Goal: Contribute content: Contribute content

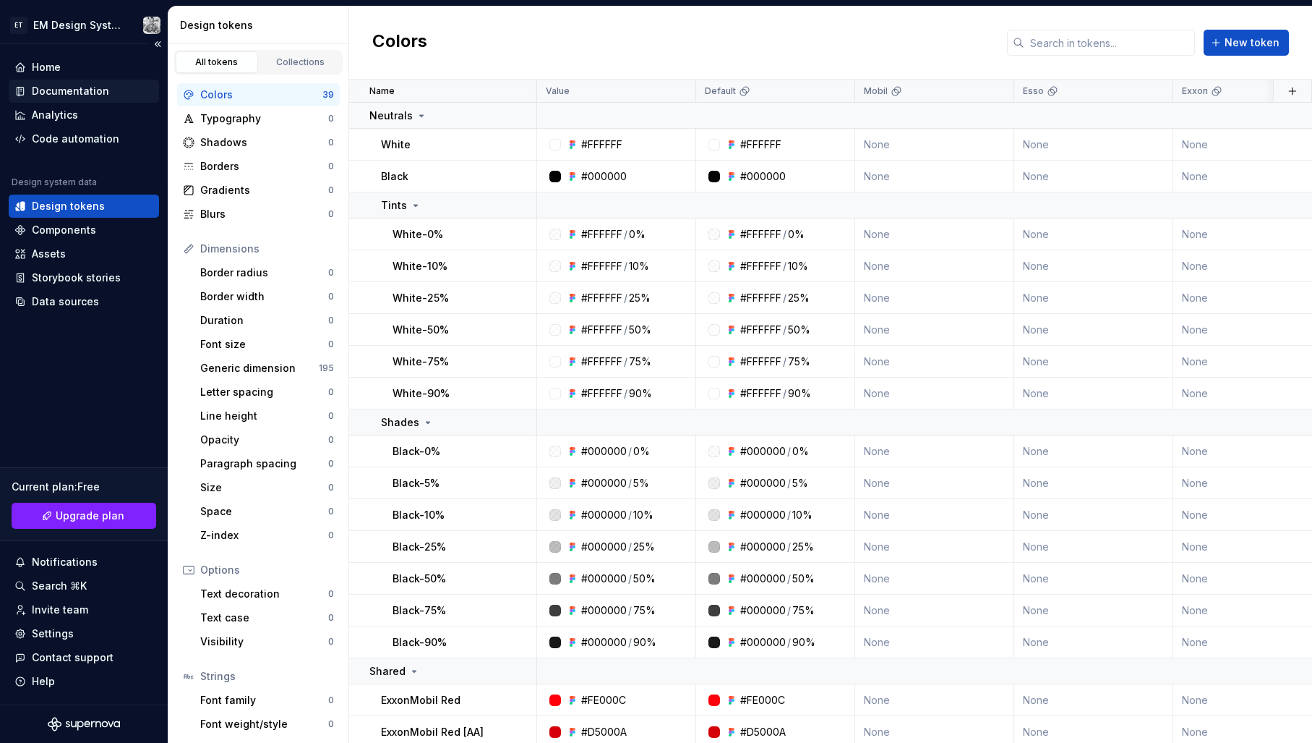
click at [72, 93] on div "Documentation" at bounding box center [70, 91] width 77 height 14
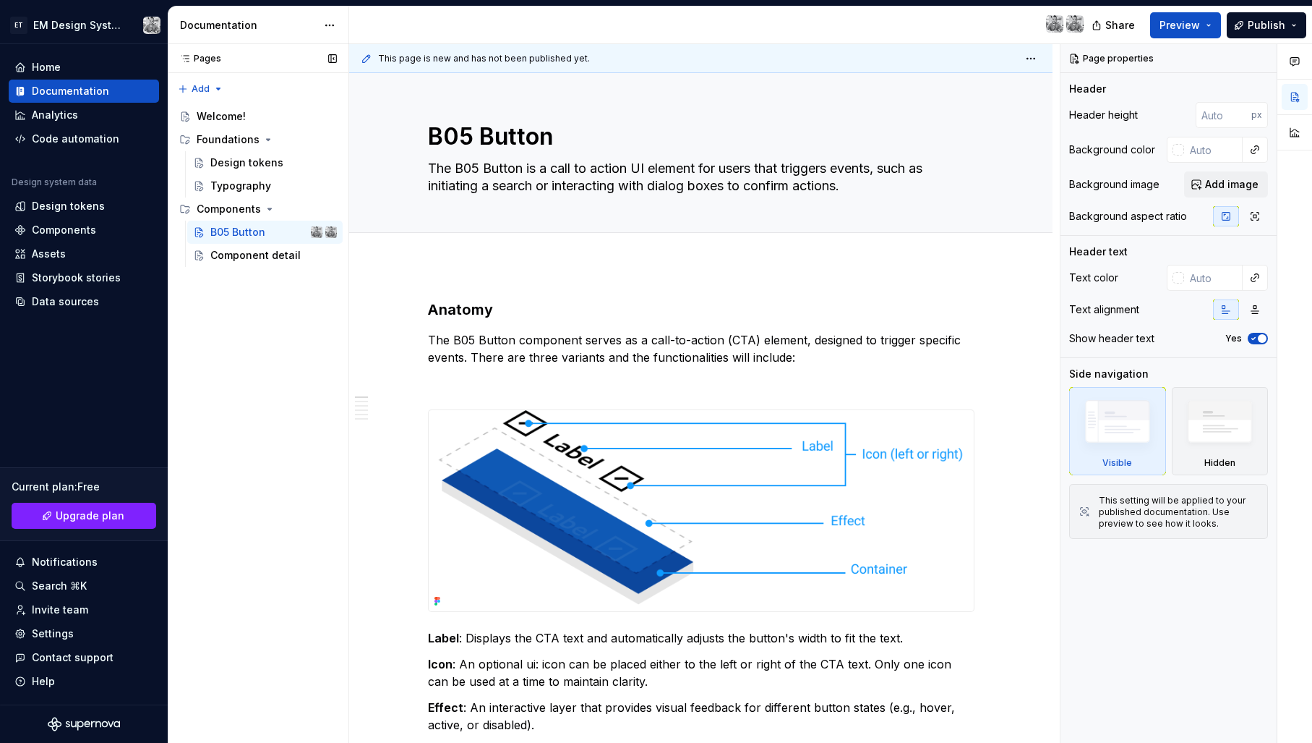
click at [236, 380] on div "Pages Pages Add Accessibility guide for tree Page tree. Navigate the tree with …" at bounding box center [258, 393] width 181 height 699
click at [80, 210] on div "Design tokens" at bounding box center [68, 206] width 73 height 14
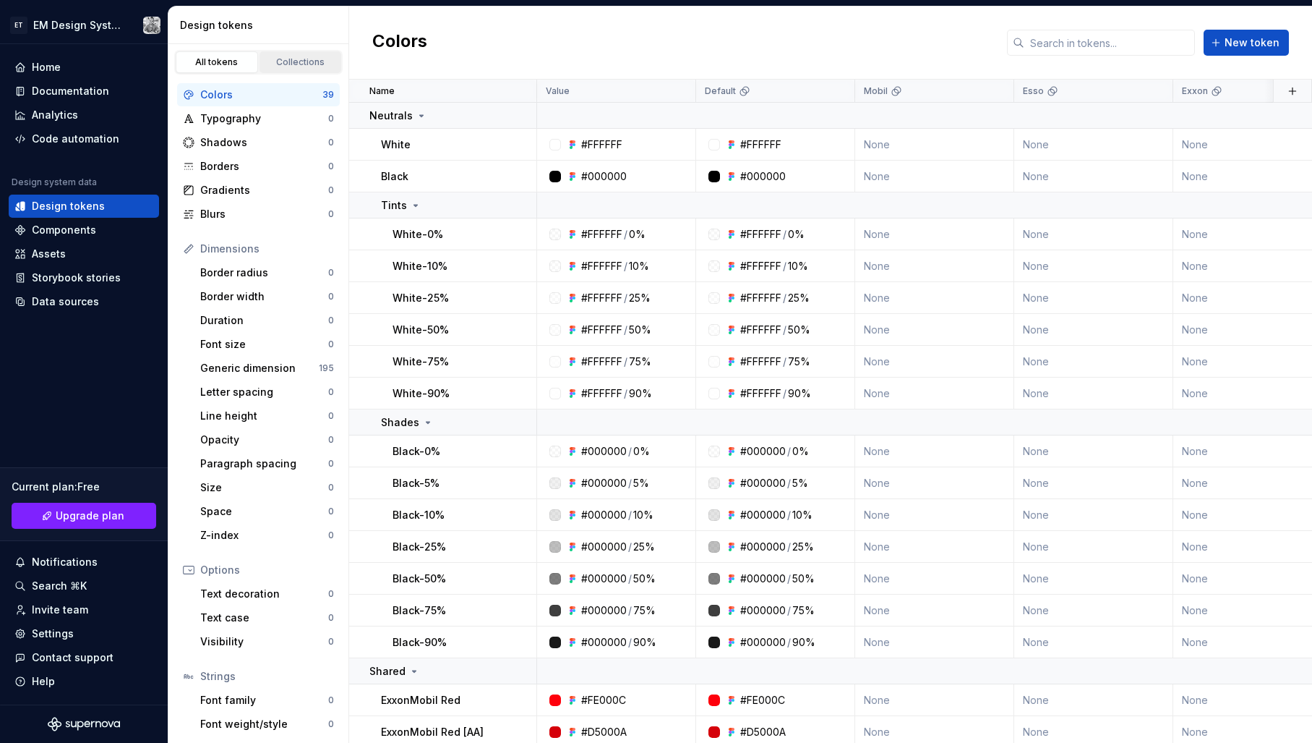
click at [301, 65] on div "Collections" at bounding box center [301, 62] width 72 height 12
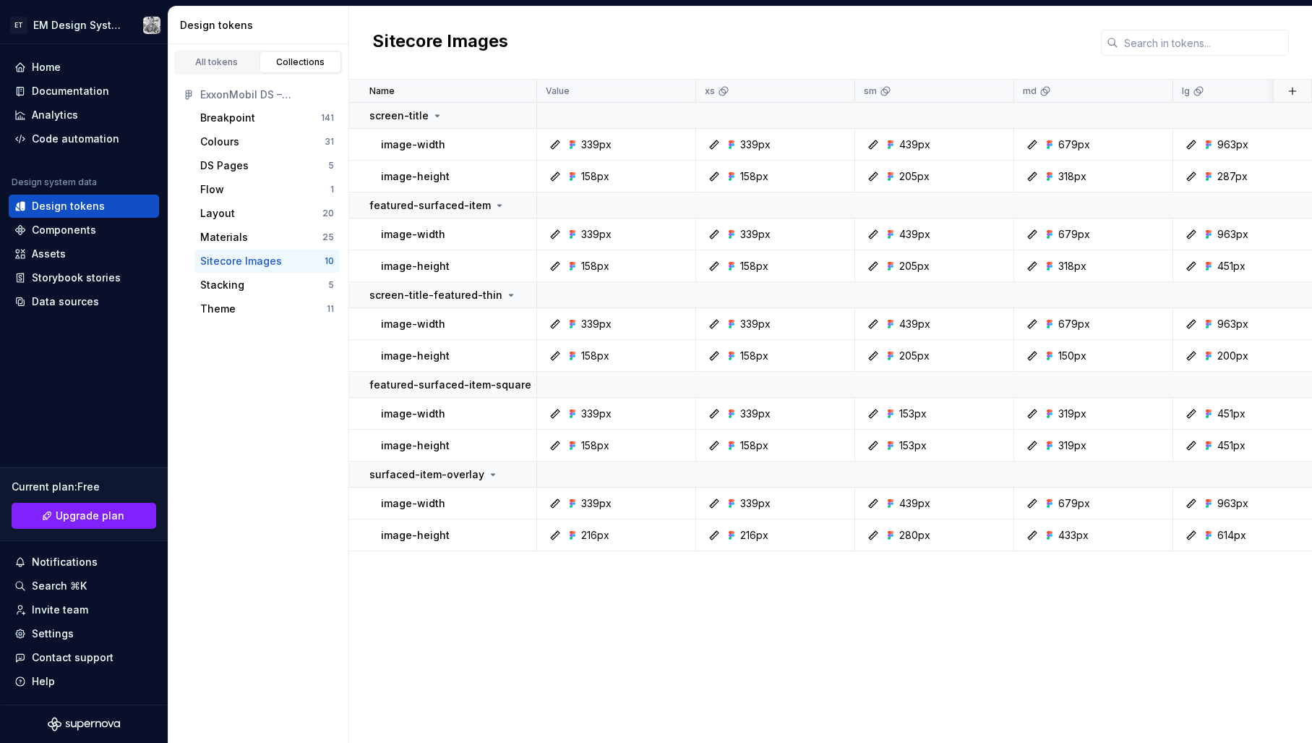
click at [249, 359] on div "All tokens Collections ExxonMobil DS – Foundations Breakpoint 141 Colours 31 DS…" at bounding box center [258, 393] width 181 height 698
click at [240, 304] on div "Theme" at bounding box center [263, 308] width 127 height 14
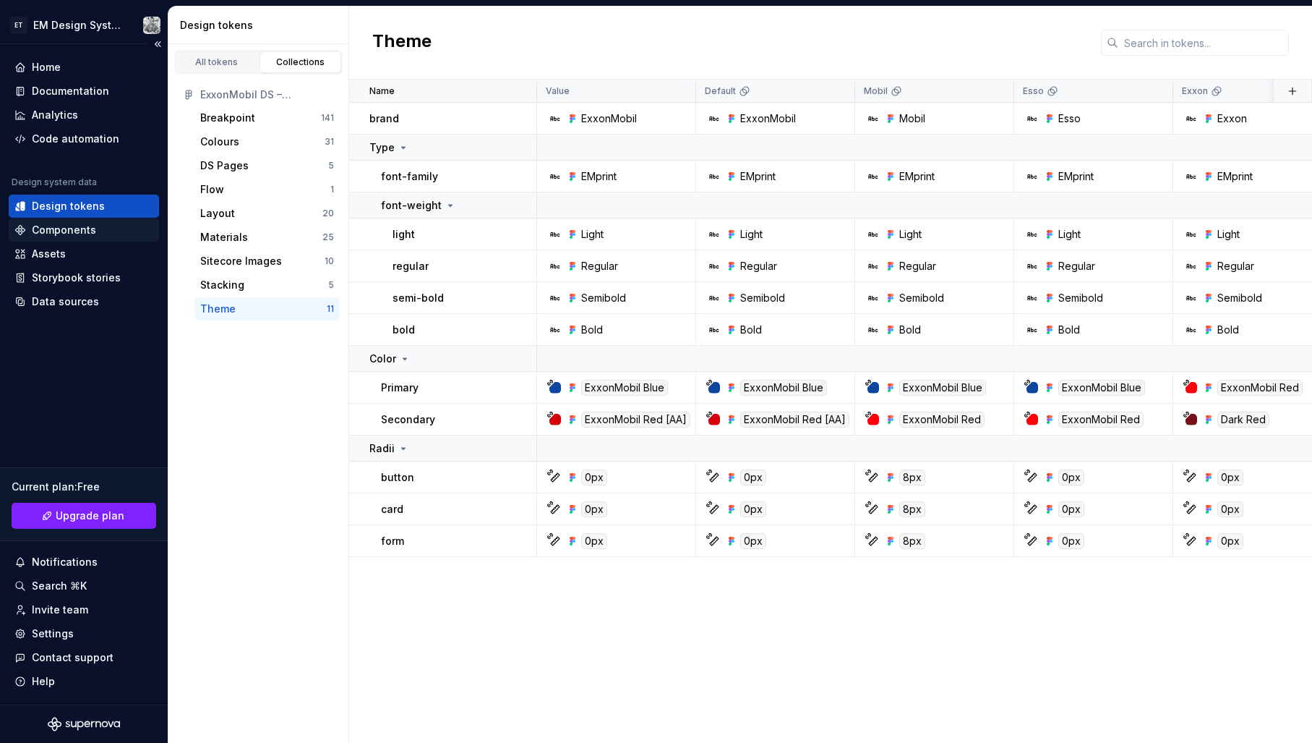
click at [60, 226] on div "Components" at bounding box center [64, 230] width 64 height 14
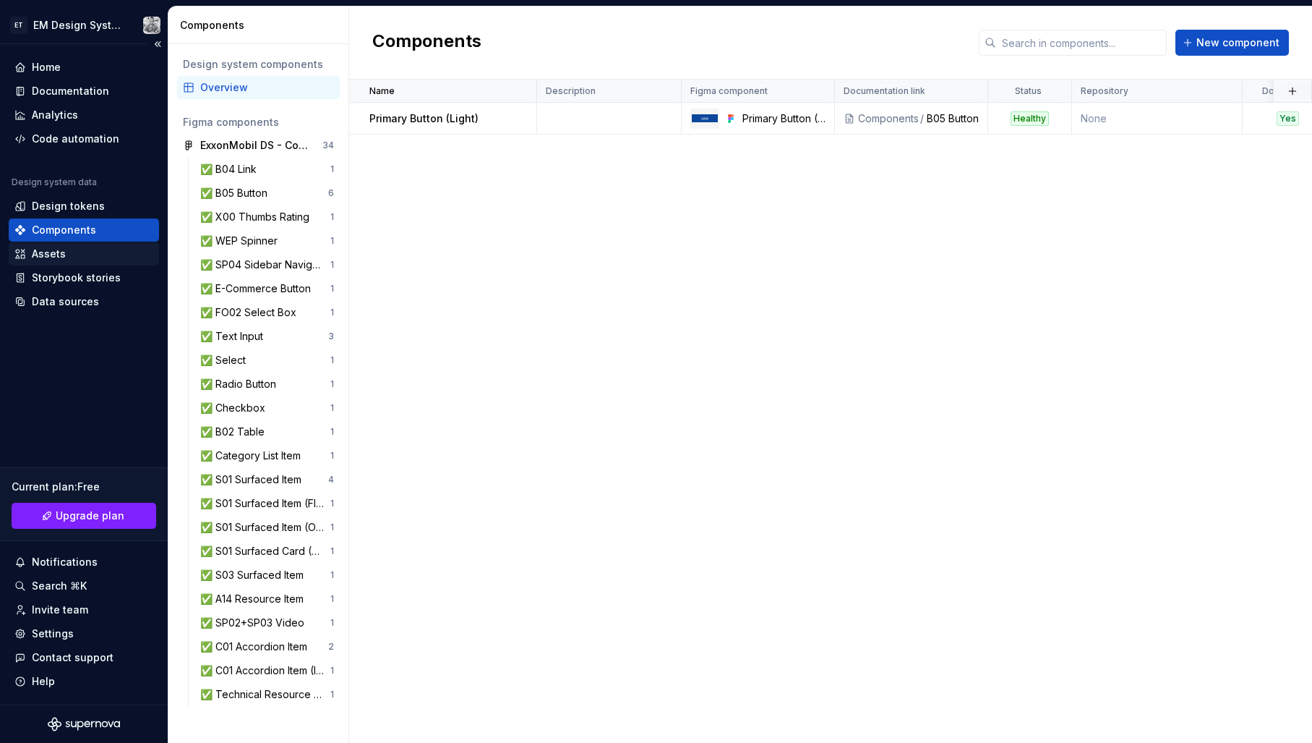
click at [68, 253] on div "Assets" at bounding box center [83, 254] width 139 height 14
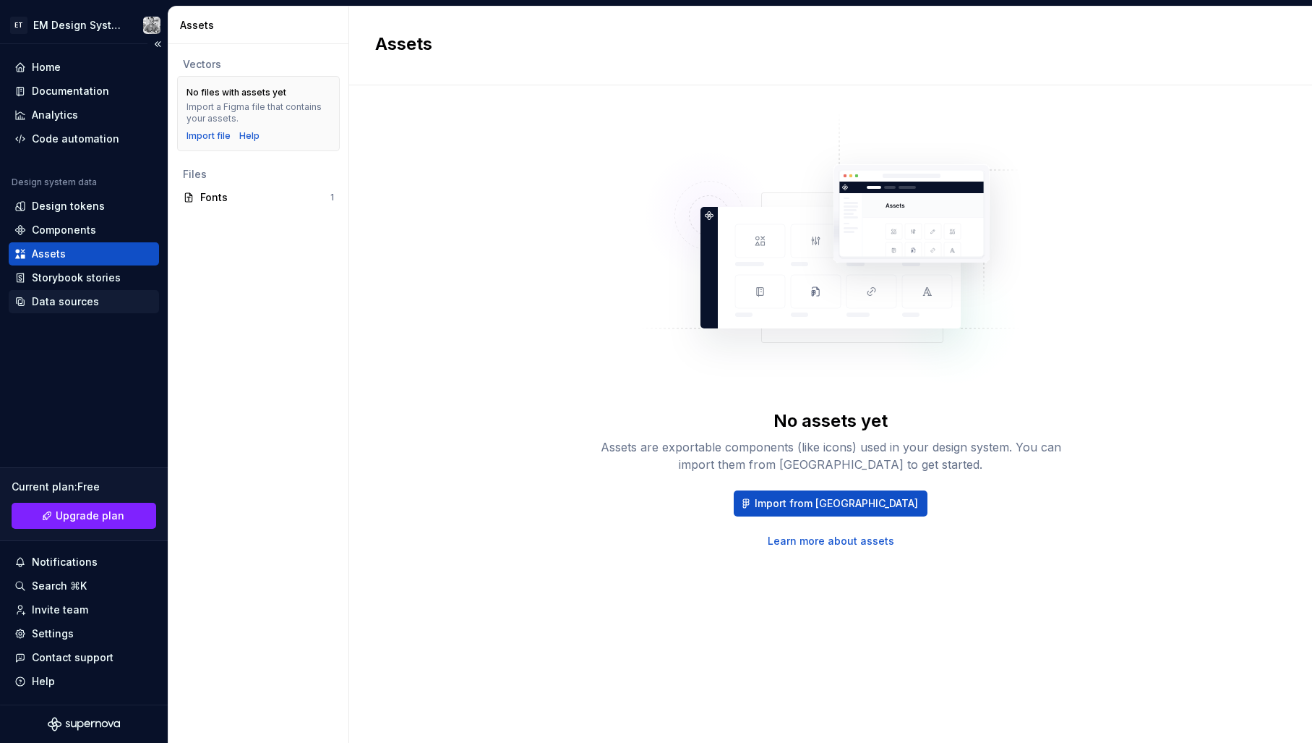
click at [62, 299] on div "Data sources" at bounding box center [65, 301] width 67 height 14
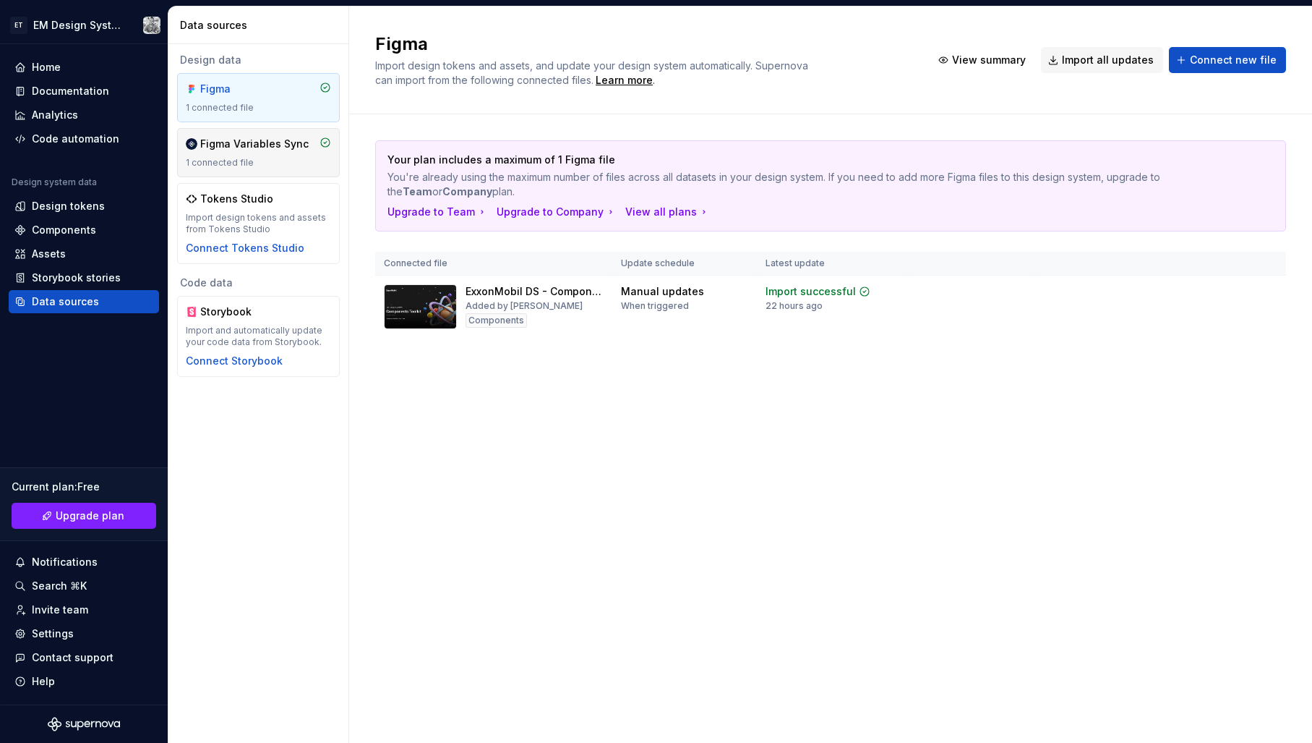
click at [247, 146] on div "Figma Variables Sync" at bounding box center [254, 144] width 108 height 14
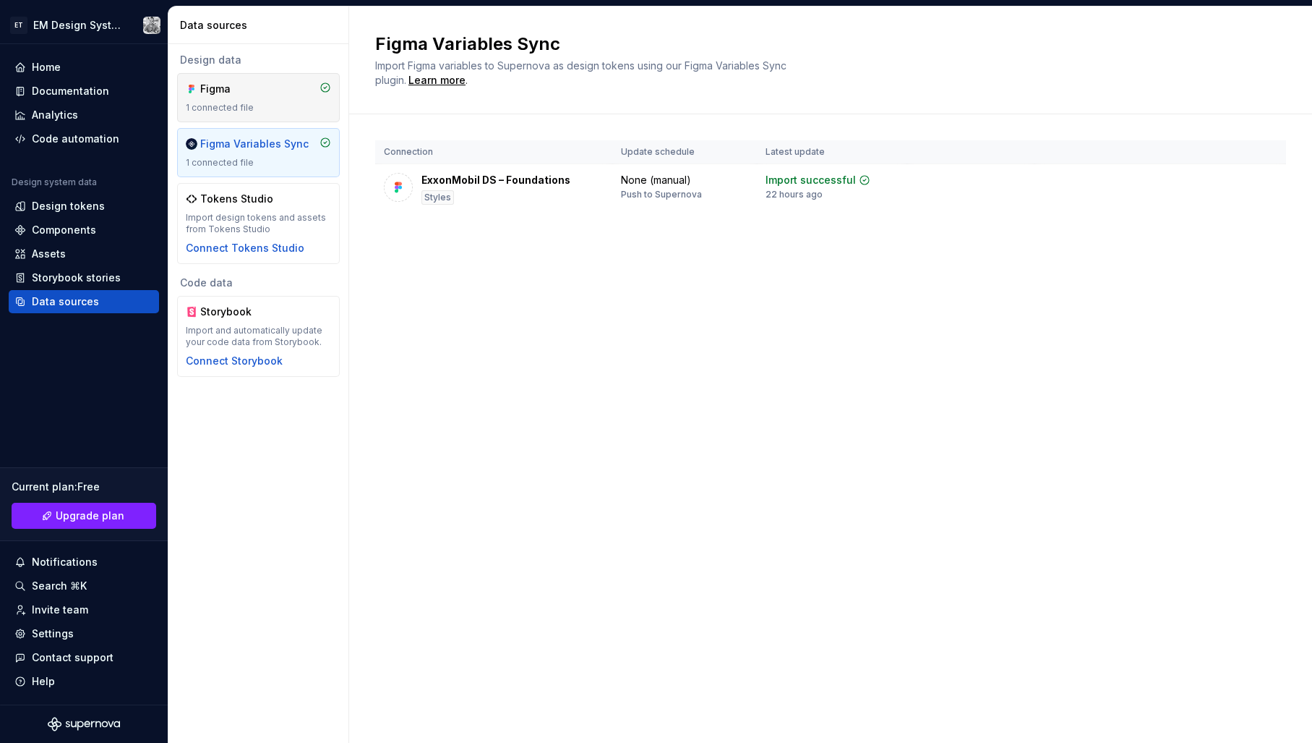
click at [261, 113] on div "1 connected file" at bounding box center [258, 108] width 145 height 12
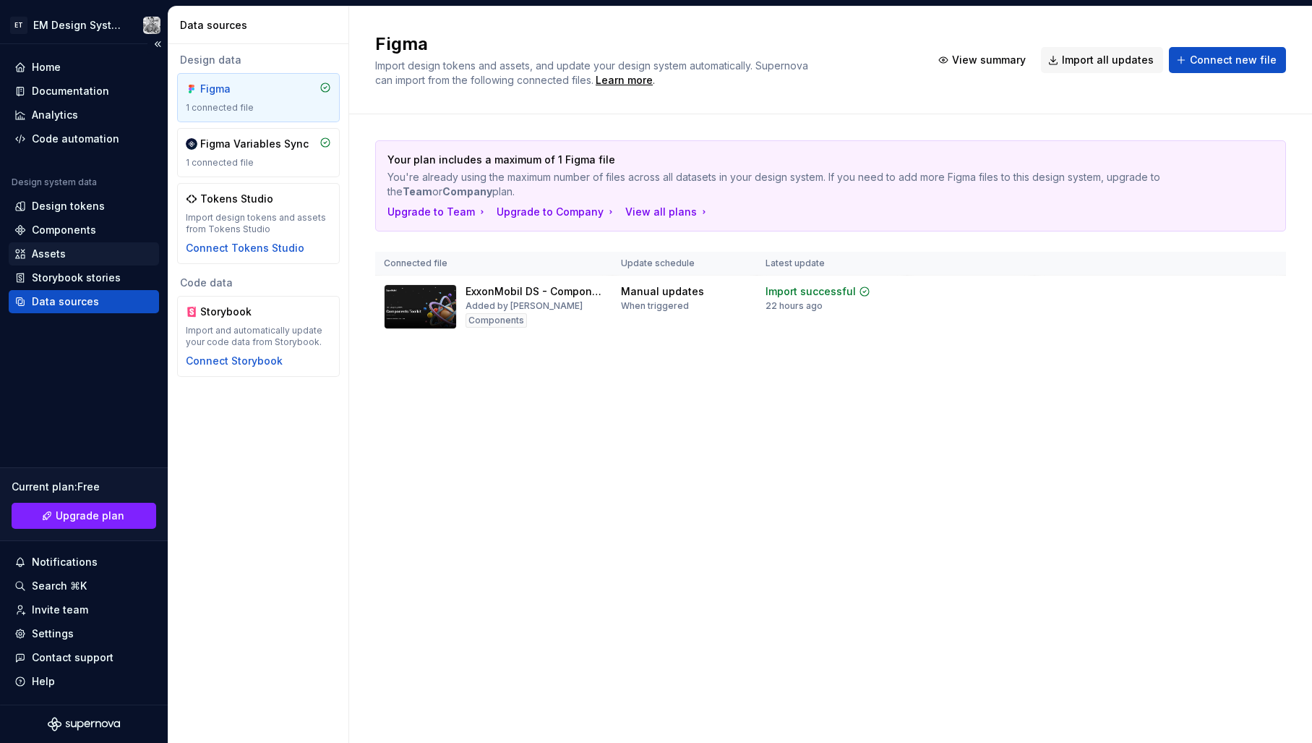
click at [61, 251] on div "Assets" at bounding box center [49, 254] width 34 height 14
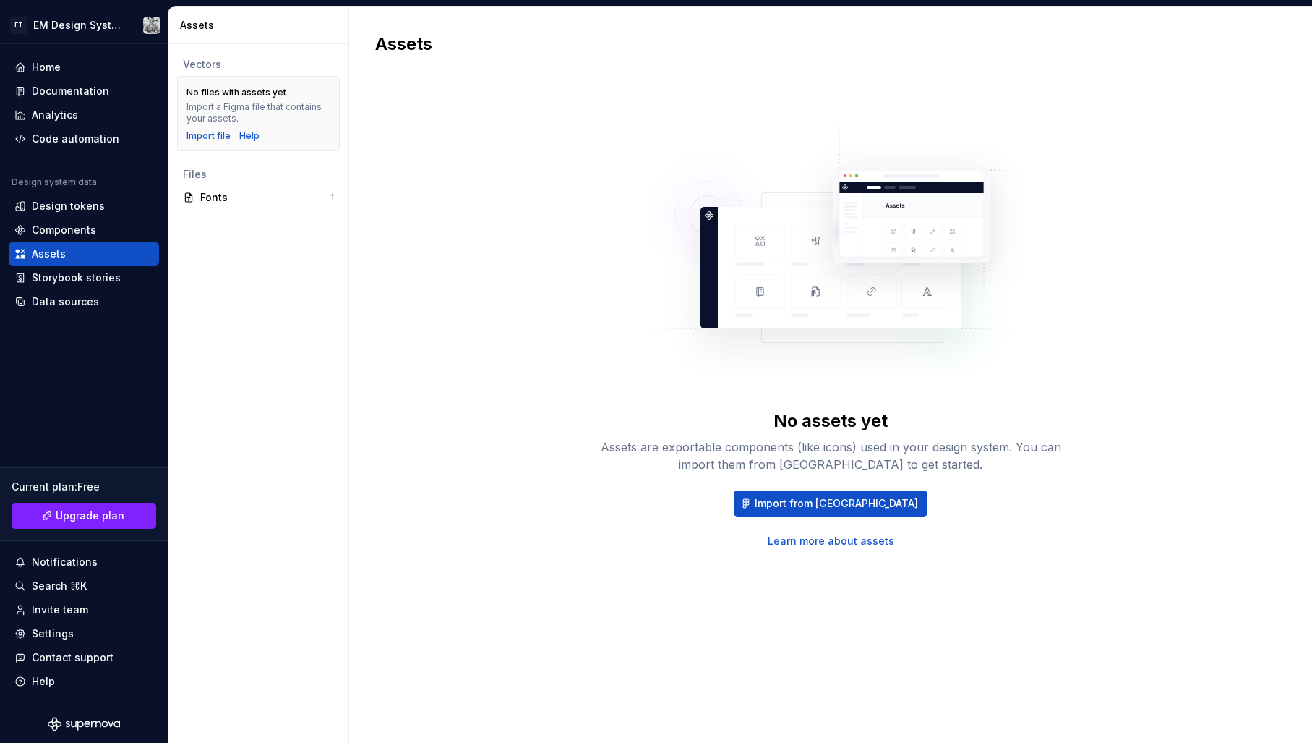
click at [208, 134] on div "Import file" at bounding box center [209, 136] width 44 height 12
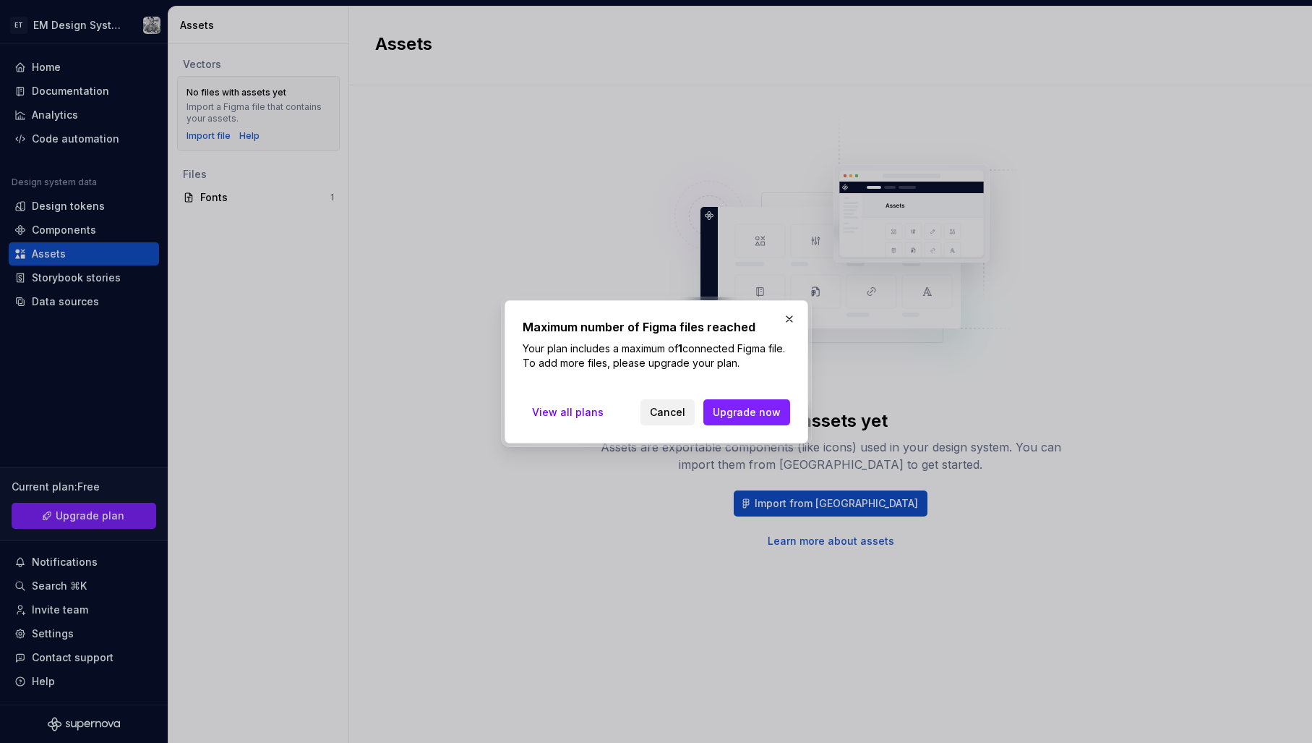
click at [667, 411] on span "Cancel" at bounding box center [667, 412] width 35 height 14
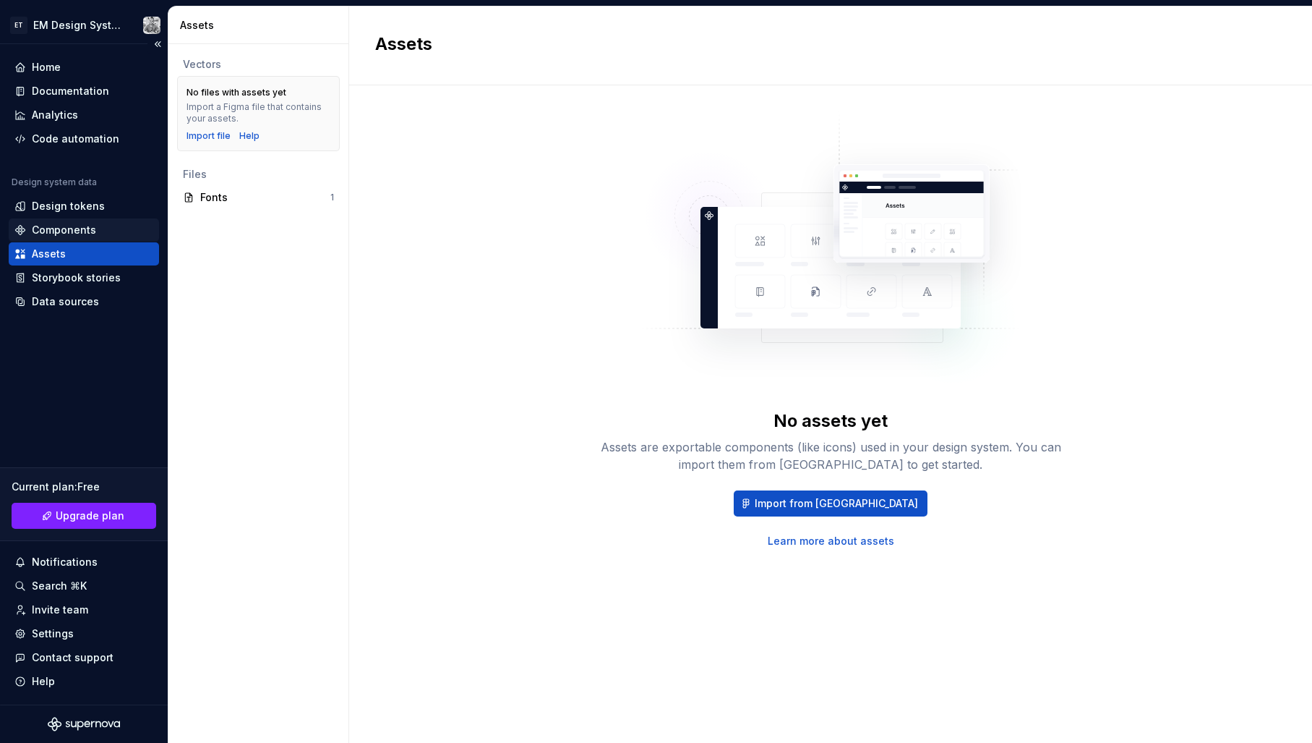
click at [55, 227] on div "Components" at bounding box center [64, 230] width 64 height 14
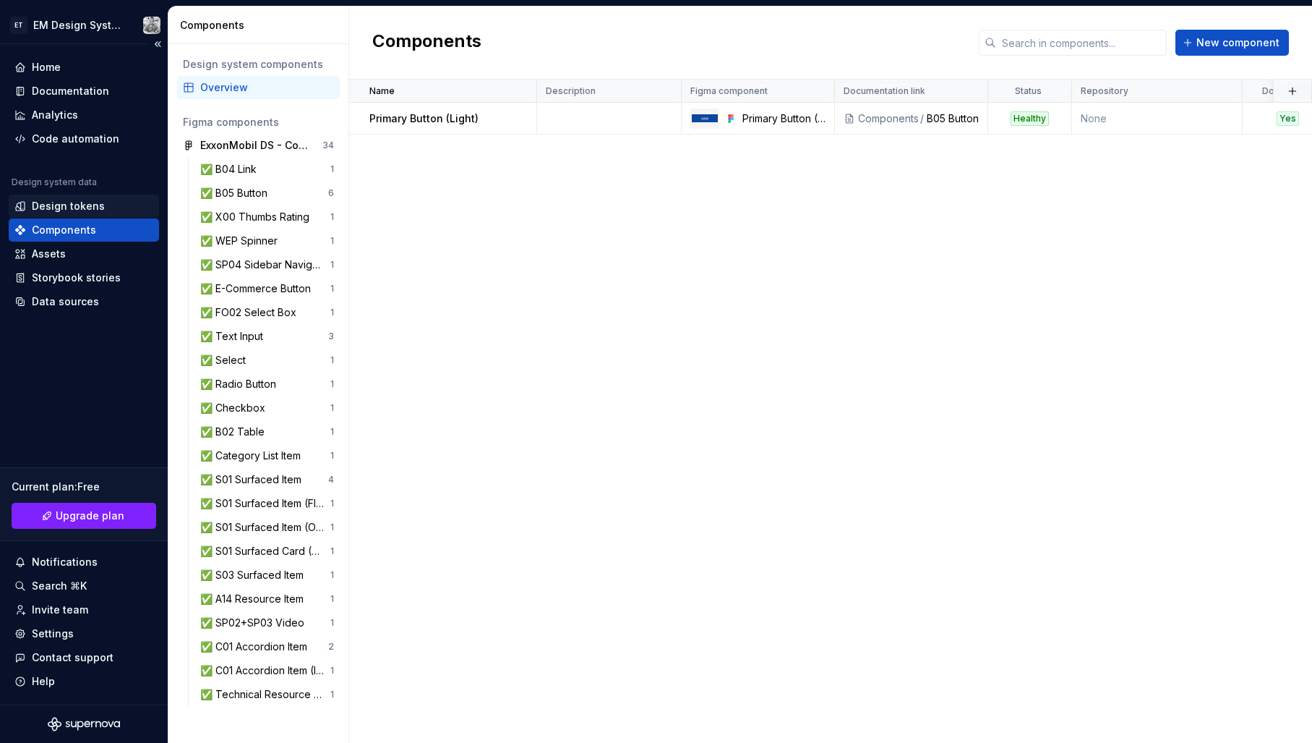
click at [71, 208] on div "Design tokens" at bounding box center [68, 206] width 73 height 14
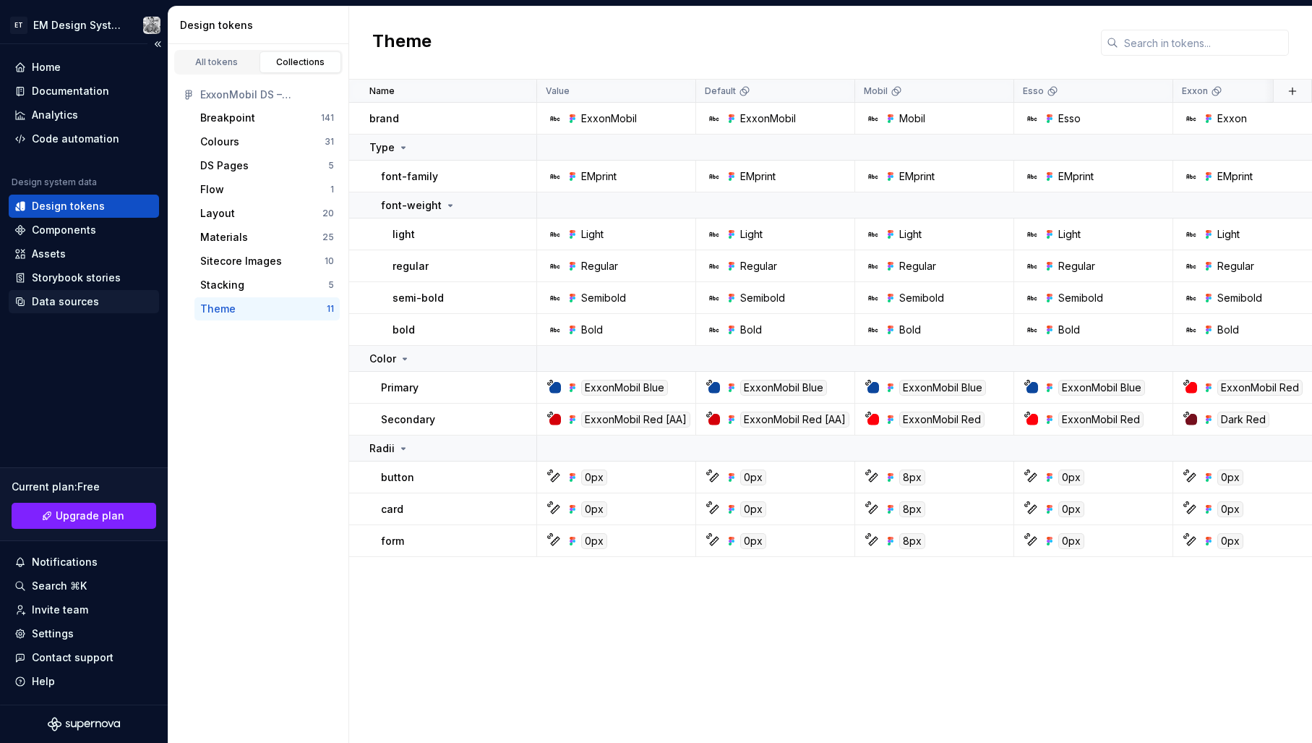
click at [60, 302] on div "Data sources" at bounding box center [65, 301] width 67 height 14
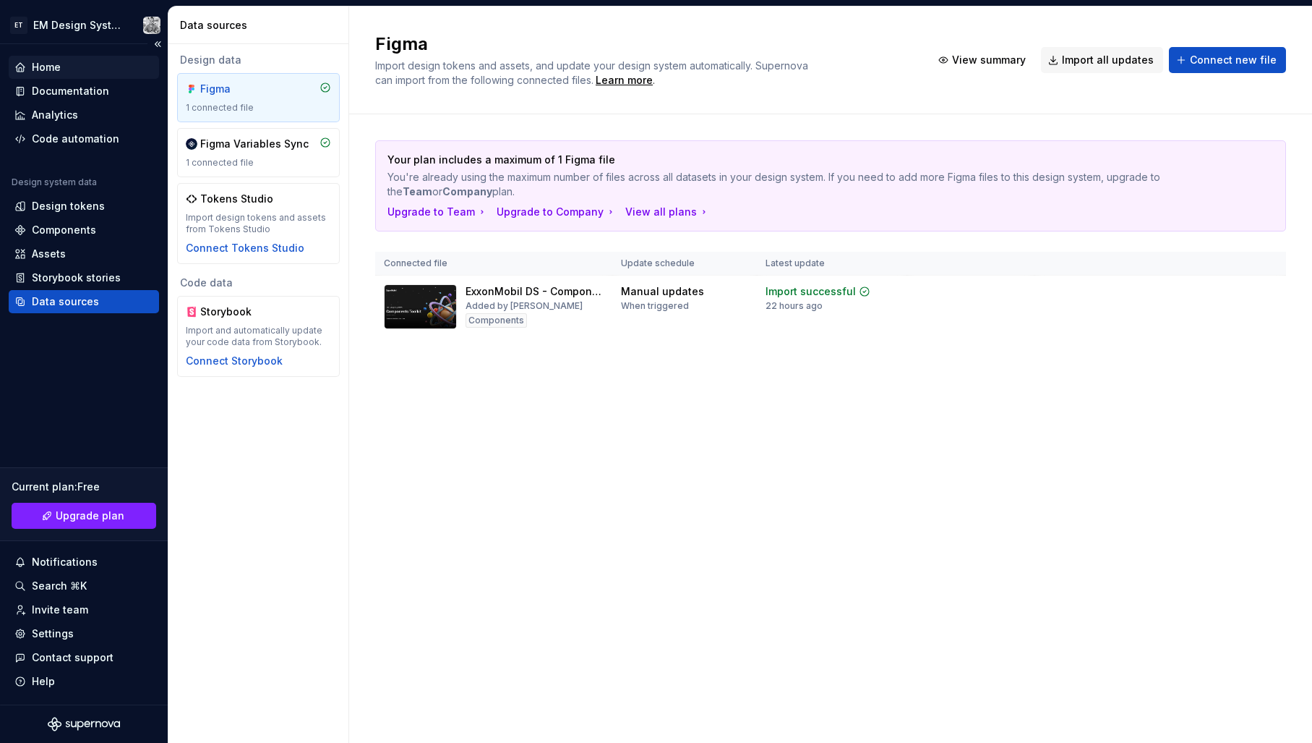
click at [64, 65] on div "Home" at bounding box center [83, 67] width 139 height 14
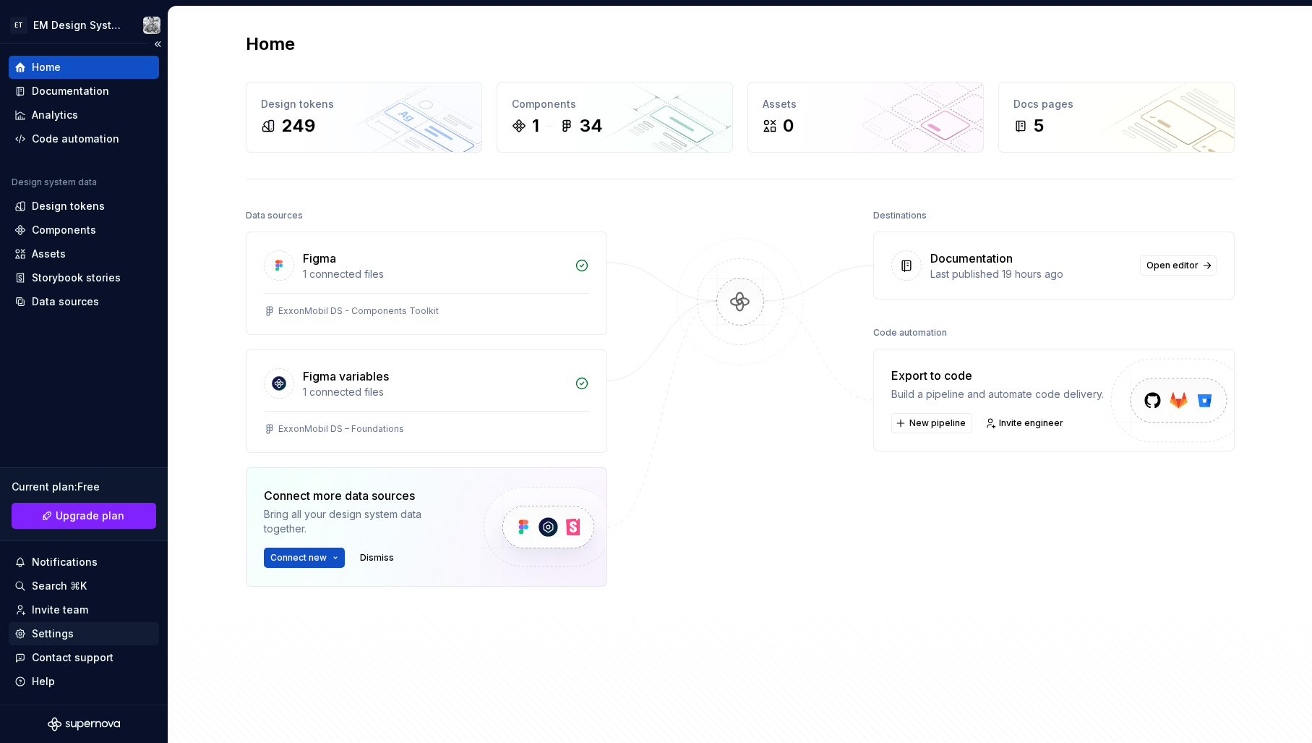
click at [69, 634] on div "Settings" at bounding box center [53, 633] width 42 height 14
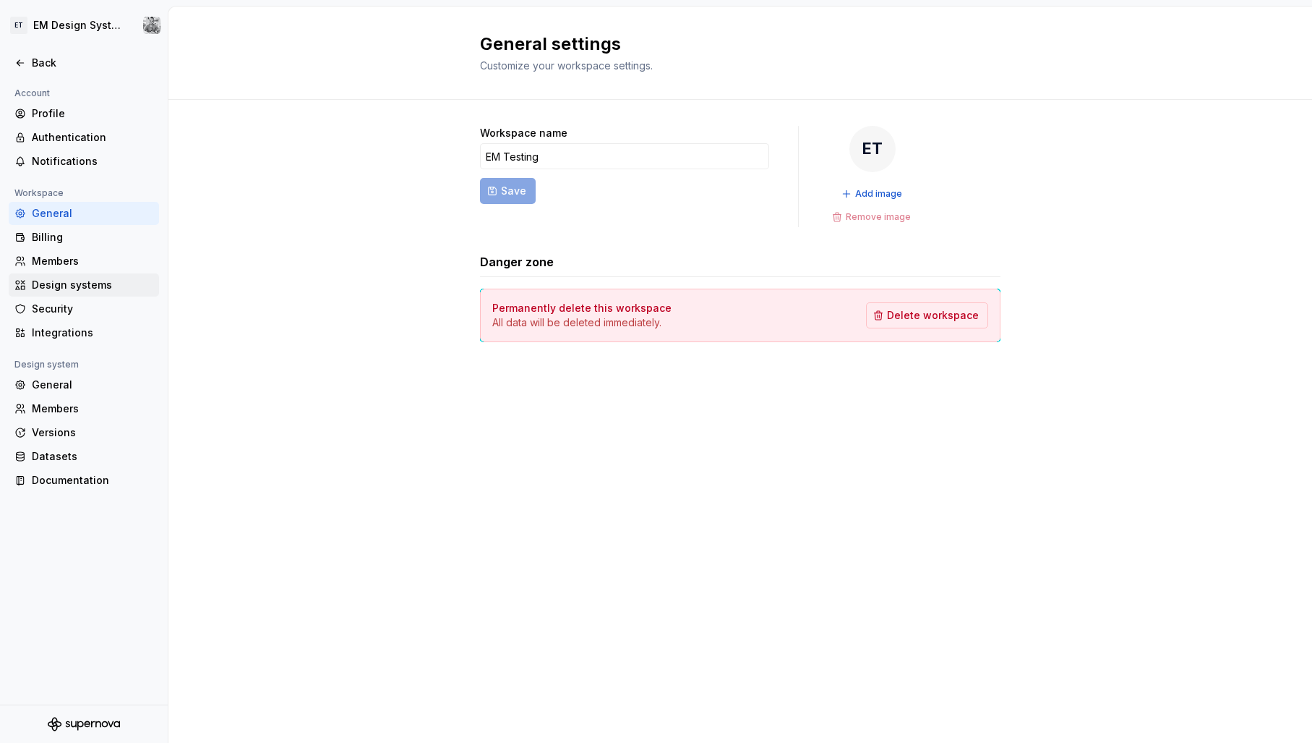
click at [114, 280] on div "Design systems" at bounding box center [92, 285] width 121 height 14
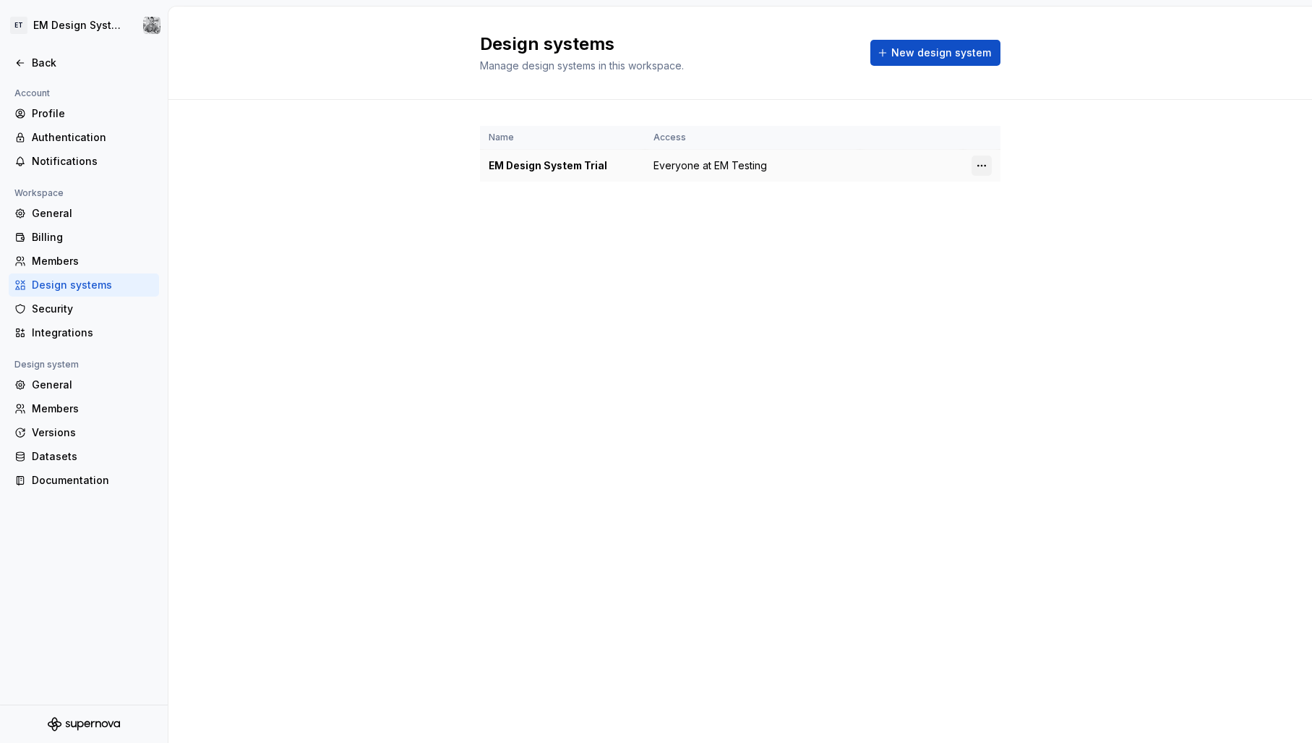
click at [980, 166] on html "ET EM Design System Trial Back Account Profile Authentication Notifications Wor…" at bounding box center [656, 371] width 1312 height 743
click at [1025, 219] on div "Design system settings" at bounding box center [1066, 217] width 137 height 14
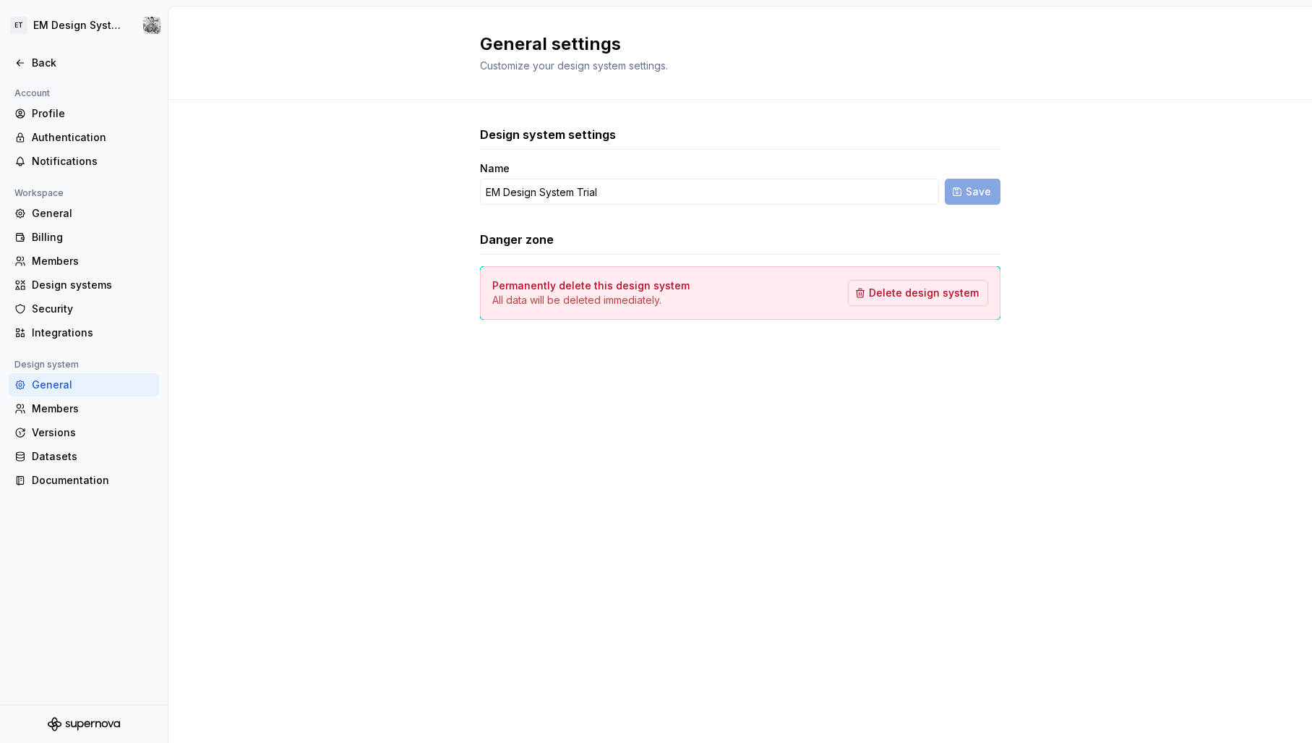
drag, startPoint x: 593, startPoint y: 394, endPoint x: 603, endPoint y: 385, distance: 13.3
click at [593, 394] on div "General settings Customize your design system settings. Design system settings …" at bounding box center [740, 375] width 1144 height 736
click at [65, 413] on div "Members" at bounding box center [92, 408] width 121 height 14
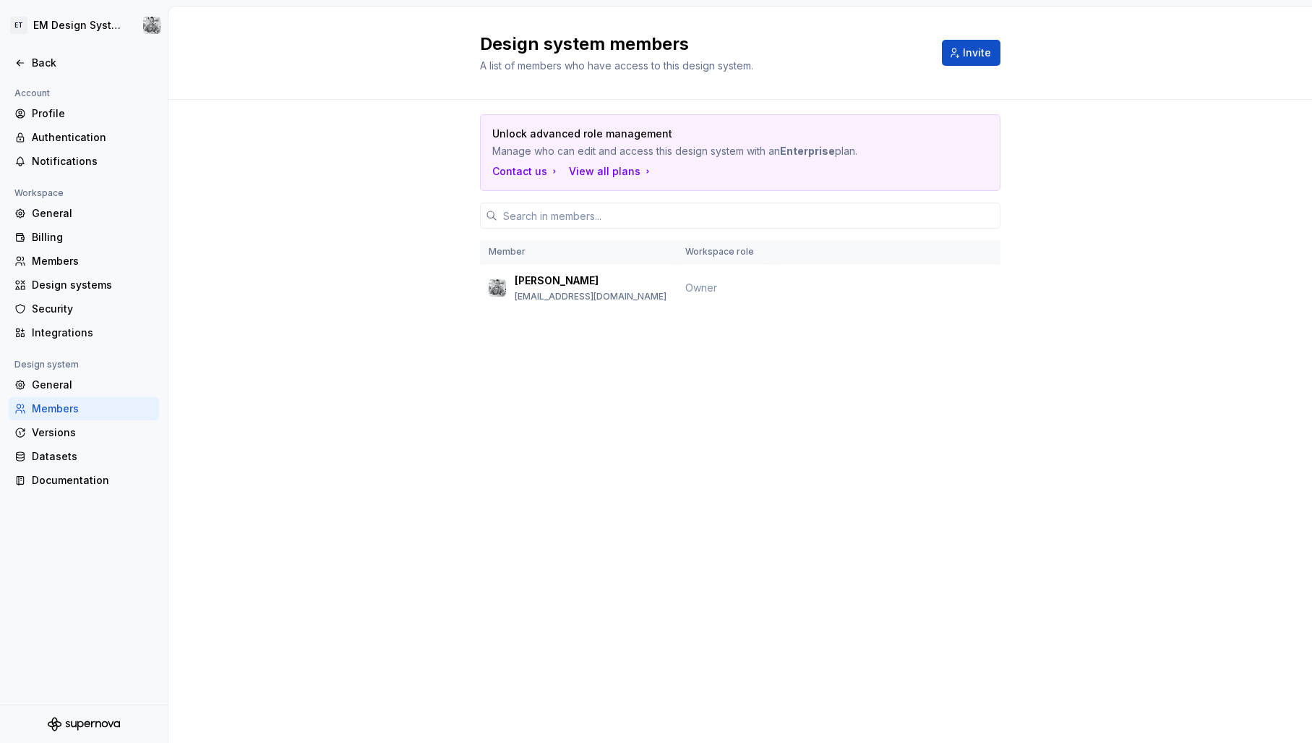
click at [755, 387] on div "Design system members A list of members who have access to this design system. …" at bounding box center [740, 375] width 1144 height 736
click at [48, 67] on div "Back" at bounding box center [92, 63] width 121 height 14
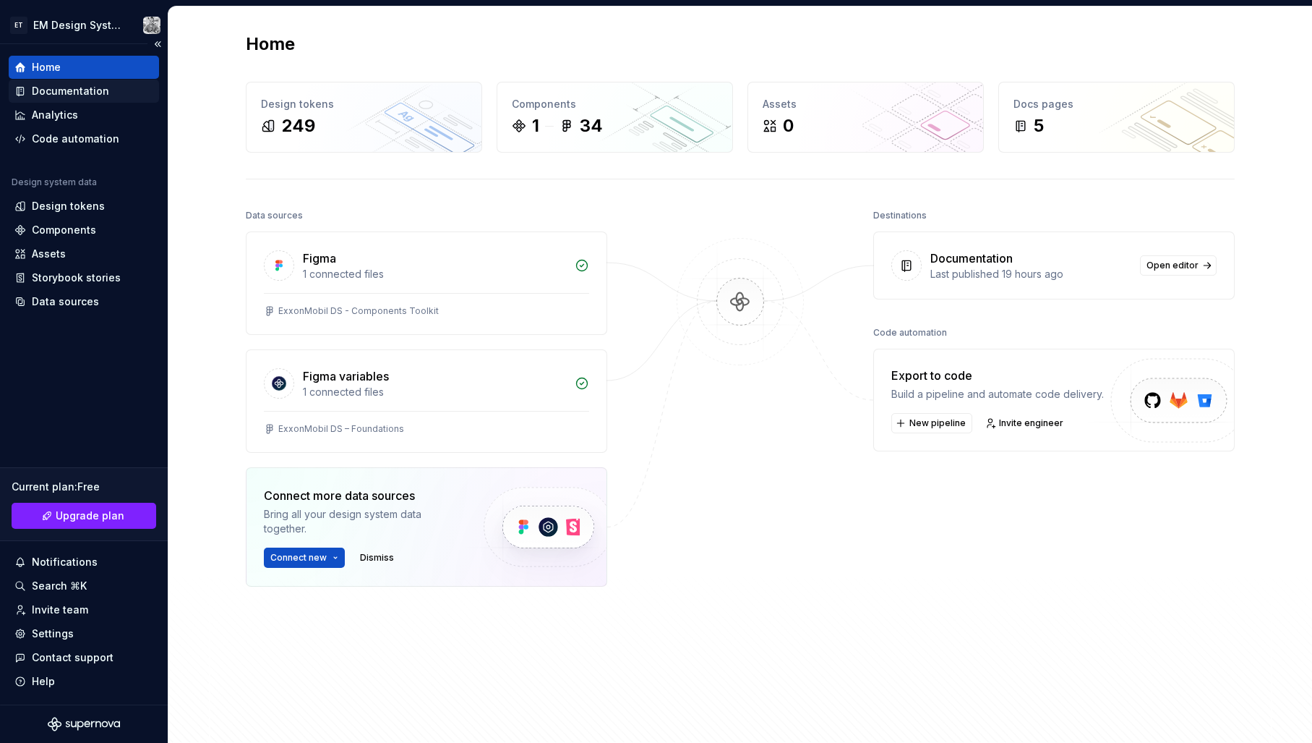
click at [93, 93] on div "Documentation" at bounding box center [70, 91] width 77 height 14
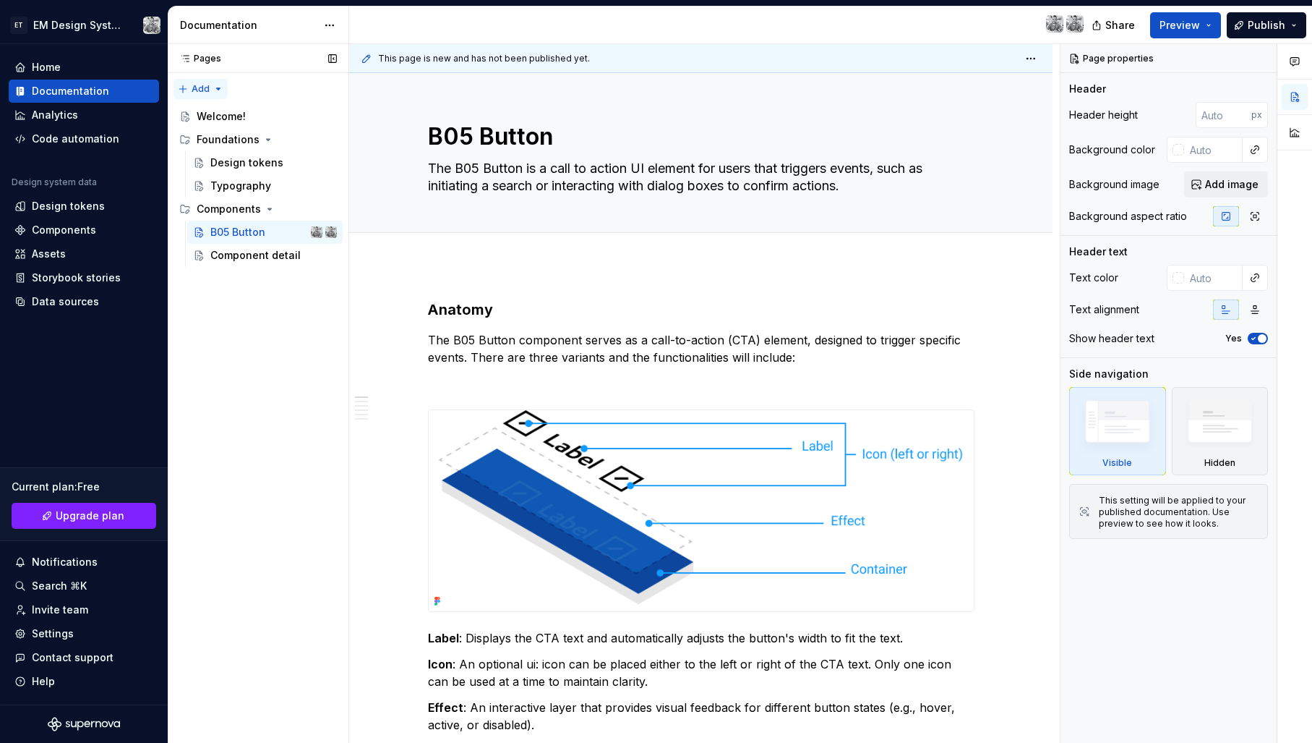
click at [218, 89] on div "Pages Pages Add Accessibility guide for tree Page tree. Navigate the tree with …" at bounding box center [258, 393] width 181 height 699
click at [227, 308] on div "Pages Pages Add Accessibility guide for tree Page tree. Navigate the tree with …" at bounding box center [258, 393] width 181 height 699
click at [78, 64] on div "Home" at bounding box center [83, 67] width 139 height 14
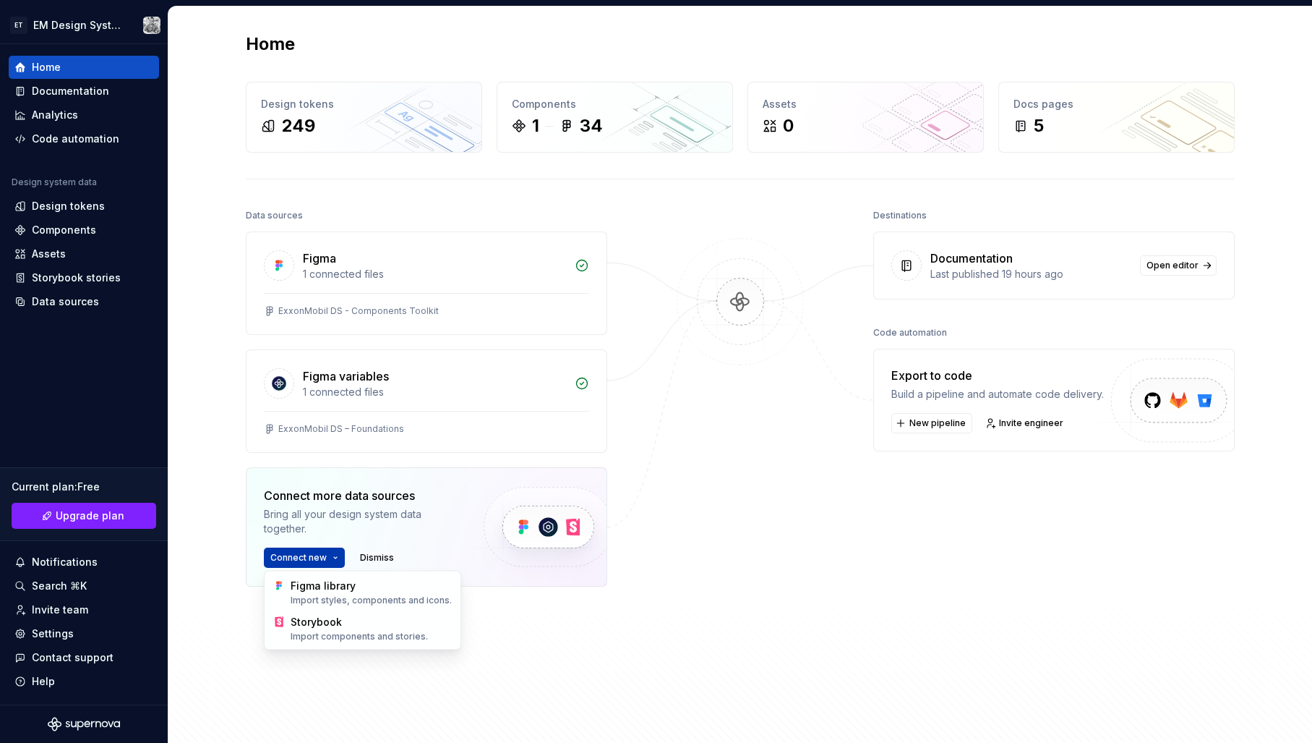
click at [335, 552] on html "ET EM Design System Trial Home Documentation Analytics Code automation Design s…" at bounding box center [656, 371] width 1312 height 743
click at [693, 447] on html "ET EM Design System Trial Home Documentation Analytics Code automation Design s…" at bounding box center [656, 371] width 1312 height 743
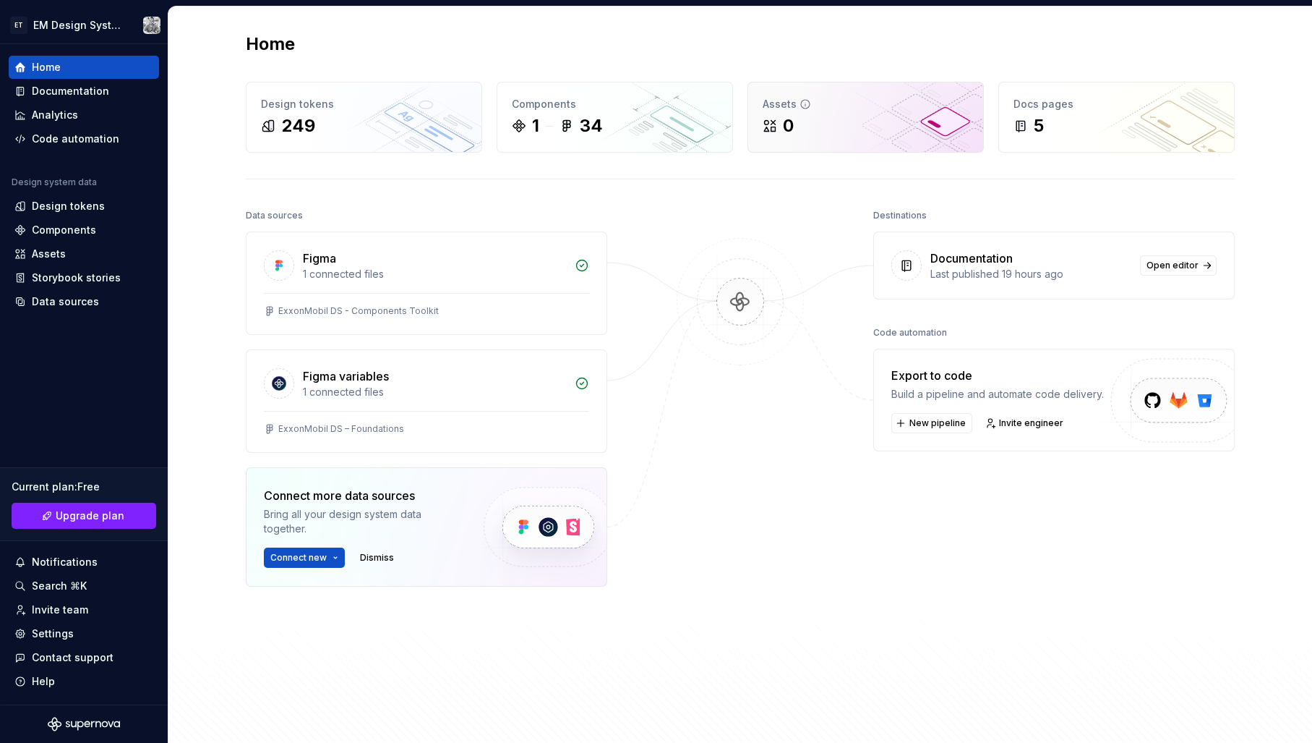
click at [836, 118] on div "0" at bounding box center [866, 125] width 206 height 23
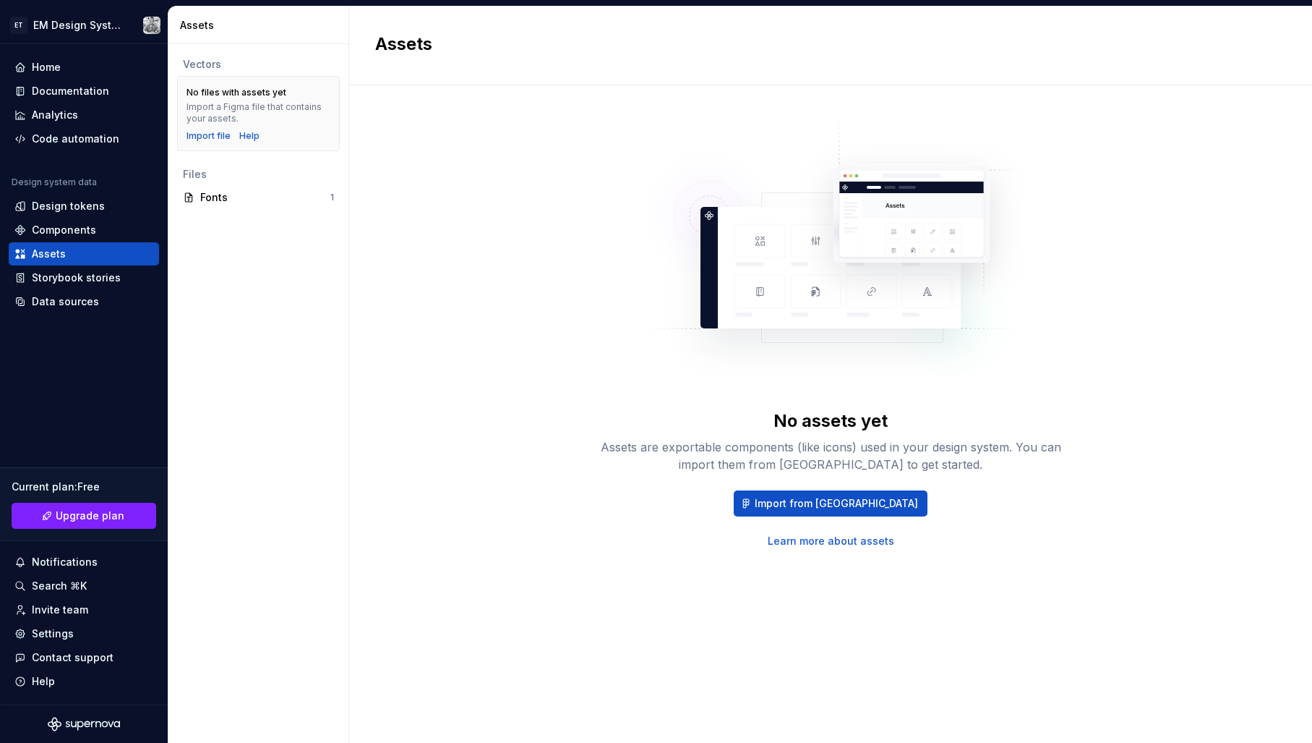
click at [800, 220] on img at bounding box center [831, 255] width 380 height 289
click at [64, 234] on div "Components" at bounding box center [64, 230] width 64 height 14
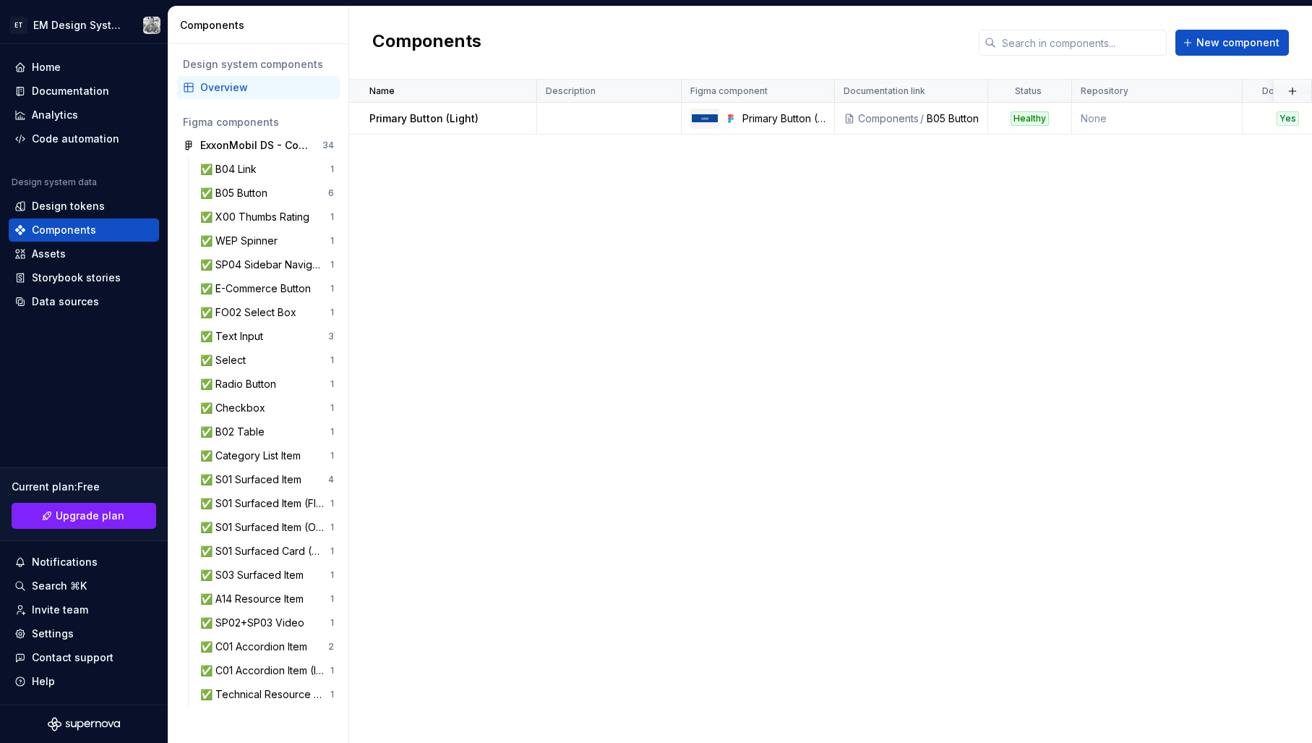
click at [834, 261] on div "Name Description Figma component Documentation link Status Repository Documente…" at bounding box center [830, 411] width 963 height 663
click at [328, 145] on button "button" at bounding box center [328, 145] width 20 height 20
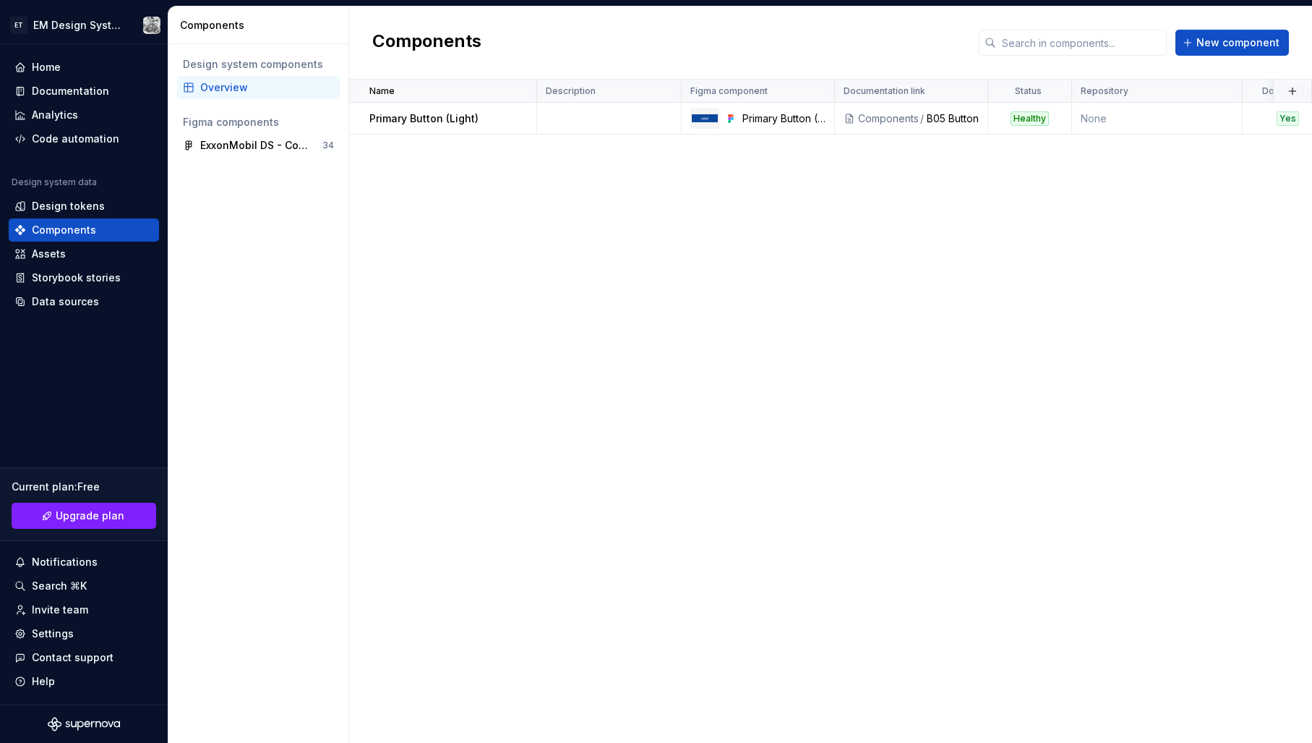
click at [270, 271] on div "Design system components Overview Figma components ExxonMobil DS - Components T…" at bounding box center [258, 393] width 180 height 698
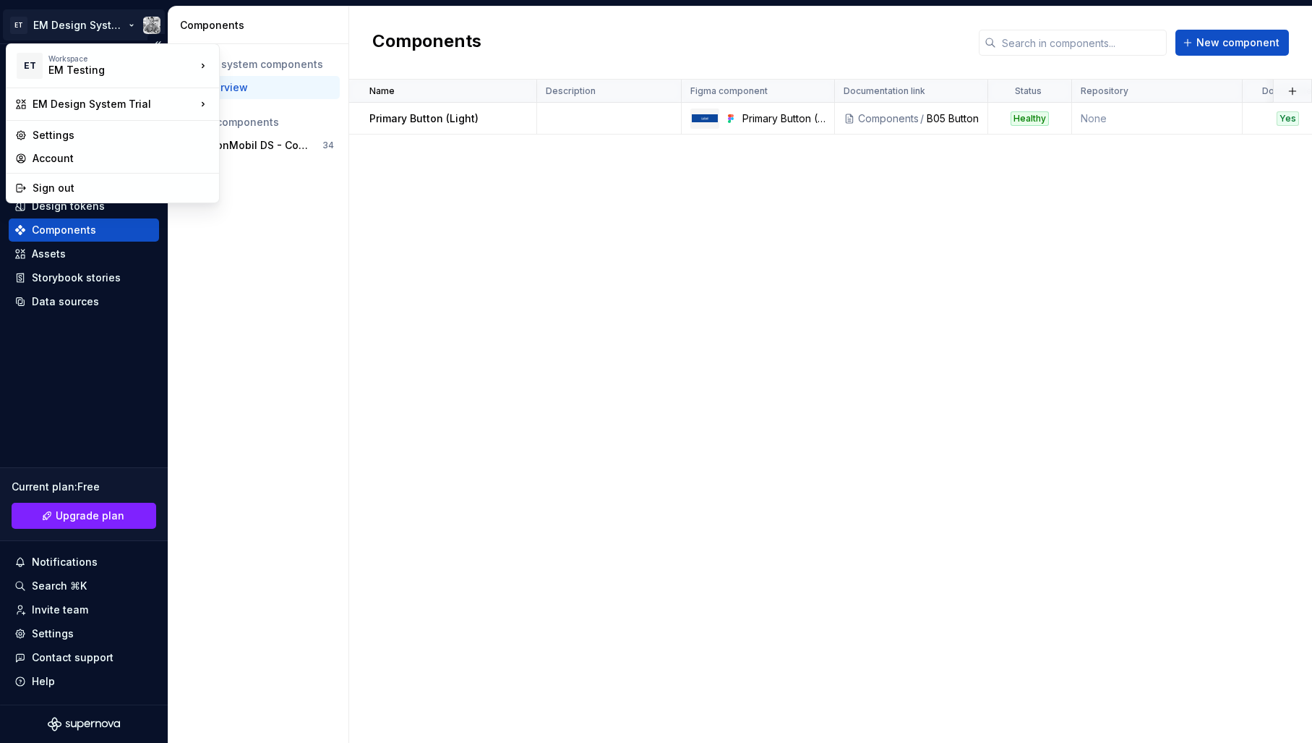
click at [127, 23] on html "ET EM Design System Trial Home Documentation Analytics Code automation Design s…" at bounding box center [656, 371] width 1312 height 743
click at [74, 137] on div "Settings" at bounding box center [122, 135] width 178 height 14
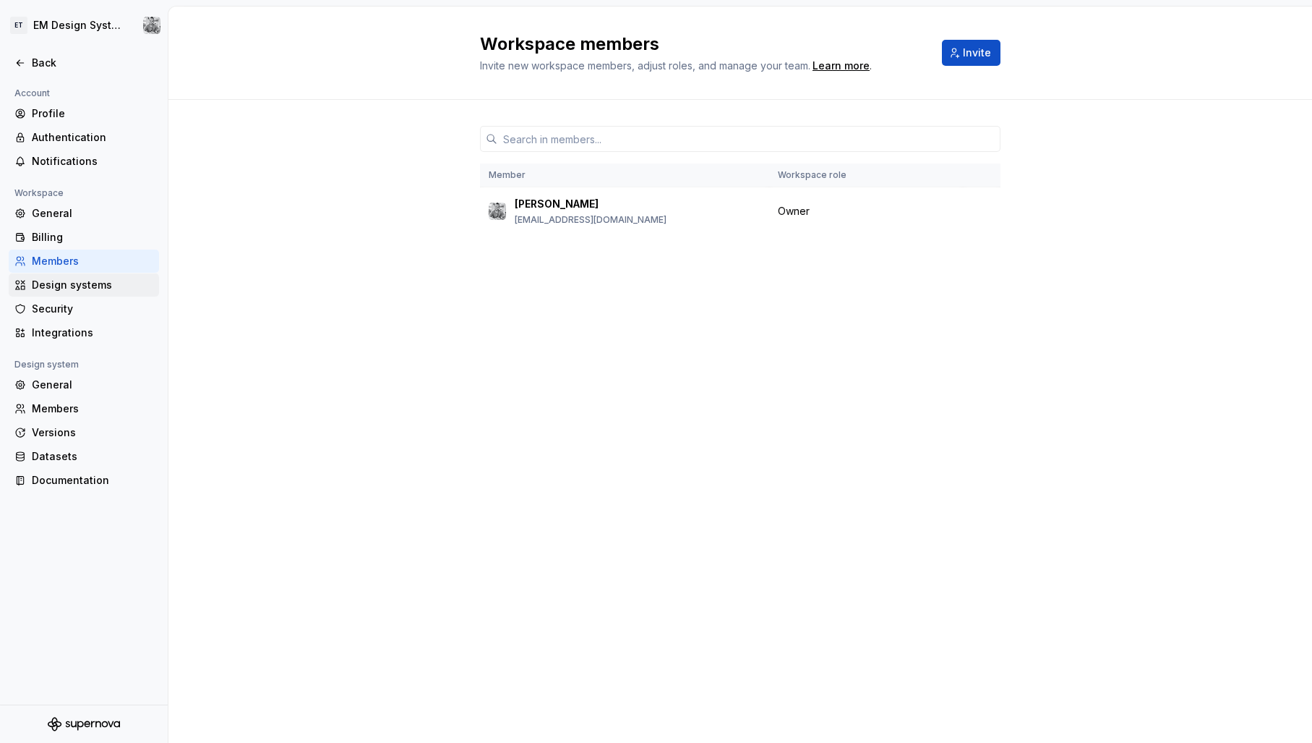
click at [74, 286] on div "Design systems" at bounding box center [92, 285] width 121 height 14
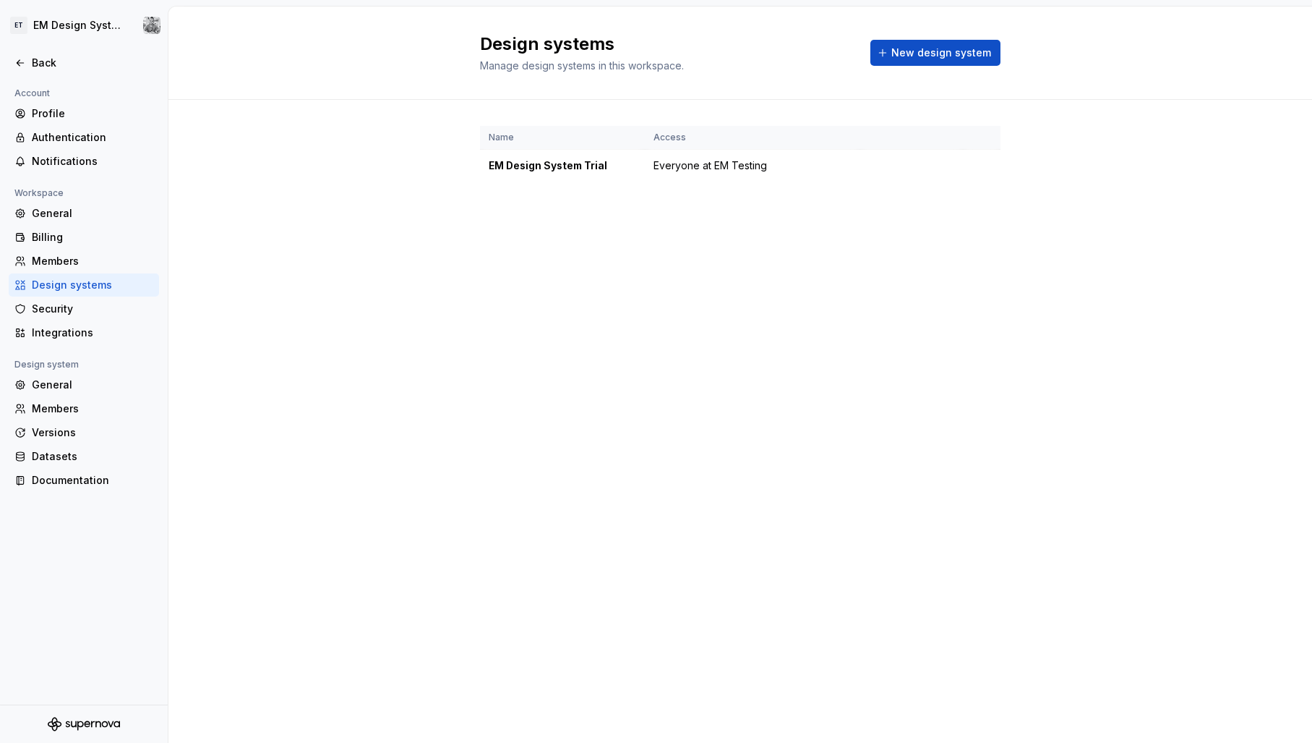
click at [606, 253] on div "Design systems Manage design systems in this workspace. New design system Name …" at bounding box center [740, 375] width 1144 height 736
click at [68, 330] on div "Integrations" at bounding box center [92, 332] width 121 height 14
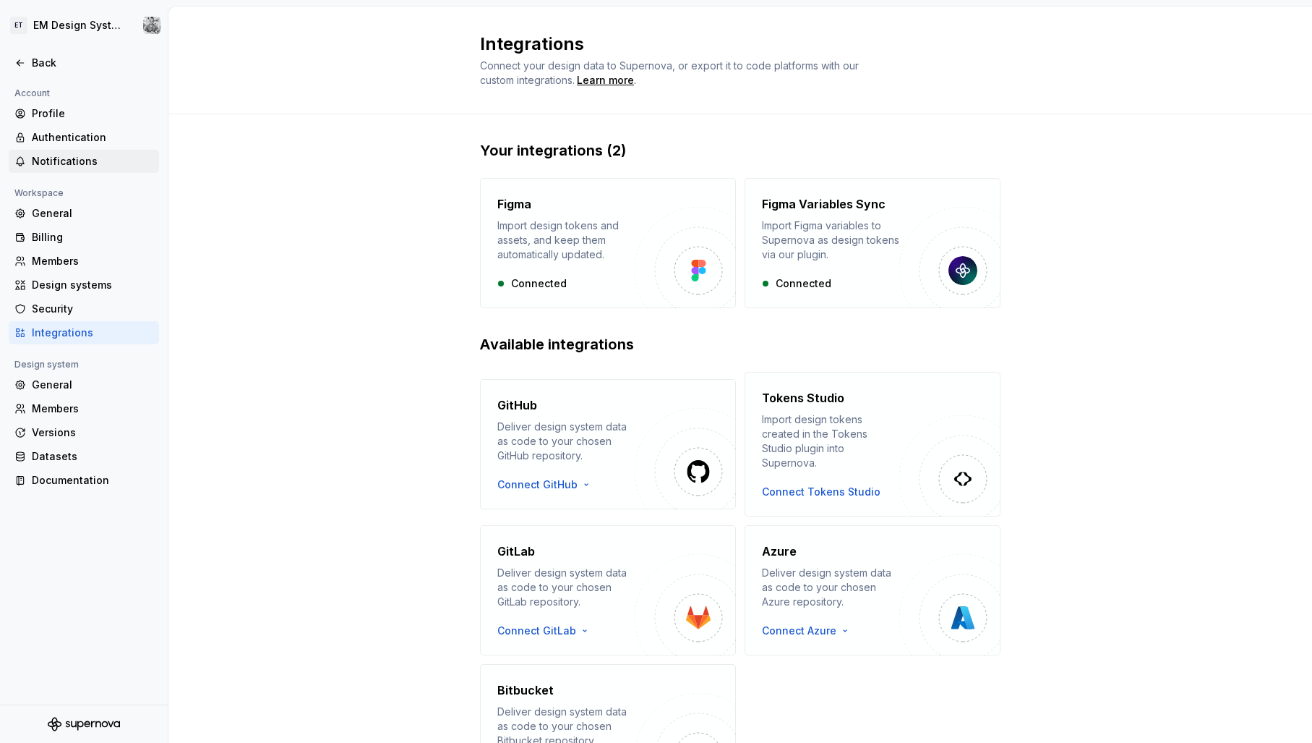
click at [59, 157] on div "Notifications" at bounding box center [92, 161] width 121 height 14
click at [59, 214] on div "General" at bounding box center [92, 213] width 121 height 14
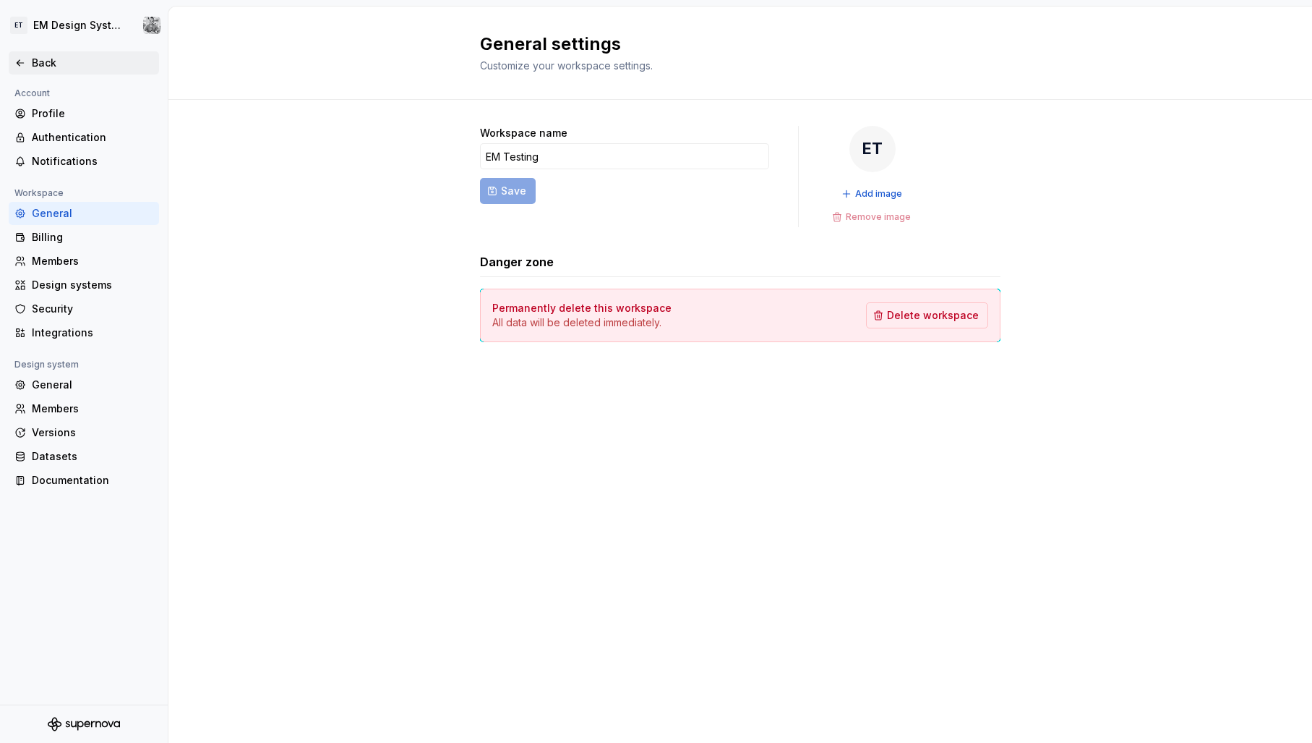
click at [28, 59] on div "Back" at bounding box center [83, 63] width 139 height 14
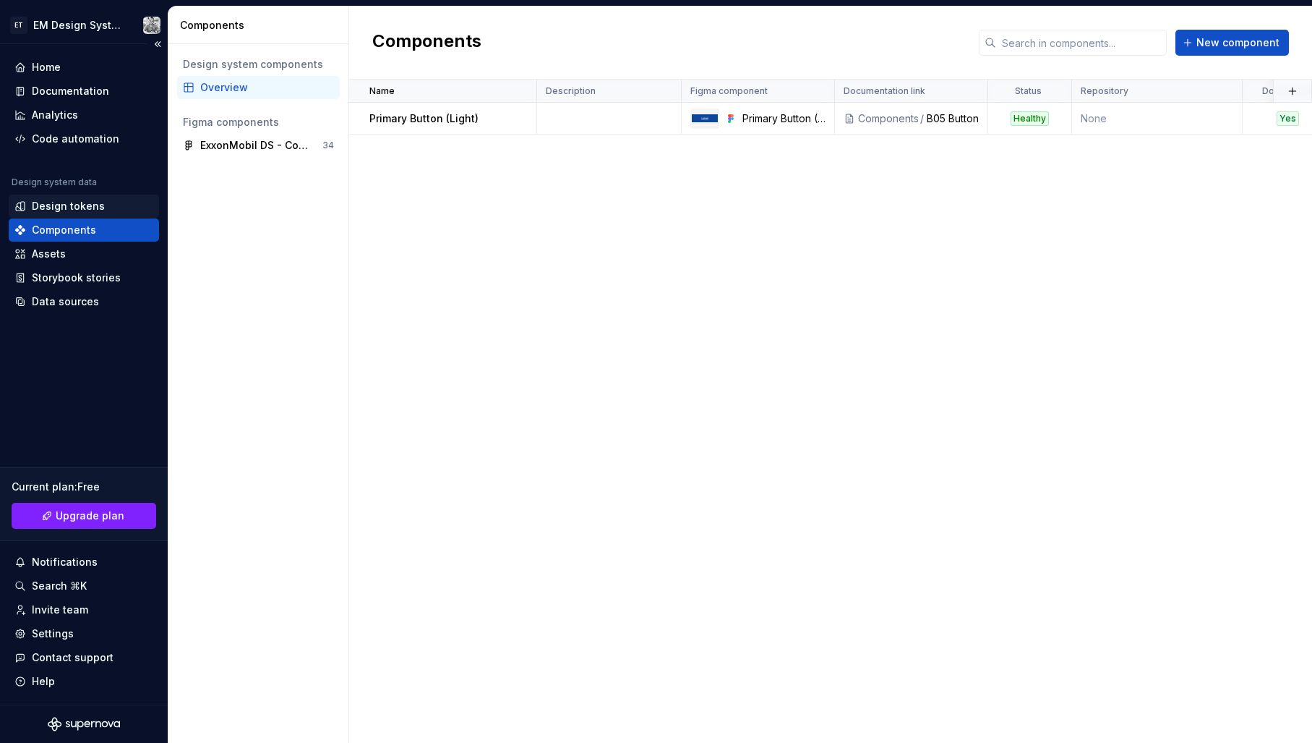
click at [77, 213] on div "Design tokens" at bounding box center [84, 205] width 150 height 23
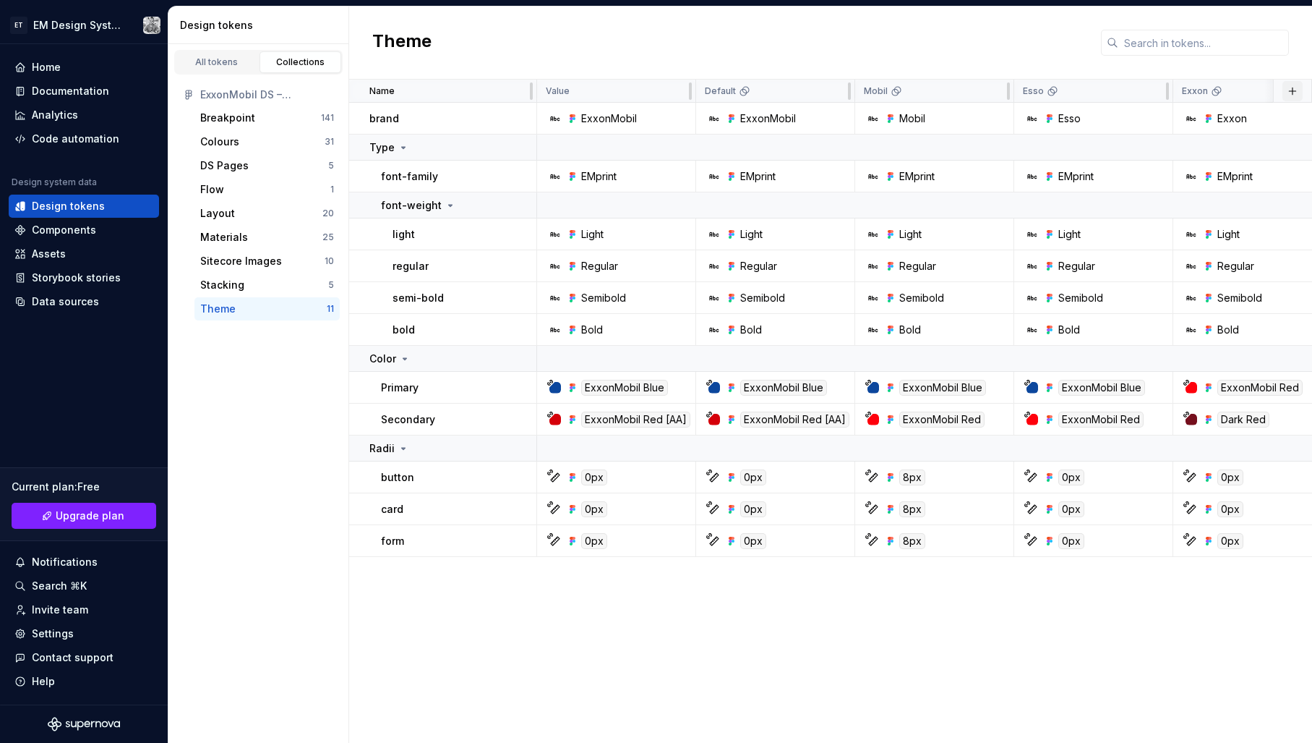
click at [1288, 90] on button "button" at bounding box center [1293, 91] width 20 height 20
click at [1031, 49] on div "Theme" at bounding box center [830, 43] width 963 height 73
click at [993, 90] on html "ET EM Design System Trial Home Documentation Analytics Code automation Design s…" at bounding box center [656, 371] width 1312 height 743
click at [995, 88] on html "ET EM Design System Trial Home Documentation Analytics Code automation Design s…" at bounding box center [656, 371] width 1312 height 743
click at [996, 88] on html "ET EM Design System Trial Home Documentation Analytics Code automation Design s…" at bounding box center [656, 371] width 1312 height 743
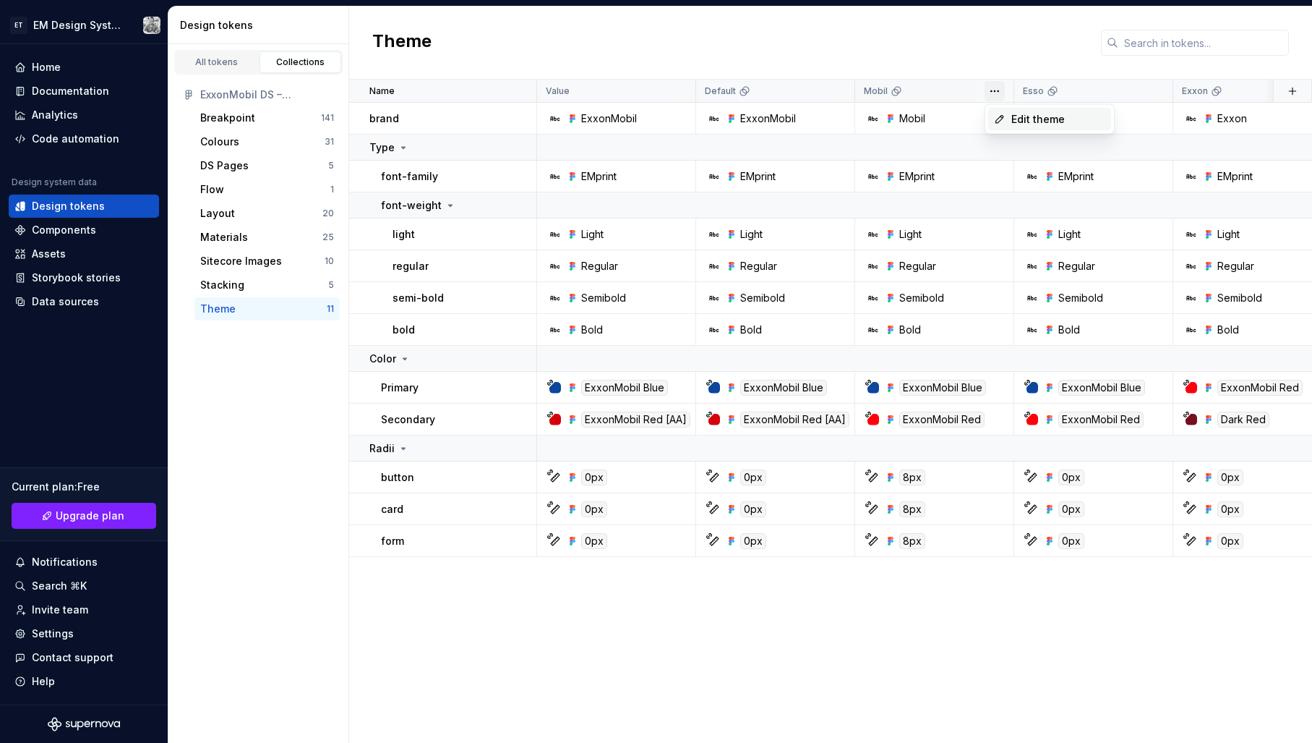
click at [1014, 115] on span "Edit theme" at bounding box center [1058, 119] width 94 height 14
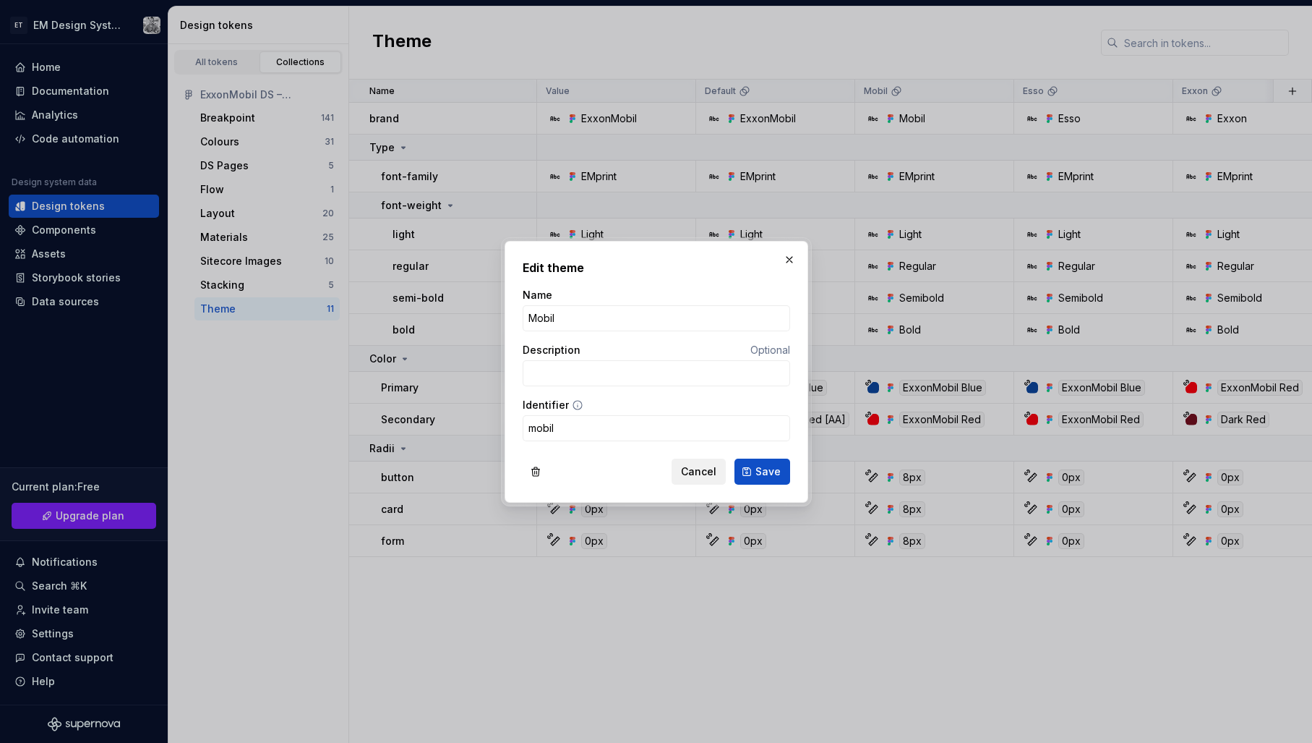
click at [698, 472] on span "Cancel" at bounding box center [698, 471] width 35 height 14
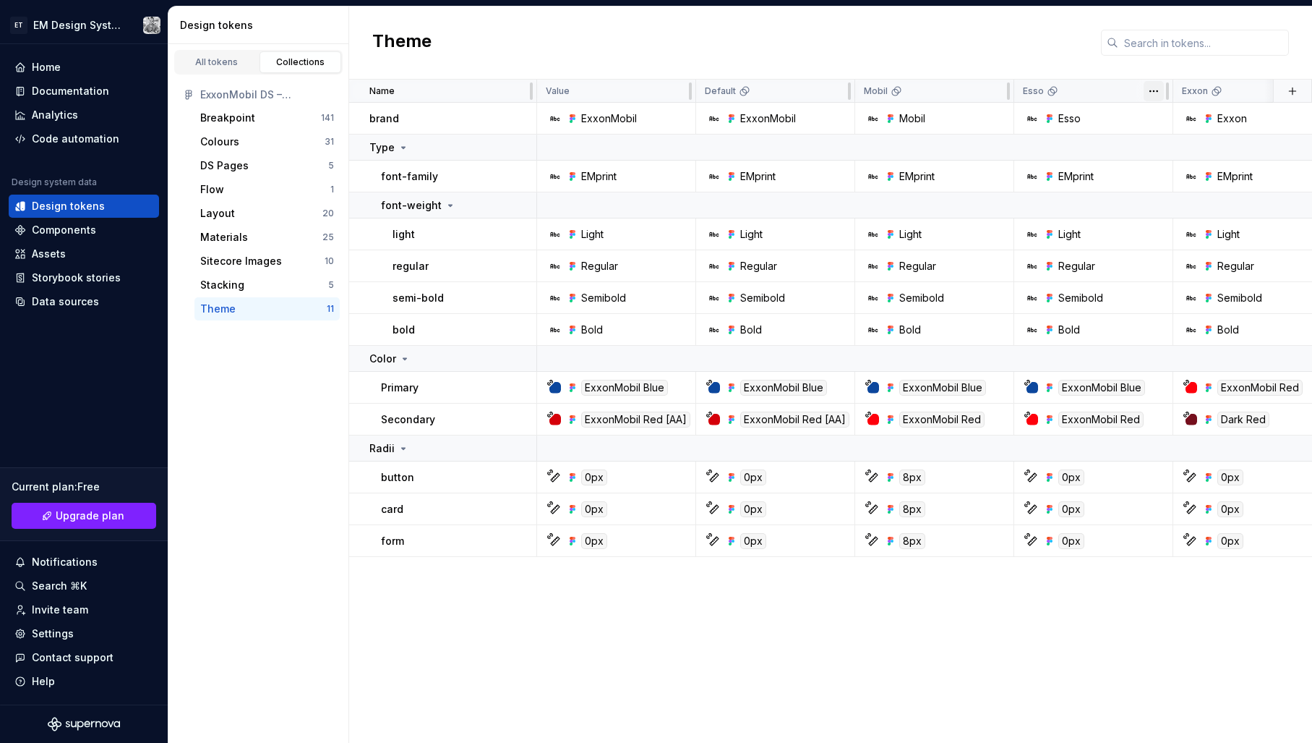
click at [1155, 92] on html "ET EM Design System Trial Home Documentation Analytics Code automation Design s…" at bounding box center [656, 371] width 1312 height 743
click at [1167, 116] on div "Edit theme" at bounding box center [1208, 119] width 123 height 23
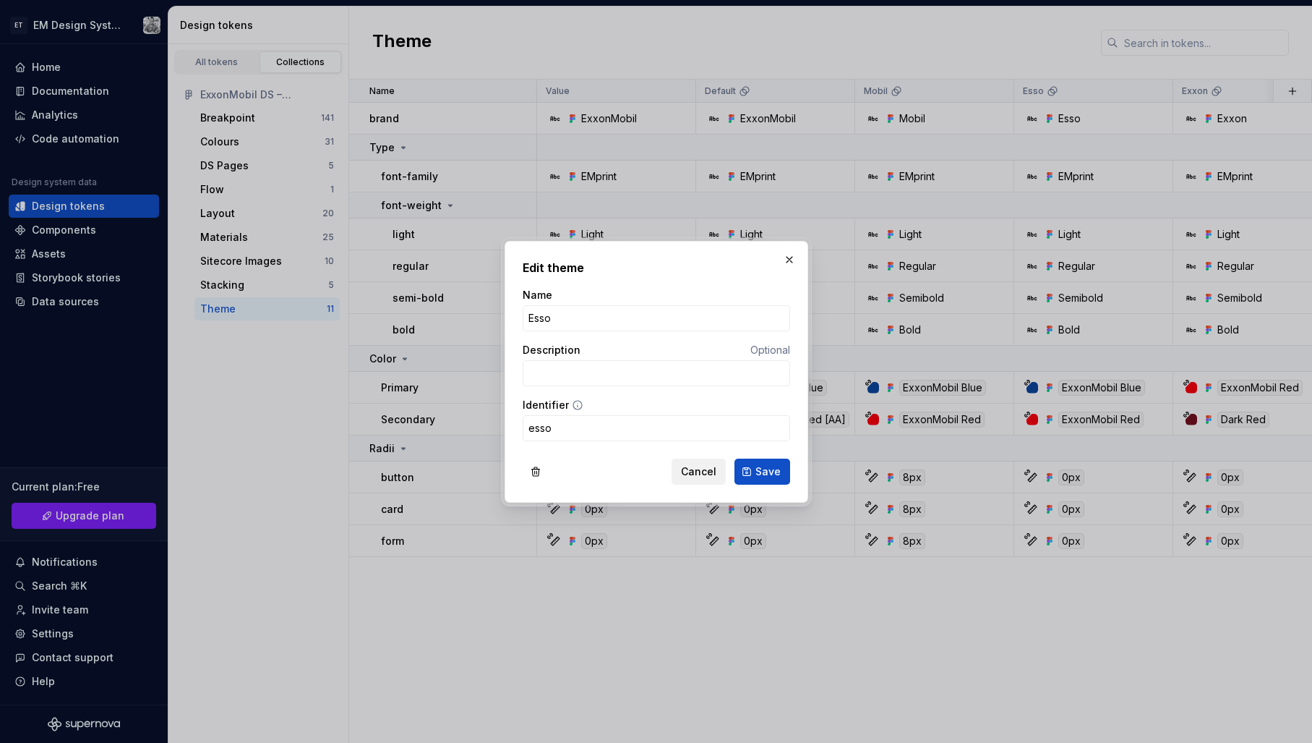
click at [714, 466] on span "Cancel" at bounding box center [698, 471] width 35 height 14
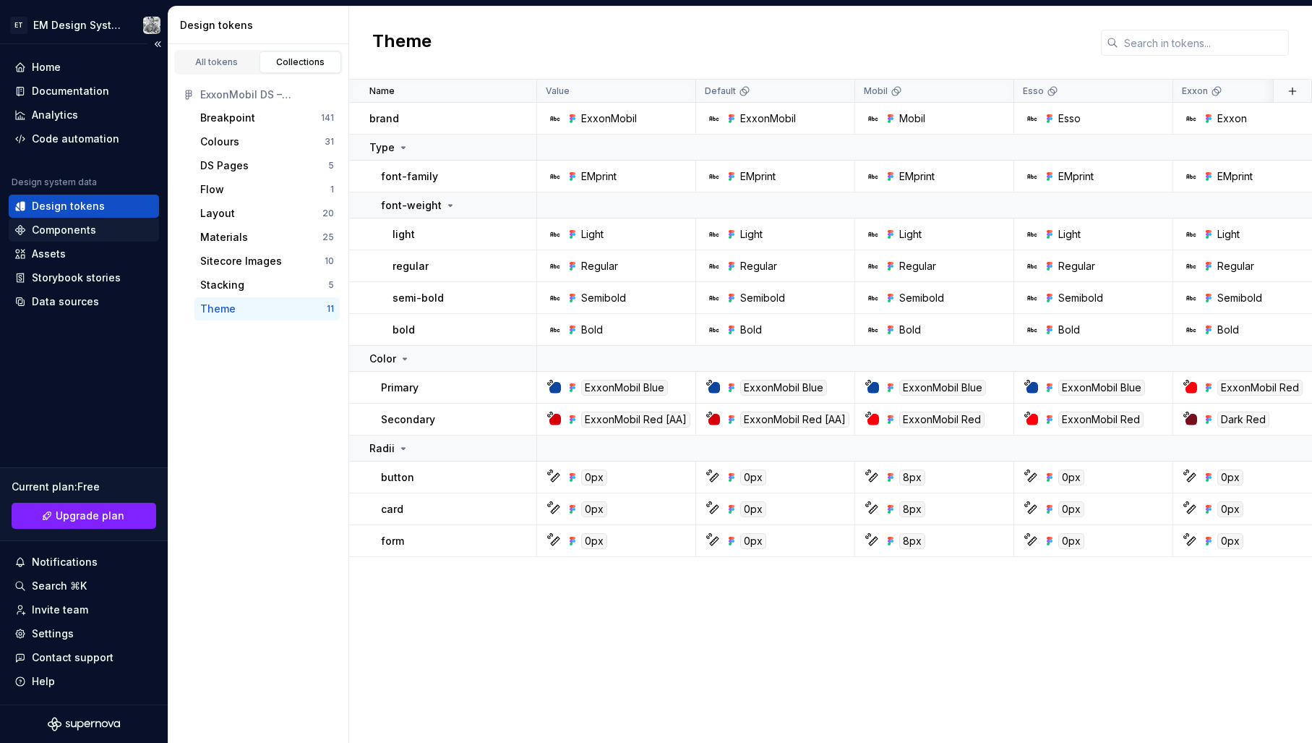
click at [76, 228] on div "Components" at bounding box center [64, 230] width 64 height 14
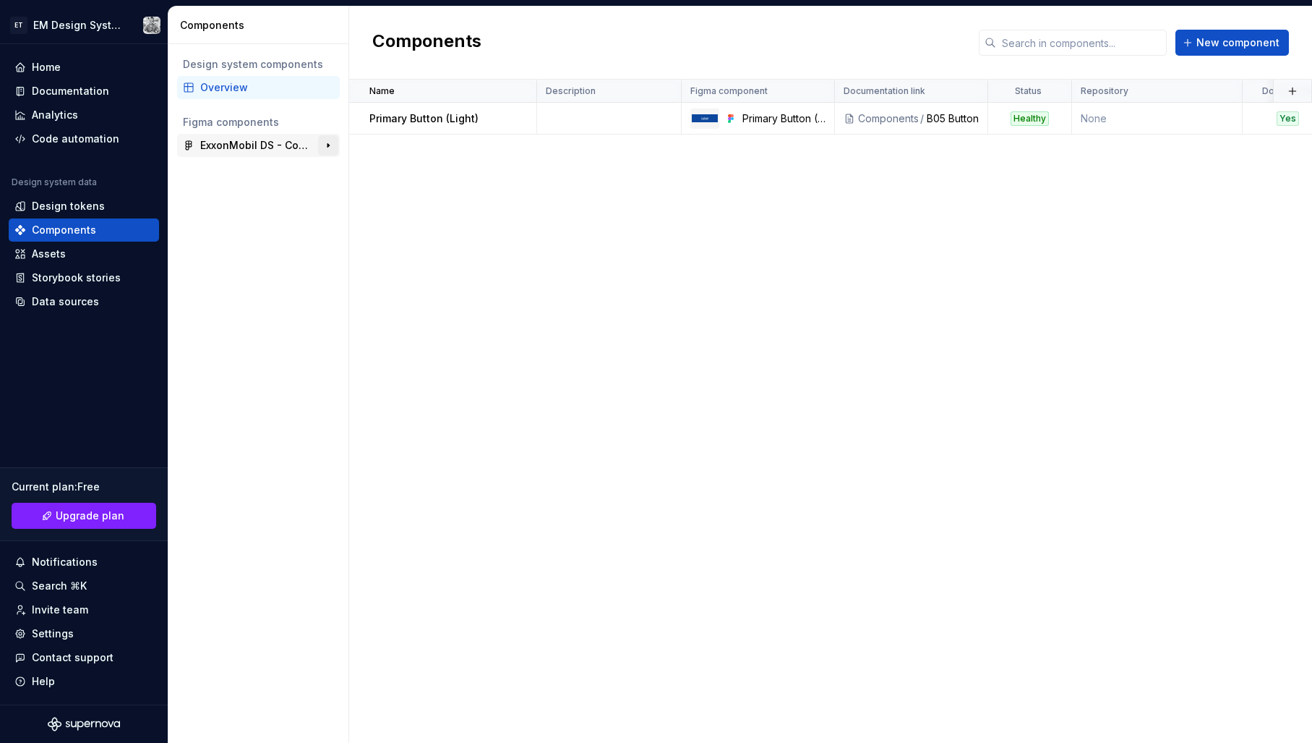
click at [325, 144] on button "button" at bounding box center [328, 145] width 20 height 20
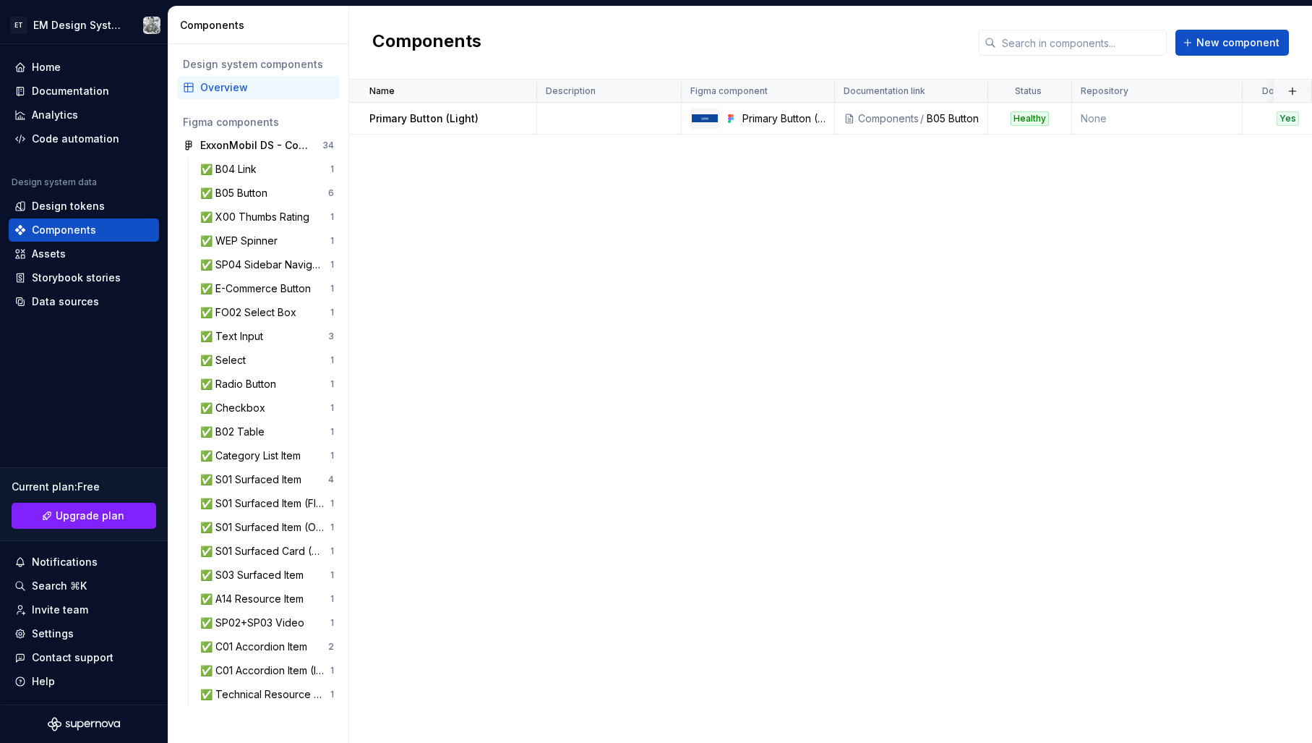
click at [763, 270] on div "Name Description Figma component Documentation link Status Repository Documente…" at bounding box center [830, 411] width 963 height 663
click at [662, 90] on html "ET EM Design System Trial Home Documentation Analytics Code automation Design s…" at bounding box center [656, 371] width 1312 height 743
click at [597, 238] on html "ET EM Design System Trial Home Documentation Analytics Code automation Design s…" at bounding box center [656, 371] width 1312 height 743
click at [236, 144] on div "ExxonMobil DS - Components Toolkit" at bounding box center [254, 145] width 108 height 14
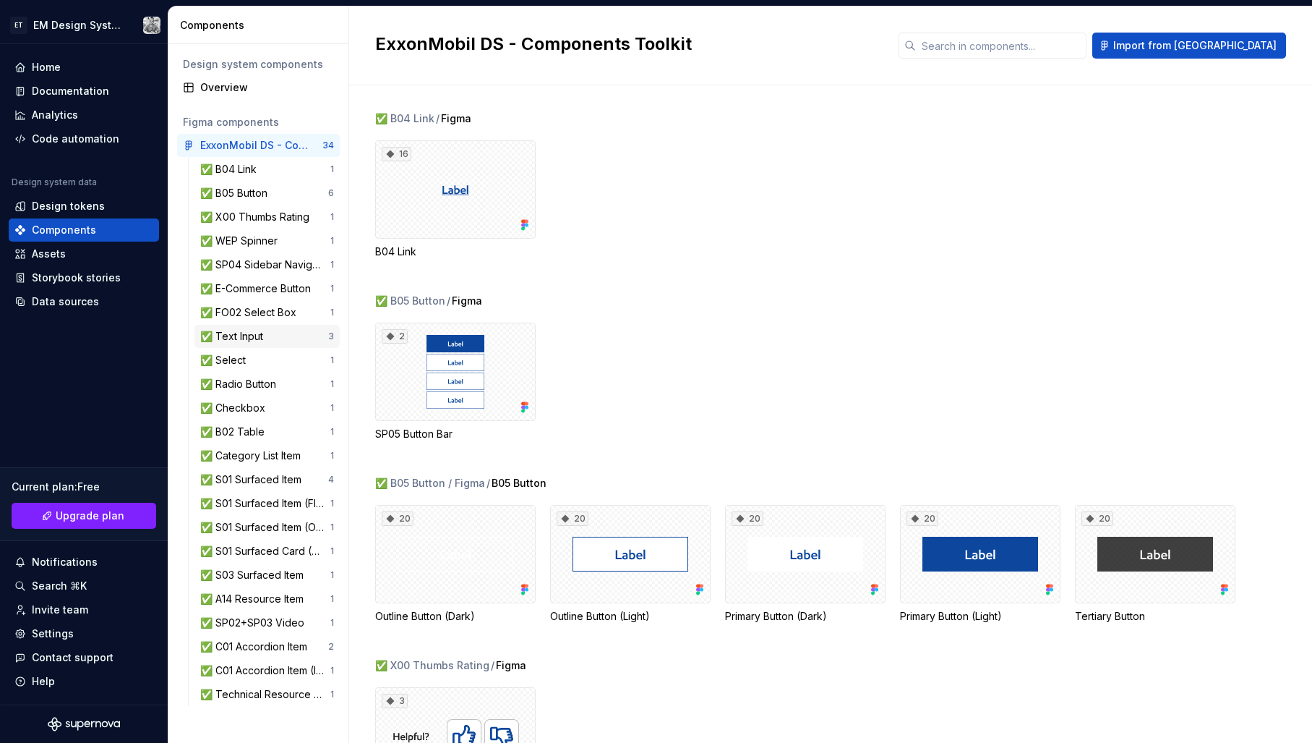
click at [252, 337] on div "✅ Text Input" at bounding box center [234, 336] width 69 height 14
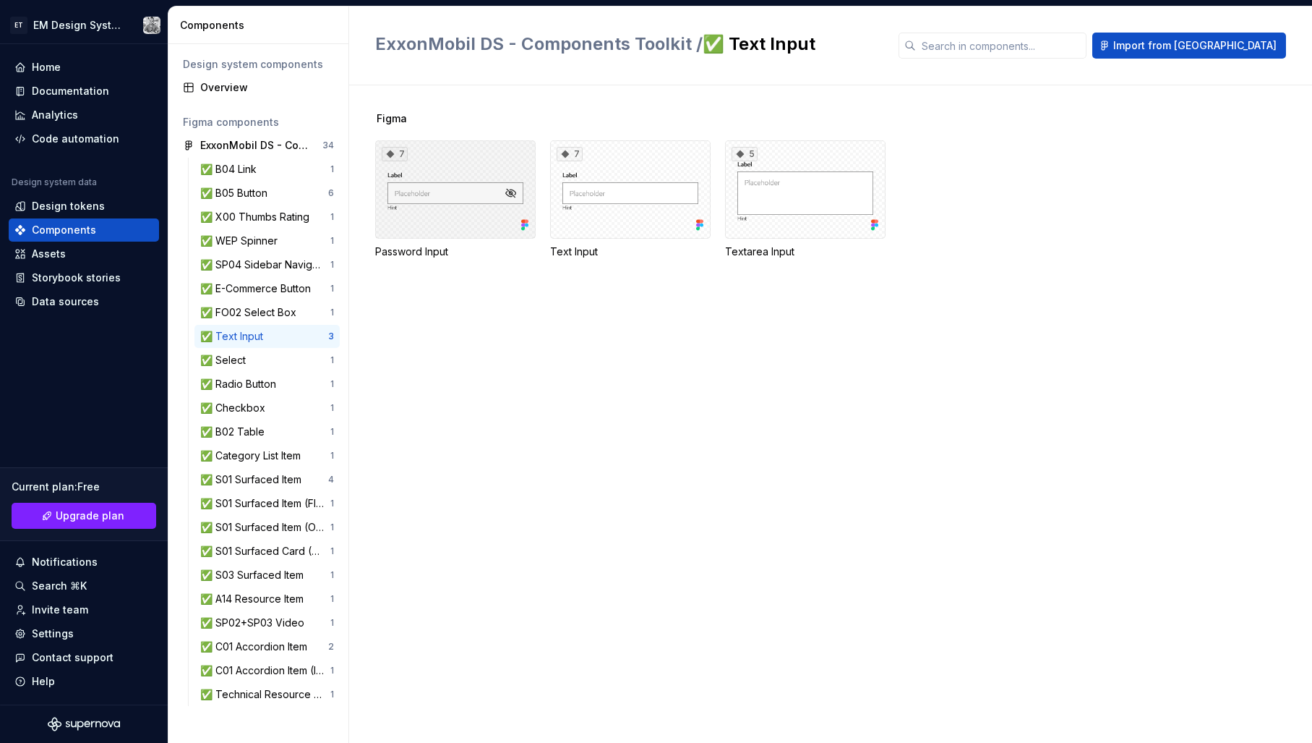
click at [511, 155] on div "7" at bounding box center [455, 189] width 161 height 98
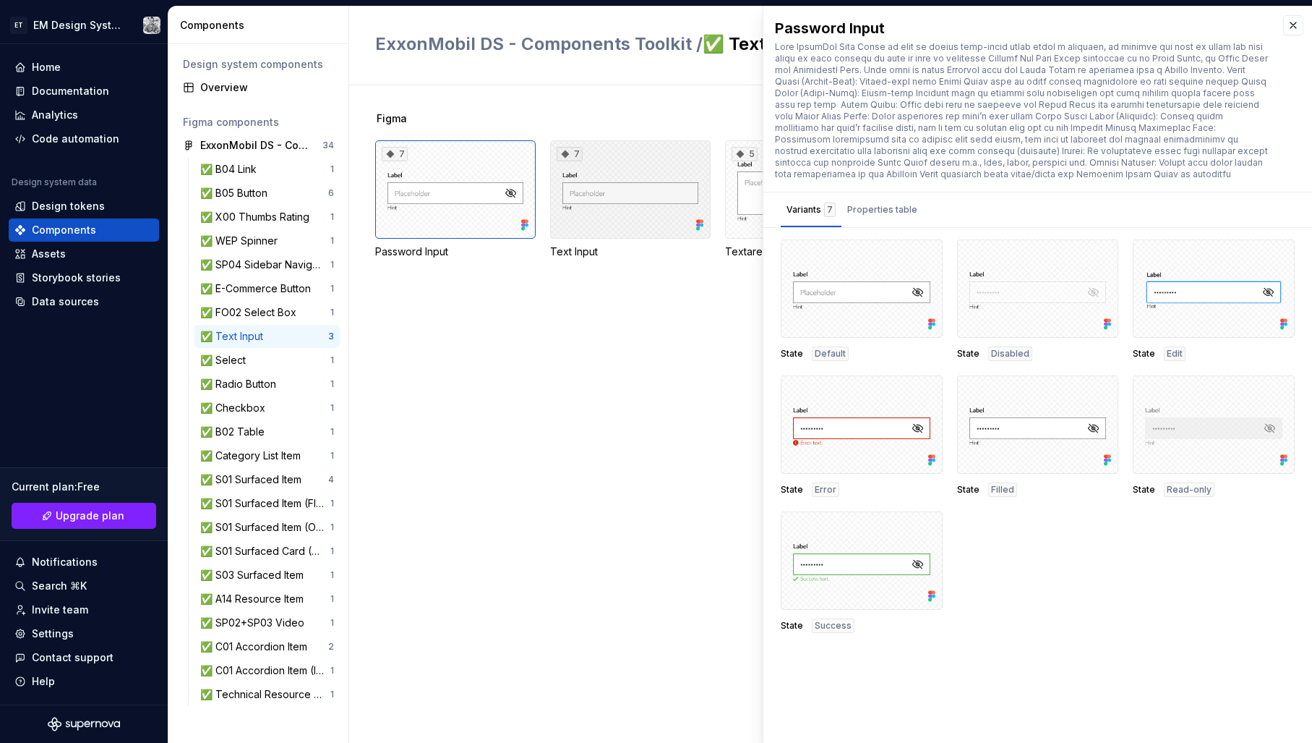
click at [625, 161] on div "7" at bounding box center [630, 189] width 161 height 98
click at [539, 157] on div "7 Password Input 7 Text Input 5 Textarea Input" at bounding box center [843, 199] width 937 height 119
click at [509, 158] on div "7" at bounding box center [455, 189] width 161 height 98
click at [659, 166] on div "7" at bounding box center [630, 189] width 161 height 98
click at [1292, 25] on button "button" at bounding box center [1293, 25] width 20 height 20
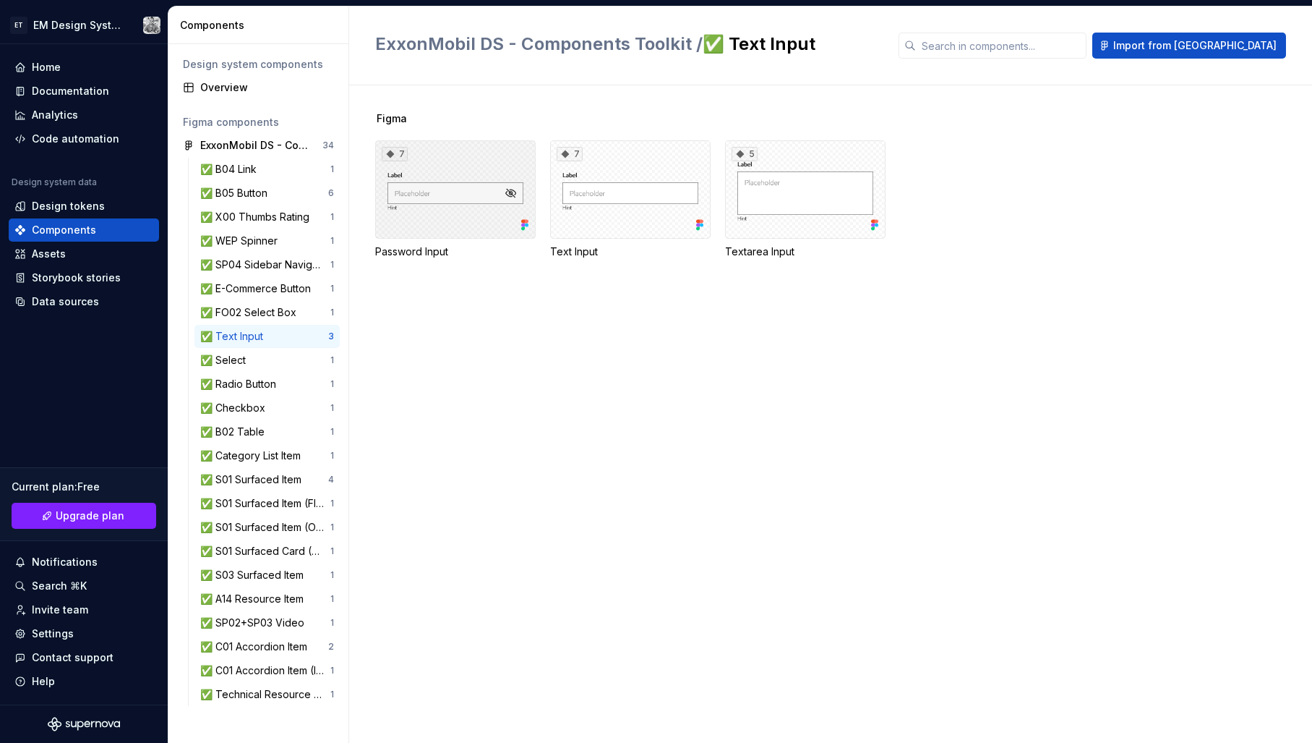
click at [480, 216] on div "7" at bounding box center [455, 189] width 161 height 98
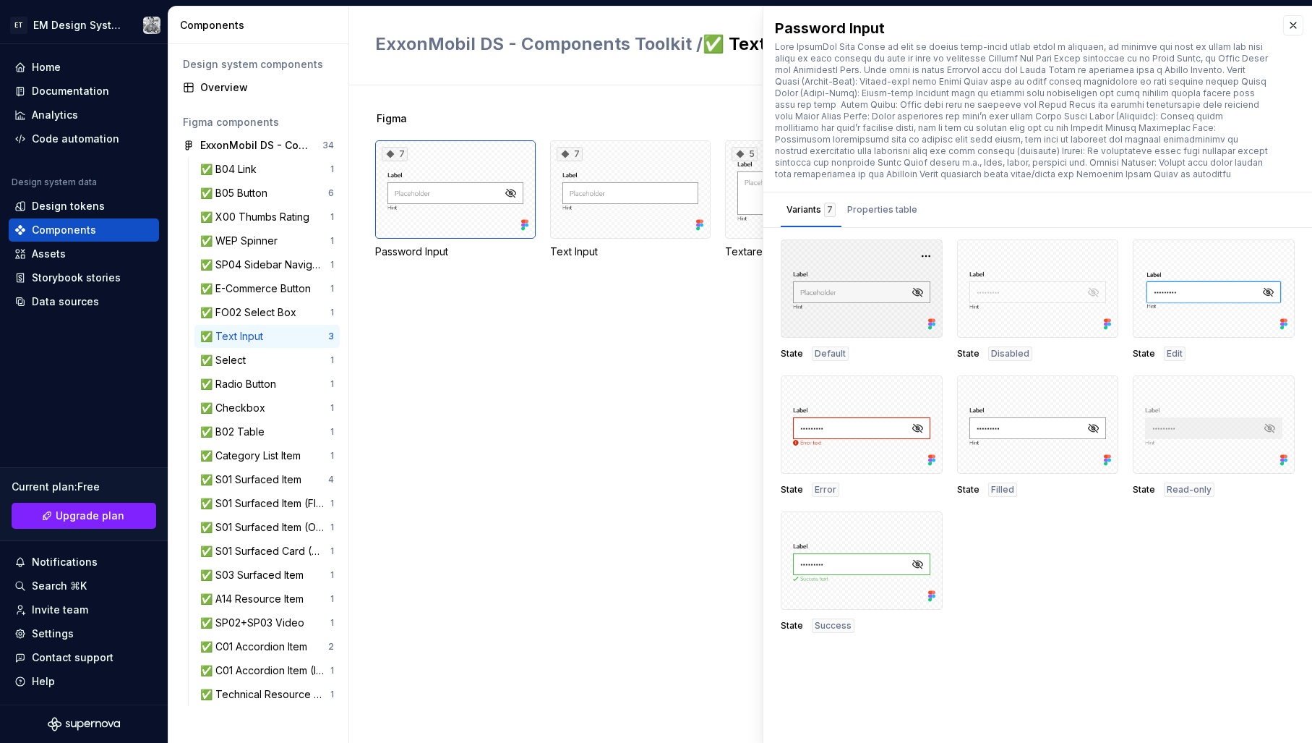
click at [836, 310] on div at bounding box center [862, 288] width 162 height 98
click at [1025, 590] on div "State Default State Disabled State Edit State Error State Filled State Read-onl…" at bounding box center [1038, 435] width 514 height 393
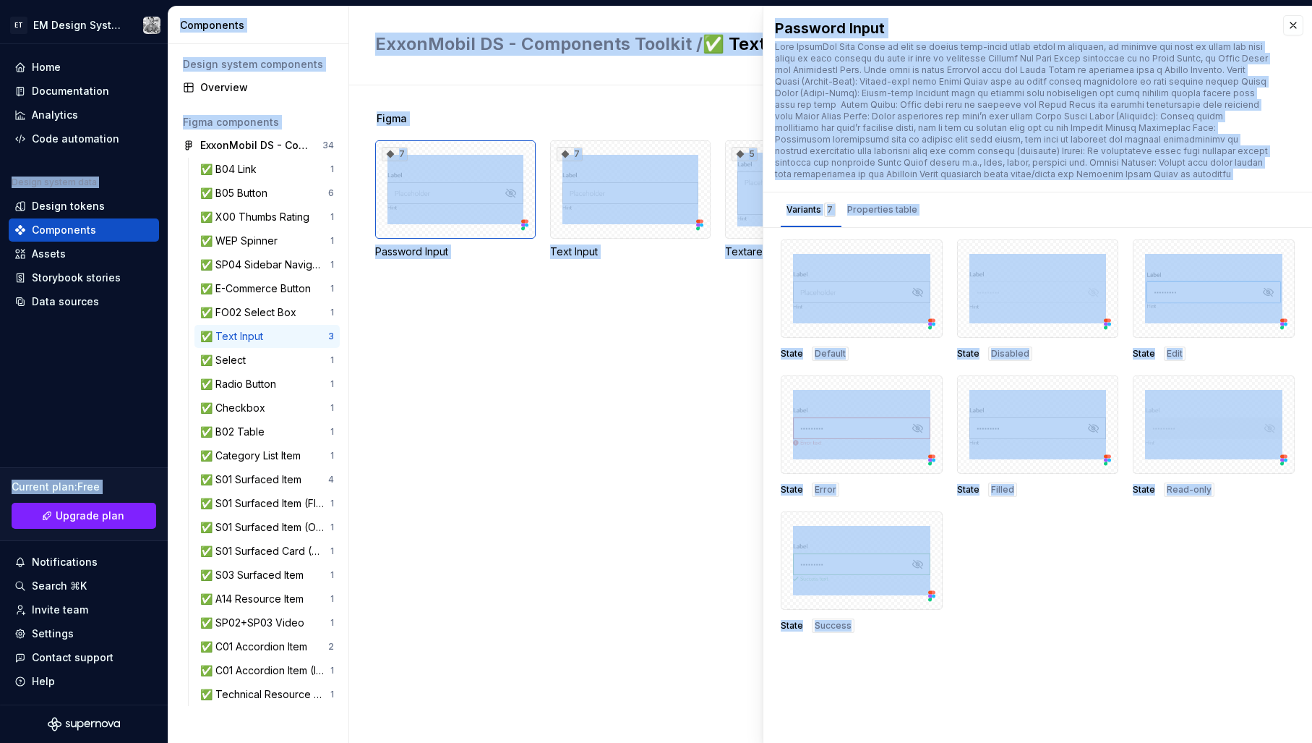
click at [1025, 590] on div "State Default State Disabled State Edit State Error State Filled State Read-onl…" at bounding box center [1038, 435] width 514 height 393
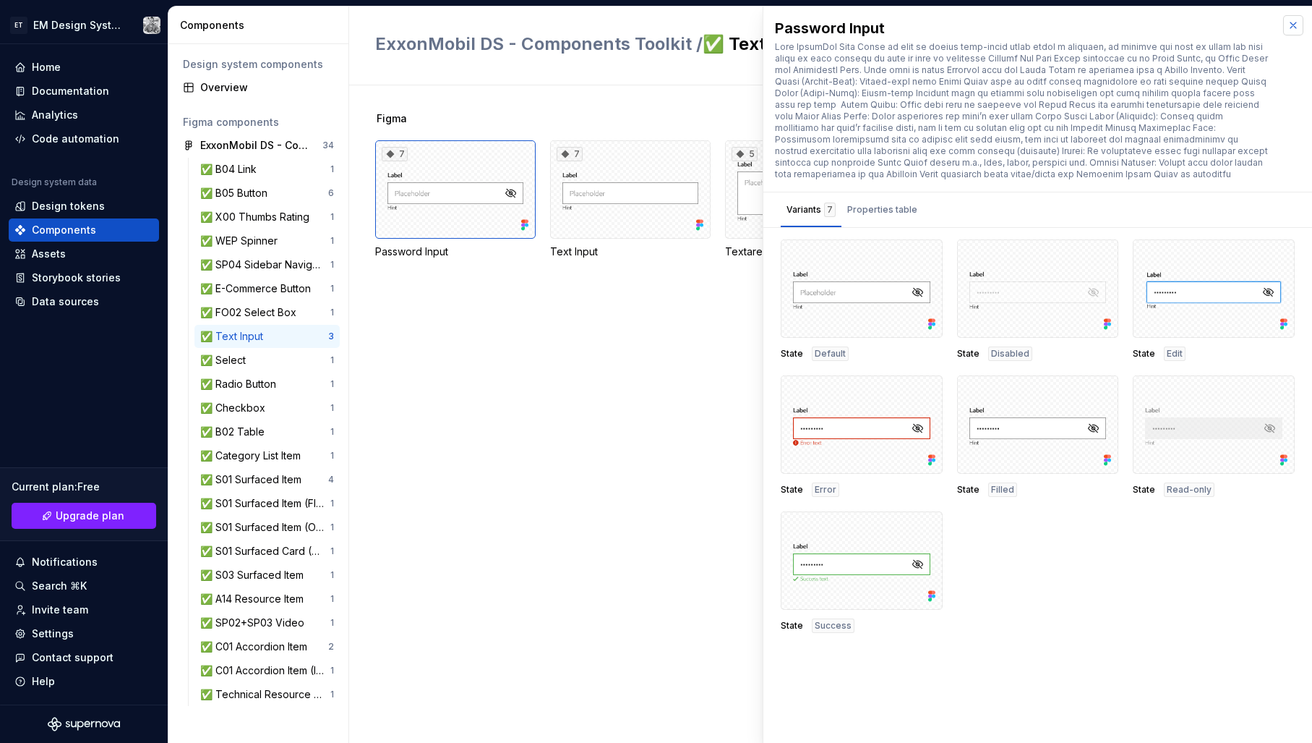
click at [1292, 25] on button "button" at bounding box center [1293, 25] width 20 height 20
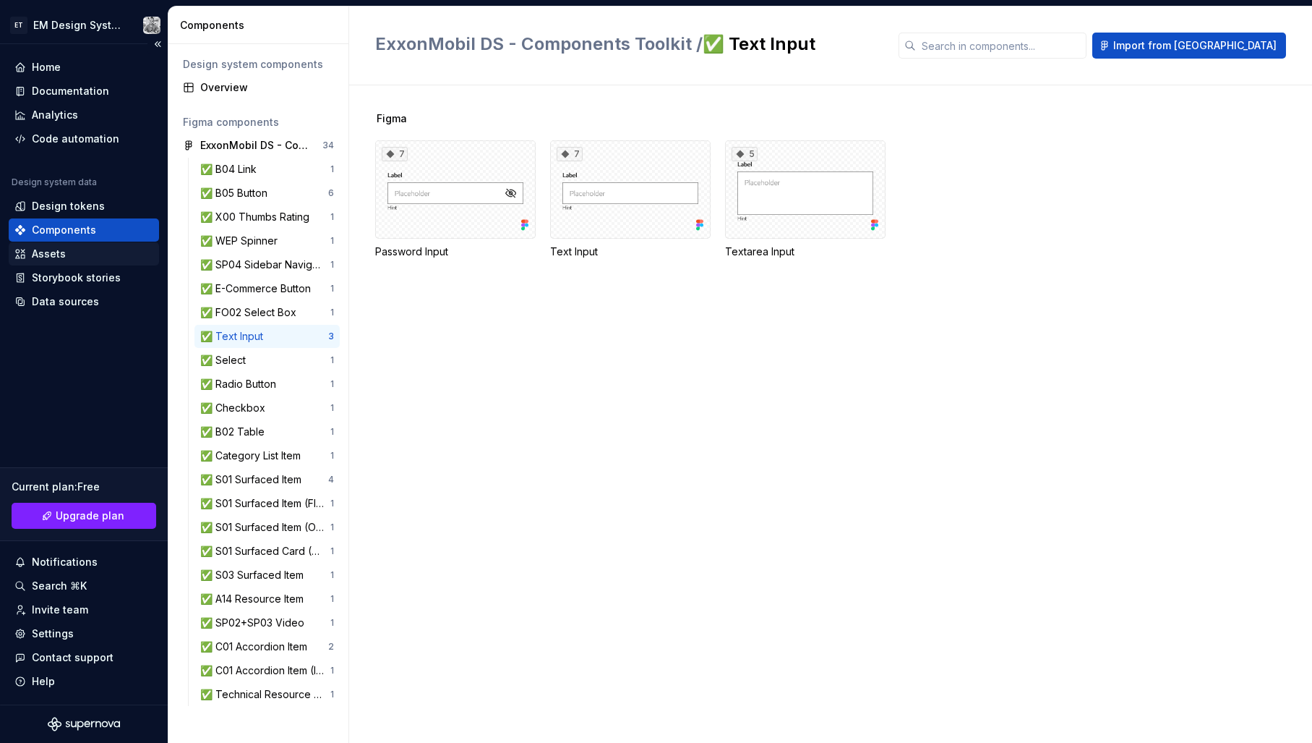
click at [33, 250] on div "Assets" at bounding box center [49, 254] width 34 height 14
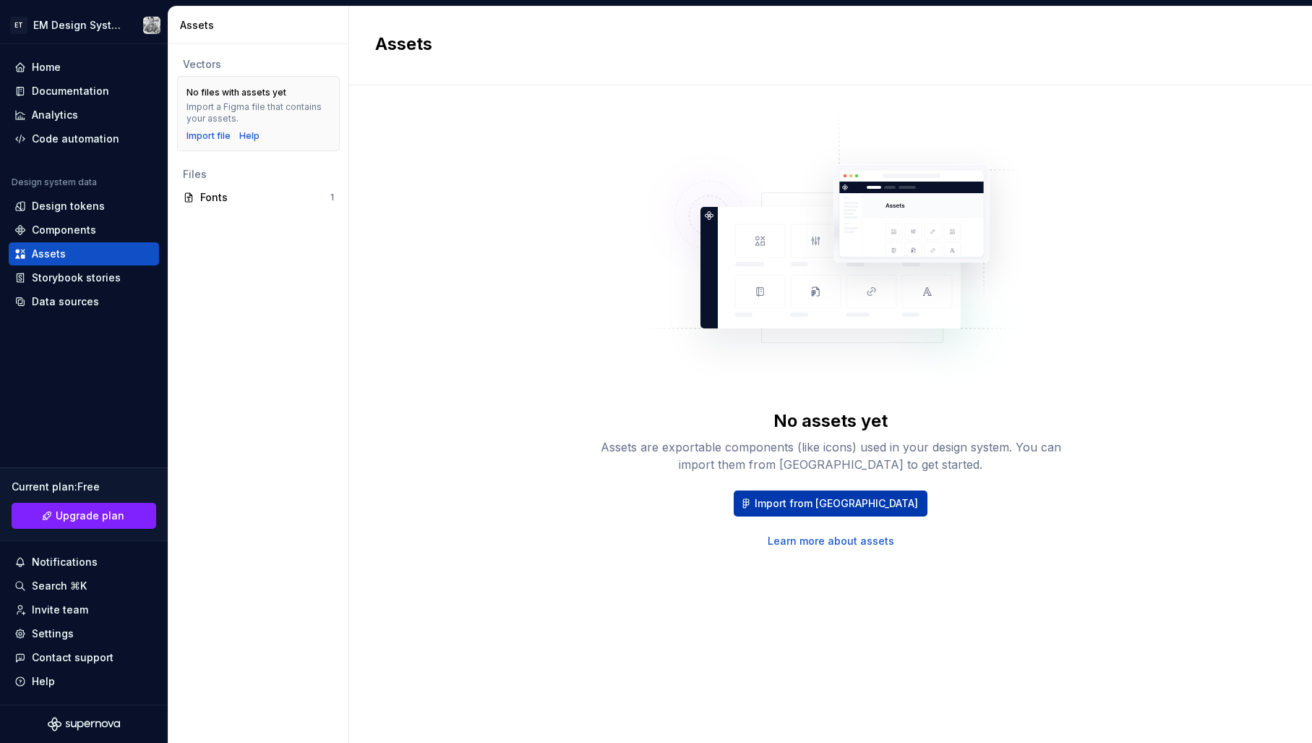
click at [832, 505] on span "Import from [GEOGRAPHIC_DATA]" at bounding box center [836, 503] width 163 height 14
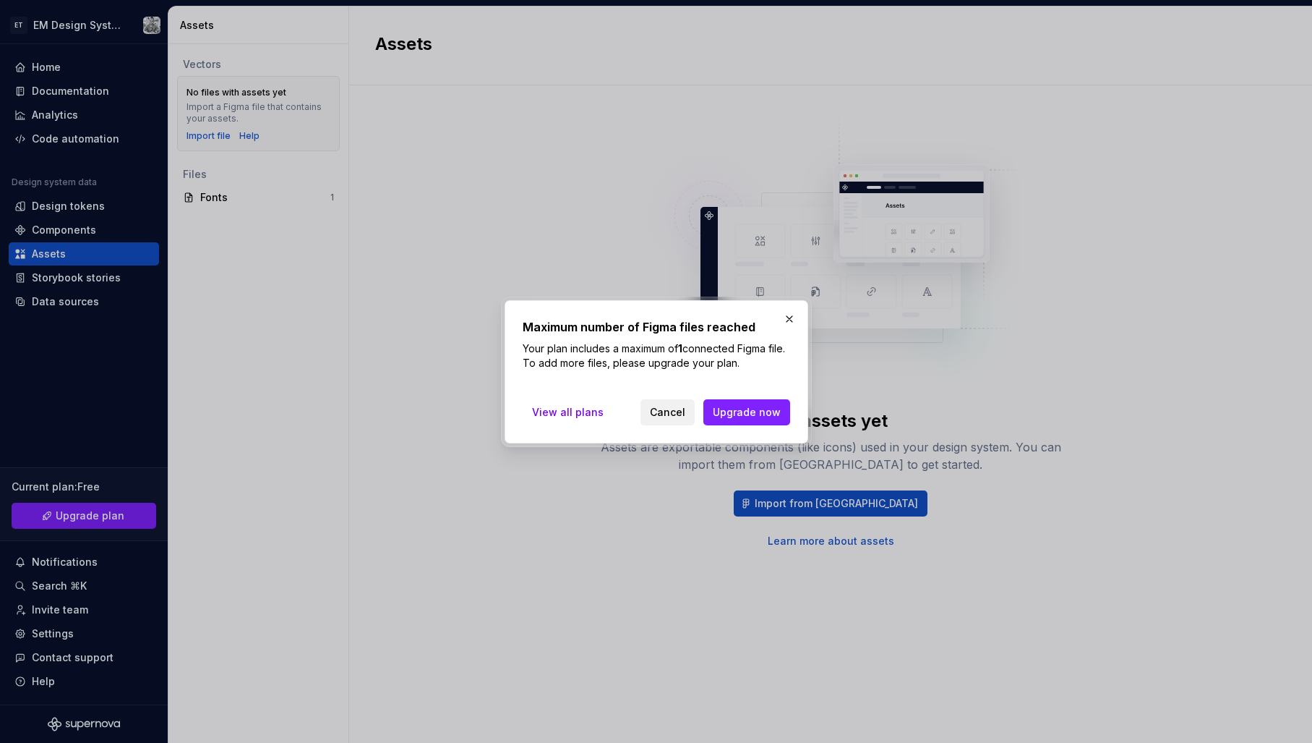
click at [685, 413] on span "Cancel" at bounding box center [667, 412] width 35 height 14
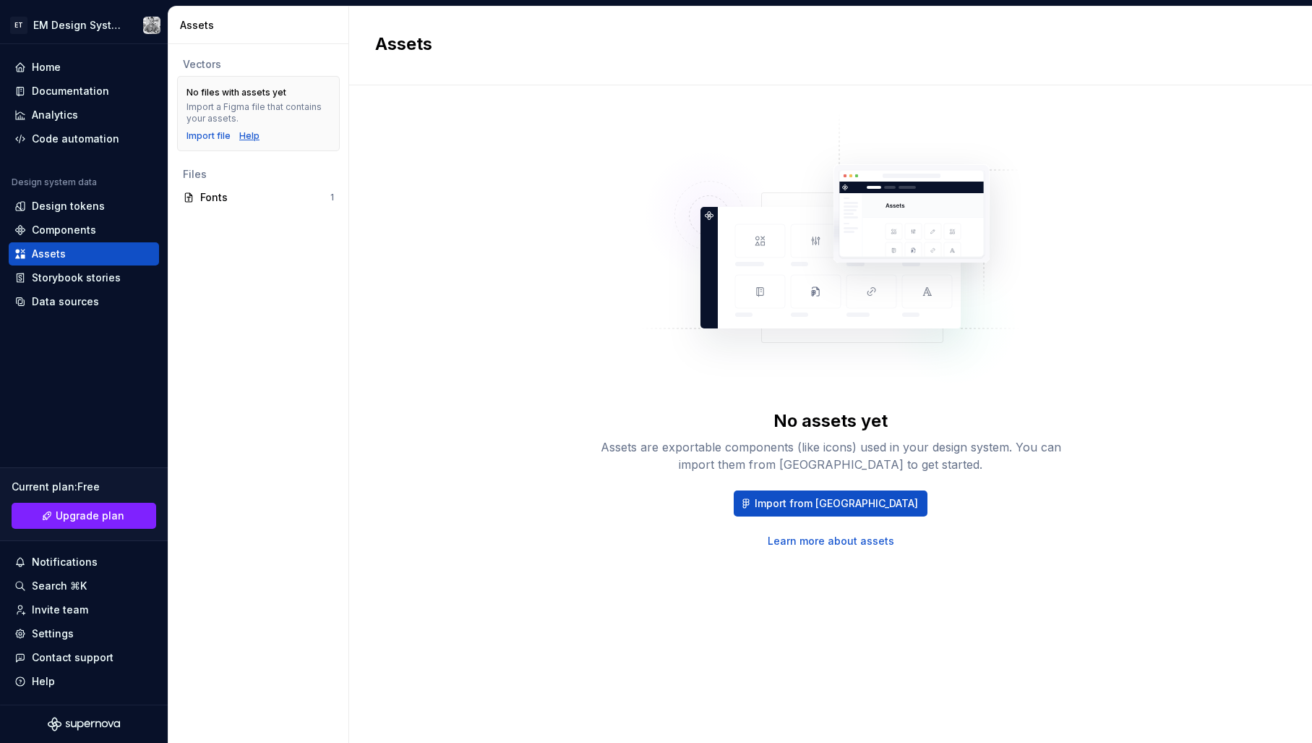
click at [244, 135] on div "Help" at bounding box center [249, 136] width 20 height 12
click at [90, 302] on div "Data sources" at bounding box center [65, 301] width 67 height 14
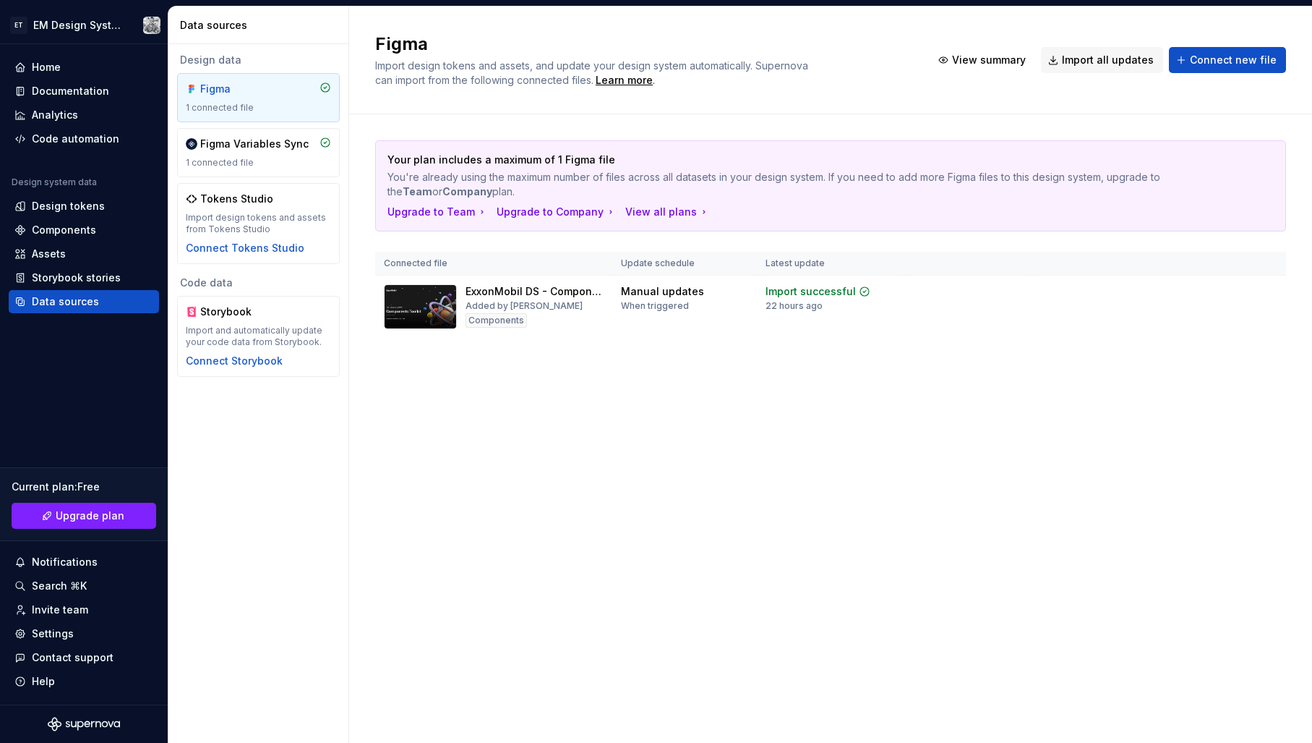
click at [275, 101] on div "Figma 1 connected file" at bounding box center [258, 98] width 145 height 32
click at [1111, 60] on span "Import all updates" at bounding box center [1108, 60] width 92 height 14
click at [265, 159] on div "1 connected file" at bounding box center [258, 163] width 145 height 12
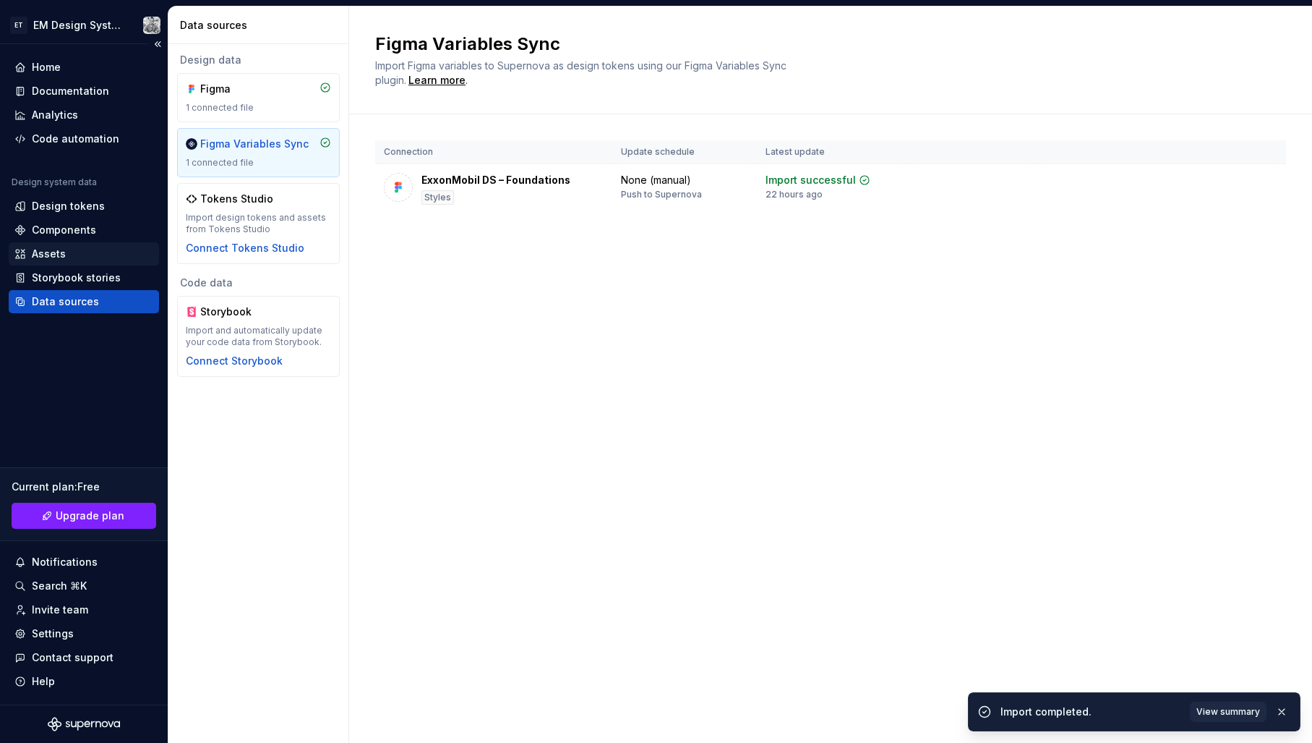
click at [54, 255] on div "Assets" at bounding box center [49, 254] width 34 height 14
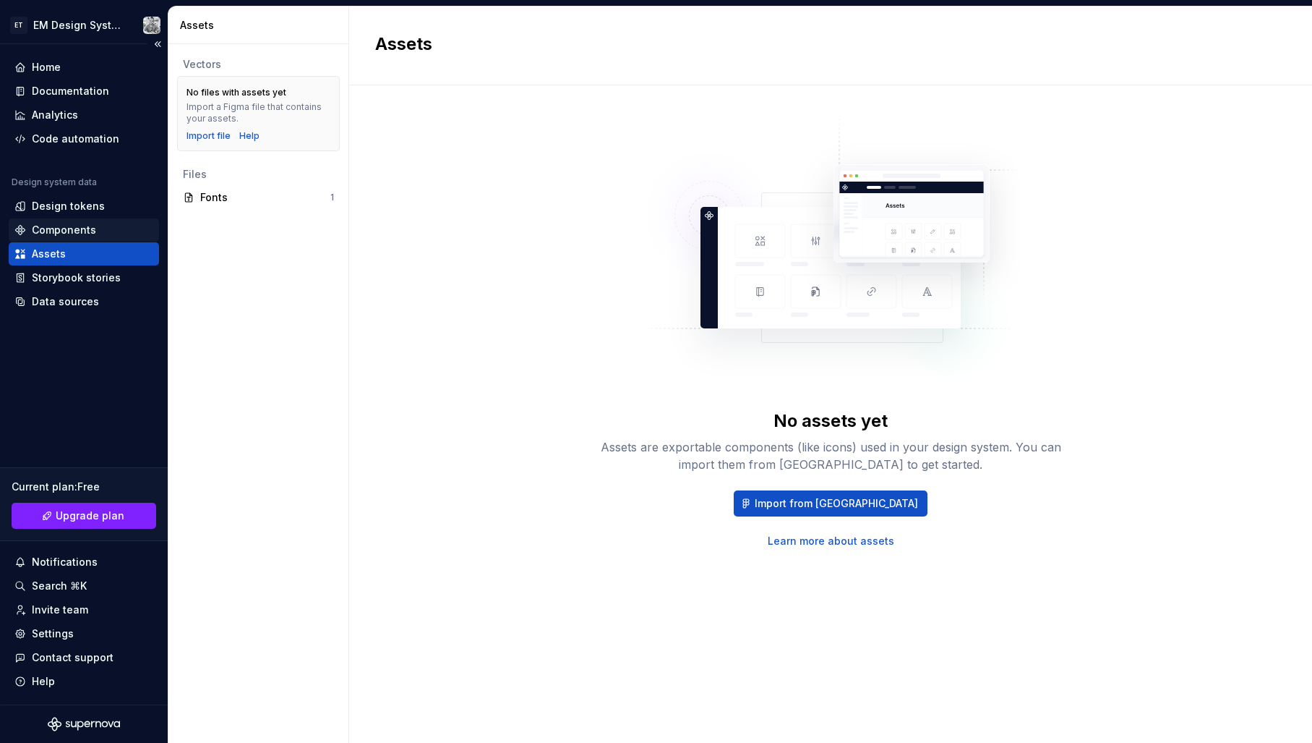
click at [74, 234] on div "Components" at bounding box center [64, 230] width 64 height 14
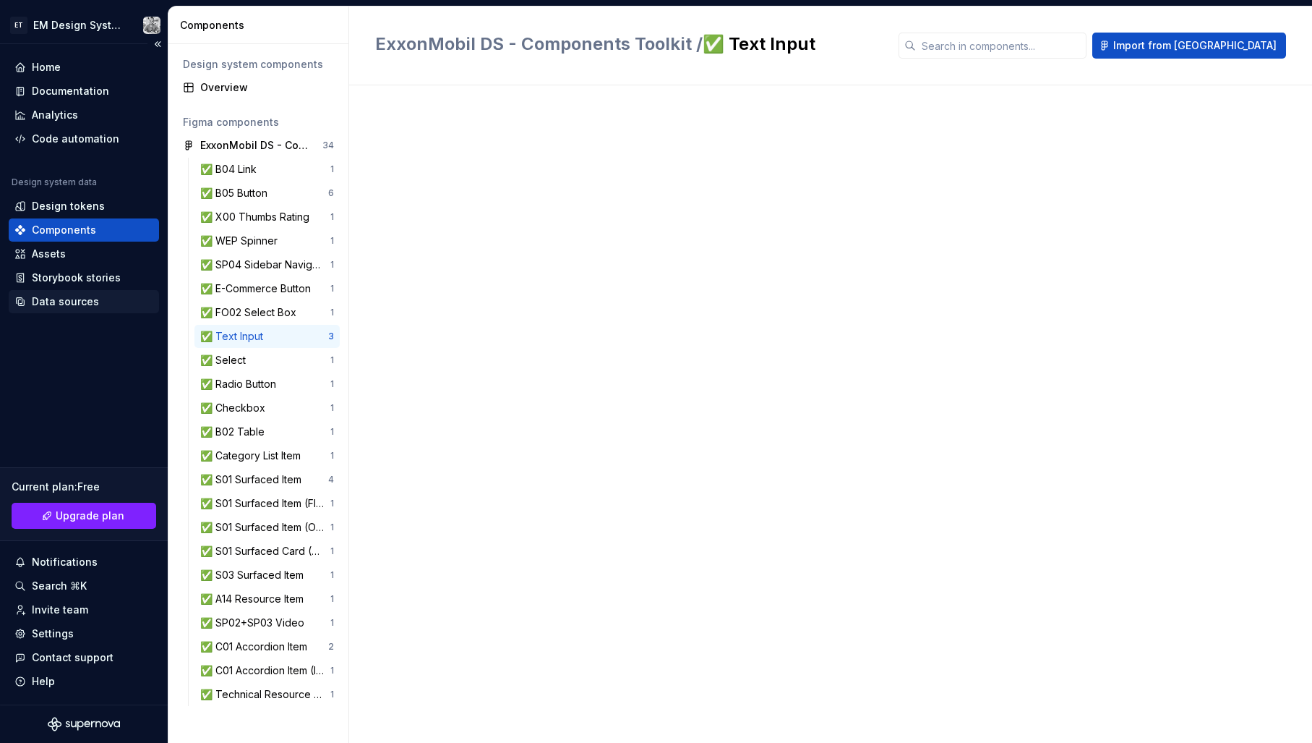
click at [64, 303] on div "Data sources" at bounding box center [65, 301] width 67 height 14
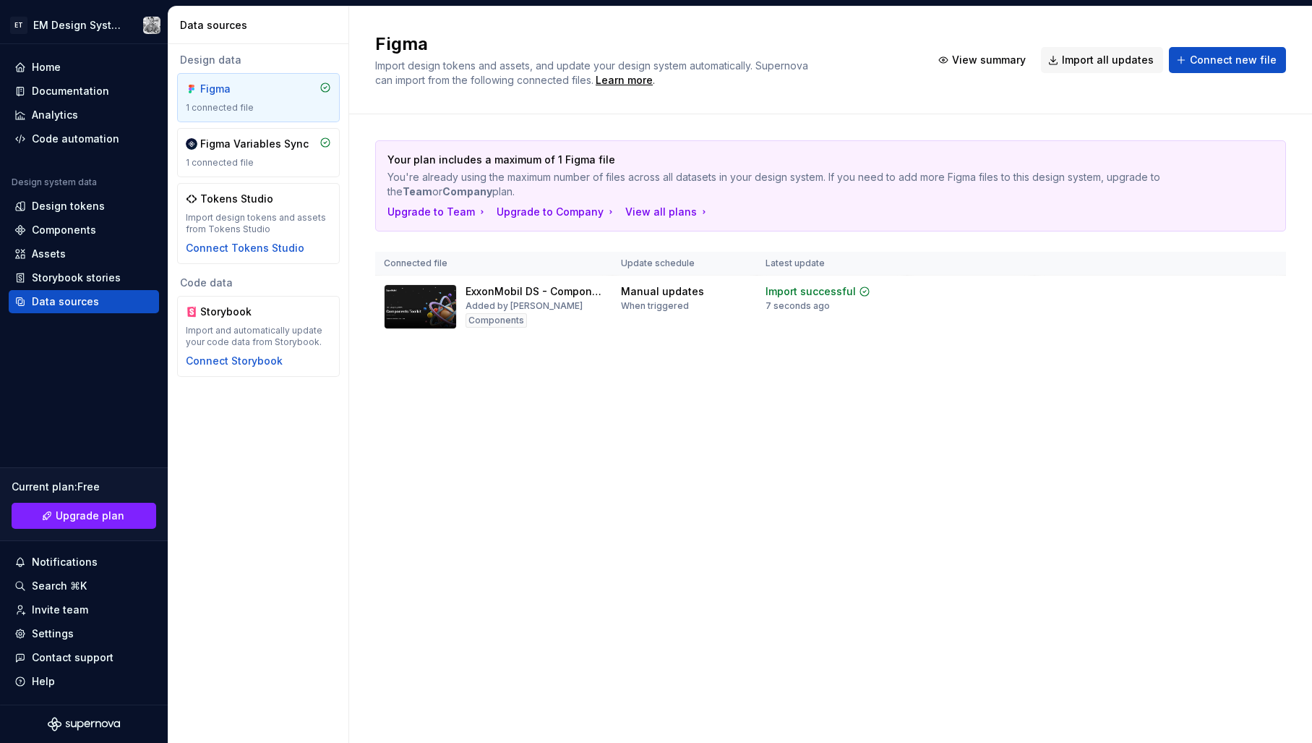
click at [660, 427] on div "Figma Import design tokens and assets, and update your design system automatica…" at bounding box center [830, 375] width 963 height 736
click at [1005, 95] on div "Figma Import design tokens and assets, and update your design system automatica…" at bounding box center [830, 61] width 963 height 108
click at [83, 279] on div "Storybook stories" at bounding box center [76, 277] width 89 height 14
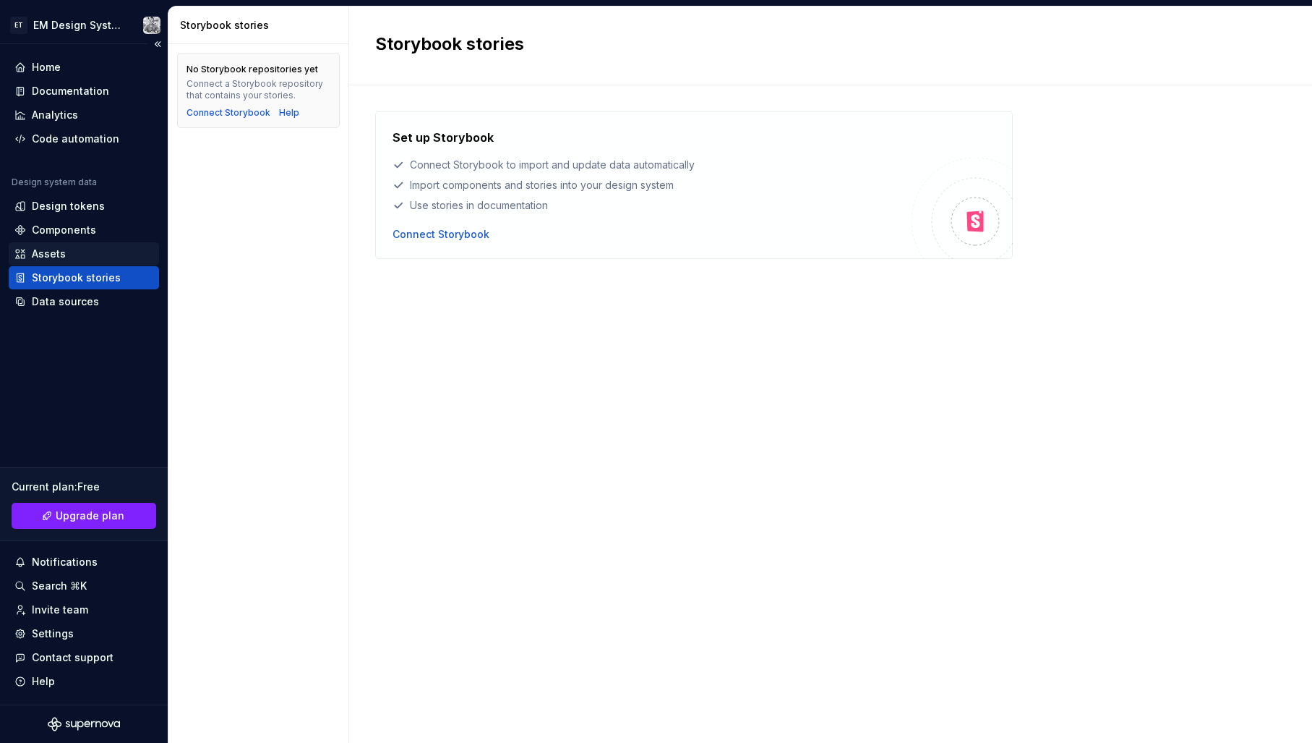
click at [63, 249] on div "Assets" at bounding box center [49, 254] width 34 height 14
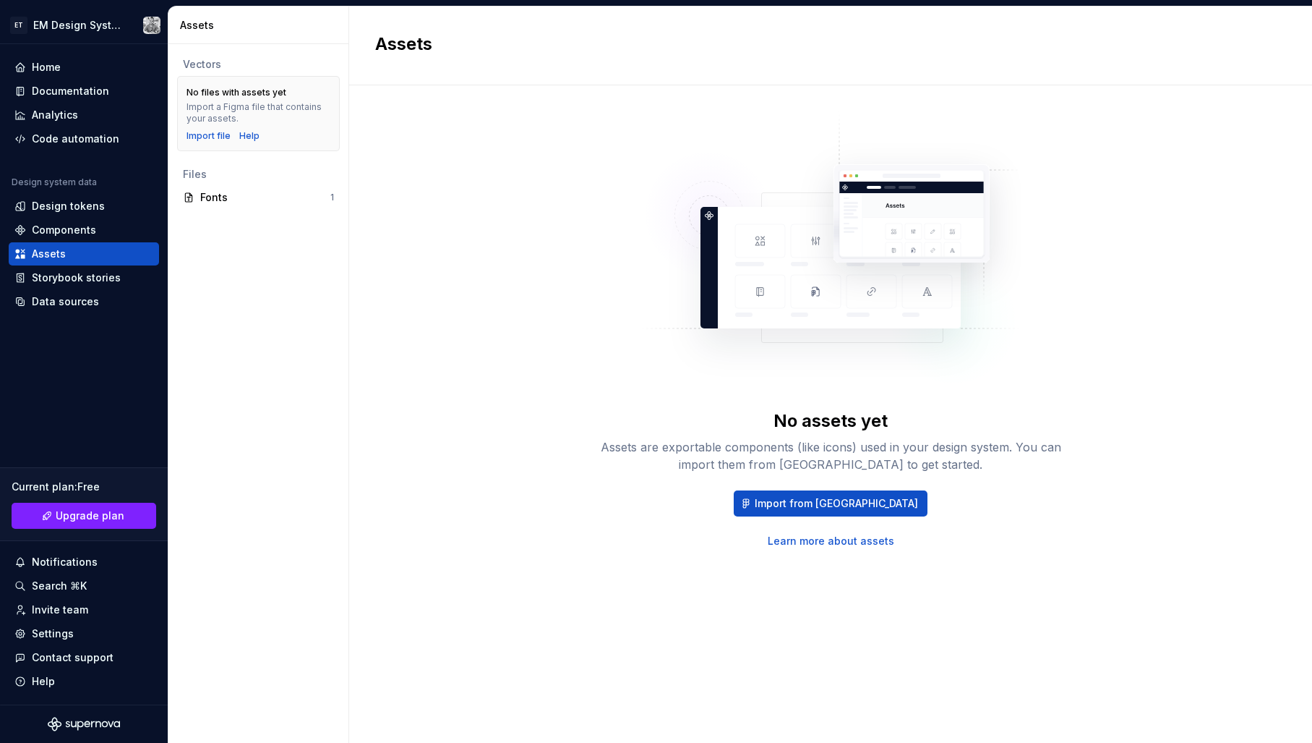
click at [273, 315] on div "Vectors No files with assets yet Import a Figma file that contains your assets.…" at bounding box center [258, 393] width 180 height 698
click at [57, 223] on div "Components" at bounding box center [64, 230] width 64 height 14
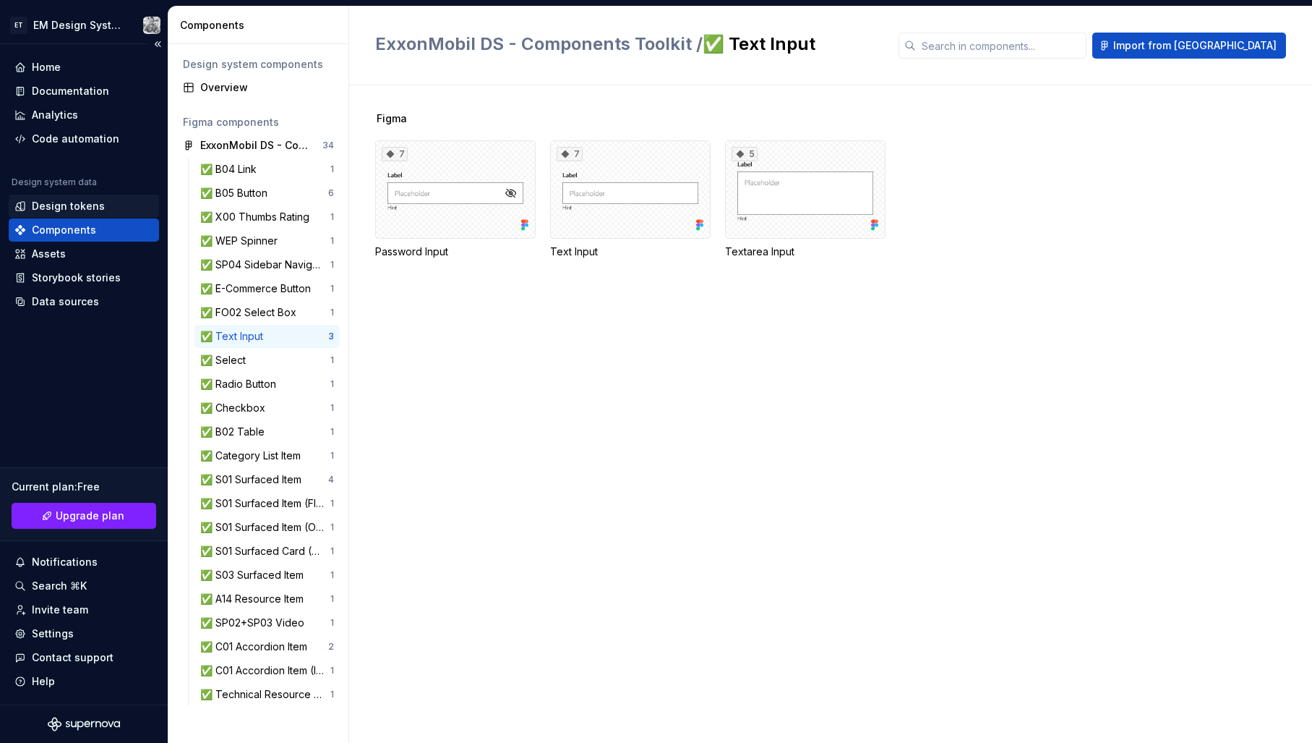
click at [95, 205] on div "Design tokens" at bounding box center [68, 206] width 73 height 14
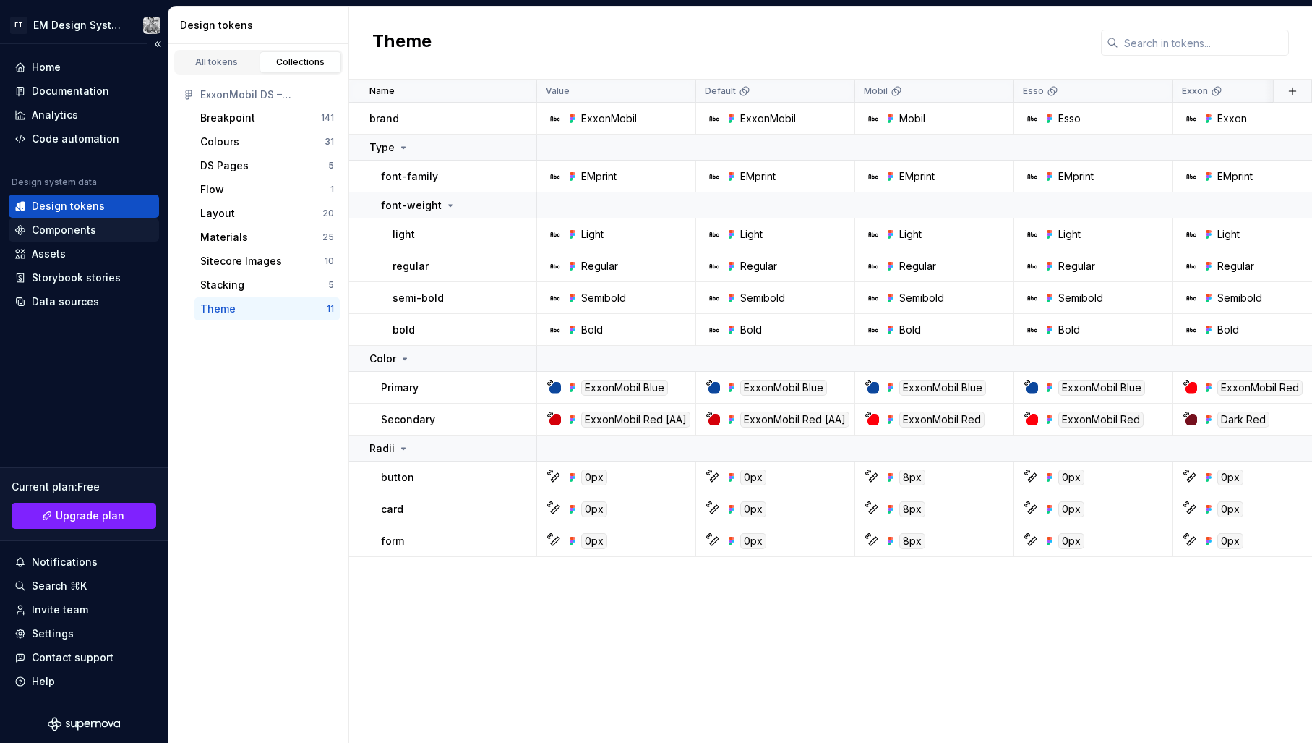
click at [65, 233] on div "Components" at bounding box center [64, 230] width 64 height 14
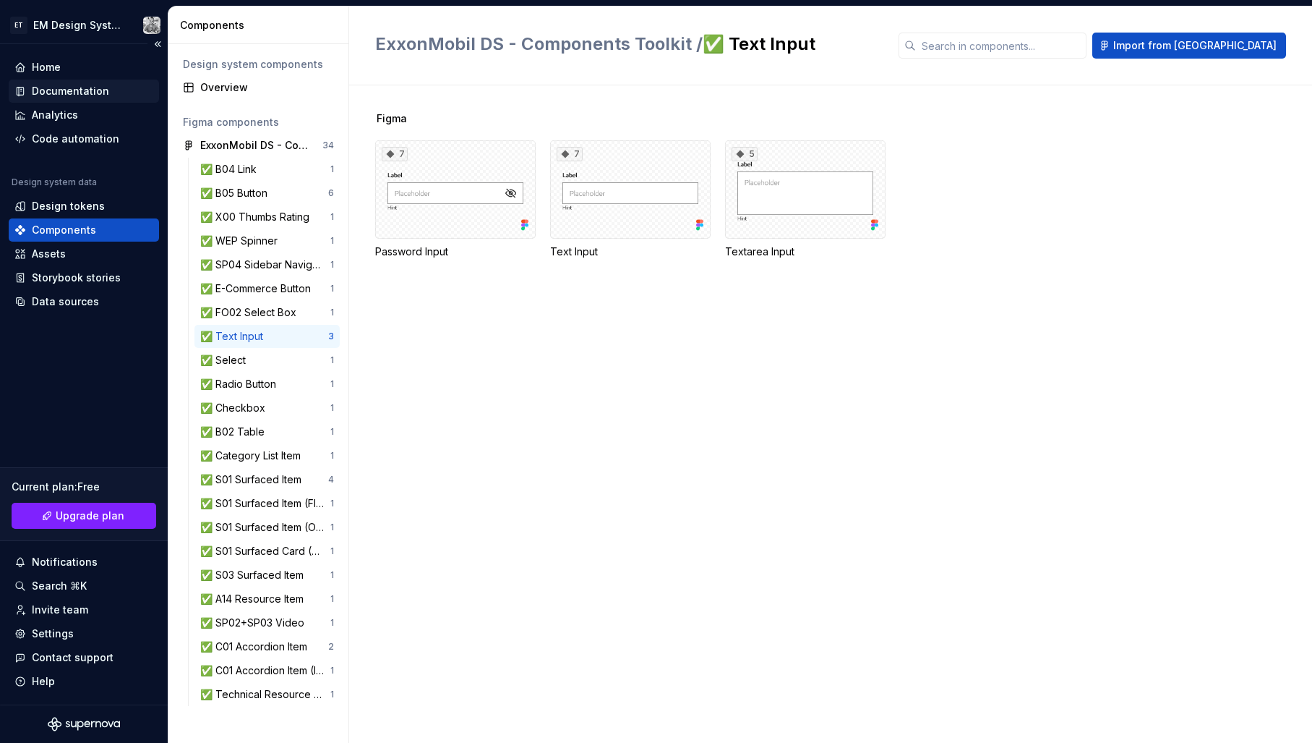
click at [83, 93] on div "Documentation" at bounding box center [70, 91] width 77 height 14
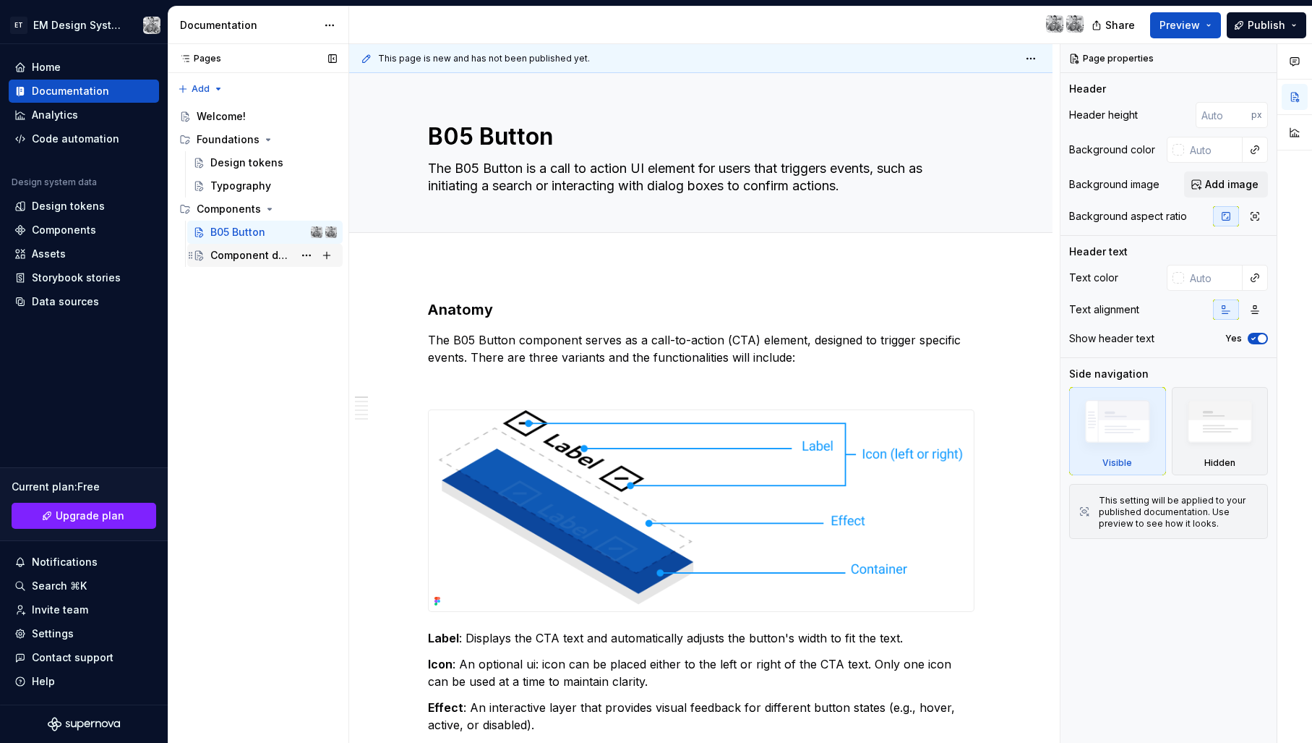
click at [241, 260] on div "Component detail" at bounding box center [251, 255] width 83 height 14
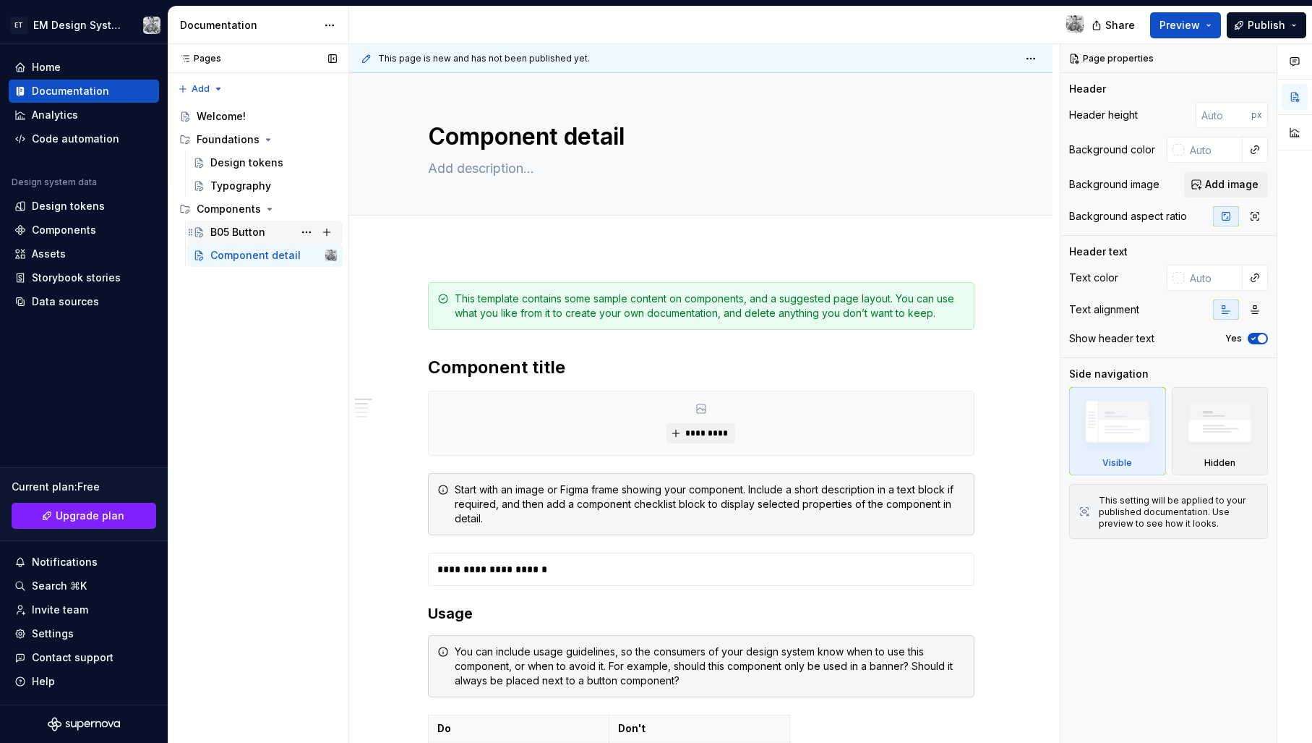
click at [252, 229] on div "B05 Button" at bounding box center [237, 232] width 55 height 14
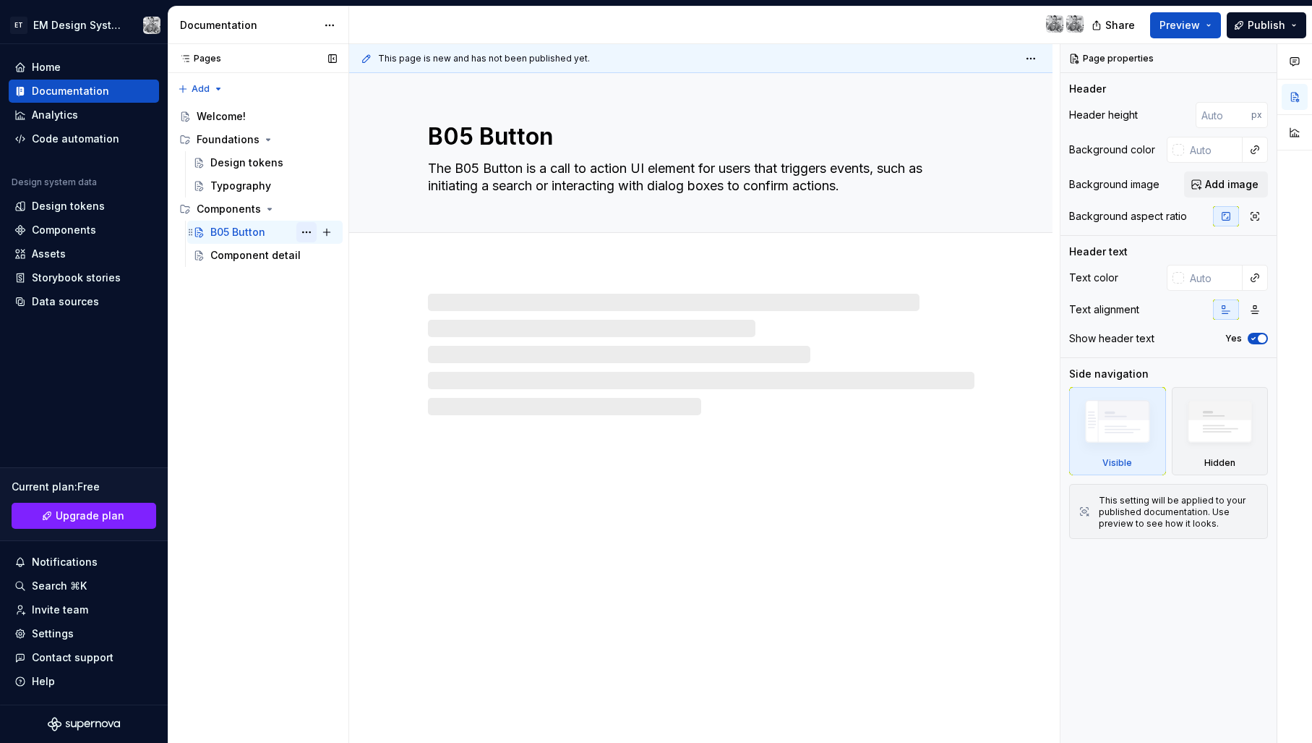
click at [309, 230] on button "Page tree" at bounding box center [306, 232] width 20 height 20
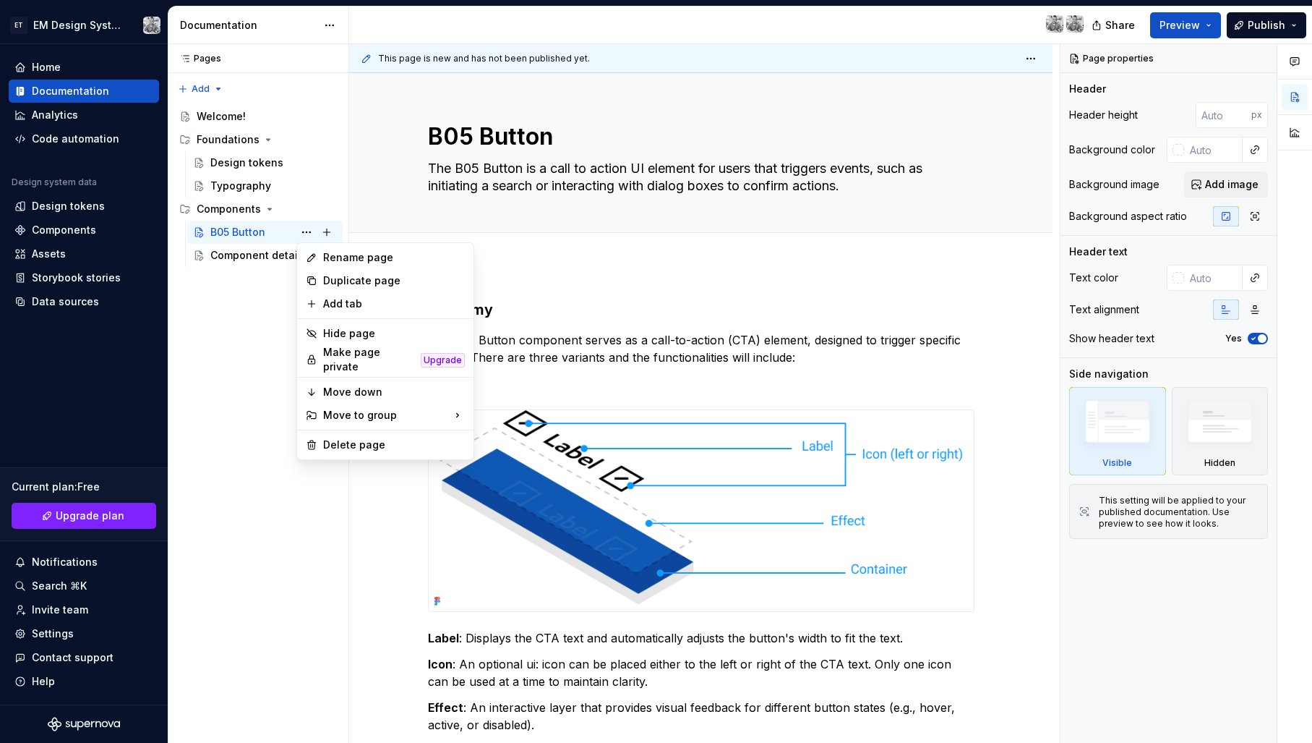
click at [743, 241] on html "ET EM Design System Trial Home Documentation Analytics Code automation Design s…" at bounding box center [656, 371] width 1312 height 743
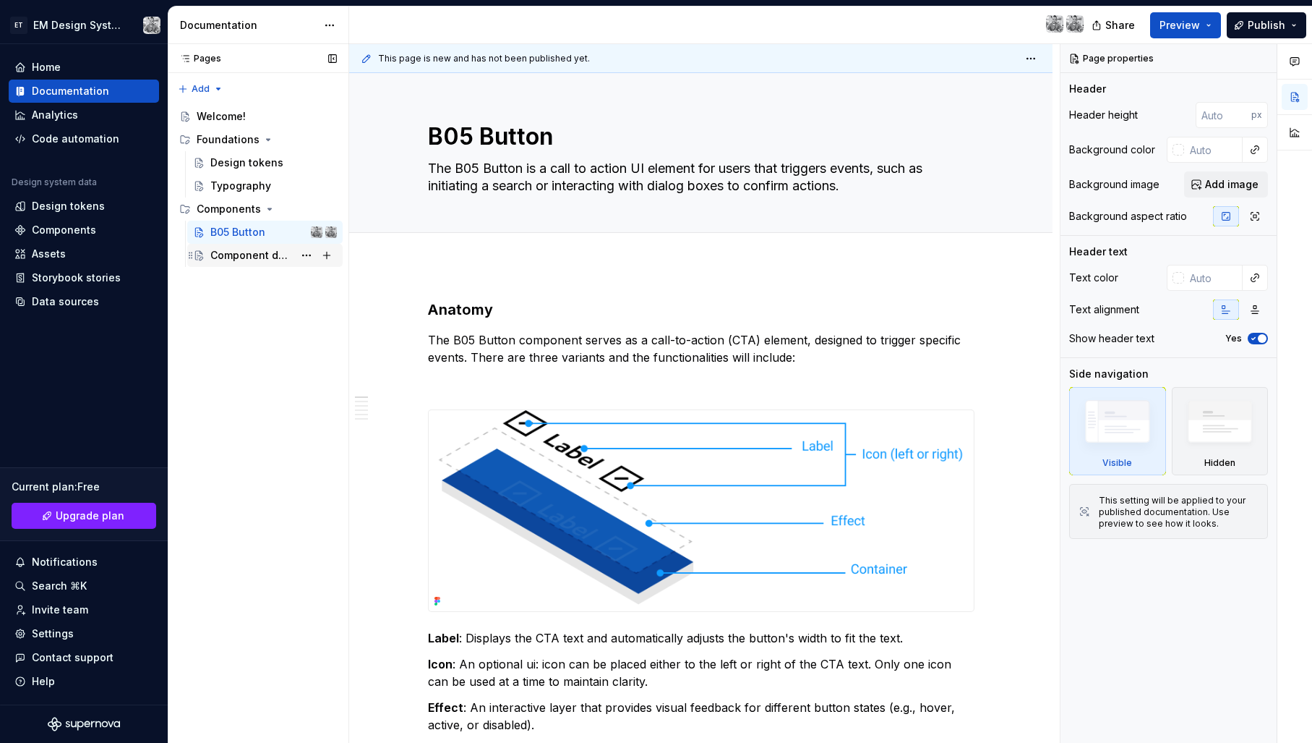
click at [250, 251] on div "Component detail" at bounding box center [251, 255] width 83 height 14
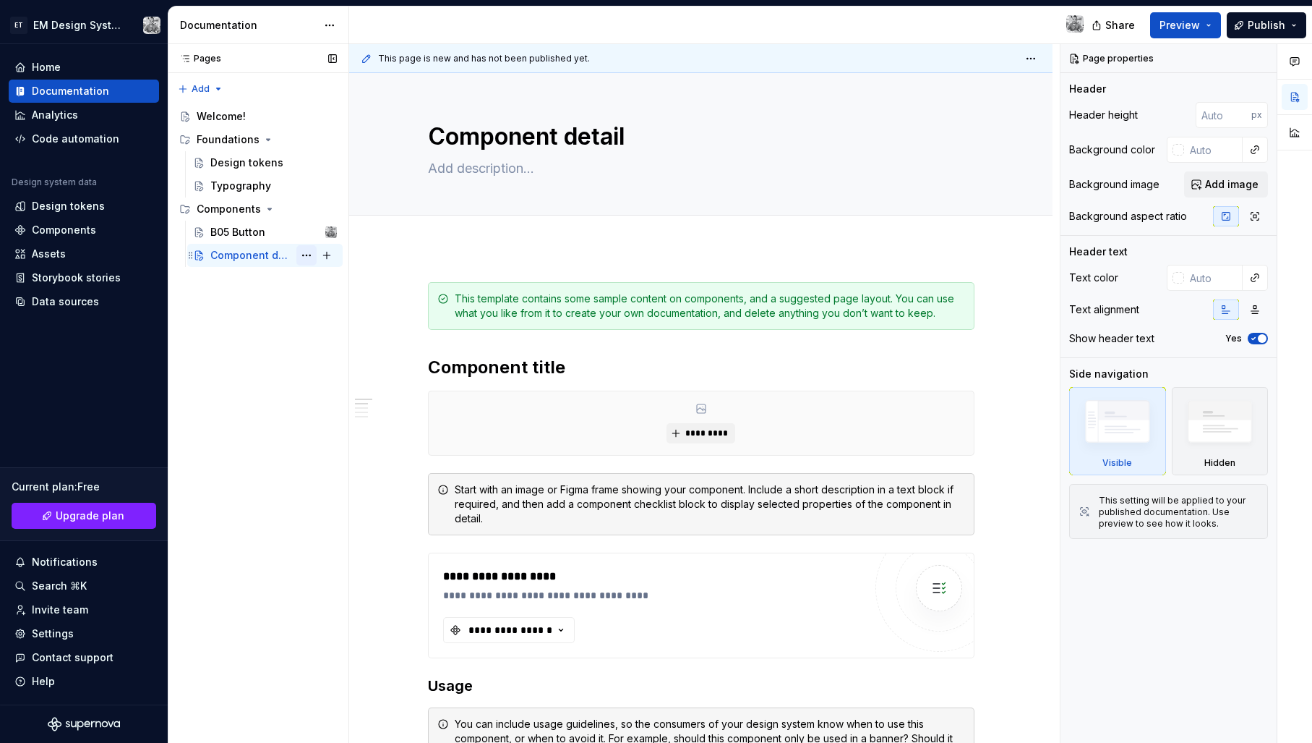
click at [310, 254] on button "Page tree" at bounding box center [306, 255] width 20 height 20
click at [269, 310] on div "Pages Pages Add Accessibility guide for tree Page tree. Navigate the tree with …" at bounding box center [258, 393] width 181 height 699
click at [245, 235] on div "B05 Button" at bounding box center [237, 232] width 55 height 14
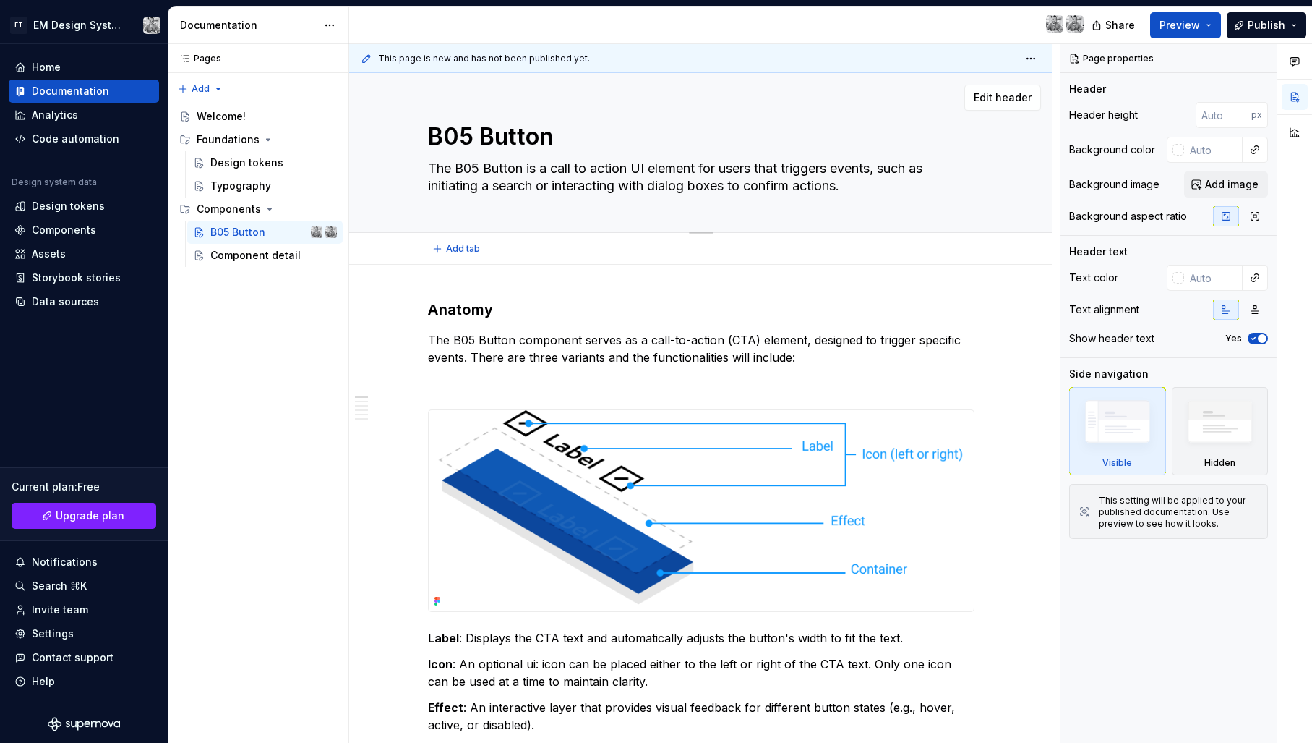
click at [459, 132] on textarea "B05 Button" at bounding box center [698, 136] width 547 height 35
type textarea "*"
type textarea "C"
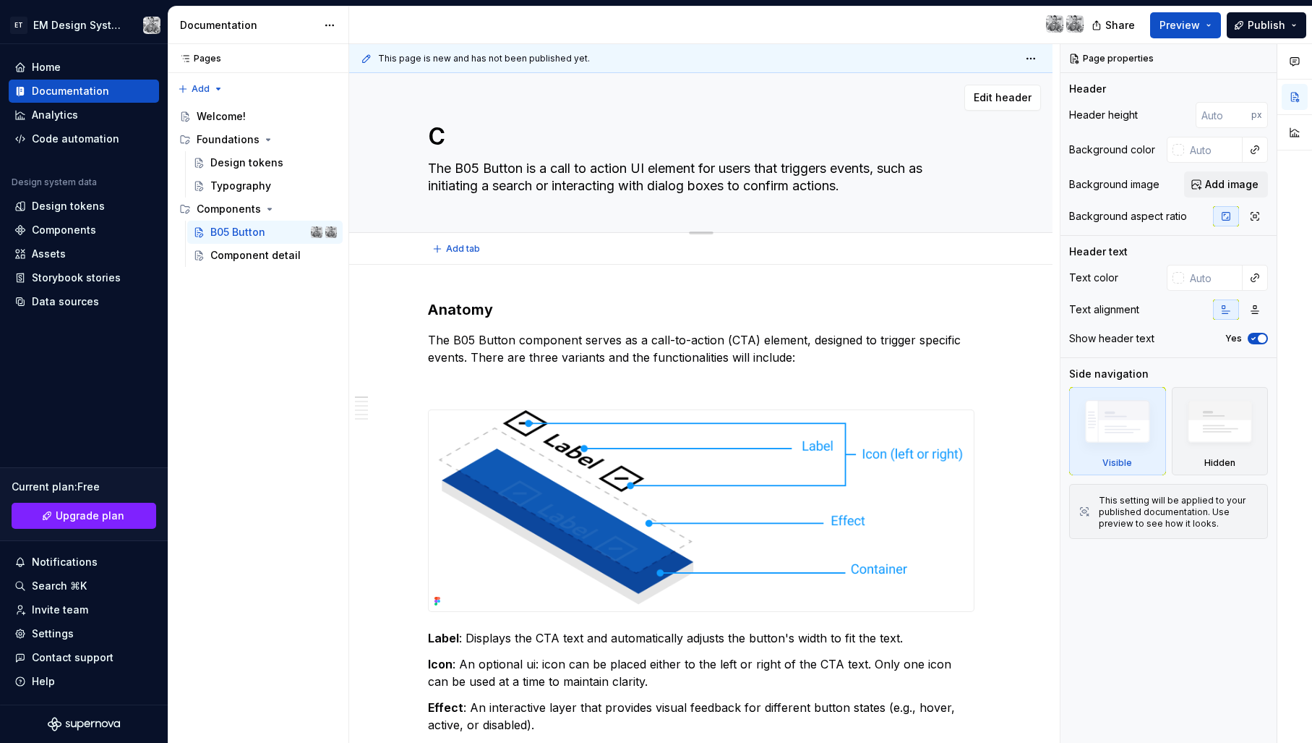
type textarea "*"
type textarea "Co"
type textarea "*"
type textarea "Com"
type textarea "*"
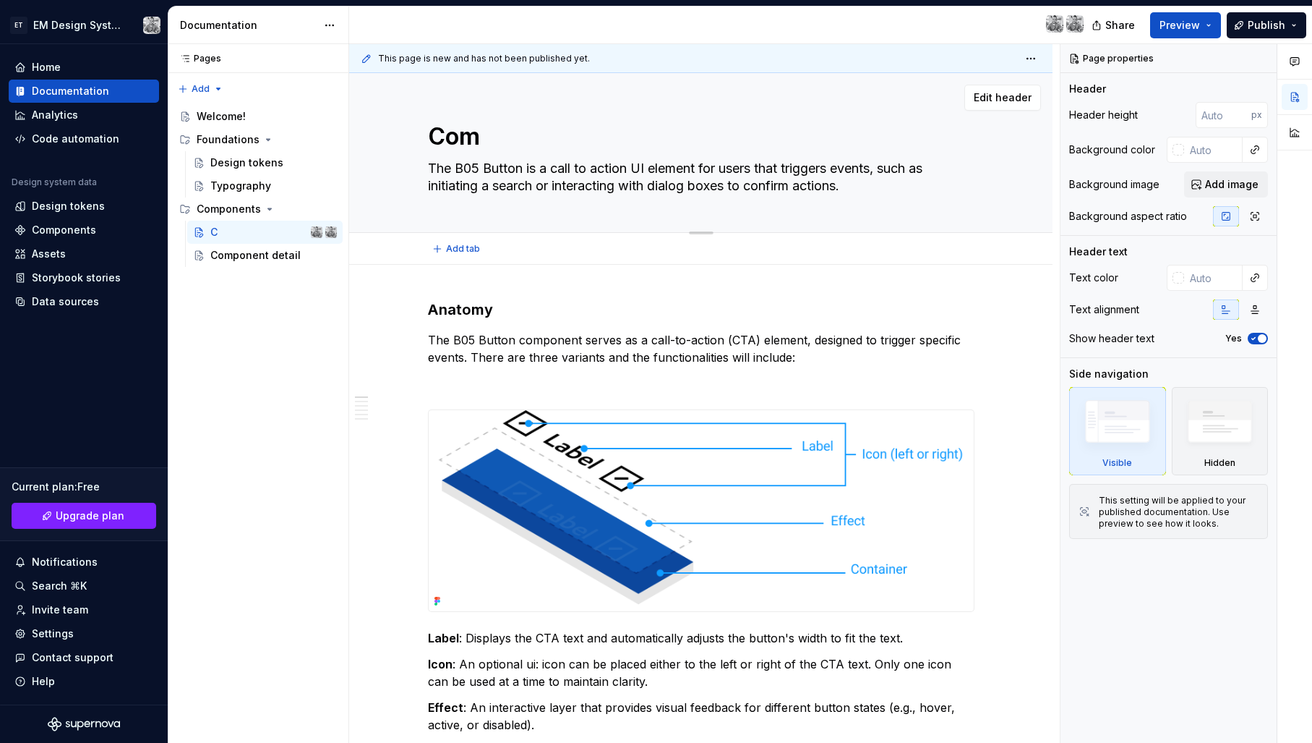
type textarea "Comp"
type textarea "*"
type textarea "Compo"
type textarea "*"
type textarea "Compon"
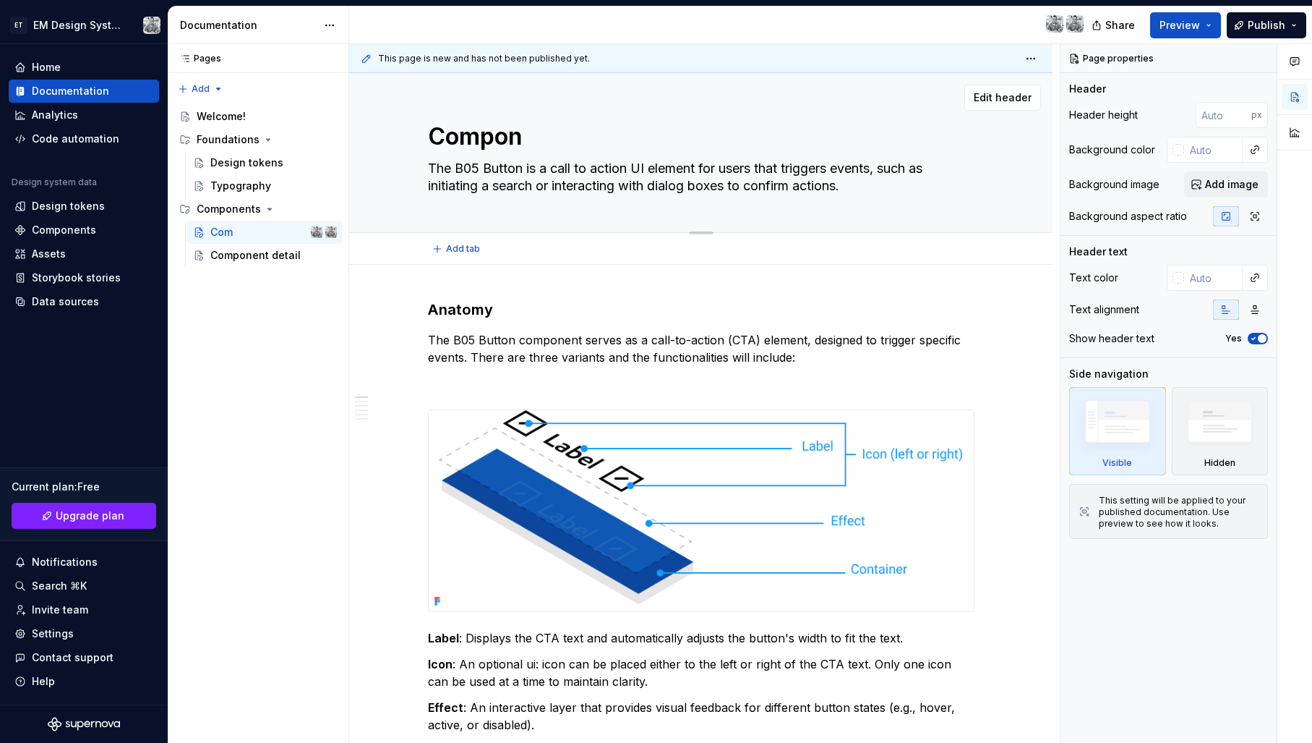
type textarea "*"
type textarea "Compone"
type textarea "*"
type textarea "Componen"
type textarea "*"
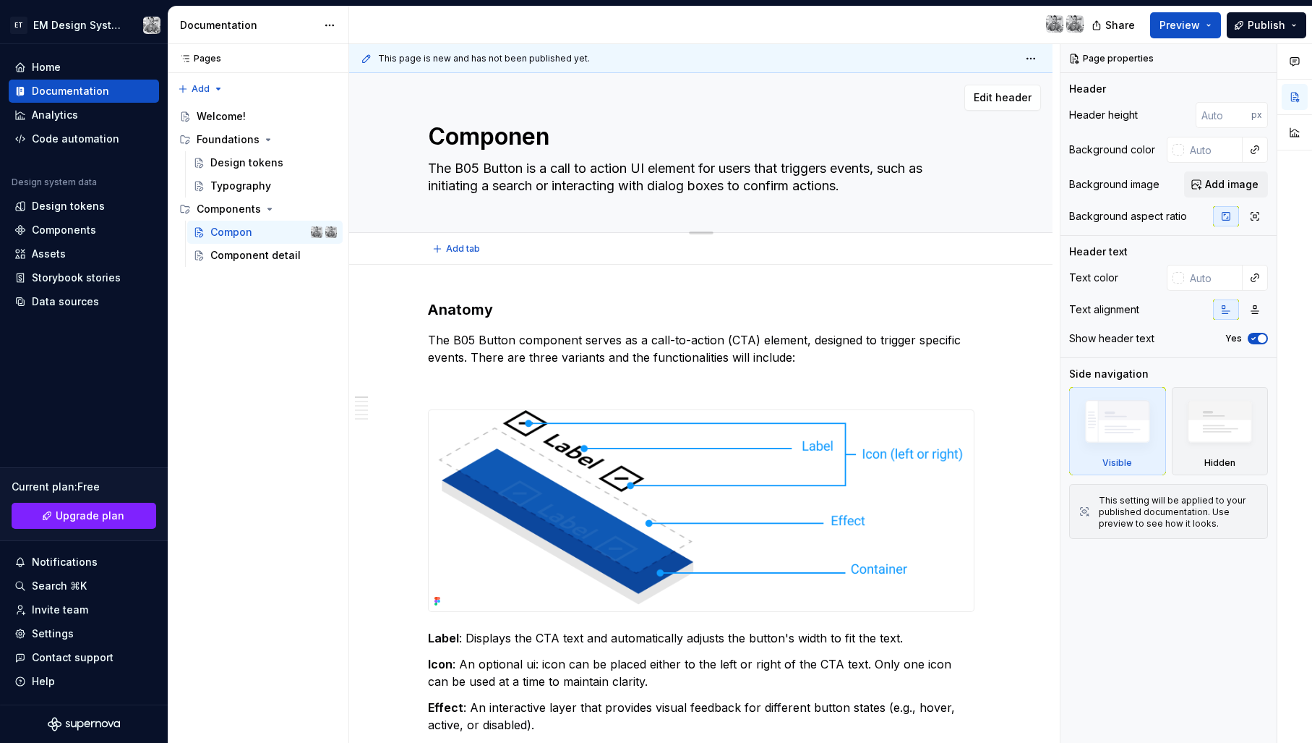
type textarea "Component"
type textarea "*"
type textarea "Component"
type textarea "*"
type textarea "Component o"
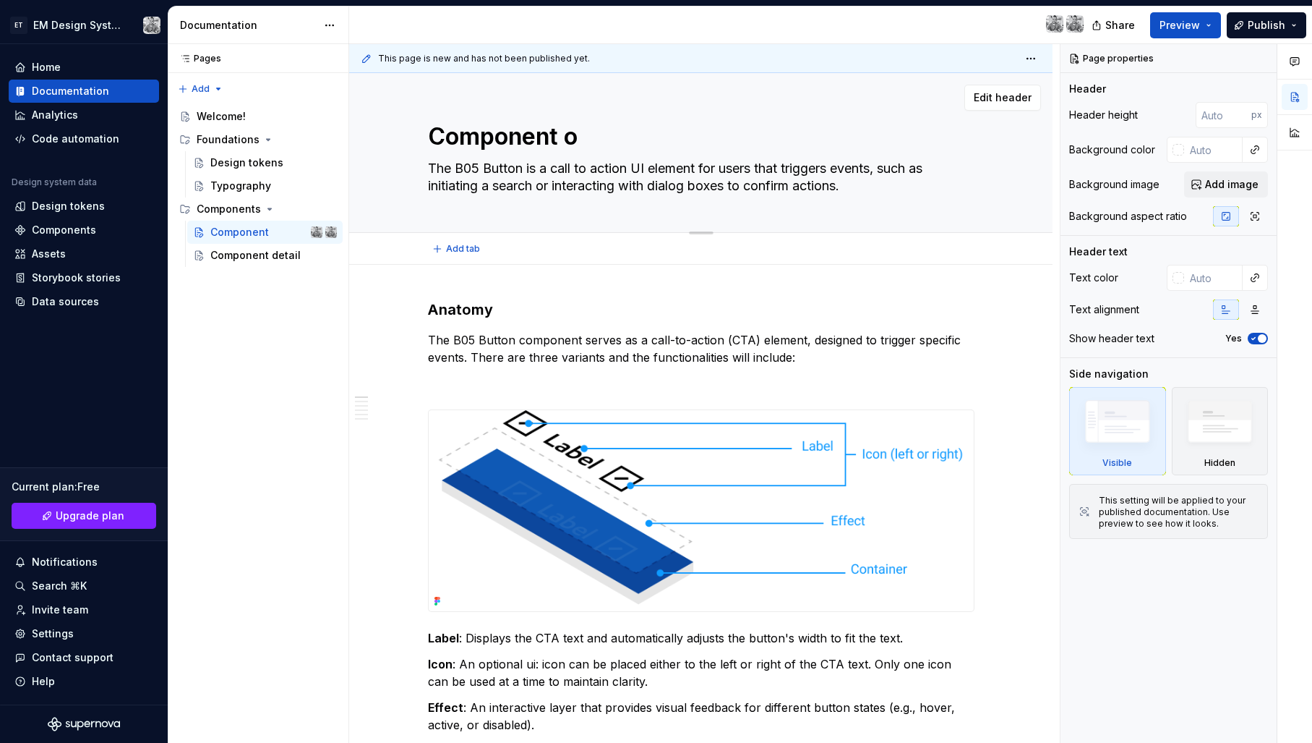
type textarea "*"
type textarea "Component ov"
type textarea "*"
type textarea "Component ove"
type textarea "*"
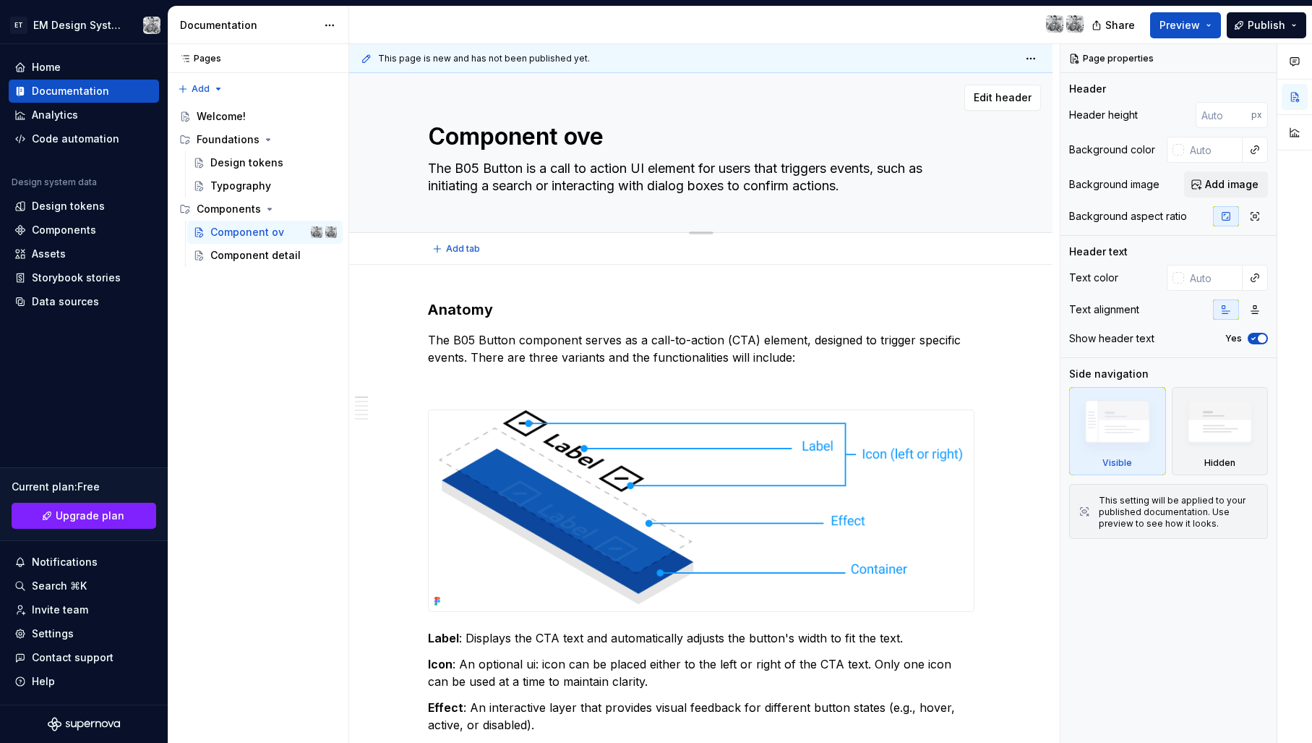
type textarea "Component over"
type textarea "*"
type textarea "Component overv"
type textarea "*"
type textarea "Component overvi"
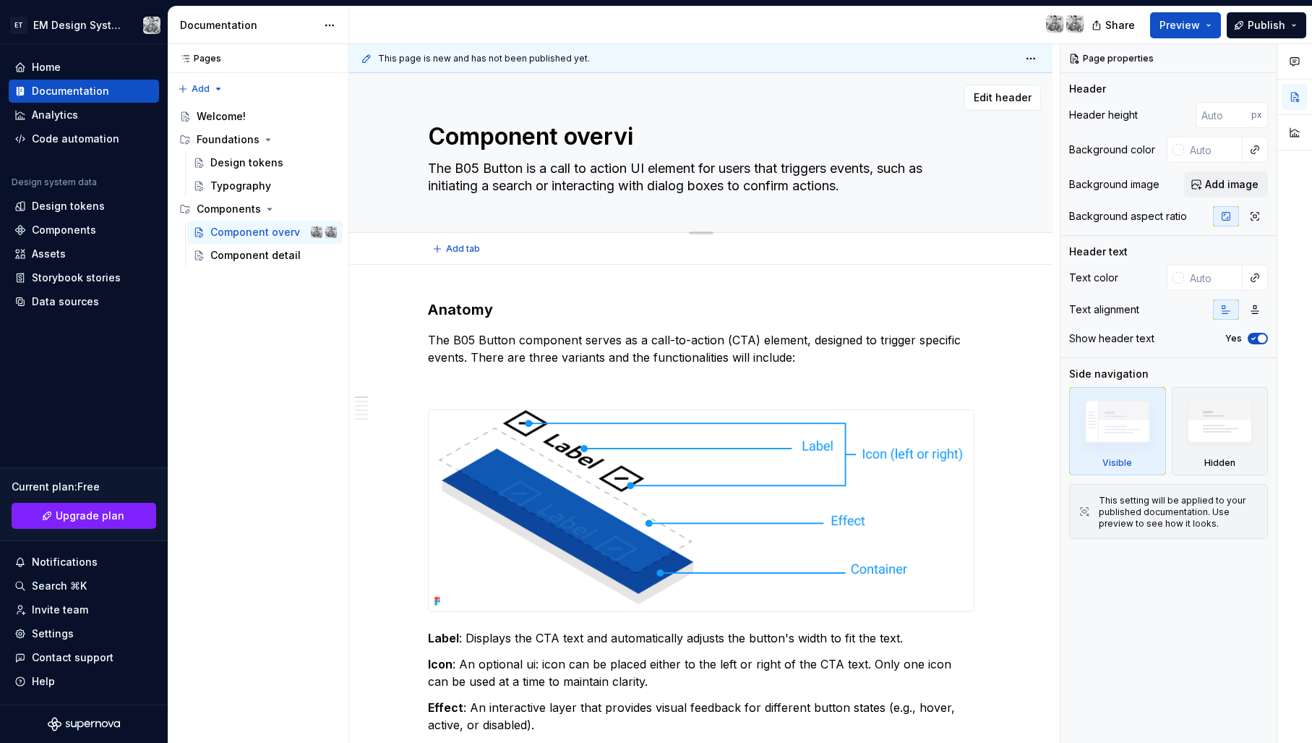
type textarea "*"
type textarea "Component overvie"
type textarea "*"
type textarea "Component overview"
type textarea "*"
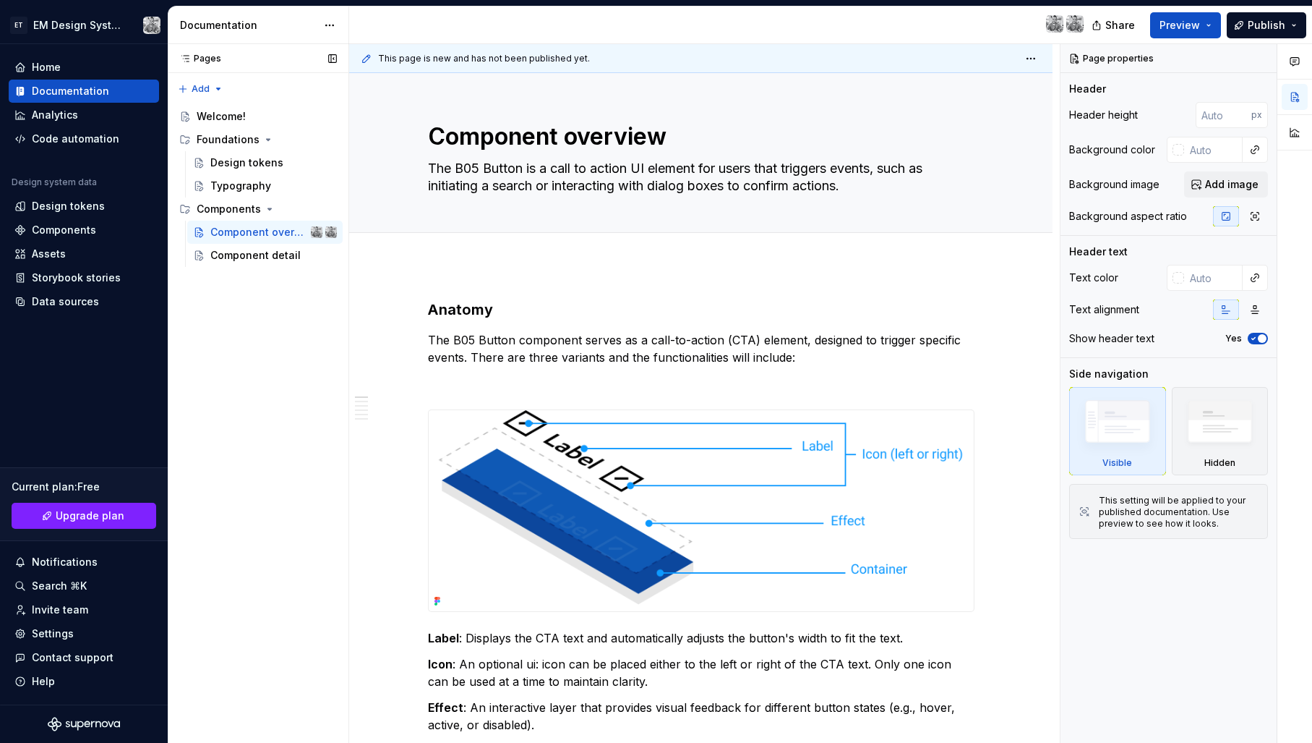
type textarea "Component overview"
click at [228, 379] on div "Pages Pages Add Accessibility guide for tree Page tree. Navigate the tree with …" at bounding box center [258, 393] width 181 height 699
click at [243, 376] on div "Pages Pages Add Accessibility guide for tree Page tree. Navigate the tree with …" at bounding box center [258, 393] width 181 height 699
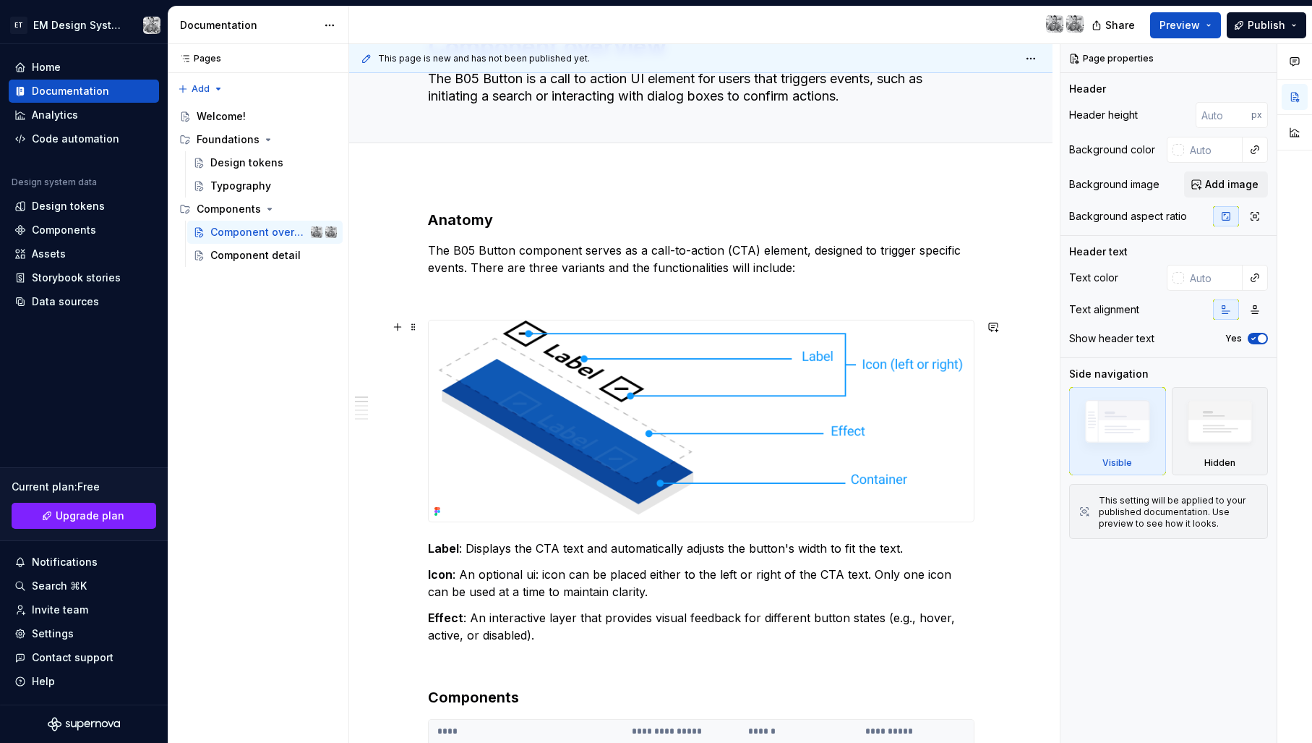
scroll to position [91, 0]
click at [505, 346] on img at bounding box center [701, 419] width 545 height 201
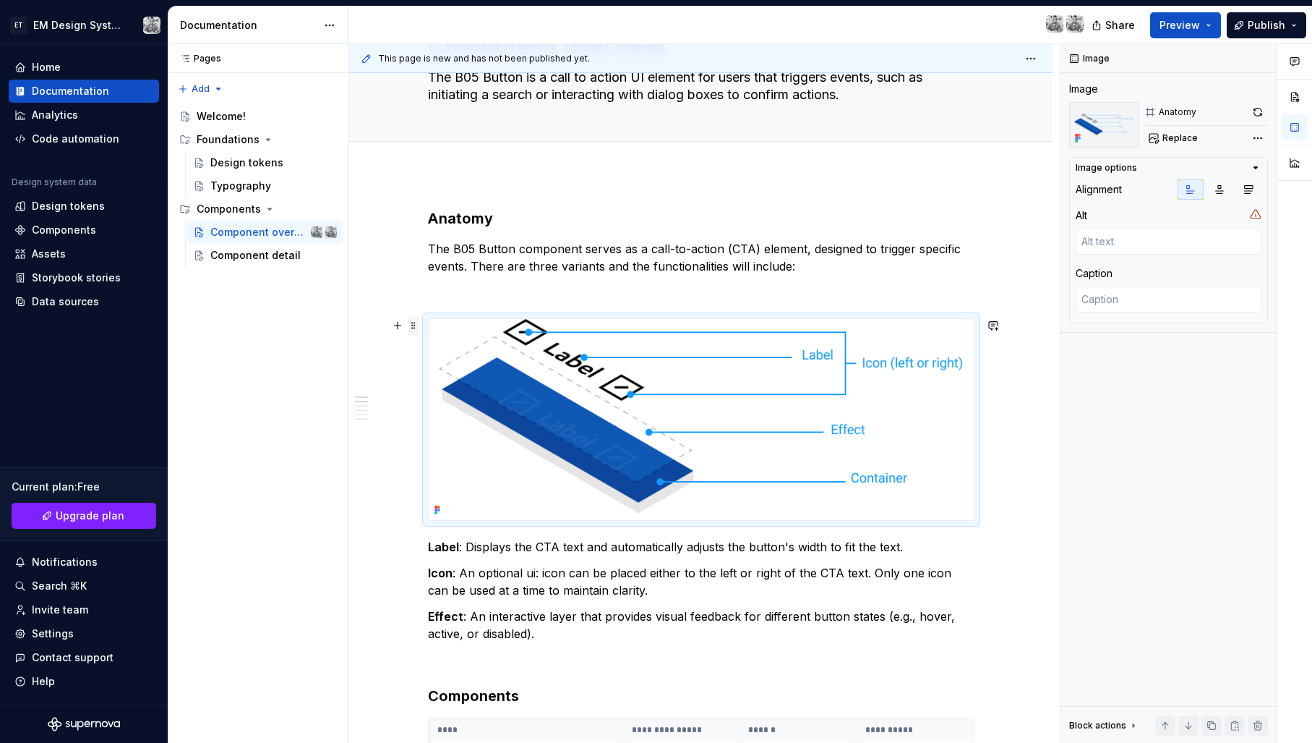
click at [417, 325] on span at bounding box center [414, 325] width 12 height 20
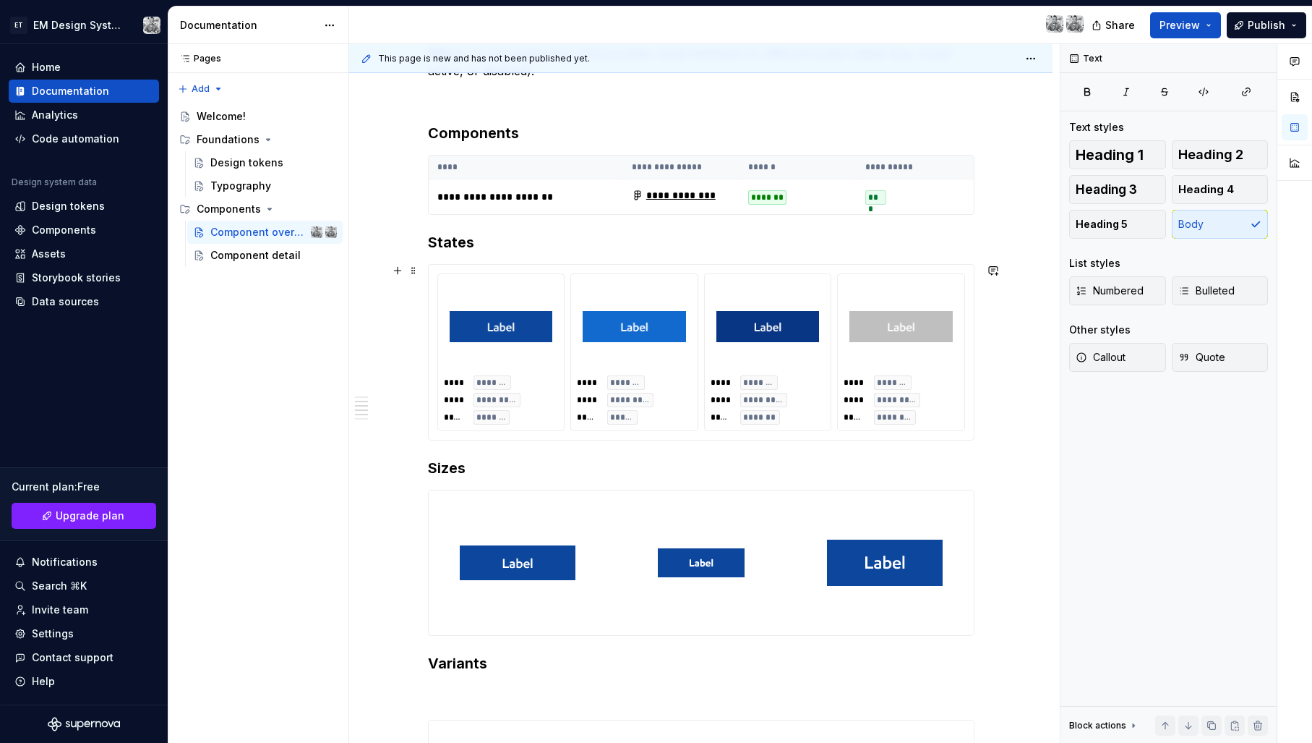
scroll to position [660, 0]
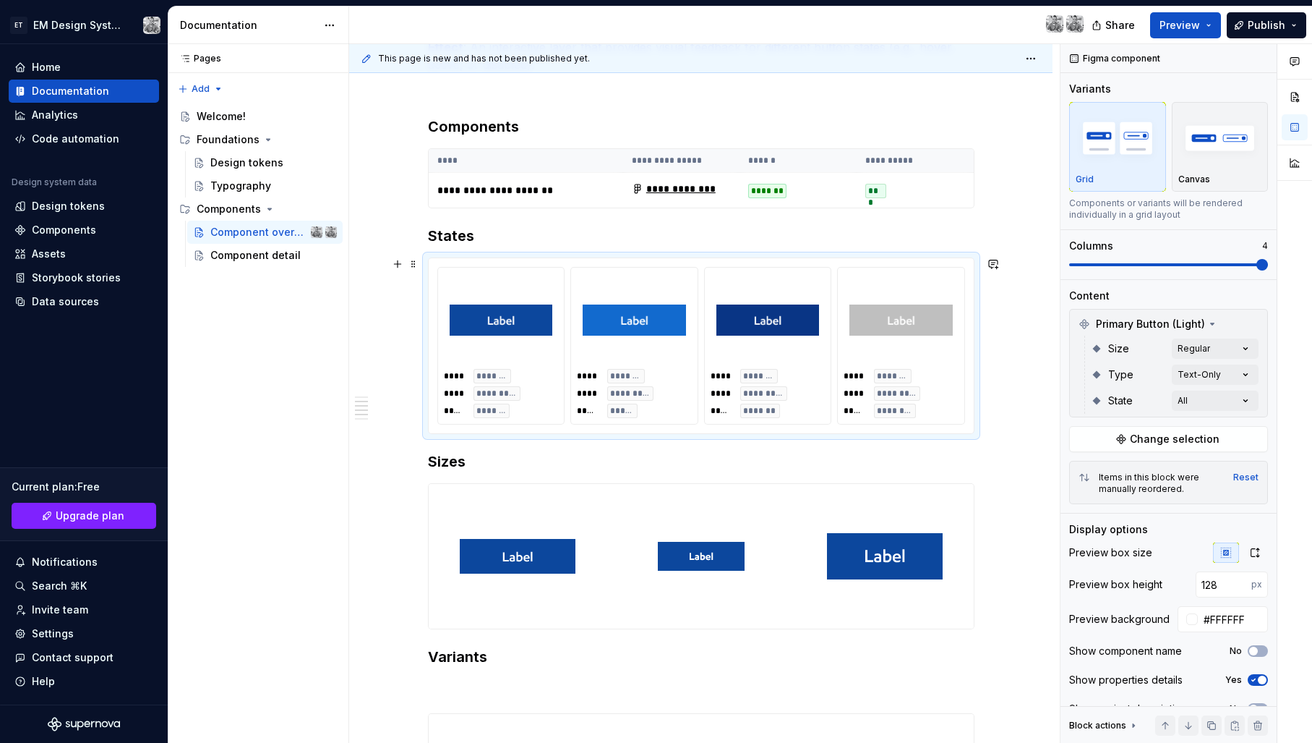
click at [518, 328] on img at bounding box center [501, 319] width 103 height 81
click at [875, 277] on div at bounding box center [901, 319] width 115 height 93
click at [346, 332] on div "Pages Pages Add Accessibility guide for tree Page tree. Navigate the tree with …" at bounding box center [258, 393] width 181 height 699
click at [232, 320] on div "Pages Pages Add Accessibility guide for tree Page tree. Navigate the tree with …" at bounding box center [258, 393] width 181 height 699
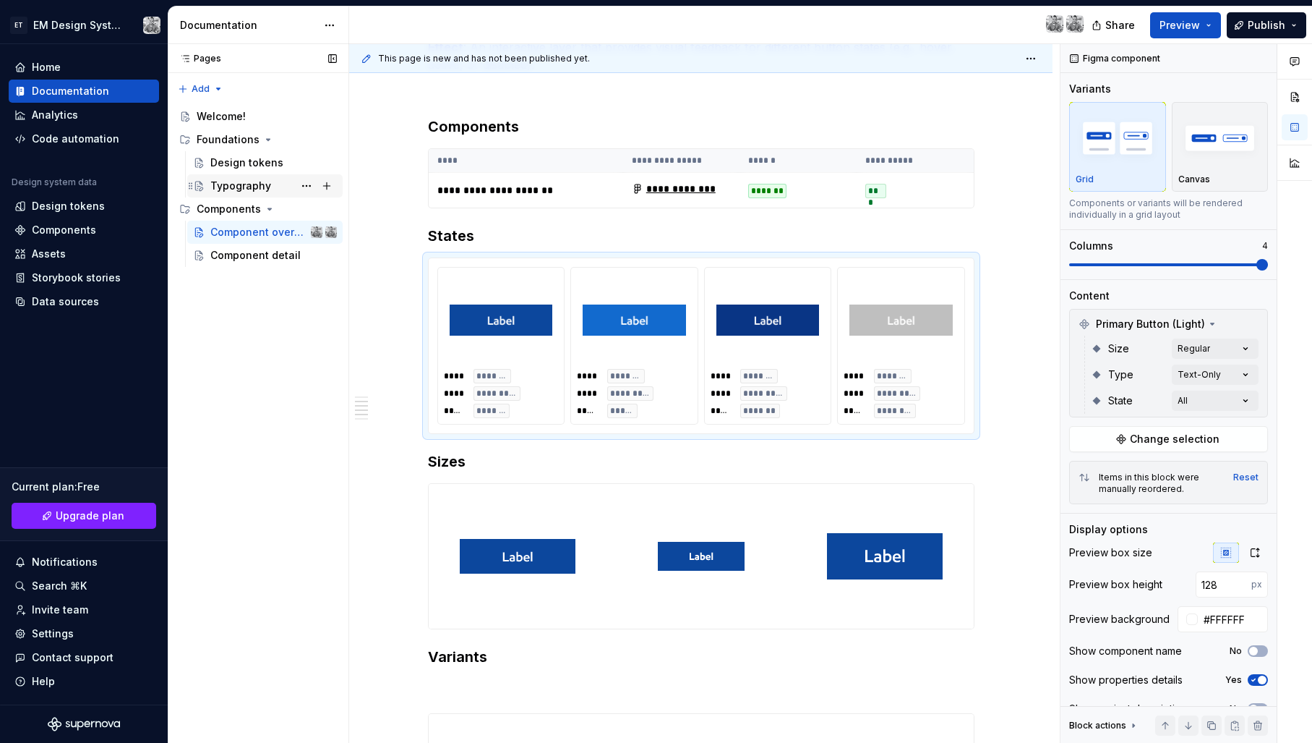
click at [241, 186] on div "Typography" at bounding box center [240, 186] width 61 height 14
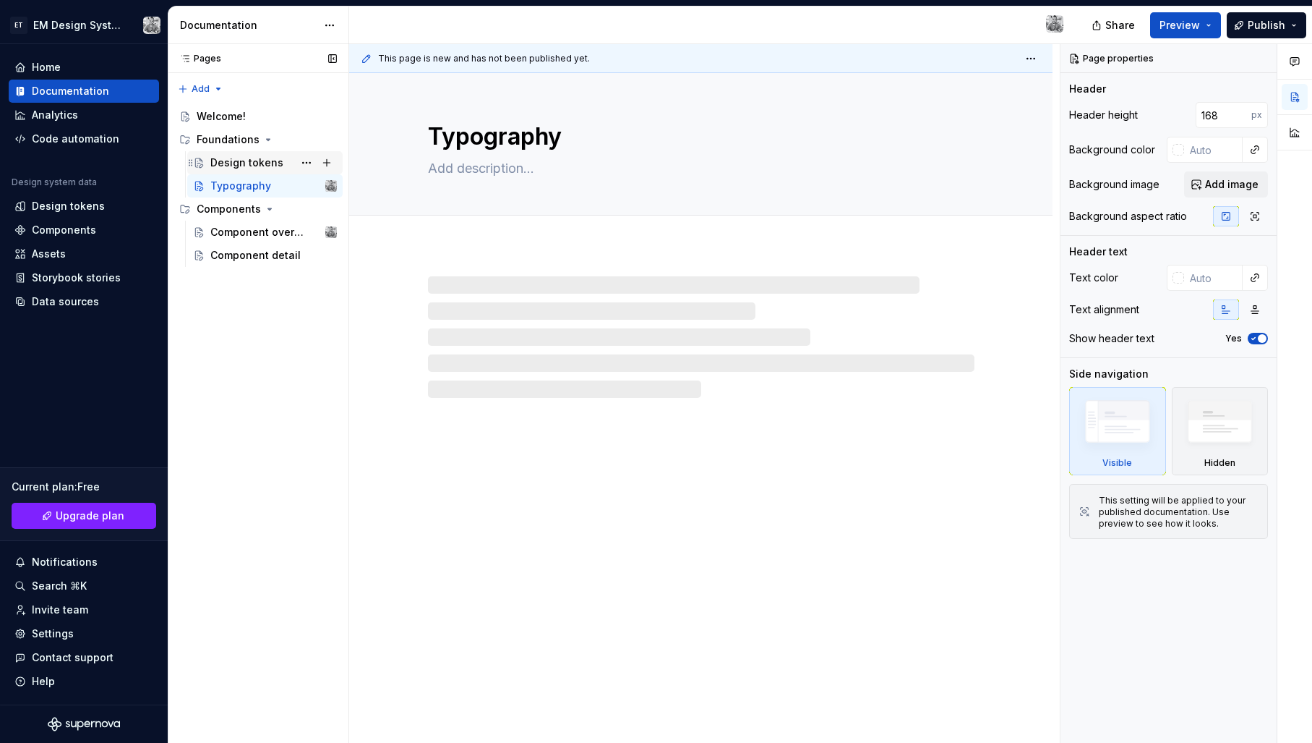
click at [244, 163] on div "Design tokens" at bounding box center [246, 162] width 73 height 14
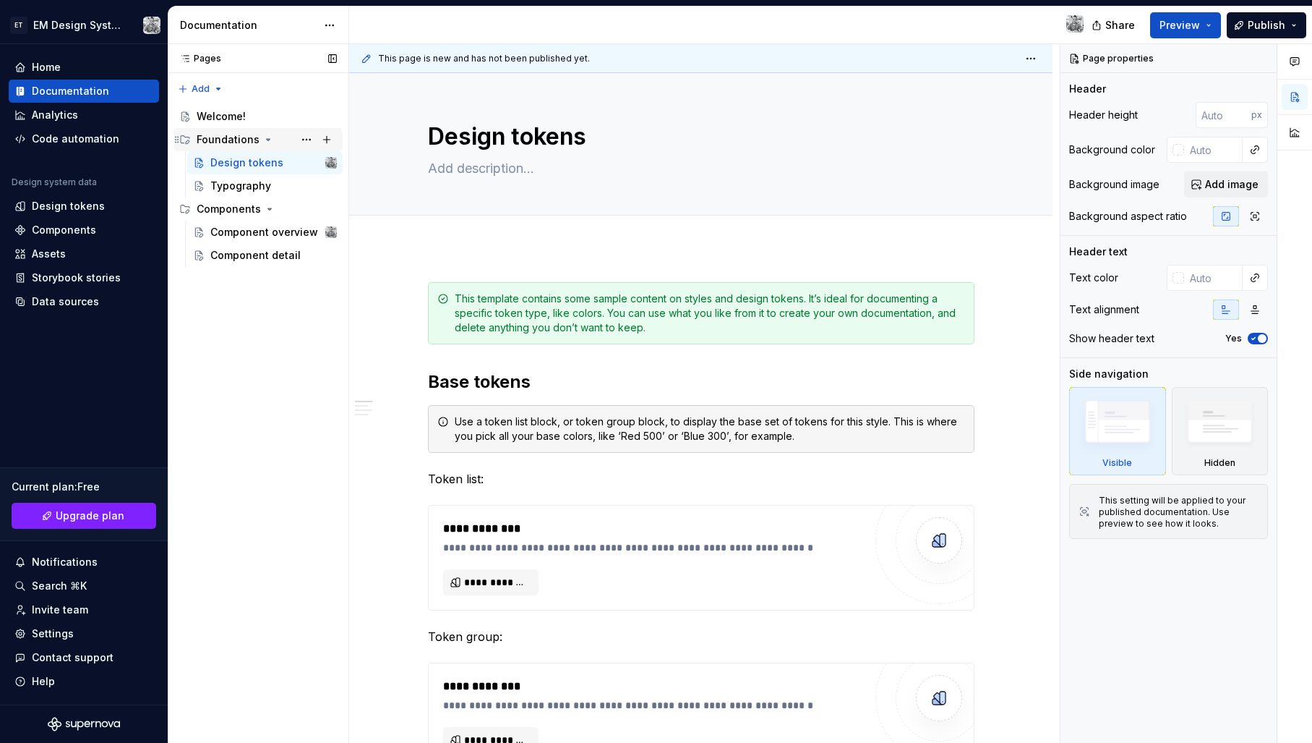
click at [228, 136] on div "Foundations" at bounding box center [228, 139] width 63 height 14
click at [226, 163] on div "Components" at bounding box center [229, 162] width 64 height 14
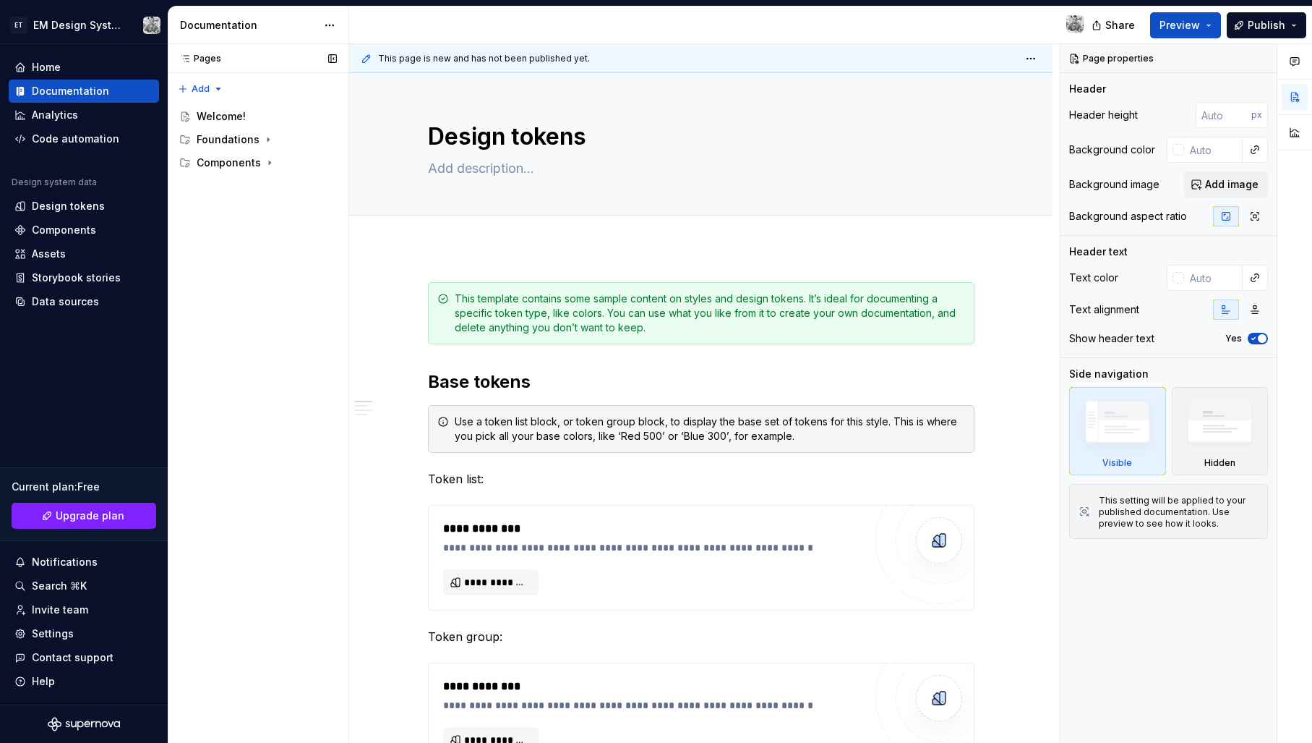
type textarea "*"
click at [247, 265] on div "Pages Pages Add Accessibility guide for tree Page tree. Navigate the tree with …" at bounding box center [258, 393] width 181 height 699
click at [212, 87] on div "Pages Pages Add Accessibility guide for tree Page tree. Navigate the tree with …" at bounding box center [258, 393] width 181 height 699
click at [207, 137] on div "New group" at bounding box center [247, 138] width 94 height 14
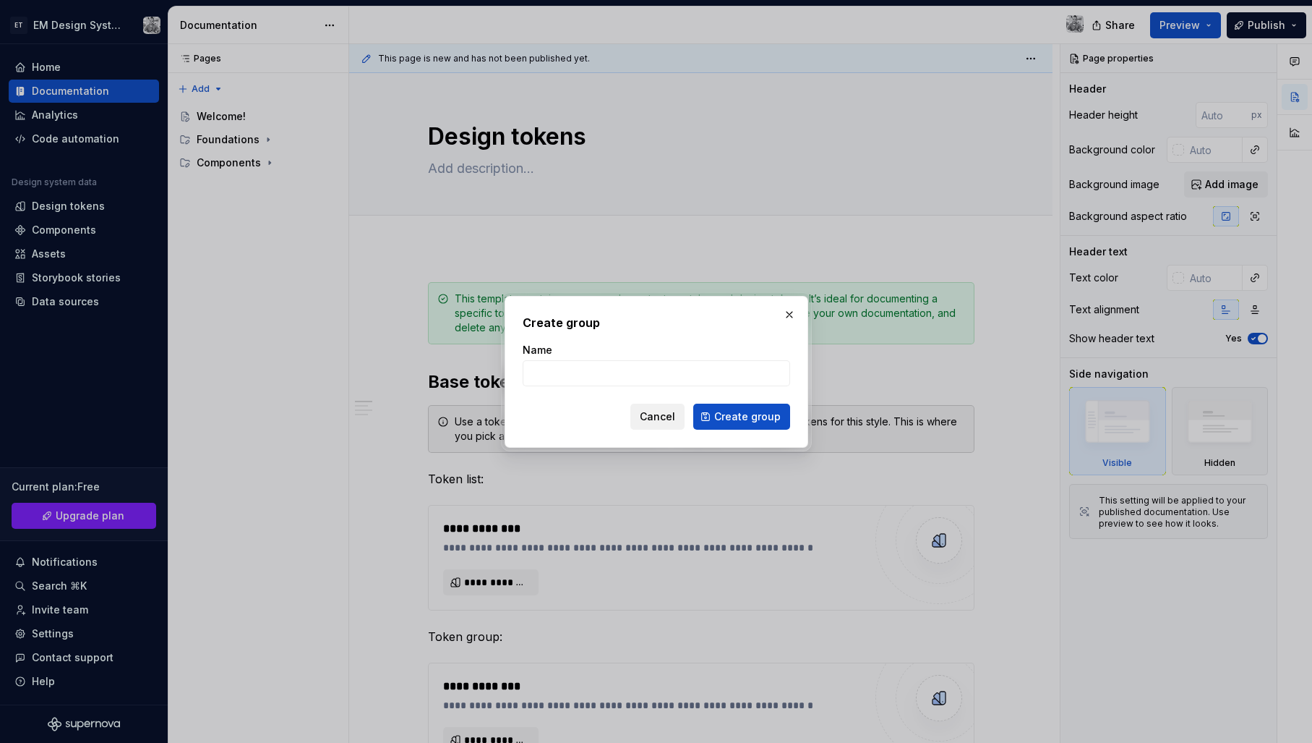
click at [645, 422] on span "Cancel" at bounding box center [657, 416] width 35 height 14
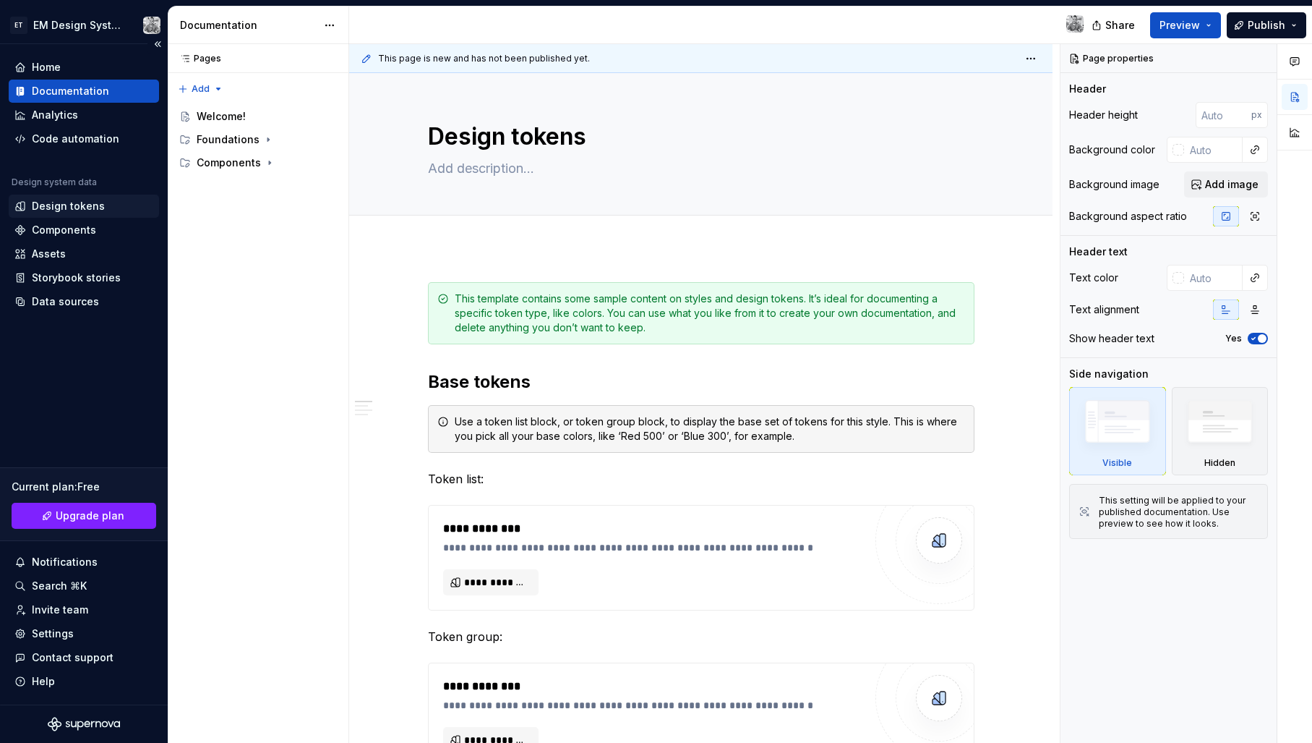
click at [109, 207] on div "Design tokens" at bounding box center [83, 206] width 139 height 14
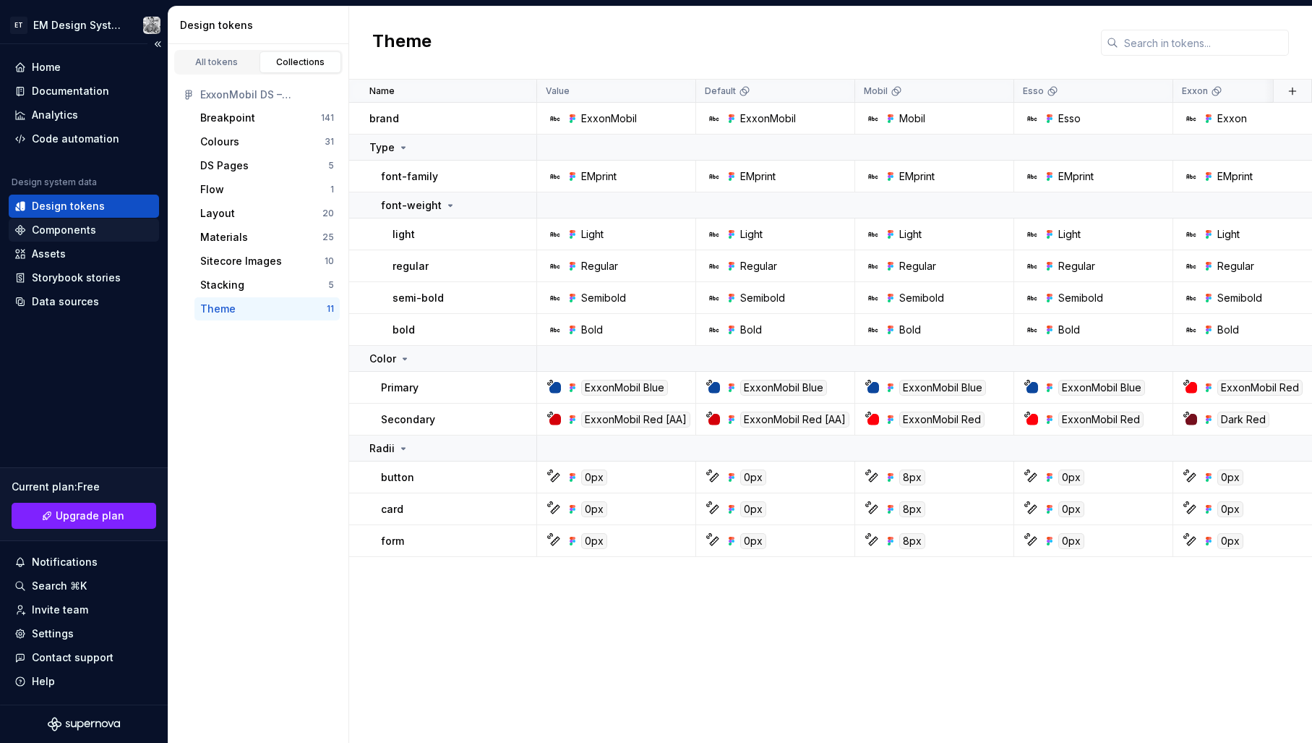
click at [66, 222] on div "Components" at bounding box center [84, 229] width 150 height 23
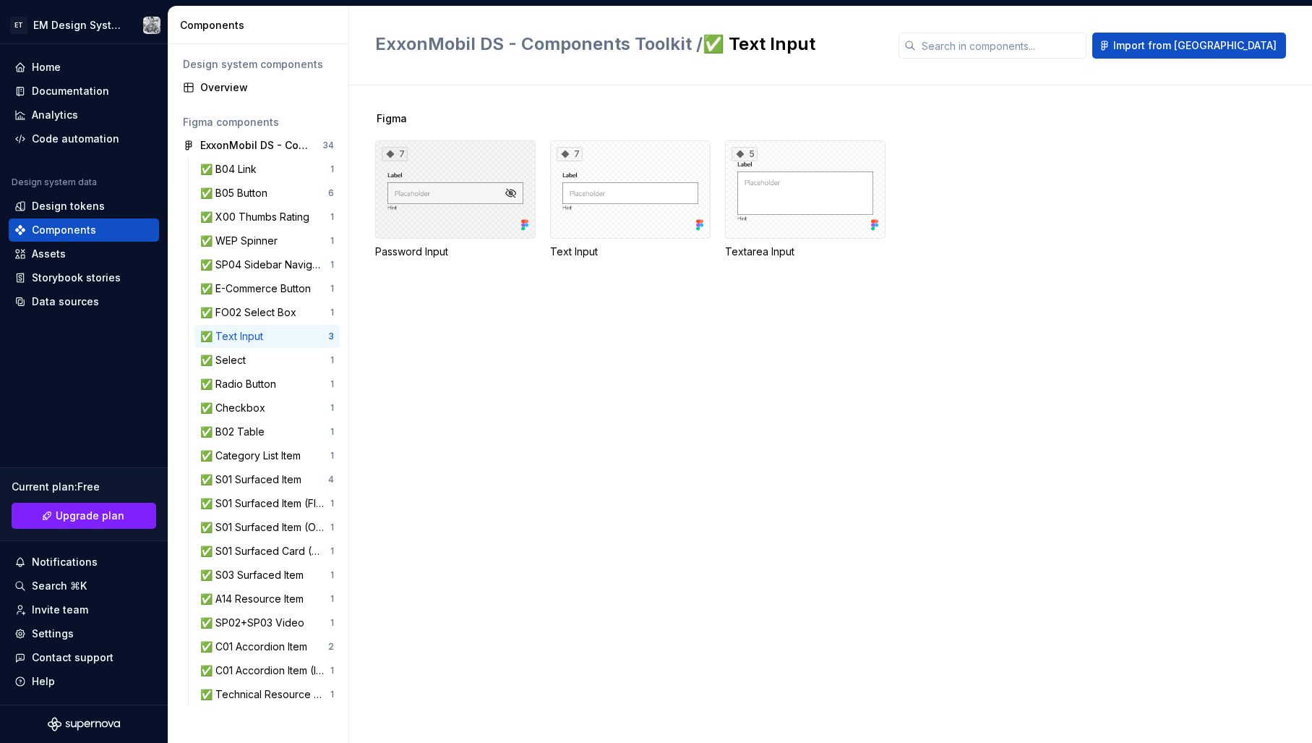
click at [467, 171] on div "7" at bounding box center [455, 189] width 161 height 98
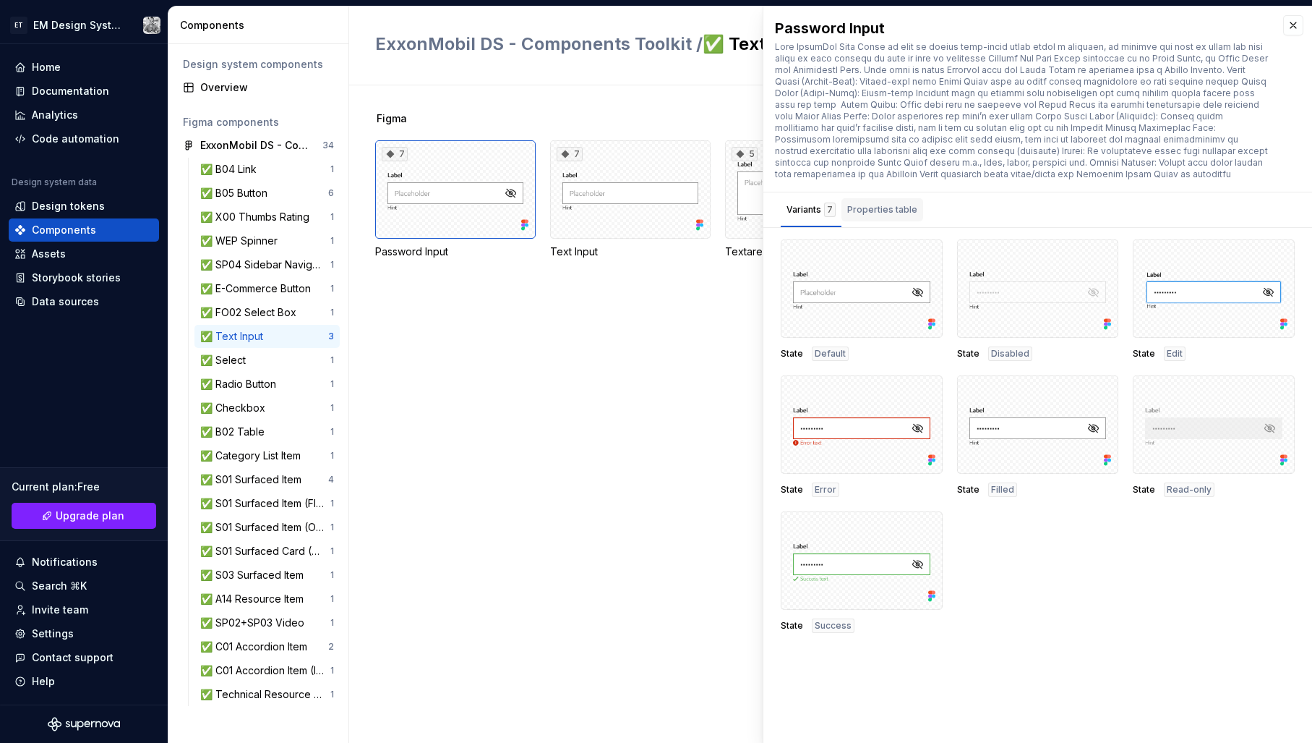
click at [888, 209] on div "Properties table" at bounding box center [882, 209] width 70 height 14
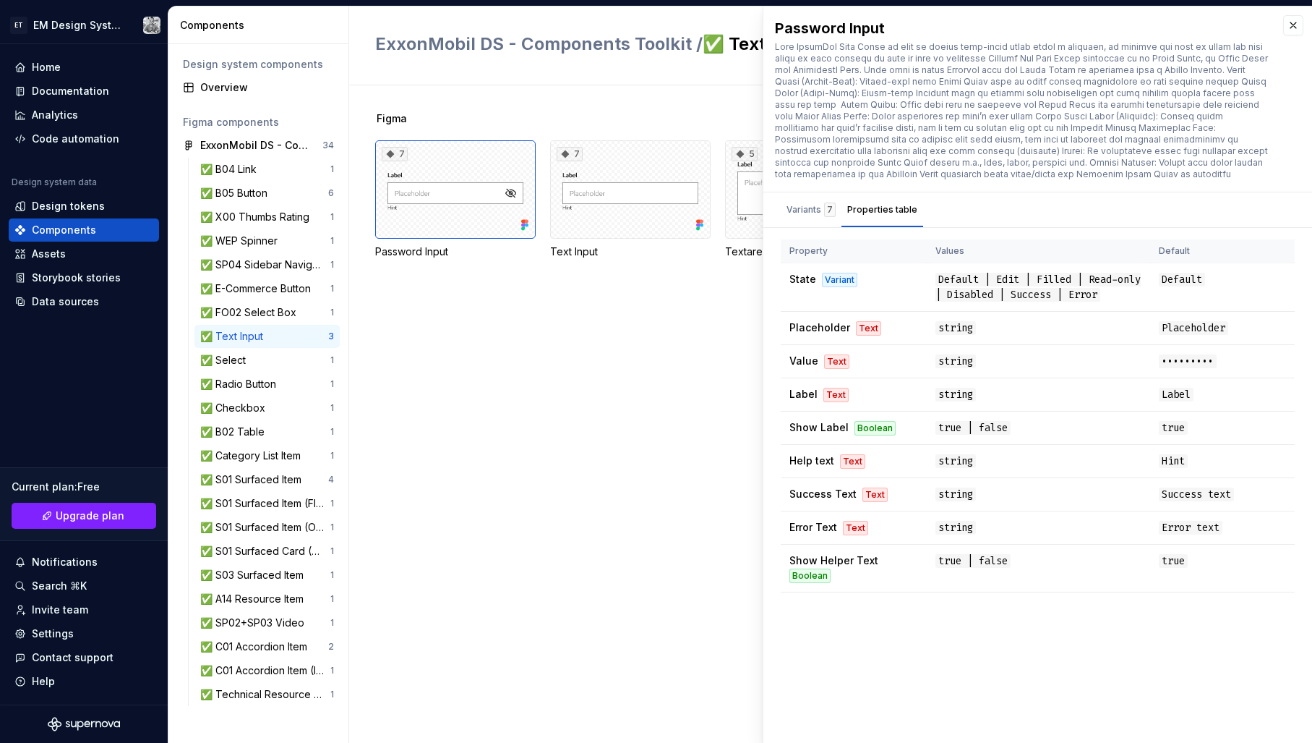
click at [518, 315] on div "Figma 7 Password Input 7 Text Input 5 Textarea Input" at bounding box center [843, 413] width 937 height 657
click at [77, 258] on div "Assets" at bounding box center [83, 254] width 139 height 14
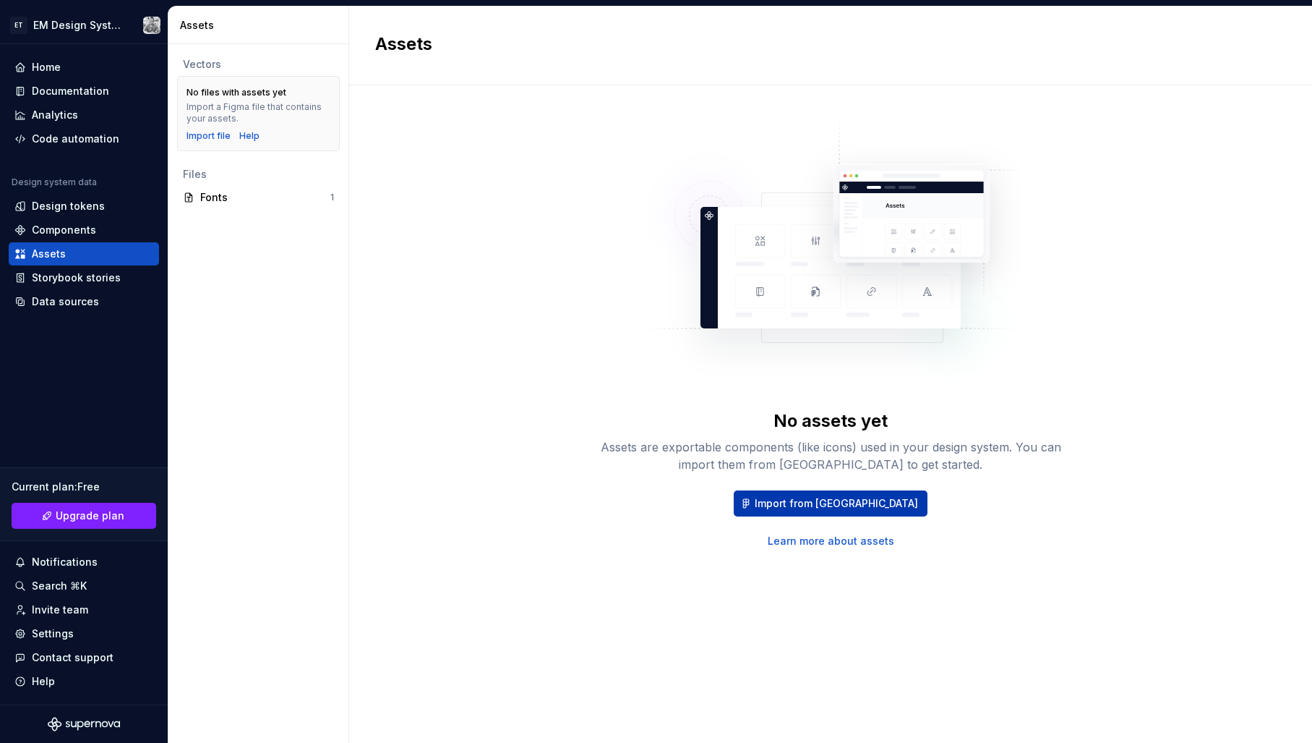
click at [818, 500] on span "Import from [GEOGRAPHIC_DATA]" at bounding box center [836, 503] width 163 height 14
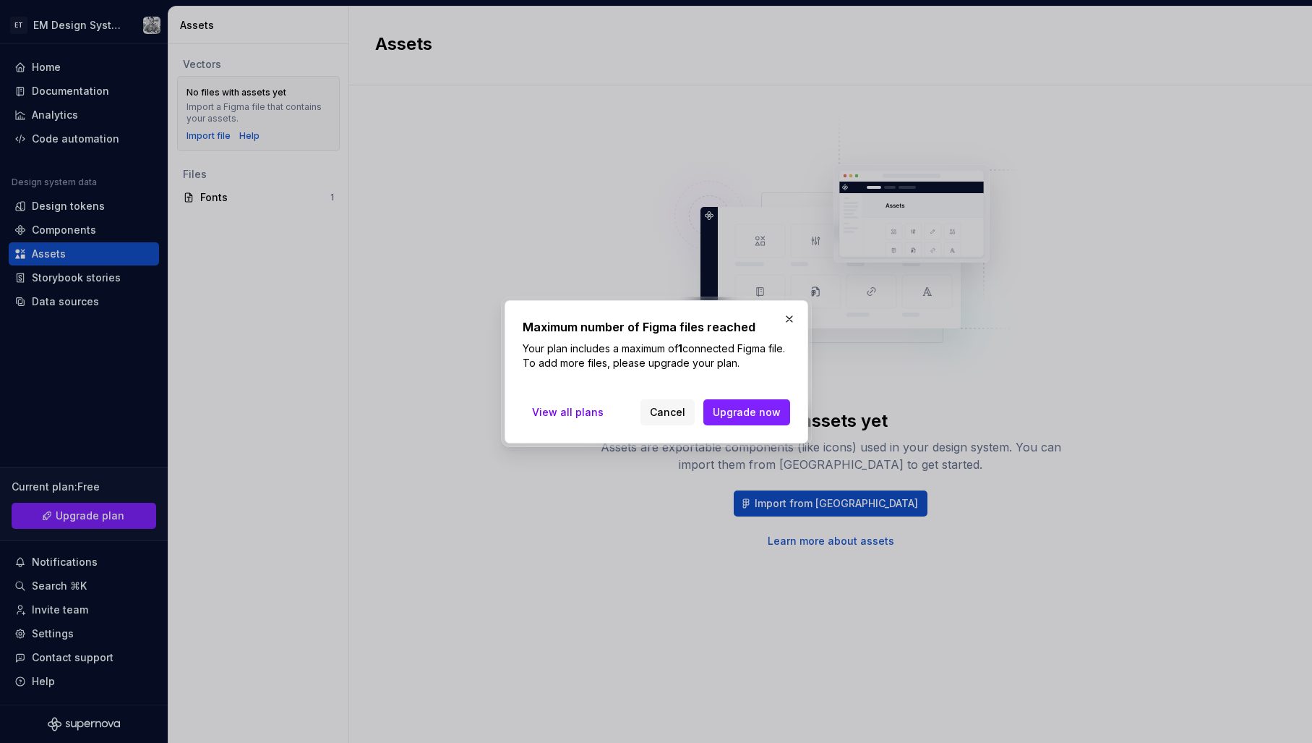
drag, startPoint x: 670, startPoint y: 411, endPoint x: 790, endPoint y: 571, distance: 200.3
click at [670, 411] on span "Cancel" at bounding box center [667, 412] width 35 height 14
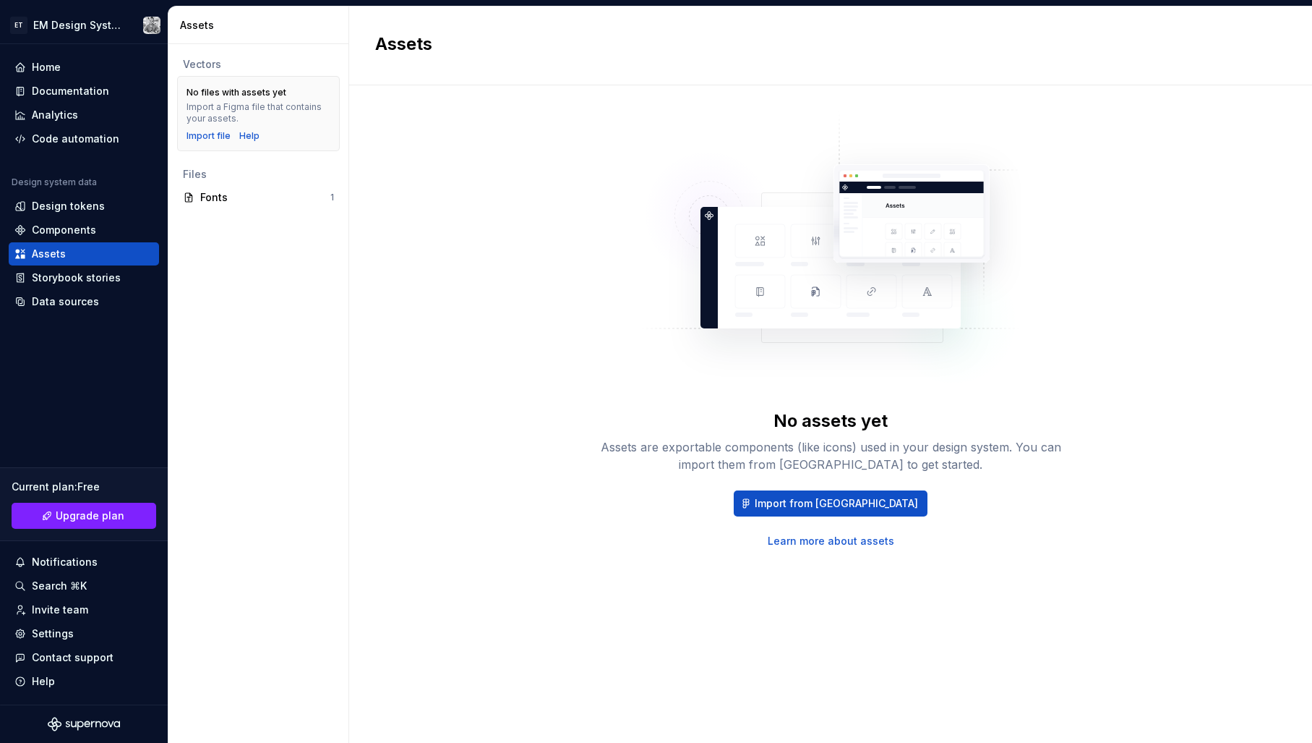
click at [820, 539] on link "Learn more about assets" at bounding box center [831, 541] width 127 height 14
click at [50, 302] on div "Data sources" at bounding box center [65, 301] width 67 height 14
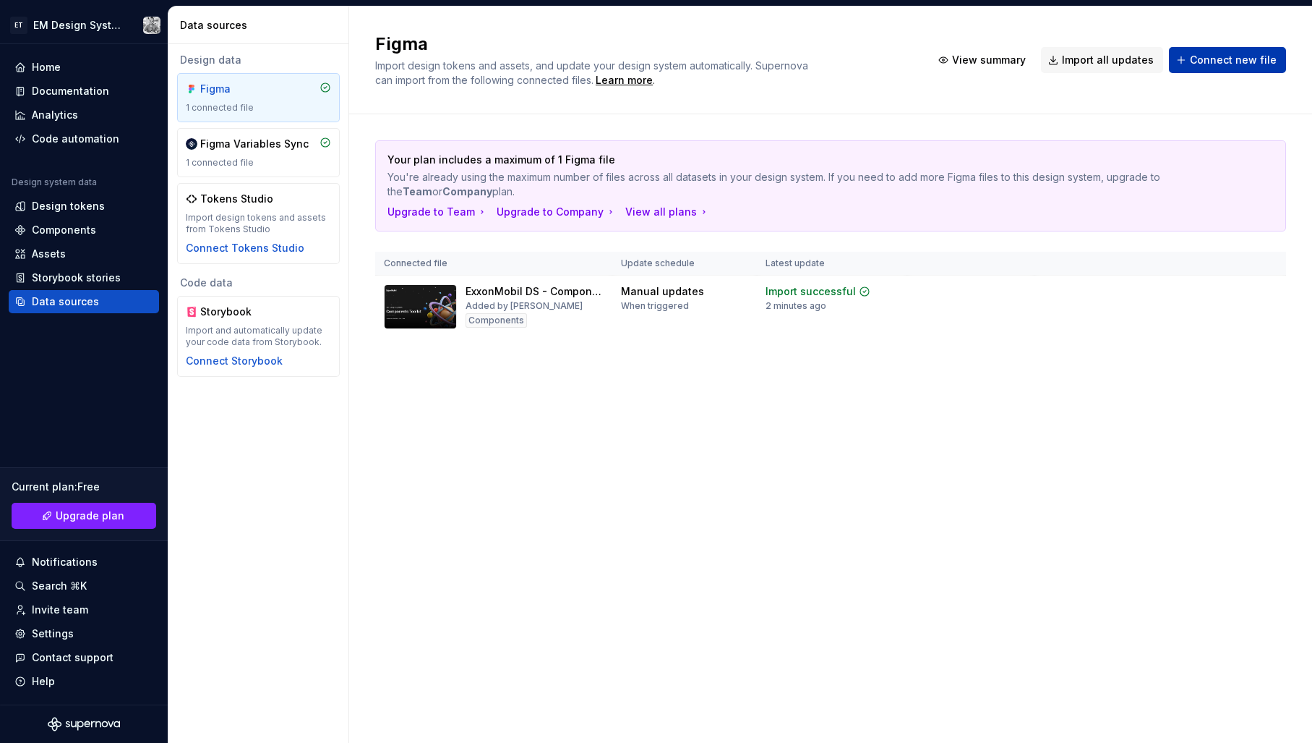
click at [1244, 55] on span "Connect new file" at bounding box center [1233, 60] width 87 height 14
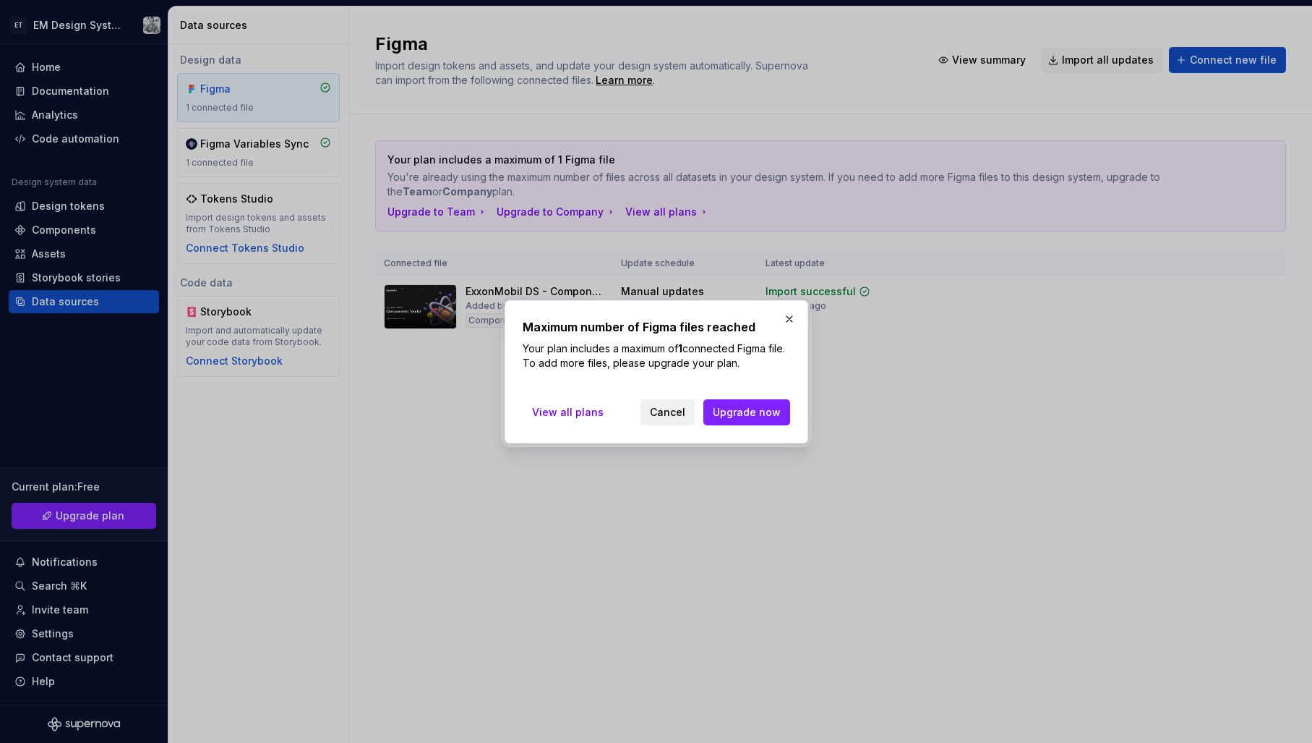
click at [660, 405] on span "Cancel" at bounding box center [667, 412] width 35 height 14
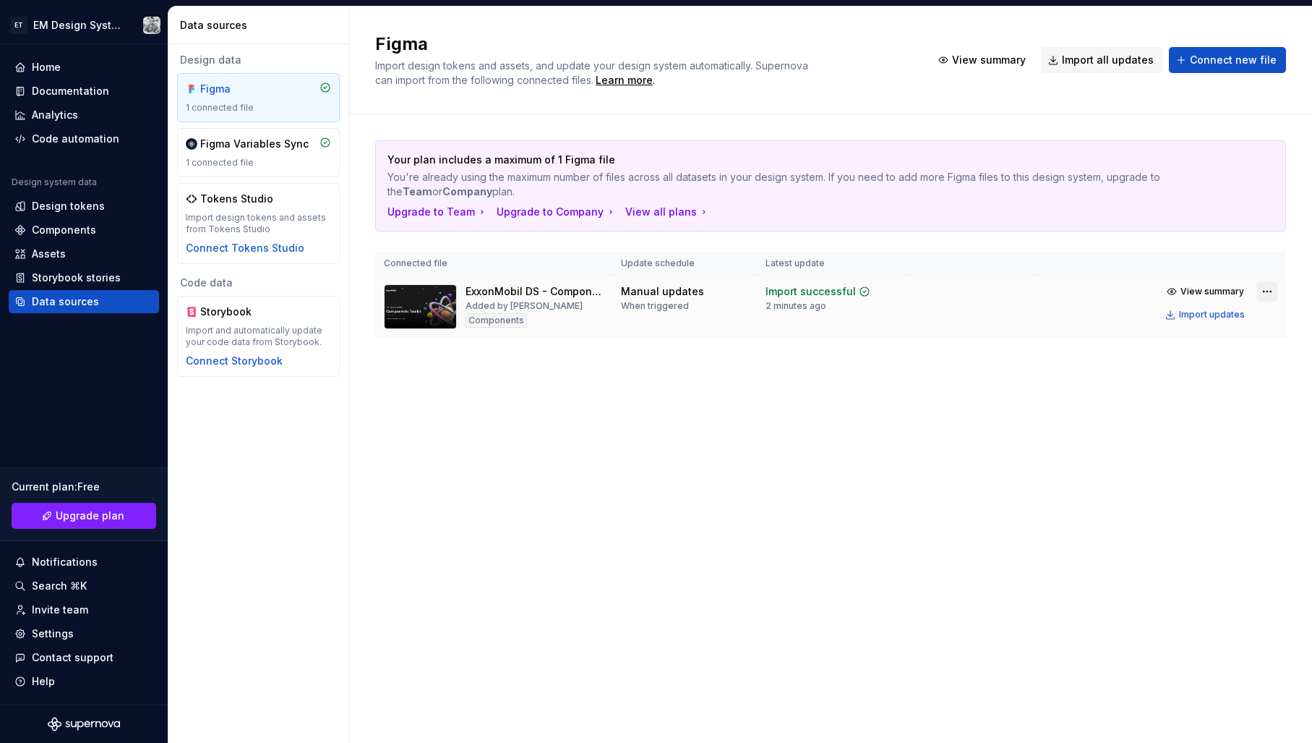
click at [1268, 288] on html "ET EM Design System Trial Home Documentation Analytics Code automation Design s…" at bounding box center [656, 371] width 1312 height 743
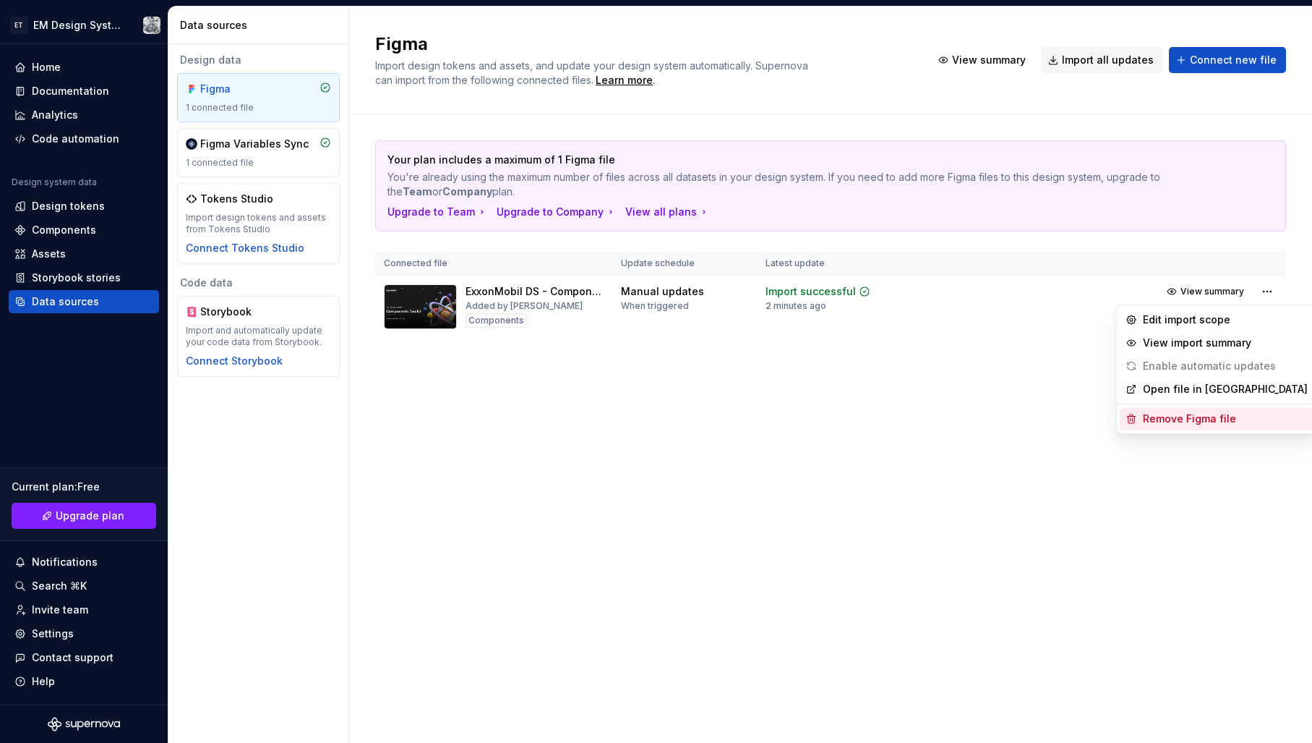
click at [1176, 417] on div "Remove Figma file" at bounding box center [1225, 418] width 165 height 14
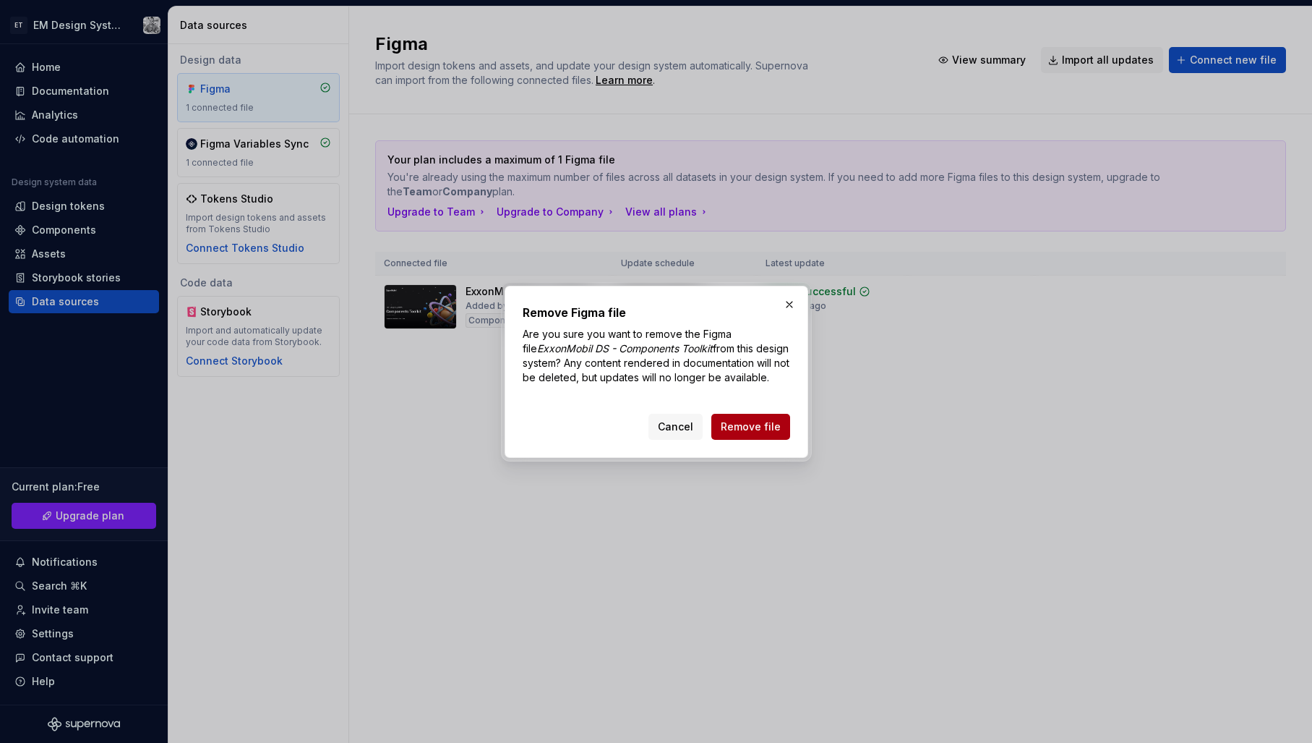
click at [759, 426] on span "Remove file" at bounding box center [751, 426] width 60 height 14
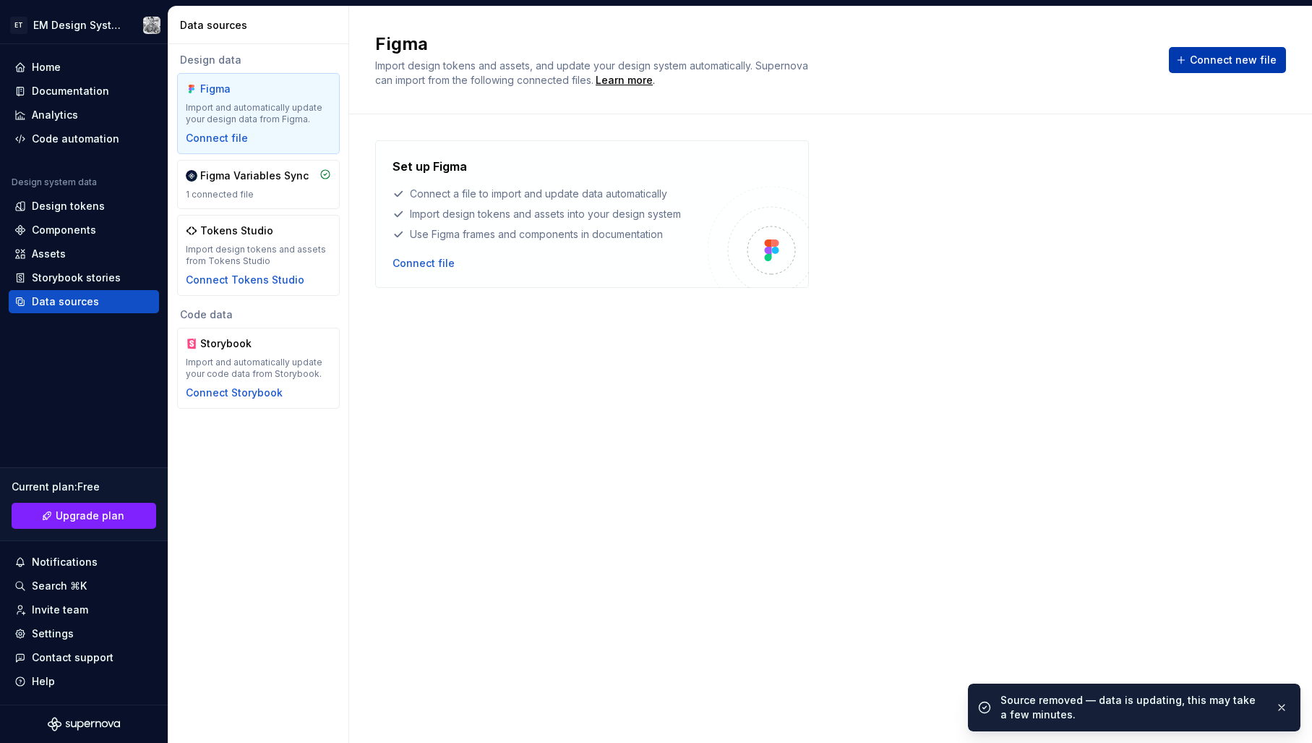
click at [1250, 54] on span "Connect new file" at bounding box center [1233, 60] width 87 height 14
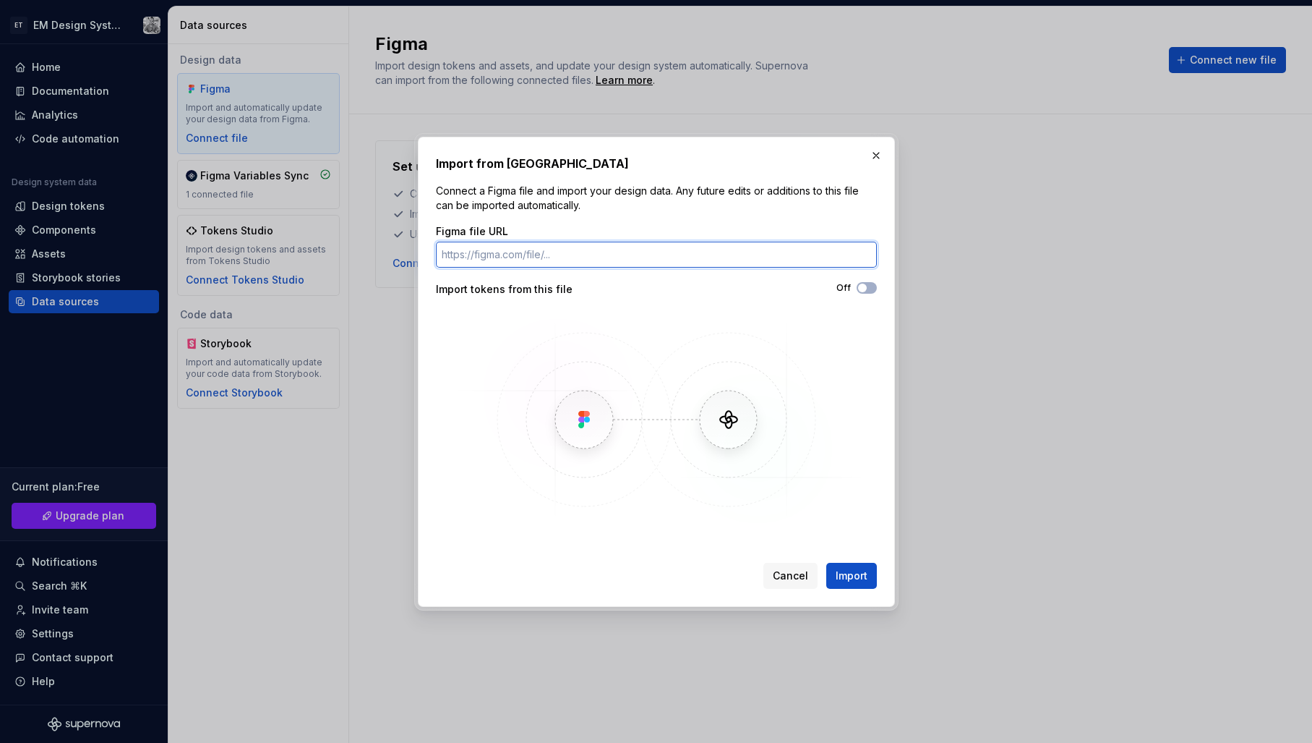
paste input "[URL][DOMAIN_NAME]"
type input "[URL][DOMAIN_NAME]"
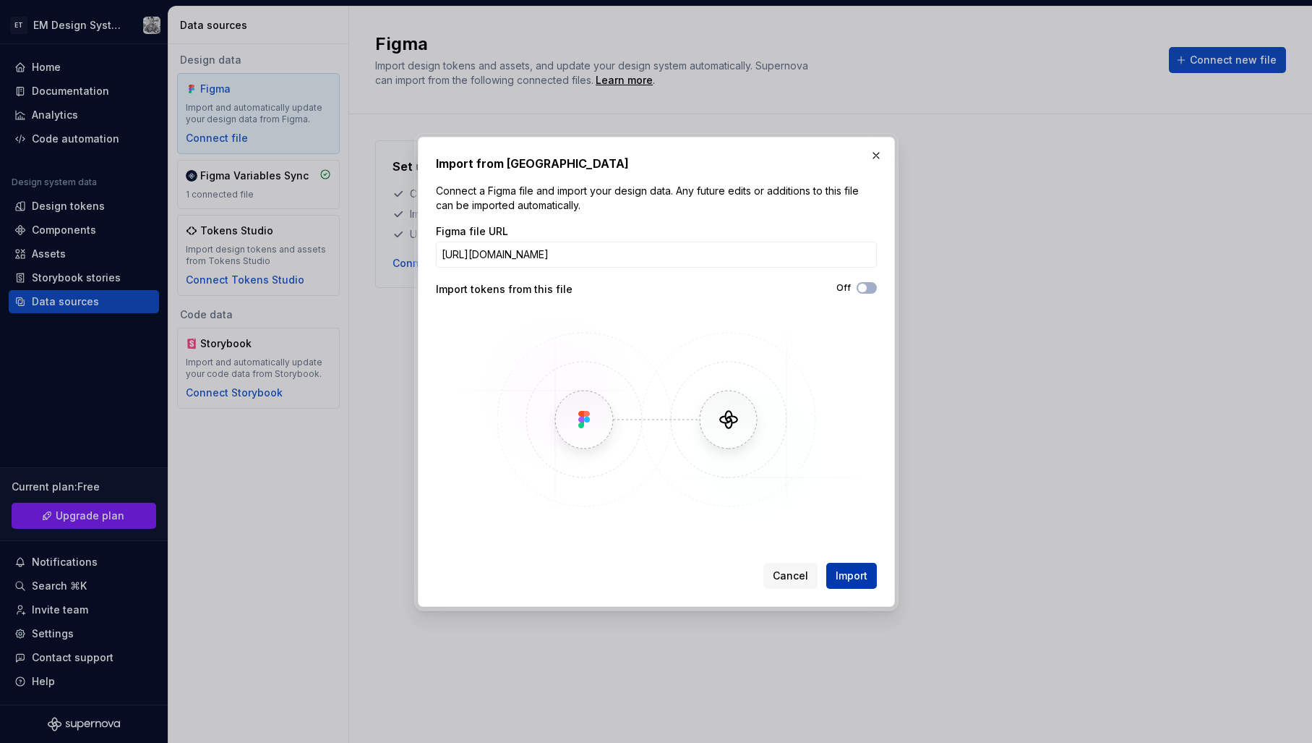
click at [834, 579] on button "Import" at bounding box center [851, 576] width 51 height 26
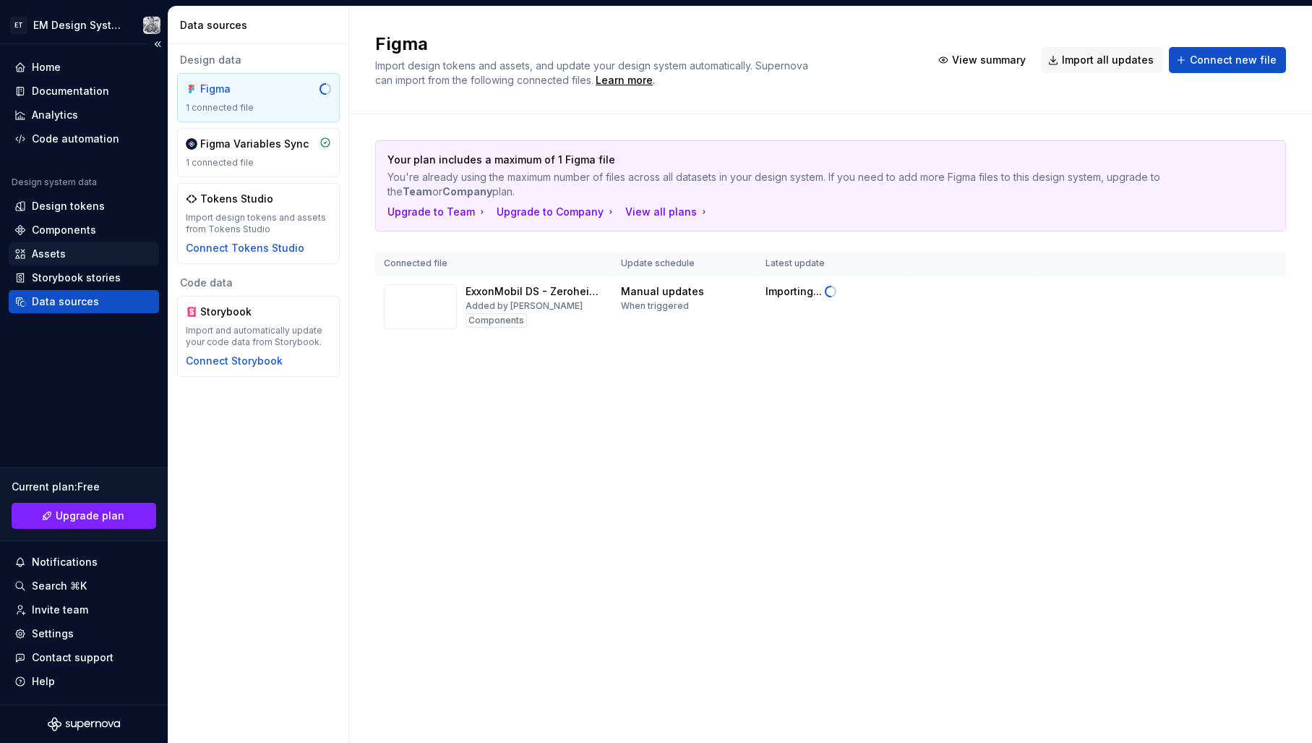
click at [63, 255] on div "Assets" at bounding box center [49, 254] width 34 height 14
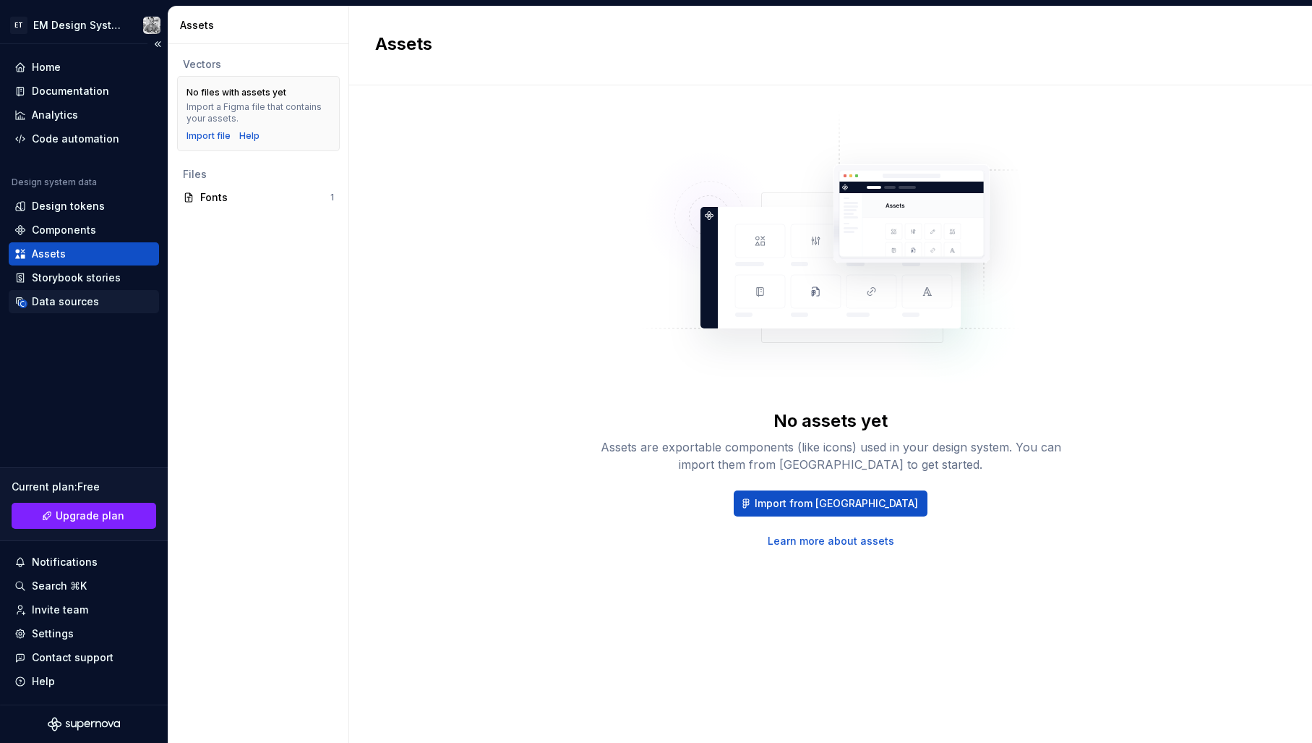
click at [57, 304] on div "Data sources" at bounding box center [65, 301] width 67 height 14
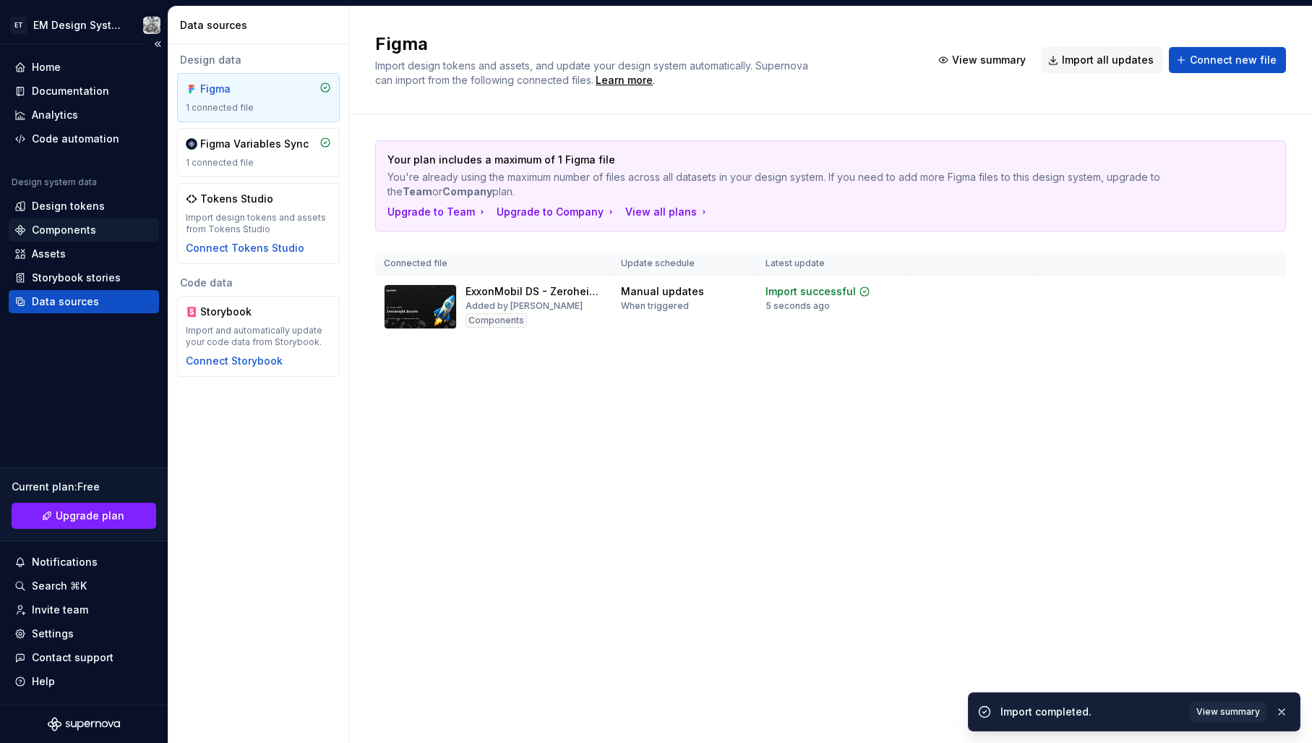
click at [70, 239] on div "Components" at bounding box center [84, 229] width 150 height 23
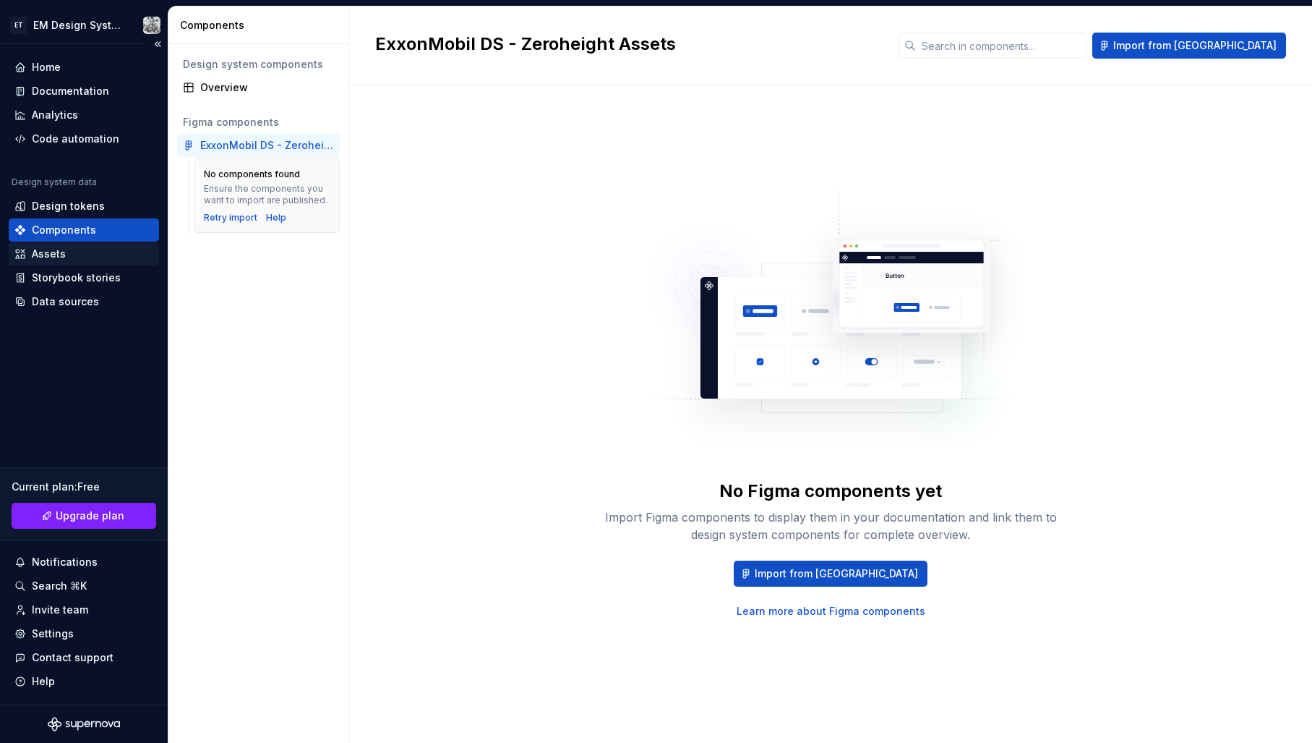
click at [80, 255] on div "Assets" at bounding box center [83, 254] width 139 height 14
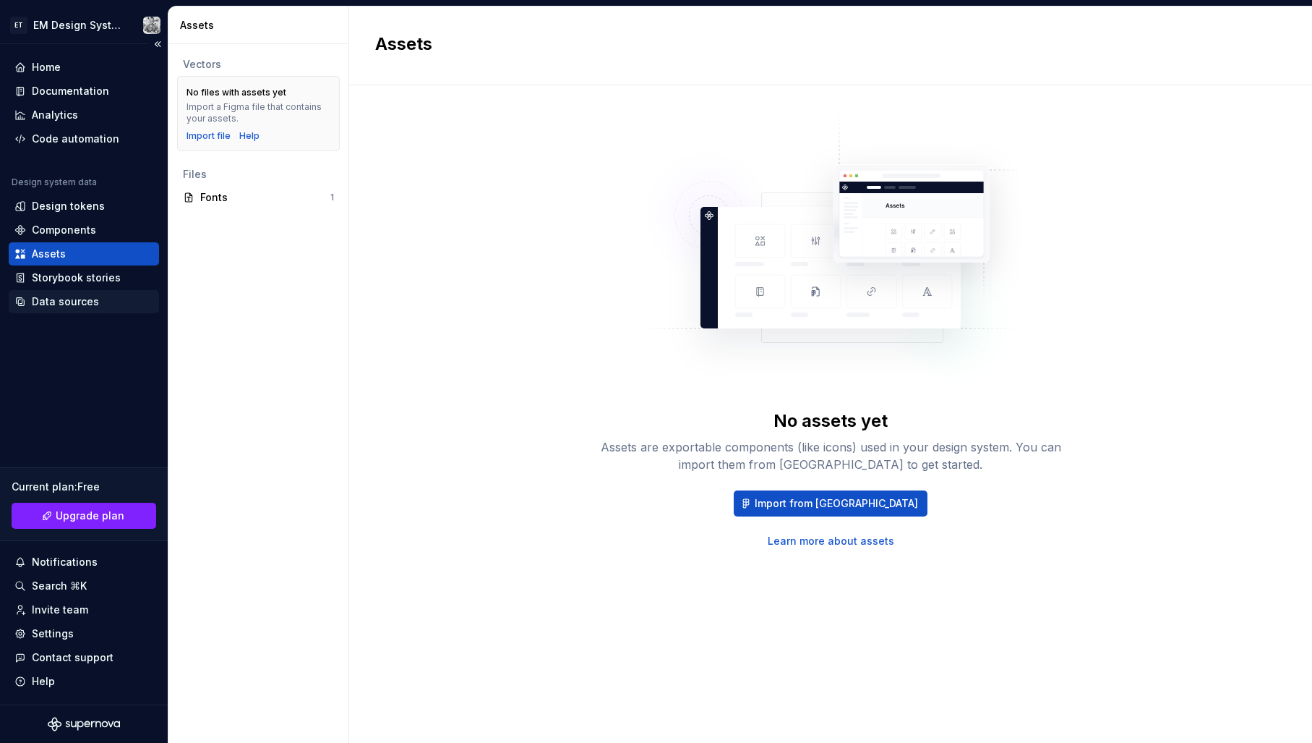
drag, startPoint x: 67, startPoint y: 274, endPoint x: 64, endPoint y: 303, distance: 29.1
click at [67, 274] on div "Storybook stories" at bounding box center [76, 277] width 89 height 14
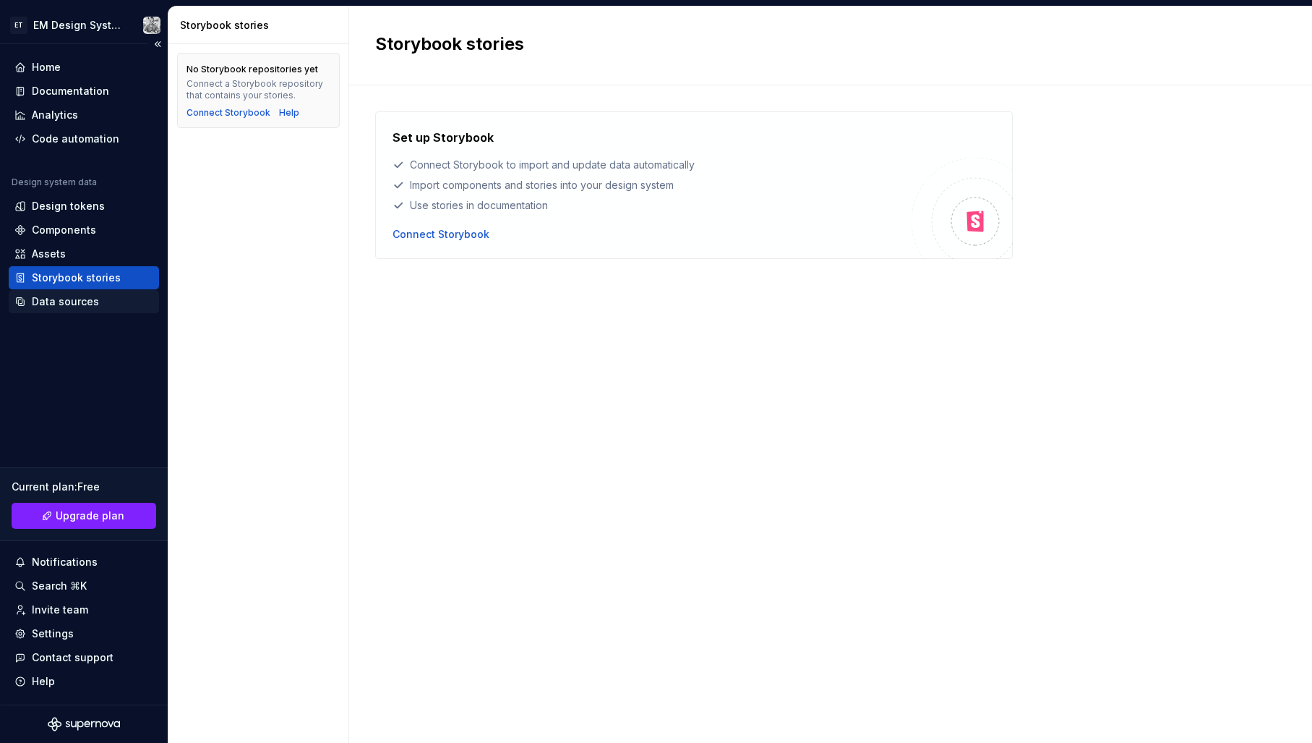
click at [65, 302] on div "Data sources" at bounding box center [65, 301] width 67 height 14
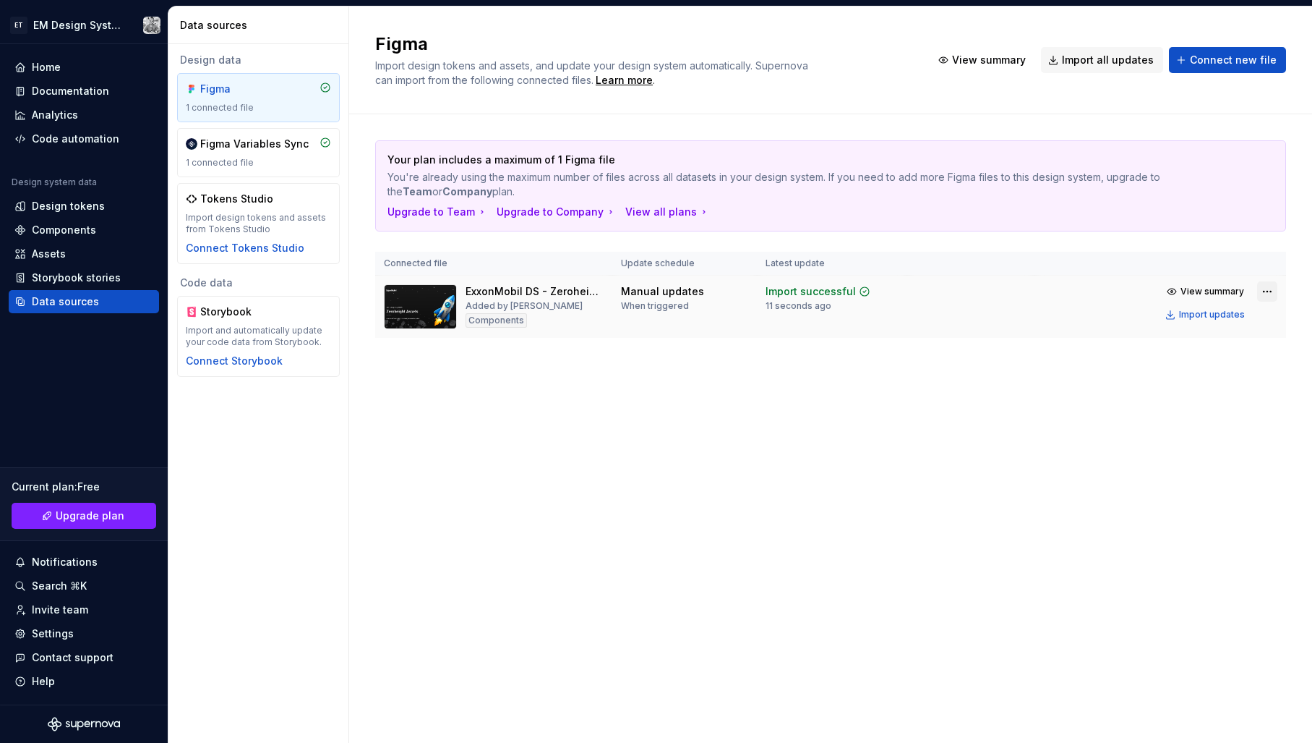
click at [1262, 293] on html "ET EM Design System Trial Home Documentation Analytics Code automation Design s…" at bounding box center [656, 371] width 1312 height 743
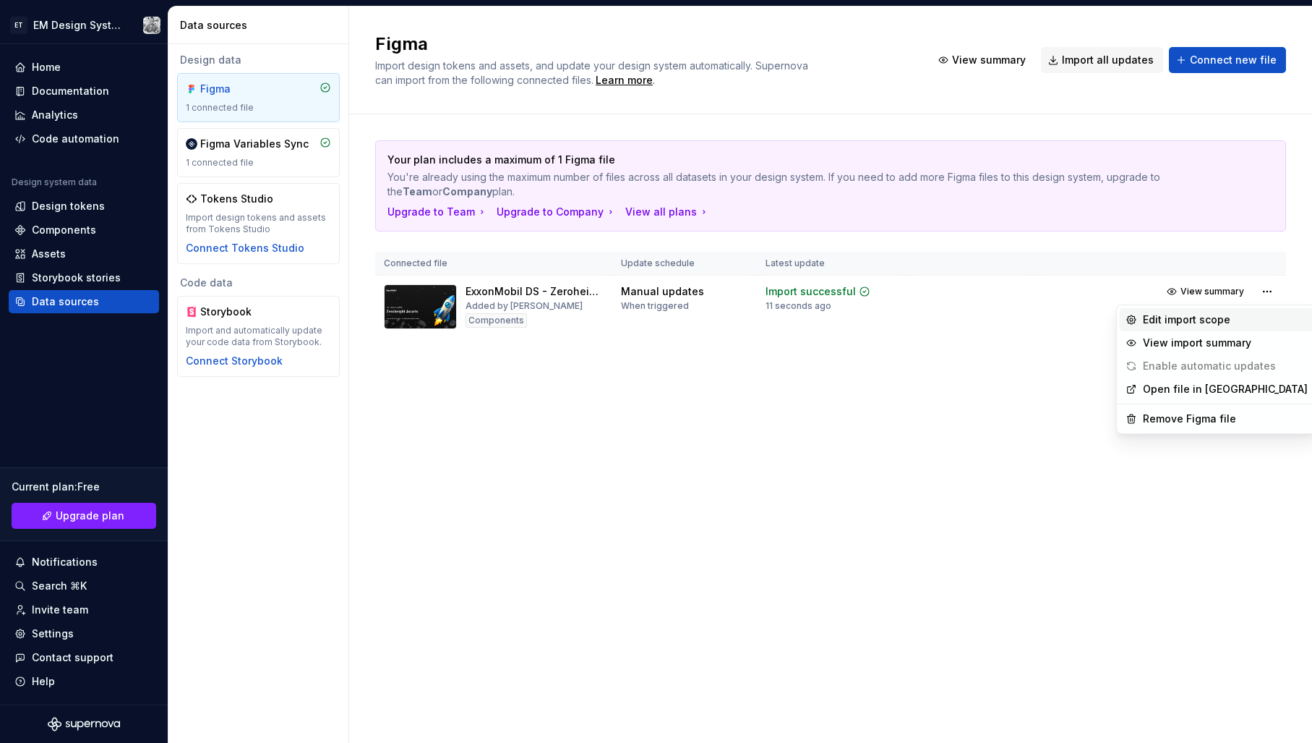
click at [1218, 321] on div "Edit import scope" at bounding box center [1225, 319] width 165 height 14
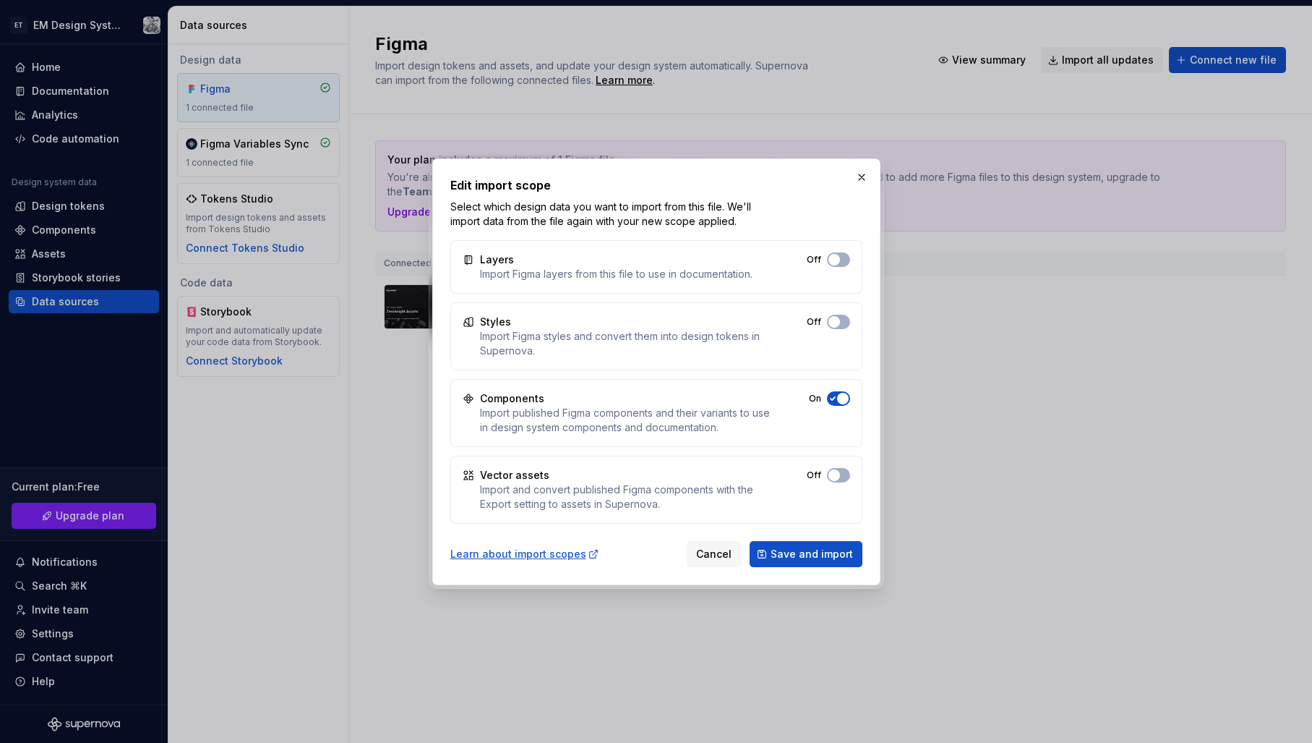
click at [715, 552] on span "Cancel" at bounding box center [713, 554] width 35 height 14
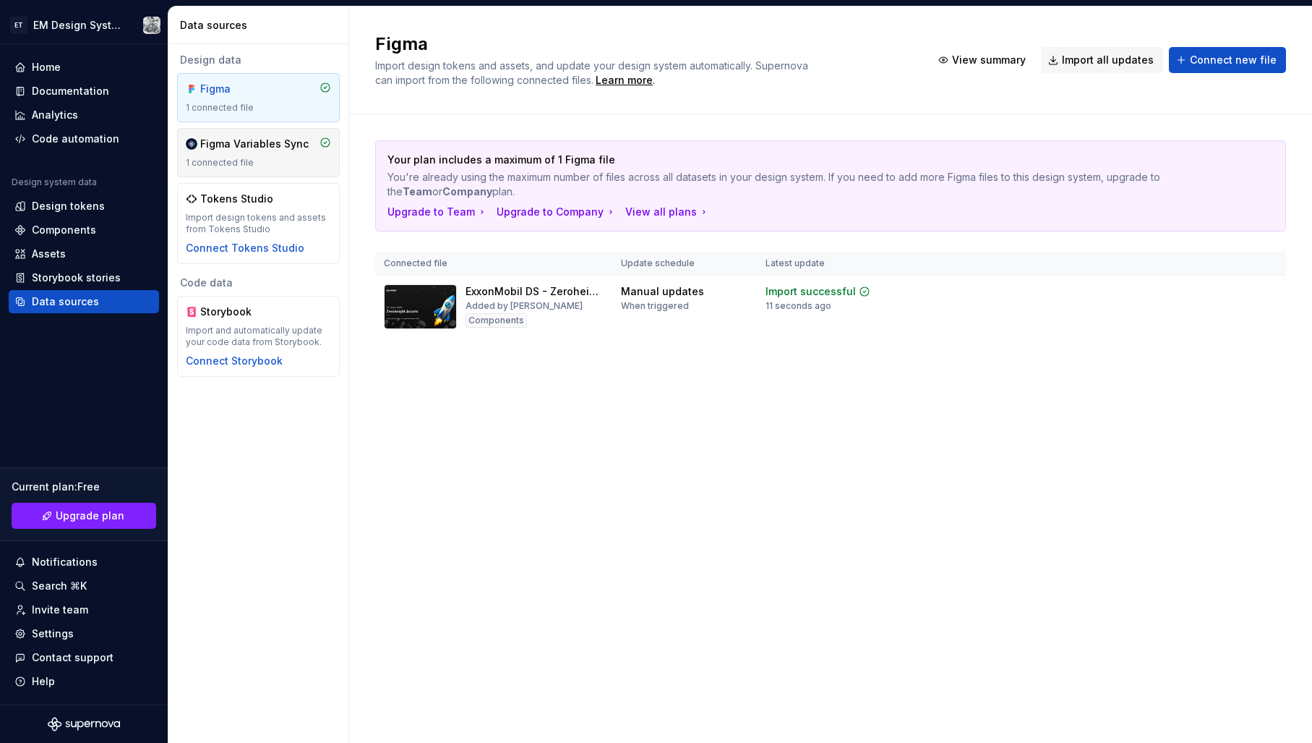
click at [260, 165] on div "1 connected file" at bounding box center [258, 163] width 145 height 12
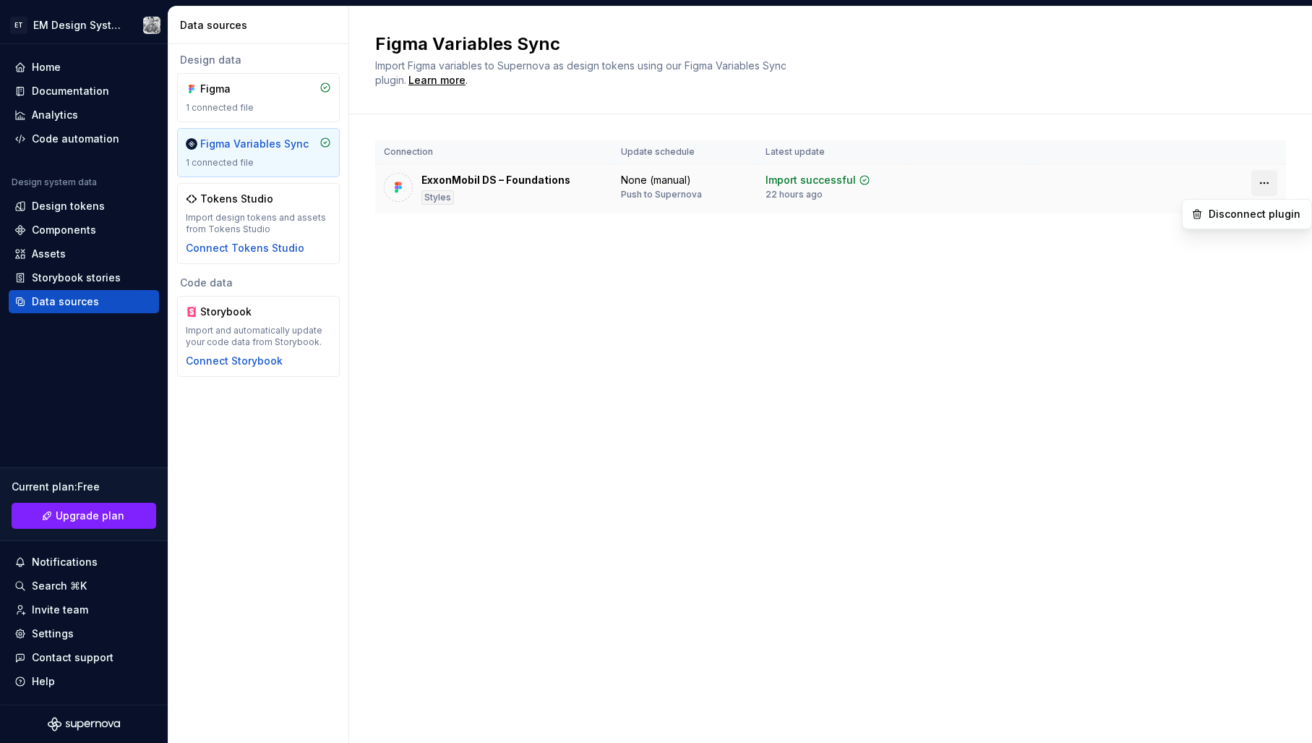
click at [1257, 179] on html "ET EM Design System Trial Home Documentation Analytics Code automation Design s…" at bounding box center [656, 371] width 1312 height 743
click at [265, 113] on div "1 connected file" at bounding box center [258, 108] width 145 height 12
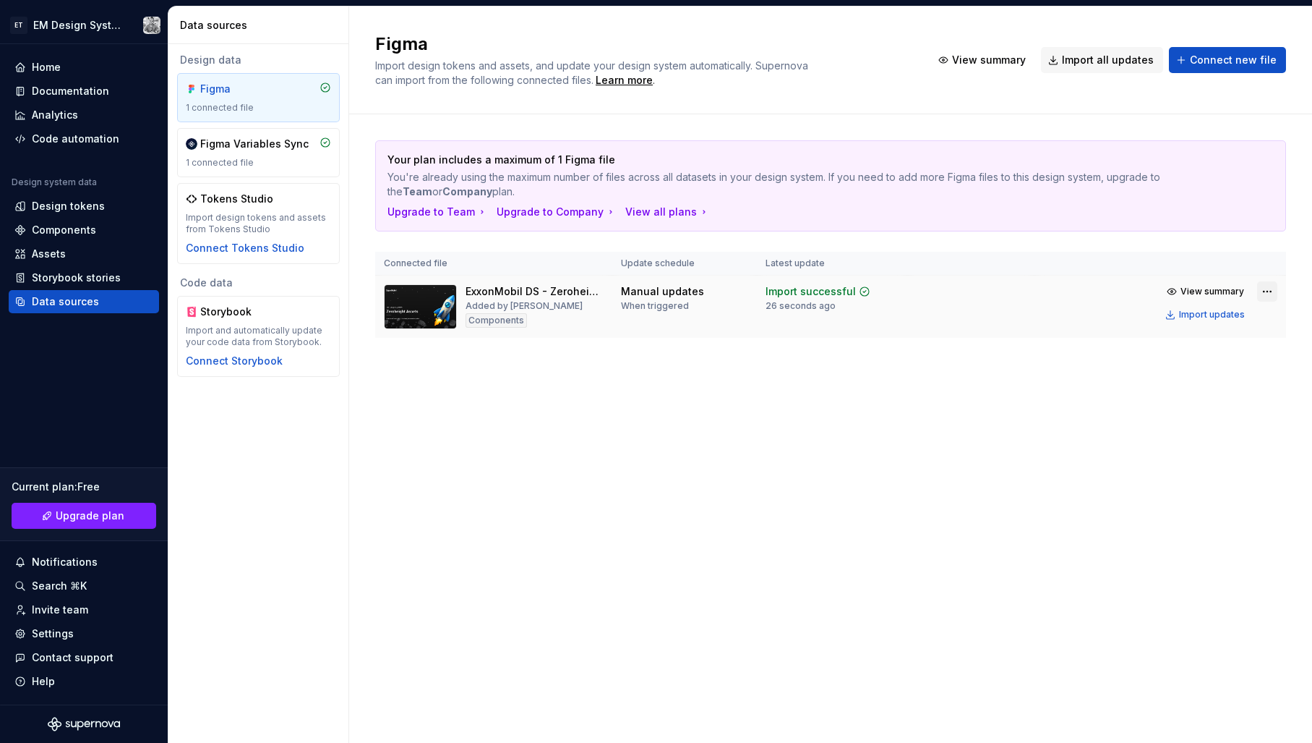
click at [1270, 291] on html "ET EM Design System Trial Home Documentation Analytics Code automation Design s…" at bounding box center [656, 371] width 1312 height 743
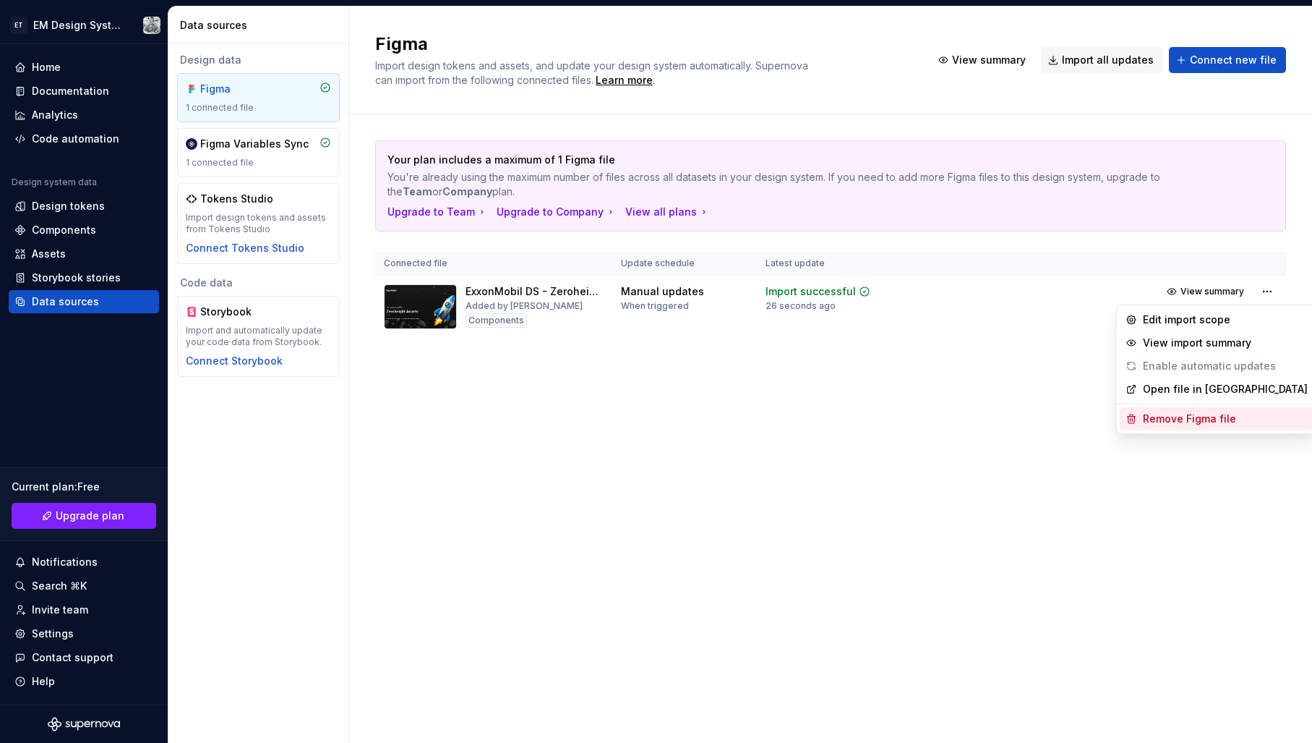
click at [1181, 416] on div "Remove Figma file" at bounding box center [1225, 418] width 165 height 14
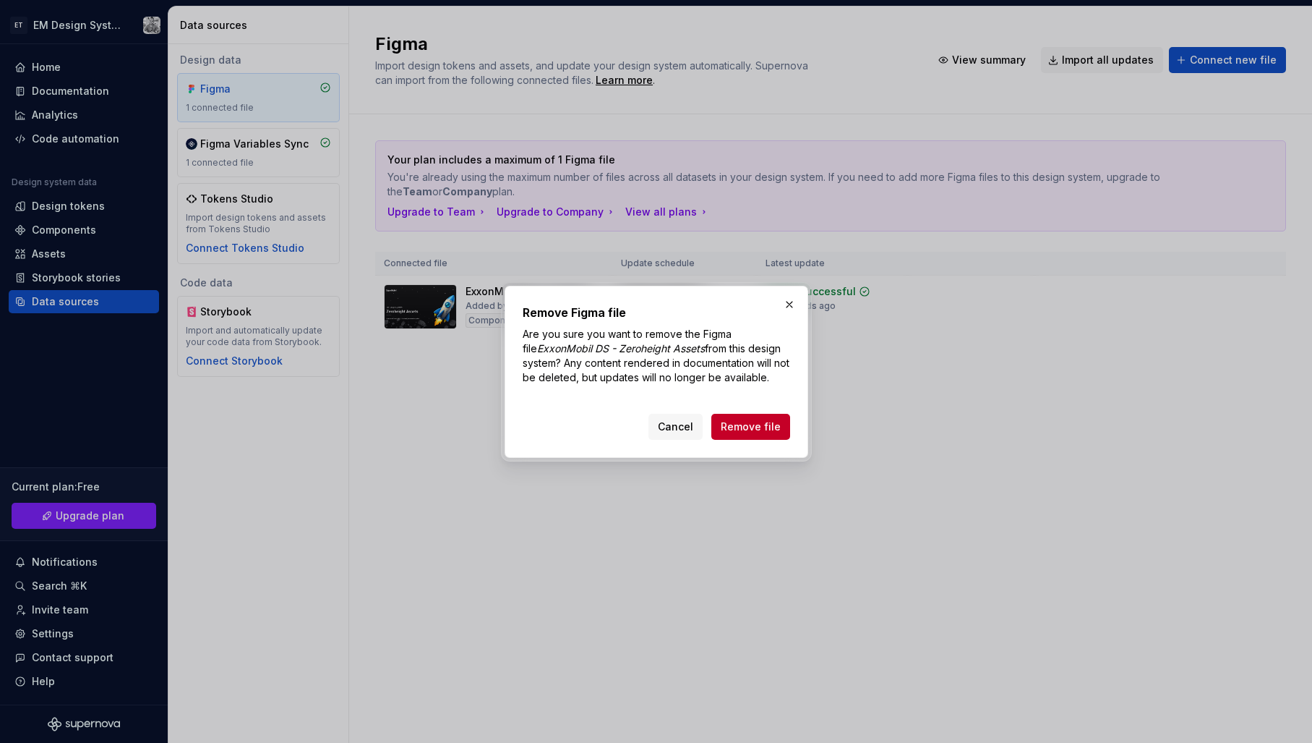
click at [753, 423] on span "Remove file" at bounding box center [751, 426] width 60 height 14
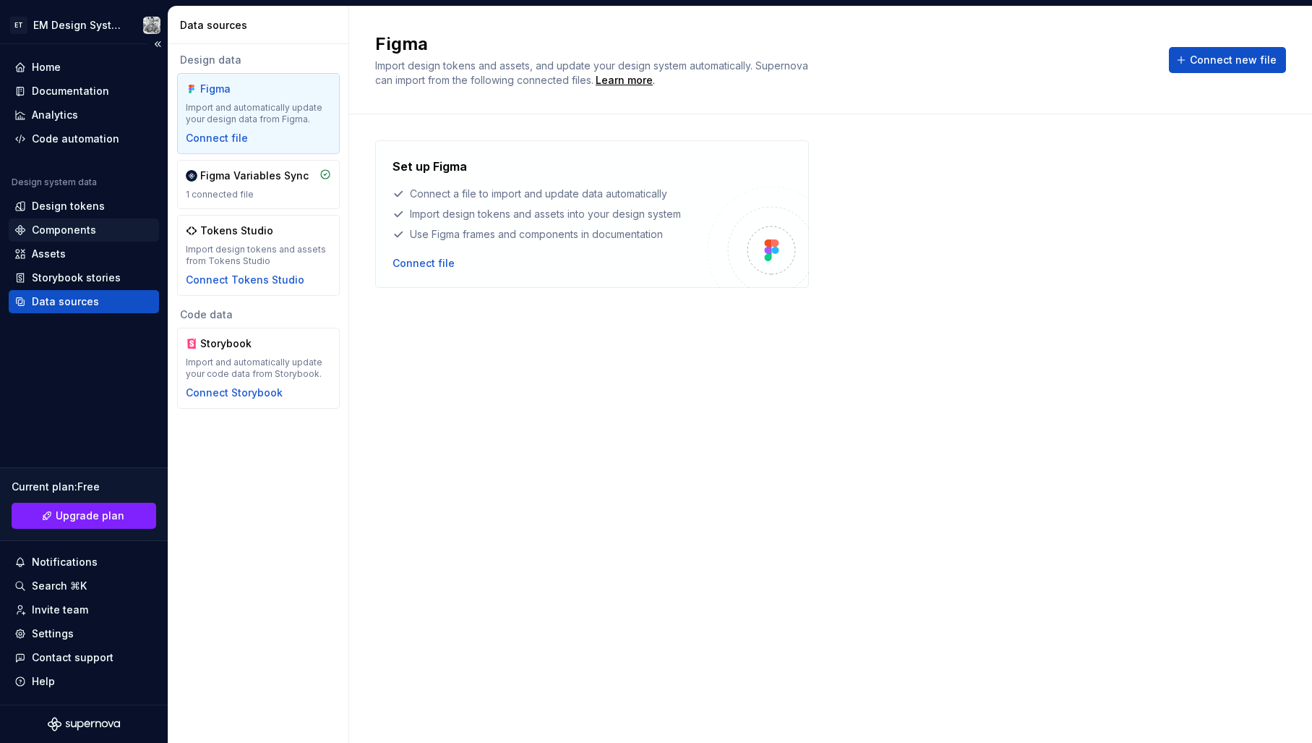
click at [64, 223] on div "Components" at bounding box center [64, 230] width 64 height 14
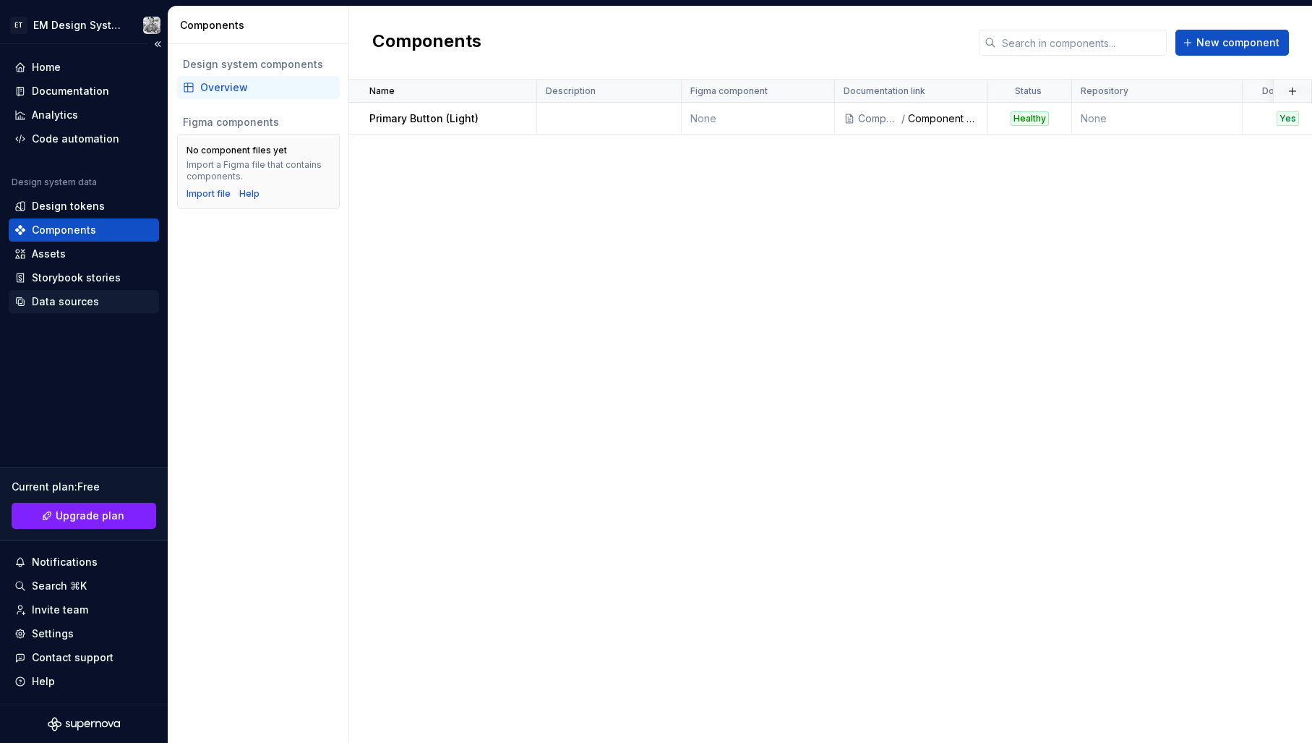
click at [64, 298] on div "Data sources" at bounding box center [65, 301] width 67 height 14
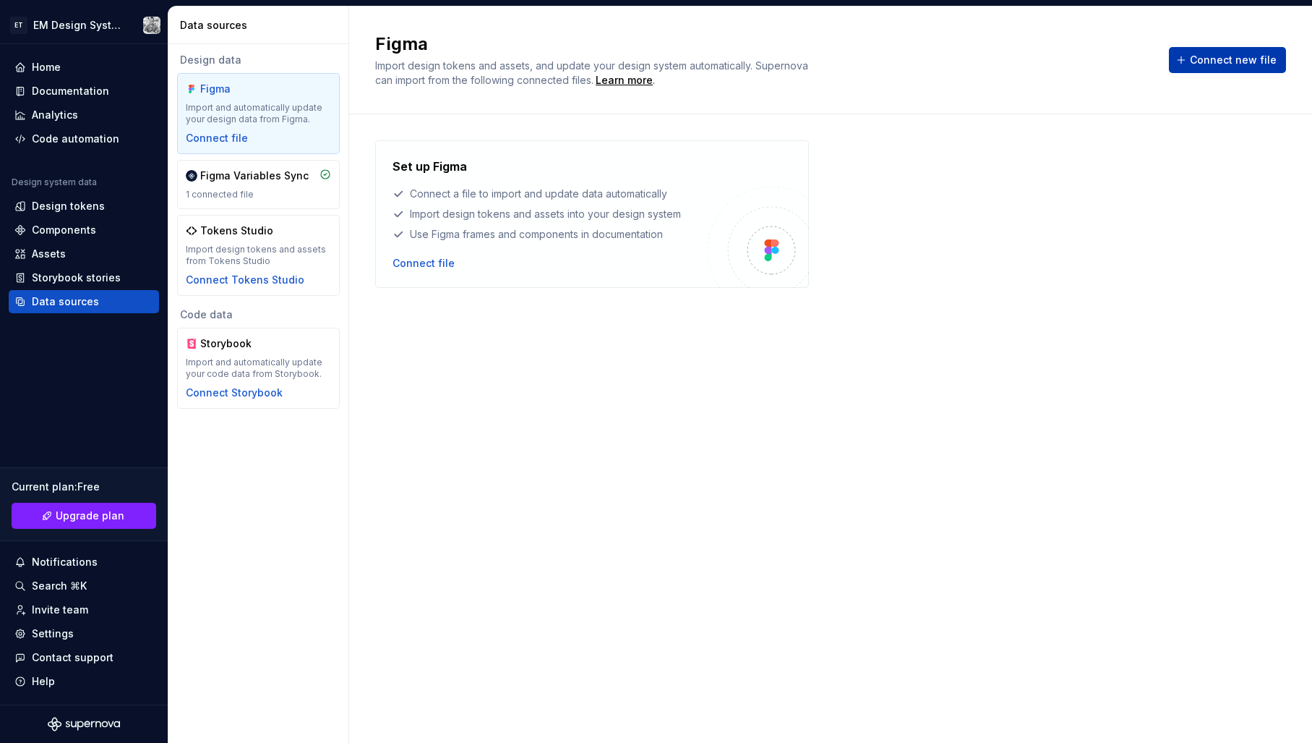
click at [1237, 54] on span "Connect new file" at bounding box center [1233, 60] width 87 height 14
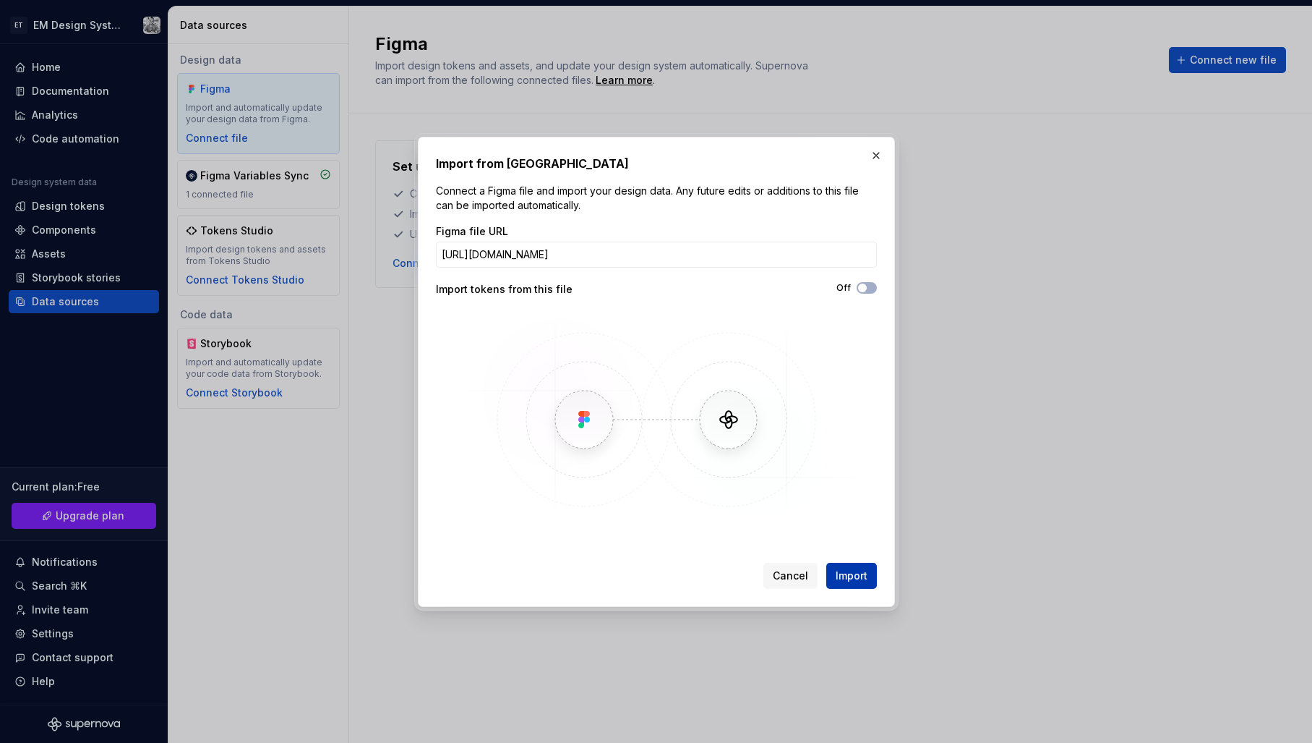
type input "[URL][DOMAIN_NAME]"
click at [845, 573] on span "Import" at bounding box center [852, 575] width 32 height 14
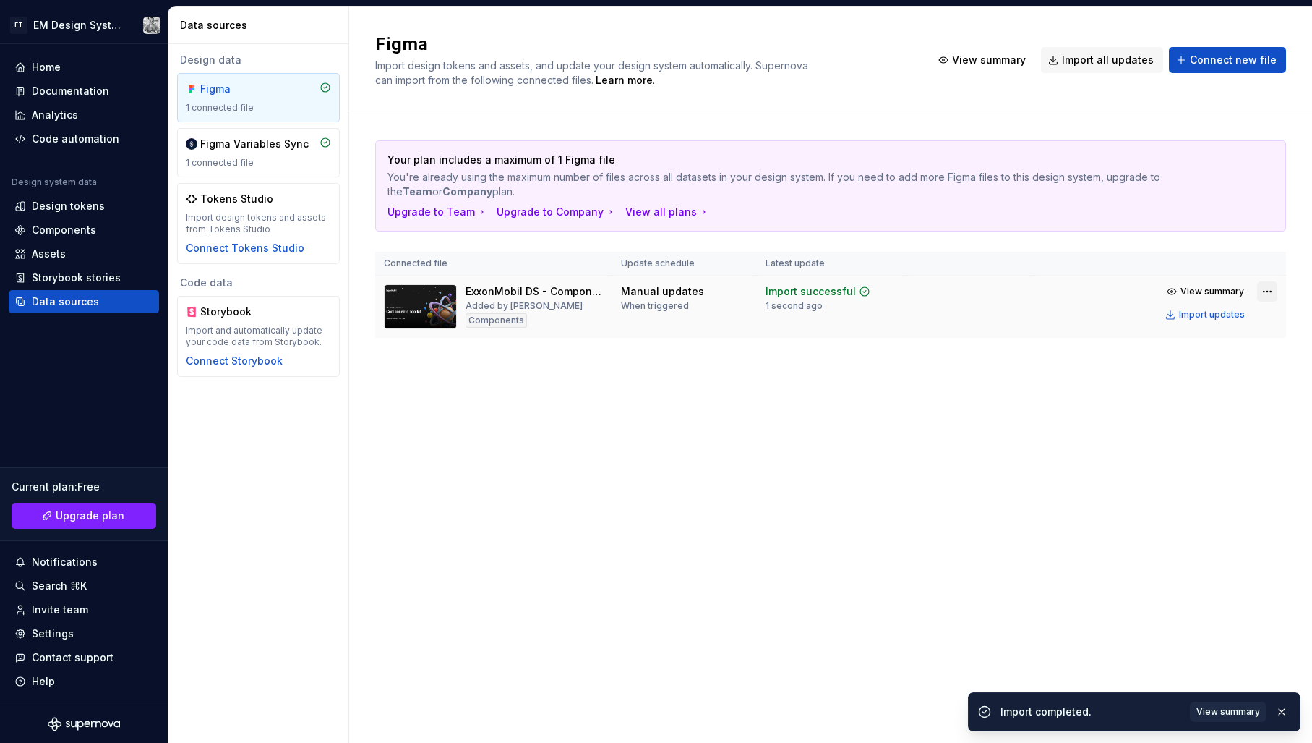
click at [1273, 294] on html "ET EM Design System Trial Home Documentation Analytics Code automation Design s…" at bounding box center [656, 371] width 1312 height 743
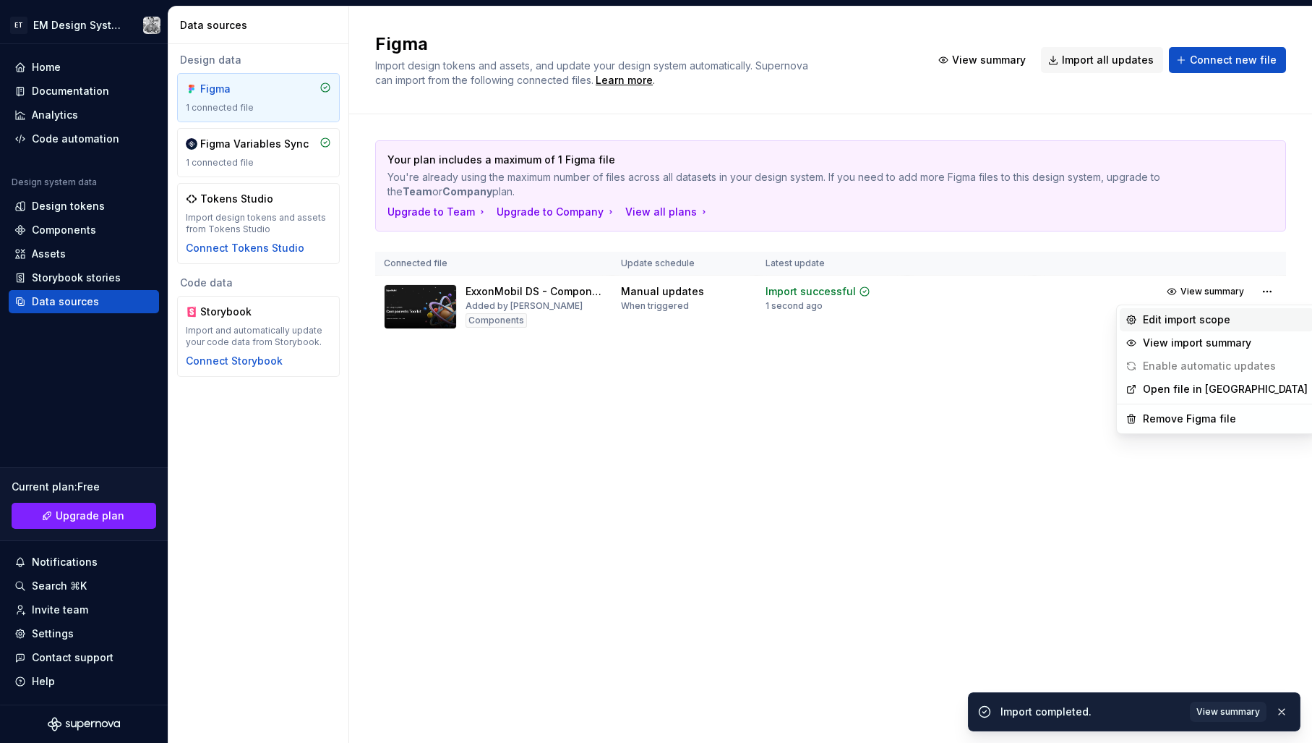
click at [1243, 317] on div "Edit import scope" at bounding box center [1225, 319] width 165 height 14
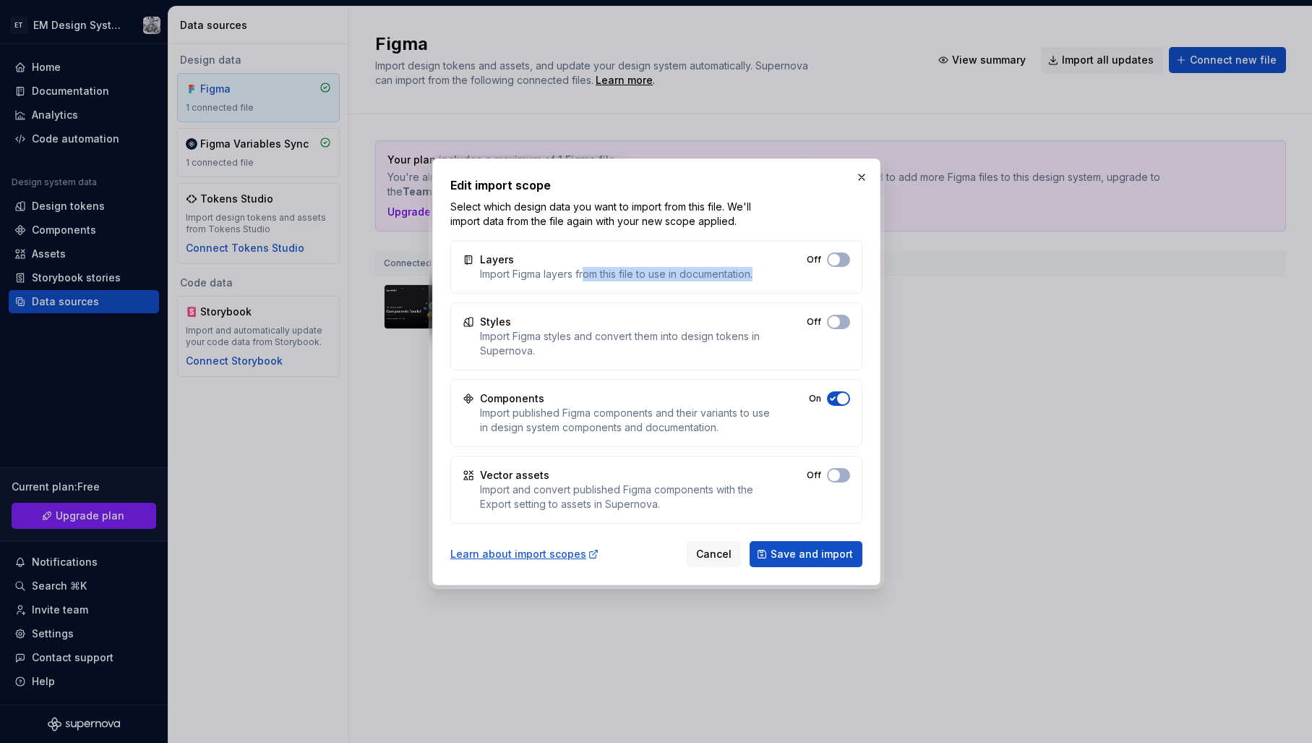
drag, startPoint x: 626, startPoint y: 275, endPoint x: 679, endPoint y: 282, distance: 53.3
click at [674, 282] on div "Layers Import Figma layers from this file to use in documentation. Off" at bounding box center [656, 267] width 412 height 54
click at [684, 281] on div "Import Figma layers from this file to use in documentation." at bounding box center [616, 274] width 273 height 14
drag, startPoint x: 692, startPoint y: 274, endPoint x: 633, endPoint y: 268, distance: 58.8
click at [612, 264] on div "Layers Import Figma layers from this file to use in documentation." at bounding box center [616, 266] width 273 height 29
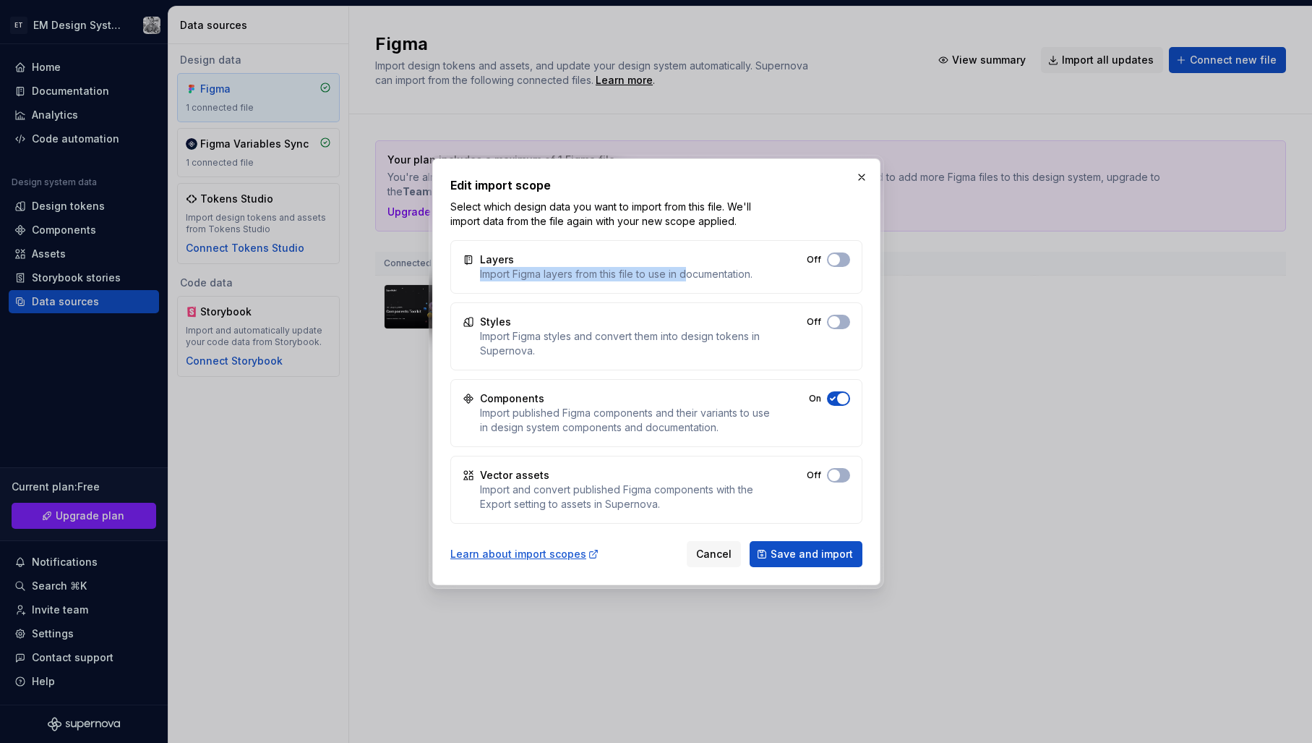
click at [678, 279] on div "Import Figma layers from this file to use in documentation." at bounding box center [616, 274] width 273 height 14
click at [717, 557] on span "Cancel" at bounding box center [713, 554] width 35 height 14
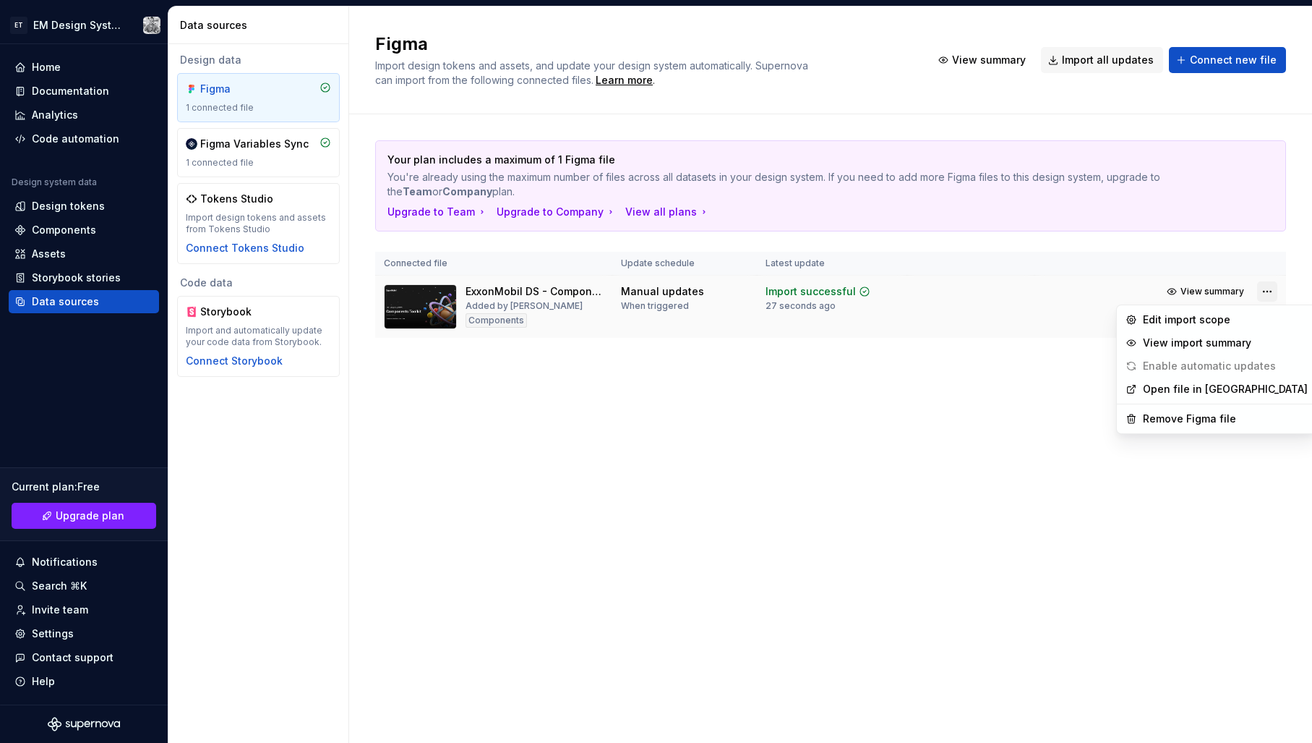
click at [1268, 290] on html "ET EM Design System Trial Home Documentation Analytics Code automation Design s…" at bounding box center [656, 371] width 1312 height 743
click at [1203, 421] on div "Remove Figma file" at bounding box center [1225, 418] width 165 height 14
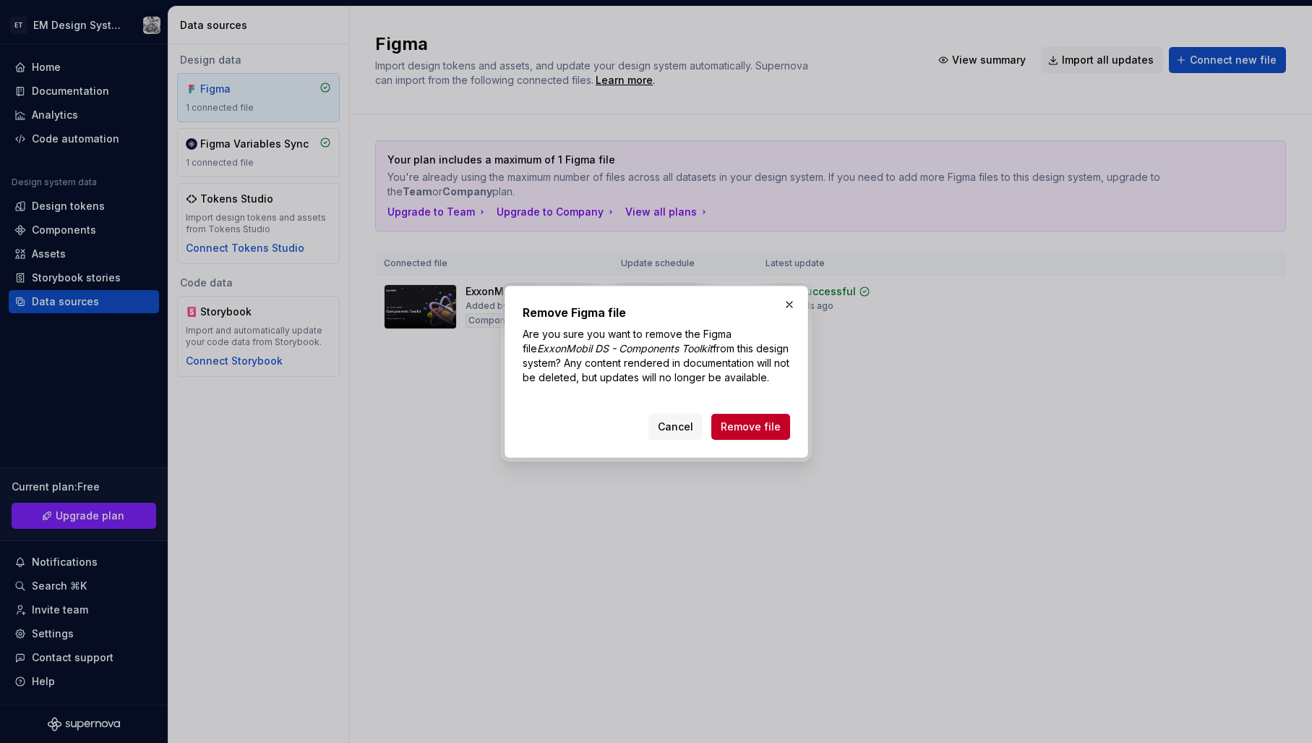
click at [758, 434] on button "Remove file" at bounding box center [750, 427] width 79 height 26
click at [761, 421] on div "Cancel Remove file" at bounding box center [720, 427] width 142 height 26
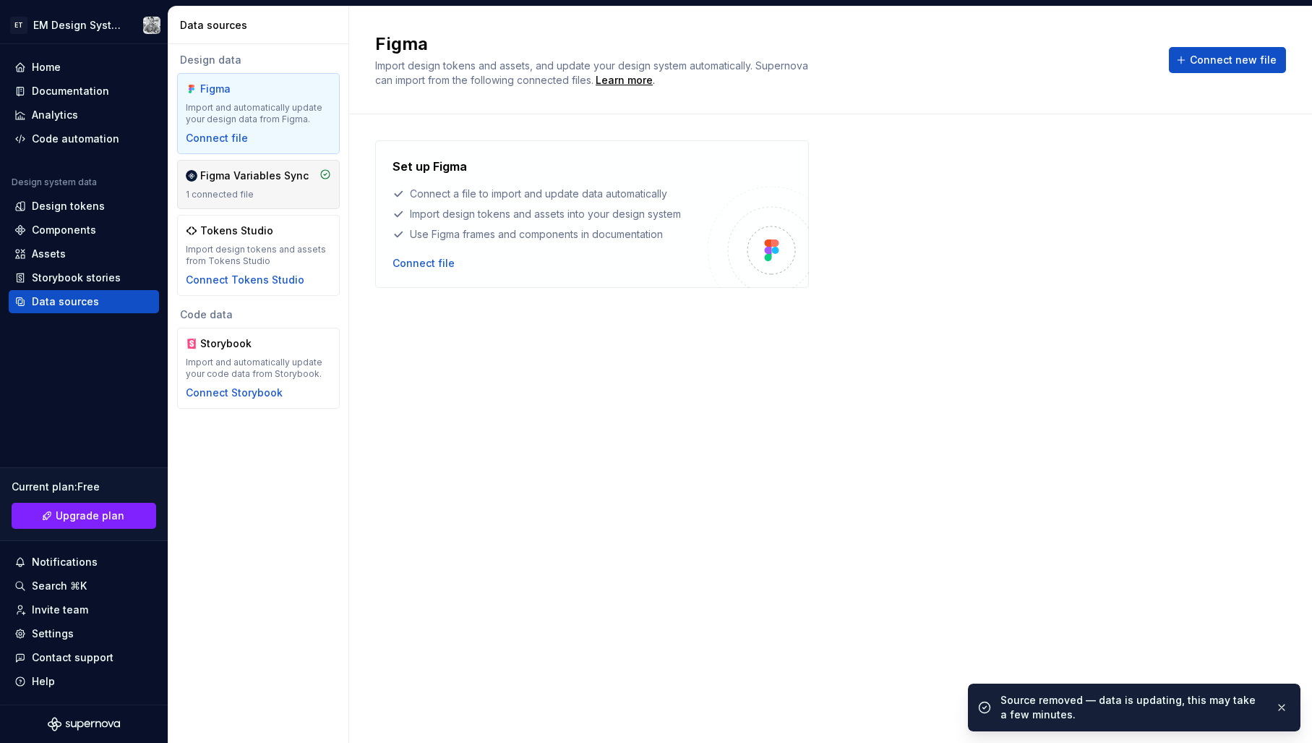
click at [272, 182] on div "Figma Variables Sync" at bounding box center [254, 175] width 108 height 14
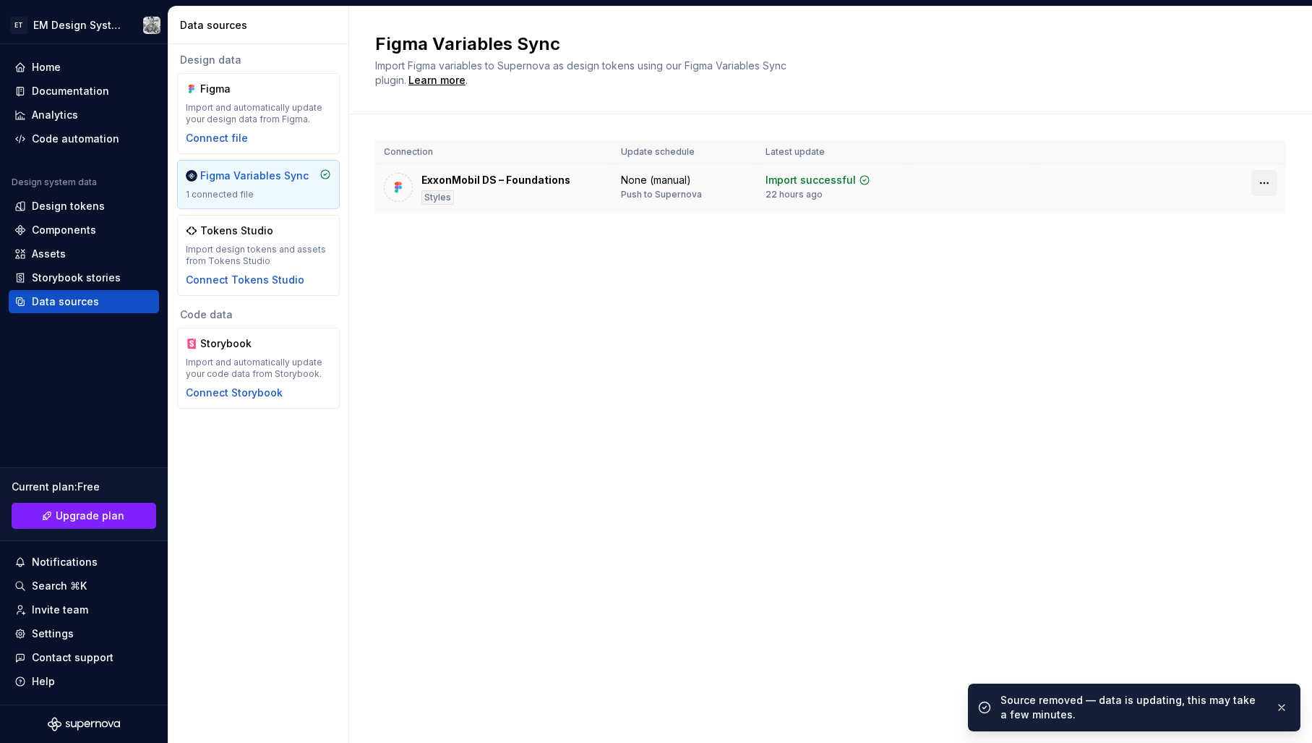
click at [1262, 183] on html "ET EM Design System Trial Home Documentation Analytics Code automation Design s…" at bounding box center [656, 371] width 1312 height 743
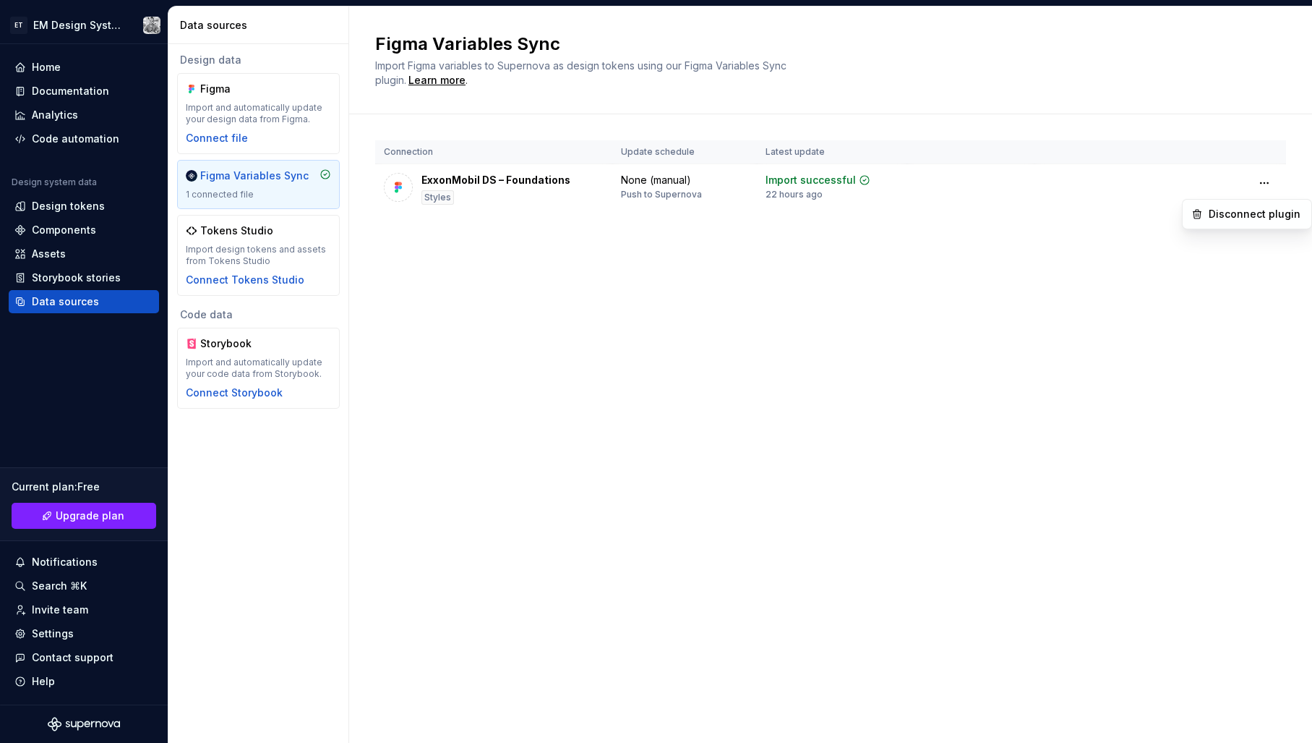
click at [999, 288] on html "ET EM Design System Trial Home Documentation Analytics Code automation Design s…" at bounding box center [656, 371] width 1312 height 743
click at [581, 312] on div "Figma Variables Sync Import Figma variables to Supernova as design tokens using…" at bounding box center [830, 375] width 963 height 736
click at [772, 358] on div "Figma Variables Sync Import Figma variables to Supernova as design tokens using…" at bounding box center [830, 375] width 963 height 736
click at [234, 128] on div "Figma Import and automatically update your design data from Figma. Connect file" at bounding box center [258, 114] width 145 height 64
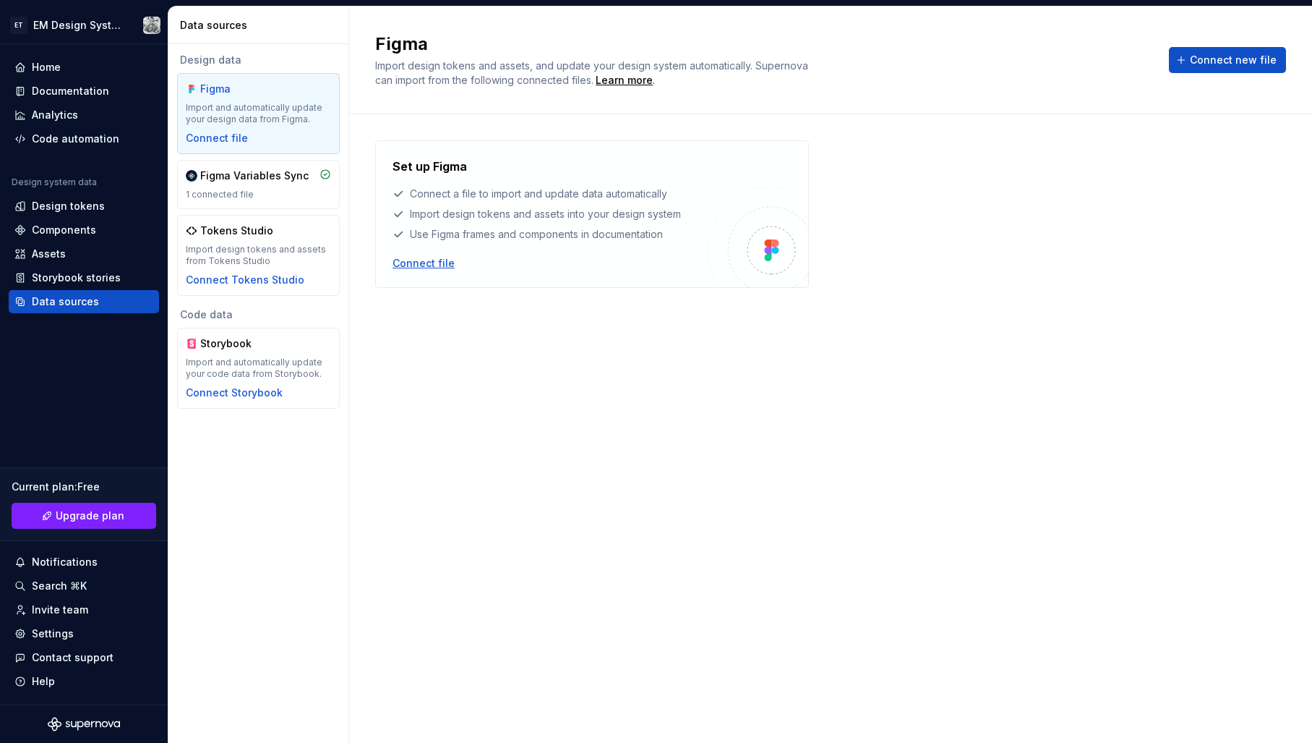
click at [429, 264] on div "Connect file" at bounding box center [424, 263] width 62 height 14
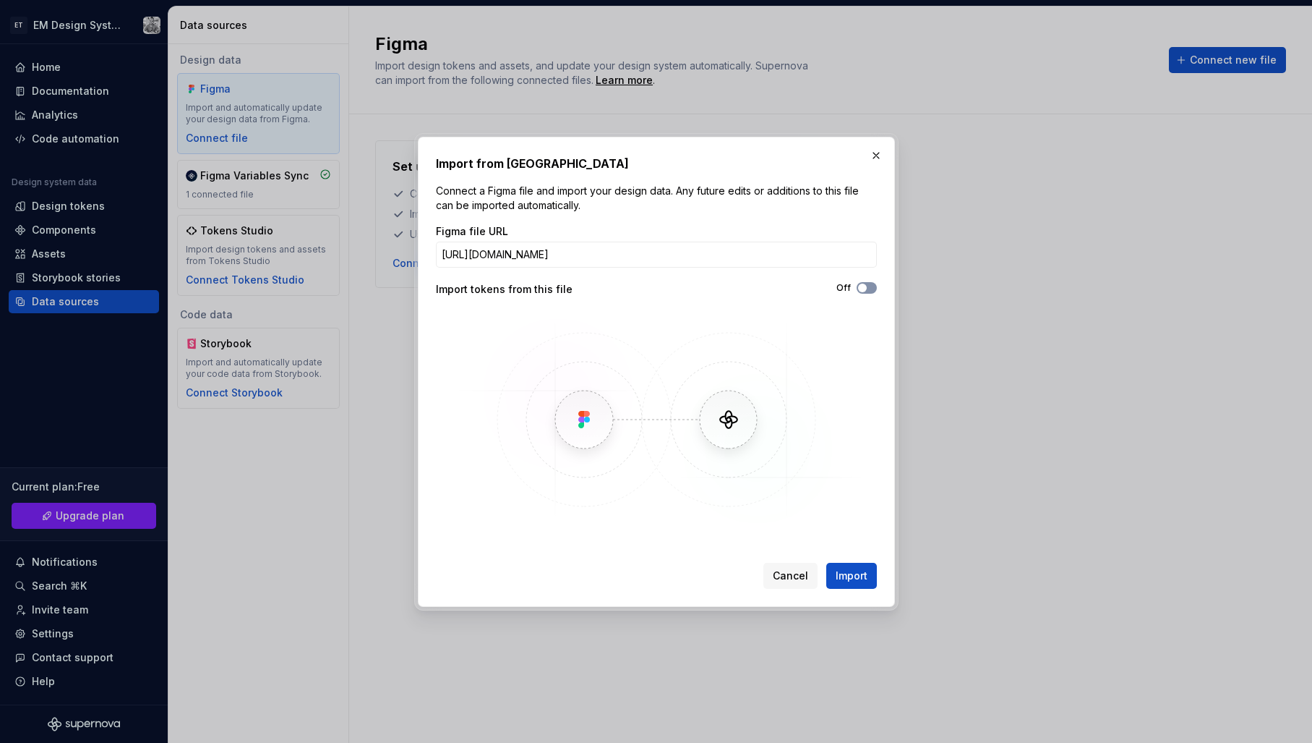
type input "[URL][DOMAIN_NAME]"
drag, startPoint x: 864, startPoint y: 286, endPoint x: 878, endPoint y: 360, distance: 75.0
click at [865, 287] on span "button" at bounding box center [862, 287] width 9 height 9
click at [787, 579] on span "Cancel" at bounding box center [790, 575] width 35 height 14
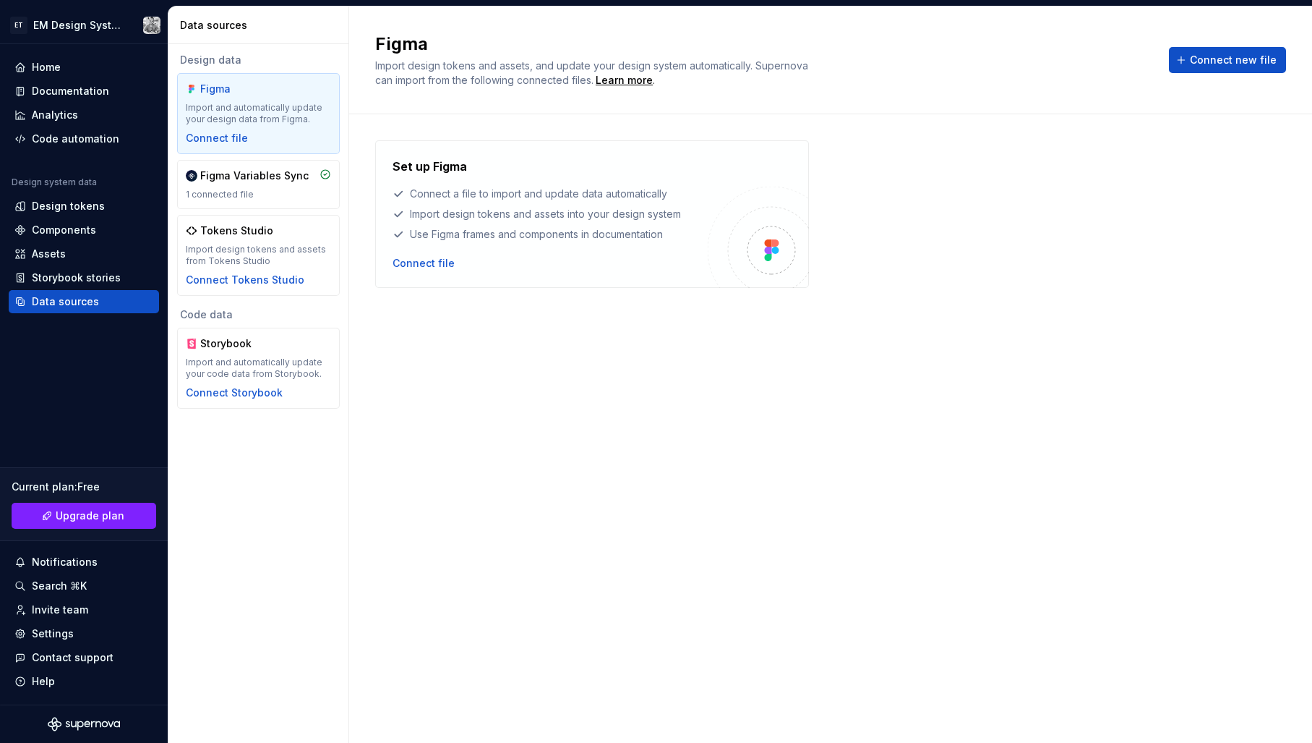
click at [580, 516] on div "Set up Figma Connect a file to import and update data automatically Import desi…" at bounding box center [830, 413] width 911 height 547
click at [1207, 57] on span "Connect new file" at bounding box center [1233, 60] width 87 height 14
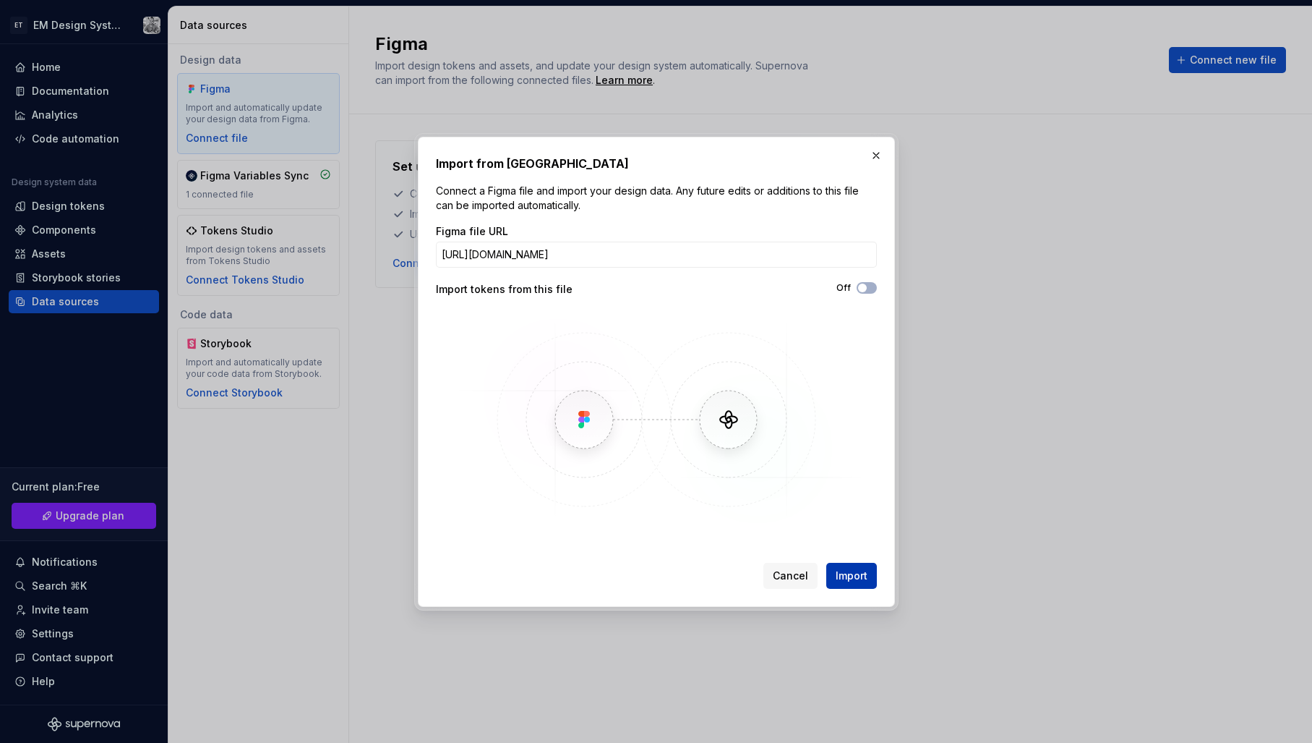
type input "[URL][DOMAIN_NAME]"
click at [856, 580] on span "Import" at bounding box center [852, 575] width 32 height 14
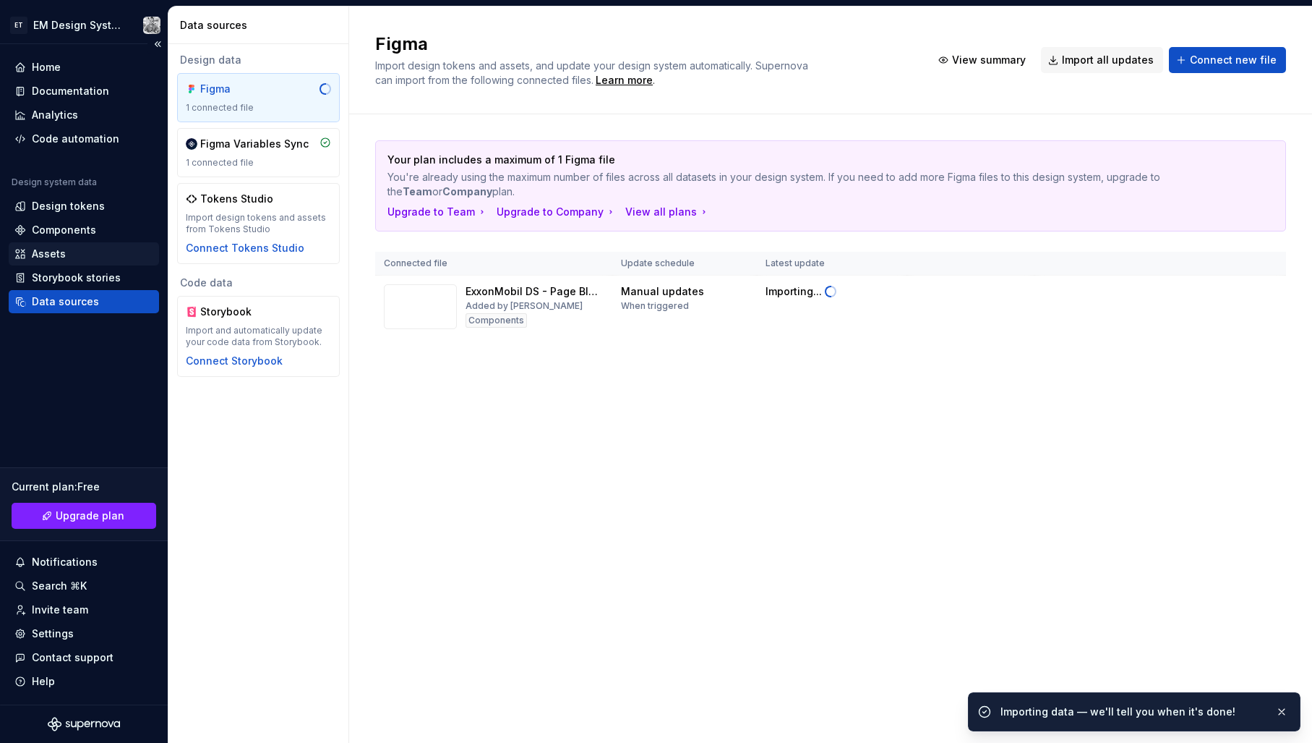
click at [59, 248] on div "Assets" at bounding box center [49, 254] width 34 height 14
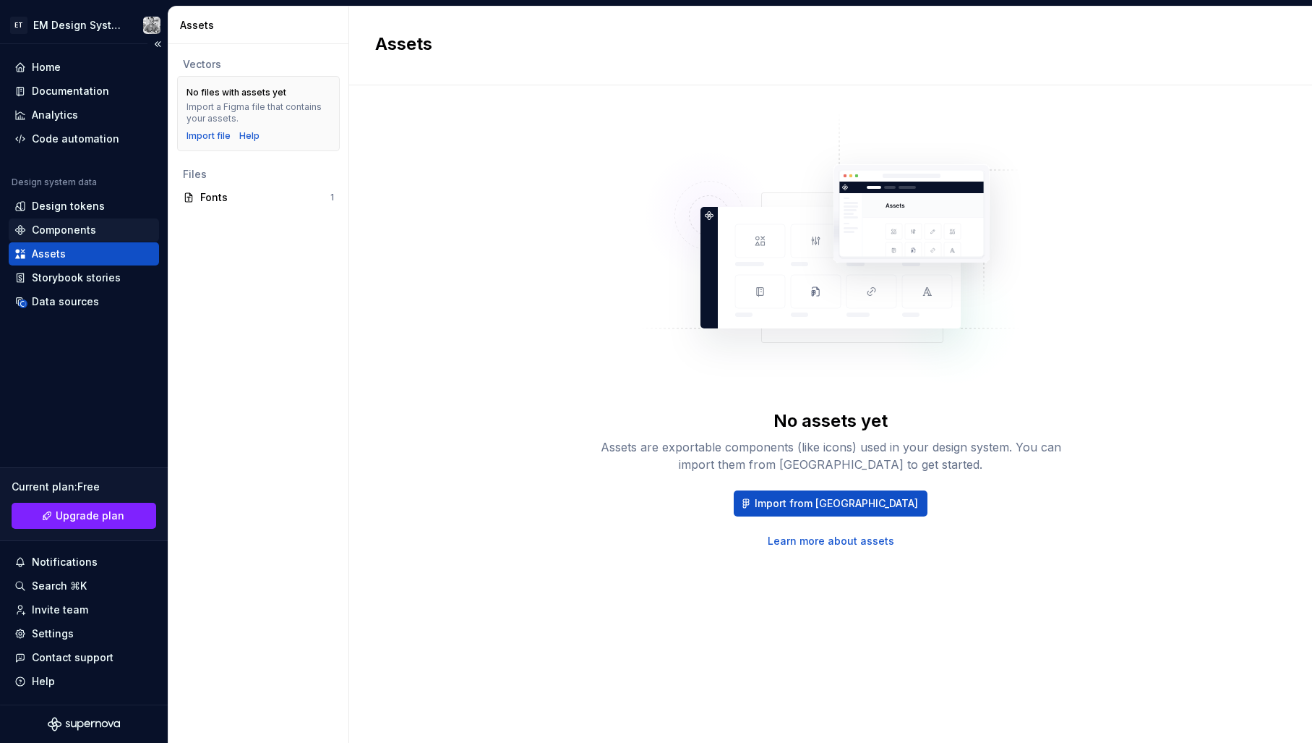
click at [68, 221] on div "Components" at bounding box center [84, 229] width 150 height 23
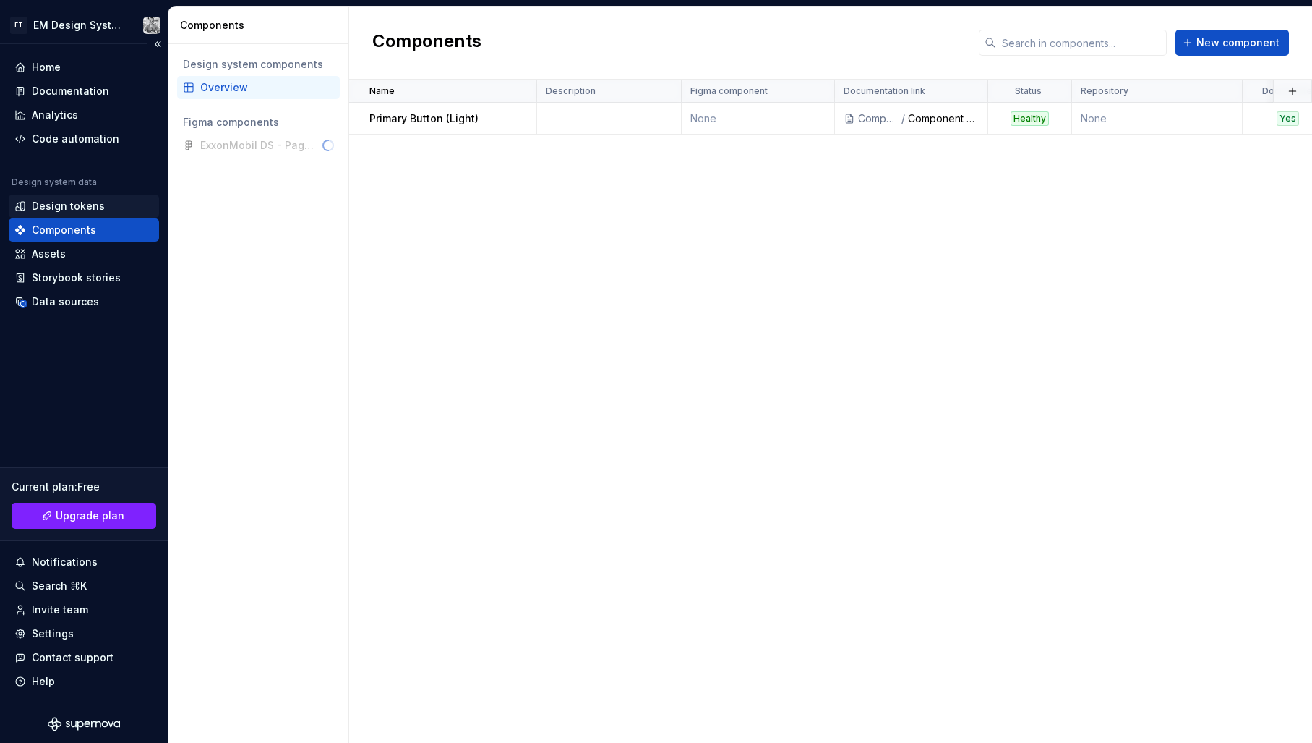
click at [87, 210] on div "Design tokens" at bounding box center [68, 206] width 73 height 14
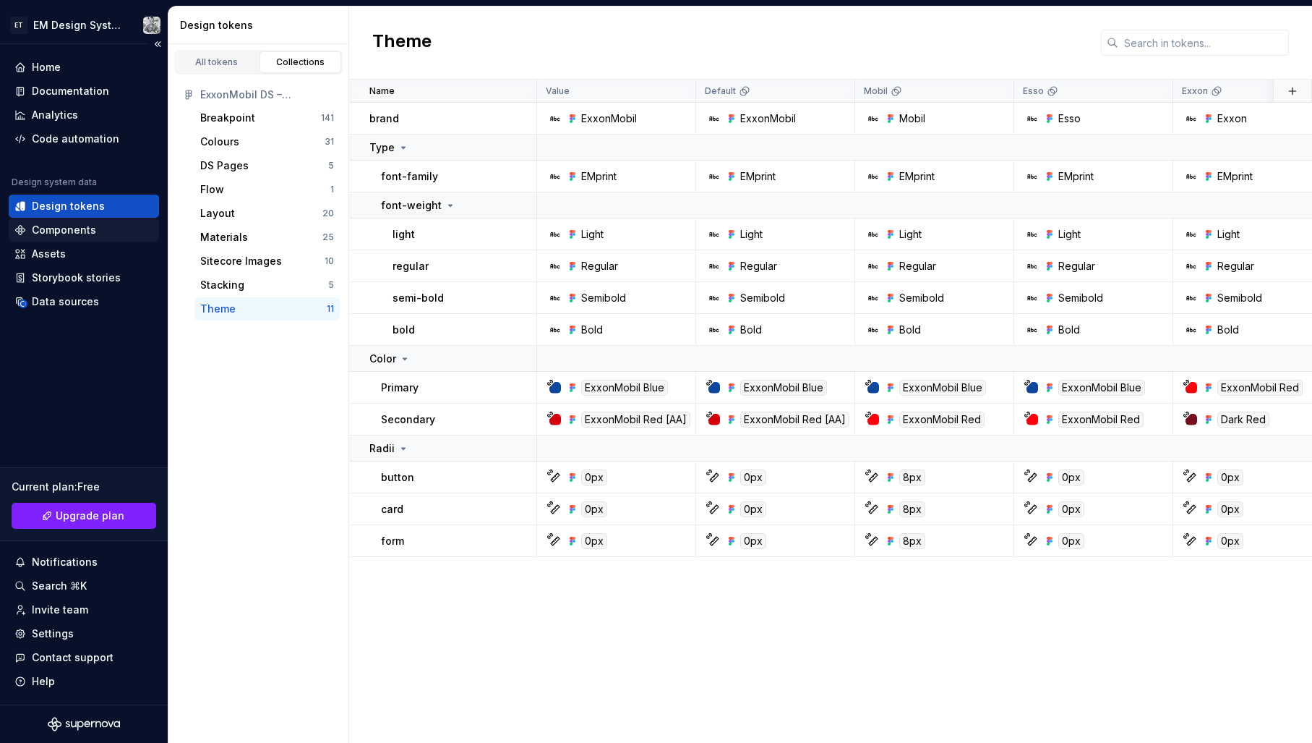
click at [90, 233] on div "Components" at bounding box center [64, 230] width 64 height 14
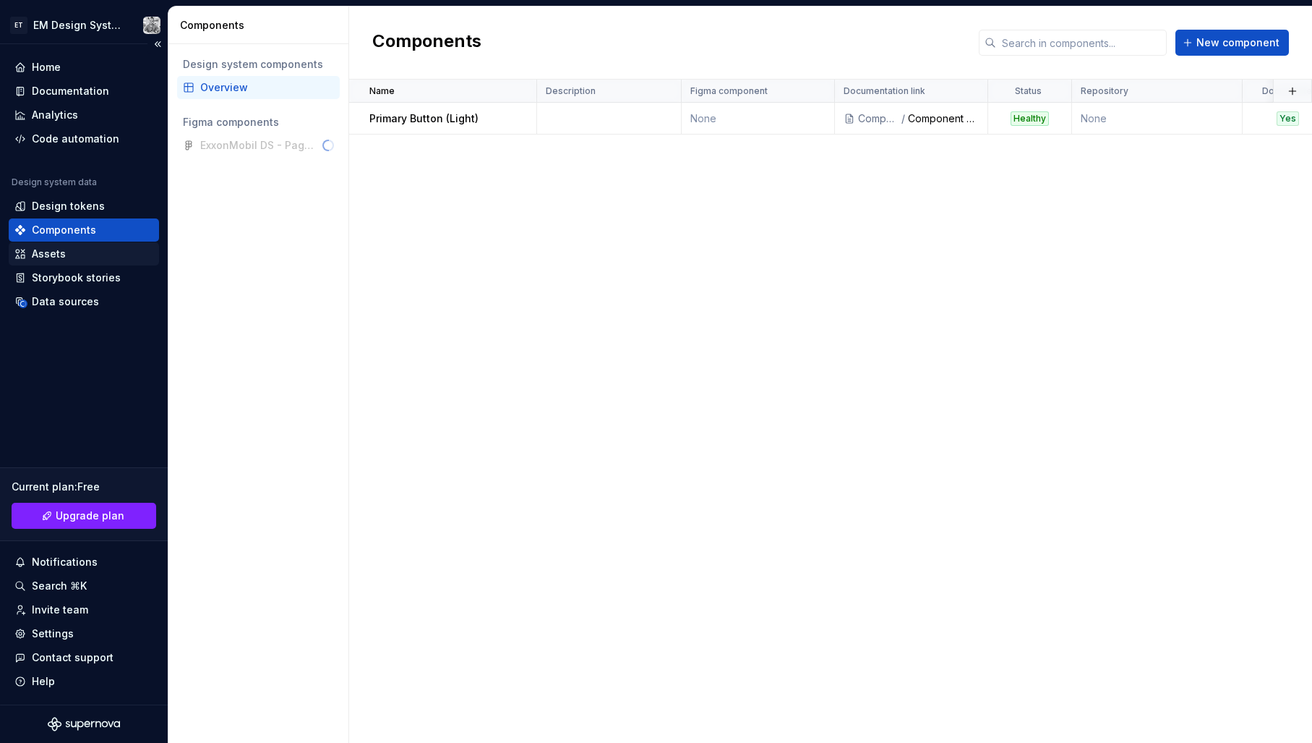
click at [80, 262] on div "Assets" at bounding box center [84, 253] width 150 height 23
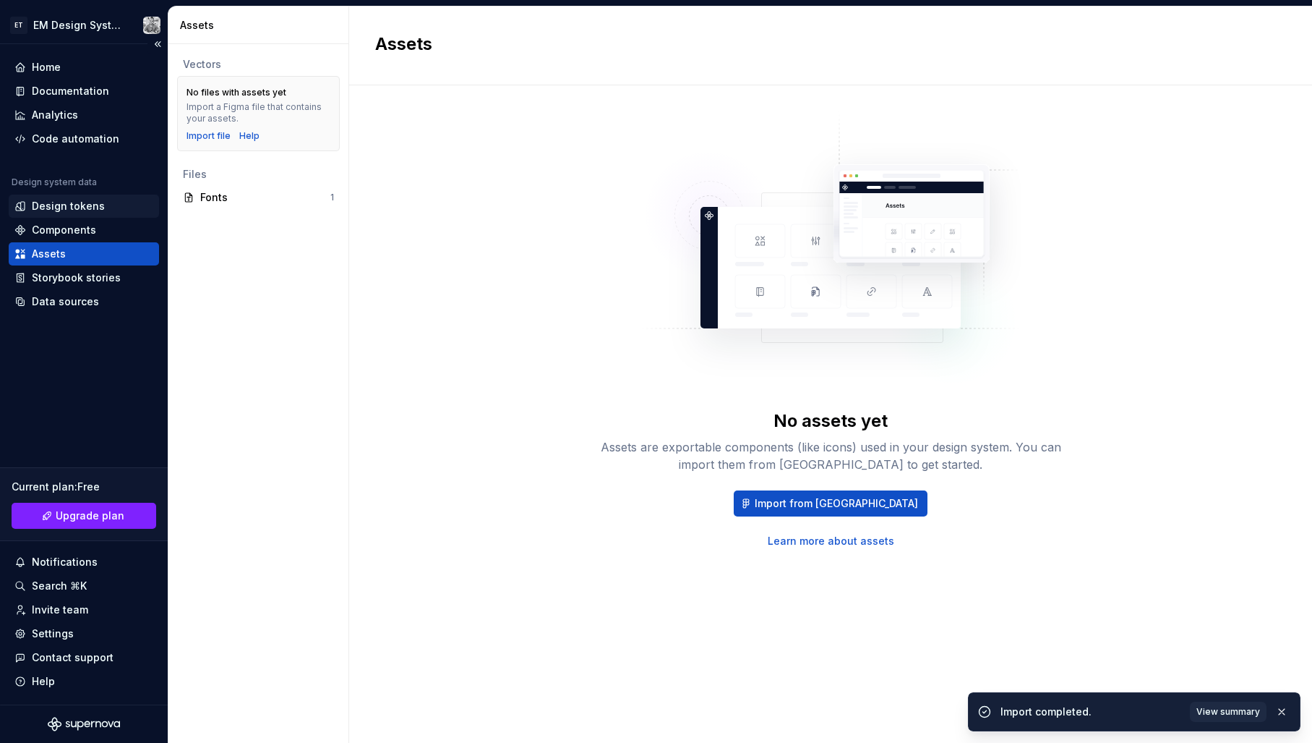
click at [71, 208] on div "Design tokens" at bounding box center [68, 206] width 73 height 14
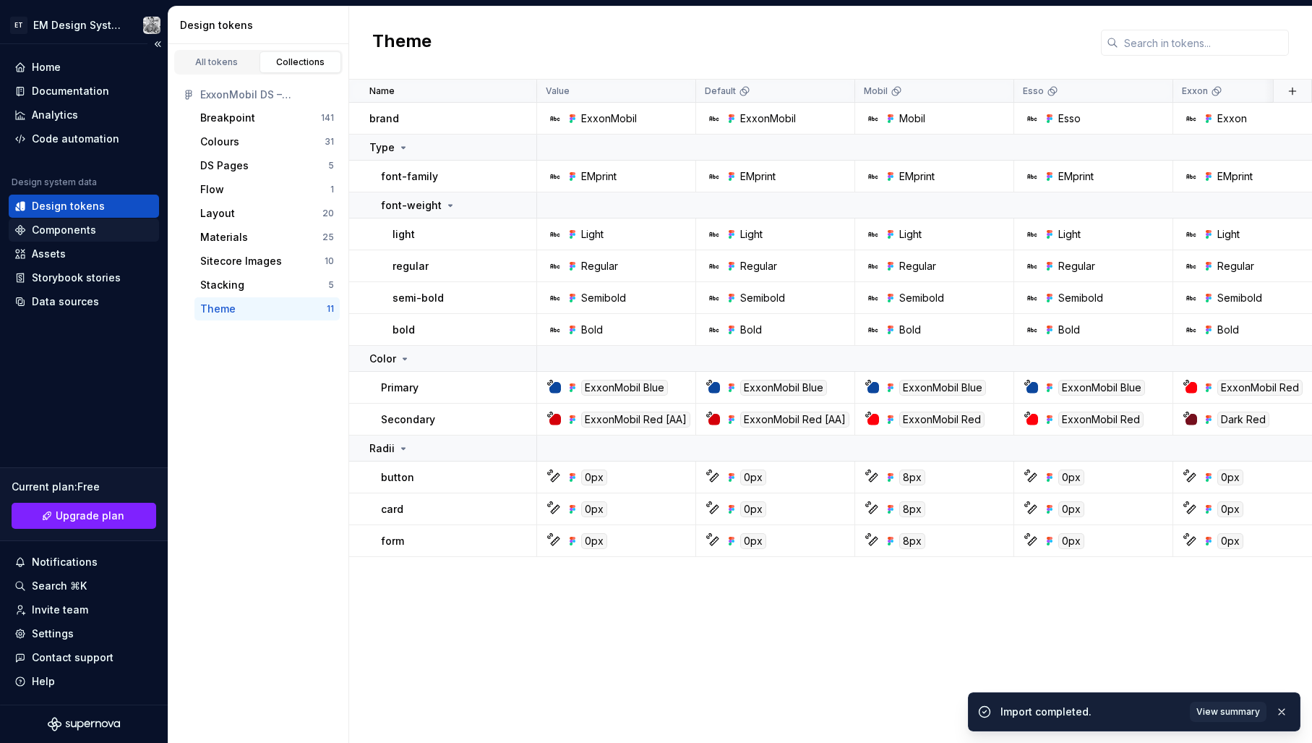
click at [74, 234] on div "Components" at bounding box center [64, 230] width 64 height 14
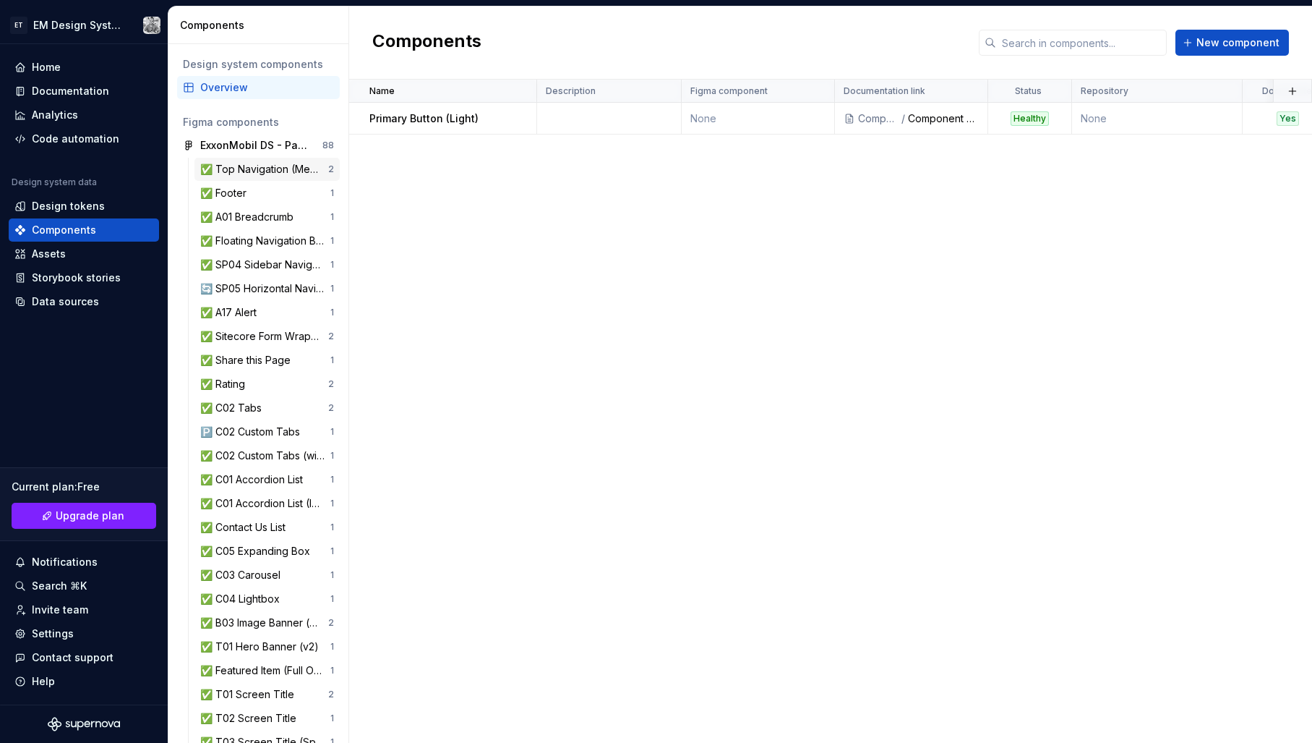
click at [248, 170] on div "✅ Top Navigation (Mega Menu + Search)" at bounding box center [264, 169] width 128 height 14
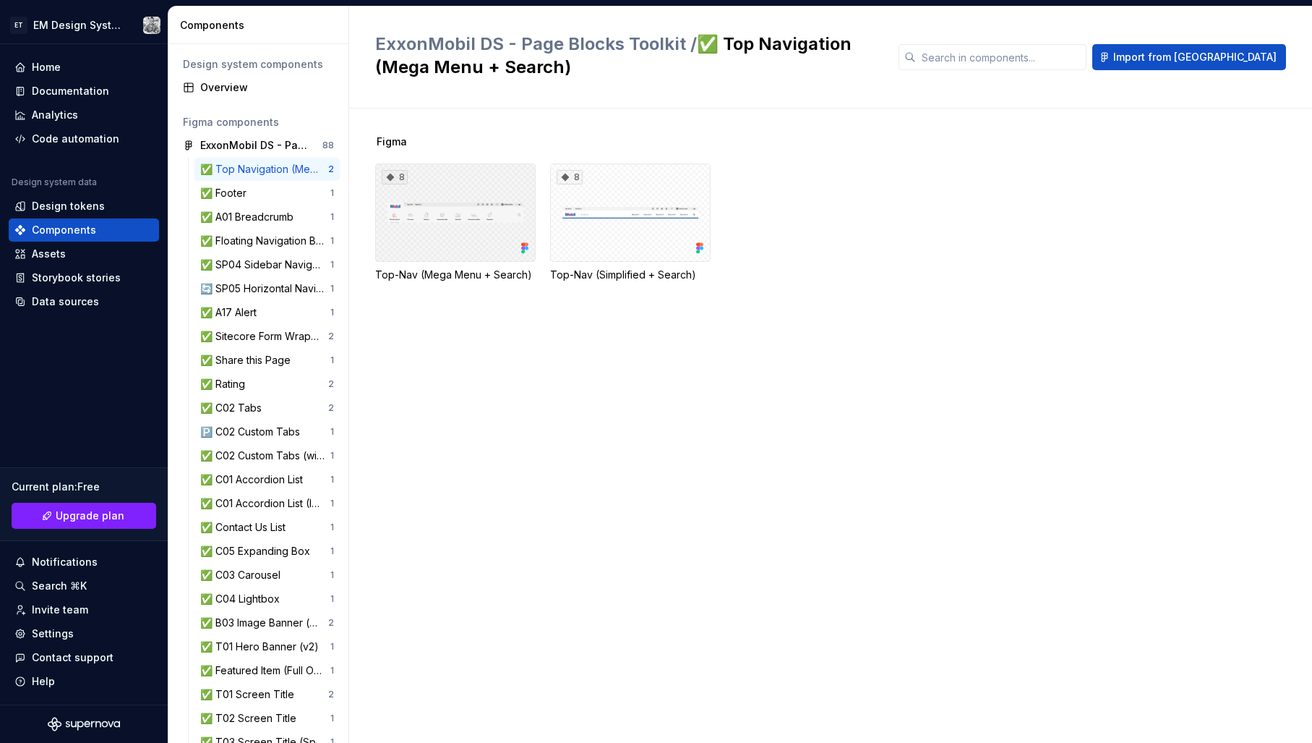
click at [461, 204] on div "8" at bounding box center [455, 212] width 161 height 98
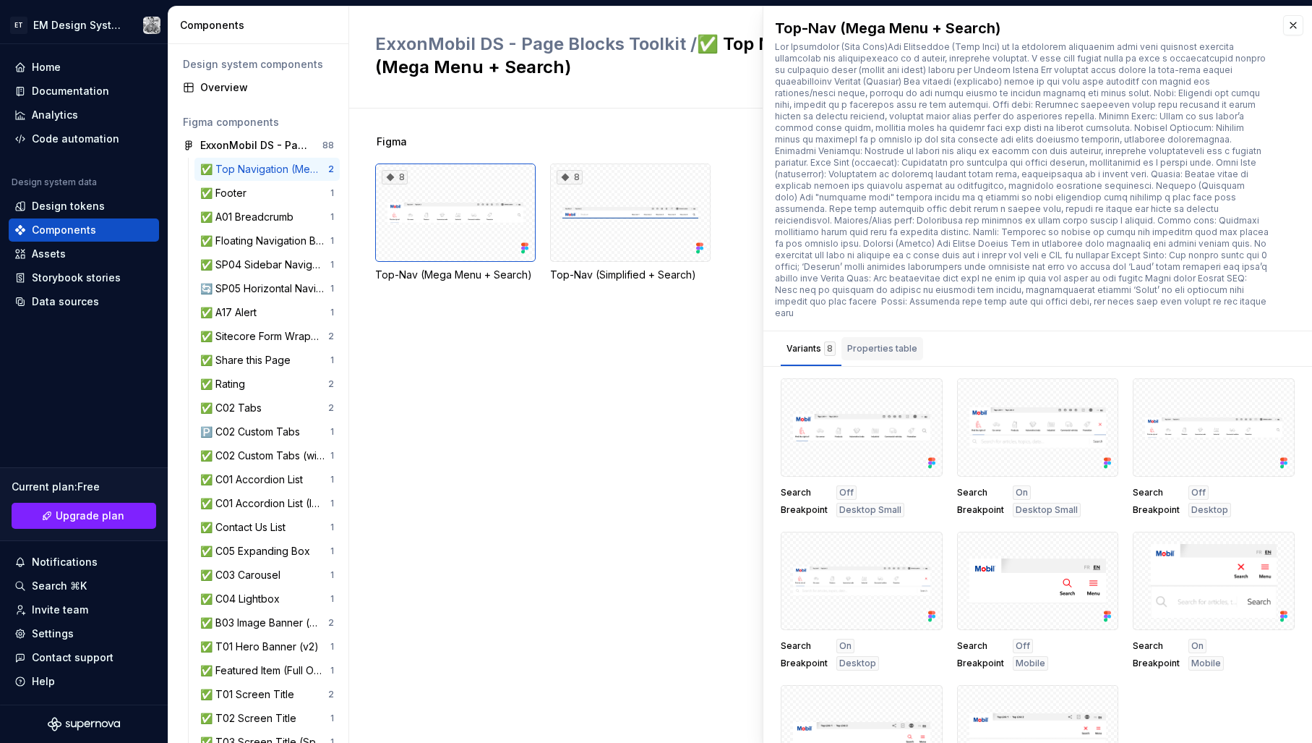
click at [881, 341] on div "Properties table" at bounding box center [882, 348] width 70 height 14
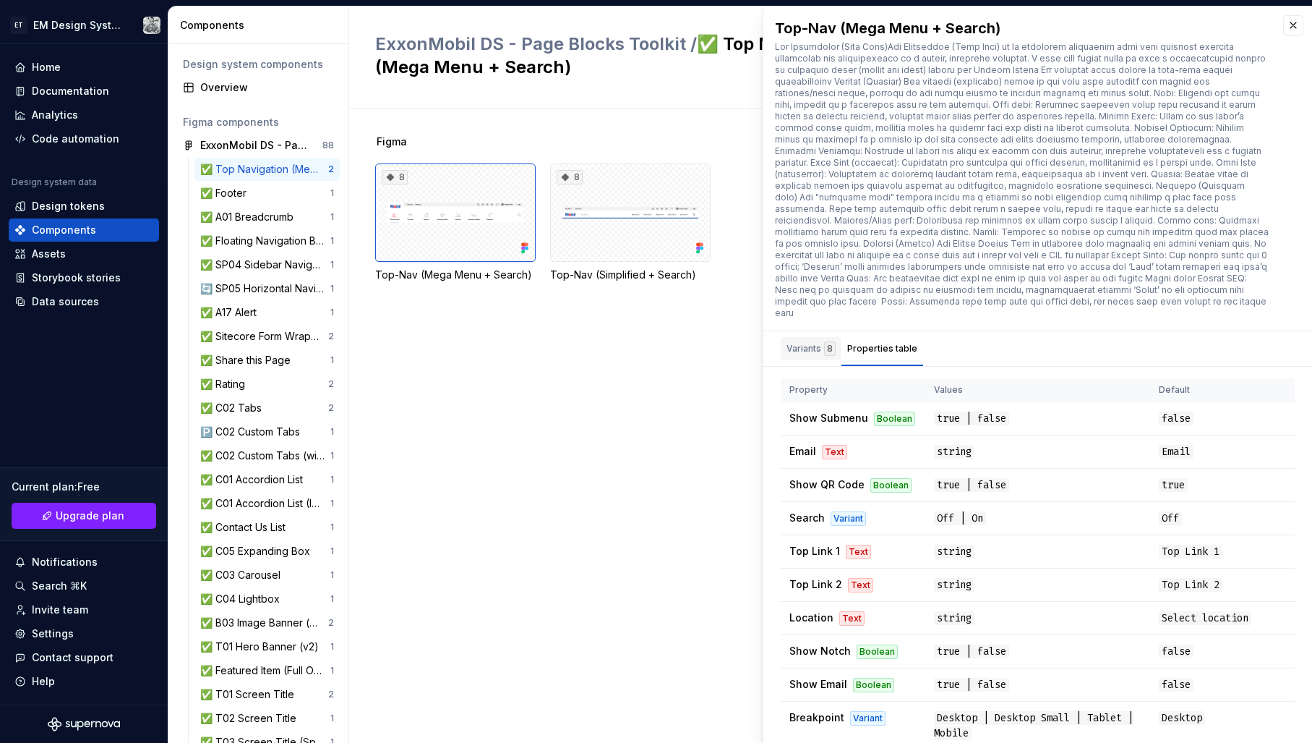
click at [808, 341] on div "Variants 8" at bounding box center [811, 348] width 49 height 14
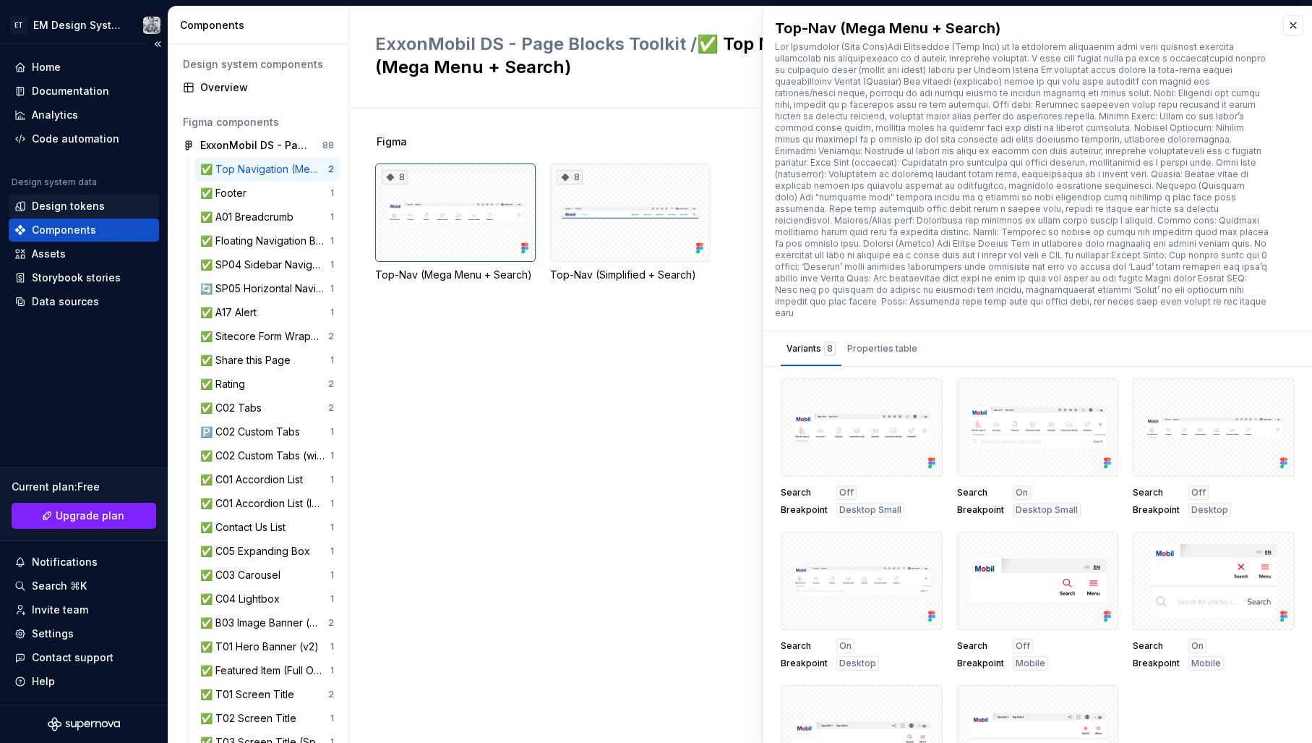
click at [66, 213] on div "Design tokens" at bounding box center [68, 206] width 73 height 14
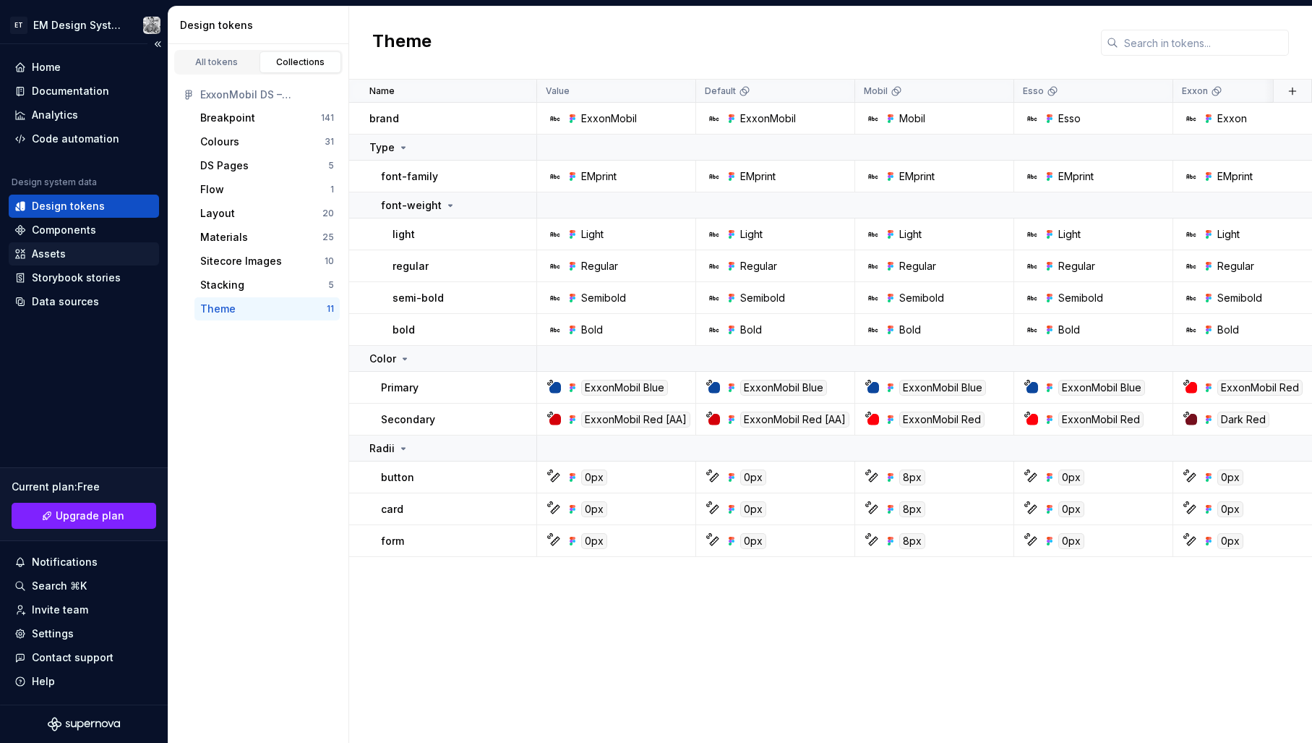
click at [76, 254] on div "Assets" at bounding box center [83, 254] width 139 height 14
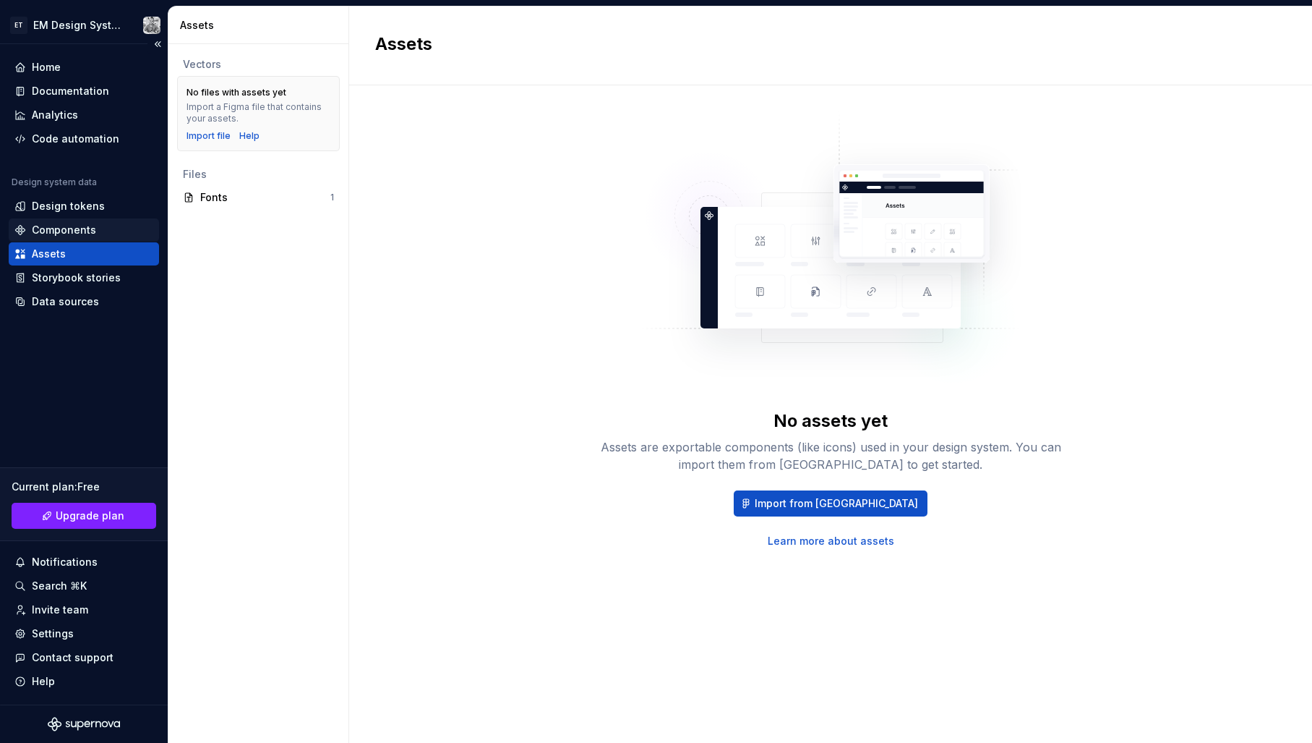
click at [74, 225] on div "Components" at bounding box center [64, 230] width 64 height 14
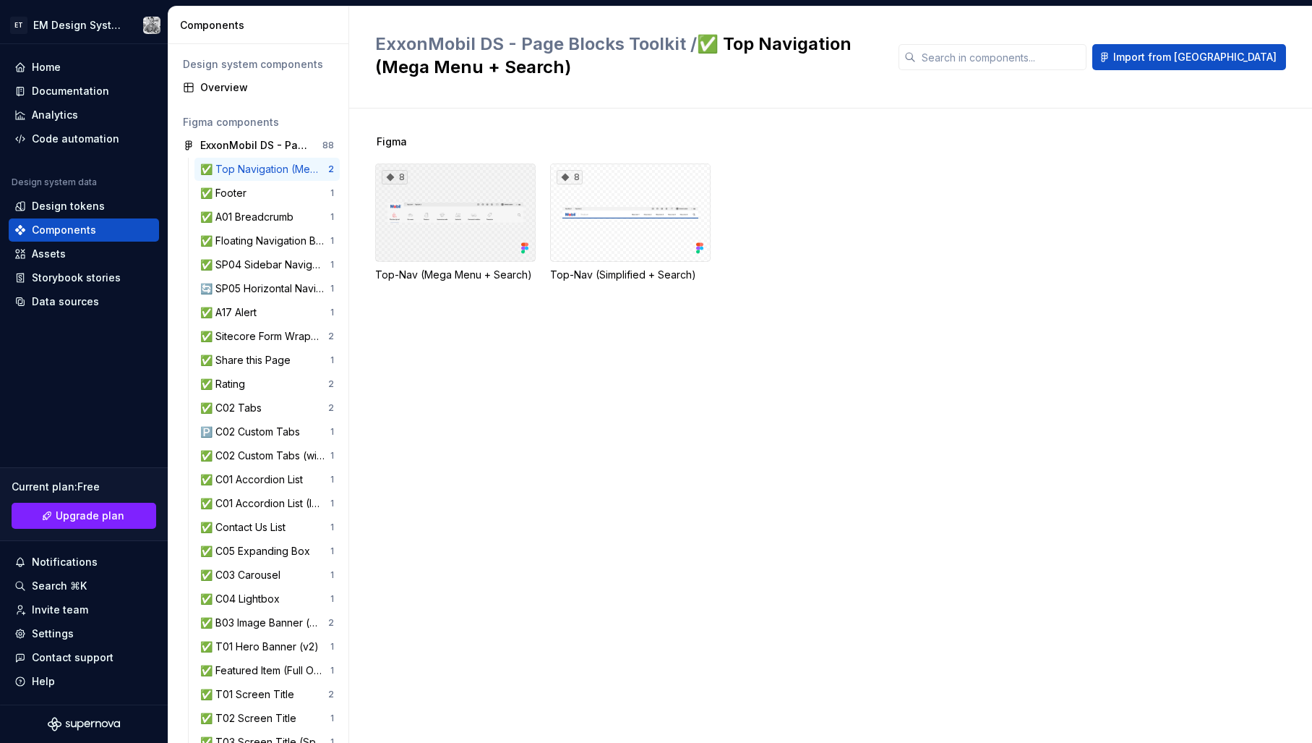
click at [442, 213] on div "8" at bounding box center [455, 212] width 161 height 98
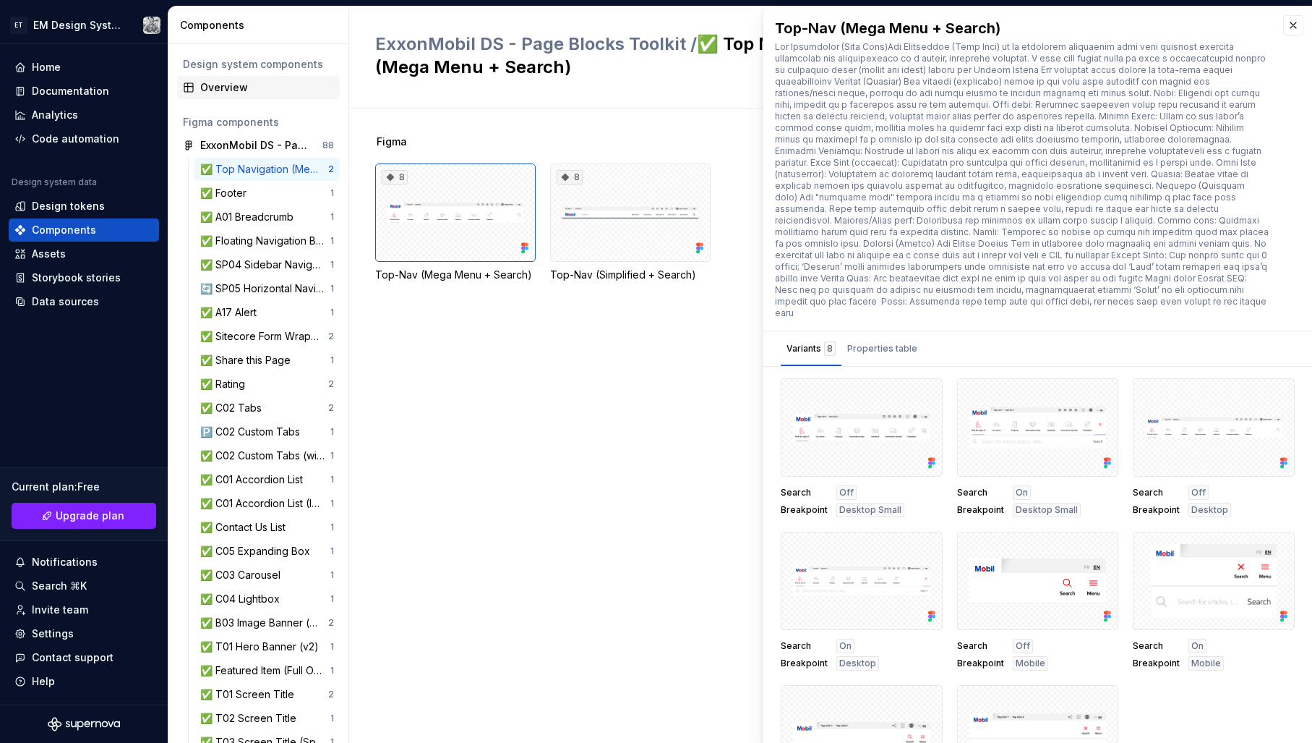
click at [239, 82] on div "Overview" at bounding box center [267, 87] width 134 height 14
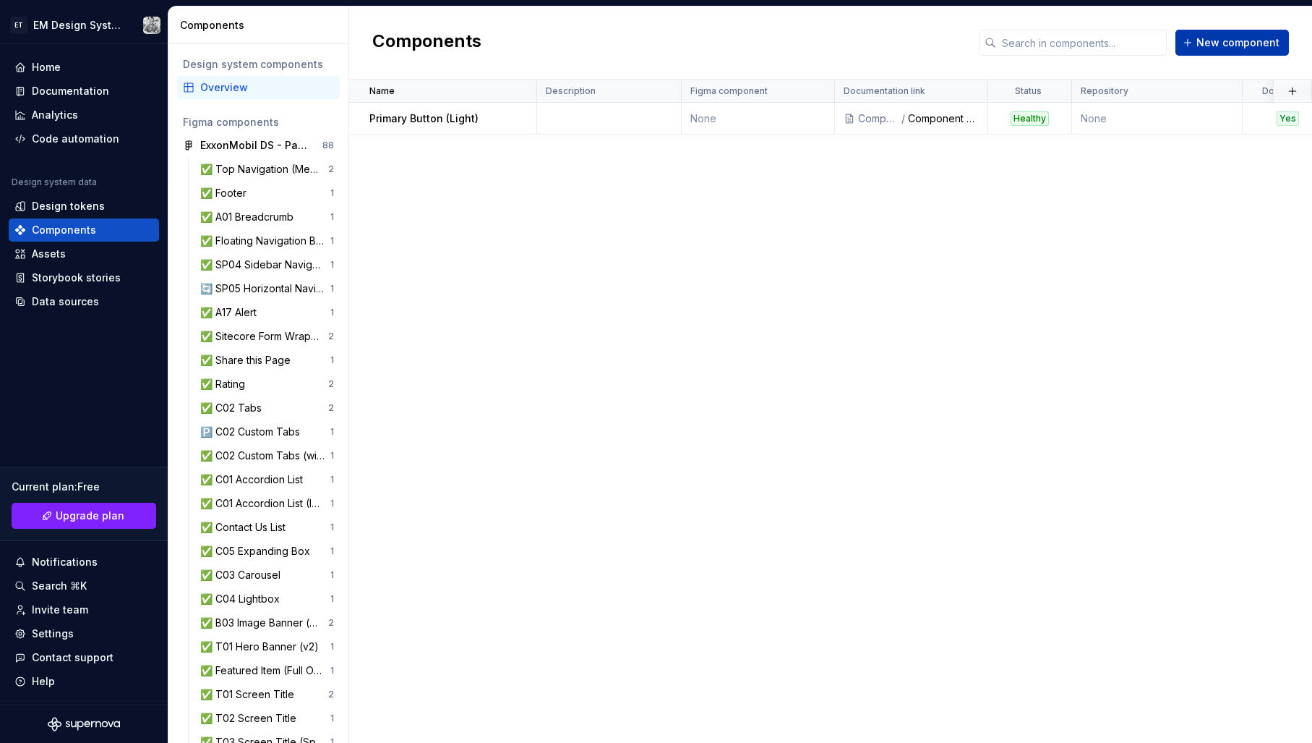
click at [1215, 41] on span "New component" at bounding box center [1238, 42] width 83 height 14
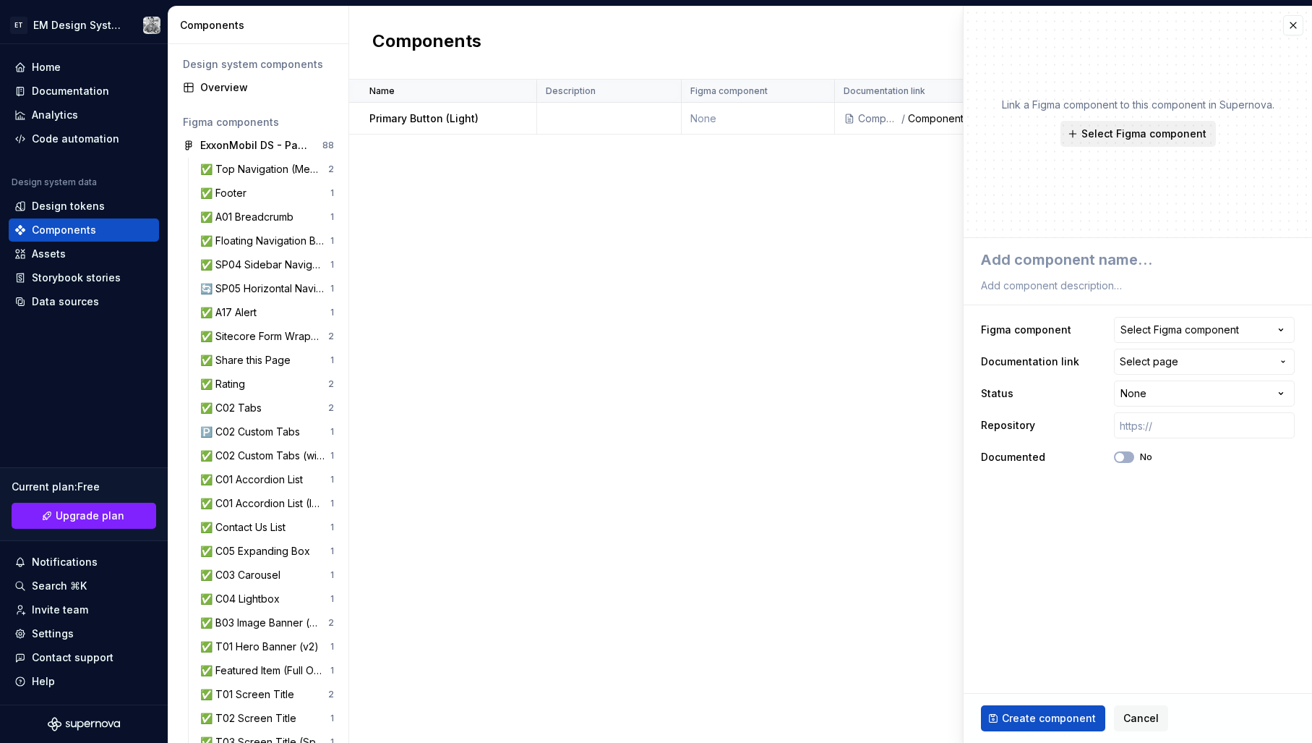
click at [1143, 132] on span "Select Figma component" at bounding box center [1144, 134] width 125 height 14
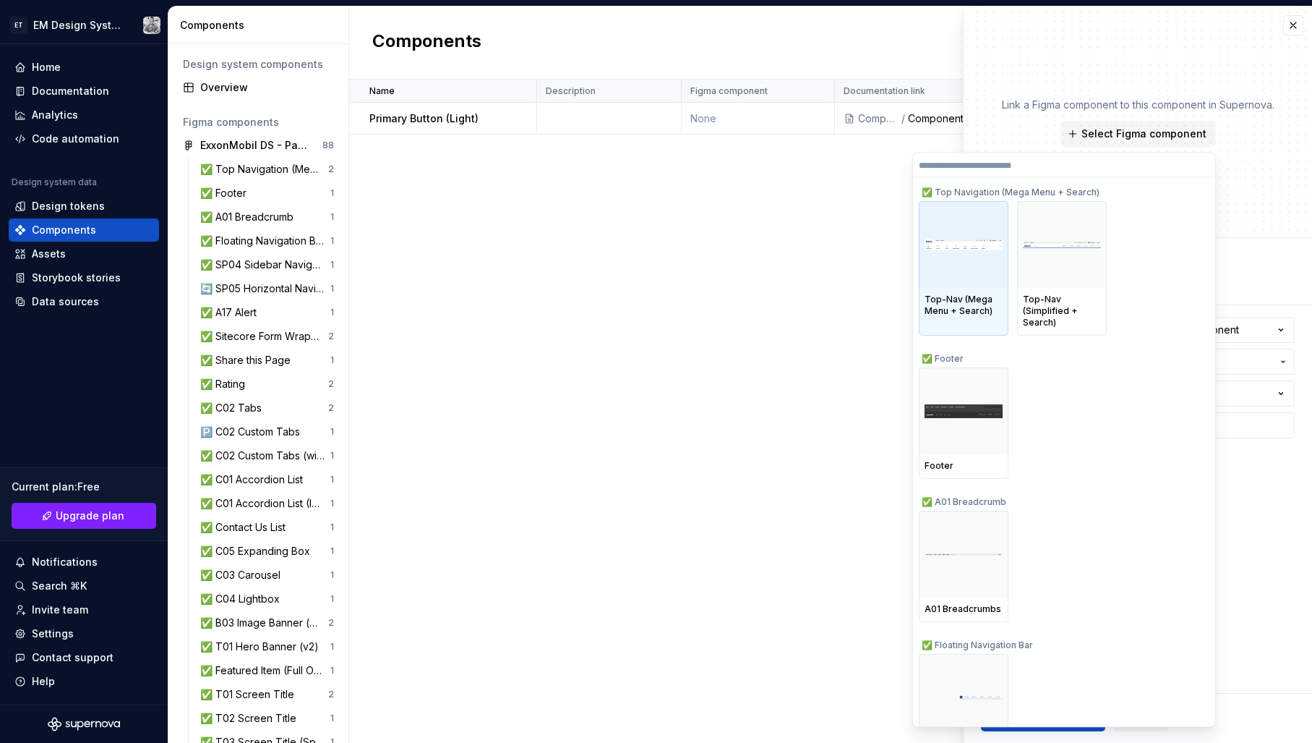
click at [970, 294] on div "Top-Nav (Mega Menu + Search)" at bounding box center [964, 305] width 78 height 23
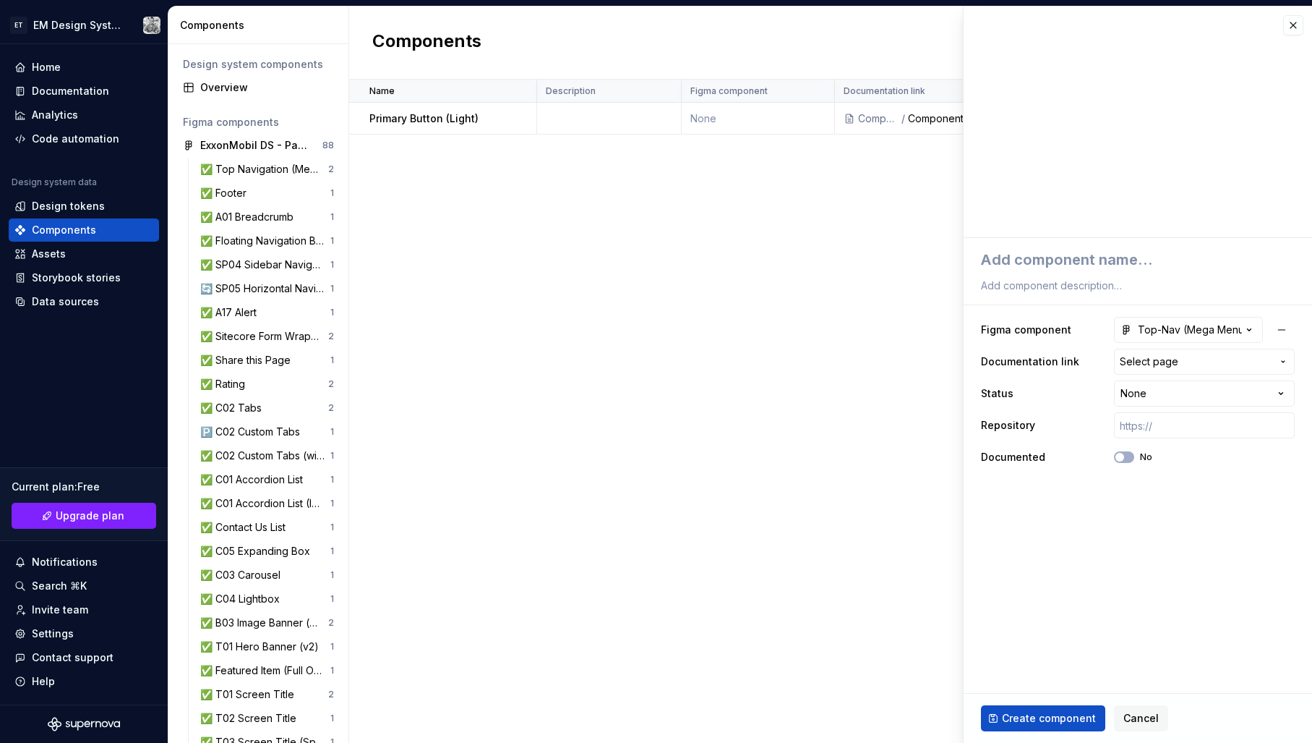
scroll to position [1, 0]
click at [1242, 328] on icon "button" at bounding box center [1249, 329] width 14 height 14
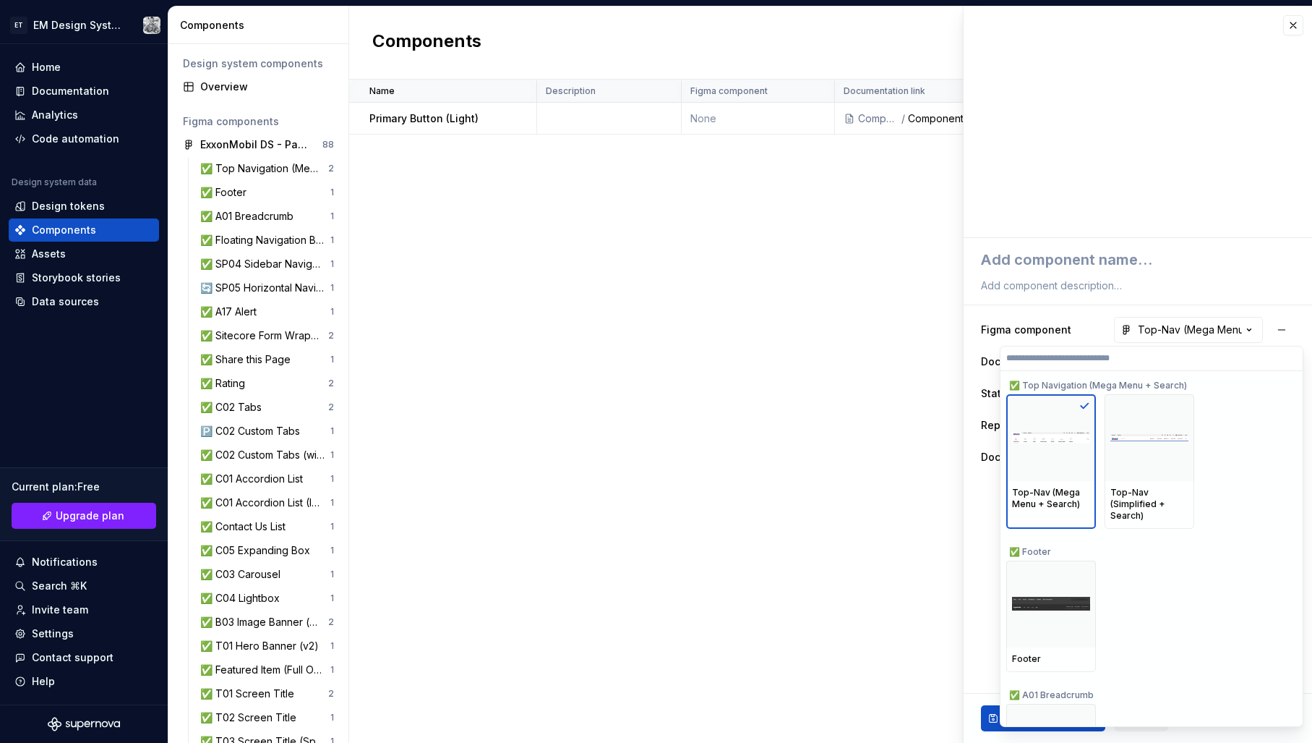
click at [1171, 268] on html "ET EM Design System Trial Home Documentation Analytics Code automation Design s…" at bounding box center [656, 371] width 1312 height 743
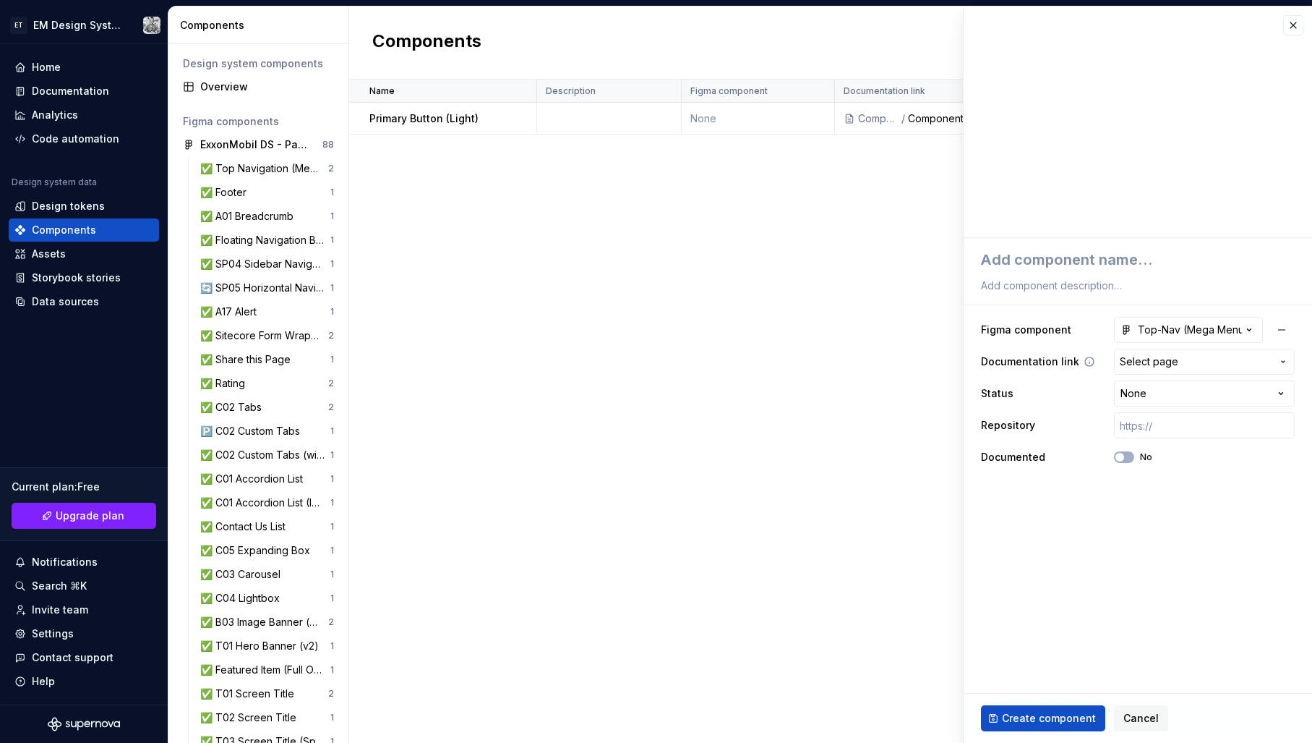
click at [1171, 364] on span "Select page" at bounding box center [1149, 361] width 59 height 14
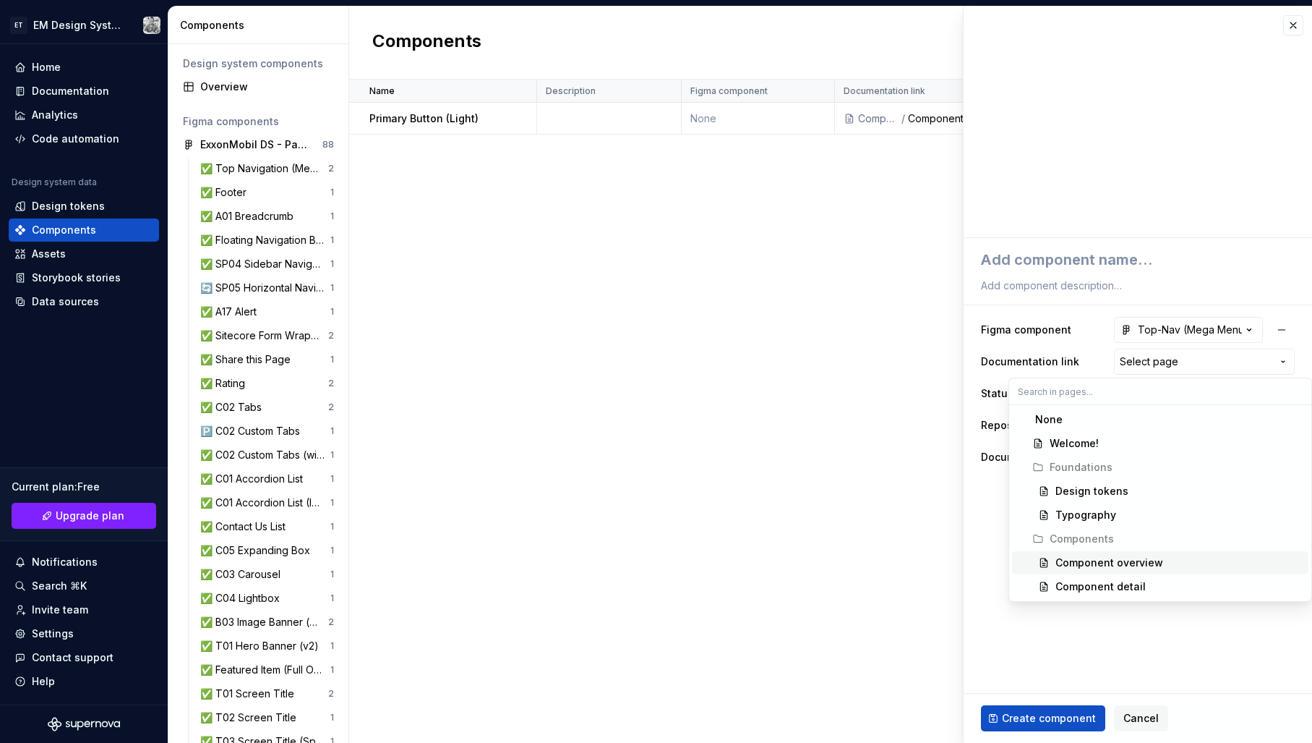
click at [1121, 569] on div "Component overview" at bounding box center [1110, 562] width 108 height 14
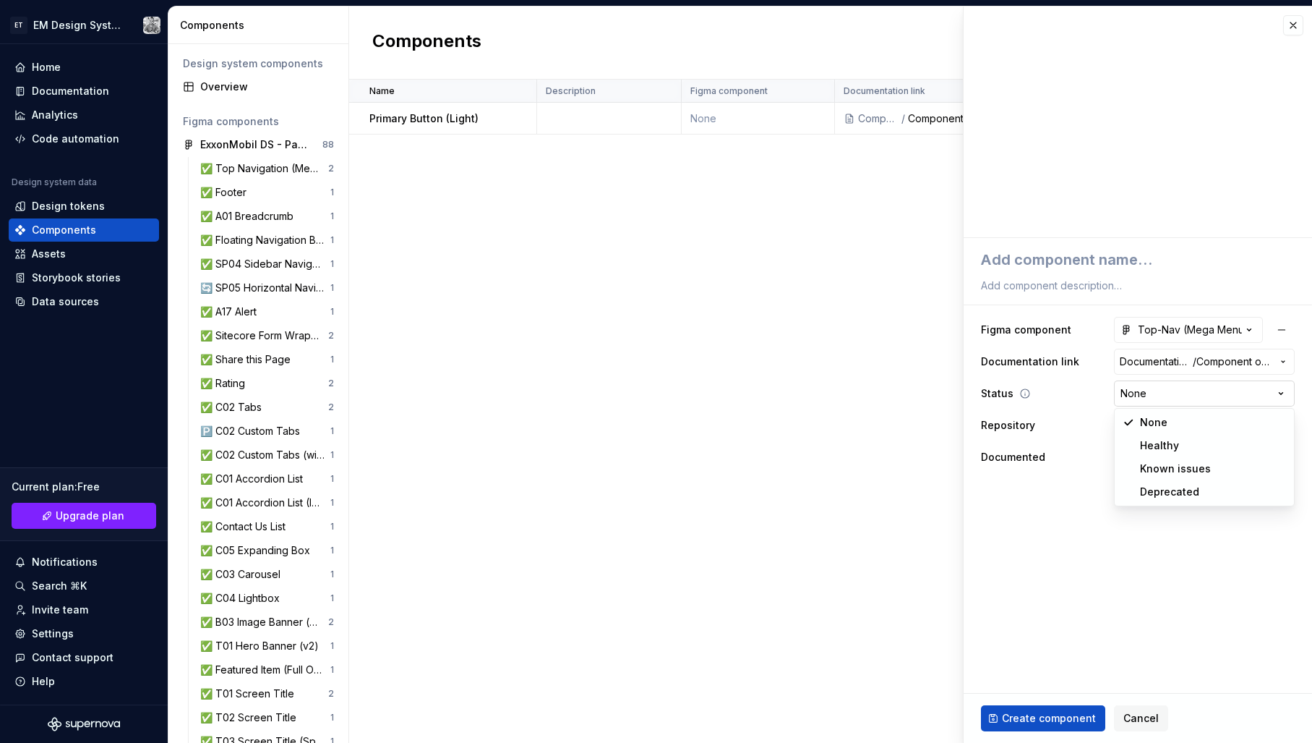
click at [1170, 401] on html "ET EM Design System Trial Home Documentation Analytics Code automation Design s…" at bounding box center [656, 371] width 1312 height 743
click at [1035, 549] on html "ET EM Design System Trial Home Documentation Analytics Code automation Design s…" at bounding box center [656, 371] width 1312 height 743
click at [1134, 503] on fieldset "**********" at bounding box center [1138, 490] width 348 height 505
click at [1042, 720] on span "Create component" at bounding box center [1049, 718] width 94 height 14
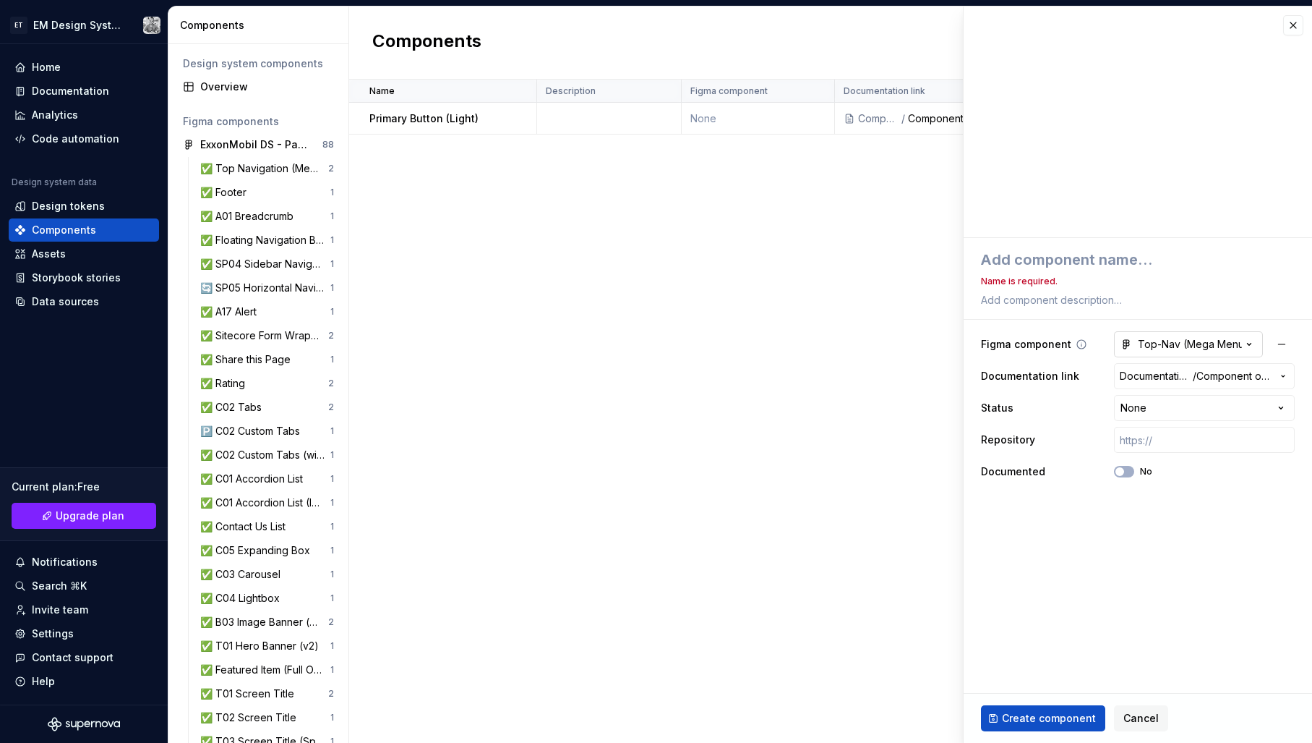
click at [1209, 340] on div "Top-Nav (Mega Menu + Search)" at bounding box center [1181, 344] width 121 height 14
click at [1189, 273] on html "ET EM Design System Trial Home Documentation Analytics Code automation Design s…" at bounding box center [656, 371] width 1312 height 743
click at [1251, 341] on icon "button" at bounding box center [1249, 344] width 14 height 14
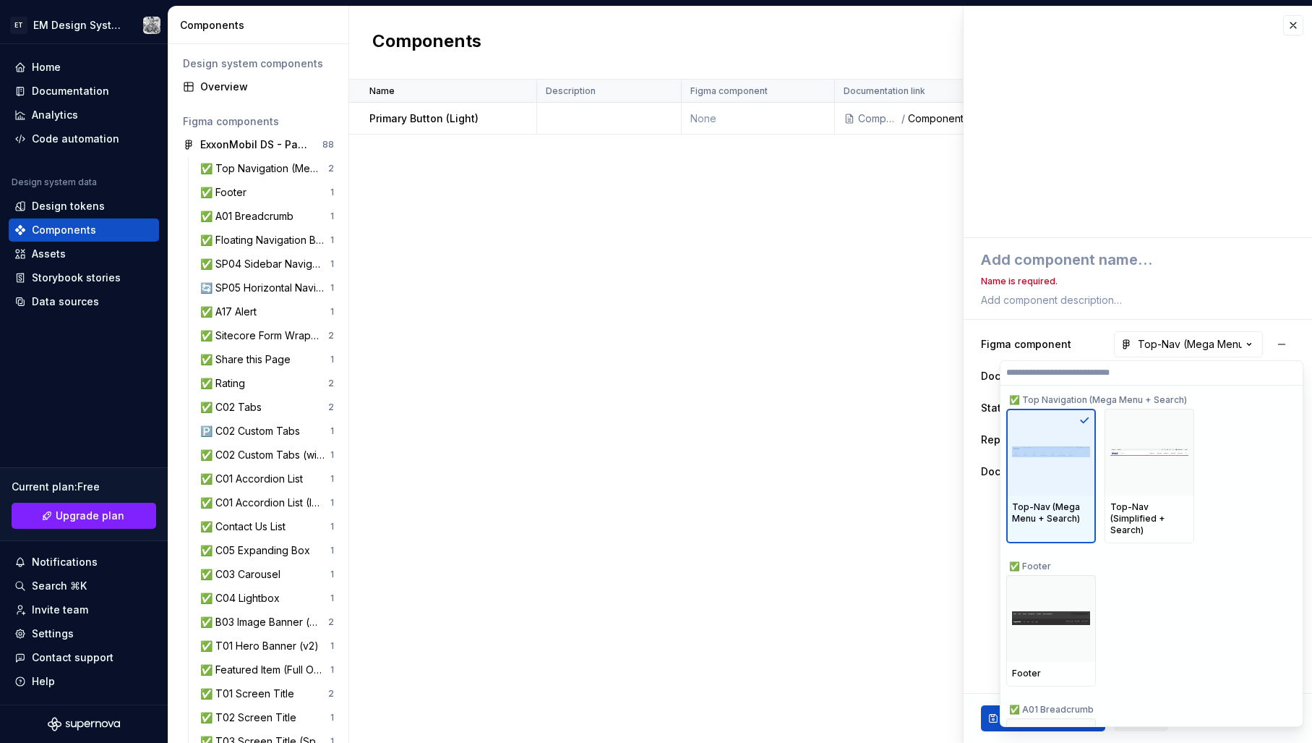
copy img
click at [1090, 262] on html "ET EM Design System Trial Home Documentation Analytics Code automation Design s…" at bounding box center [656, 371] width 1312 height 743
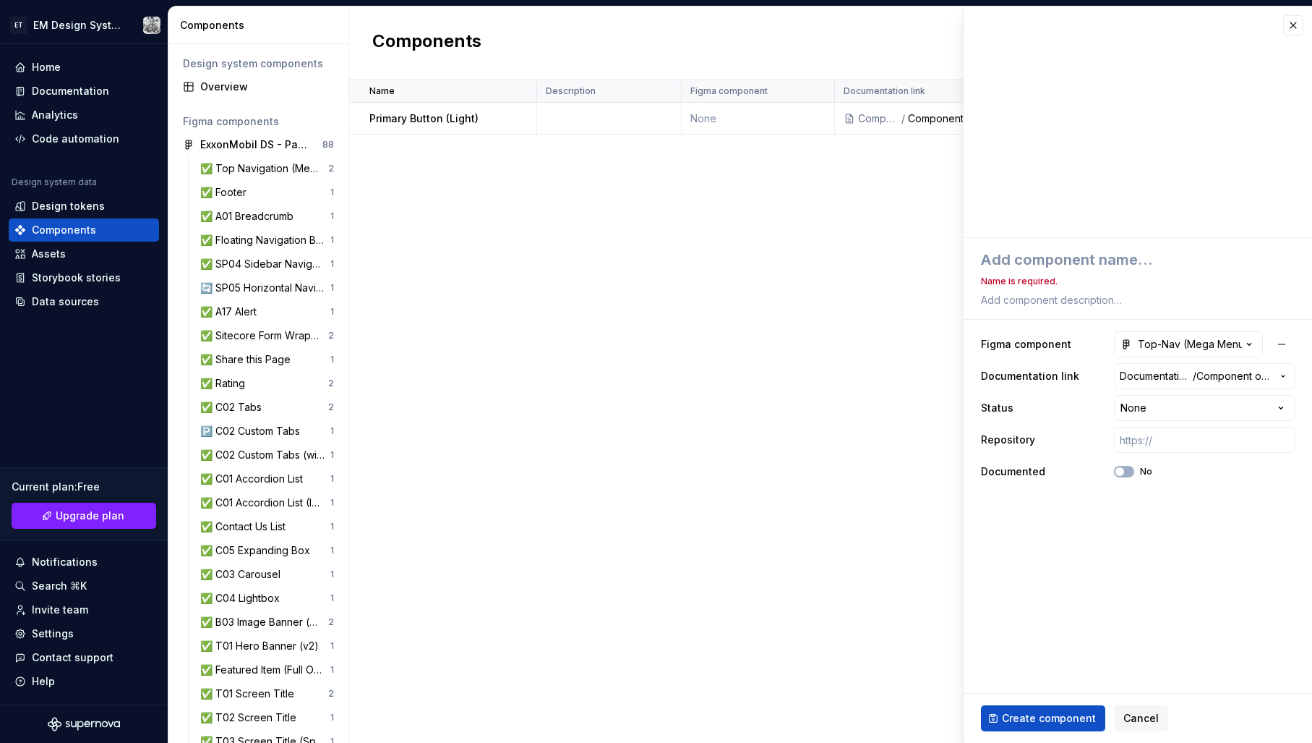
click at [1054, 259] on html "ET EM Design System Trial Home Documentation Analytics Code automation Design s…" at bounding box center [656, 371] width 1312 height 743
click at [1038, 260] on textarea at bounding box center [1135, 260] width 314 height 26
paste textarea "T"
click at [1069, 259] on textarea at bounding box center [1135, 260] width 314 height 26
type textarea "*"
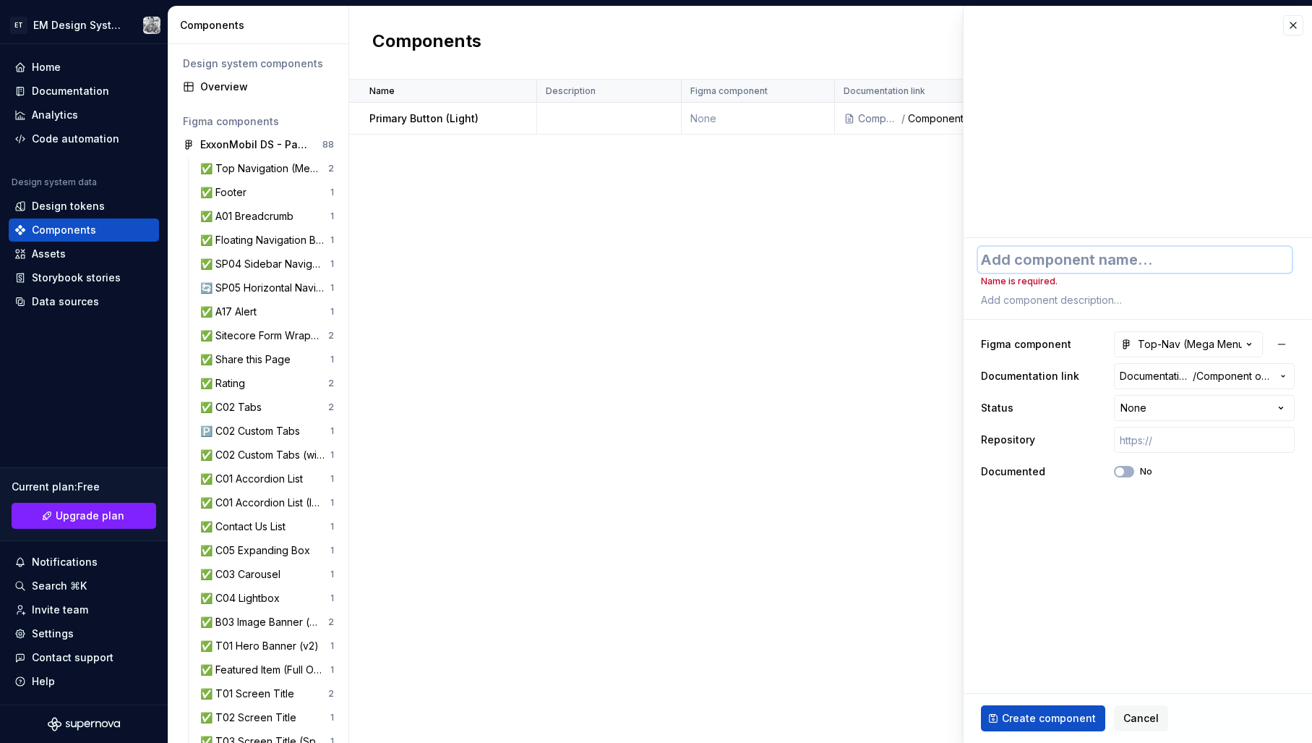
type textarea "T"
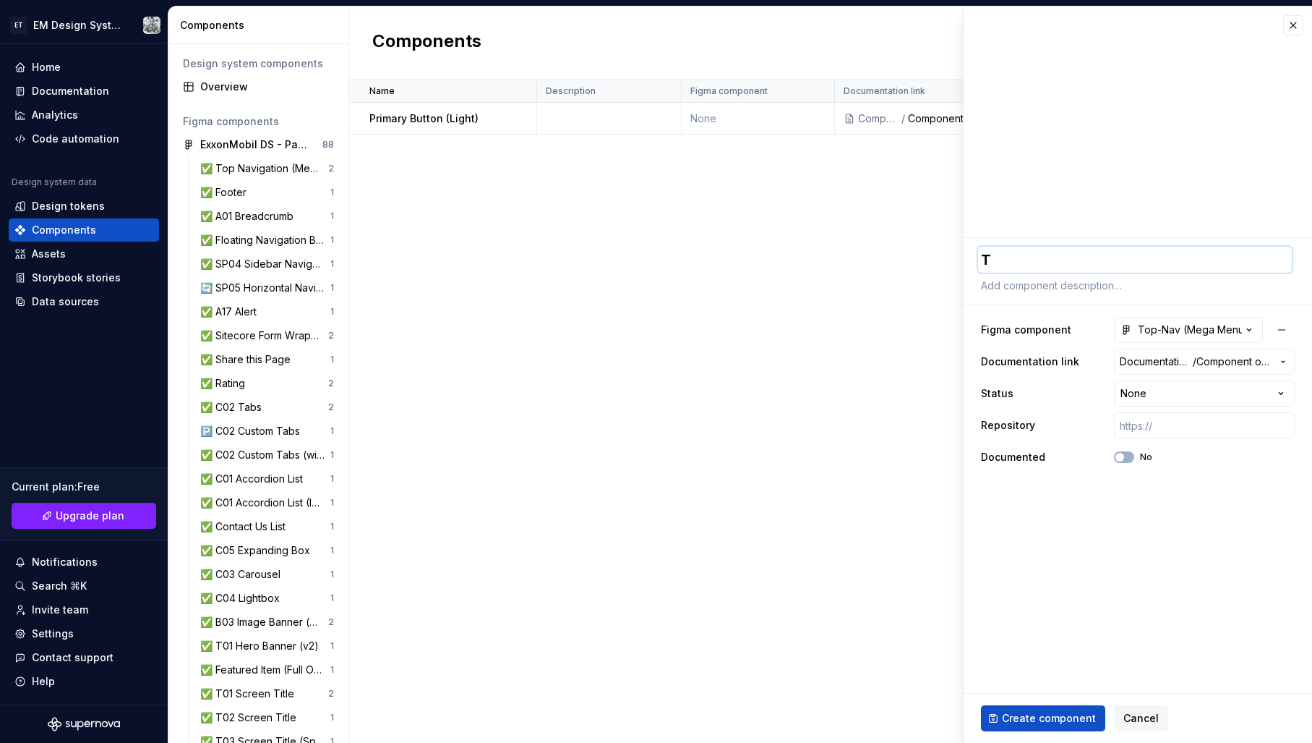
type textarea "*"
type textarea "To"
type textarea "*"
type textarea "Top"
type textarea "*"
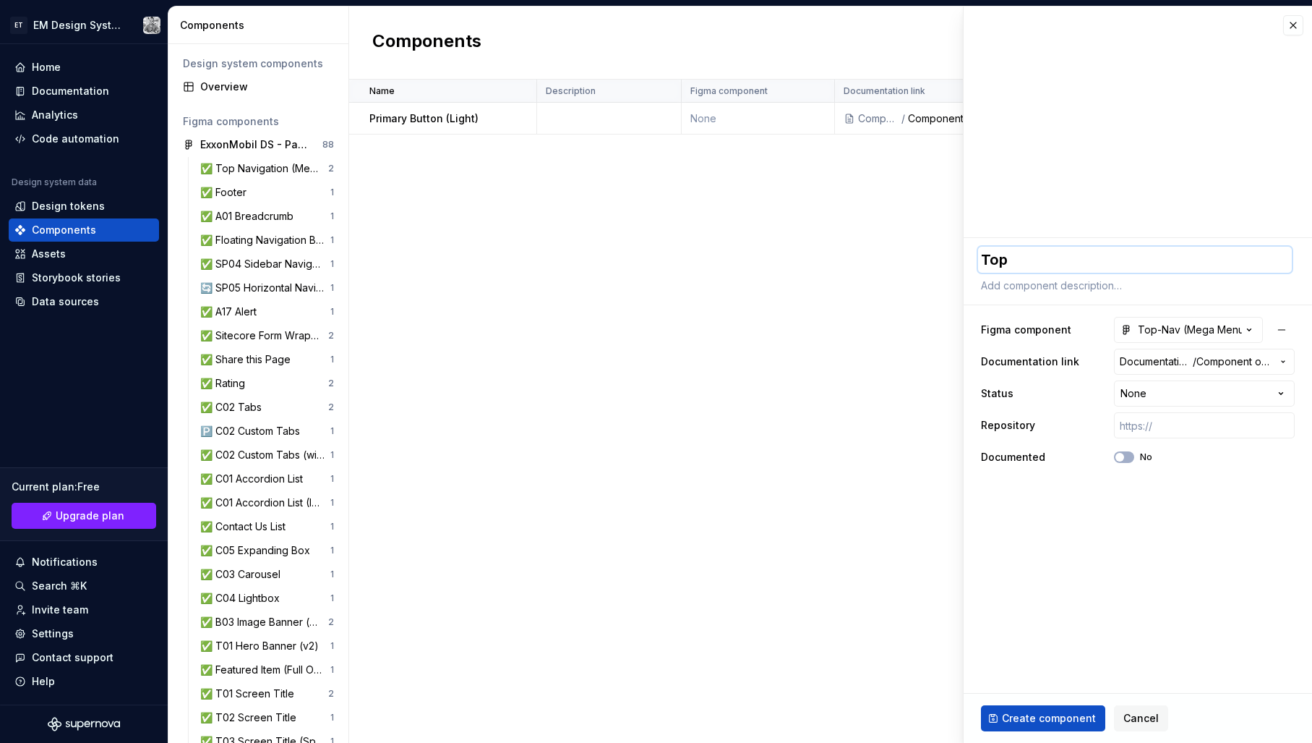
type textarea "Top-"
type textarea "*"
type textarea "Top-n"
type textarea "*"
type textarea "Top-na"
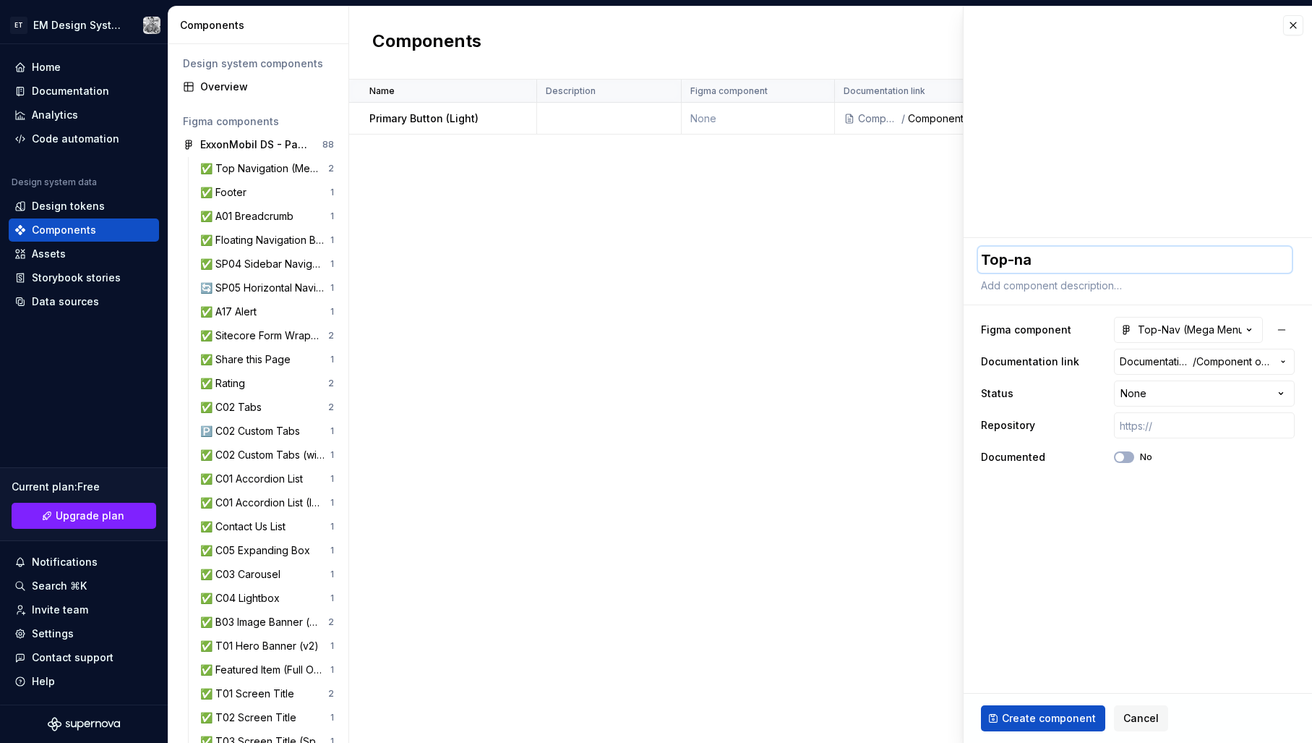
type textarea "*"
type textarea "Top-nav"
type textarea "*"
type textarea "Top-na"
type textarea "*"
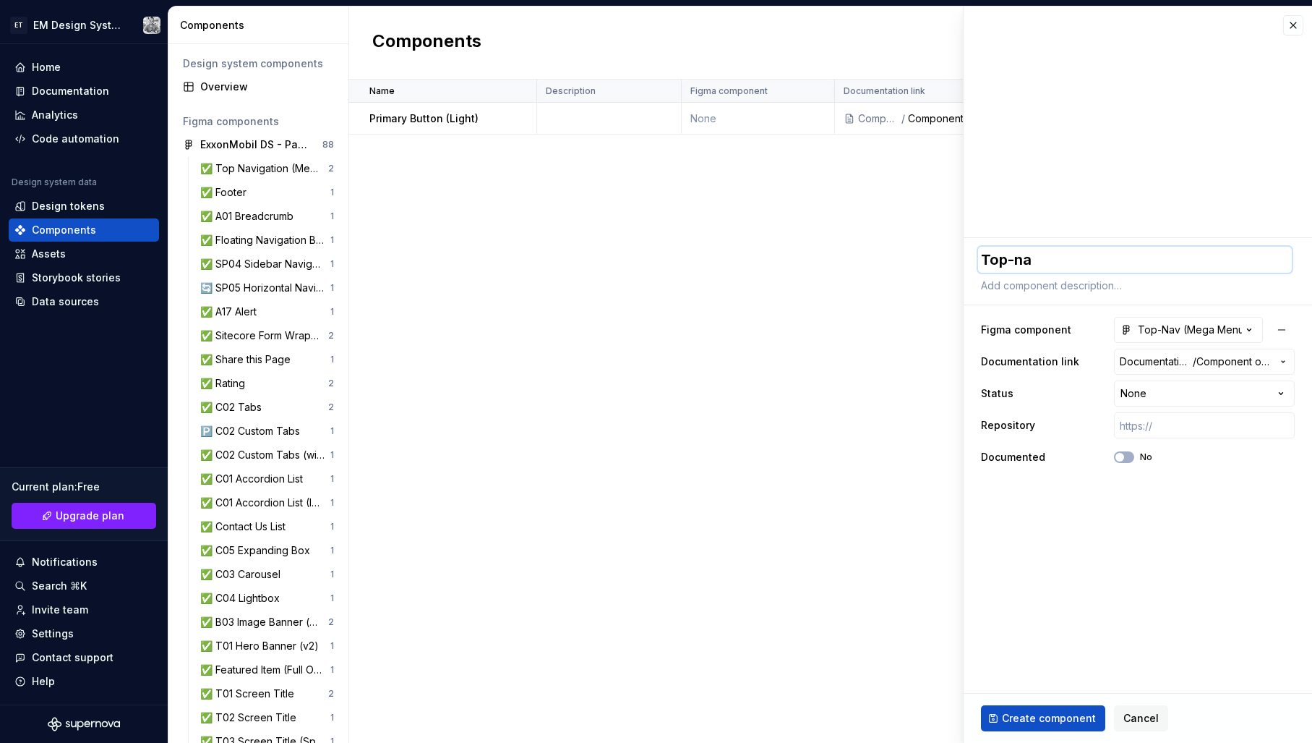
type textarea "Top-n"
type textarea "*"
type textarea "Top-"
type textarea "*"
type textarea "Top-M"
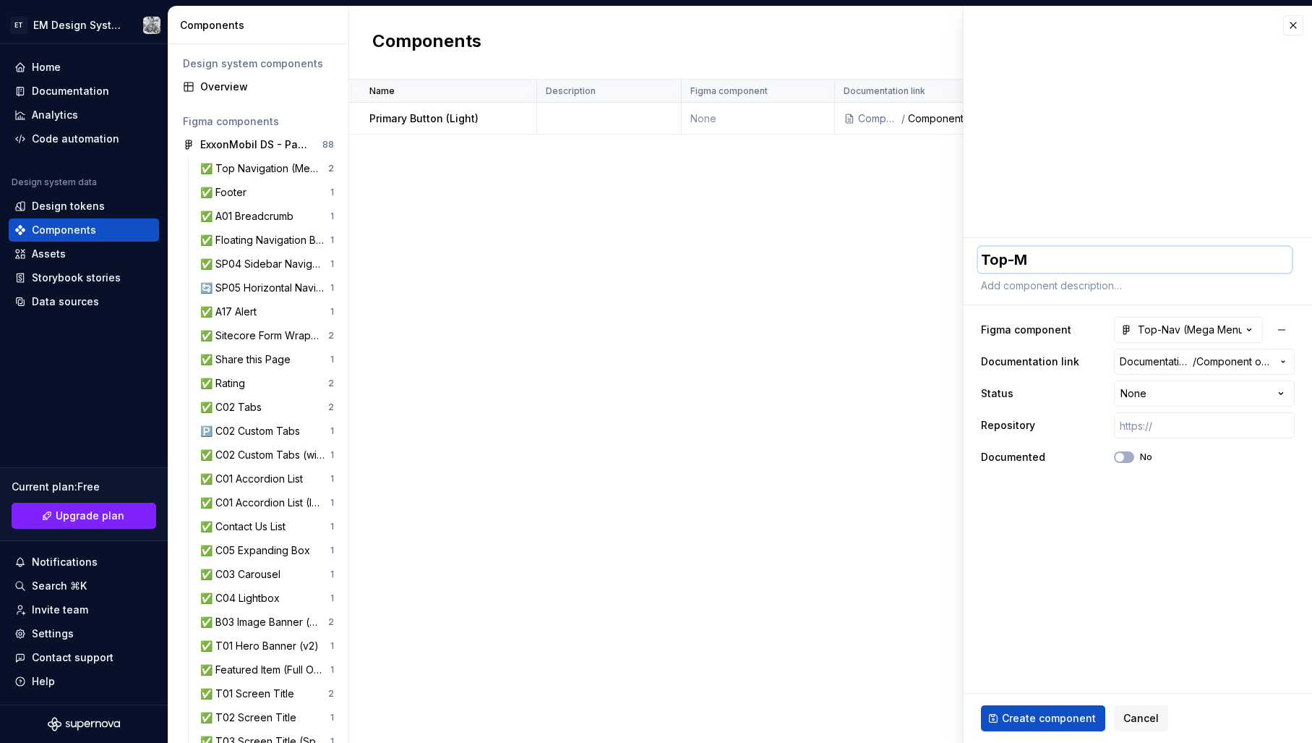
type textarea "*"
type textarea "Top-Ma"
type textarea "*"
type textarea "Top-M"
type textarea "*"
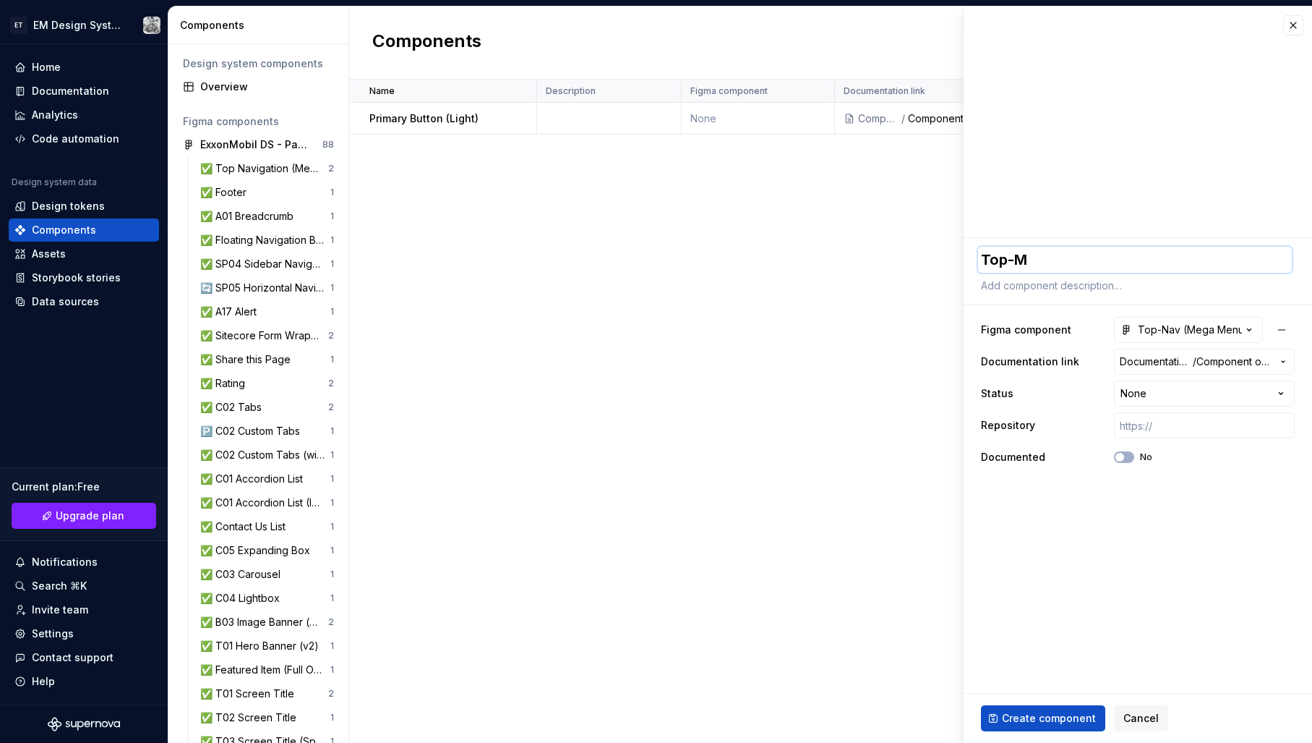
type textarea "Top-"
type textarea "*"
type textarea "Top-N"
type textarea "*"
type textarea "Top-Na"
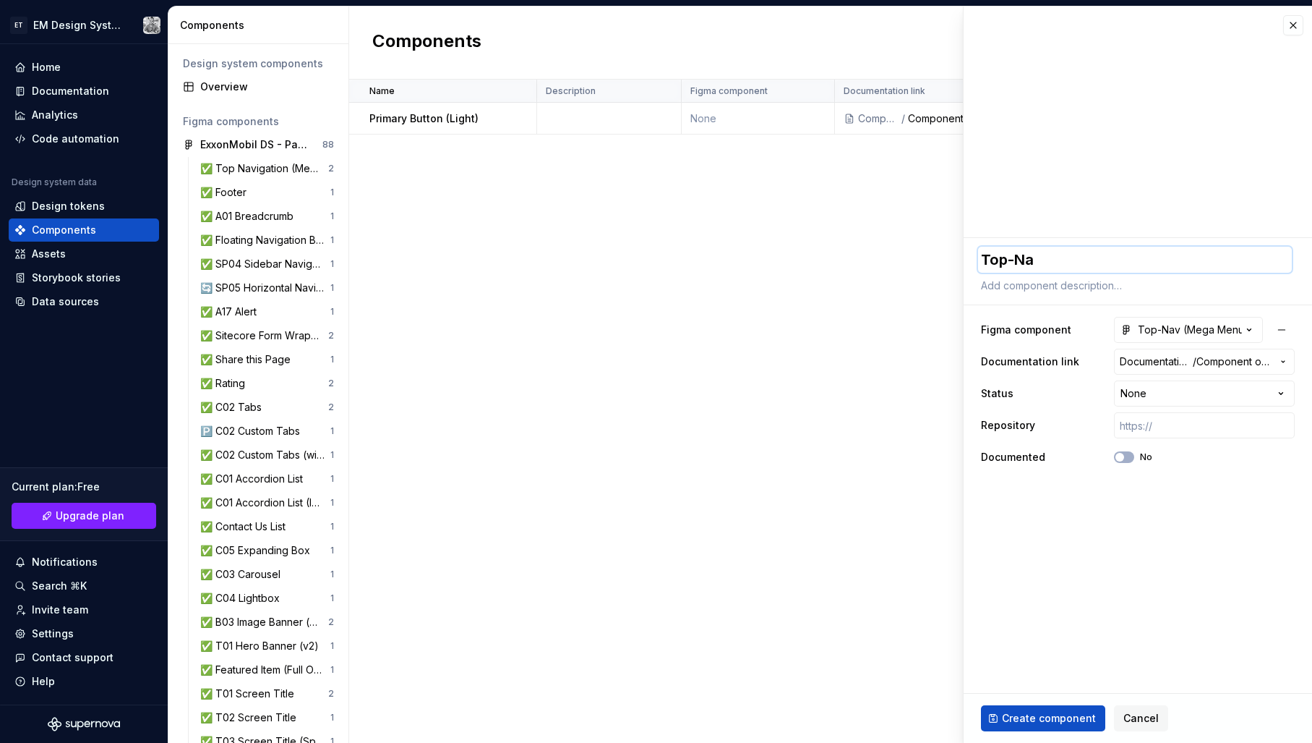
type textarea "*"
type textarea "Top-Nav"
click at [1042, 717] on span "Create component" at bounding box center [1049, 718] width 94 height 14
type textarea "*"
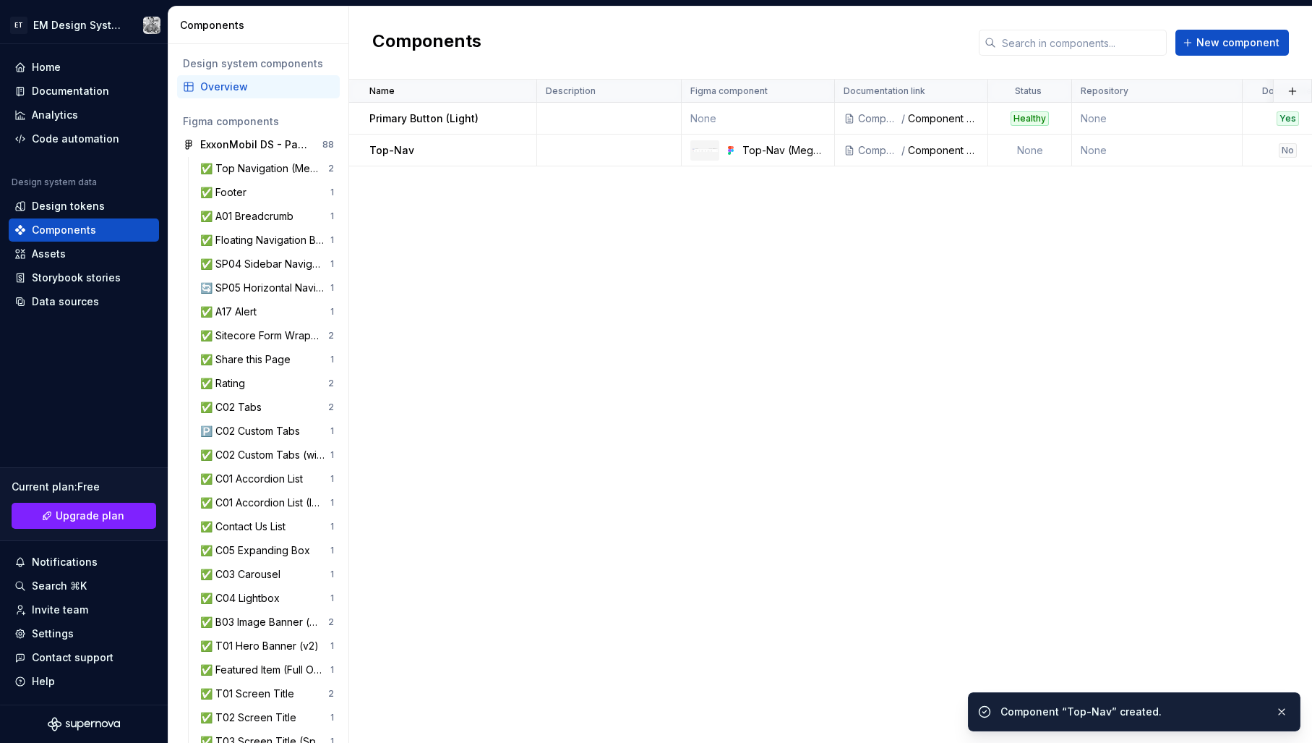
click at [710, 282] on div "Name Description Figma component Documentation link Status Repository Documente…" at bounding box center [830, 411] width 963 height 663
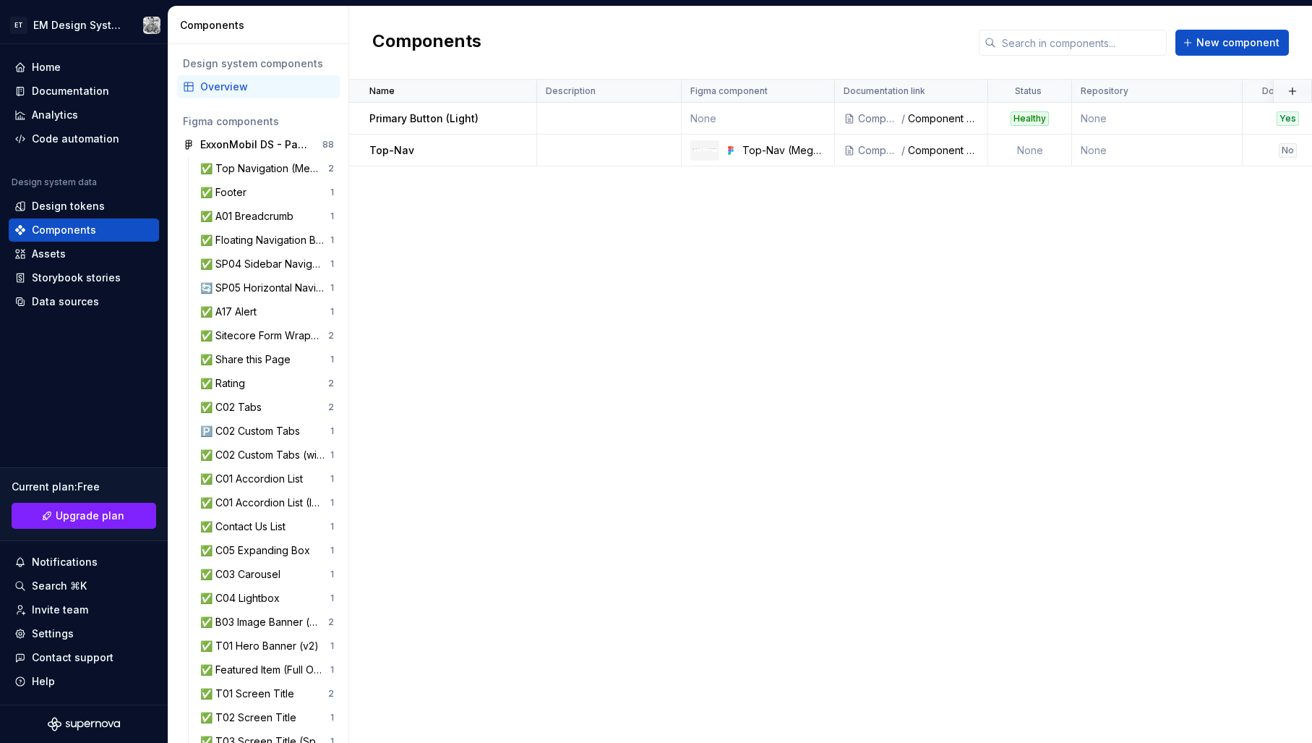
click at [491, 234] on div "Name Description Figma component Documentation link Status Repository Documente…" at bounding box center [830, 411] width 963 height 663
drag, startPoint x: 59, startPoint y: 295, endPoint x: 58, endPoint y: 303, distance: 8.1
click at [59, 295] on div "Data sources" at bounding box center [65, 301] width 67 height 14
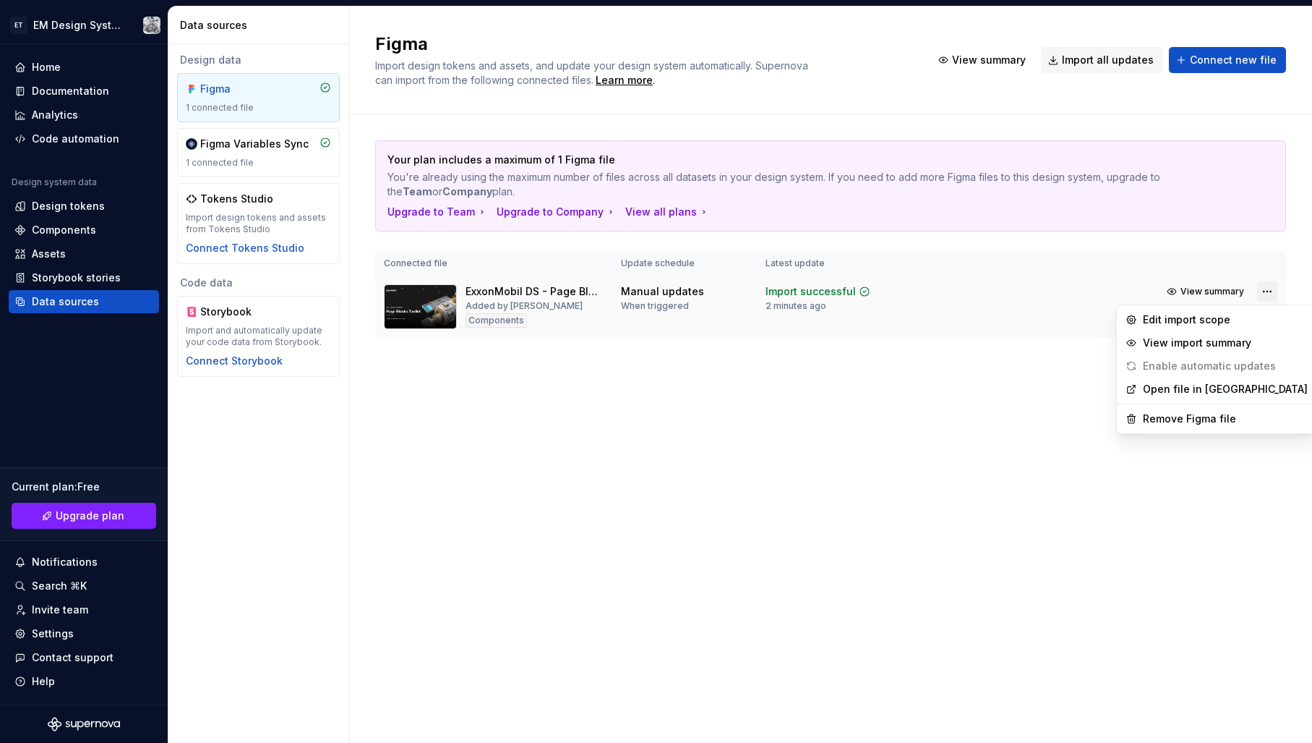
click at [1262, 290] on html "ET EM Design System Trial Home Documentation Analytics Code automation Design s…" at bounding box center [656, 371] width 1312 height 743
click at [1192, 339] on div "View import summary" at bounding box center [1225, 342] width 165 height 14
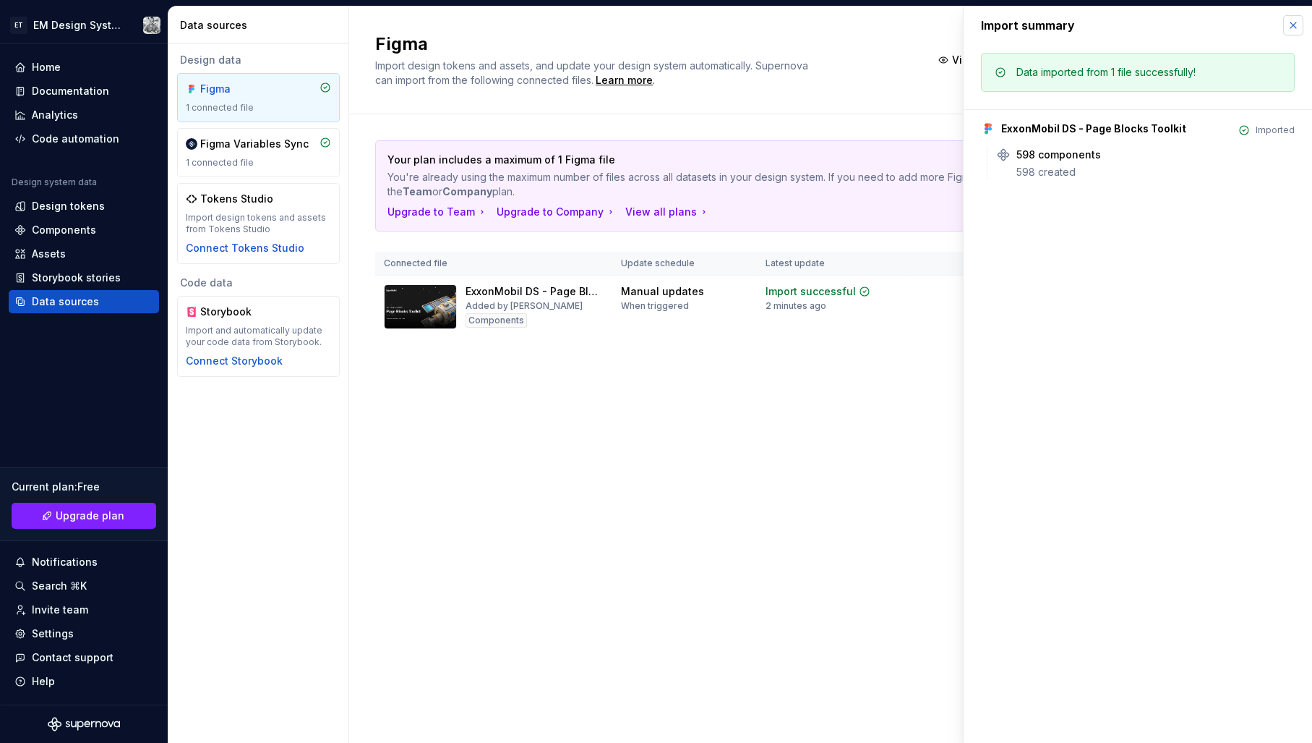
click at [1286, 23] on button "button" at bounding box center [1293, 25] width 20 height 20
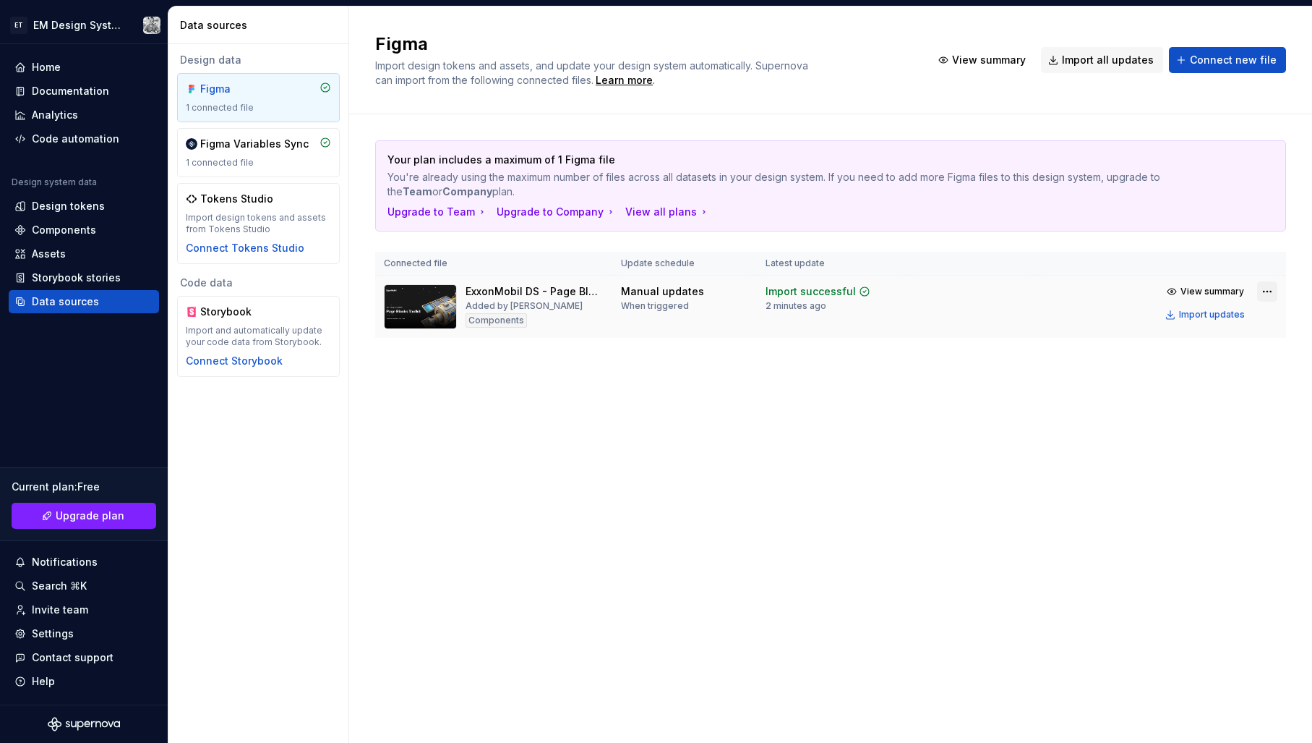
click at [1273, 291] on html "ET EM Design System Trial Home Documentation Analytics Code automation Design s…" at bounding box center [656, 371] width 1312 height 743
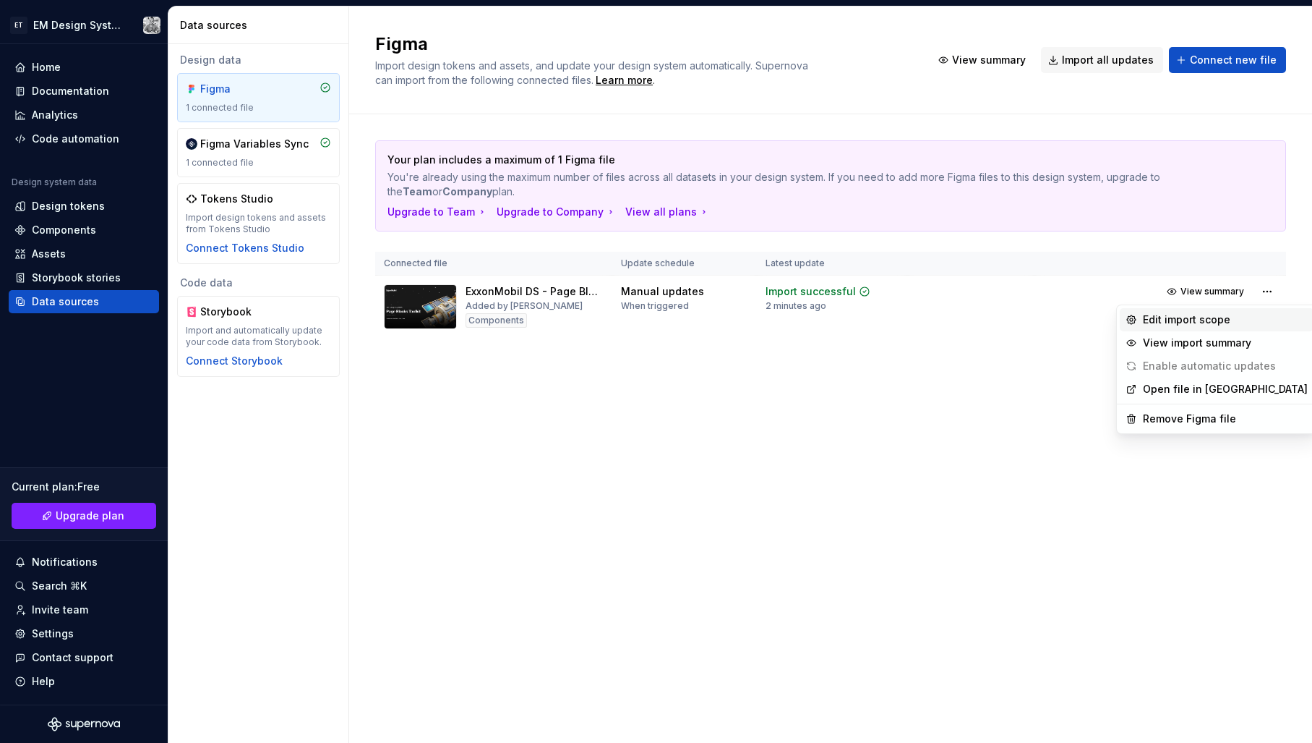
click at [1226, 318] on div "Edit import scope" at bounding box center [1225, 319] width 165 height 14
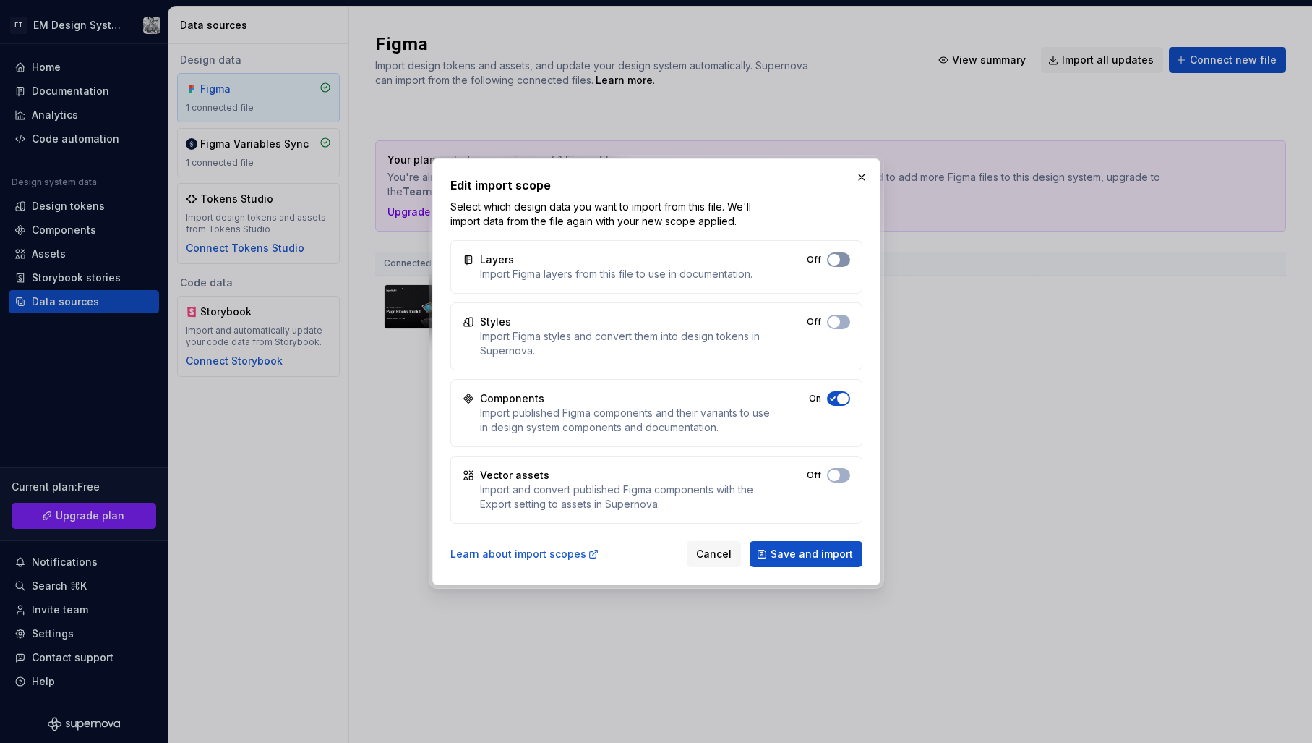
click at [837, 263] on span "button" at bounding box center [835, 260] width 12 height 12
click at [787, 551] on span "Save and import" at bounding box center [812, 554] width 82 height 14
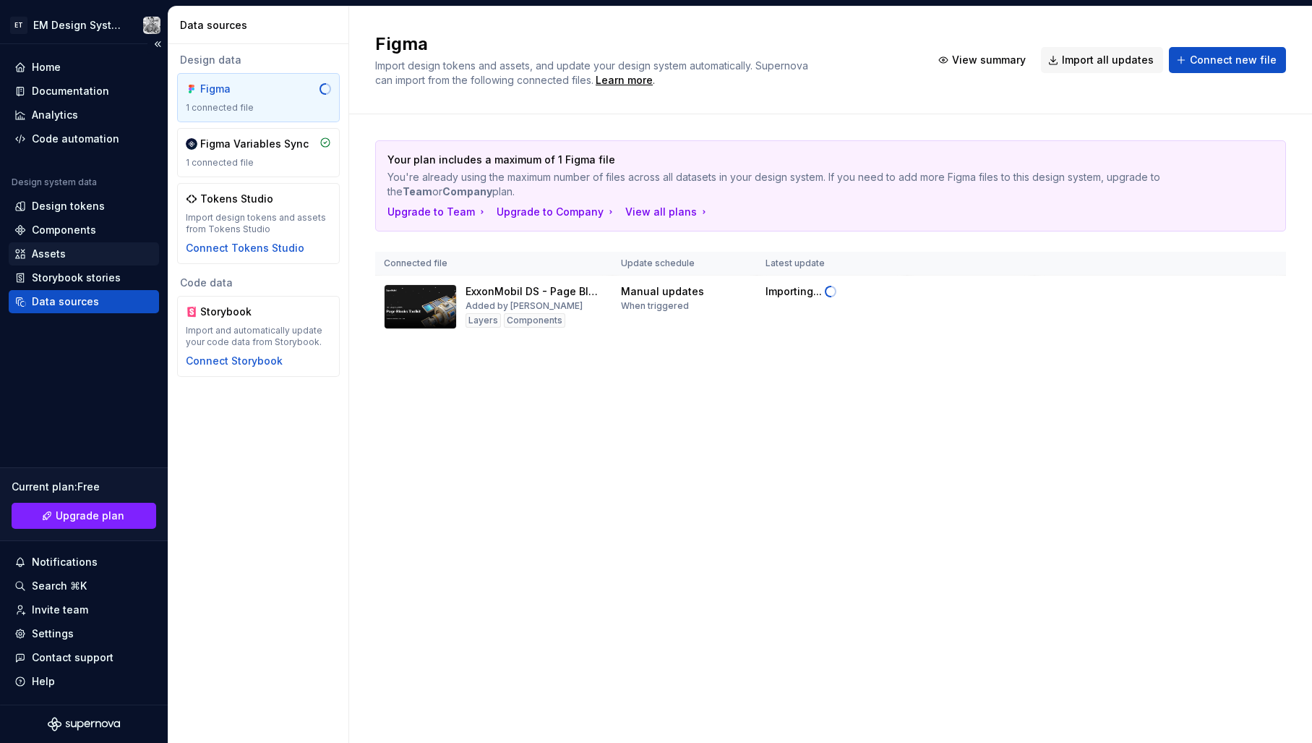
click at [61, 252] on div "Assets" at bounding box center [49, 254] width 34 height 14
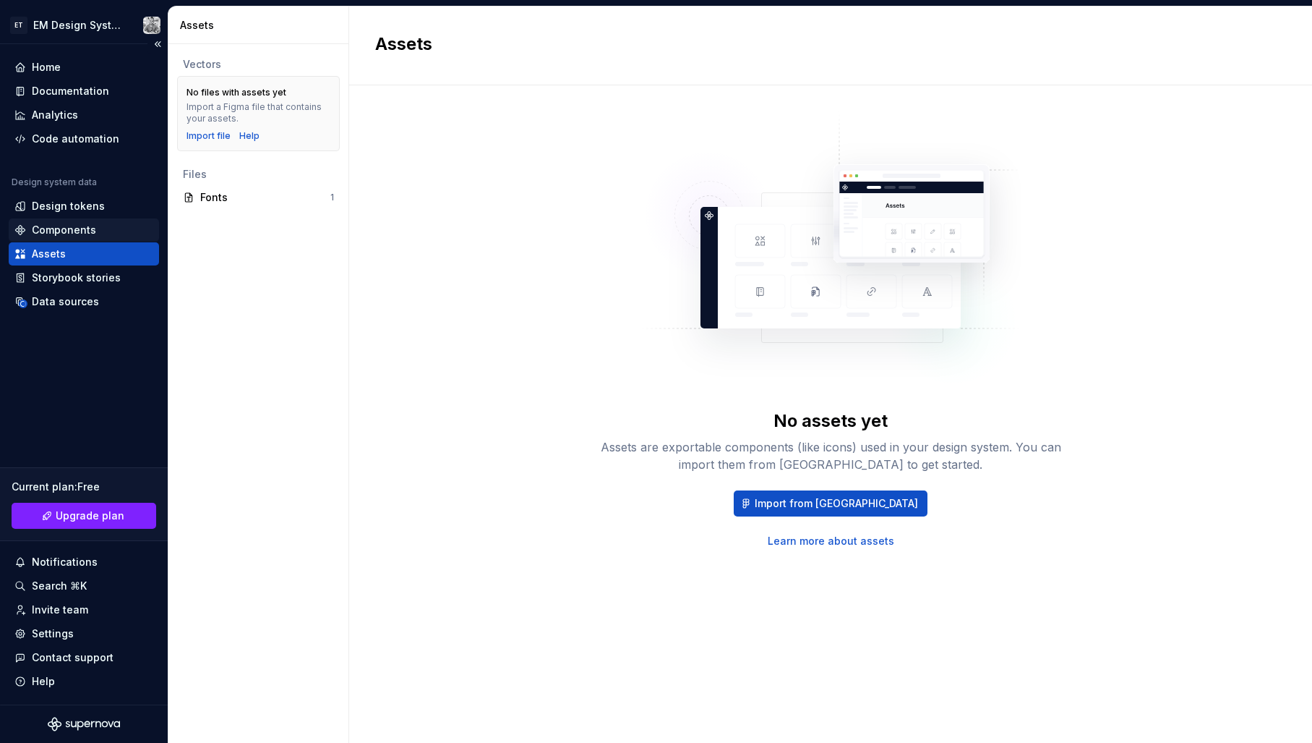
click at [59, 228] on div "Components" at bounding box center [64, 230] width 64 height 14
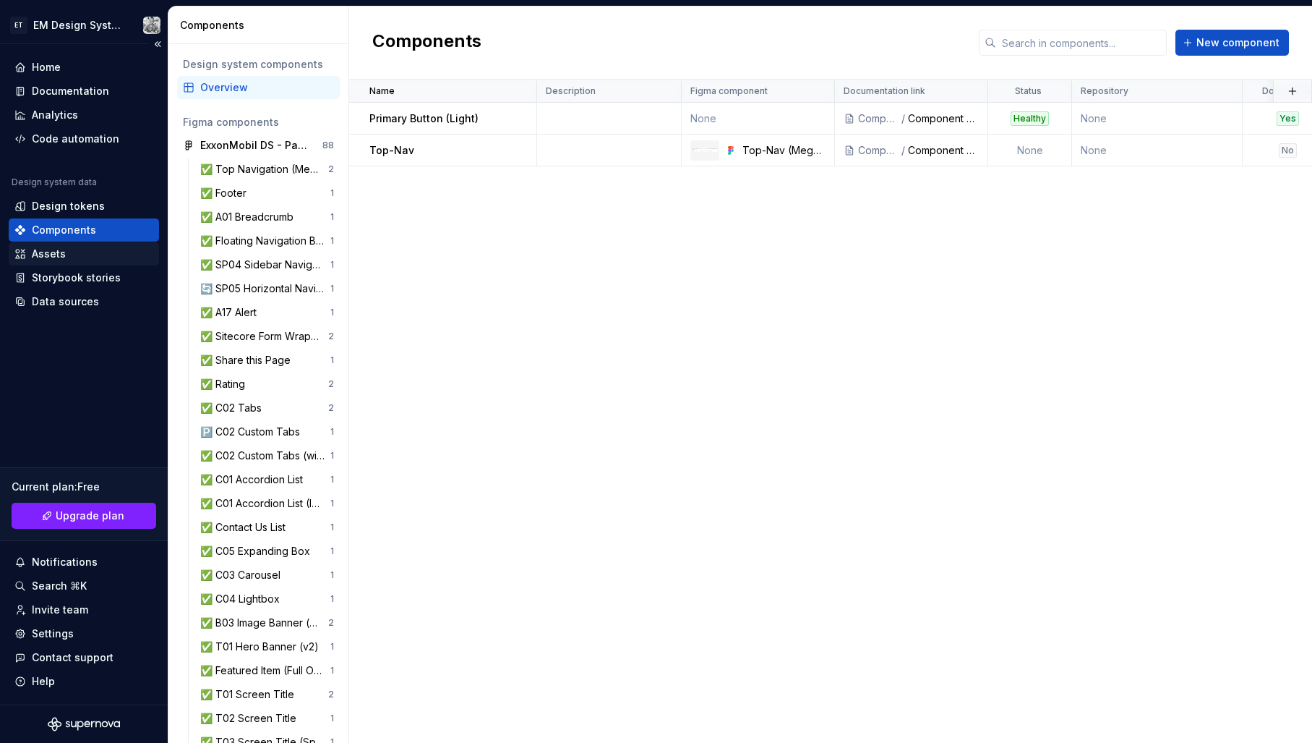
click at [51, 258] on div "Assets" at bounding box center [49, 254] width 34 height 14
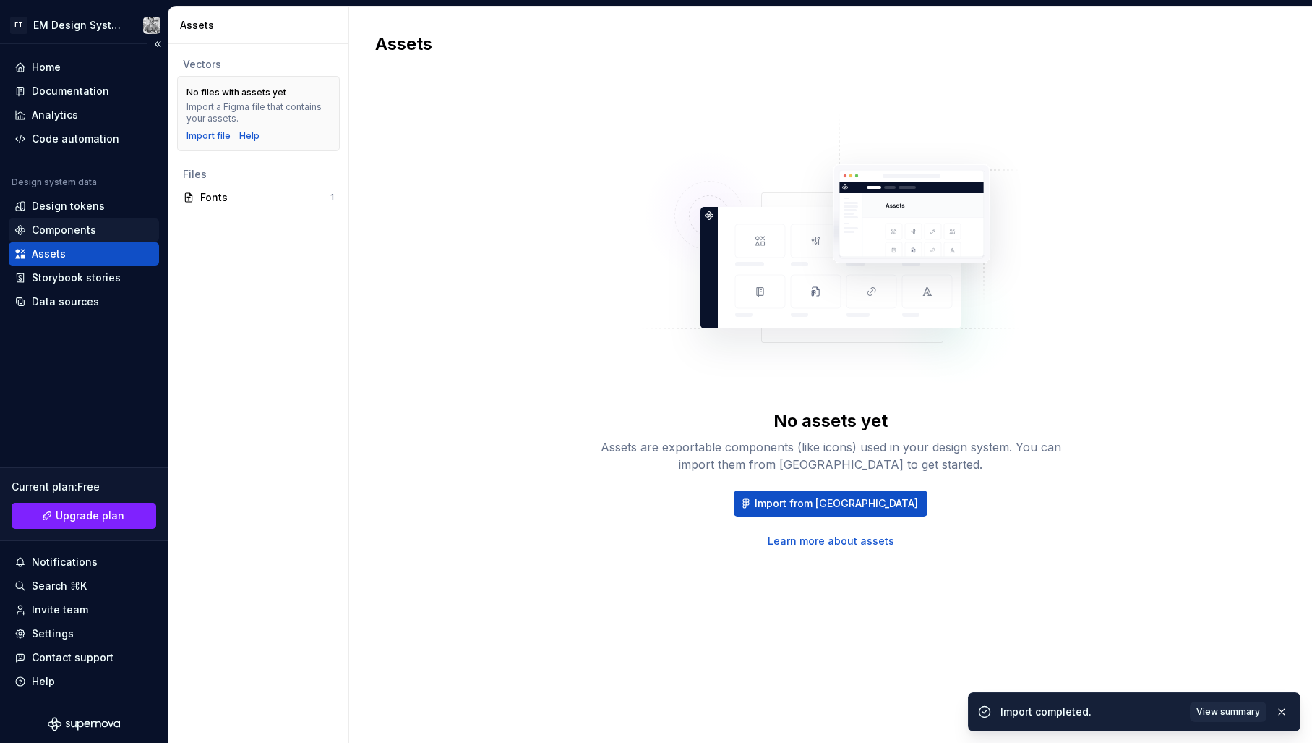
click at [72, 234] on div "Components" at bounding box center [64, 230] width 64 height 14
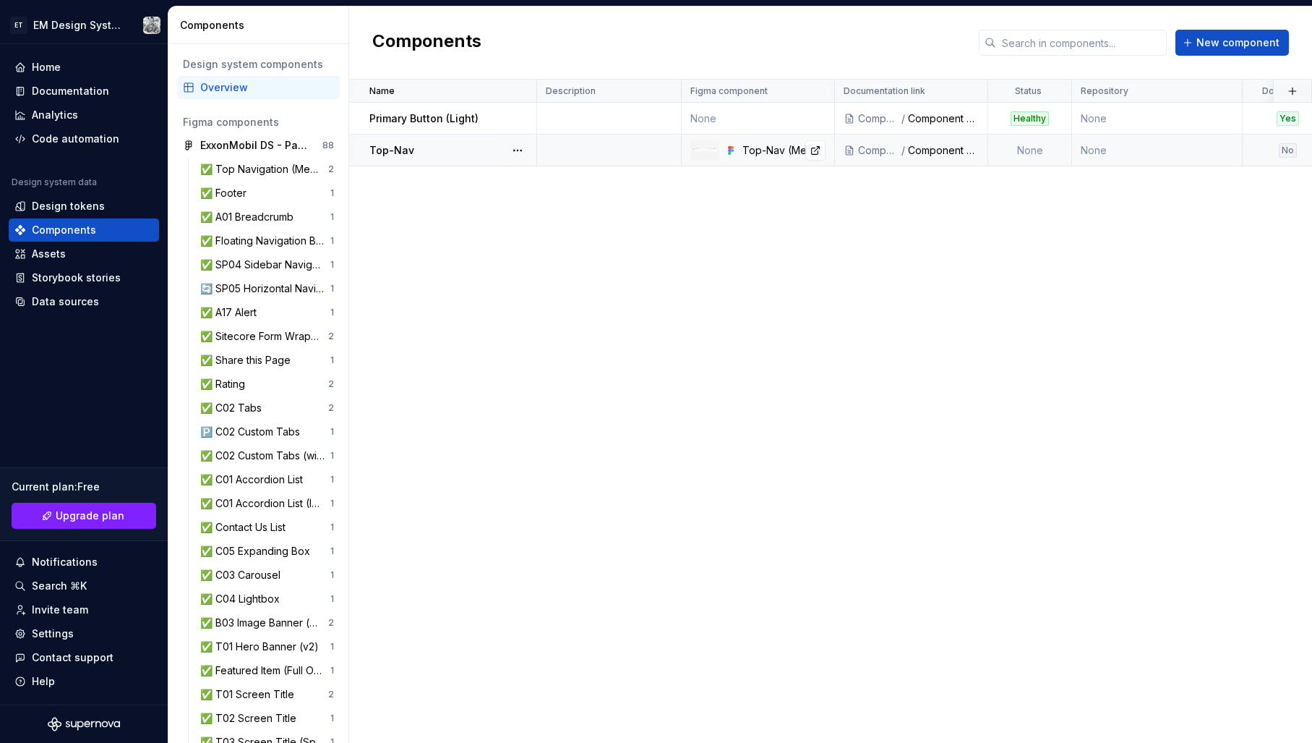
click at [776, 155] on div "Top-Nav (Mega Menu + Search)" at bounding box center [784, 150] width 83 height 14
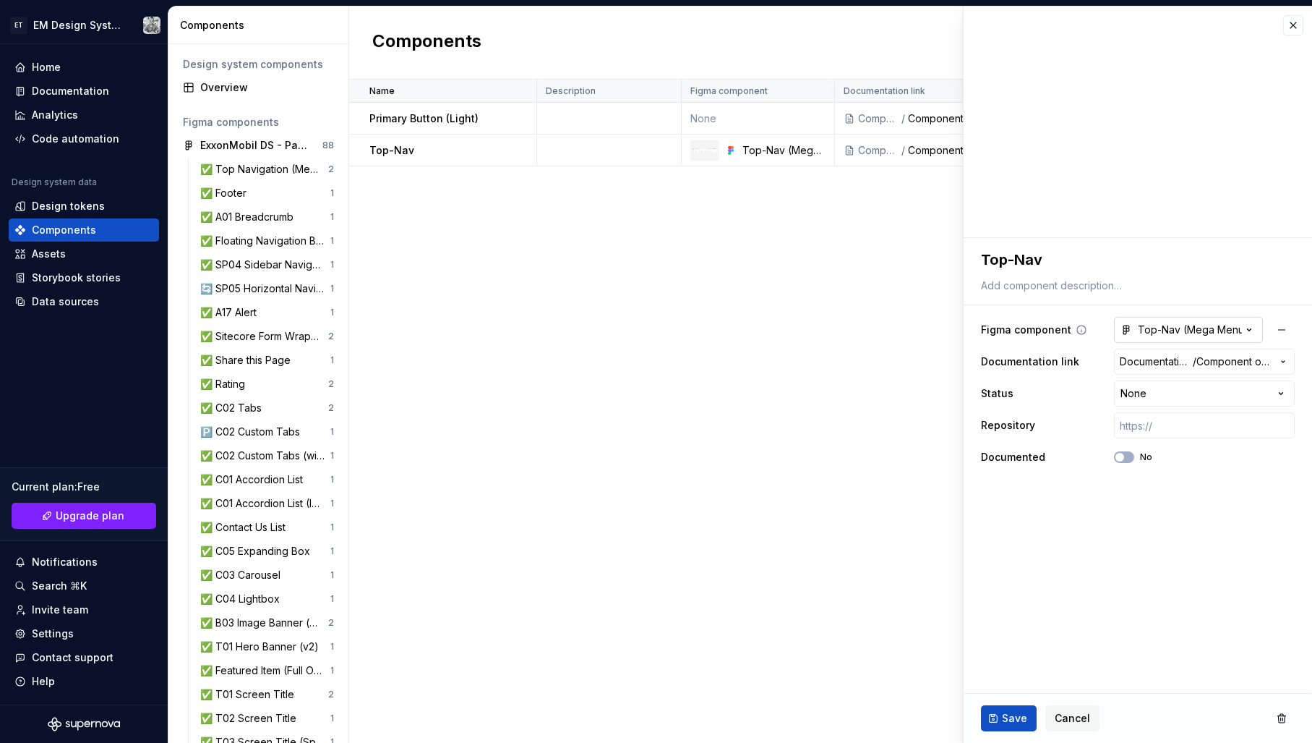
click at [1242, 328] on icon "button" at bounding box center [1249, 329] width 14 height 14
click at [1243, 327] on html "ET EM Design System Trial Home Documentation Analytics Code automation Design s…" at bounding box center [656, 371] width 1312 height 743
click at [1157, 327] on div "Top-Nav (Mega Menu + Search)" at bounding box center [1181, 329] width 121 height 14
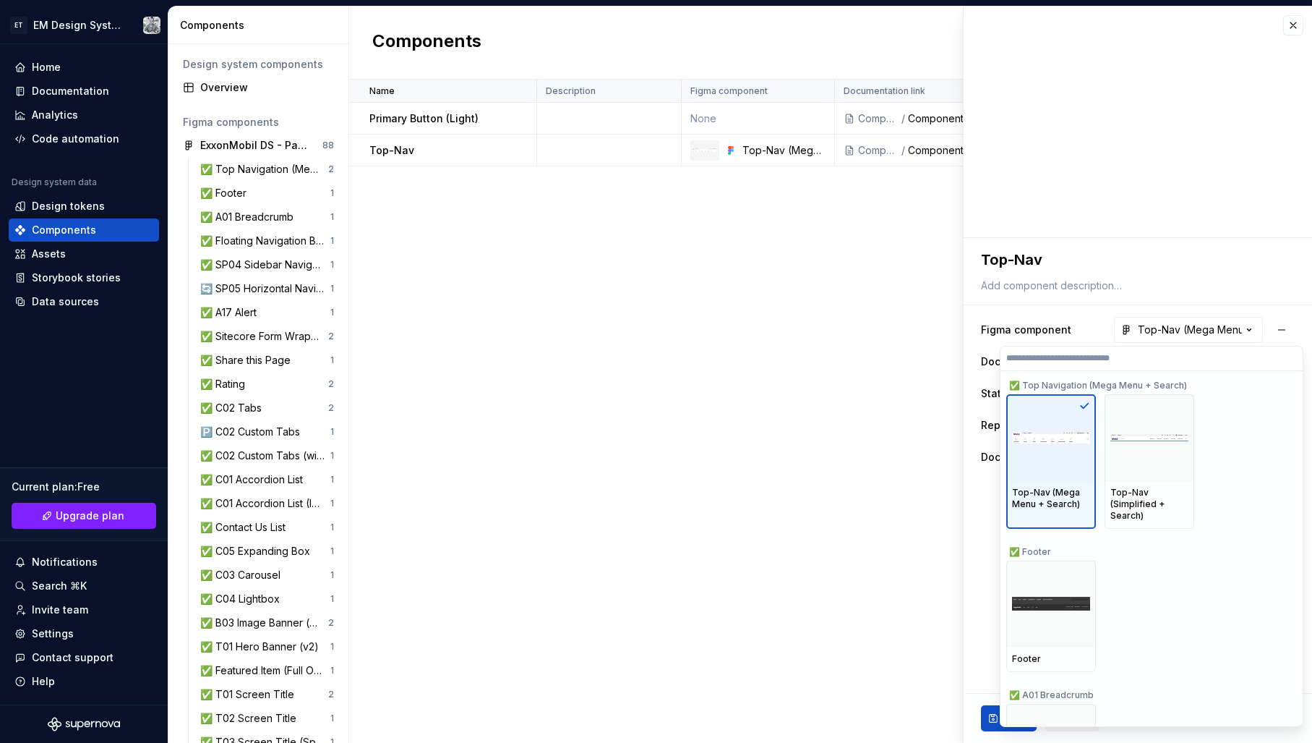
click at [1065, 440] on img at bounding box center [1051, 438] width 78 height 12
click at [1233, 435] on div "Top-Nav (Mega Menu + Search) Top-Nav (Simplified + Search)" at bounding box center [1149, 461] width 286 height 134
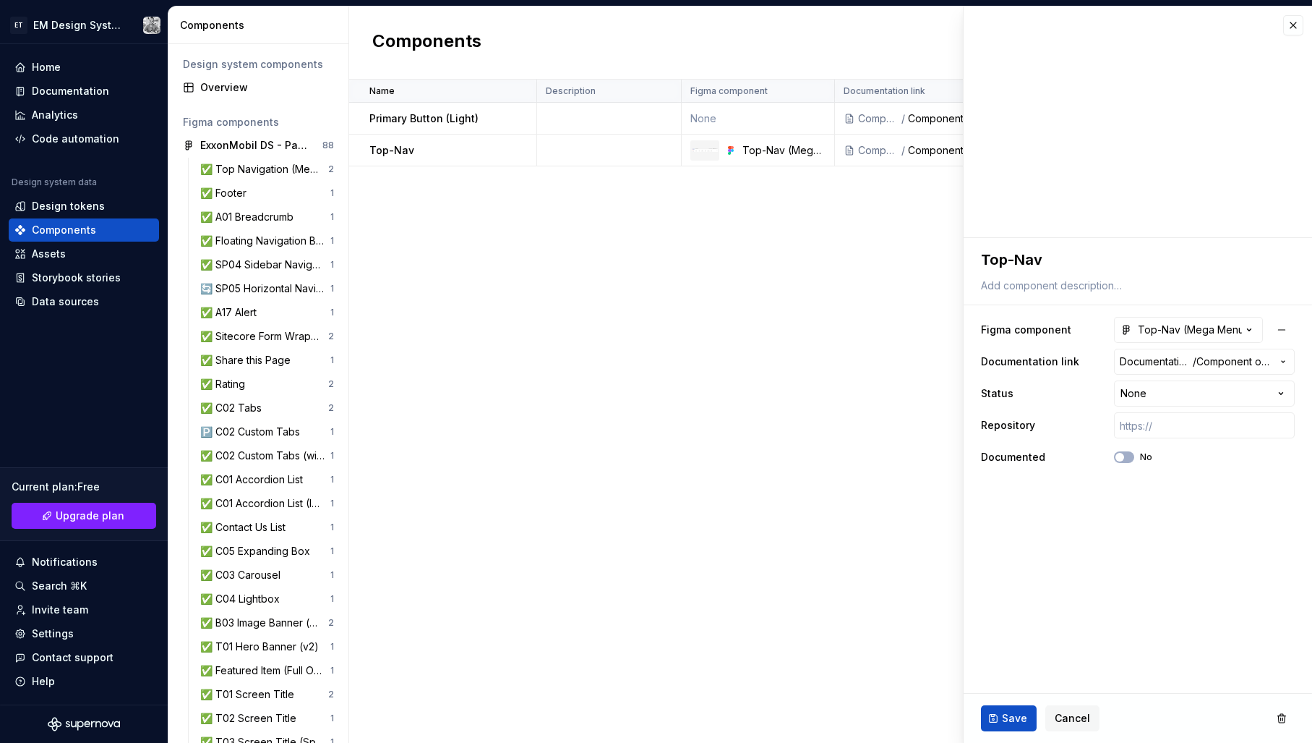
click at [736, 267] on div "Name Description Figma component Documentation link Status Repository Documente…" at bounding box center [830, 411] width 963 height 663
drag, startPoint x: 1001, startPoint y: 714, endPoint x: 951, endPoint y: 700, distance: 51.7
click at [1001, 711] on button "Save" at bounding box center [1009, 718] width 56 height 26
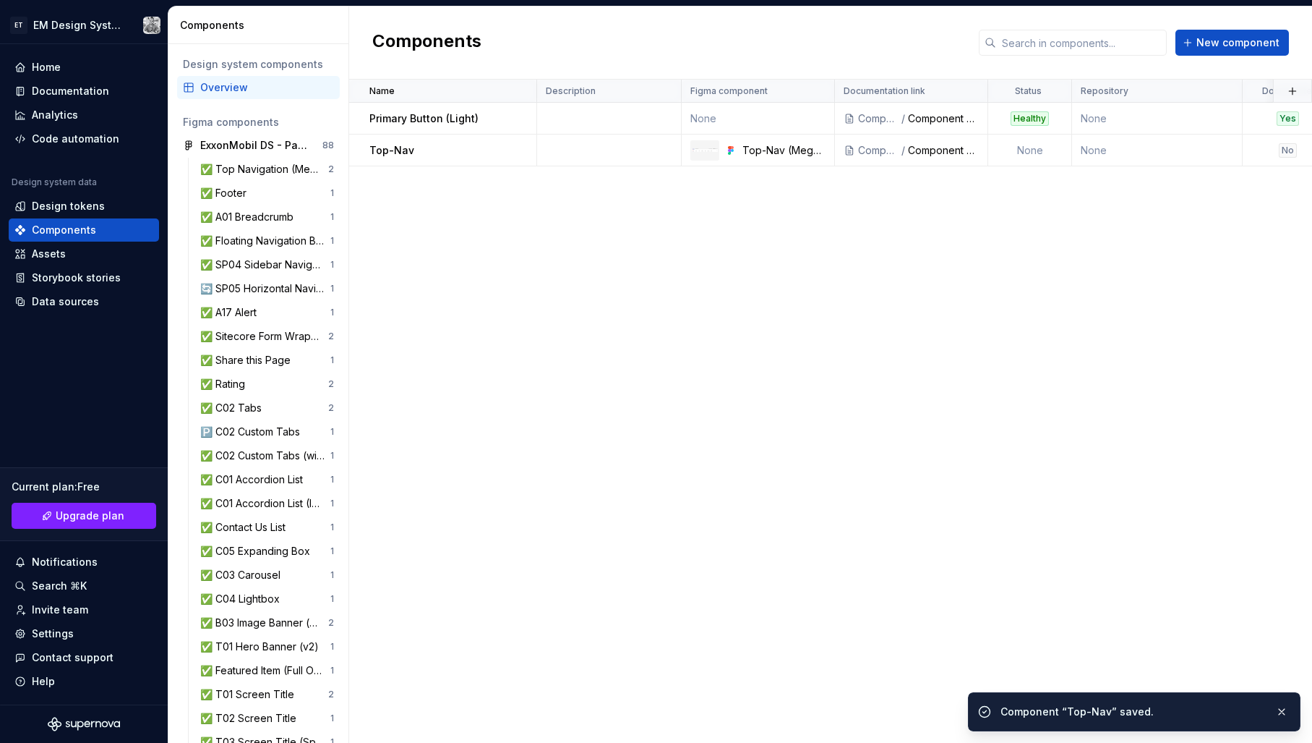
click at [653, 443] on div "Name Description Figma component Documentation link Status Repository Documente…" at bounding box center [830, 411] width 963 height 663
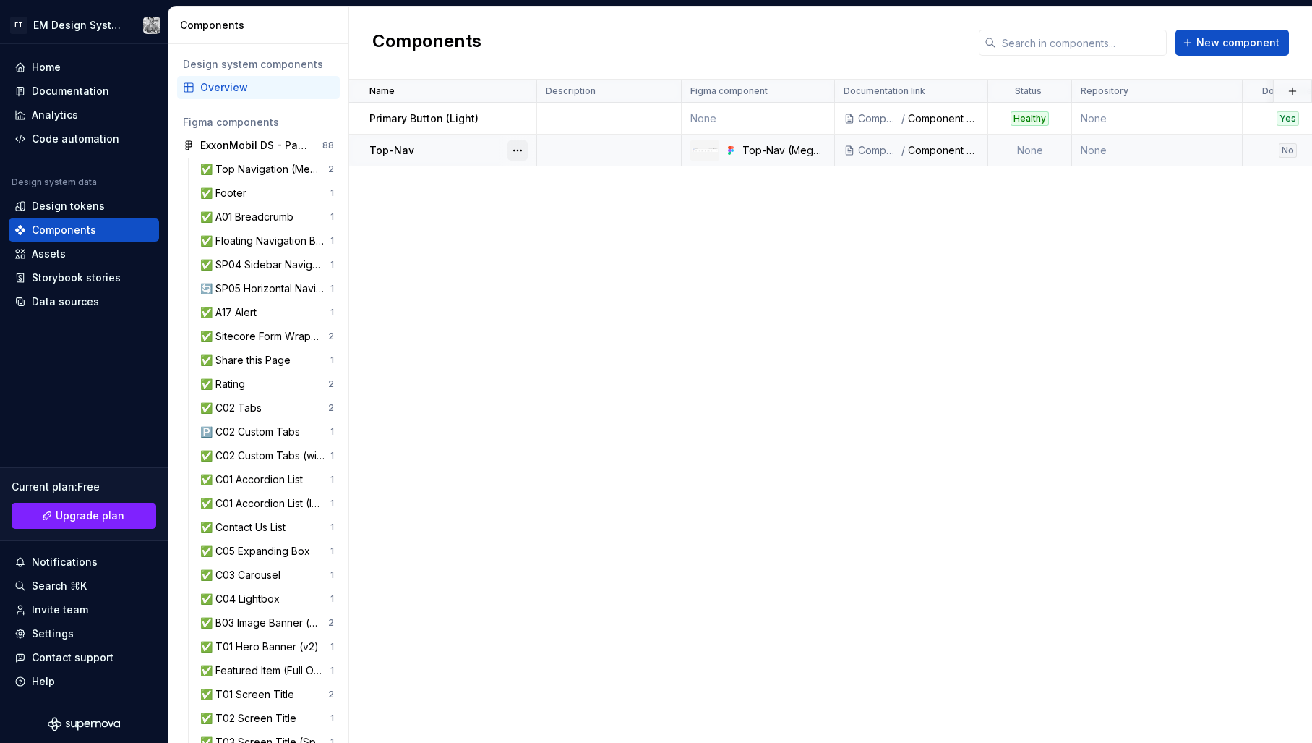
click at [517, 148] on button "button" at bounding box center [518, 150] width 20 height 20
click at [586, 179] on div "Open component detail" at bounding box center [593, 178] width 119 height 14
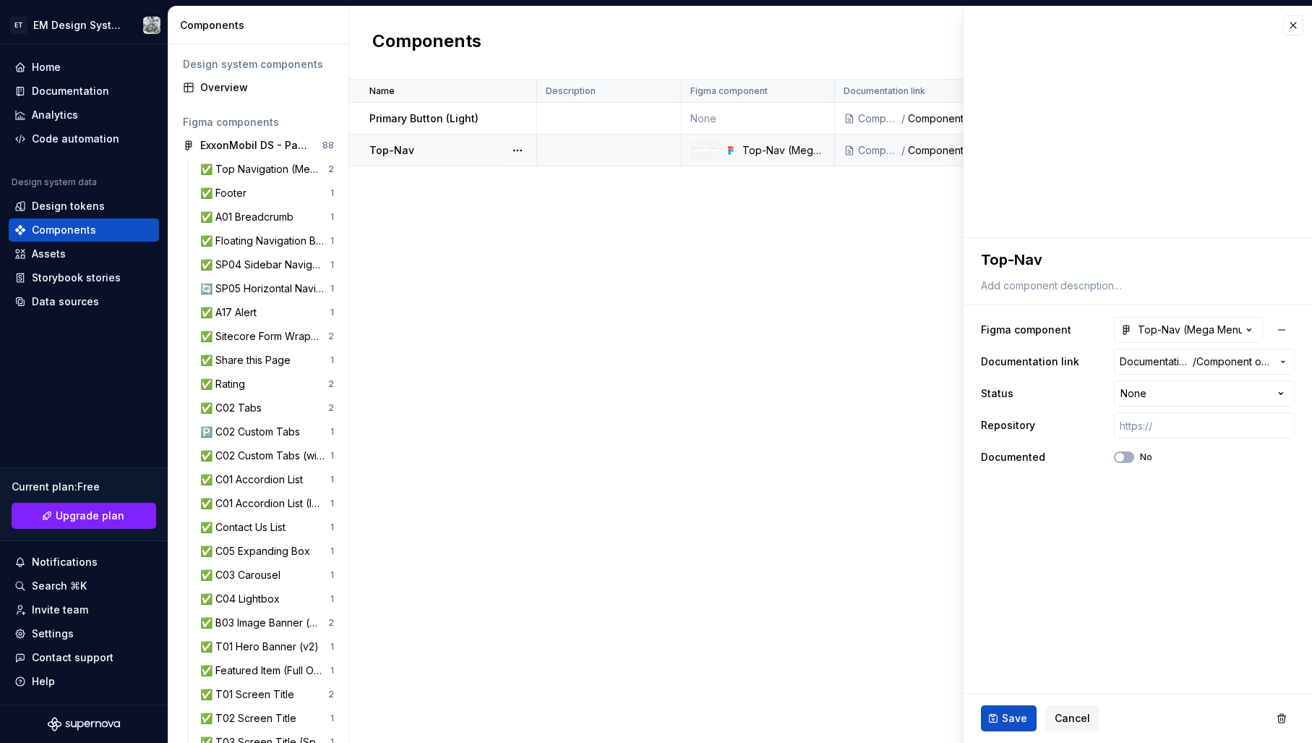
drag, startPoint x: 1289, startPoint y: 25, endPoint x: 909, endPoint y: 142, distance: 397.9
click at [1286, 26] on button "button" at bounding box center [1293, 25] width 20 height 20
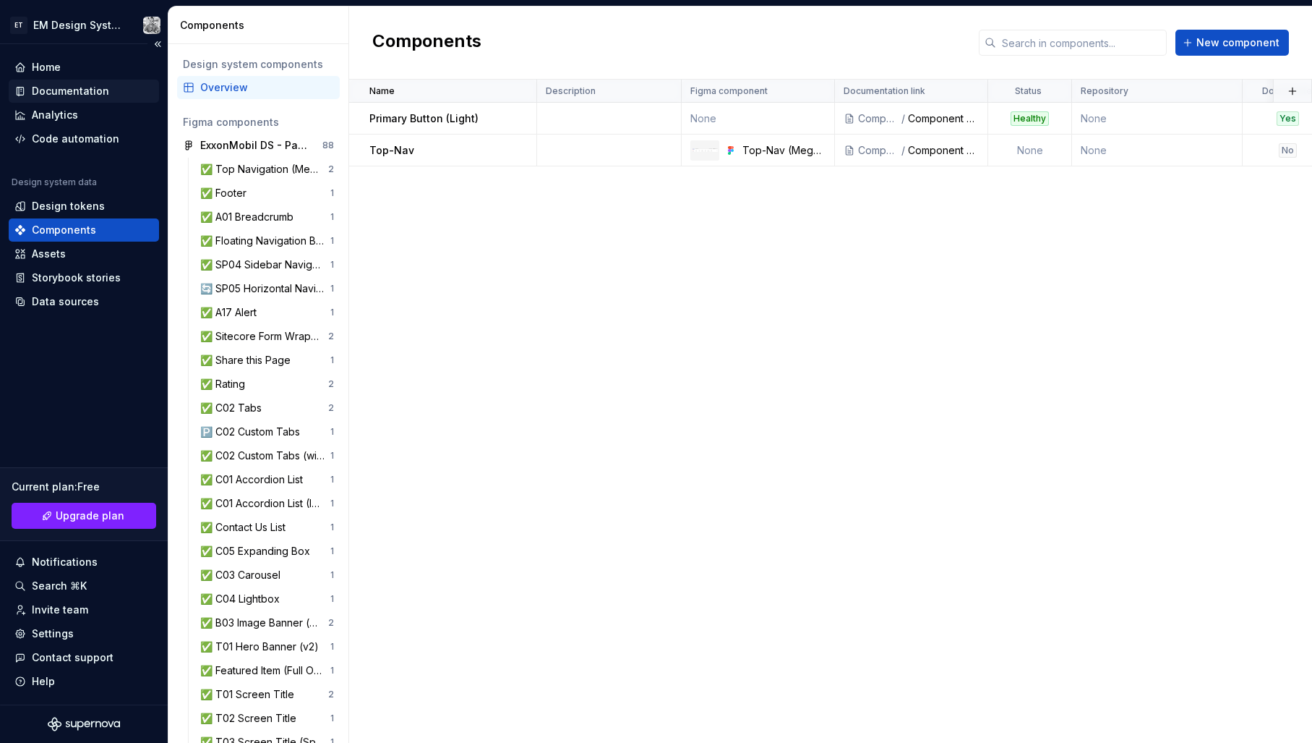
click at [72, 90] on div "Documentation" at bounding box center [70, 91] width 77 height 14
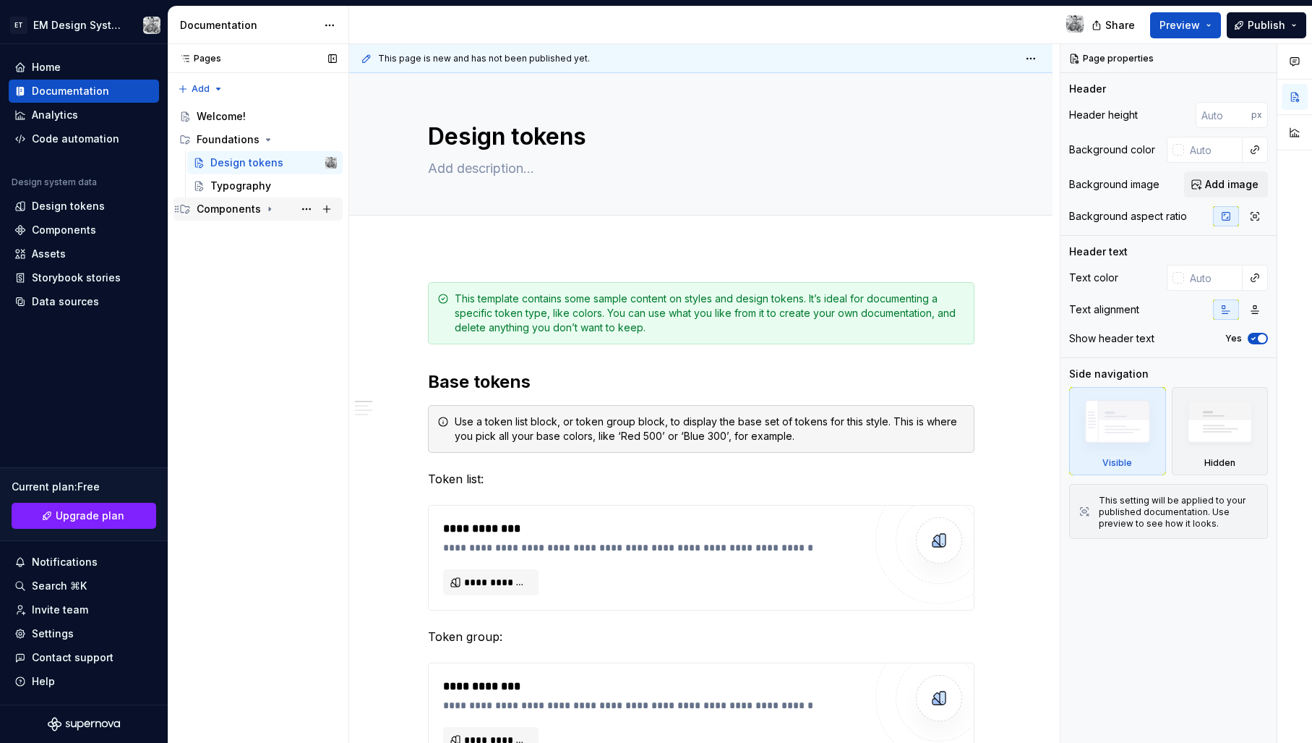
click at [270, 209] on icon "Page tree" at bounding box center [270, 209] width 12 height 12
click at [261, 233] on div "Component overview" at bounding box center [251, 232] width 83 height 14
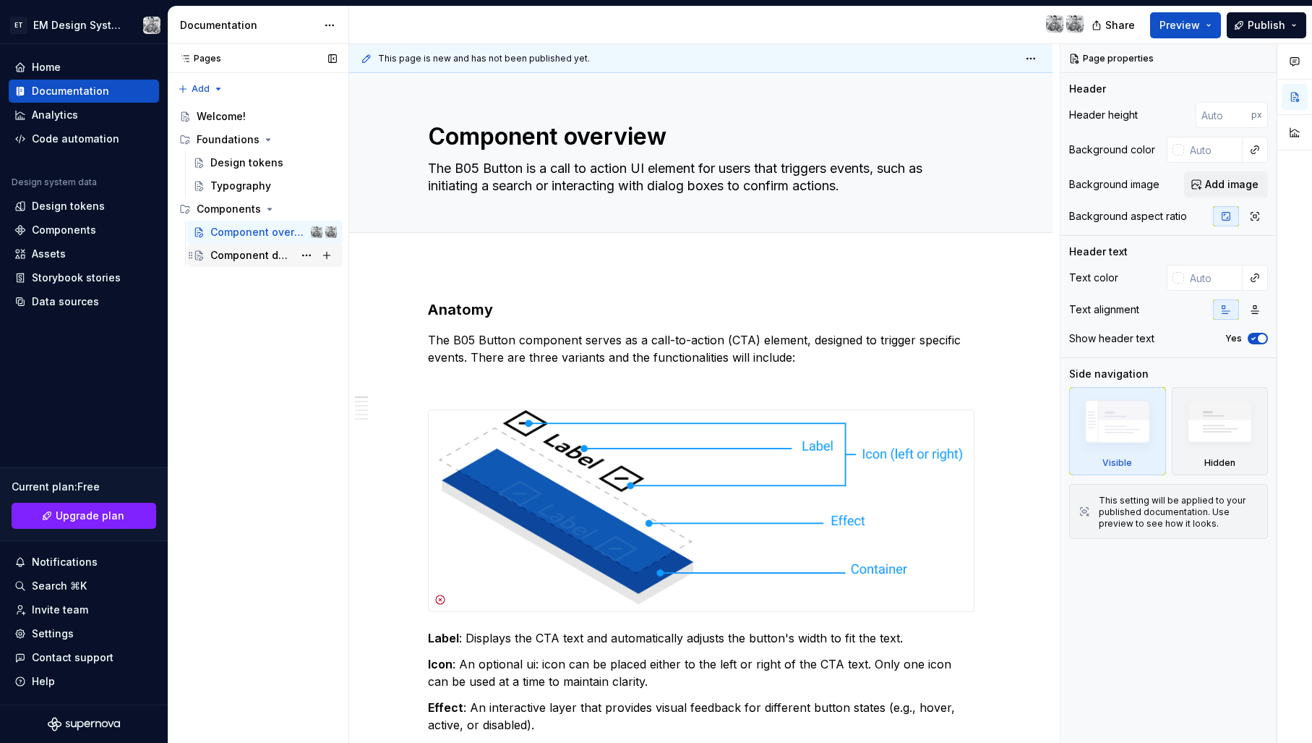
click at [250, 258] on div "Component detail" at bounding box center [251, 255] width 83 height 14
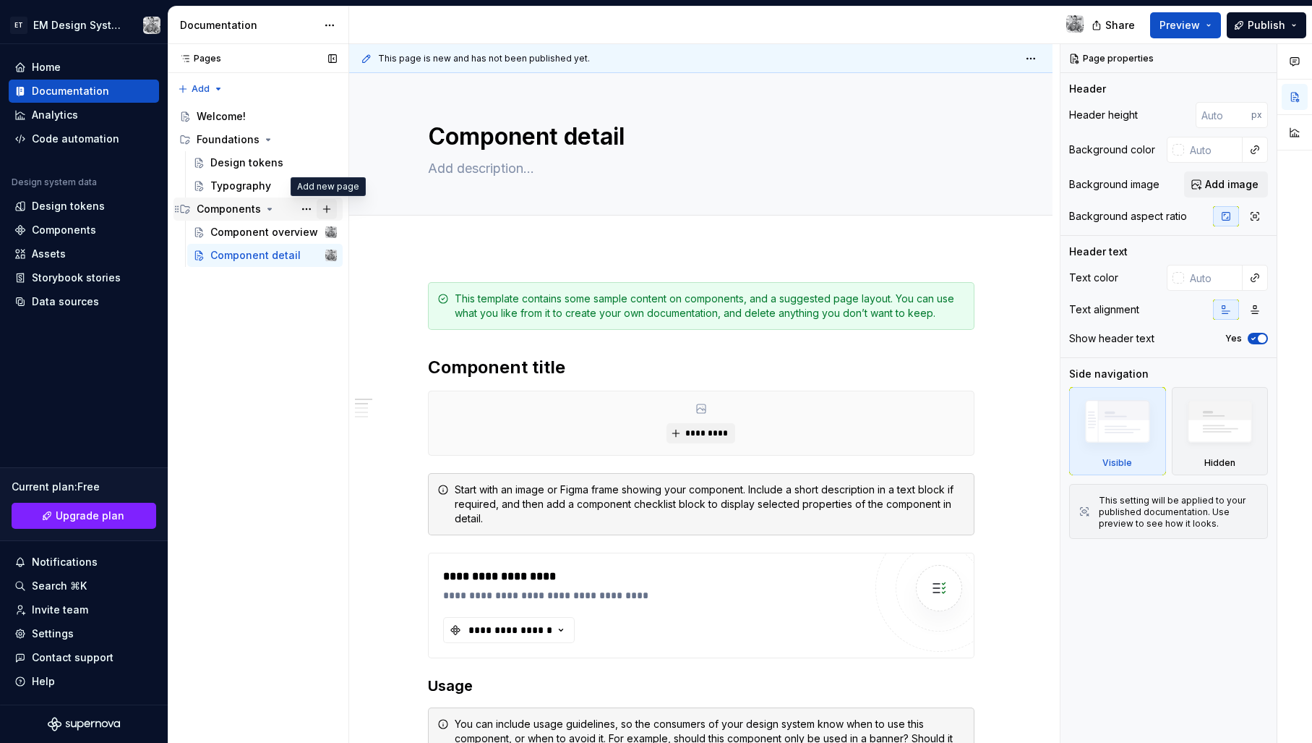
click at [330, 212] on button "Page tree" at bounding box center [327, 209] width 20 height 20
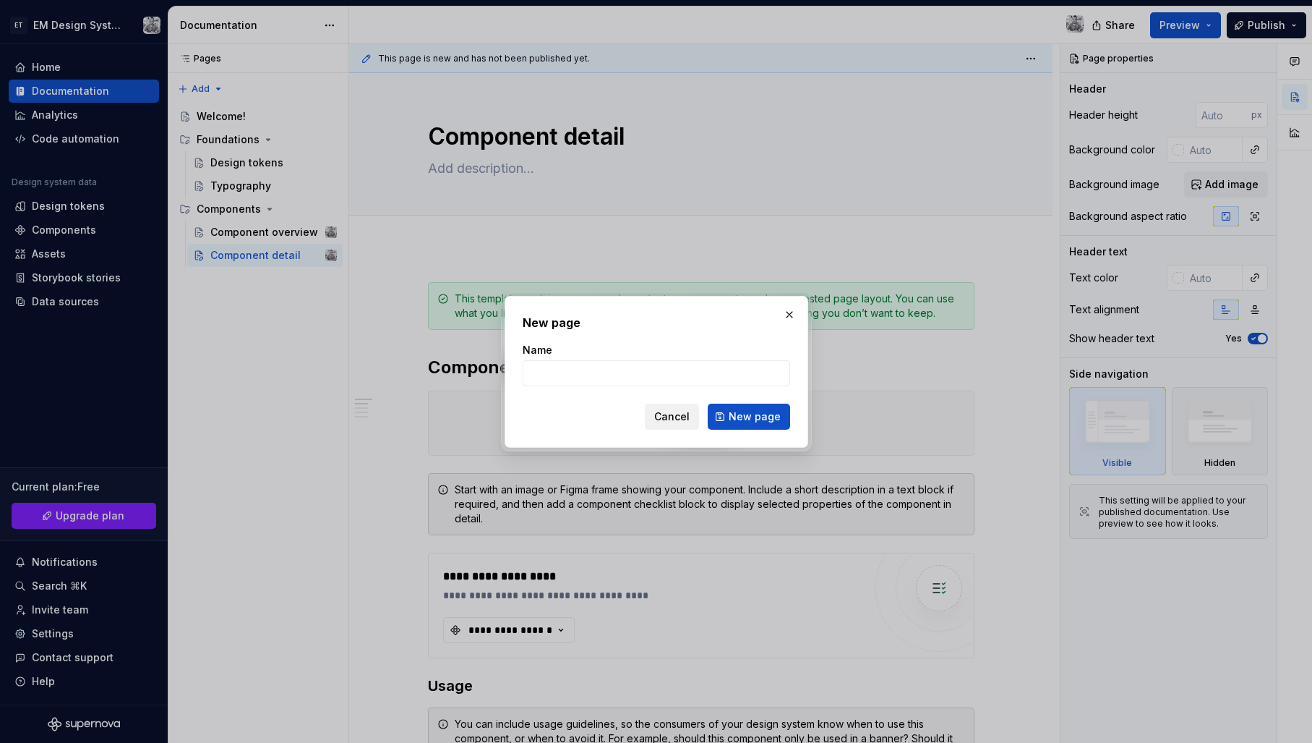
click at [680, 417] on span "Cancel" at bounding box center [671, 416] width 35 height 14
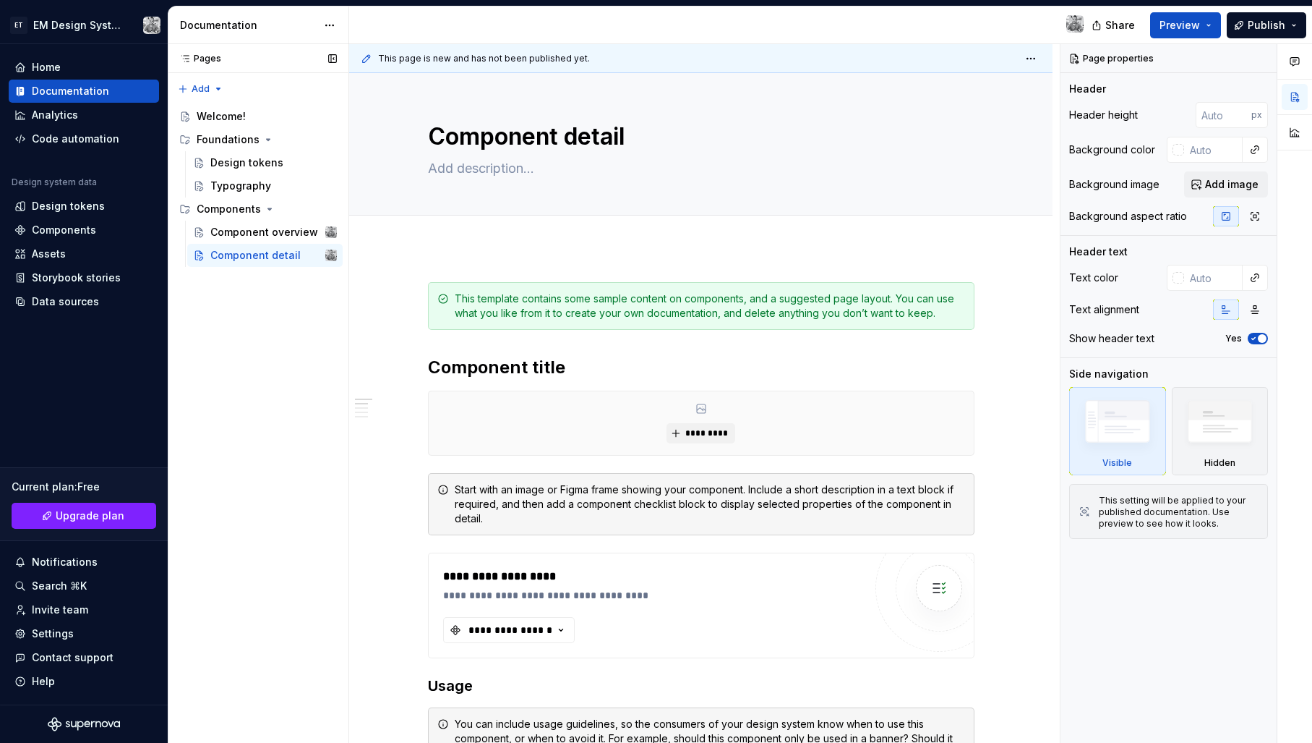
click at [282, 398] on div "Pages Pages Add Accessibility guide for tree Page tree. Navigate the tree with …" at bounding box center [258, 393] width 181 height 699
click at [323, 253] on button "Page tree" at bounding box center [327, 255] width 20 height 20
type textarea "*"
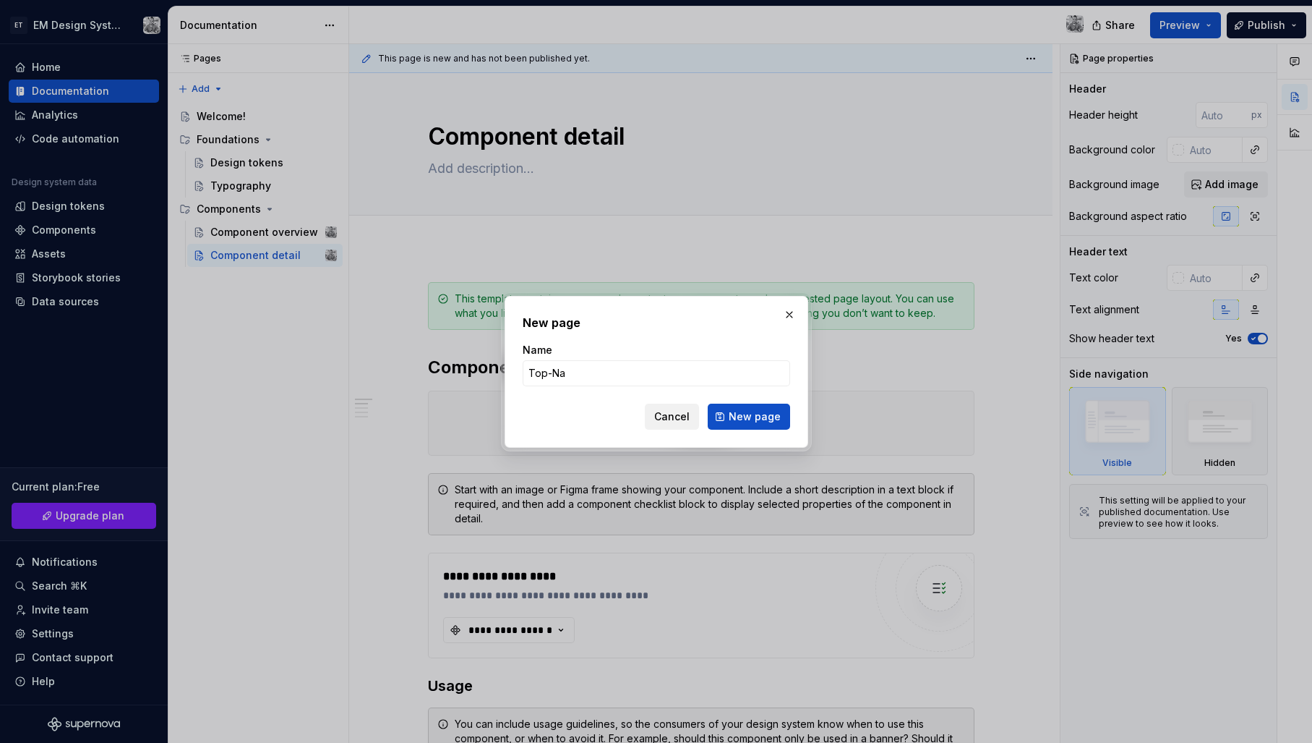
type input "Top-Nav"
click at [750, 416] on button "New page" at bounding box center [749, 416] width 82 height 26
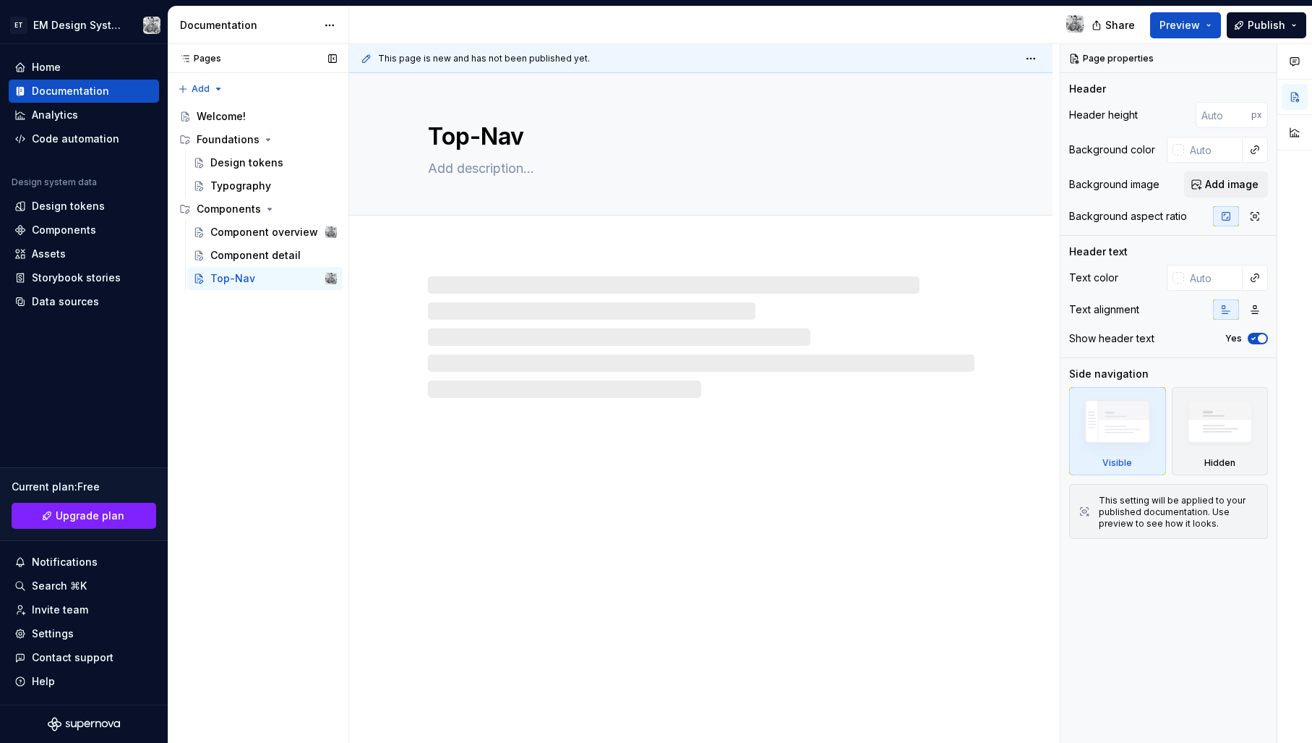
click at [253, 323] on div "Pages Pages Add Accessibility guide for tree Page tree. Navigate the tree with …" at bounding box center [258, 393] width 181 height 699
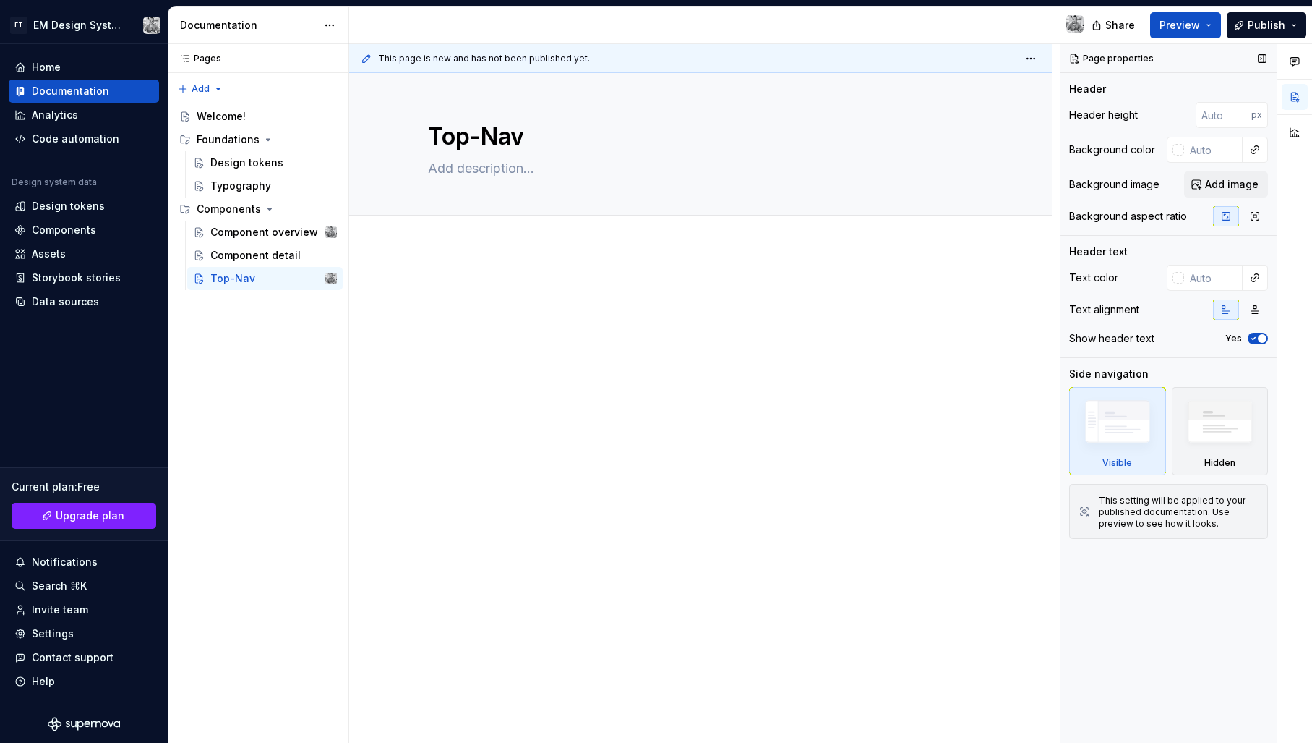
click at [1109, 56] on div "Page properties" at bounding box center [1112, 58] width 95 height 20
click at [72, 229] on div "Components" at bounding box center [64, 230] width 64 height 14
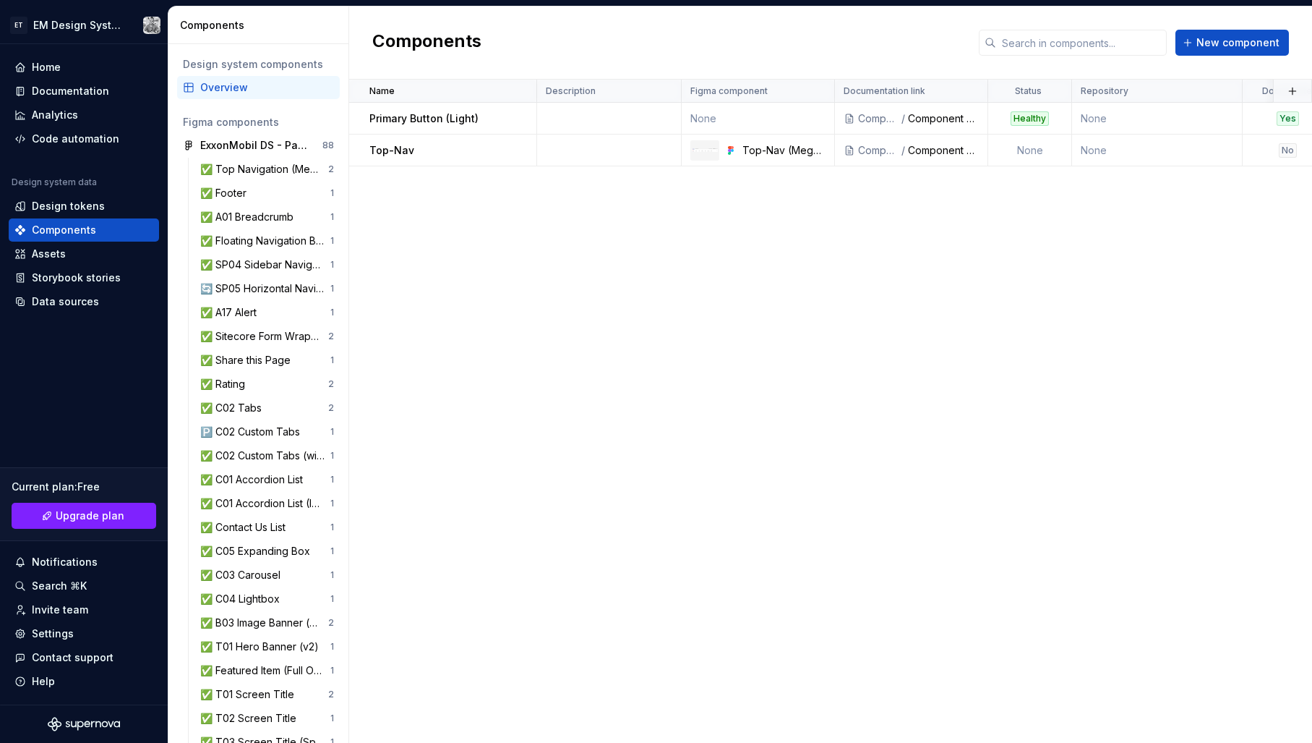
drag, startPoint x: 447, startPoint y: 146, endPoint x: 500, endPoint y: 177, distance: 61.9
click at [474, 150] on div "Top-Nav" at bounding box center [452, 150] width 166 height 14
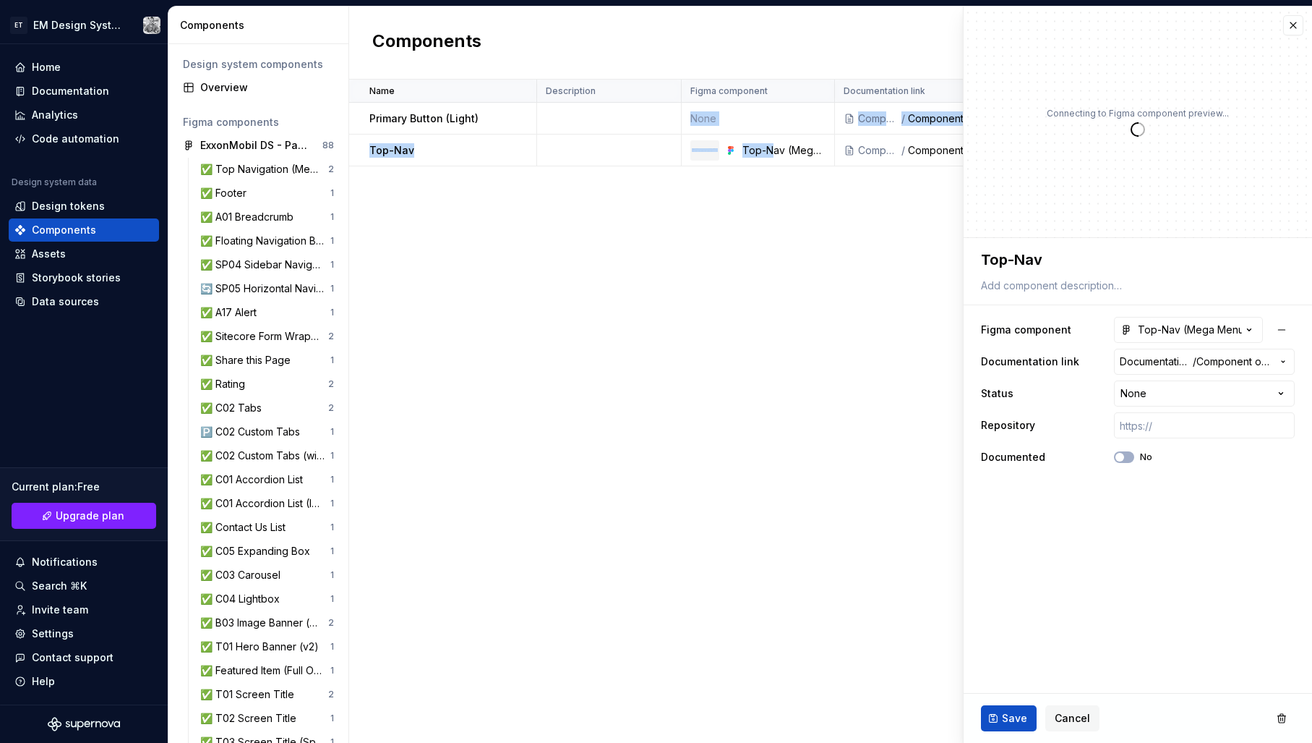
drag, startPoint x: 659, startPoint y: 132, endPoint x: 630, endPoint y: 226, distance: 98.3
click at [592, 150] on tr "Top-Nav Top-Nav (Mega Menu + Search) Components / Component overview None None …" at bounding box center [915, 150] width 1132 height 32
click at [637, 246] on div "Name Description Figma component Documentation link Status Repository Documente…" at bounding box center [830, 411] width 963 height 663
click at [242, 85] on div "Overview" at bounding box center [267, 87] width 134 height 14
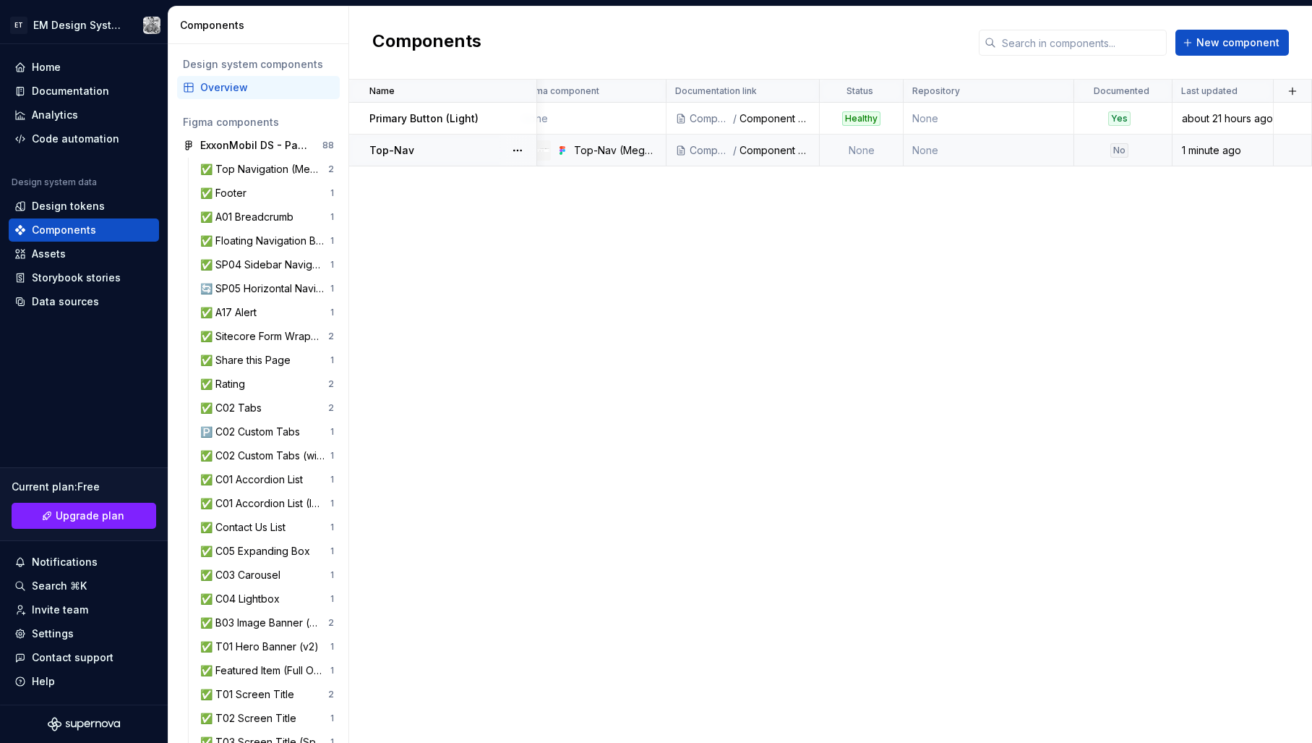
scroll to position [0, 168]
click at [1109, 149] on div "No" at bounding box center [1119, 150] width 88 height 14
click at [1117, 149] on body "ET EM Design System Trial Home Documentation Analytics Code automation Design s…" at bounding box center [656, 371] width 1312 height 743
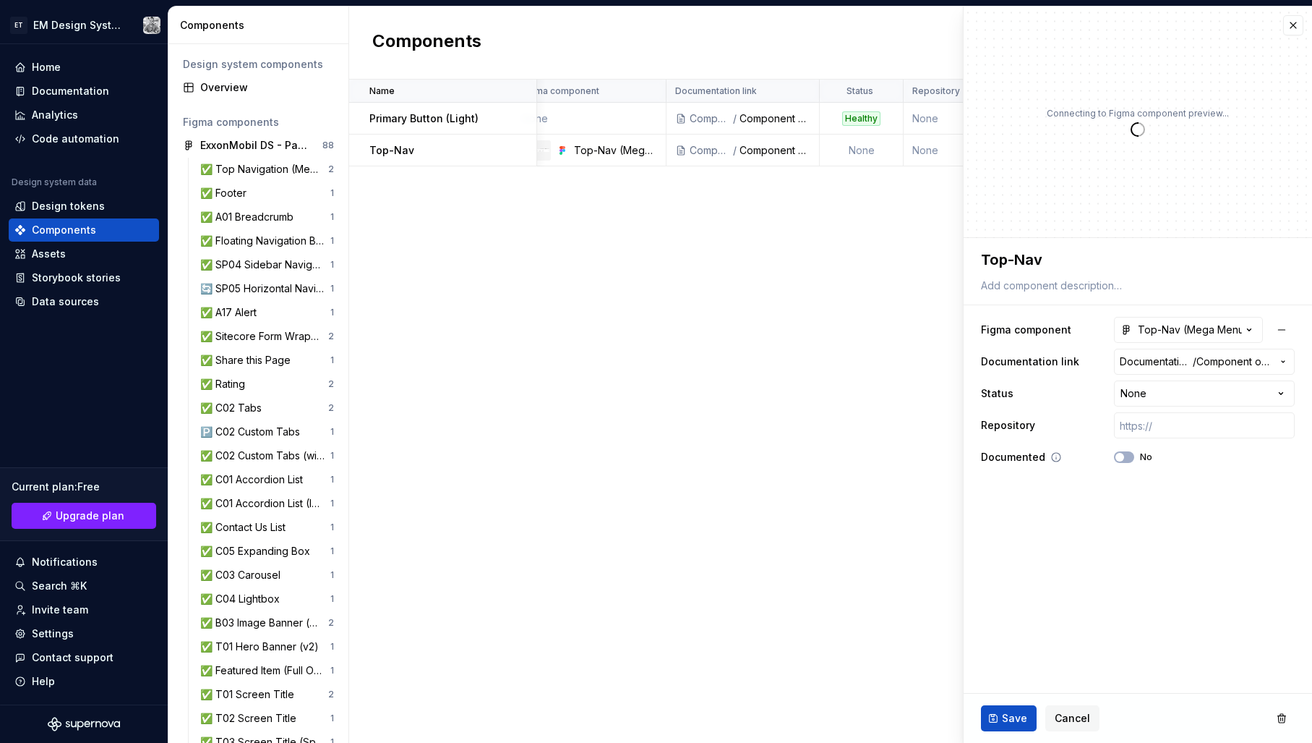
drag, startPoint x: 1122, startPoint y: 456, endPoint x: 1127, endPoint y: 463, distance: 8.8
click at [1122, 456] on span "button" at bounding box center [1120, 457] width 9 height 9
click at [1018, 717] on span "Save" at bounding box center [1014, 718] width 25 height 14
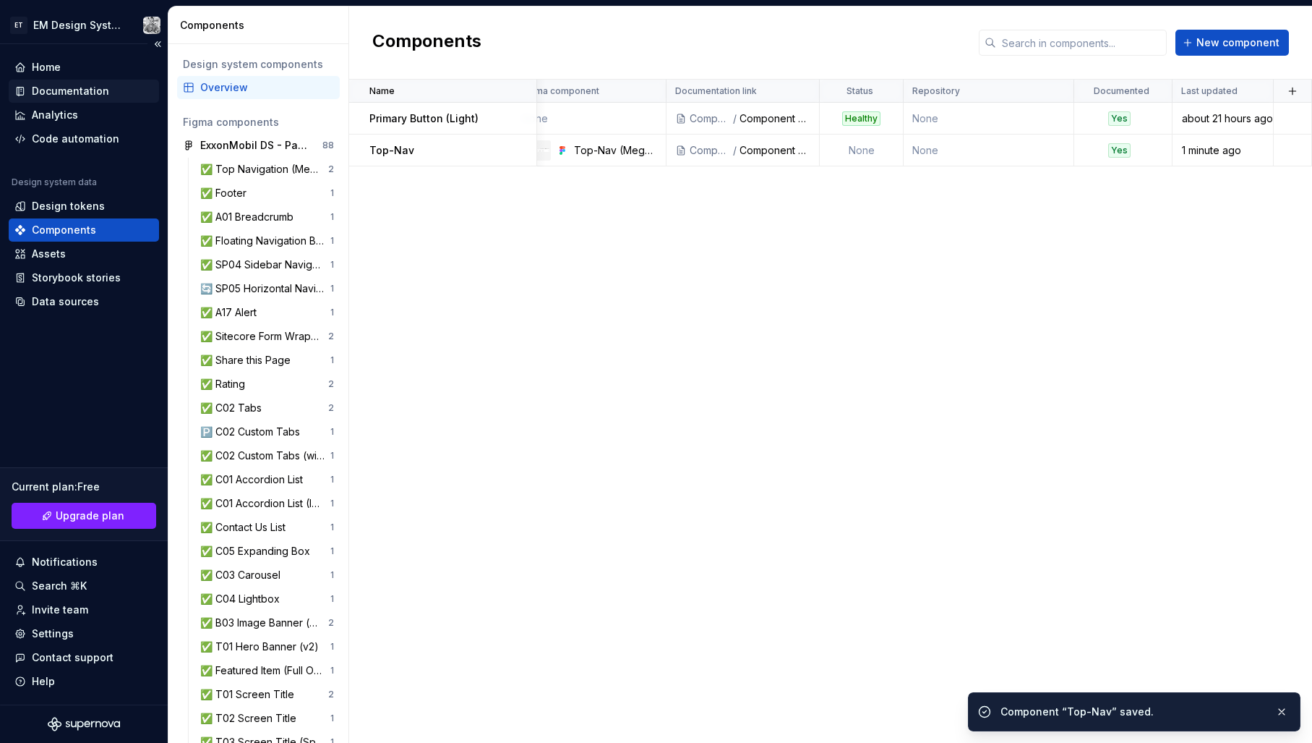
click at [75, 95] on div "Documentation" at bounding box center [70, 91] width 77 height 14
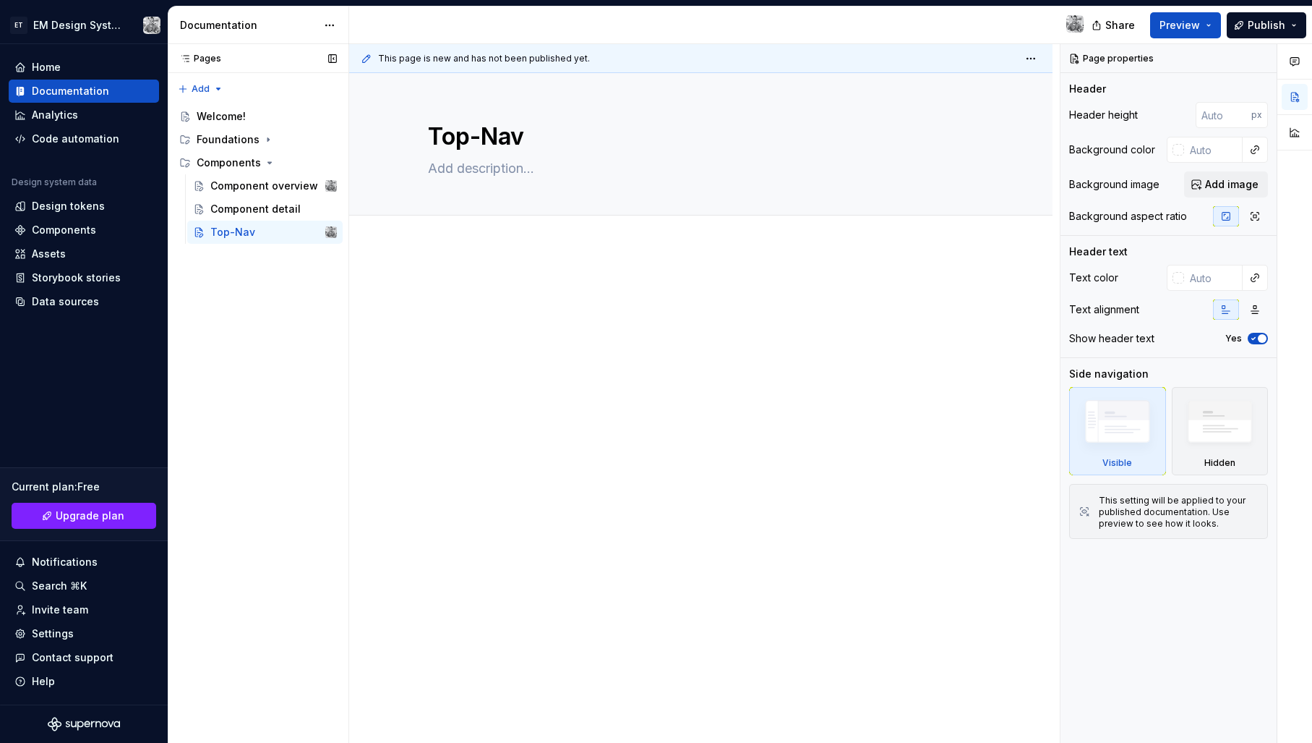
click at [256, 349] on div "Pages Pages Add Accessibility guide for tree Page tree. Navigate the tree with …" at bounding box center [258, 393] width 181 height 699
click at [1254, 338] on icon "button" at bounding box center [1254, 339] width 4 height 2
click at [1254, 338] on span "button" at bounding box center [1253, 338] width 9 height 9
click at [307, 162] on button "Page tree" at bounding box center [306, 163] width 20 height 20
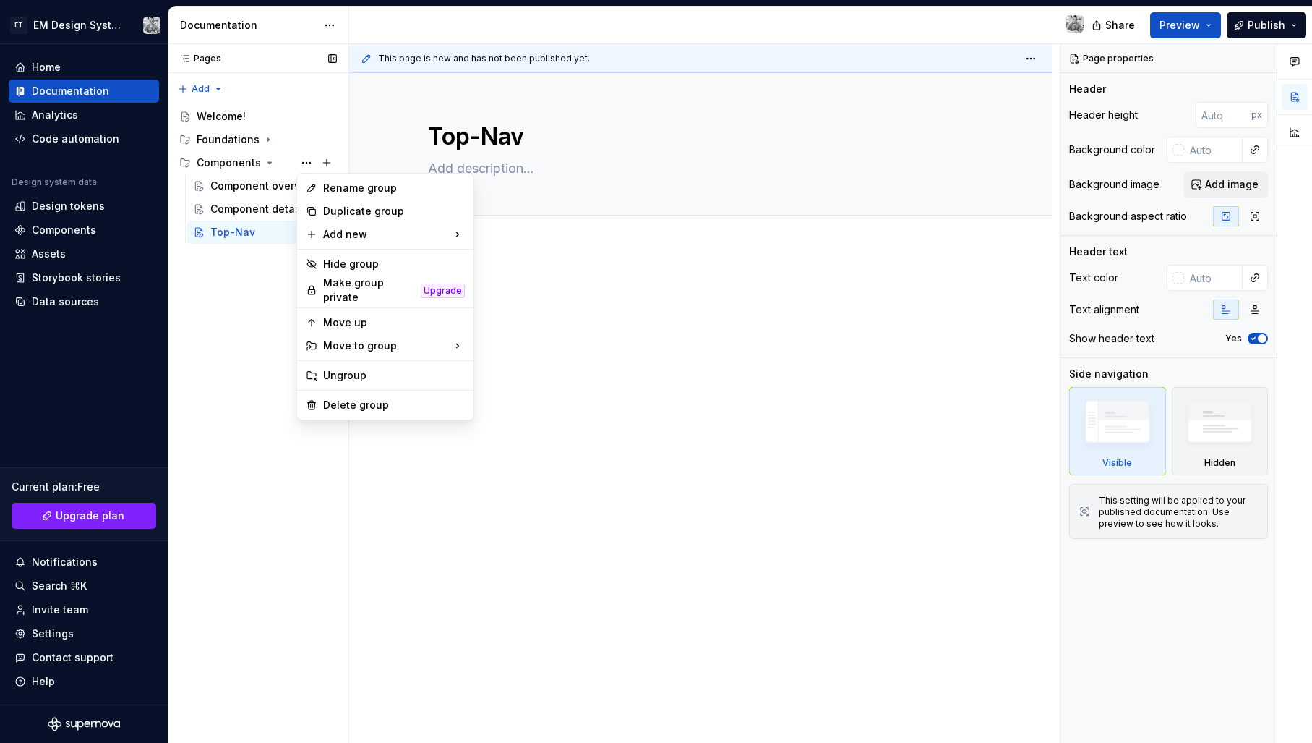
click at [231, 309] on div "Pages Pages Add Accessibility guide for tree Page tree. Navigate the tree with …" at bounding box center [258, 393] width 181 height 699
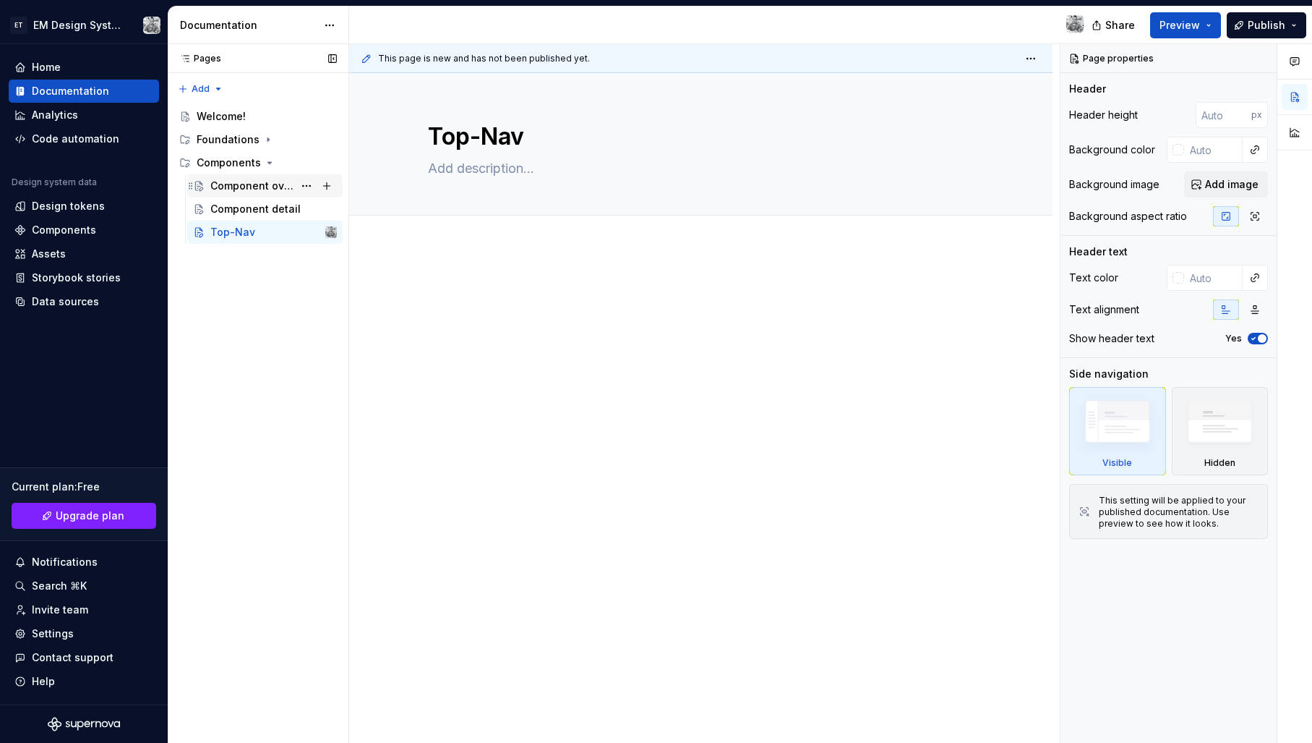
click at [265, 188] on div "Component overview" at bounding box center [251, 186] width 83 height 14
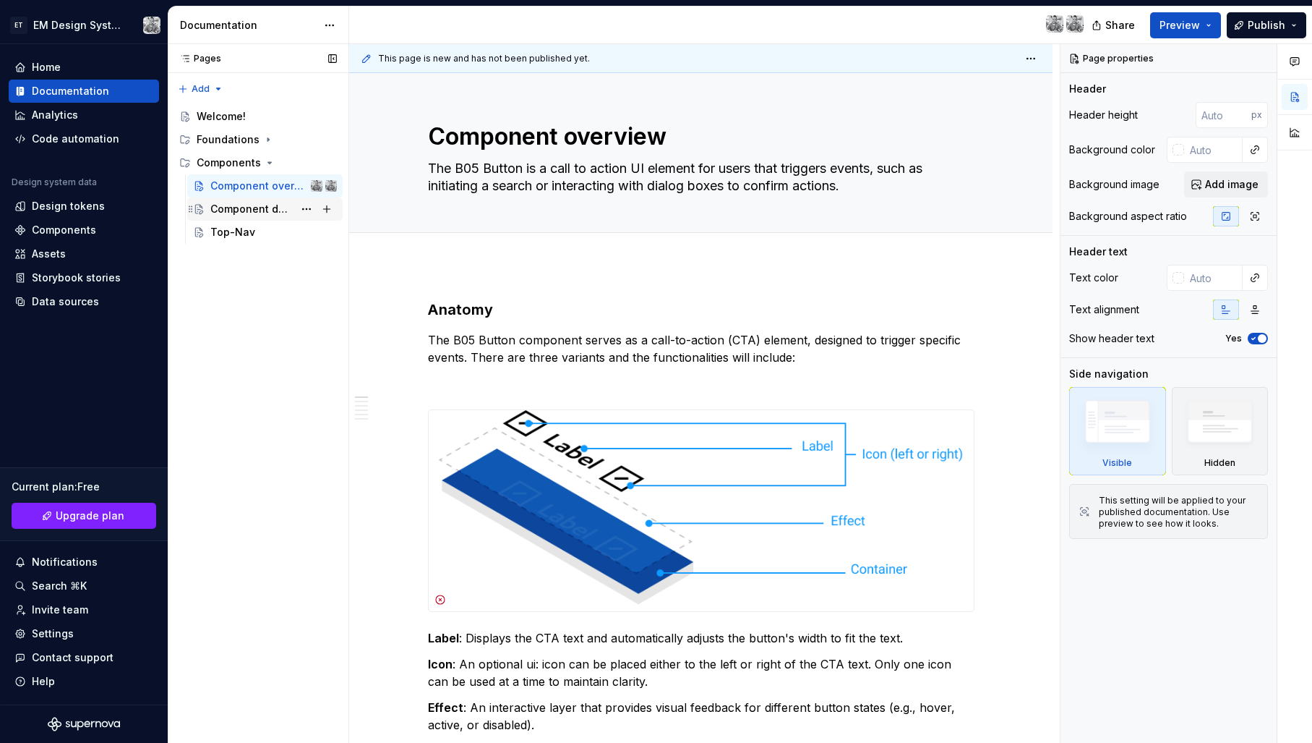
click at [241, 206] on div "Component detail" at bounding box center [251, 209] width 83 height 14
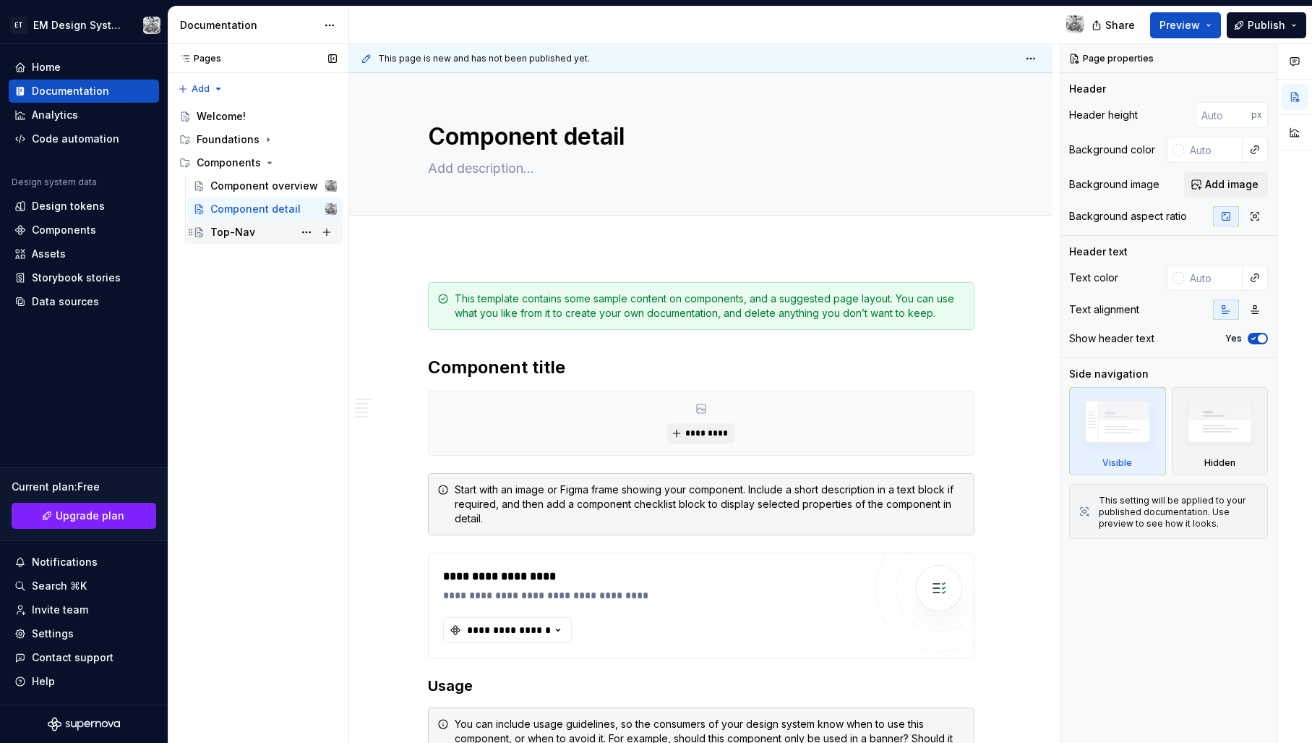
click at [240, 233] on div "Top-Nav" at bounding box center [232, 232] width 45 height 14
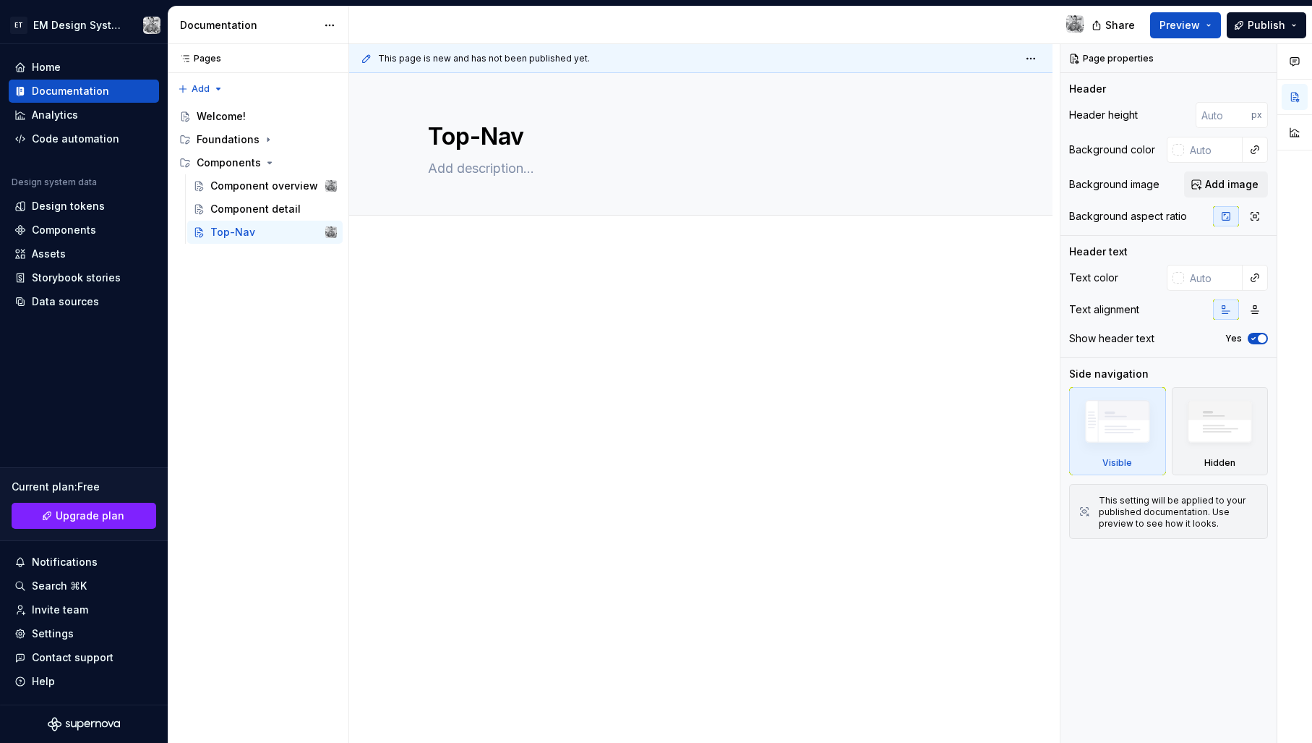
type textarea "*"
click at [421, 245] on div "Add tab" at bounding box center [700, 231] width 703 height 32
click at [450, 234] on span "Add tab" at bounding box center [463, 232] width 34 height 12
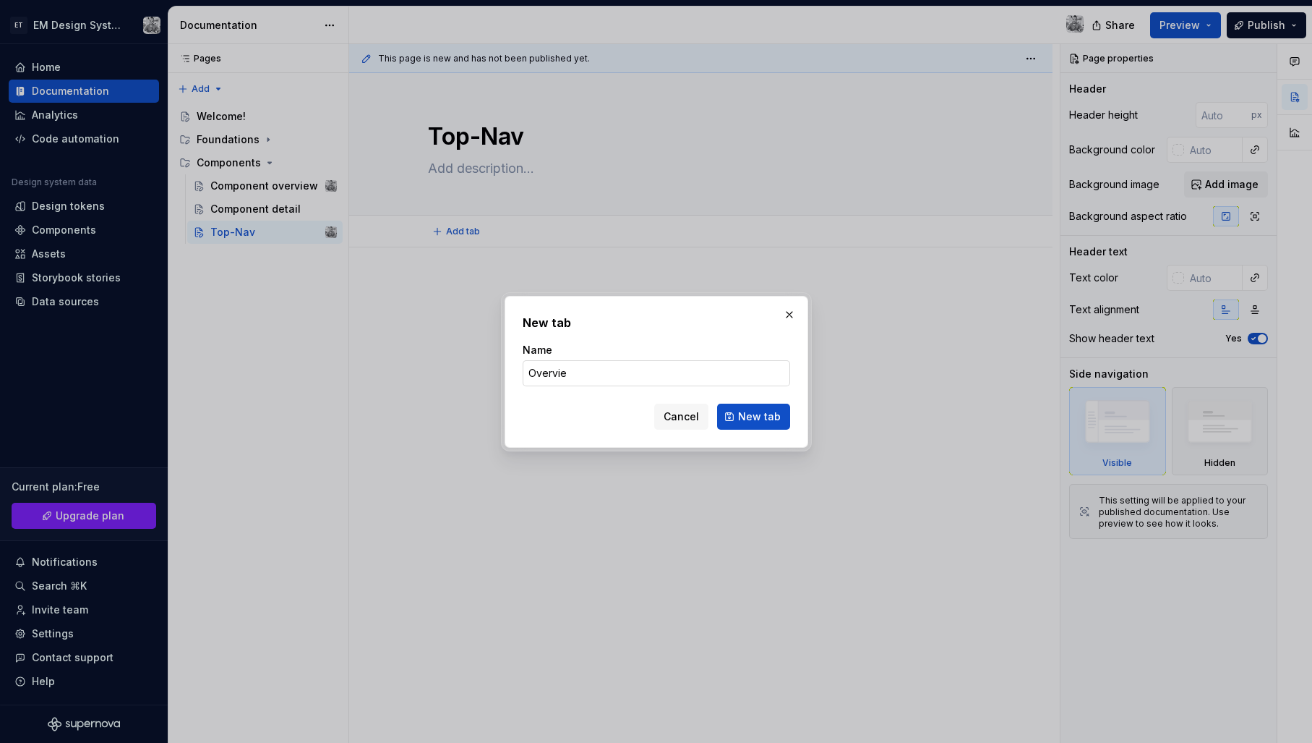
type input "Overview"
click at [754, 416] on button "New tab" at bounding box center [753, 416] width 73 height 26
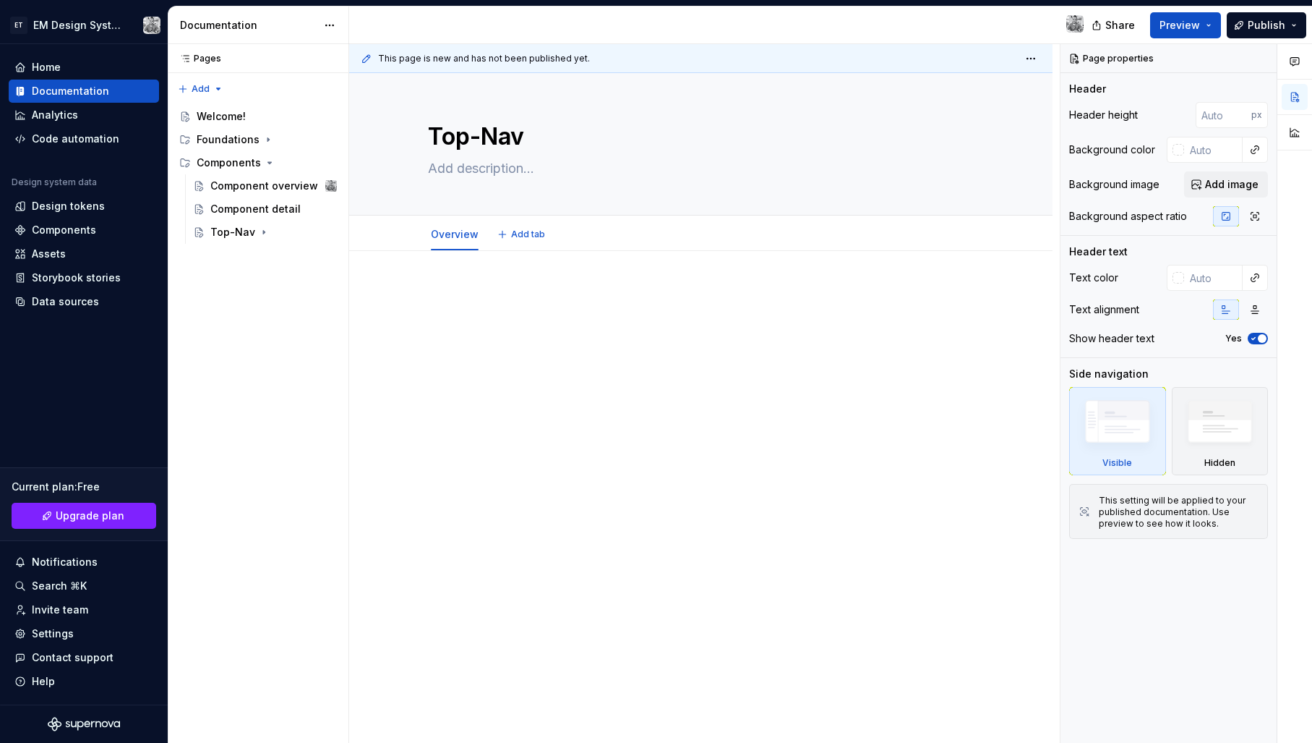
type textarea "*"
click at [524, 236] on span "Add tab" at bounding box center [528, 234] width 34 height 12
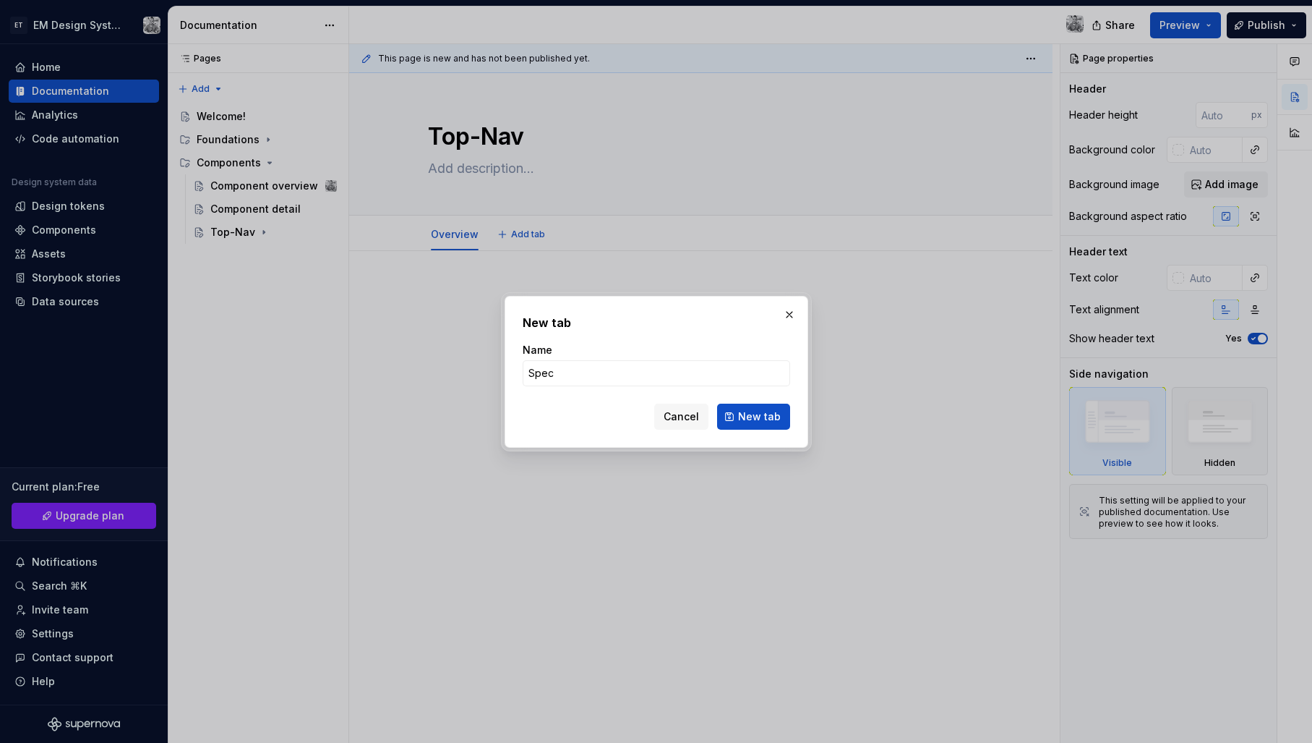
type input "Specs"
click at [754, 416] on button "New tab" at bounding box center [753, 416] width 73 height 26
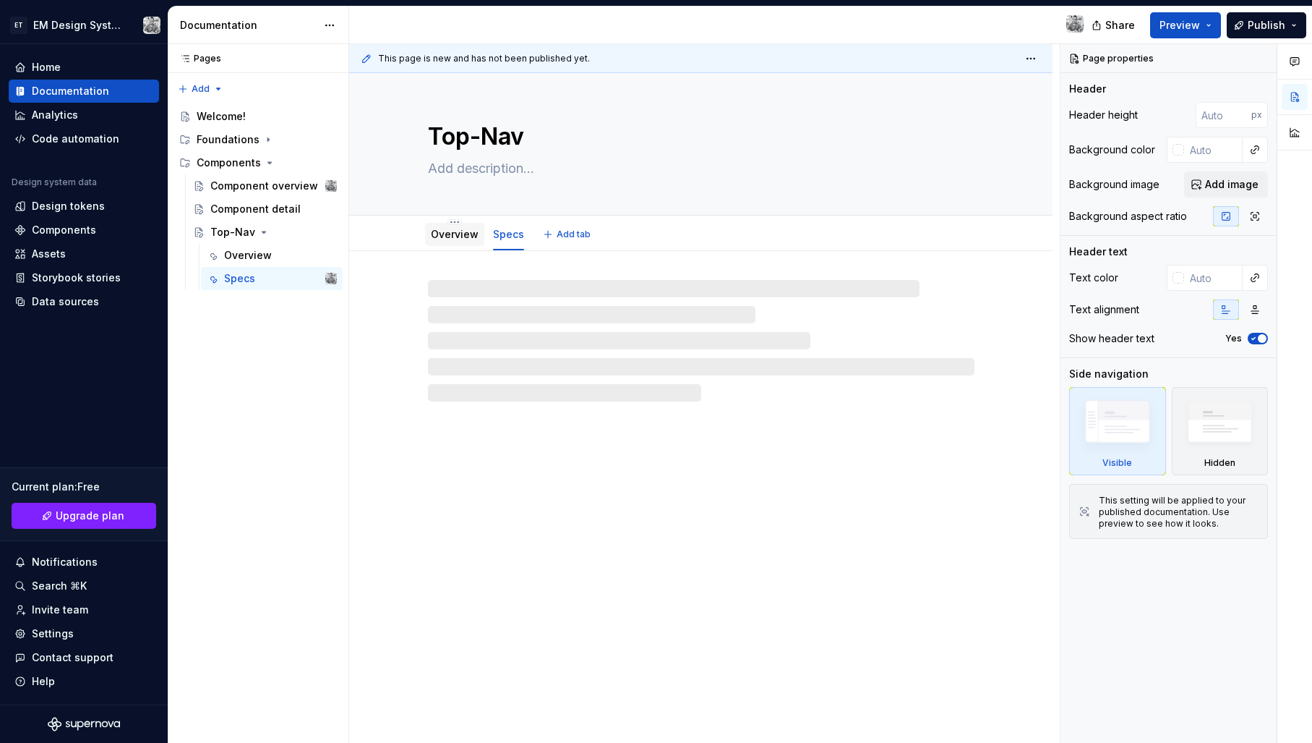
click at [463, 238] on link "Overview" at bounding box center [455, 234] width 48 height 12
type textarea "*"
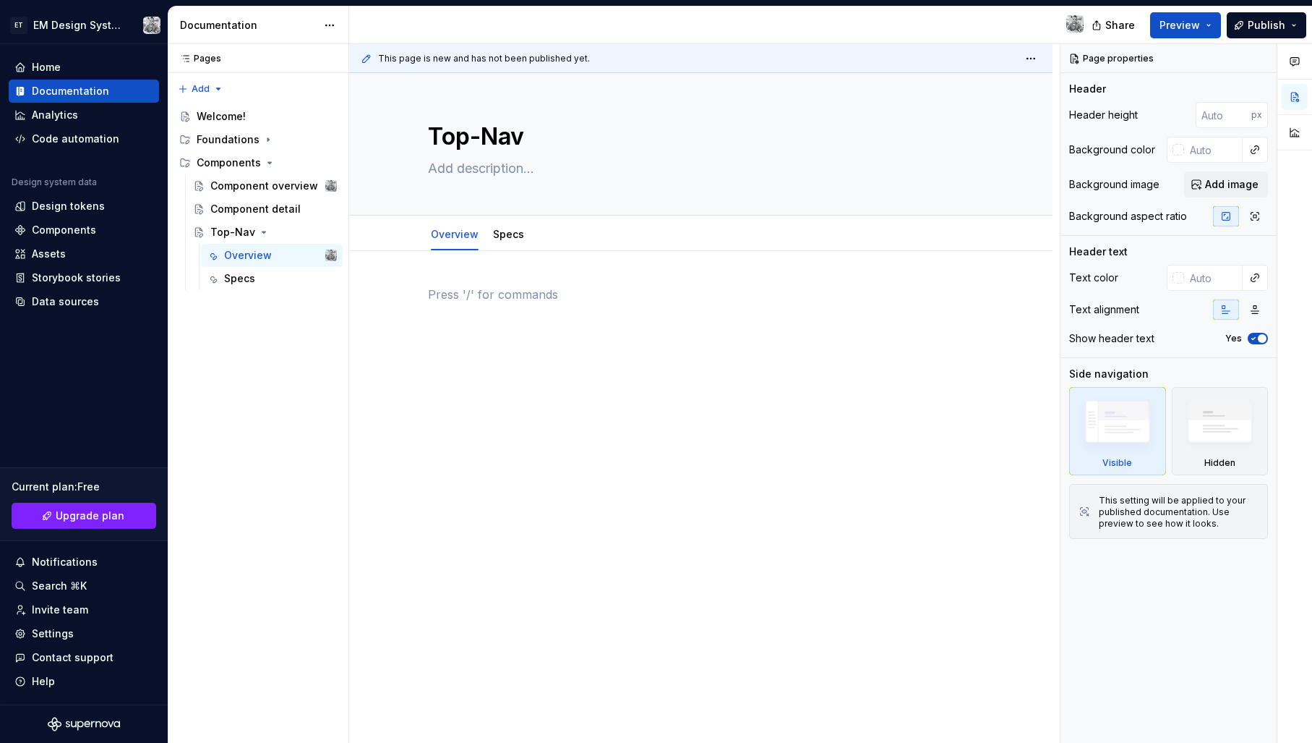
click at [497, 283] on div at bounding box center [700, 416] width 703 height 330
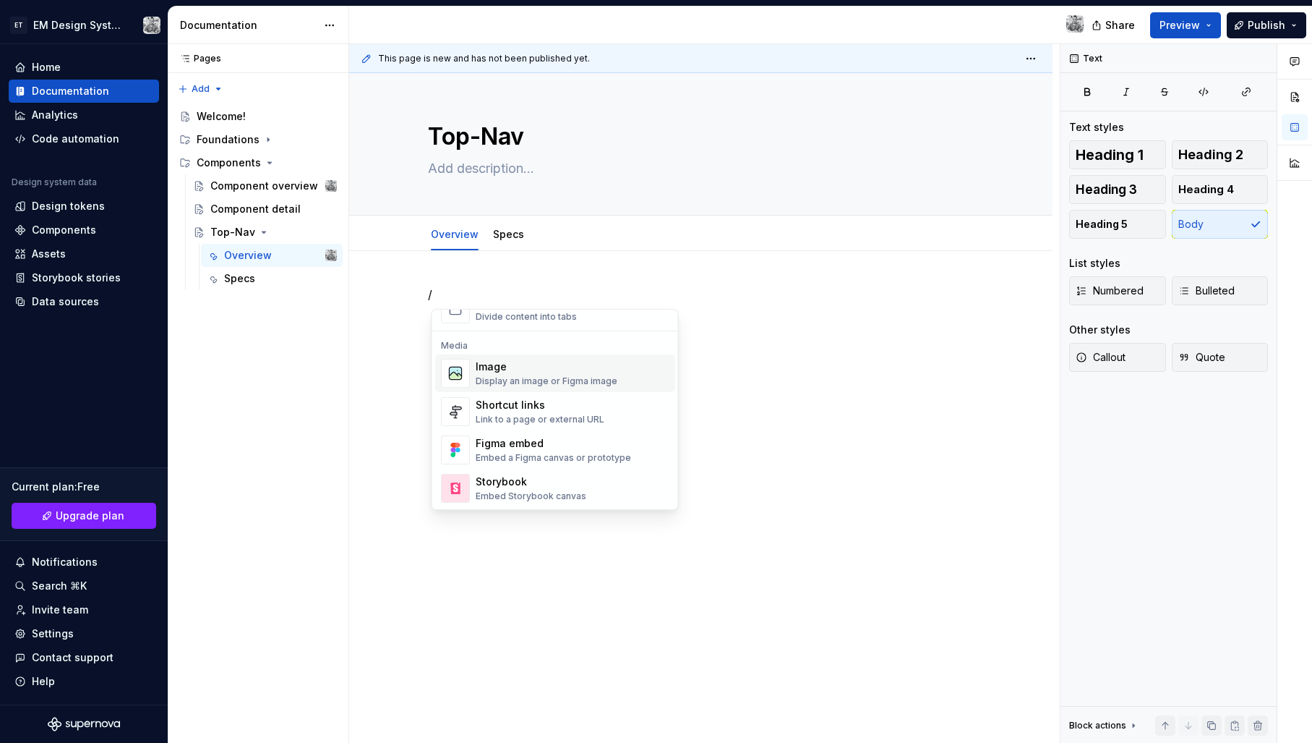
scroll to position [594, 0]
click at [530, 380] on div "Display an image or Figma image" at bounding box center [547, 381] width 142 height 12
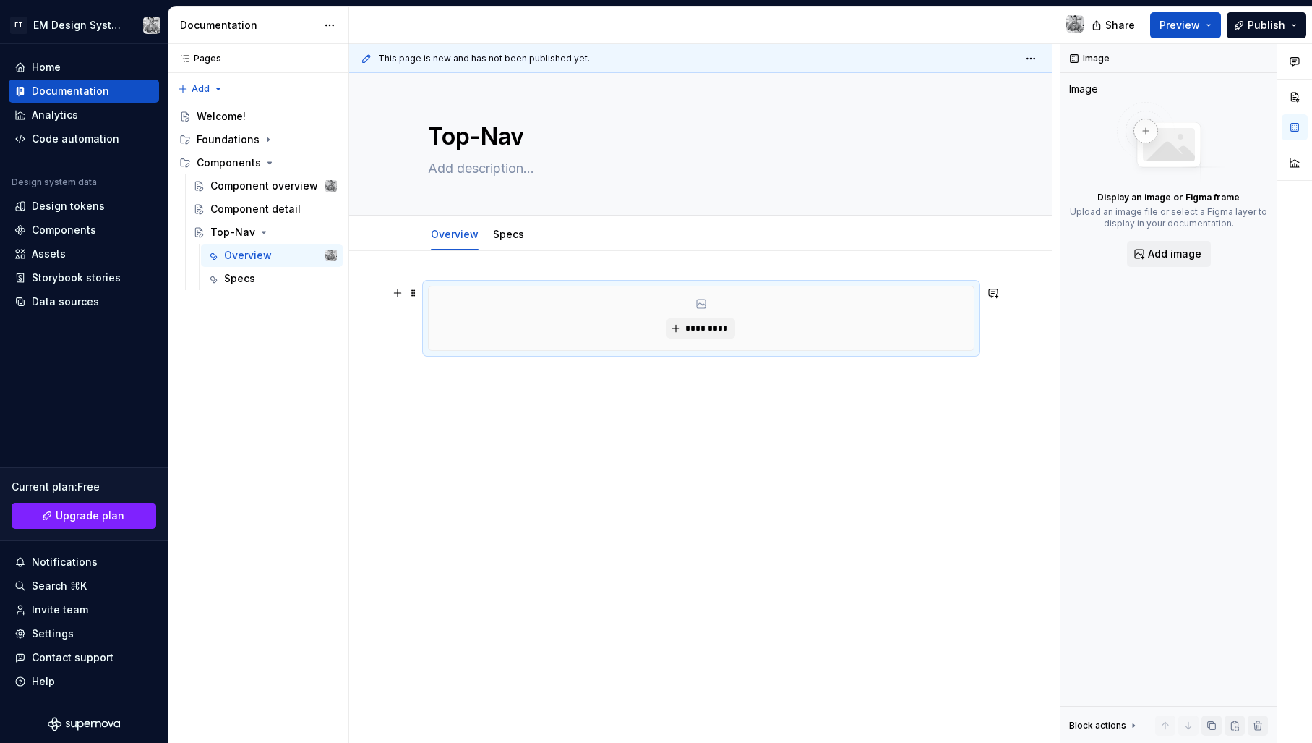
click at [583, 326] on div "*********" at bounding box center [701, 318] width 545 height 64
click at [714, 308] on div "*********" at bounding box center [701, 318] width 545 height 64
drag, startPoint x: 1140, startPoint y: 139, endPoint x: 1165, endPoint y: 234, distance: 98.7
click at [1140, 139] on img at bounding box center [1169, 142] width 116 height 81
click at [1178, 251] on span "Add image" at bounding box center [1175, 254] width 54 height 14
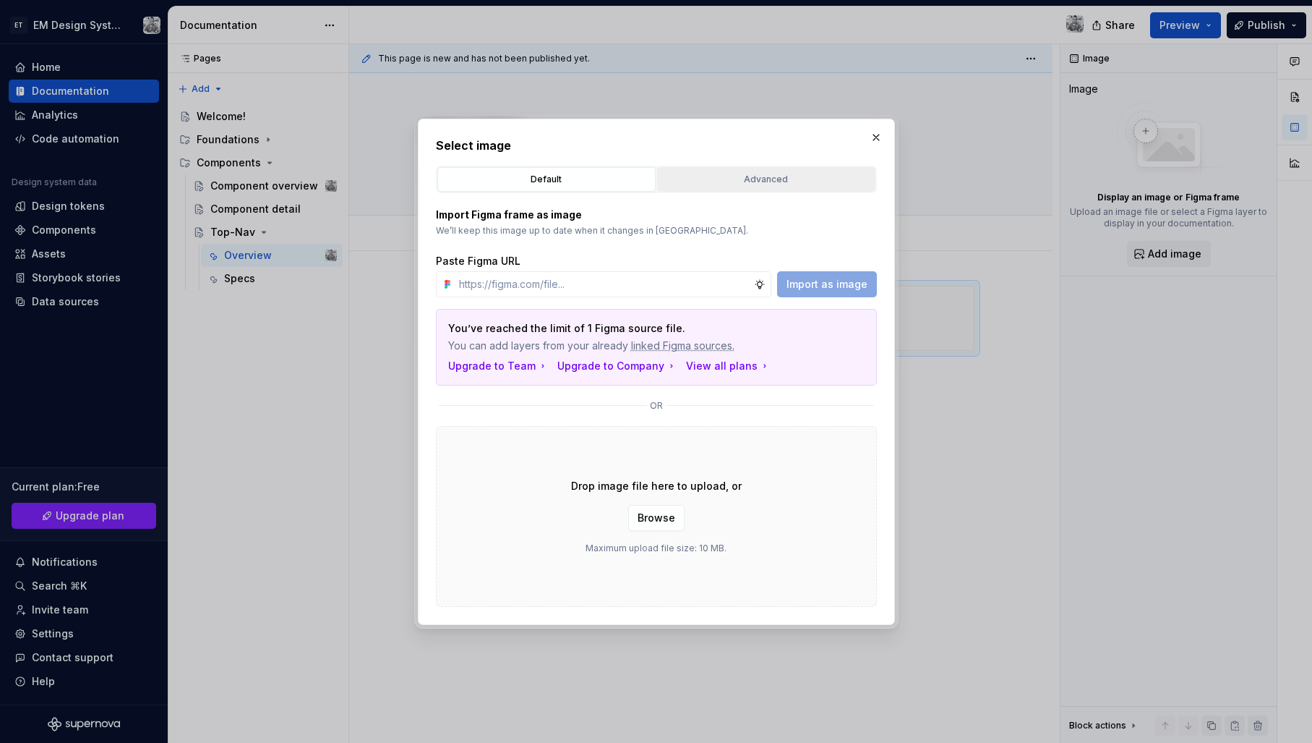
click at [753, 177] on div "Advanced" at bounding box center [766, 179] width 208 height 14
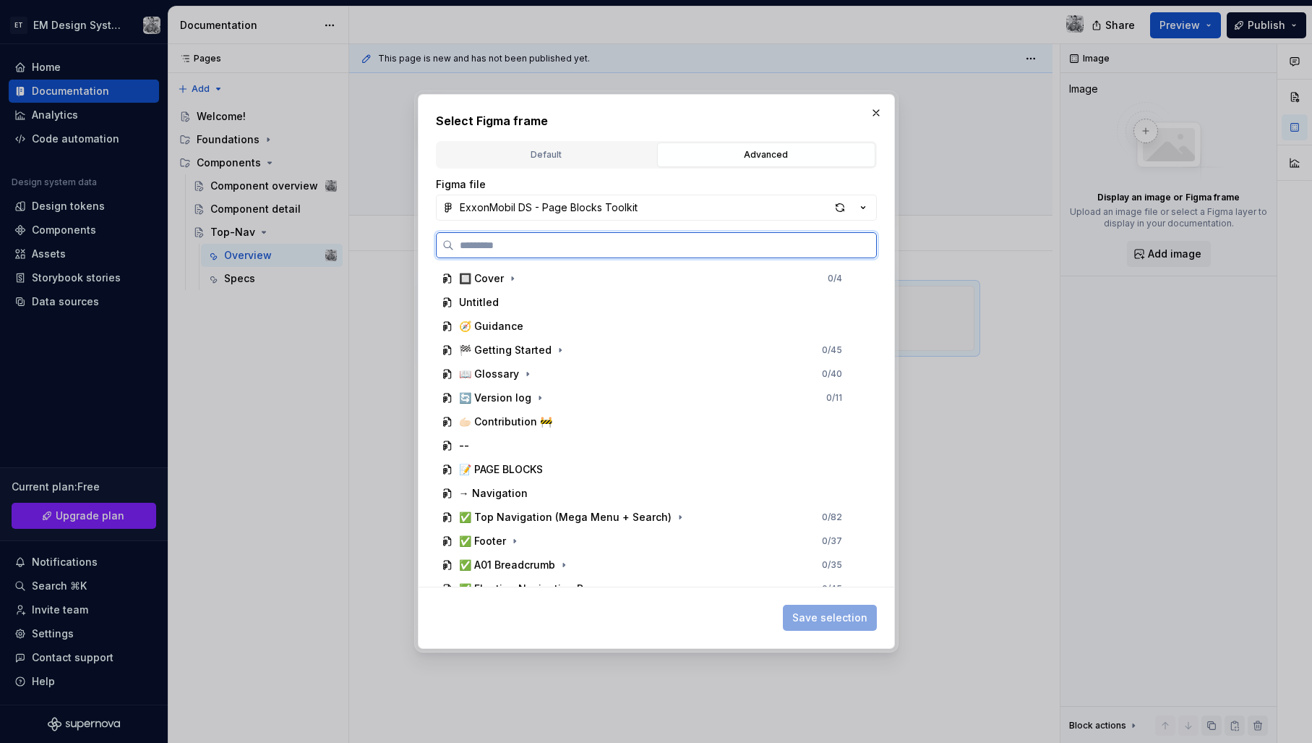
click at [579, 249] on input "search" at bounding box center [665, 245] width 422 height 14
type input "***"
type textarea "*"
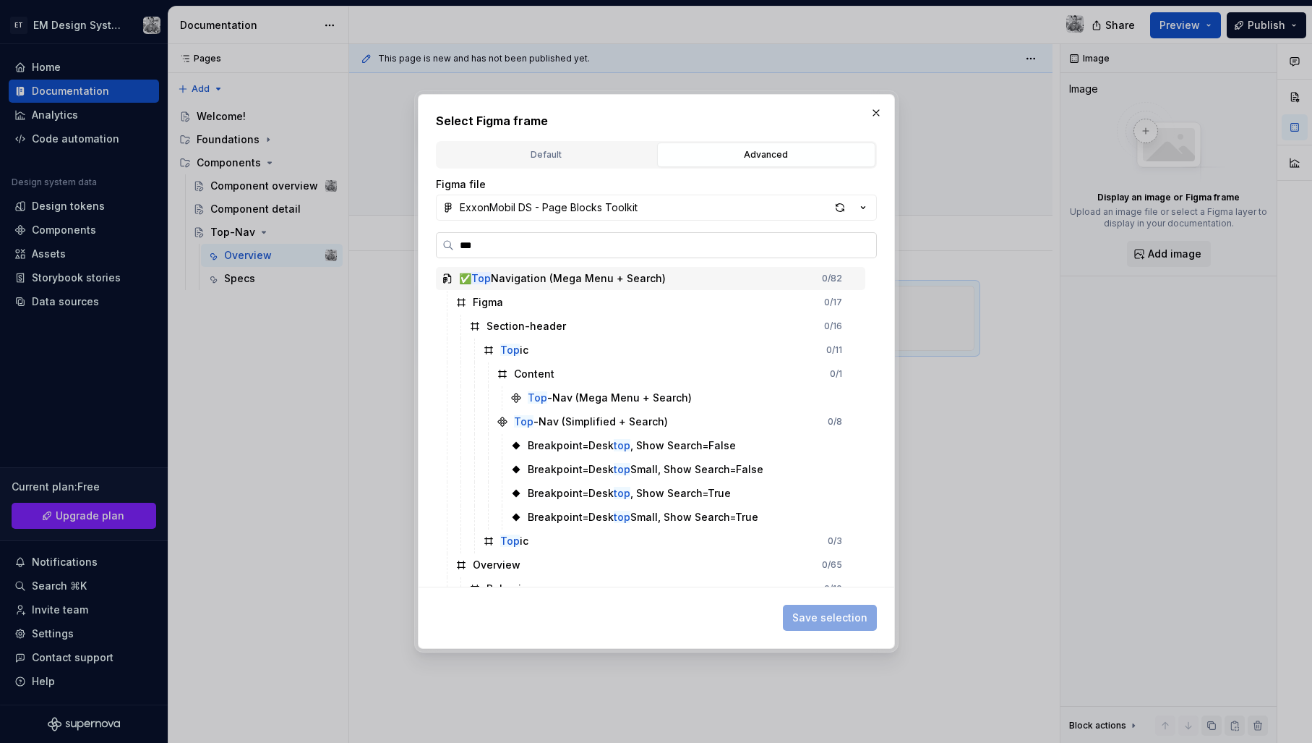
scroll to position [0, 0]
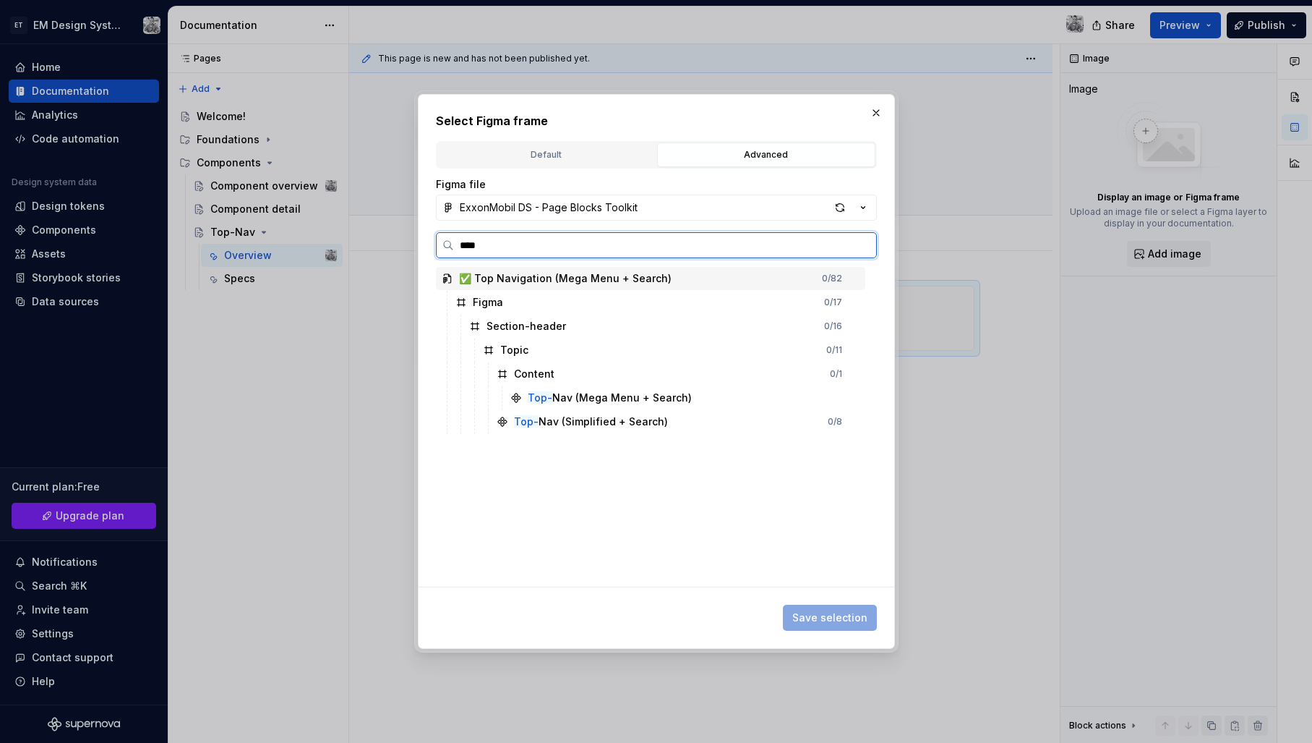
click at [505, 281] on div "✅ Top Navigation (Mega Menu + Search)" at bounding box center [565, 278] width 213 height 14
click at [492, 305] on div "Figma" at bounding box center [488, 302] width 30 height 14
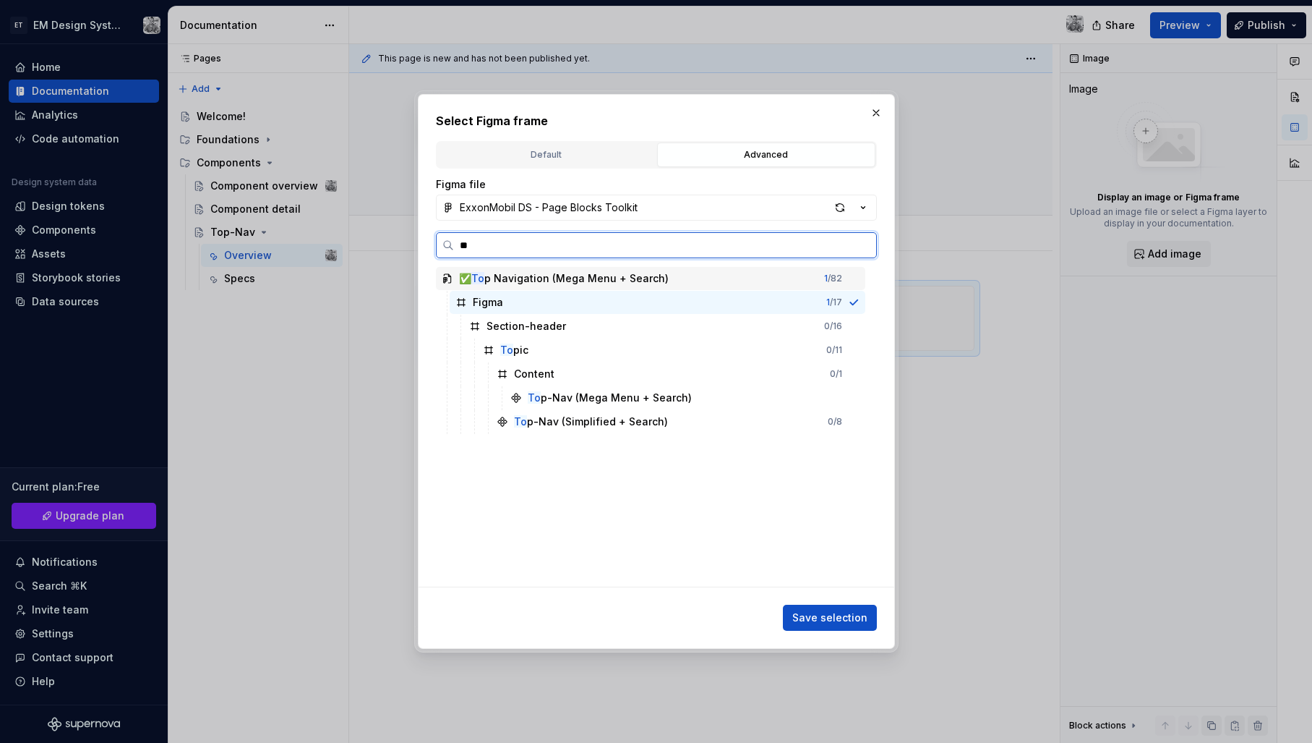
type input "*"
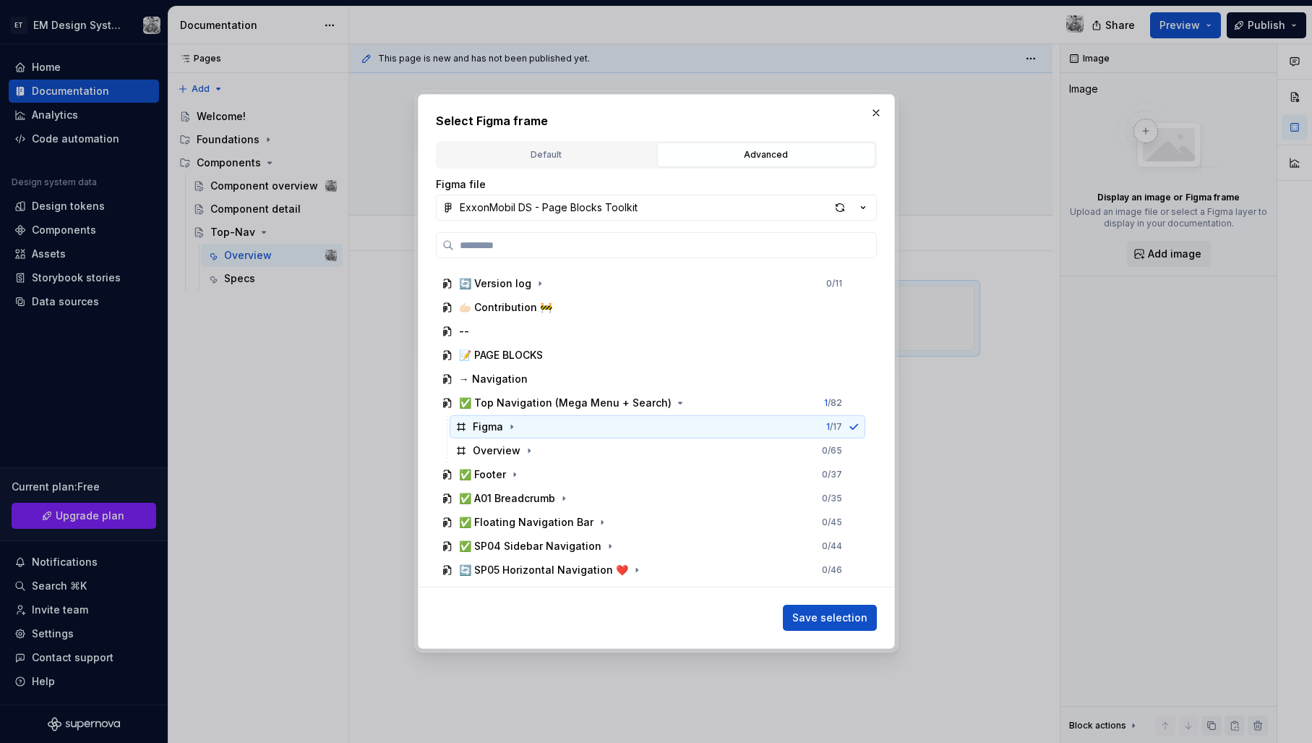
scroll to position [115, 0]
click at [736, 424] on div "Figma 1 / 17" at bounding box center [658, 425] width 416 height 23
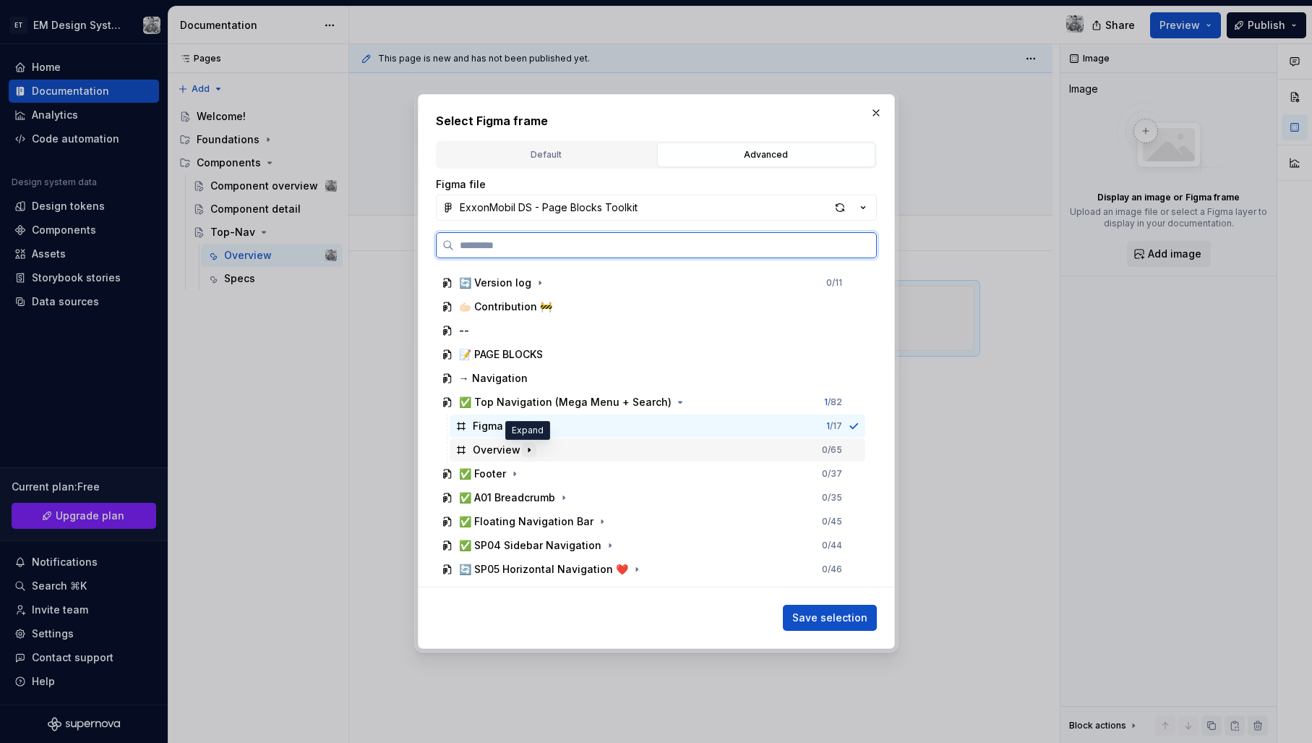
click at [529, 450] on icon "button" at bounding box center [529, 450] width 12 height 12
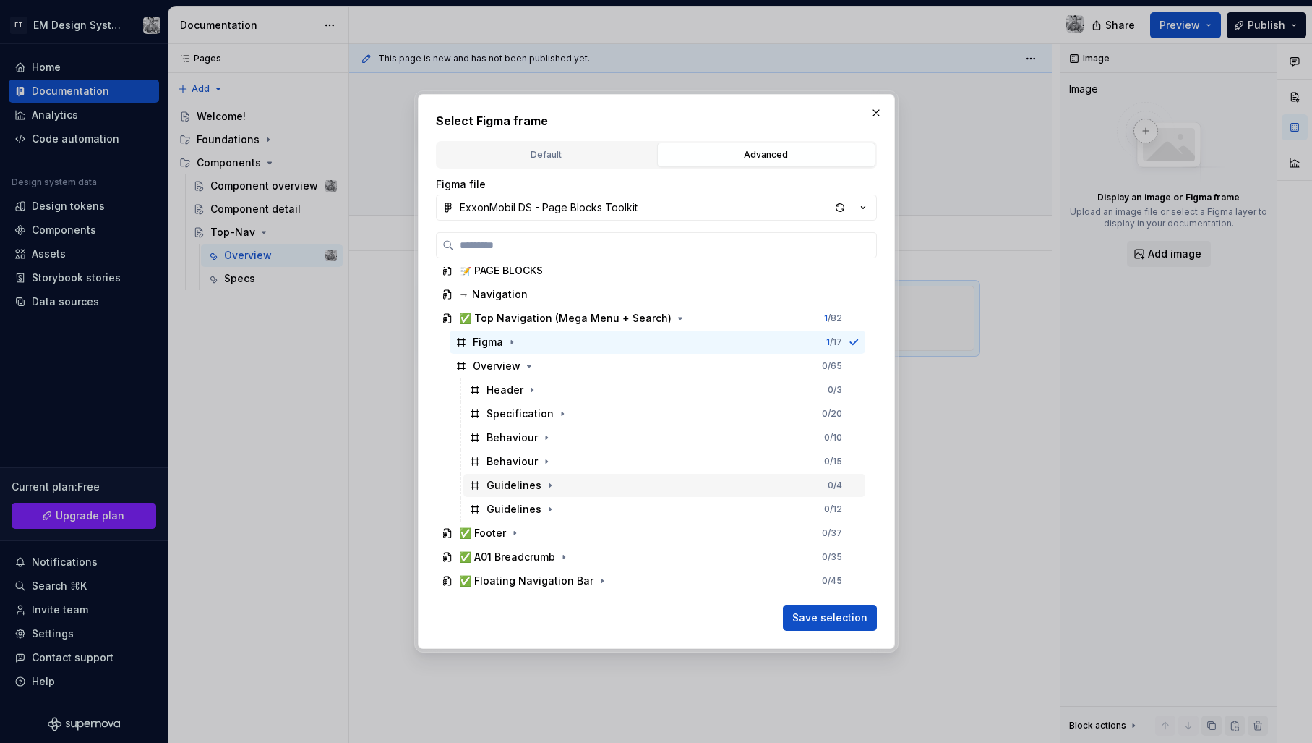
scroll to position [231, 0]
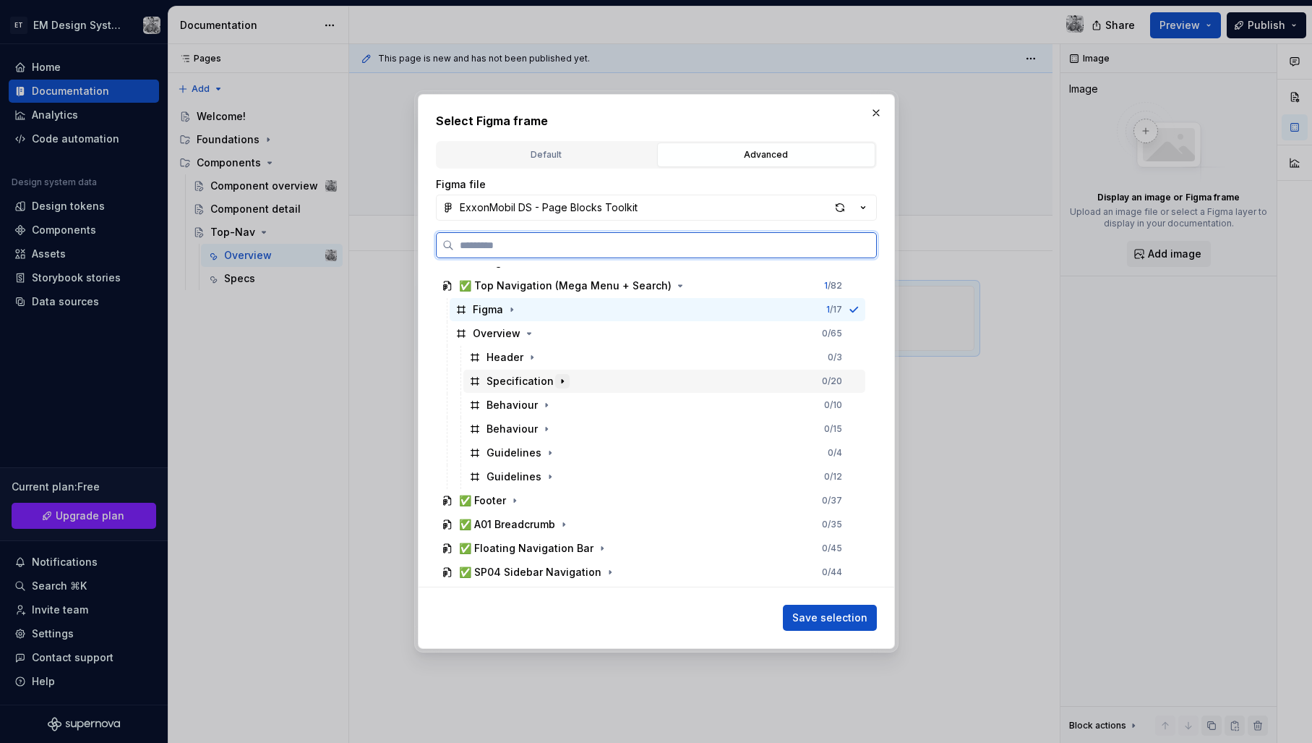
click at [562, 382] on icon "button" at bounding box center [562, 382] width 1 height 4
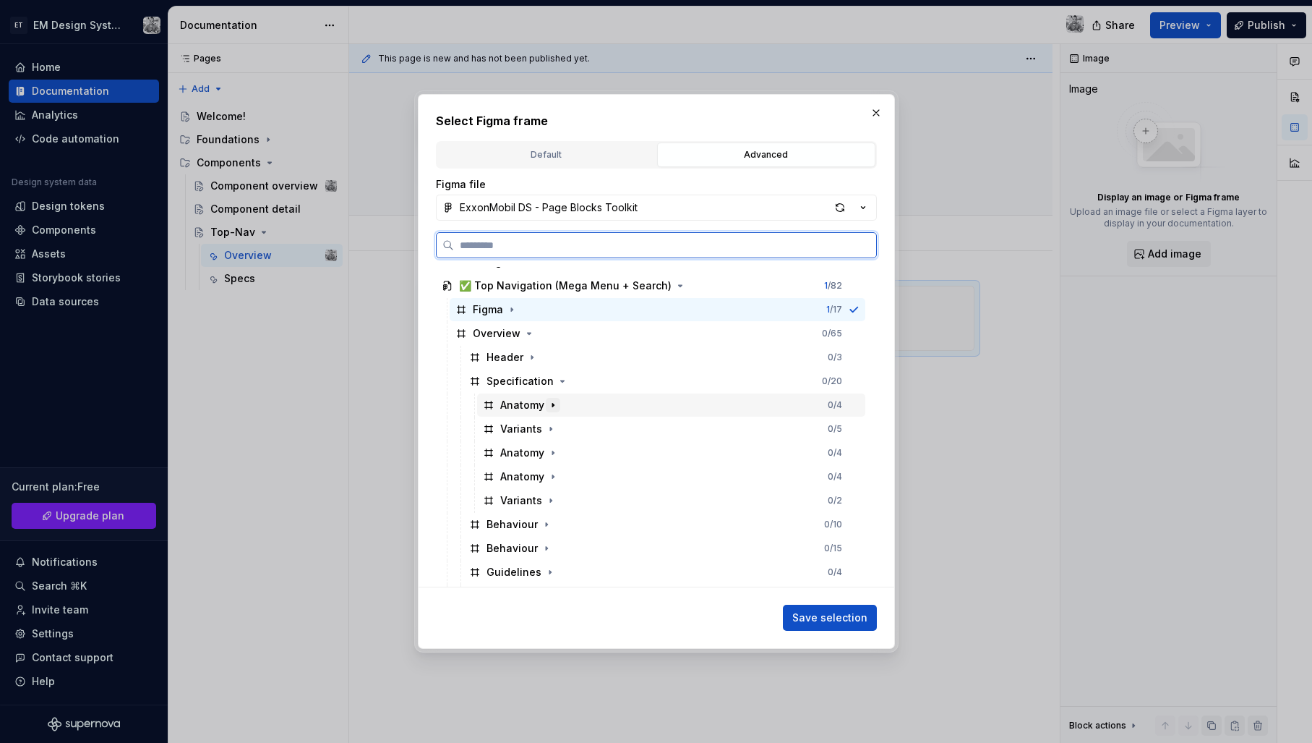
click at [552, 408] on icon "button" at bounding box center [553, 405] width 12 height 12
click at [553, 502] on icon "button" at bounding box center [553, 501] width 12 height 12
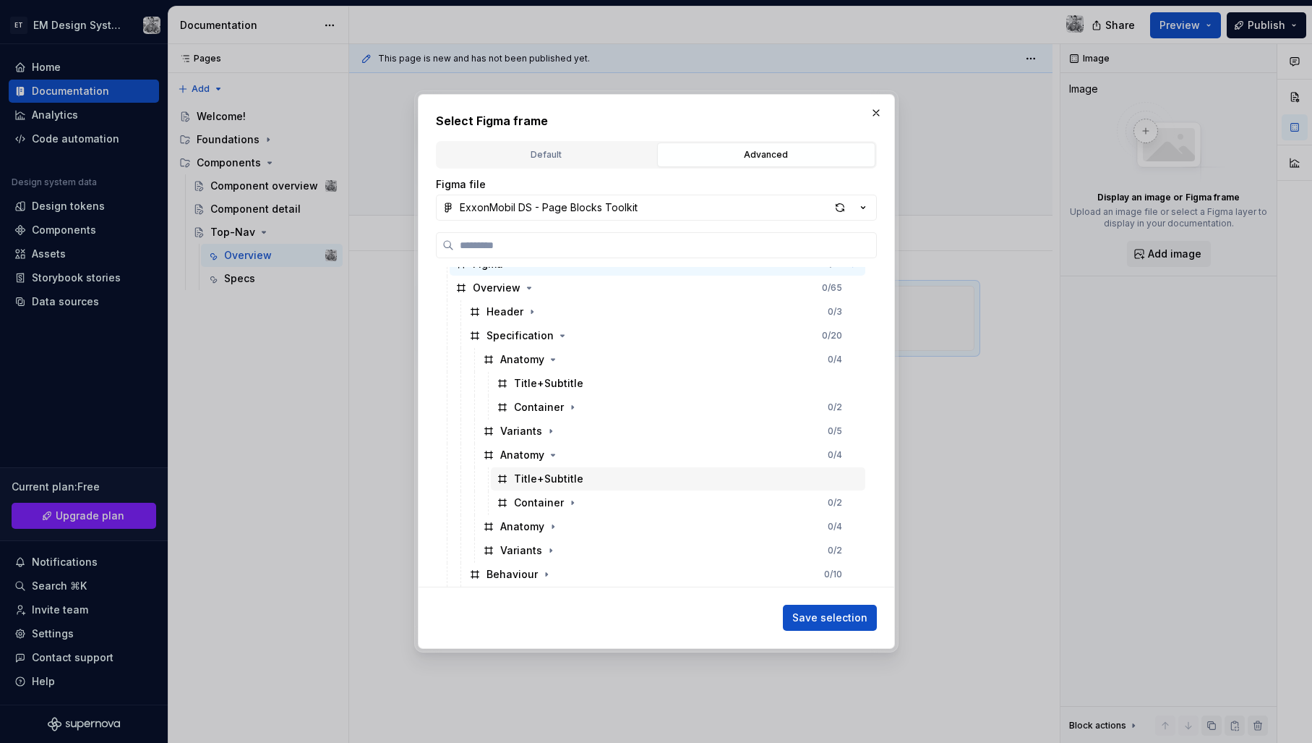
scroll to position [296, 0]
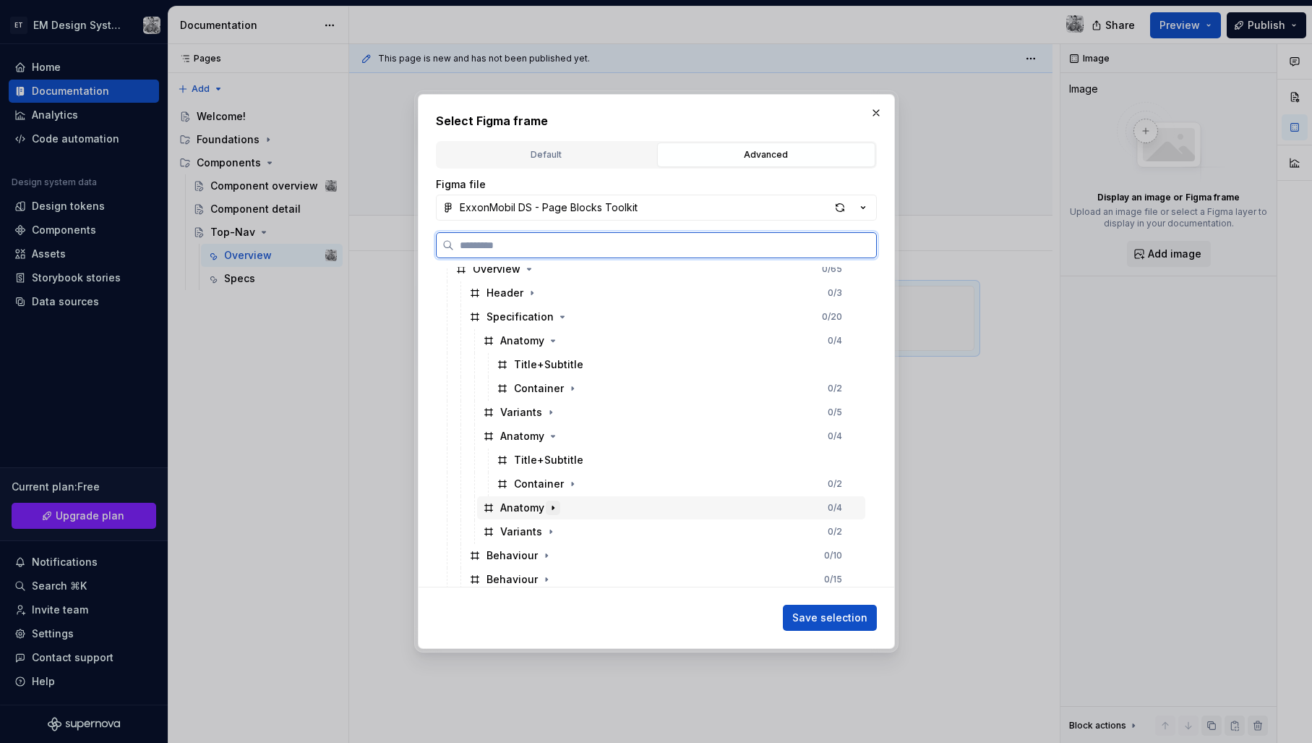
click at [554, 510] on icon "button" at bounding box center [553, 508] width 12 height 12
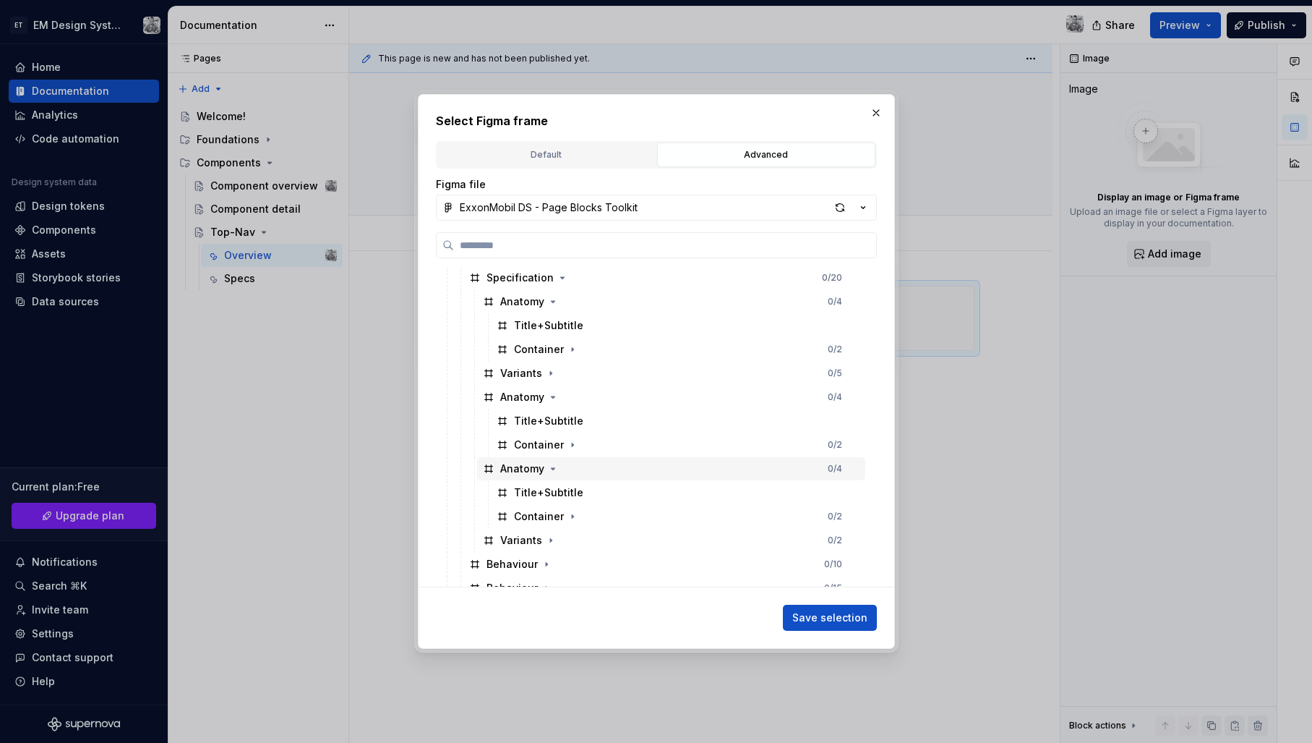
scroll to position [341, 0]
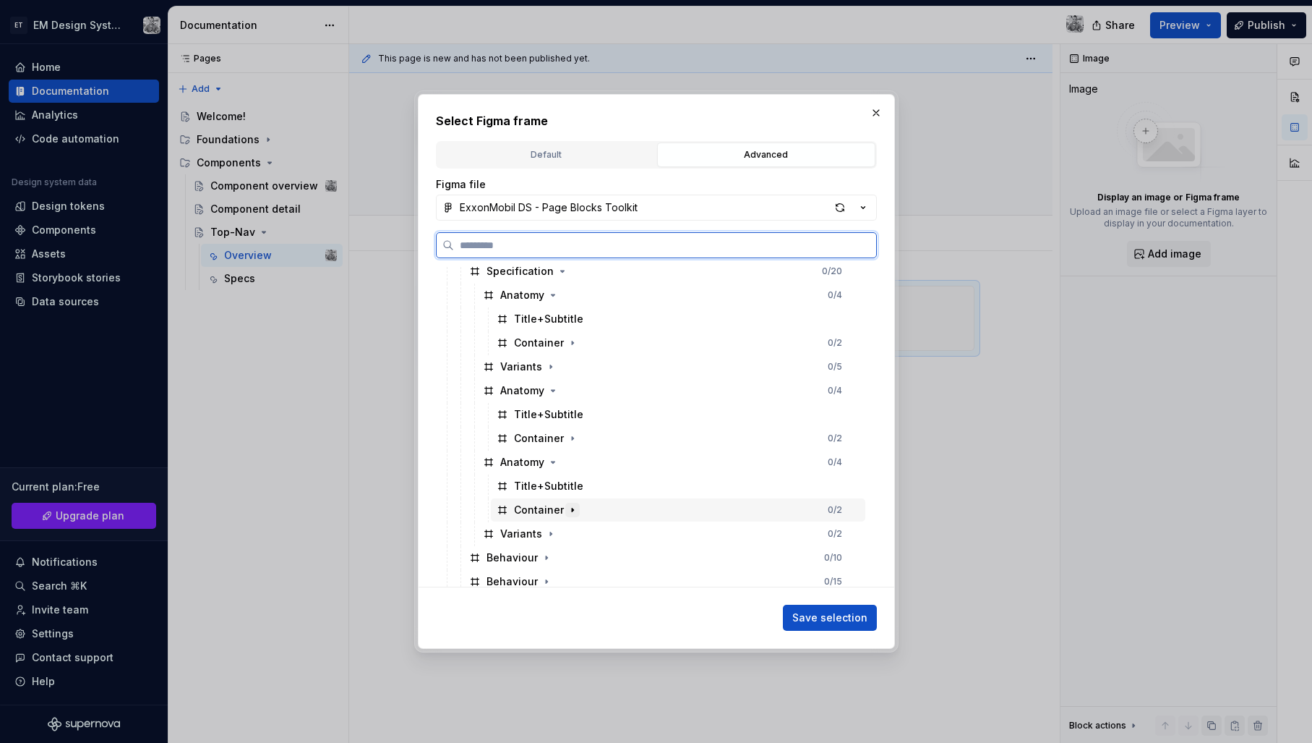
click at [567, 510] on icon "button" at bounding box center [573, 510] width 12 height 12
click at [575, 542] on div "Anatomy" at bounding box center [685, 533] width 361 height 23
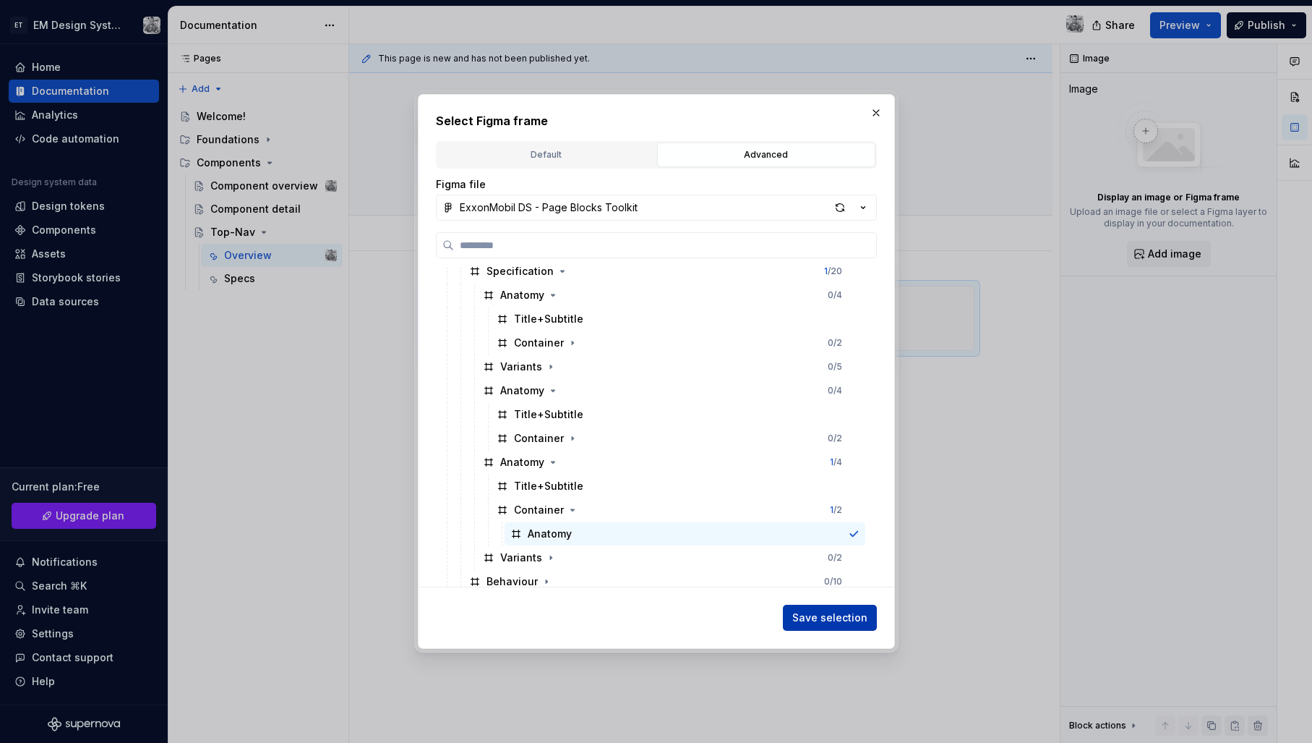
click at [818, 619] on span "Save selection" at bounding box center [829, 617] width 75 height 14
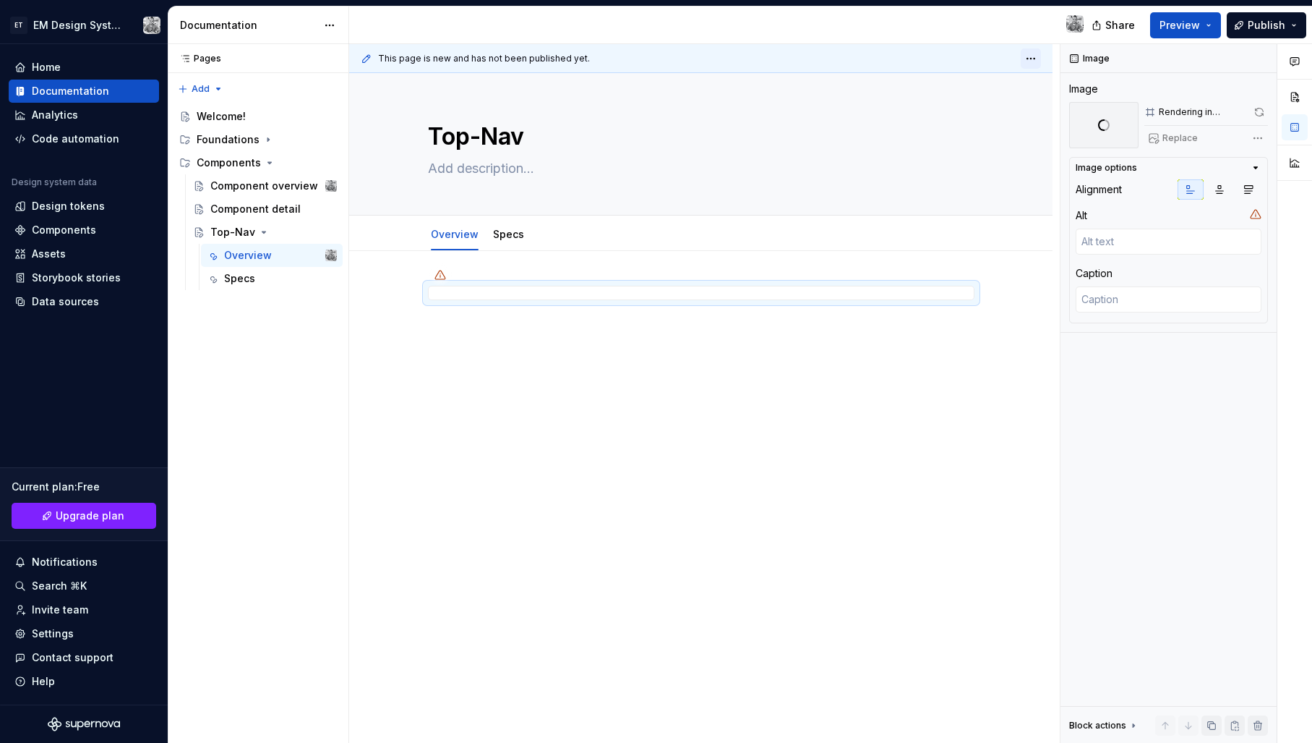
click at [1038, 57] on html "ET EM Design System Trial Home Documentation Analytics Code automation Design s…" at bounding box center [656, 371] width 1312 height 743
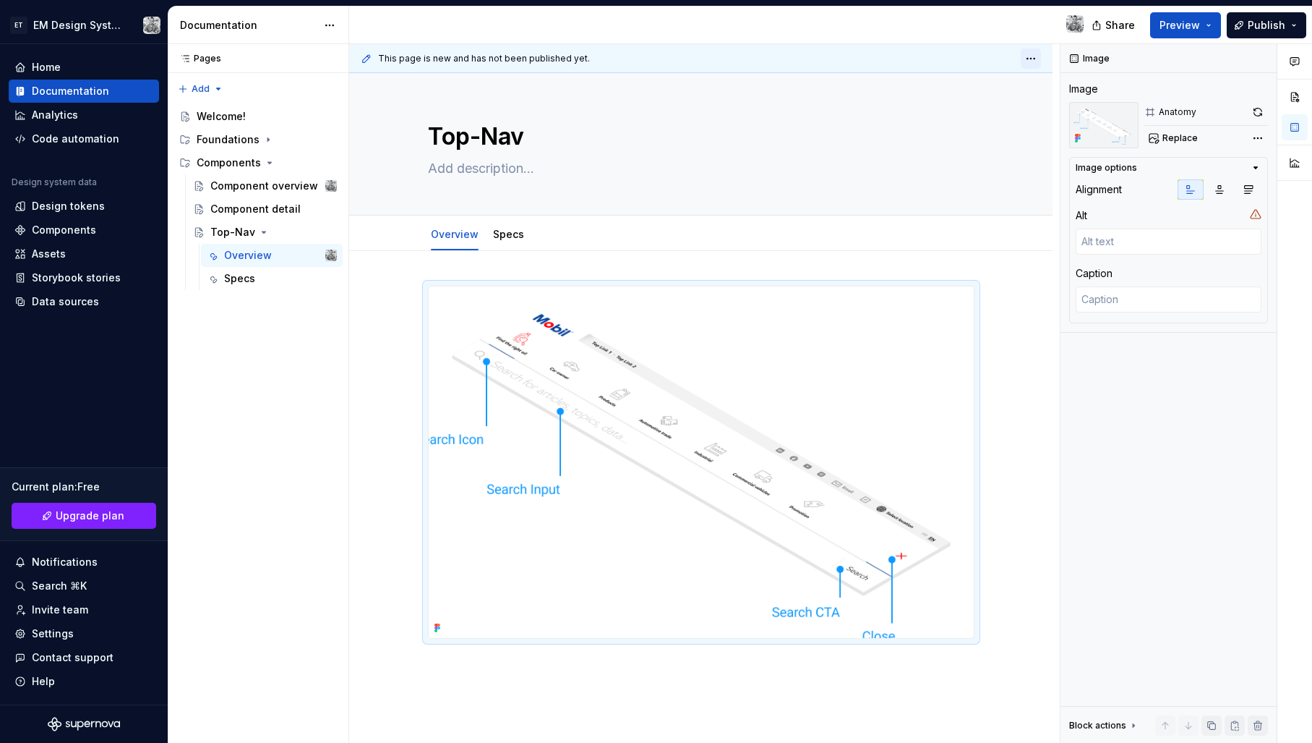
click at [1038, 57] on html "ET EM Design System Trial Home Documentation Analytics Code automation Design s…" at bounding box center [656, 371] width 1312 height 743
click at [371, 416] on div at bounding box center [700, 565] width 703 height 628
click at [808, 492] on img at bounding box center [701, 461] width 545 height 351
click at [1003, 435] on div at bounding box center [700, 565] width 703 height 628
click at [852, 440] on img at bounding box center [701, 461] width 545 height 351
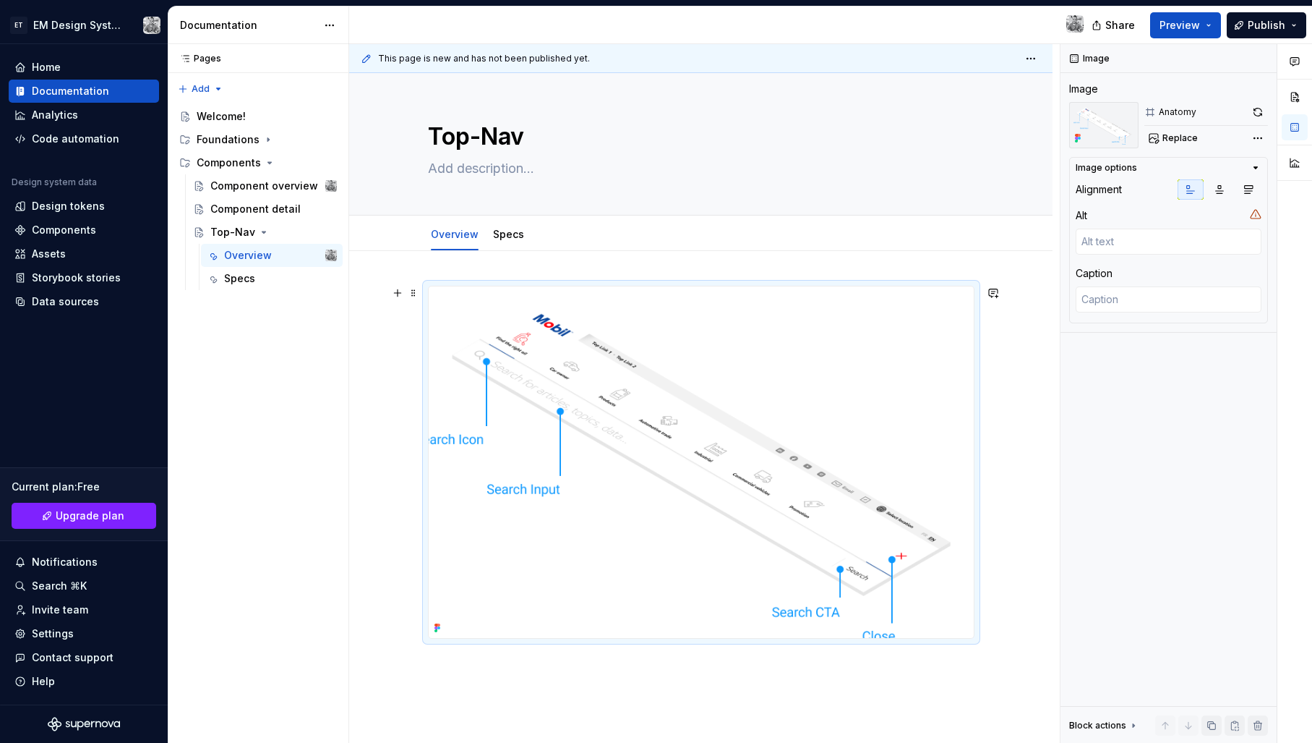
click at [384, 419] on div at bounding box center [700, 565] width 703 height 628
click at [1257, 59] on button "button" at bounding box center [1262, 58] width 20 height 20
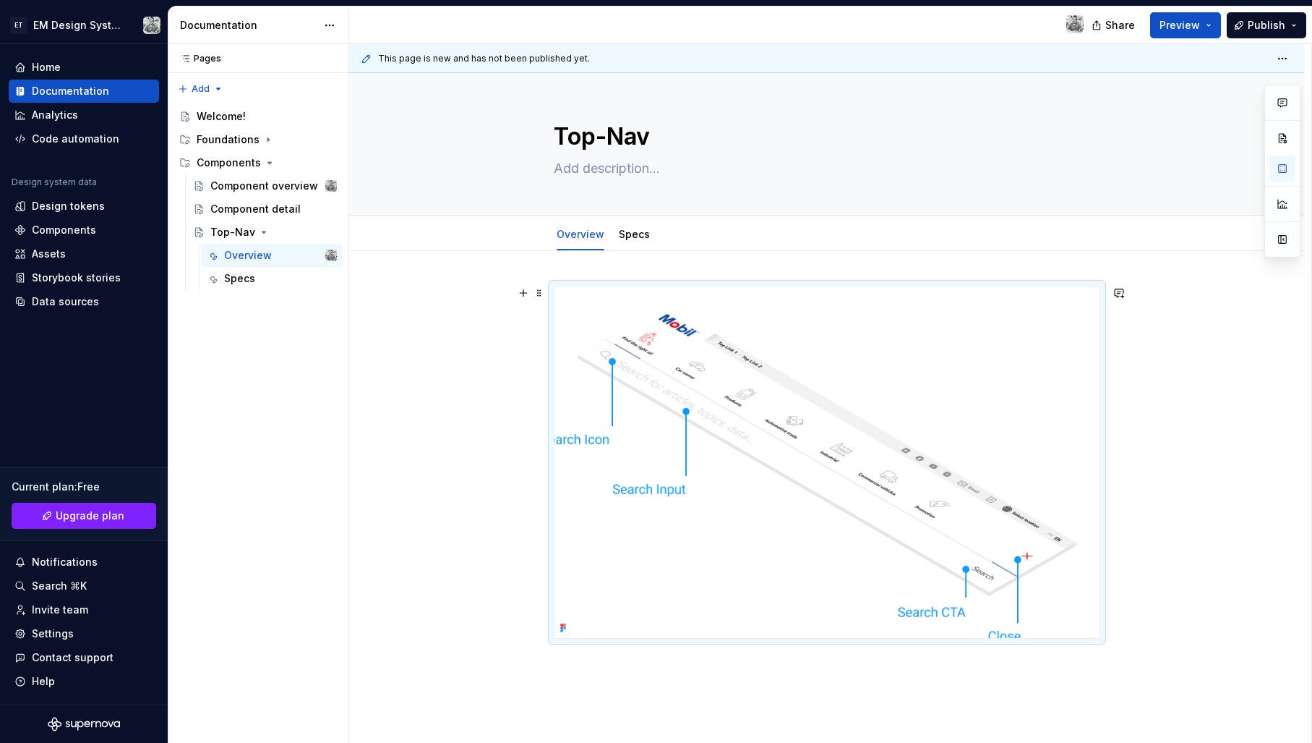
click at [484, 446] on div at bounding box center [826, 565] width 955 height 628
click at [710, 380] on img at bounding box center [827, 461] width 545 height 351
click at [414, 382] on div at bounding box center [826, 565] width 955 height 628
click at [778, 304] on img at bounding box center [827, 461] width 545 height 351
click at [333, 59] on button "button" at bounding box center [332, 58] width 20 height 20
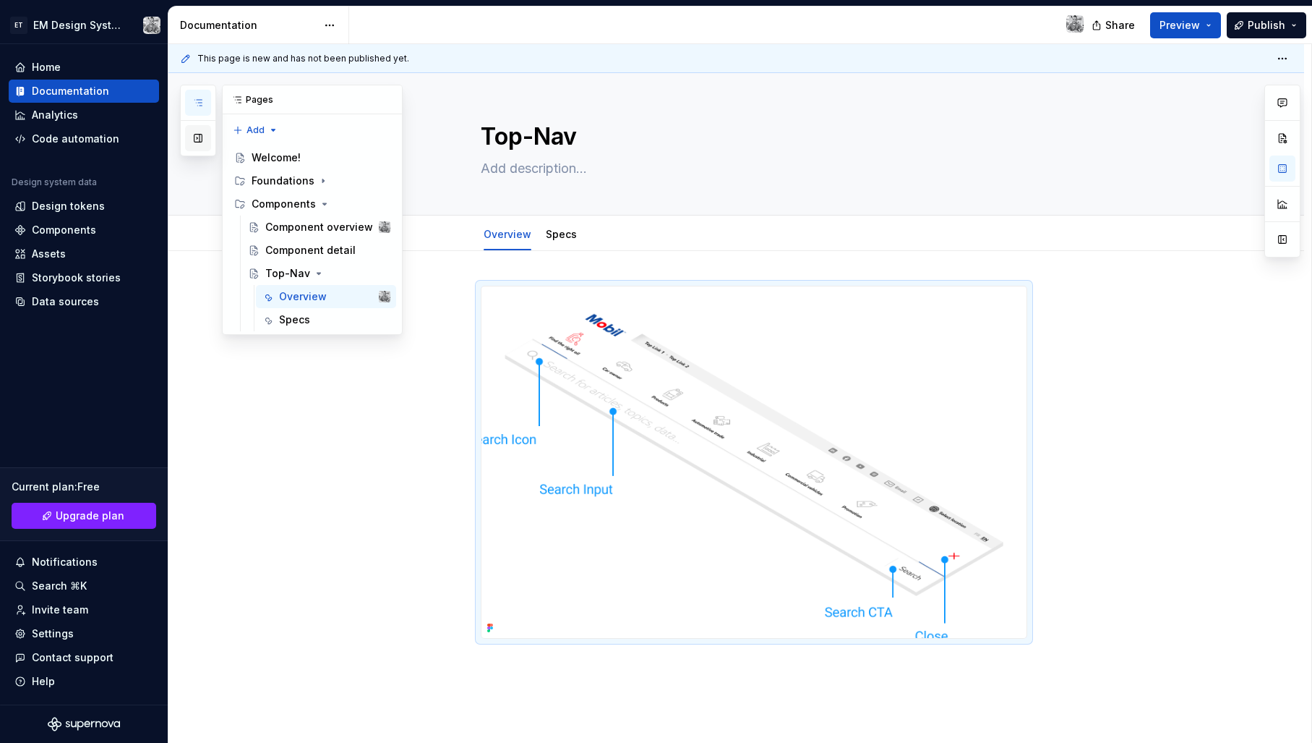
click at [197, 140] on button "button" at bounding box center [198, 138] width 26 height 26
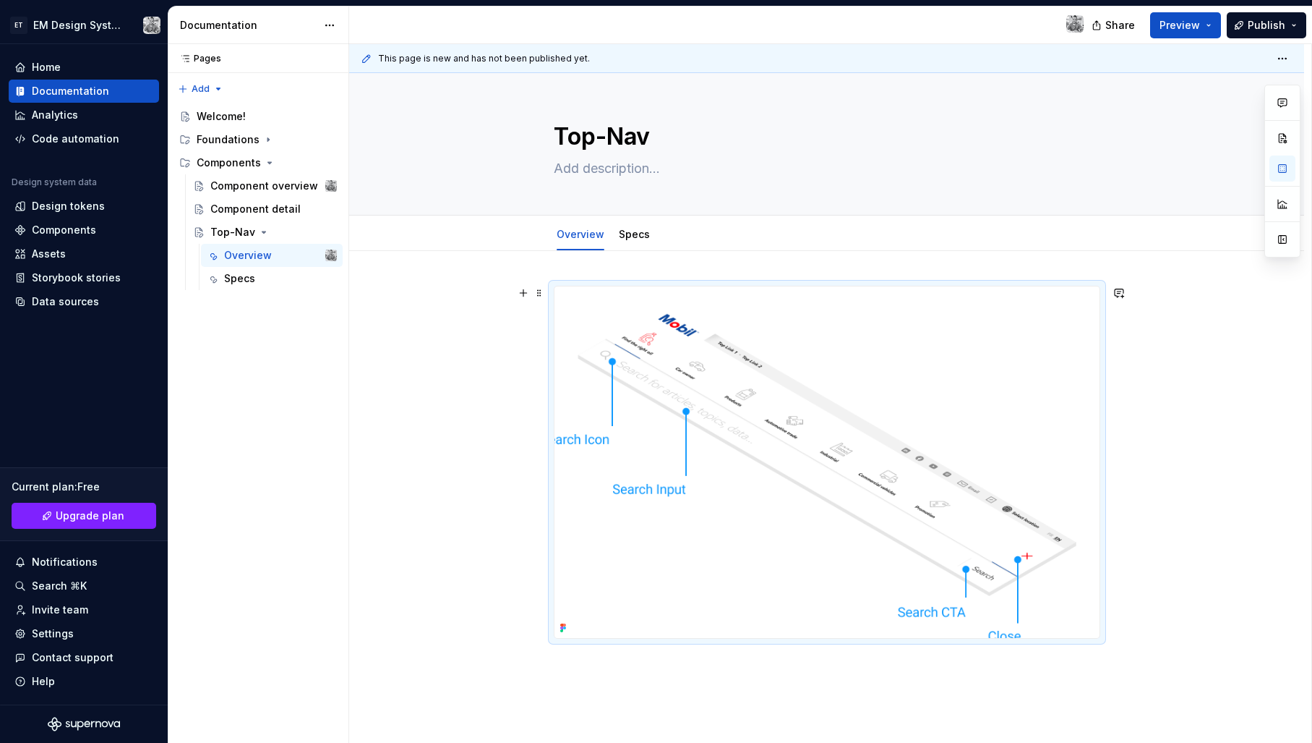
click at [393, 319] on div at bounding box center [826, 565] width 955 height 628
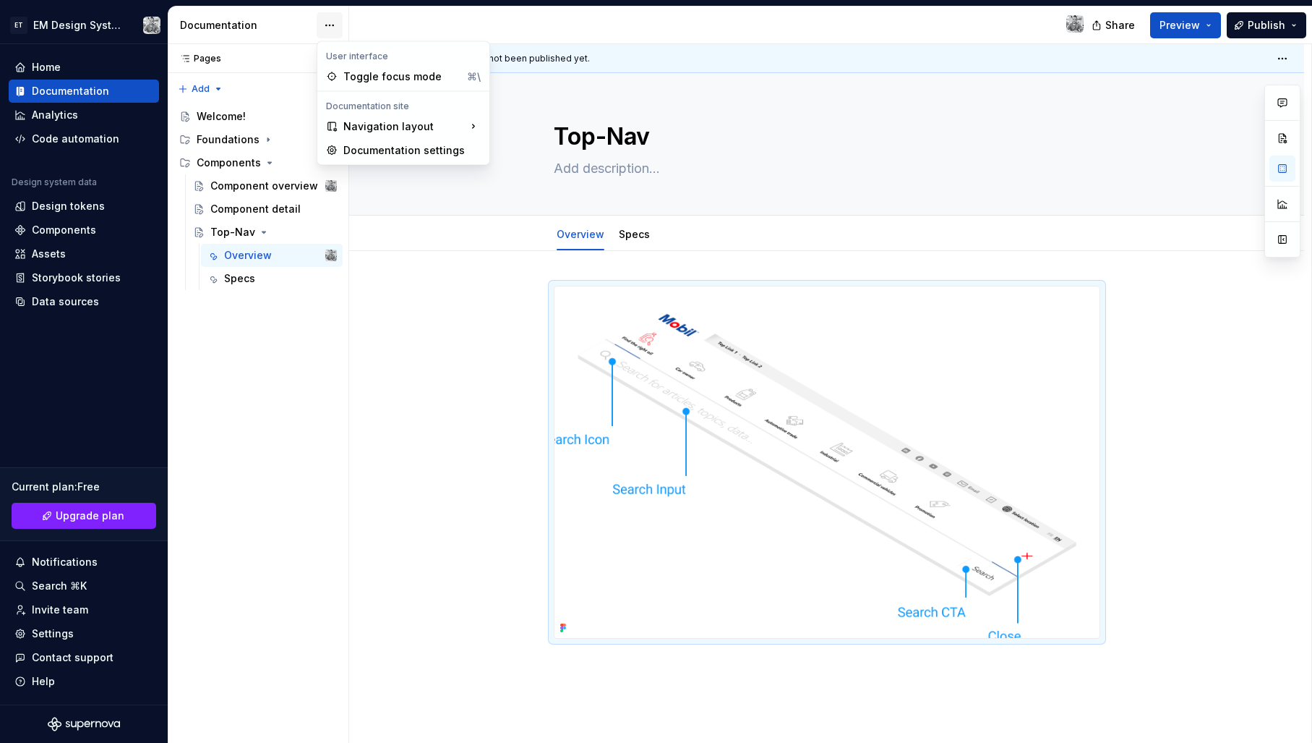
click at [324, 22] on html "ET EM Design System Trial Home Documentation Analytics Code automation Design s…" at bounding box center [656, 371] width 1312 height 743
click at [386, 152] on div "Documentation settings" at bounding box center [411, 150] width 137 height 14
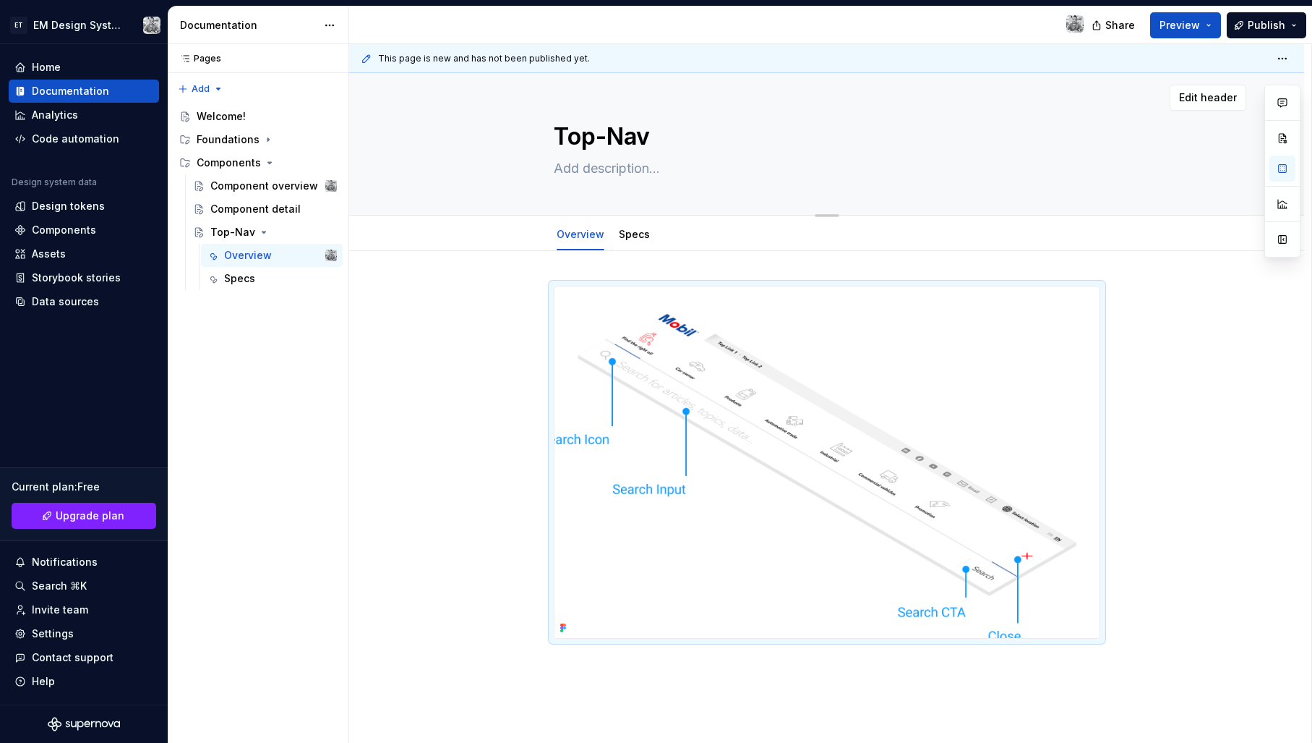
type textarea "*"
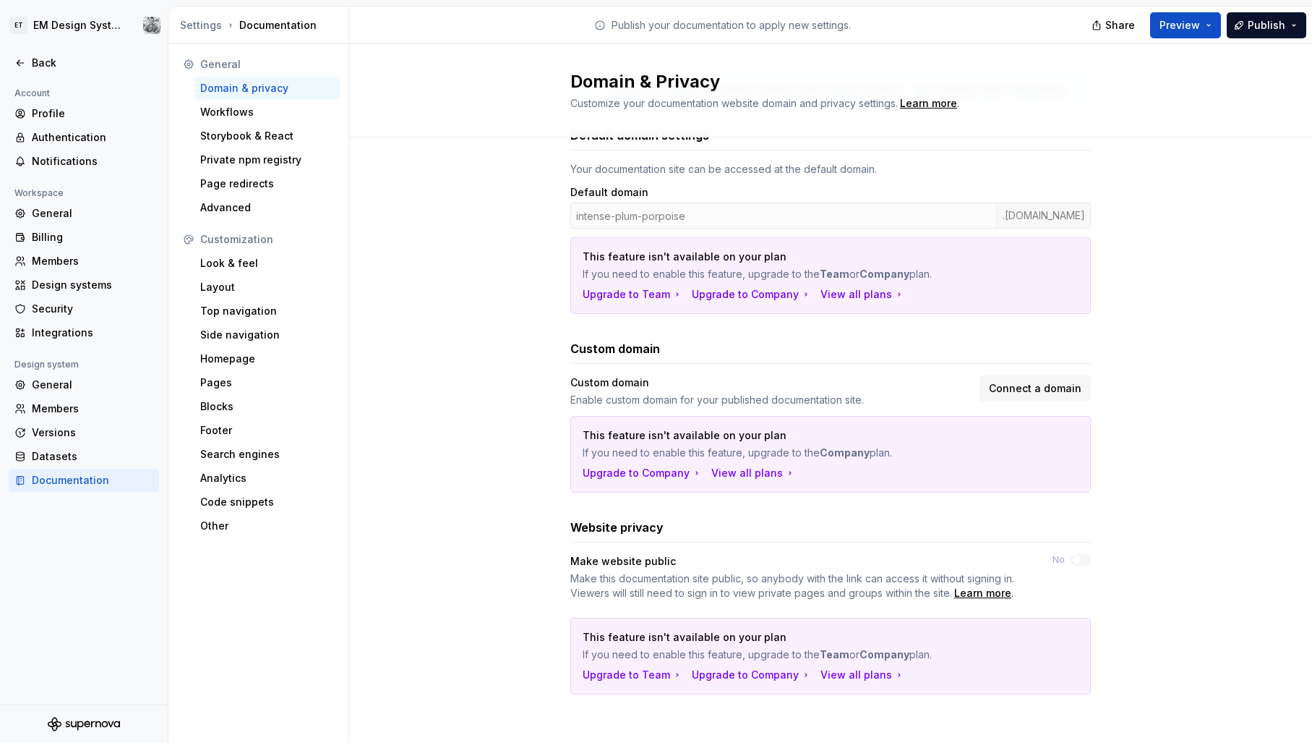
scroll to position [92, 0]
click at [255, 266] on div "Look & feel" at bounding box center [267, 263] width 134 height 14
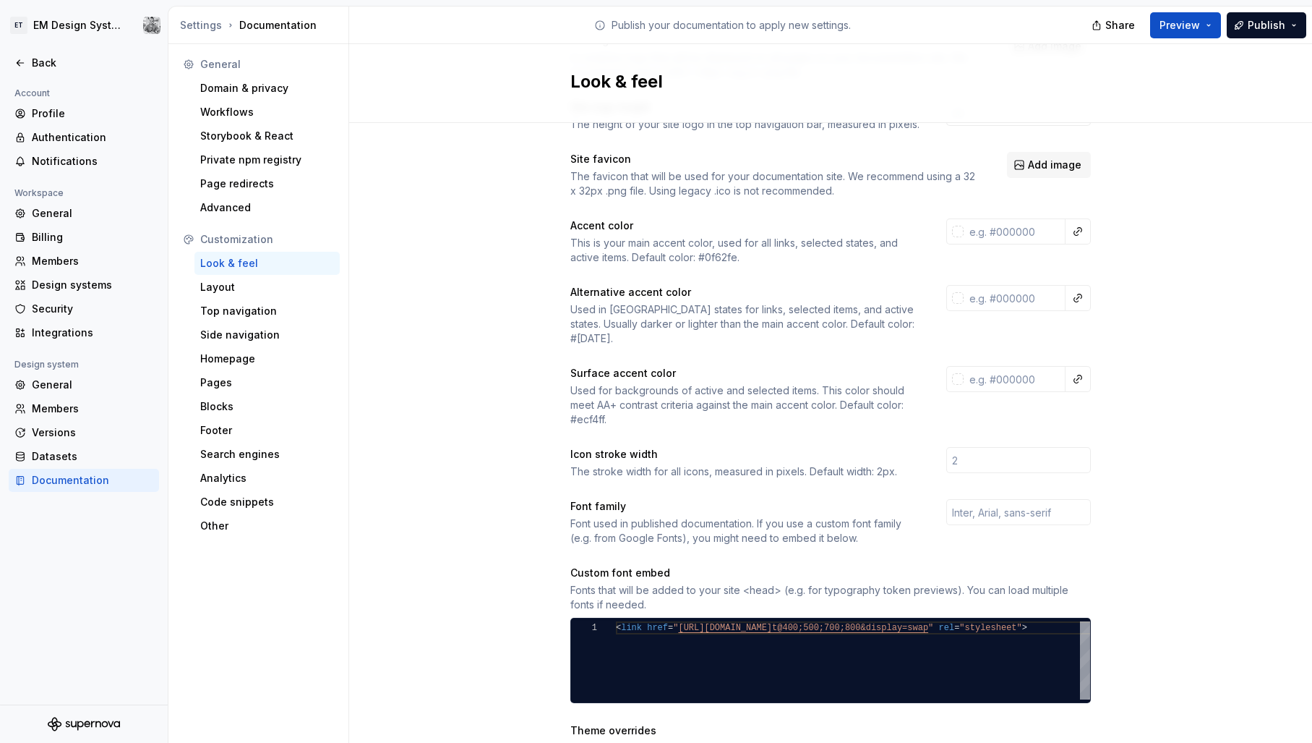
scroll to position [116, 0]
click at [244, 283] on div "Layout" at bounding box center [267, 287] width 134 height 14
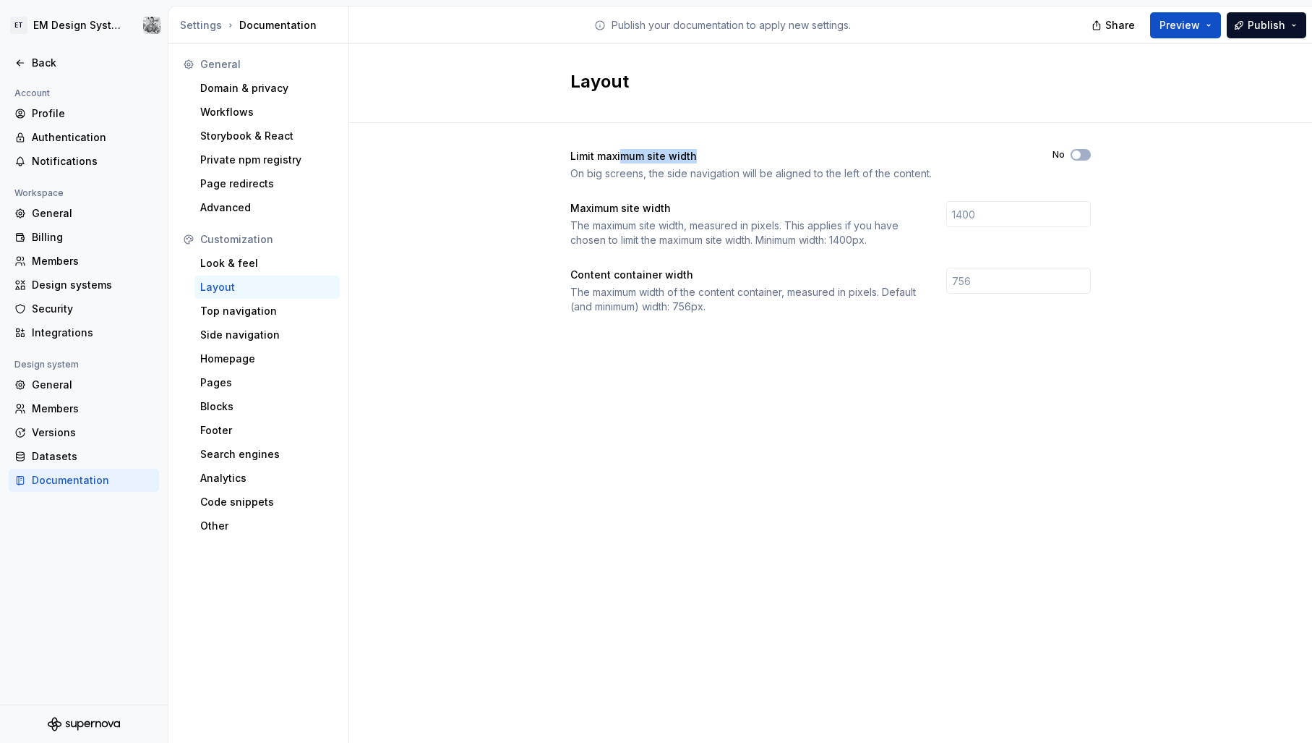
drag, startPoint x: 620, startPoint y: 153, endPoint x: 692, endPoint y: 158, distance: 71.8
click at [692, 158] on div "Limit maximum site width" at bounding box center [798, 156] width 456 height 14
click at [667, 172] on div "On big screens, the side navigation will be aligned to the left of the content." at bounding box center [798, 173] width 456 height 14
click at [1079, 154] on span "button" at bounding box center [1076, 154] width 9 height 9
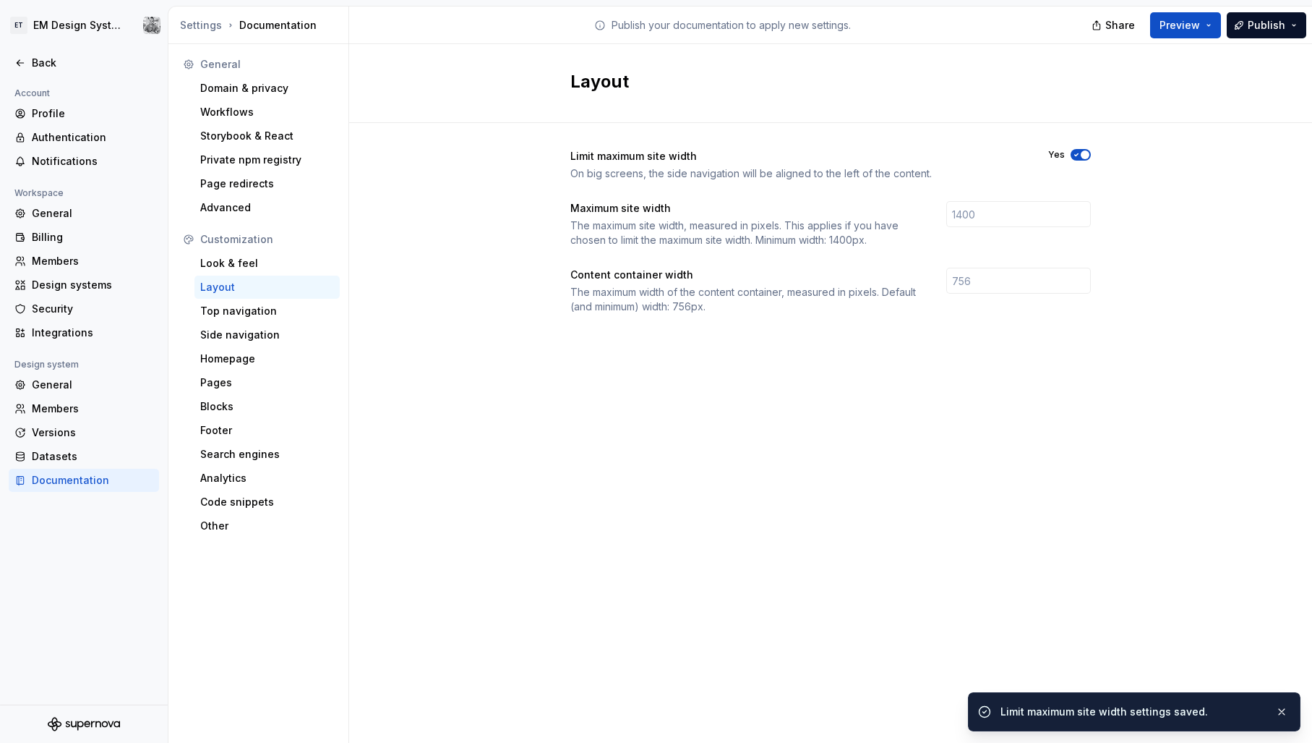
click at [1079, 154] on icon "button" at bounding box center [1077, 154] width 12 height 9
click at [996, 209] on input "number" at bounding box center [1018, 214] width 145 height 26
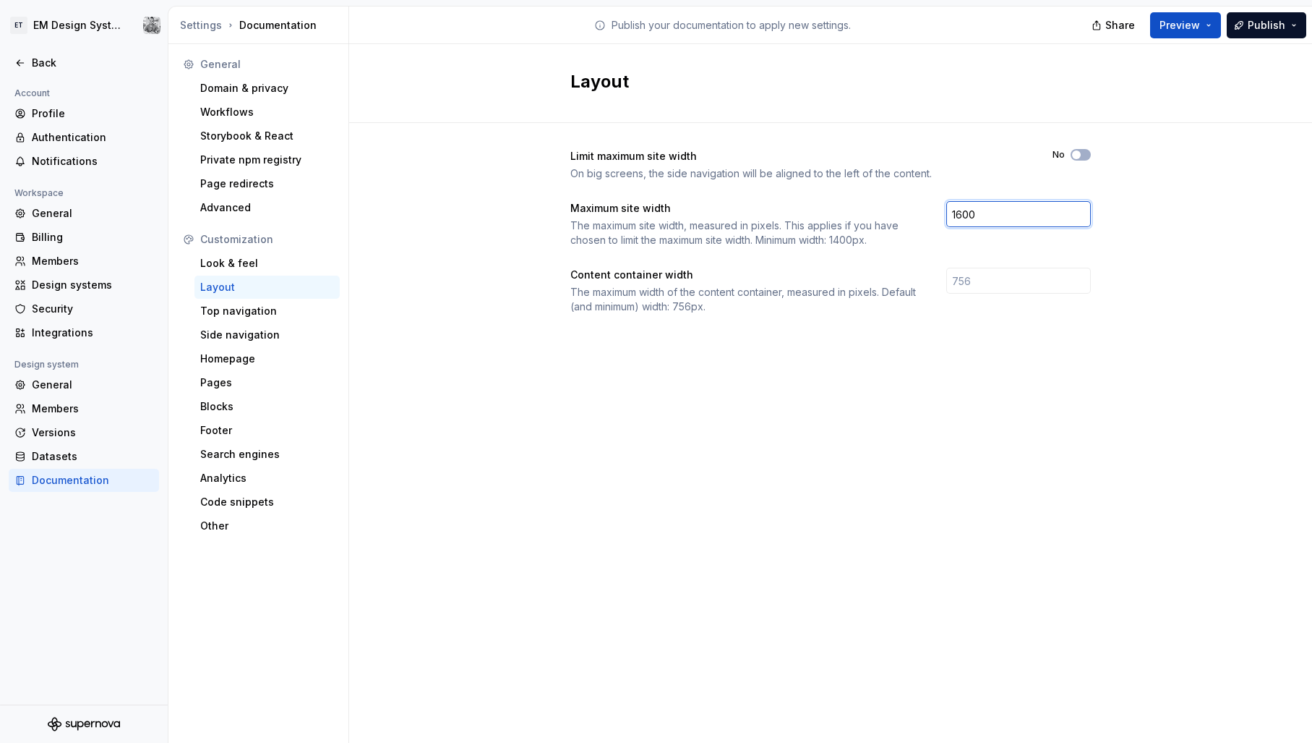
type input "1600"
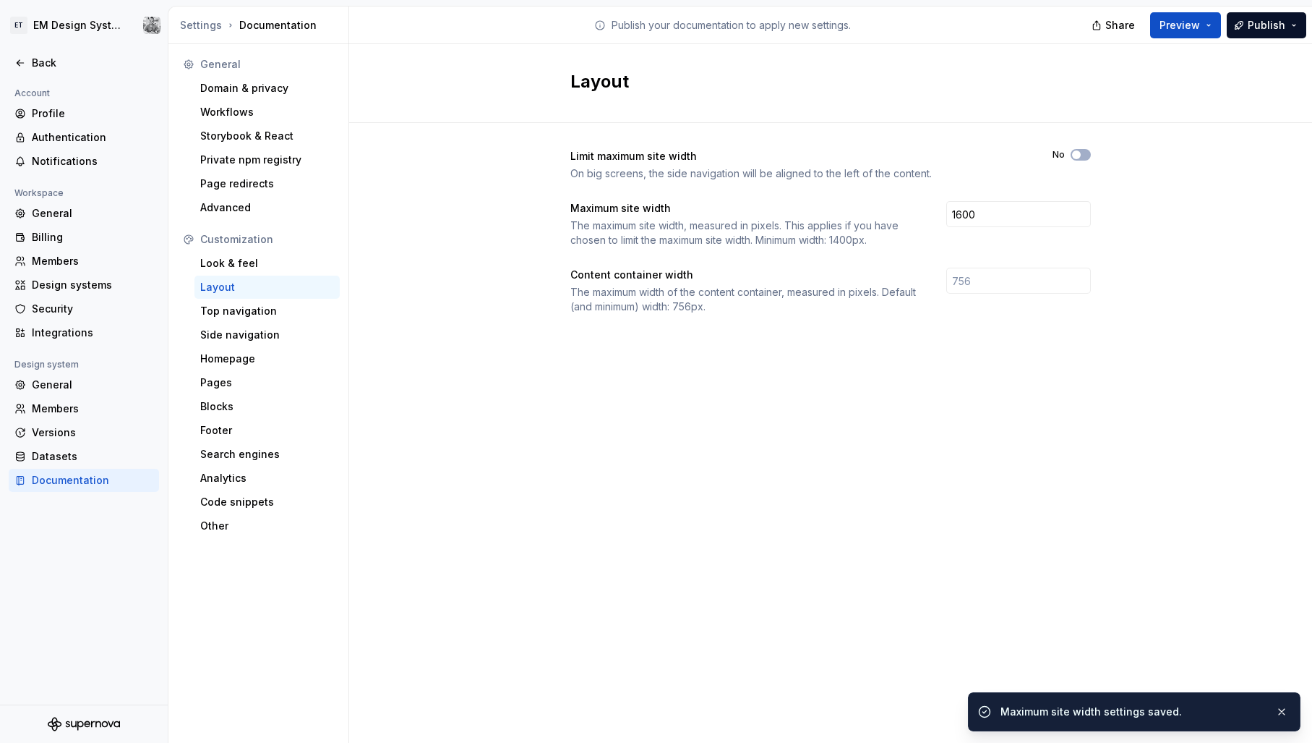
click at [926, 396] on div "Layout Limit maximum site width On big screens, the side navigation will be ali…" at bounding box center [830, 393] width 963 height 698
click at [989, 288] on input "number" at bounding box center [1018, 281] width 145 height 26
drag, startPoint x: 1058, startPoint y: 540, endPoint x: 546, endPoint y: 454, distance: 519.8
click at [1058, 540] on div "Layout Limit maximum site width On big screens, the side navigation will be ali…" at bounding box center [830, 393] width 963 height 698
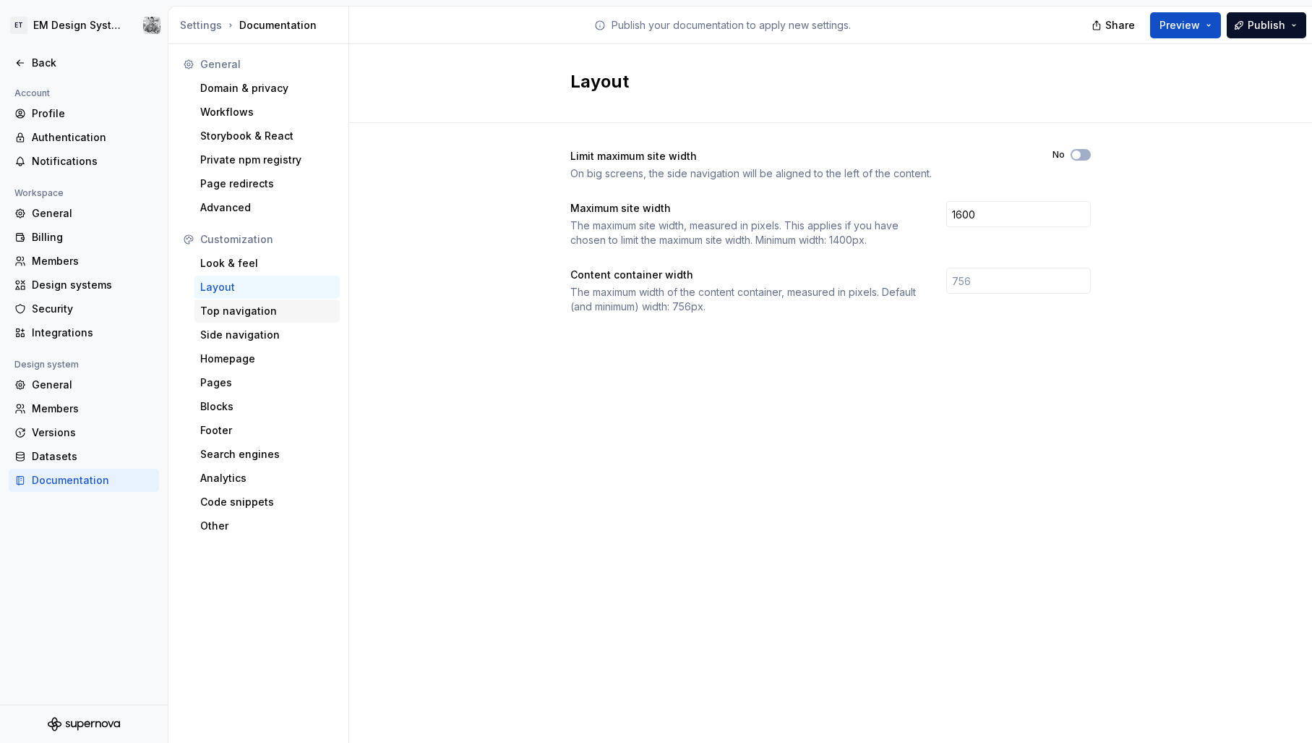
click at [221, 307] on div "Top navigation" at bounding box center [267, 311] width 134 height 14
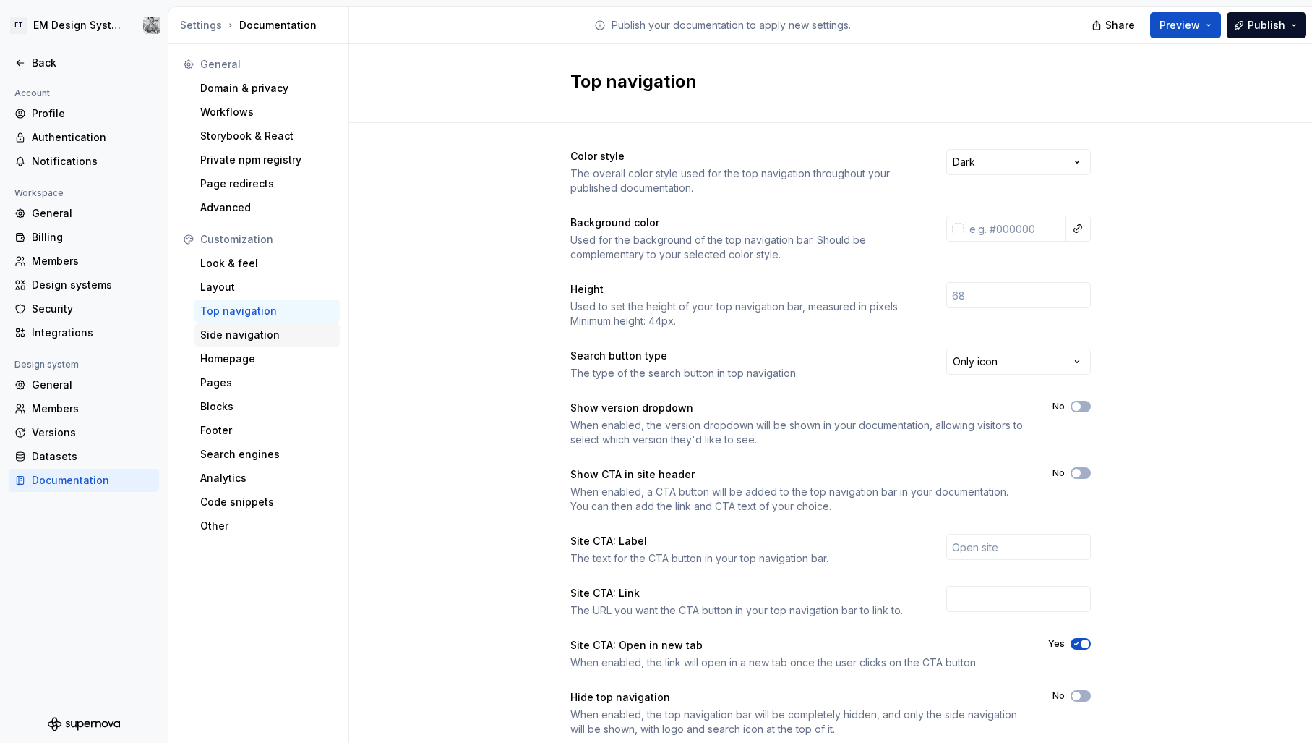
click at [273, 330] on div "Side navigation" at bounding box center [267, 335] width 134 height 14
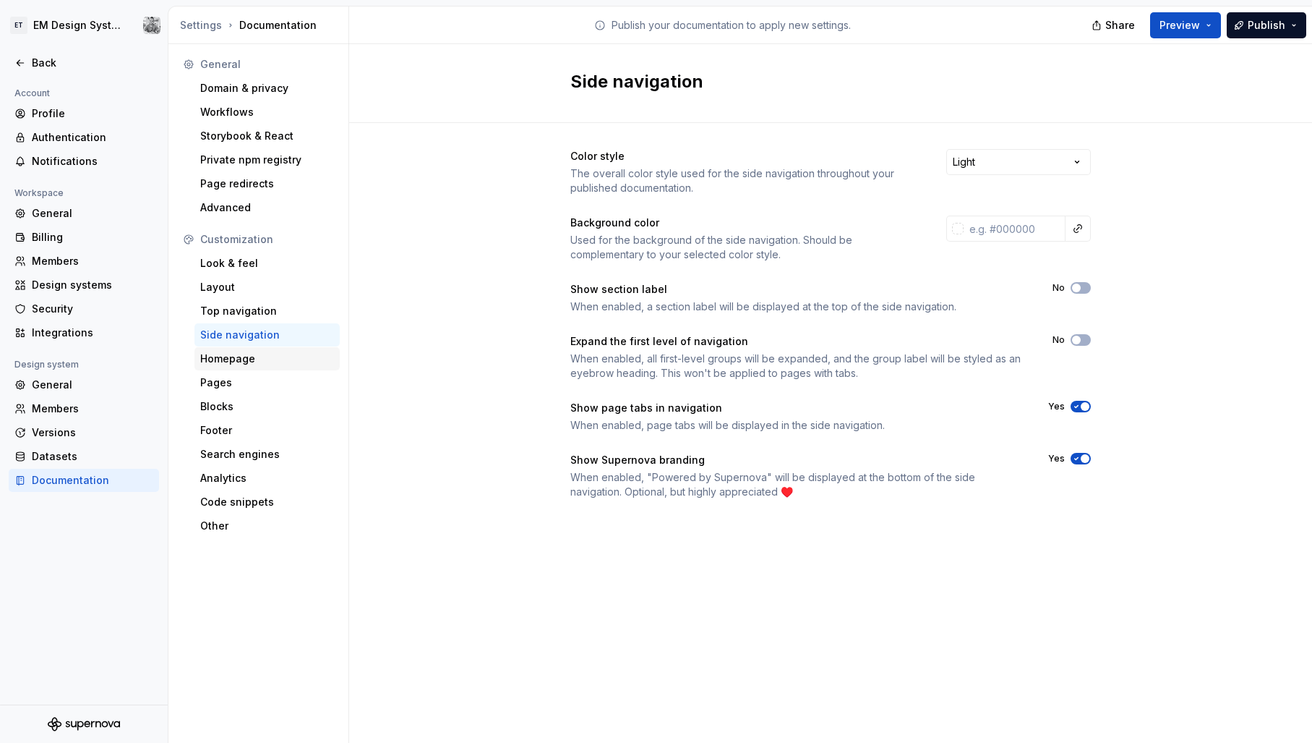
click at [252, 359] on div "Homepage" at bounding box center [267, 358] width 134 height 14
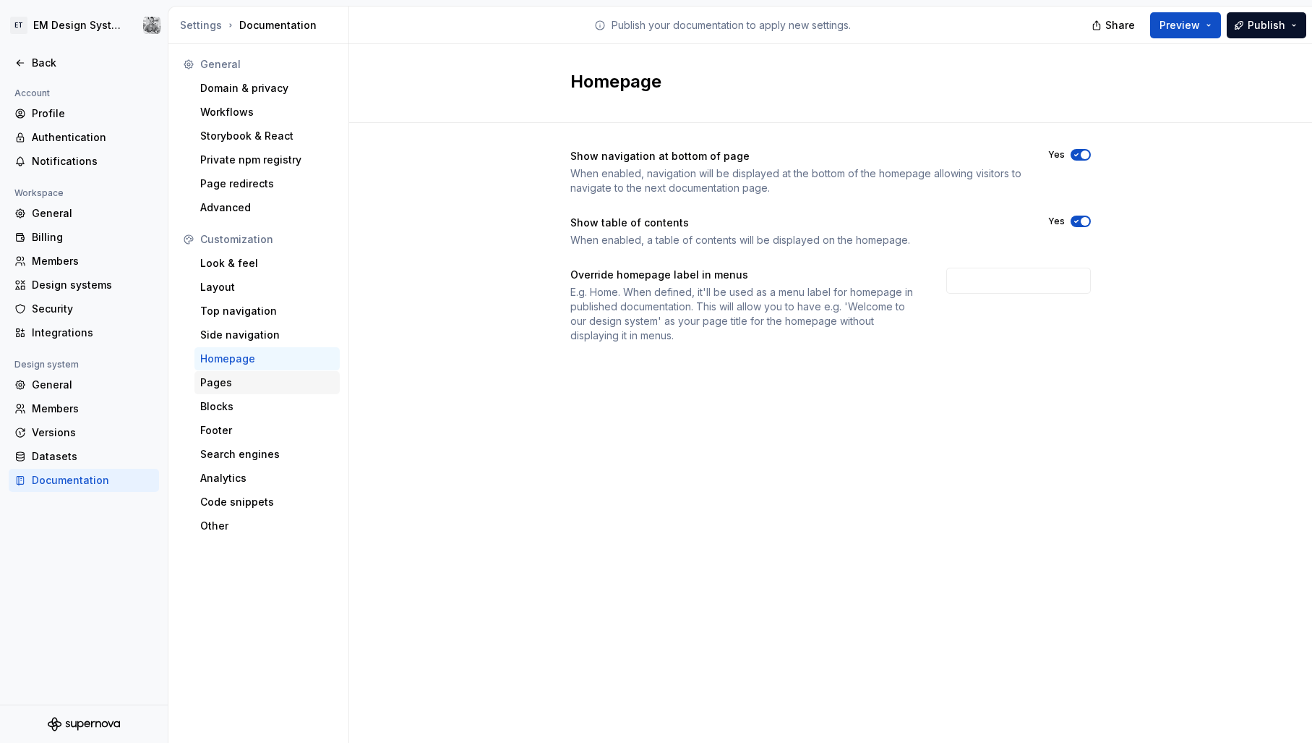
click at [250, 378] on div "Pages" at bounding box center [267, 382] width 134 height 14
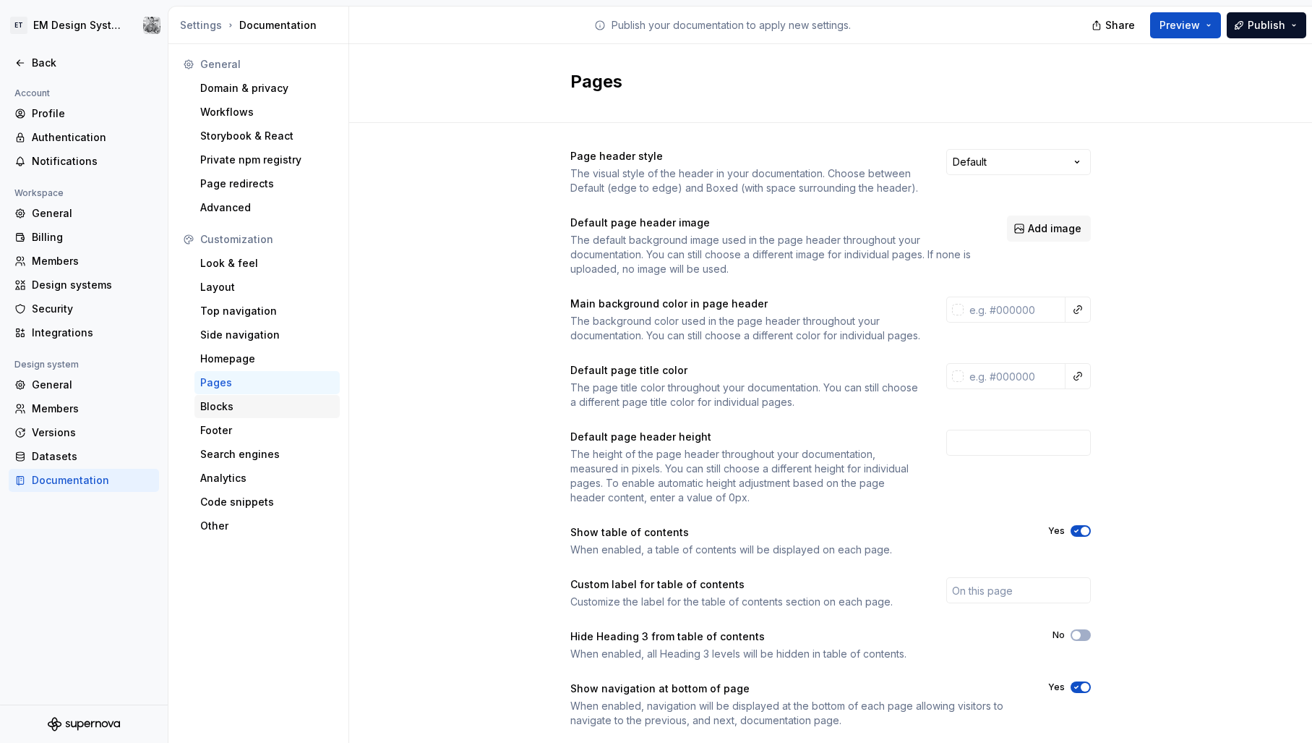
click at [244, 407] on div "Blocks" at bounding box center [267, 406] width 134 height 14
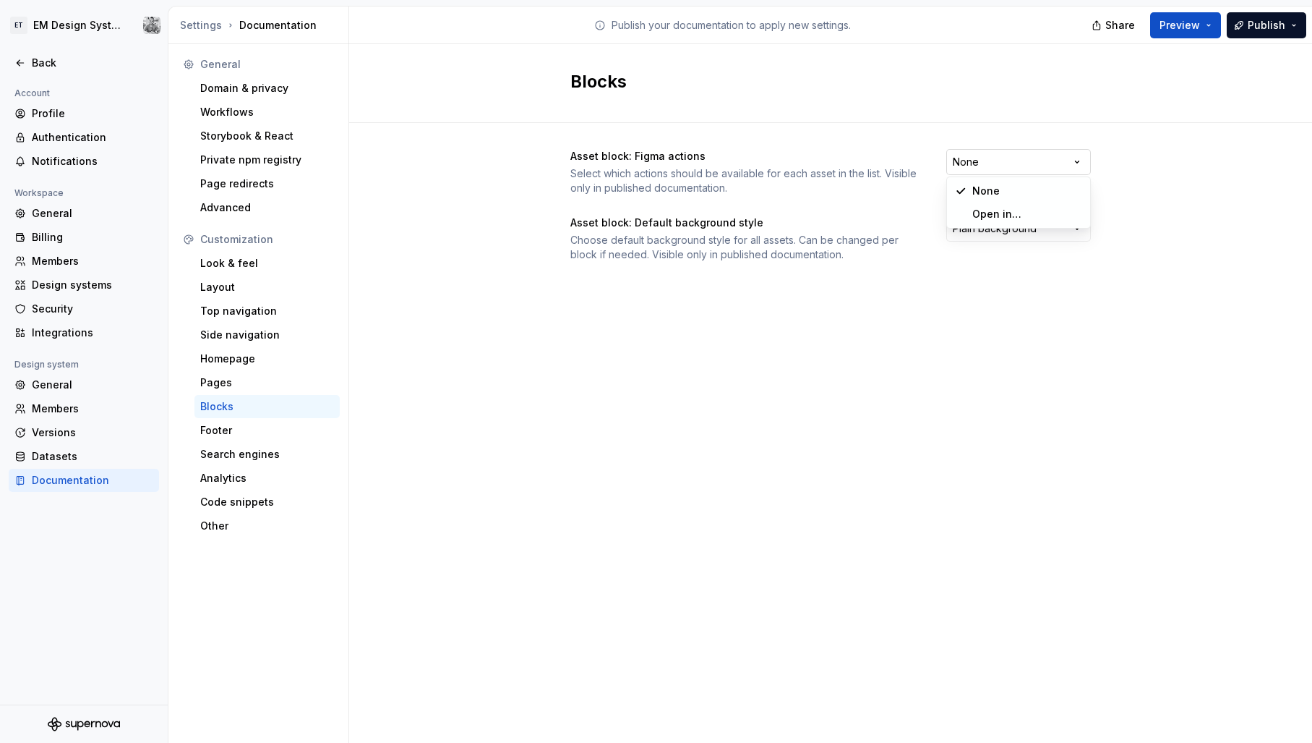
click at [994, 165] on html "ET EM Design System Trial Back Account Profile Authentication Notifications Wor…" at bounding box center [656, 371] width 1312 height 743
click at [1218, 202] on html "ET EM Design System Trial Back Account Profile Authentication Notifications Wor…" at bounding box center [656, 371] width 1312 height 743
click at [1031, 231] on html "ET EM Design System Trial Back Account Profile Authentication Notifications Wor…" at bounding box center [656, 371] width 1312 height 743
drag, startPoint x: 795, startPoint y: 282, endPoint x: 780, endPoint y: 278, distance: 14.9
click at [795, 282] on html "ET EM Design System Trial Back Account Profile Authentication Notifications Wor…" at bounding box center [656, 371] width 1312 height 743
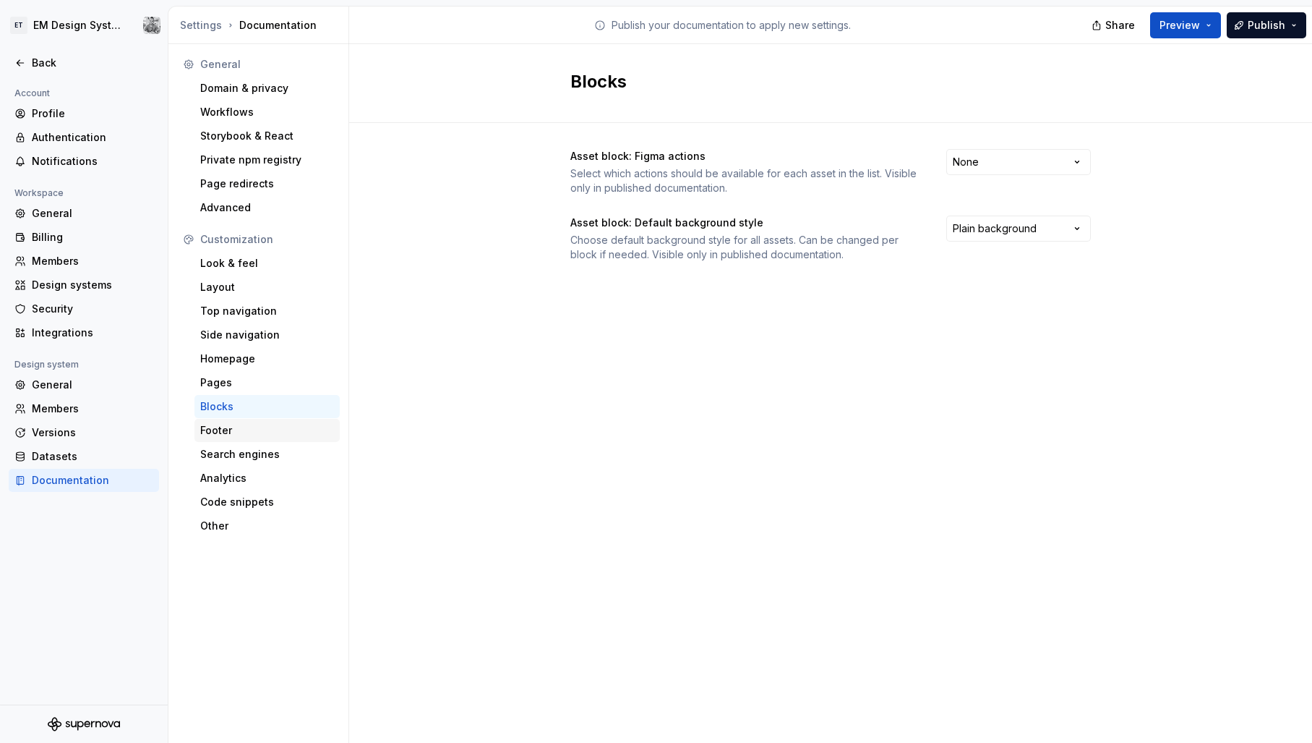
click at [256, 433] on div "Footer" at bounding box center [267, 430] width 134 height 14
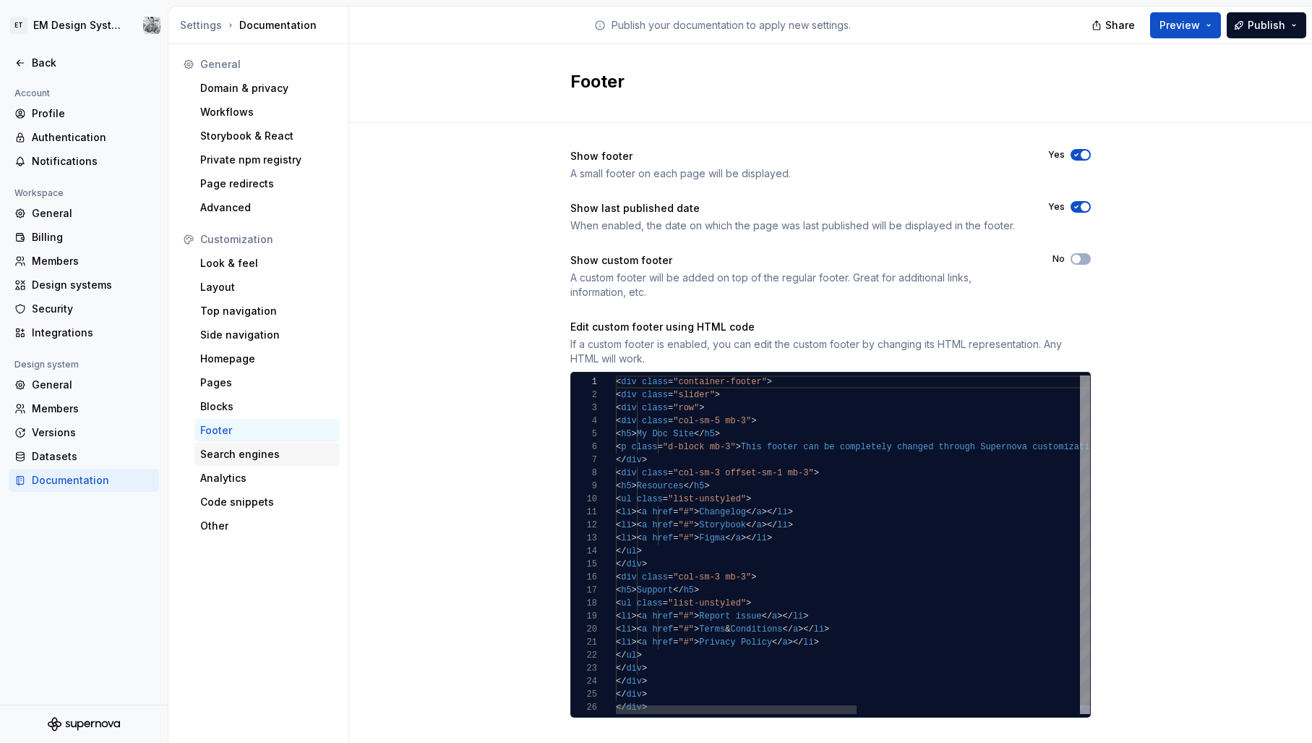
click at [247, 461] on div "Search engines" at bounding box center [267, 454] width 134 height 14
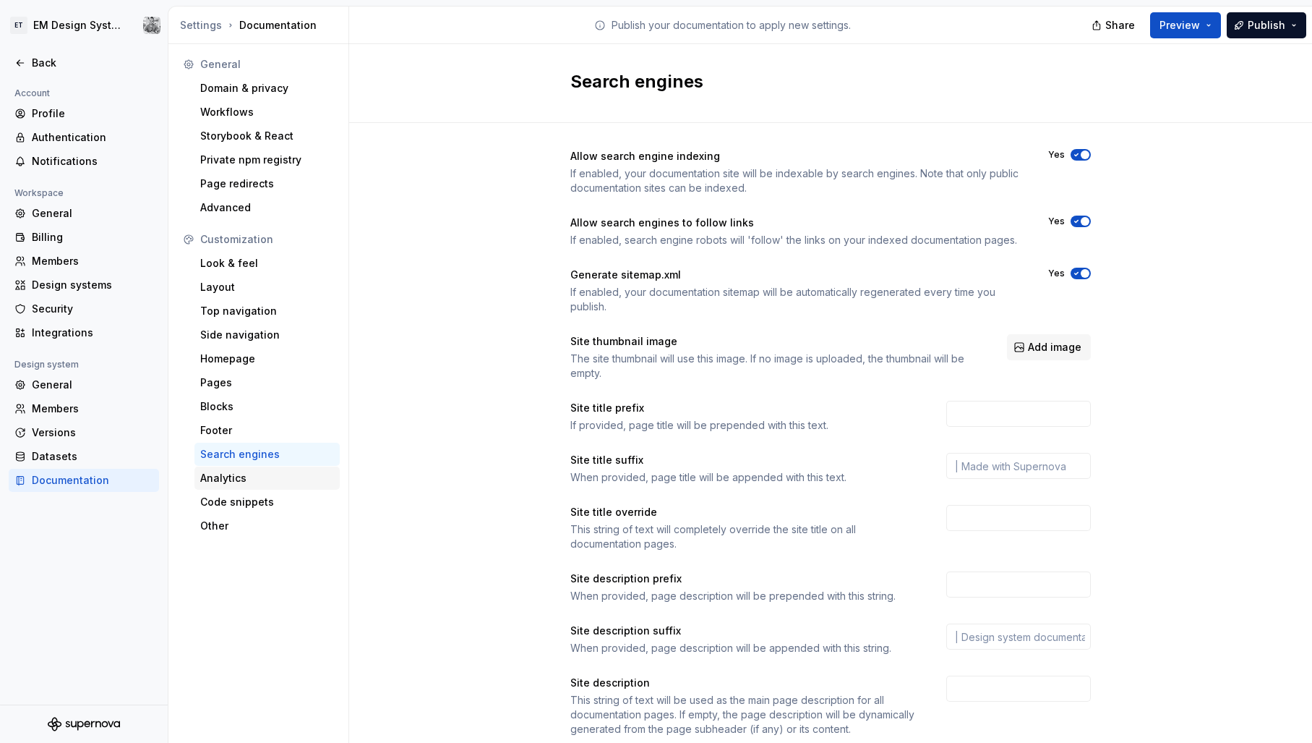
click at [245, 476] on div "Analytics" at bounding box center [267, 478] width 134 height 14
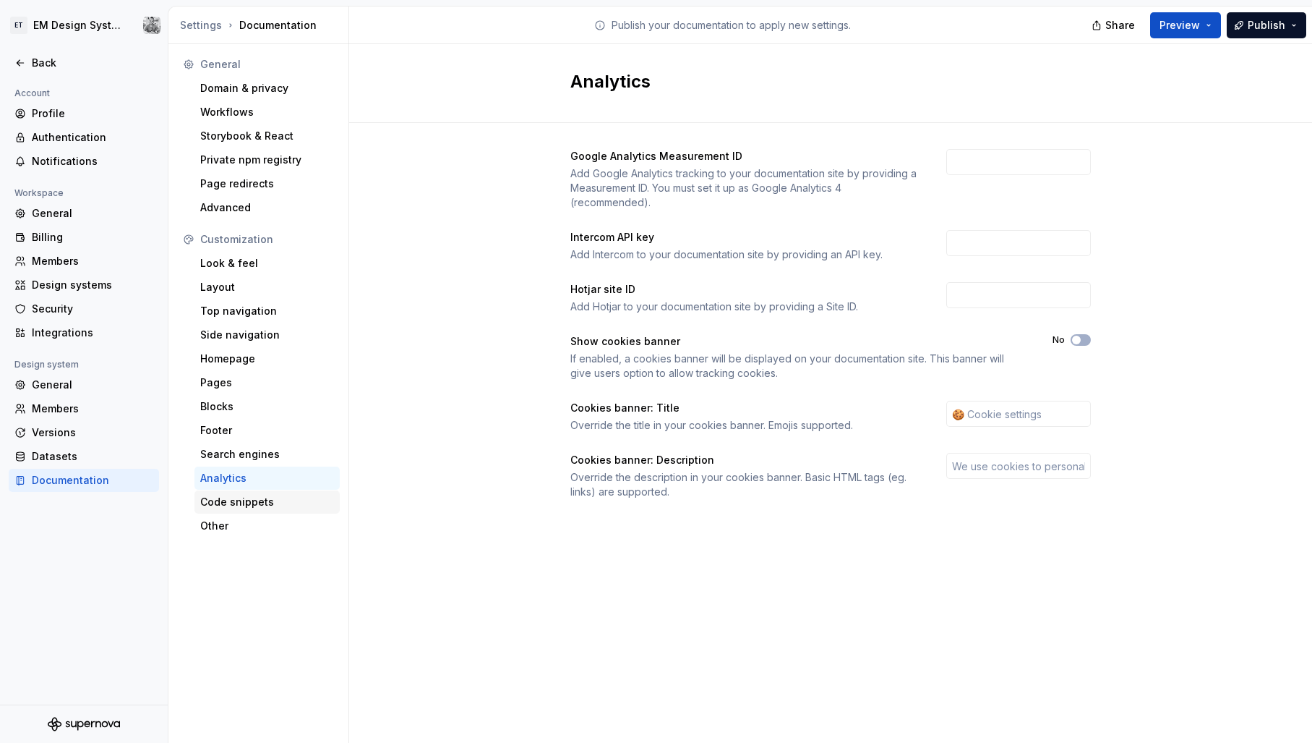
click at [260, 507] on div "Code snippets" at bounding box center [267, 502] width 134 height 14
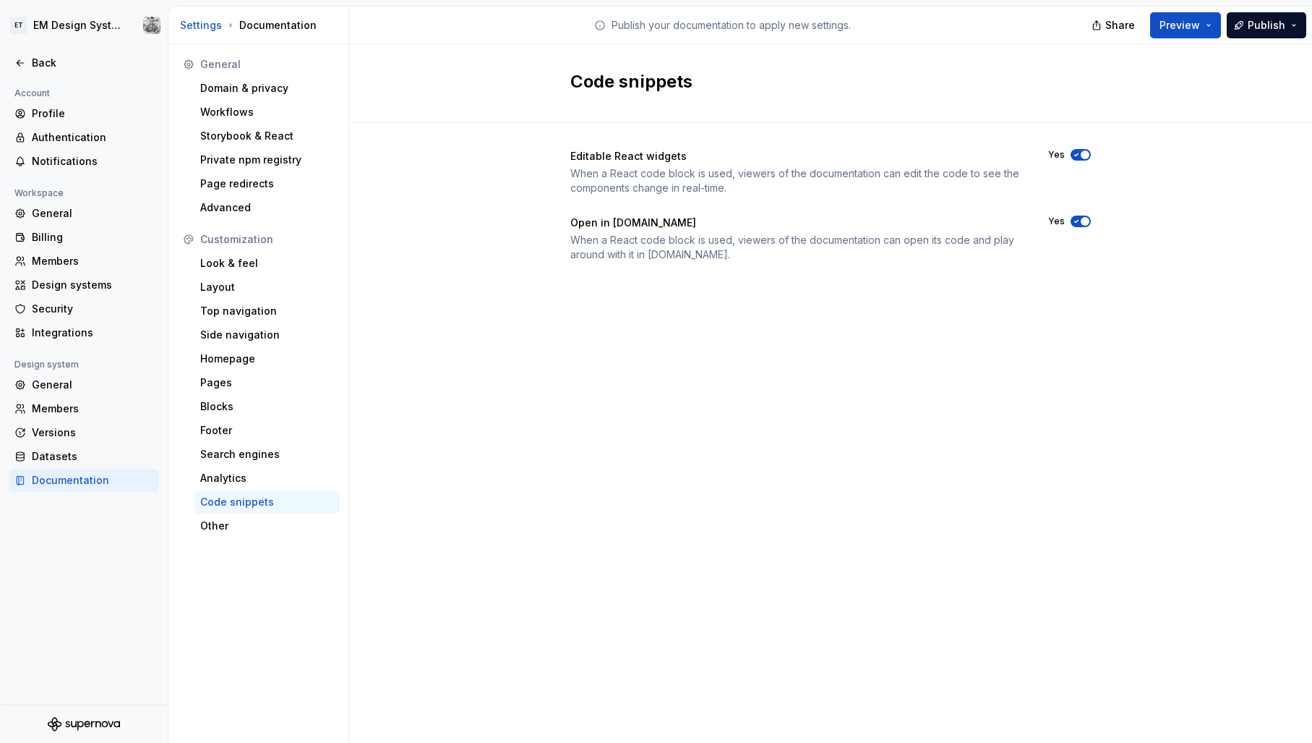
click at [208, 30] on div "Settings" at bounding box center [201, 25] width 42 height 14
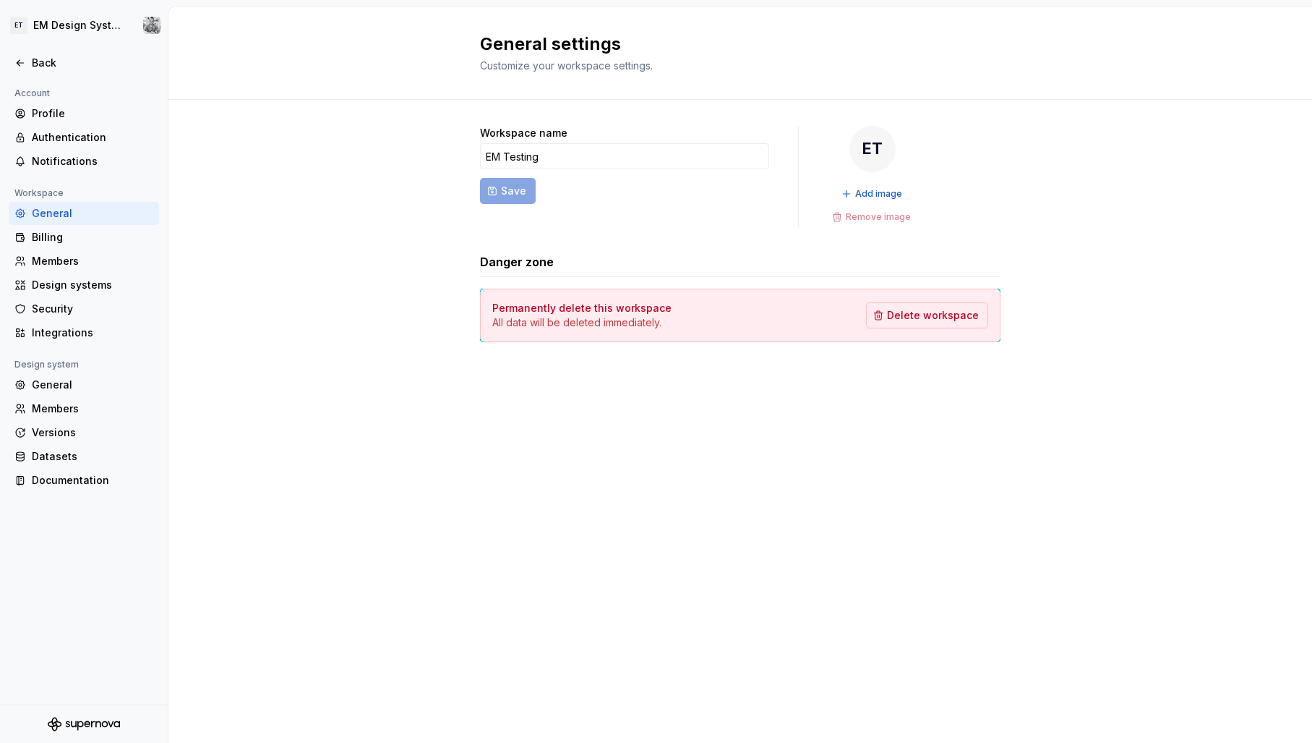
click at [275, 103] on div "Workspace name EM Testing Save ET Add image Remove image Danger zone Permanentl…" at bounding box center [740, 248] width 1144 height 297
click at [22, 62] on icon at bounding box center [20, 63] width 12 height 12
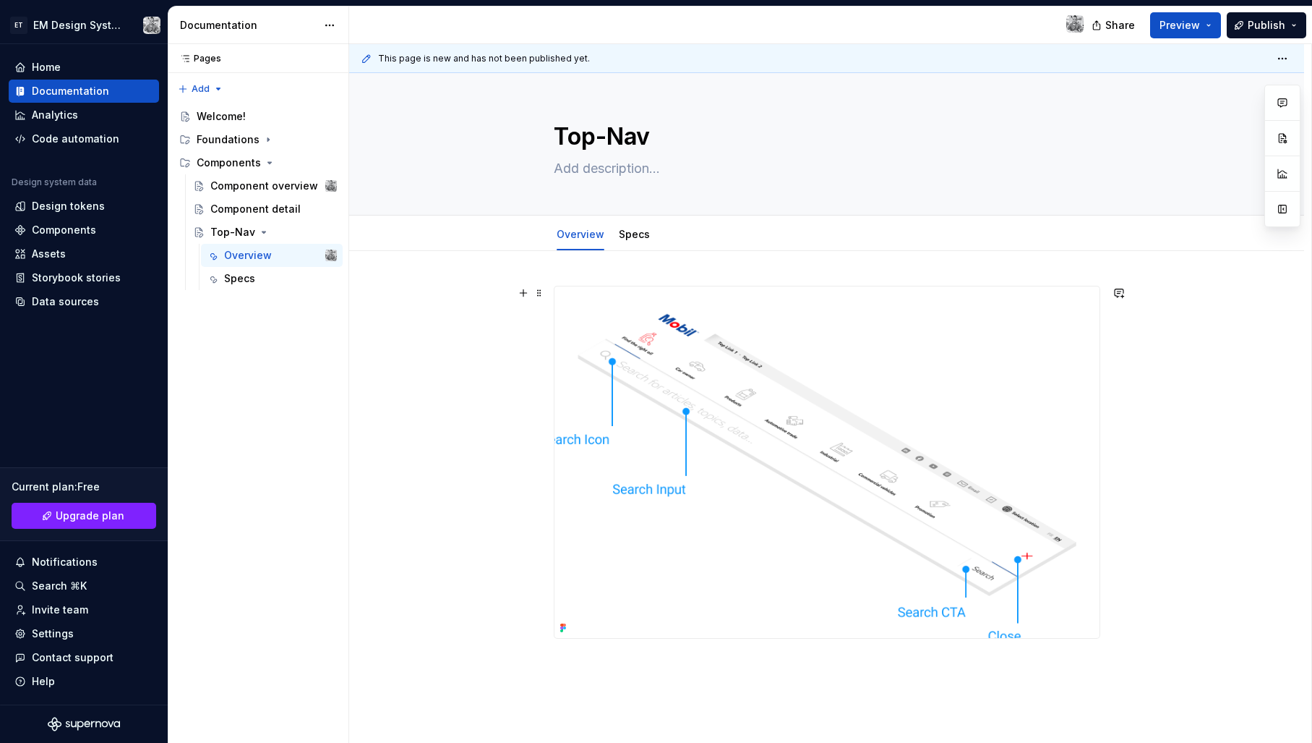
click at [485, 362] on div at bounding box center [826, 565] width 955 height 628
click at [656, 348] on img at bounding box center [827, 461] width 545 height 351
click at [941, 362] on img at bounding box center [827, 461] width 545 height 351
click at [870, 338] on img at bounding box center [827, 461] width 545 height 351
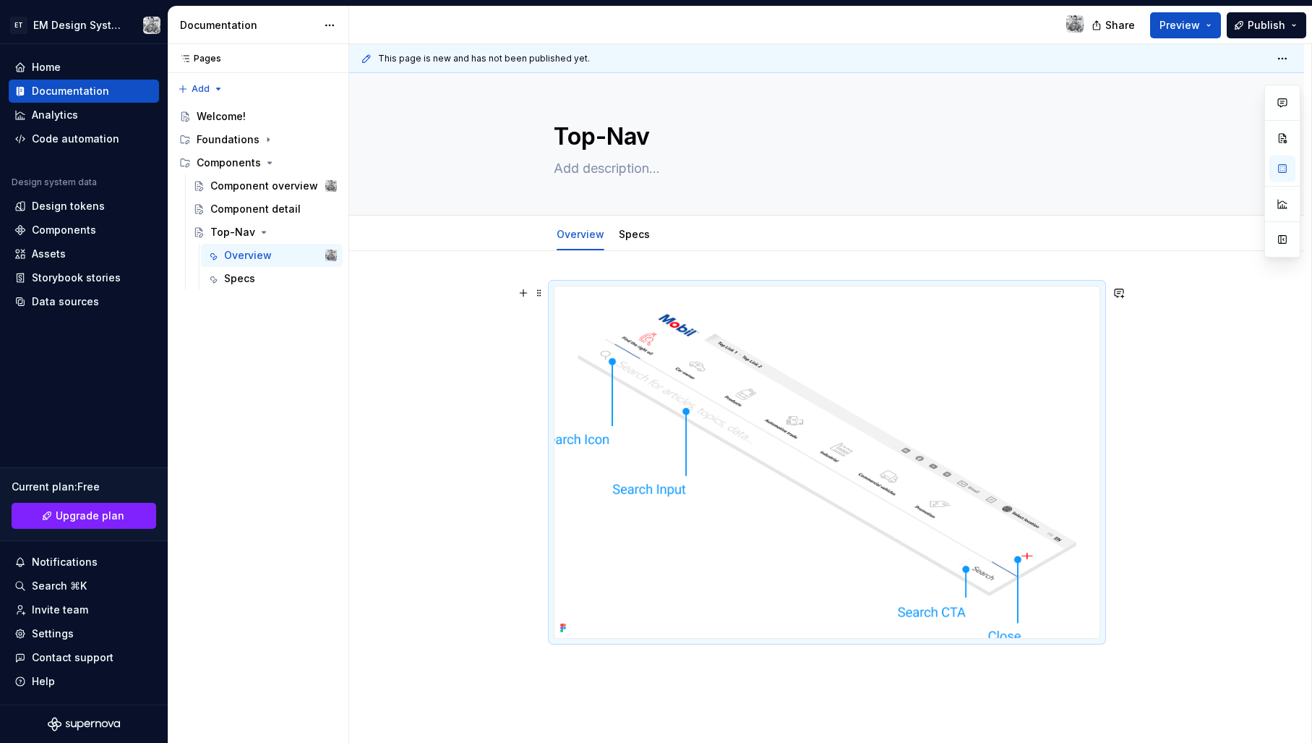
click at [502, 371] on div at bounding box center [826, 565] width 955 height 628
click at [698, 344] on img at bounding box center [827, 461] width 545 height 351
drag, startPoint x: 509, startPoint y: 363, endPoint x: 561, endPoint y: 320, distance: 67.8
click at [515, 359] on div "This page is new and has not been published yet. Top-Nav Edit header Overview S…" at bounding box center [830, 393] width 962 height 699
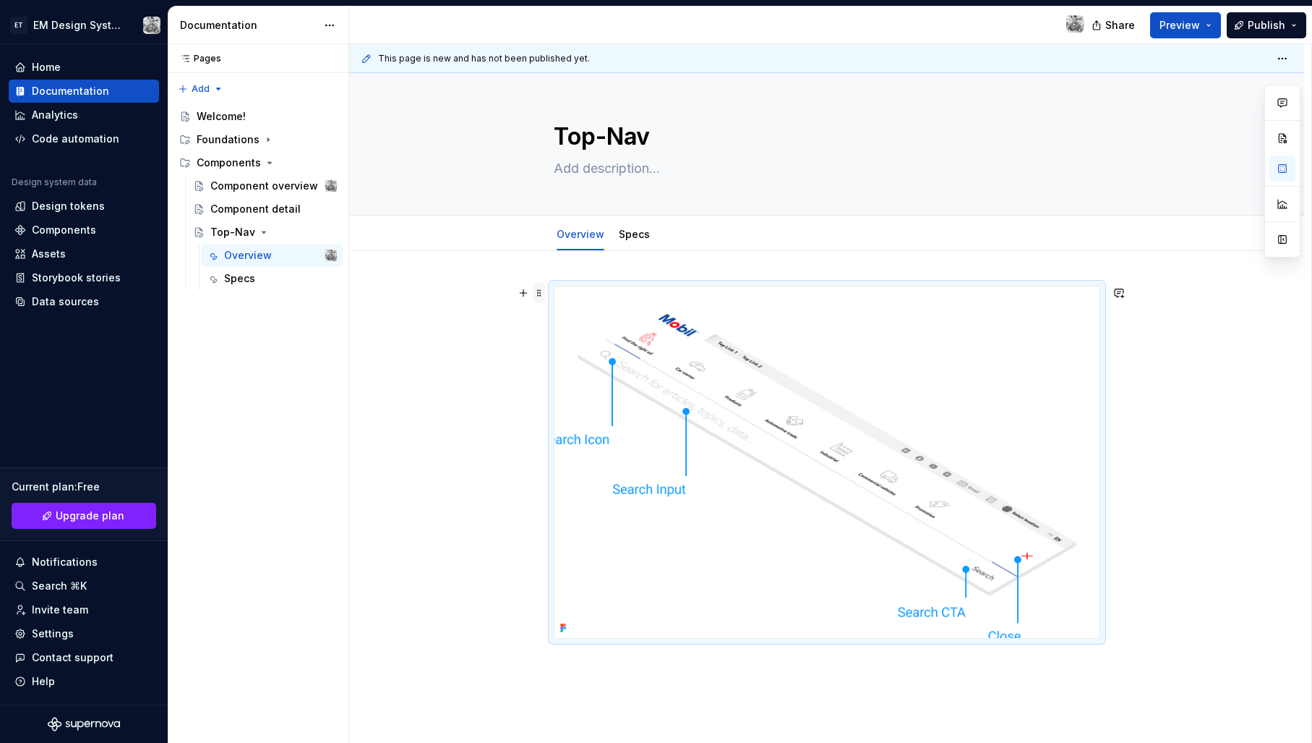
click at [545, 298] on span at bounding box center [540, 293] width 12 height 20
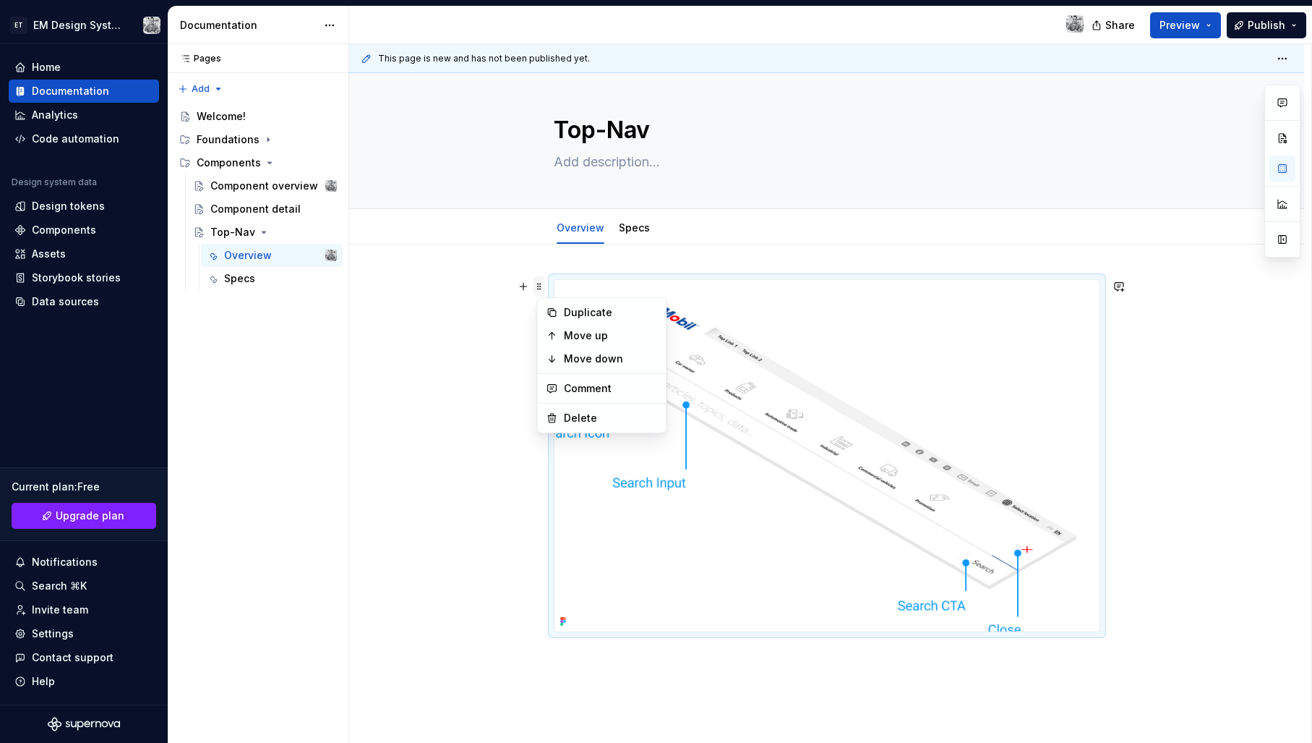
scroll to position [10, 0]
click at [455, 398] on div at bounding box center [826, 555] width 955 height 628
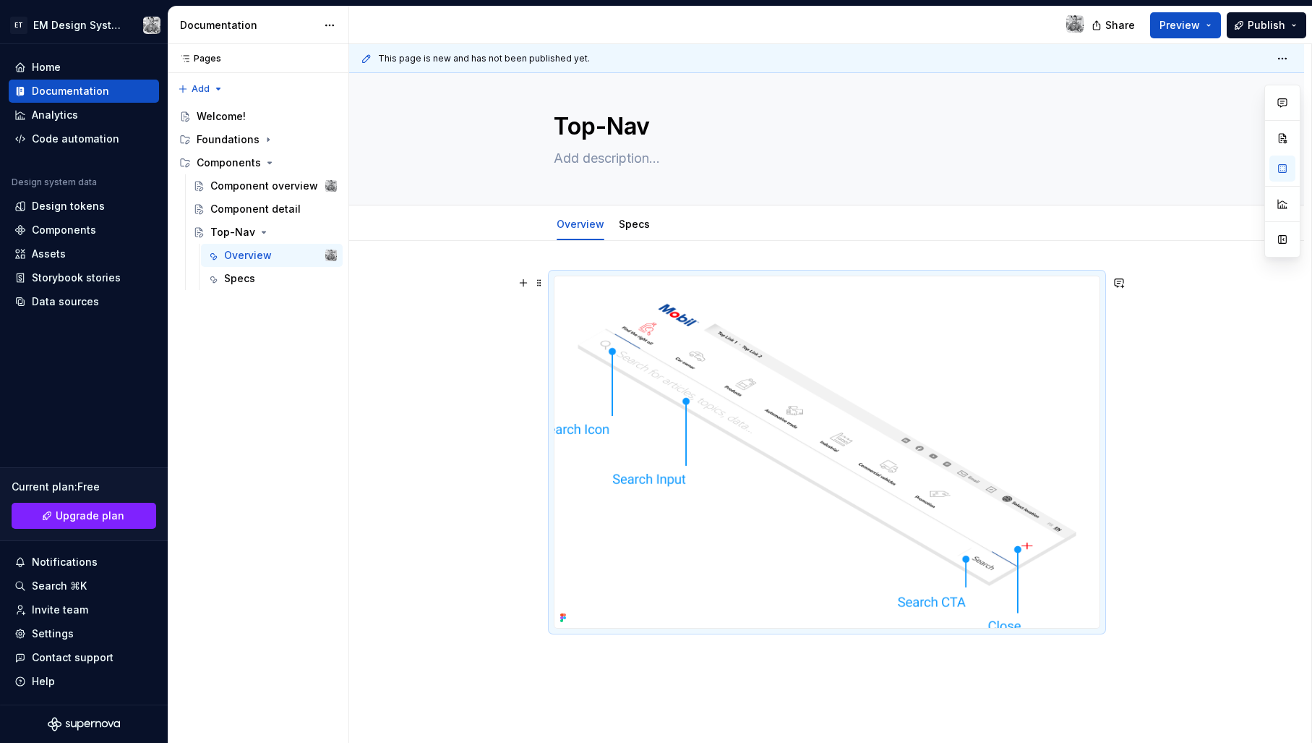
drag, startPoint x: 455, startPoint y: 397, endPoint x: 530, endPoint y: 325, distance: 103.3
click at [464, 390] on div "This page is new and has not been published yet. Top-Nav Edit header Overview S…" at bounding box center [830, 393] width 962 height 699
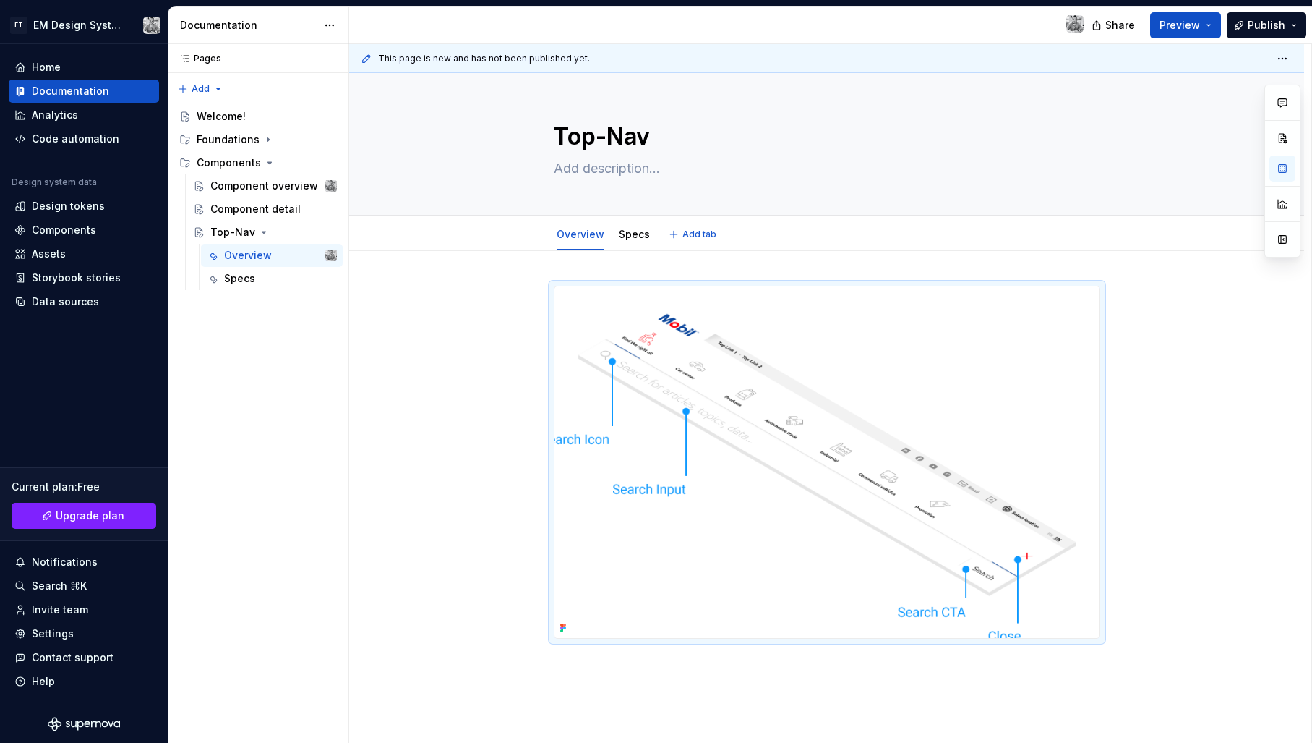
scroll to position [0, 0]
click at [753, 136] on textarea "Top-Nav" at bounding box center [824, 136] width 547 height 35
click at [1189, 351] on div at bounding box center [826, 565] width 955 height 628
click at [1224, 301] on div "This page is new and has not been published yet. Top-Nav Edit header Overview S…" at bounding box center [830, 393] width 962 height 699
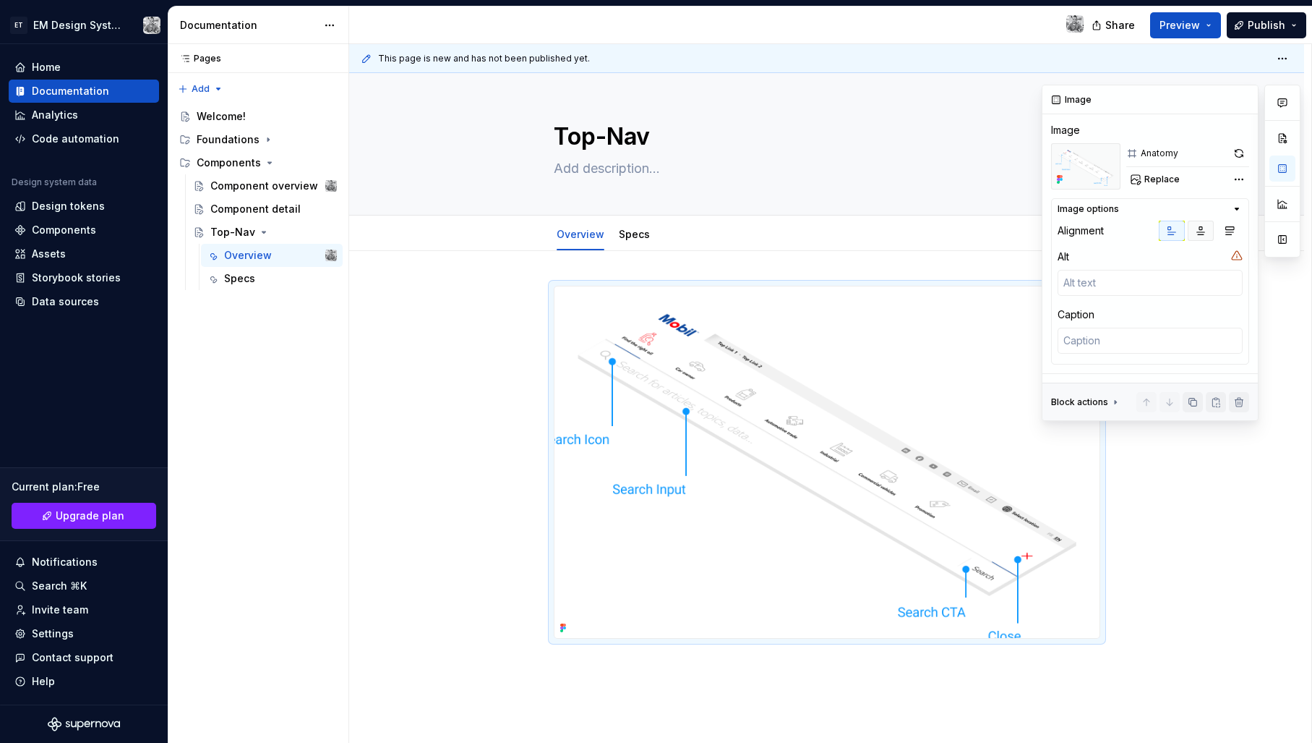
click at [1202, 228] on icon "button" at bounding box center [1201, 231] width 12 height 12
click at [1226, 229] on icon "button" at bounding box center [1230, 231] width 12 height 12
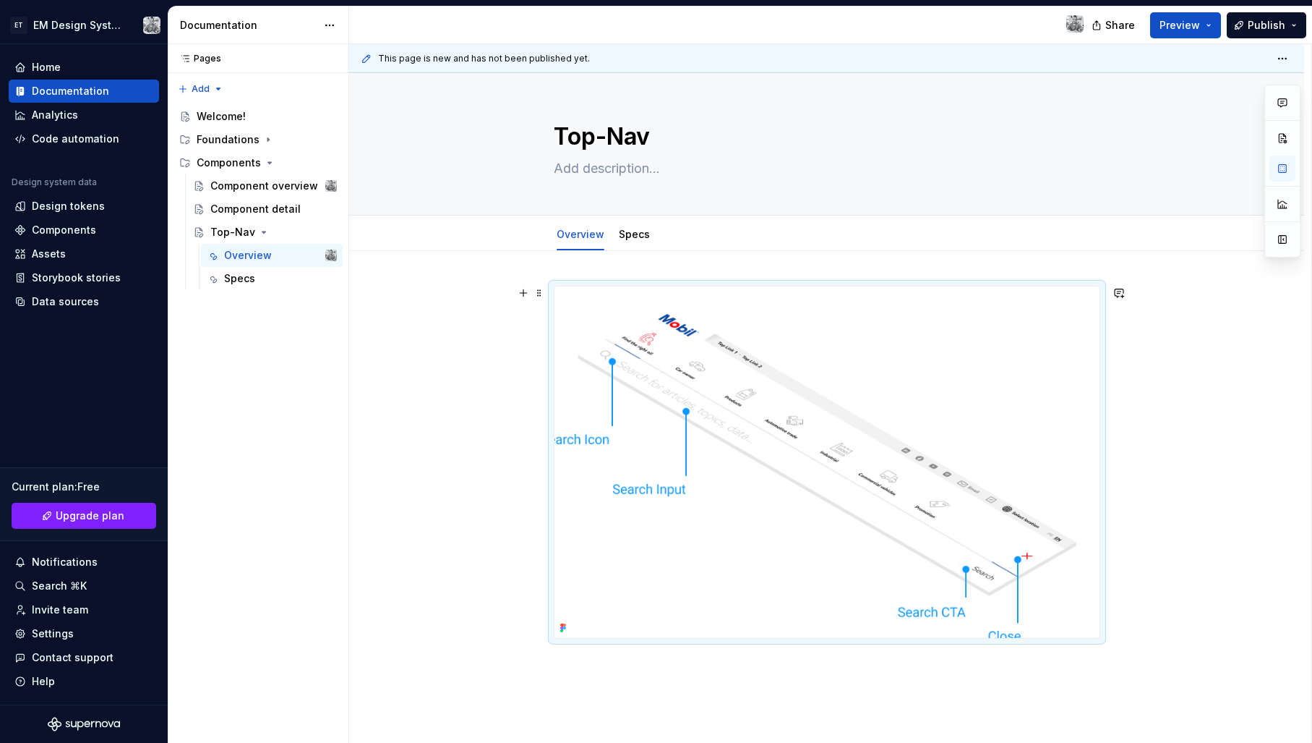
click at [1095, 474] on img at bounding box center [827, 461] width 545 height 351
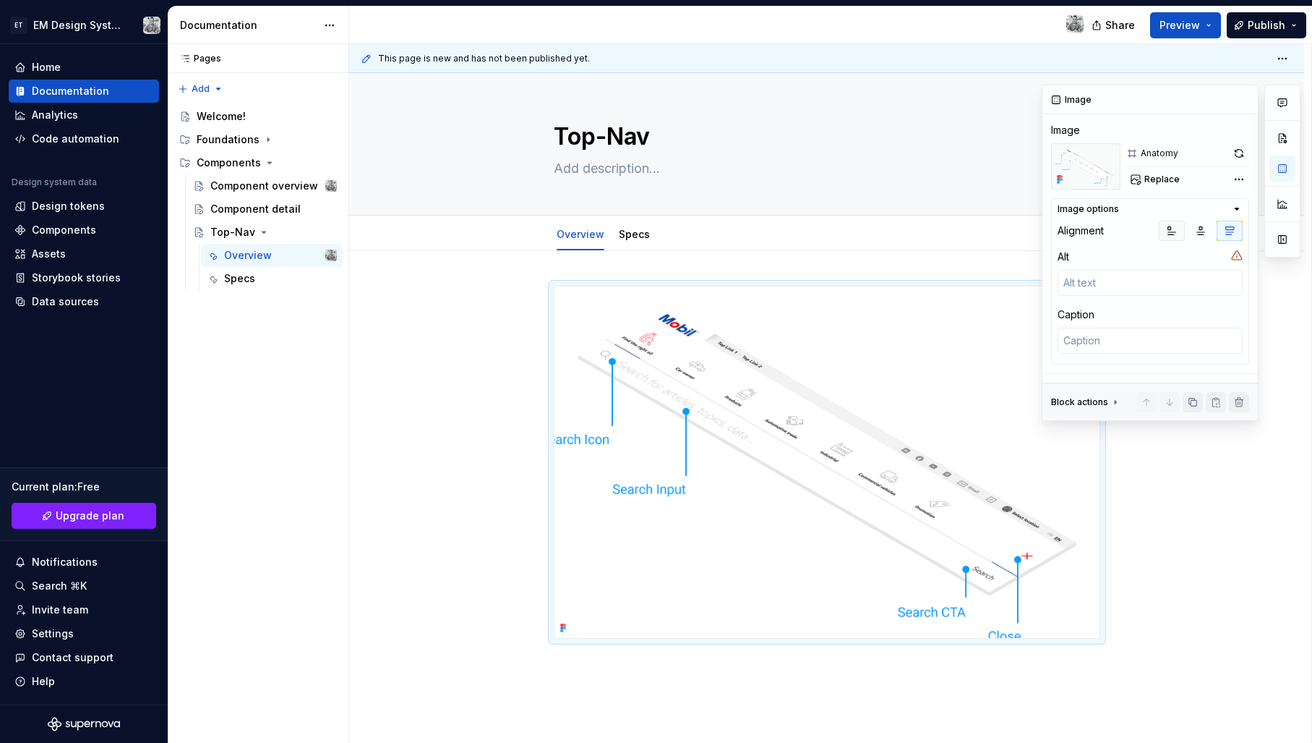
click at [1170, 227] on icon "button" at bounding box center [1172, 231] width 8 height 8
click at [1196, 228] on icon "button" at bounding box center [1201, 231] width 12 height 12
drag, startPoint x: 1177, startPoint y: 230, endPoint x: 1212, endPoint y: 205, distance: 43.5
click at [1177, 230] on icon "button" at bounding box center [1172, 231] width 12 height 12
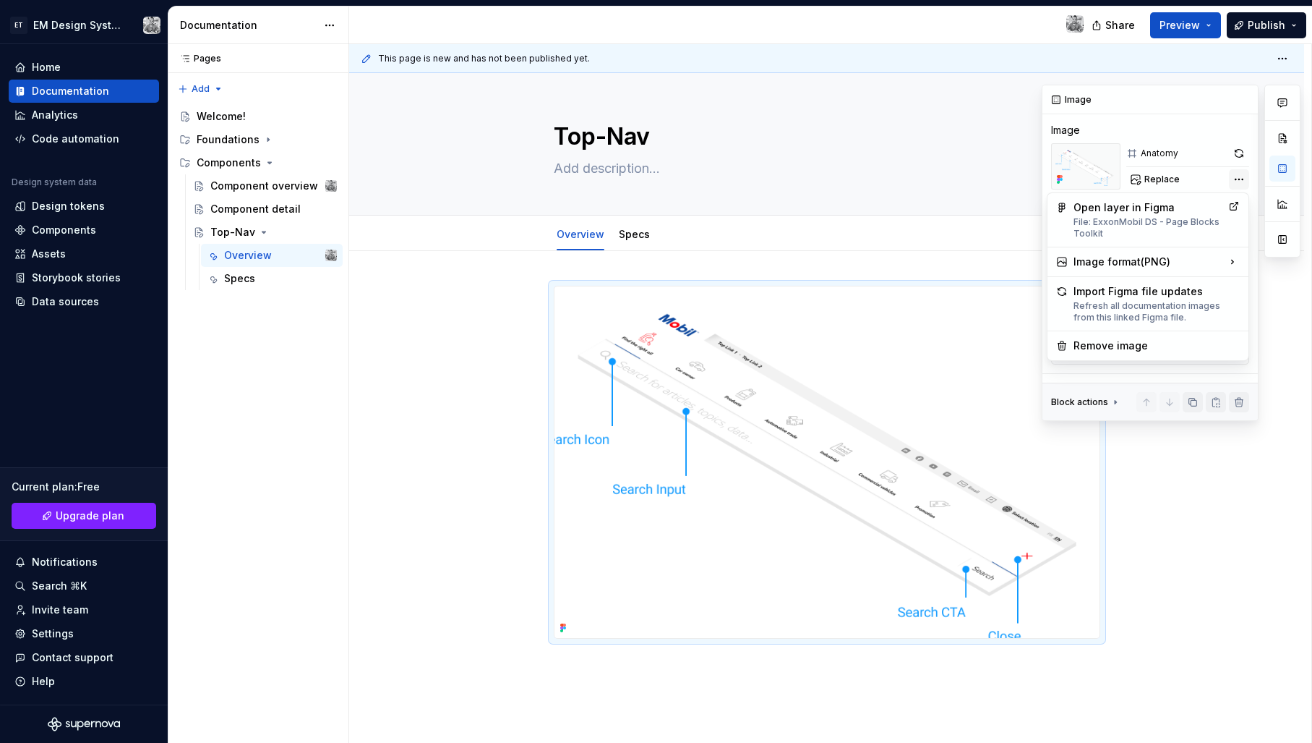
click at [1235, 181] on div "Comments Open comments No comments yet Select ‘Comment’ from the block context …" at bounding box center [1171, 253] width 259 height 336
click at [1236, 181] on div "Comments Open comments No comments yet Select ‘Comment’ from the block context …" at bounding box center [1171, 253] width 259 height 336
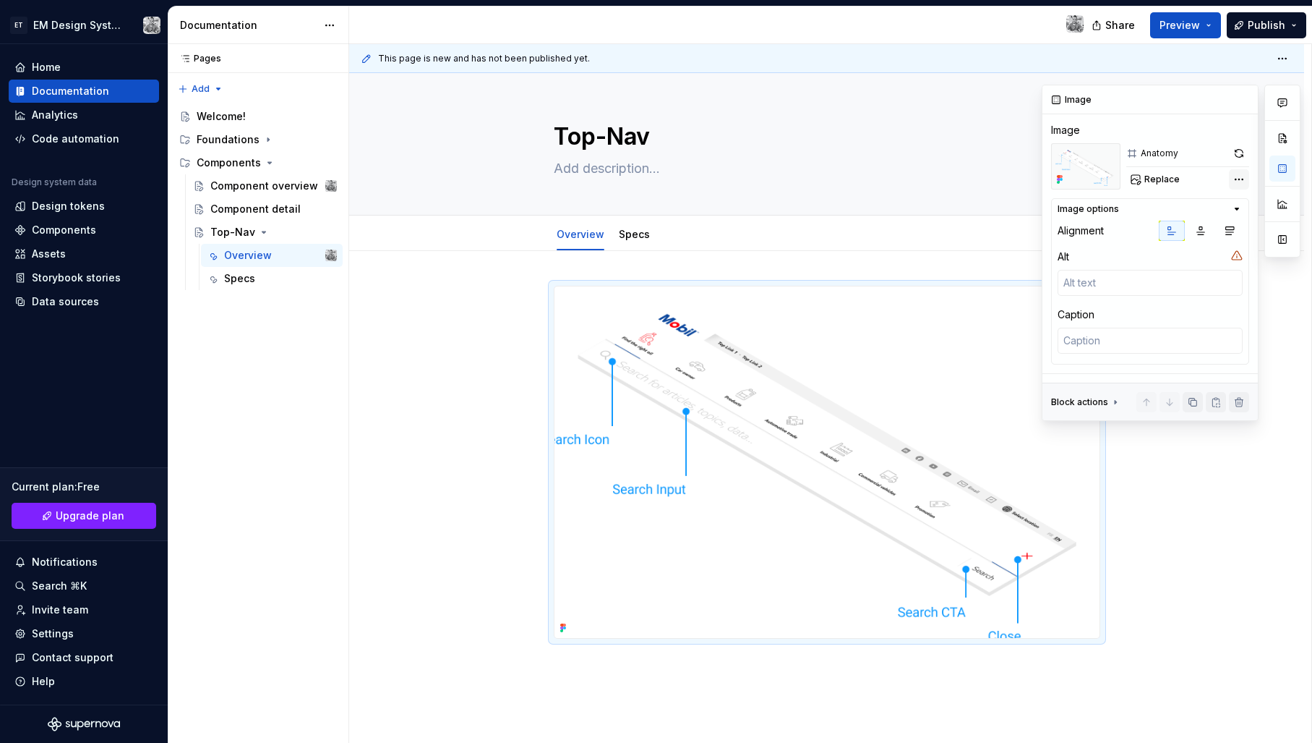
click at [1239, 178] on div "Comments Open comments No comments yet Select ‘Comment’ from the block context …" at bounding box center [1171, 253] width 259 height 336
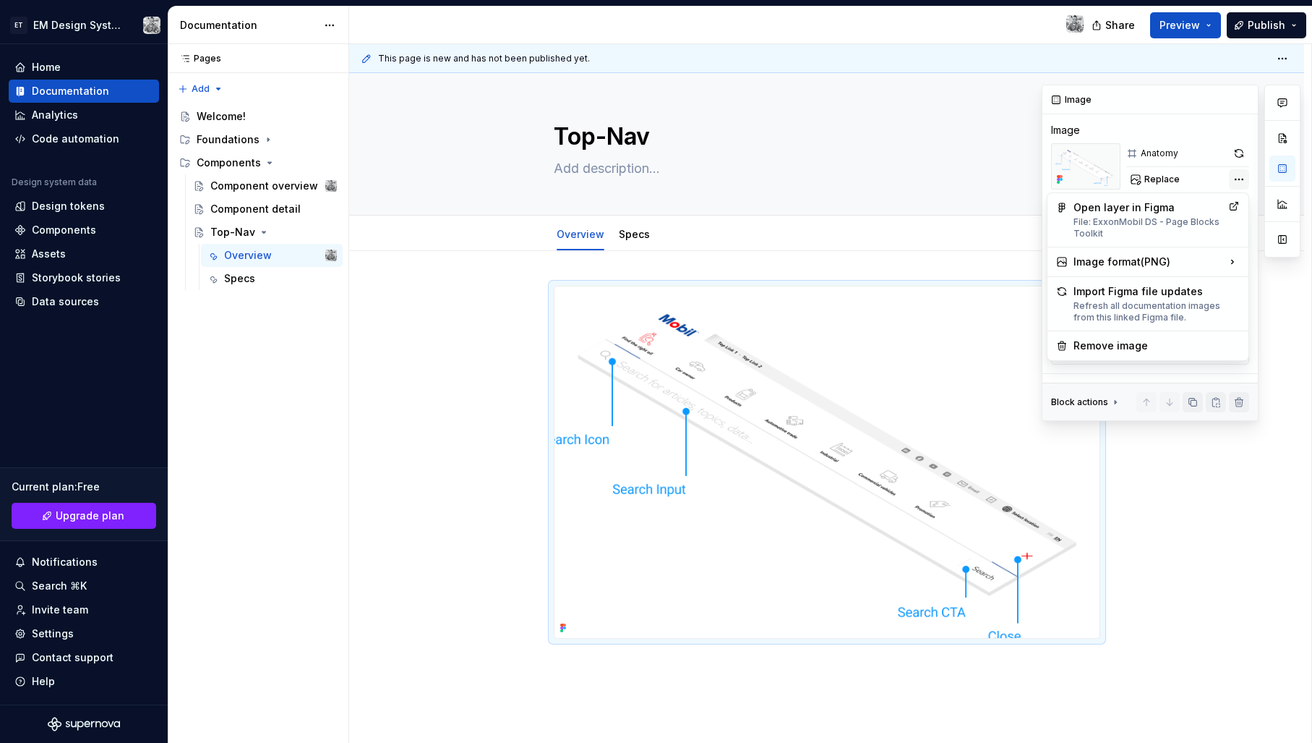
click at [1240, 180] on div "Comments Open comments No comments yet Select ‘Comment’ from the block context …" at bounding box center [1171, 253] width 259 height 336
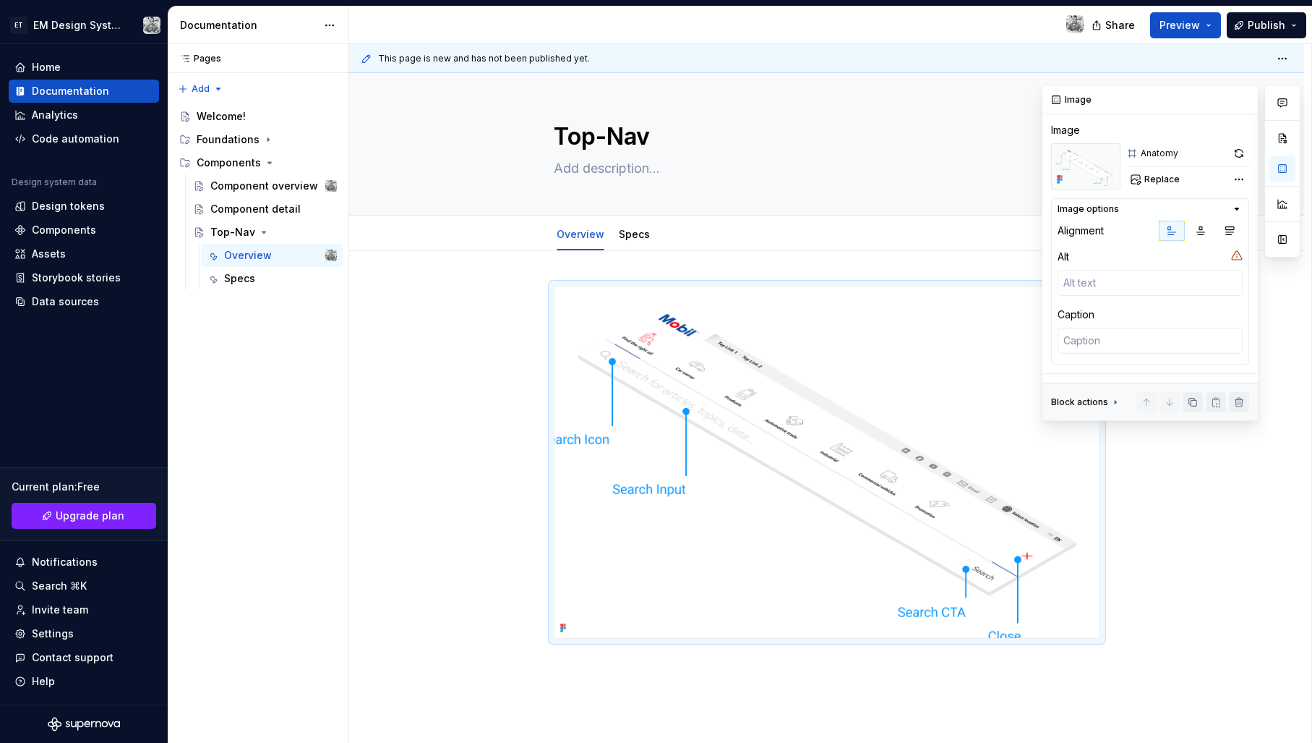
click at [1235, 211] on icon "button" at bounding box center [1237, 209] width 12 height 12
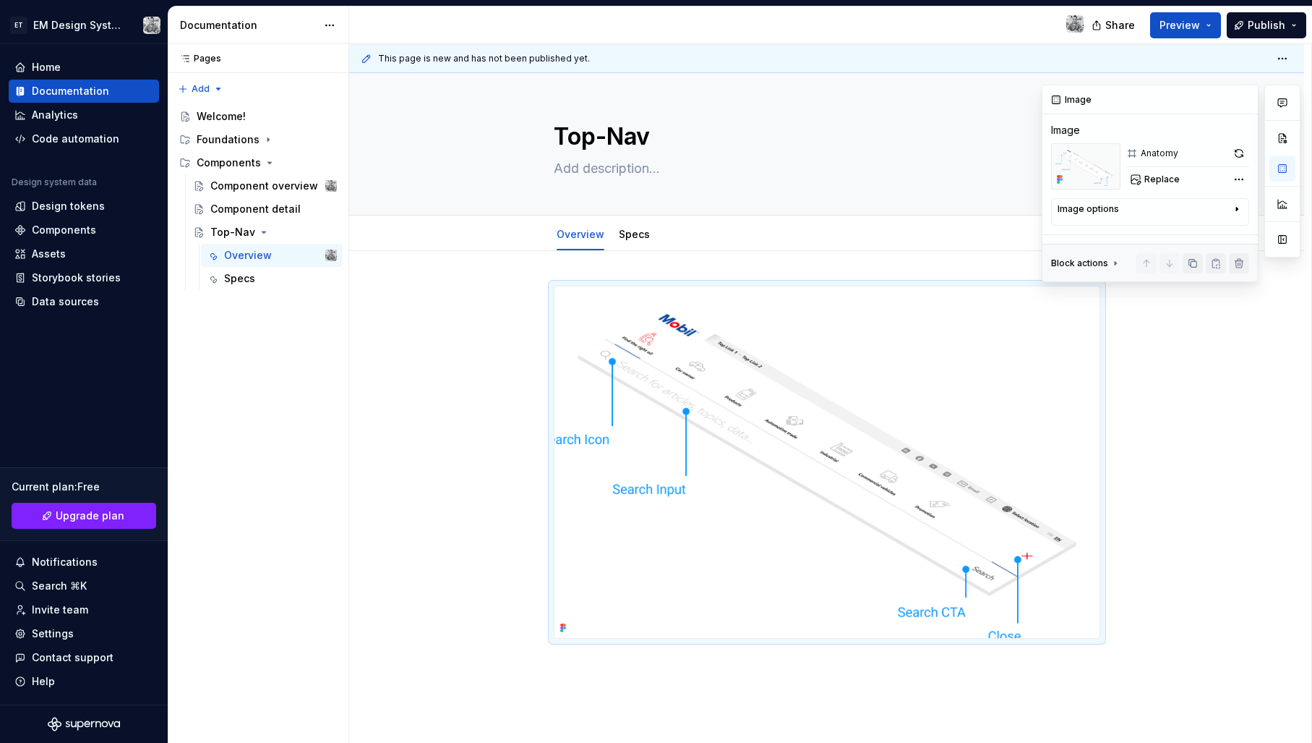
click at [1235, 211] on icon "button" at bounding box center [1237, 209] width 12 height 12
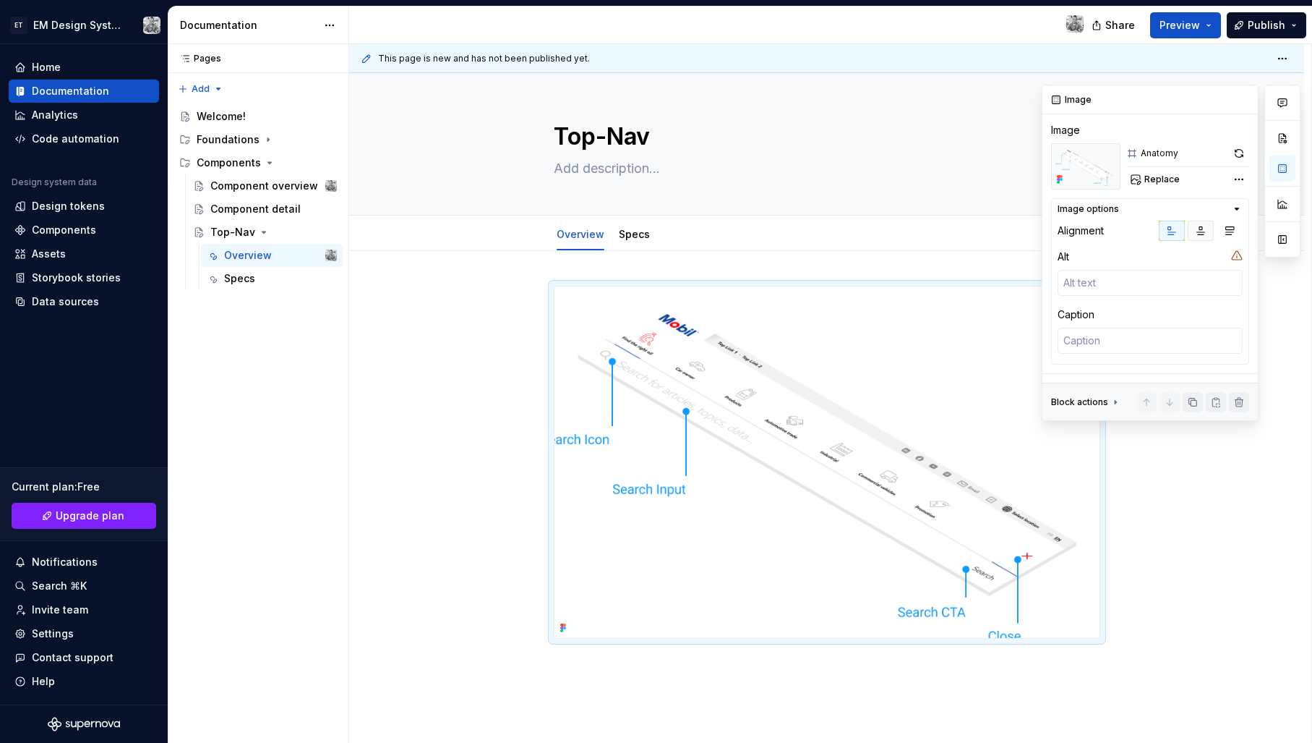
click at [1193, 231] on button "button" at bounding box center [1201, 231] width 26 height 20
click at [1181, 229] on button "button" at bounding box center [1172, 231] width 26 height 20
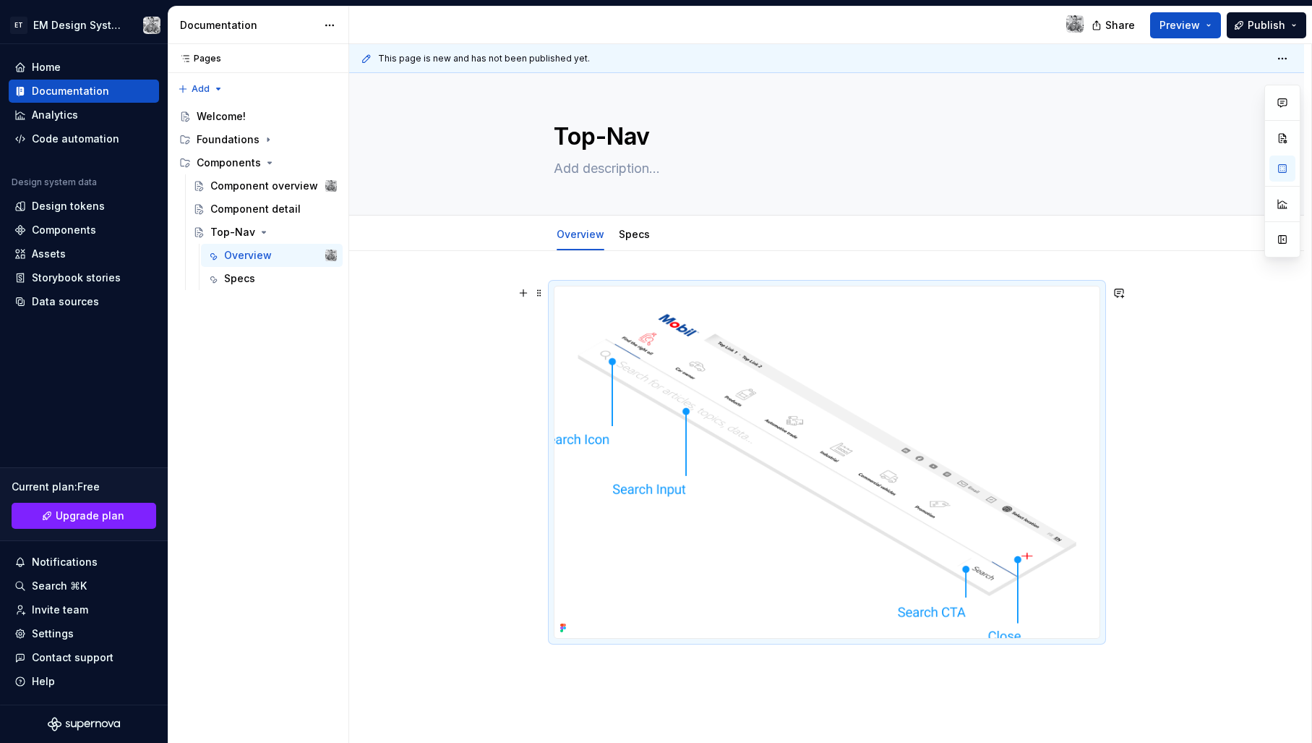
click at [1194, 536] on div at bounding box center [826, 565] width 955 height 628
click at [485, 477] on div at bounding box center [826, 565] width 955 height 628
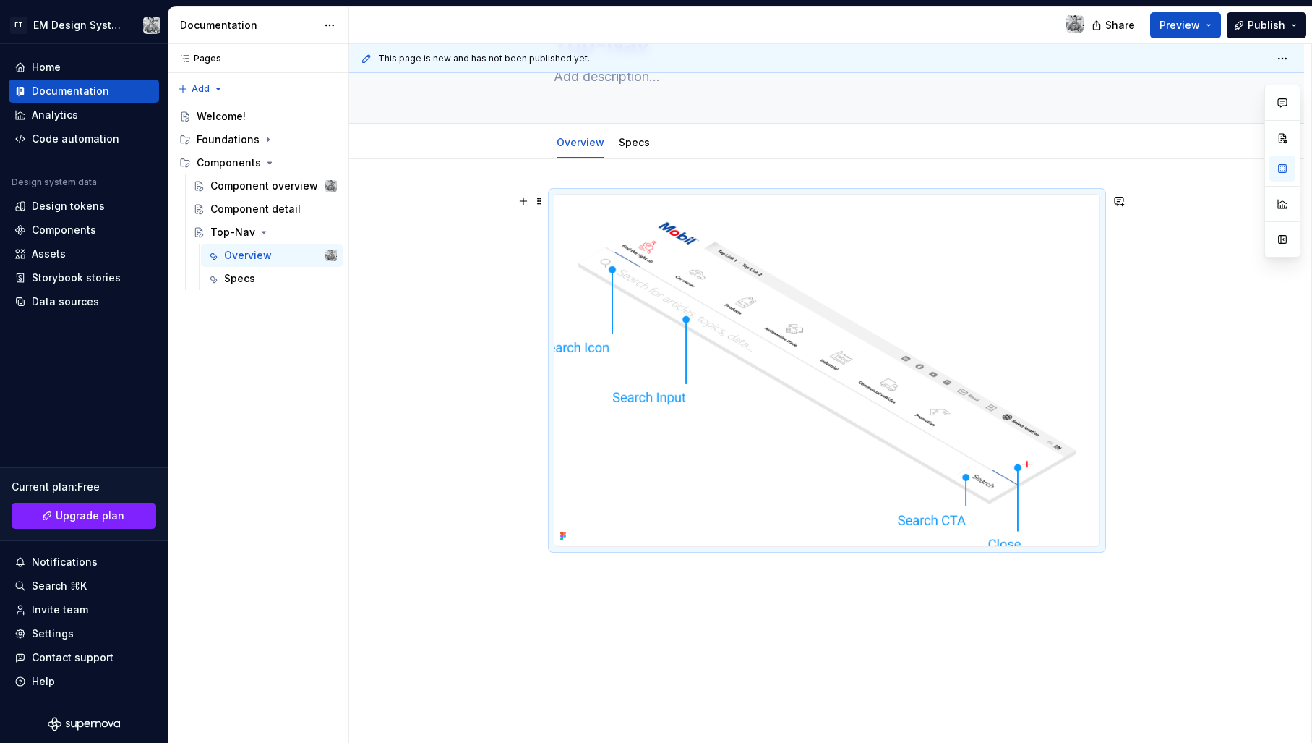
scroll to position [93, 0]
click at [979, 252] on img at bounding box center [827, 369] width 545 height 351
click at [545, 202] on span at bounding box center [540, 200] width 12 height 20
click at [560, 328] on div "Delete" at bounding box center [602, 331] width 123 height 23
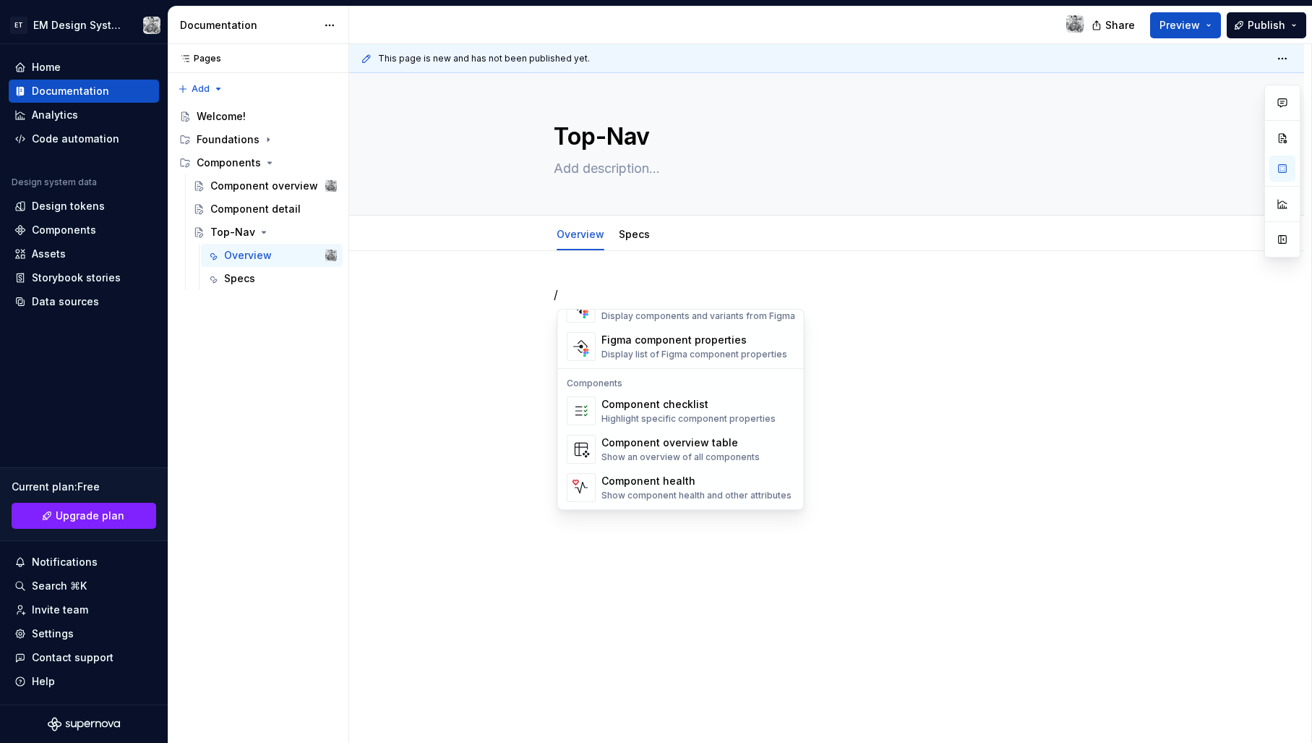
scroll to position [1440, 0]
click at [667, 417] on div "Highlight specific component properties" at bounding box center [689, 419] width 174 height 12
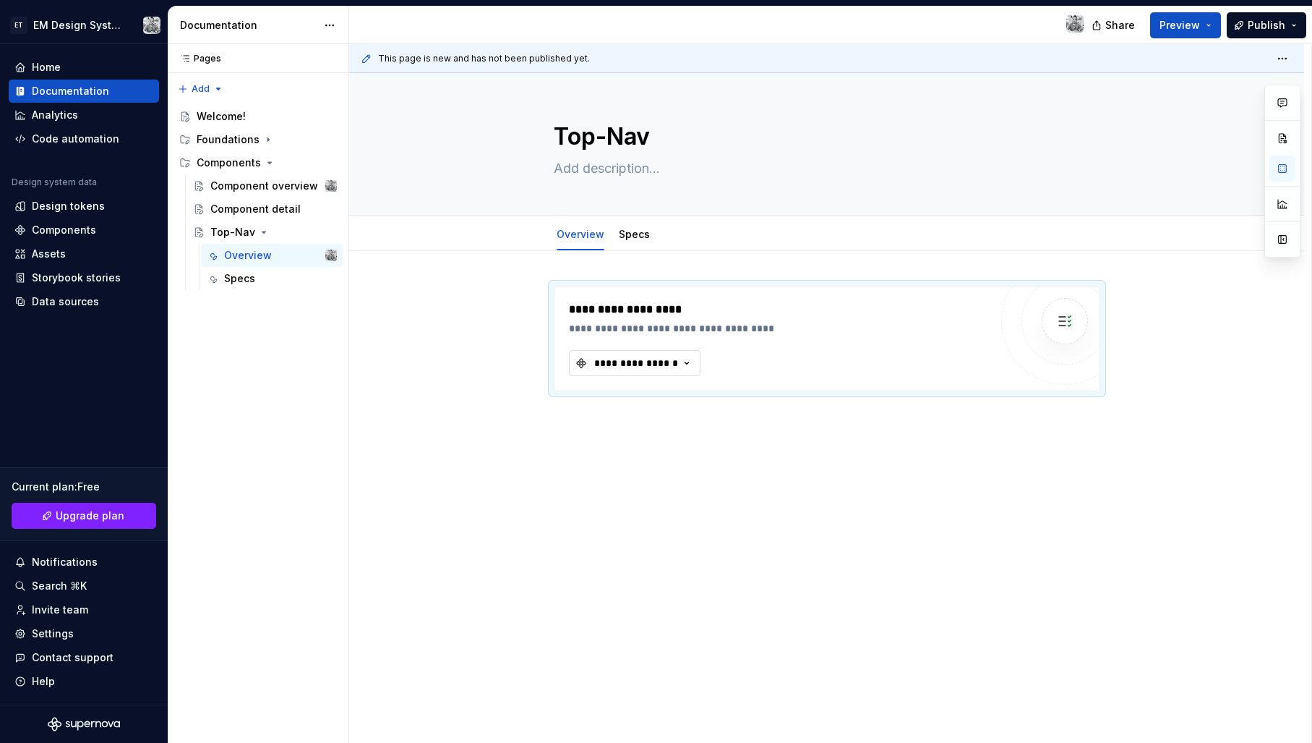
drag, startPoint x: 674, startPoint y: 423, endPoint x: 698, endPoint y: 359, distance: 68.6
click at [677, 419] on div "**********" at bounding box center [830, 393] width 962 height 699
click at [692, 361] on icon "button" at bounding box center [687, 363] width 14 height 14
click at [659, 450] on div "Top-Nav" at bounding box center [704, 444] width 181 height 14
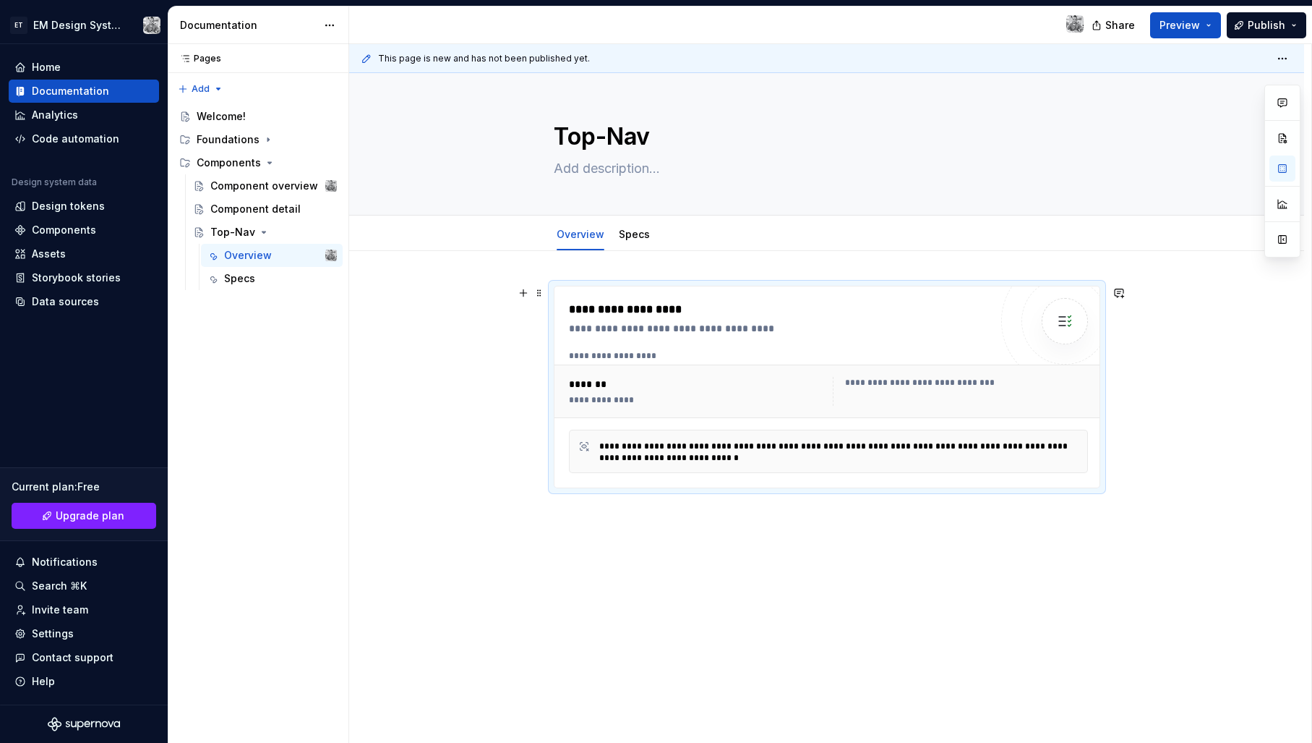
click at [623, 452] on div "**********" at bounding box center [838, 451] width 479 height 23
click at [706, 449] on div "**********" at bounding box center [838, 451] width 479 height 23
click at [642, 327] on div "**********" at bounding box center [779, 328] width 421 height 14
click at [816, 333] on div "**********" at bounding box center [779, 328] width 421 height 14
click at [1291, 61] on html "ET EM Design System Trial Home Documentation Analytics Code automation Design s…" at bounding box center [656, 371] width 1312 height 743
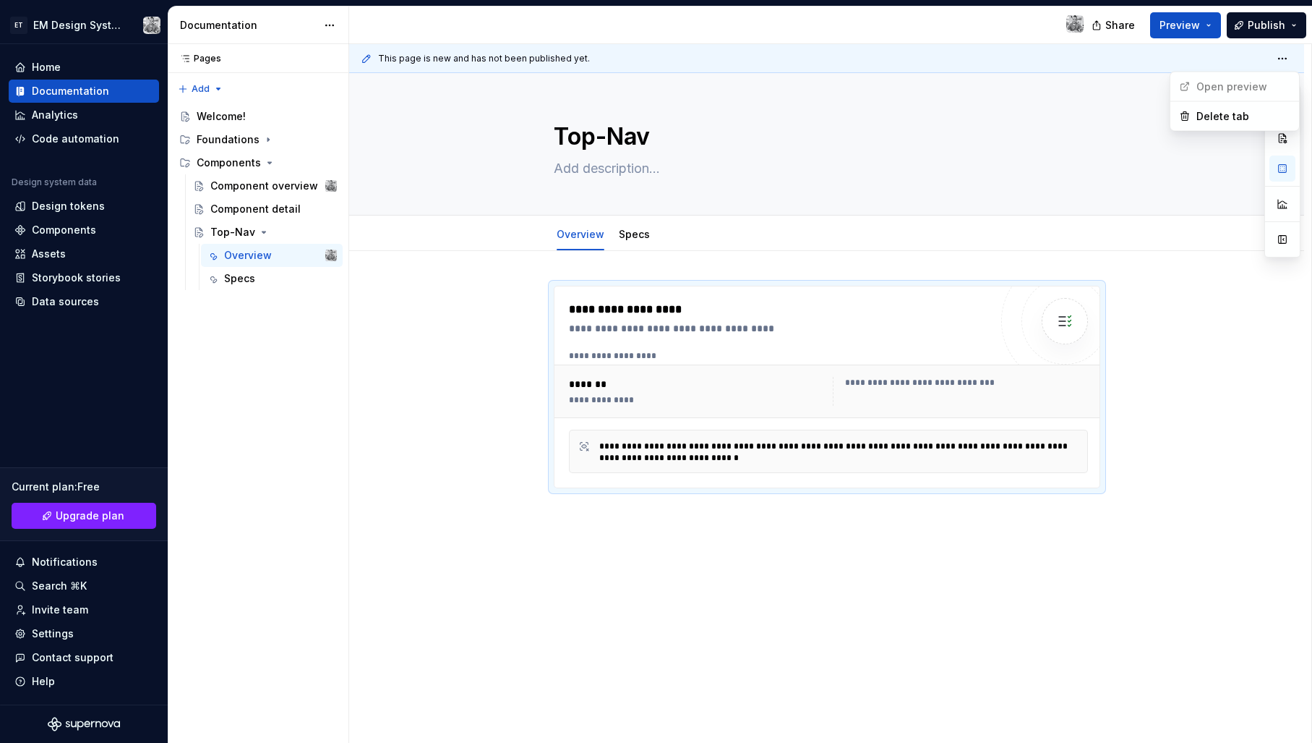
click at [1291, 61] on html "ET EM Design System Trial Home Documentation Analytics Code automation Design s…" at bounding box center [656, 371] width 1312 height 743
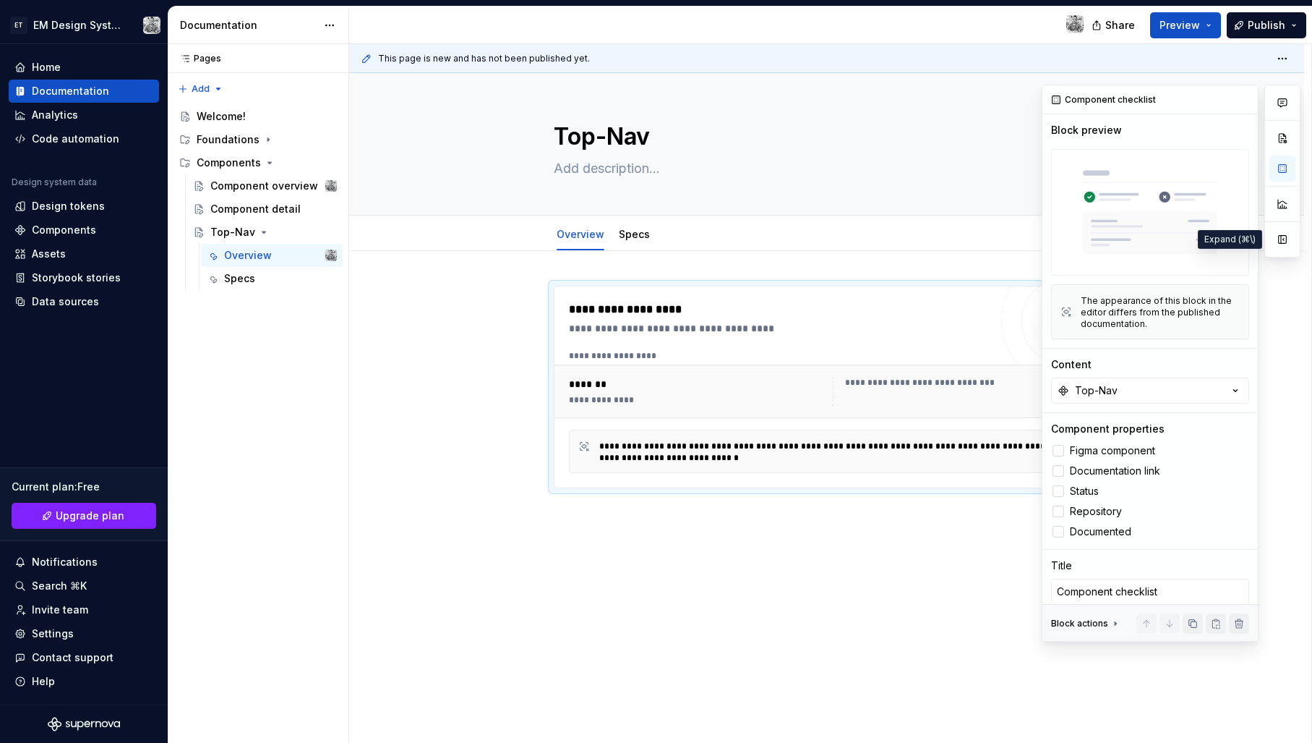
click at [1285, 241] on button "button" at bounding box center [1283, 239] width 26 height 26
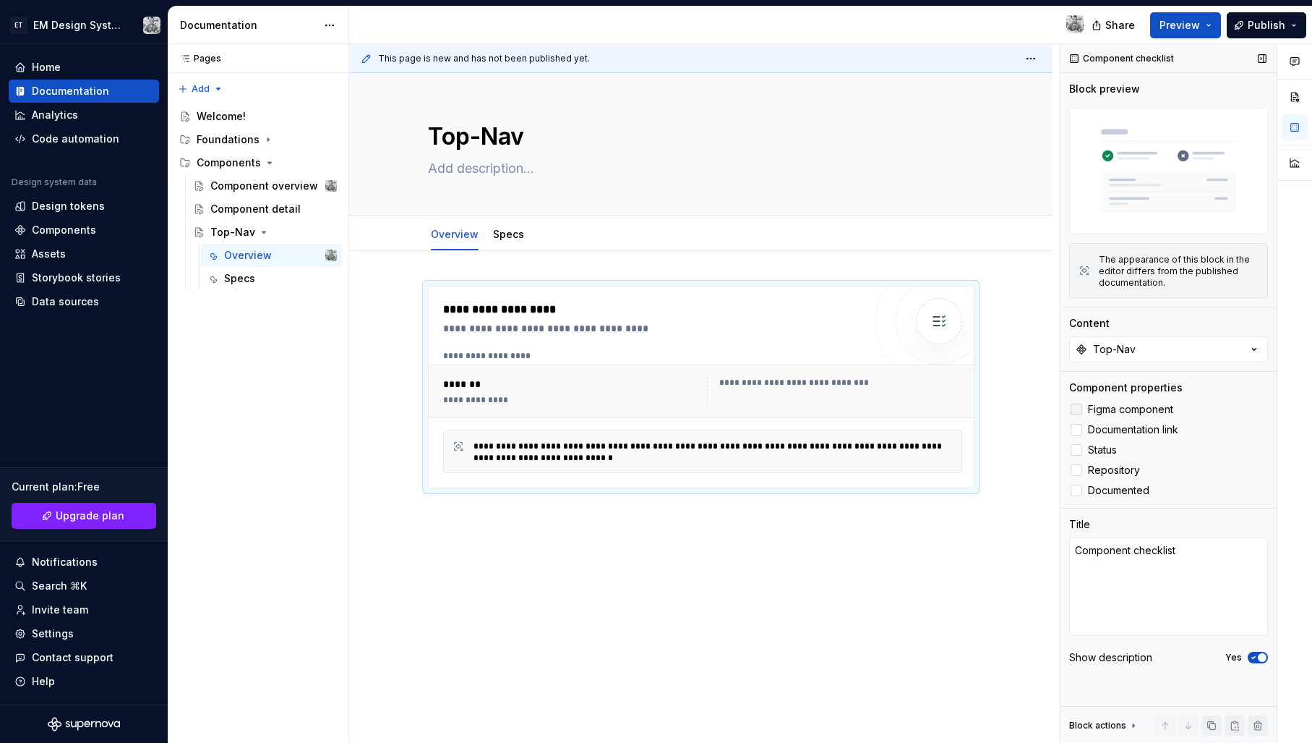
click at [1120, 406] on span "Figma component" at bounding box center [1130, 409] width 85 height 12
drag, startPoint x: 1104, startPoint y: 454, endPoint x: 1098, endPoint y: 471, distance: 17.9
click at [1103, 455] on span "Status" at bounding box center [1102, 450] width 29 height 12
drag, startPoint x: 1098, startPoint y: 471, endPoint x: 1096, endPoint y: 481, distance: 10.2
click at [1098, 471] on span "Repository" at bounding box center [1114, 470] width 52 height 12
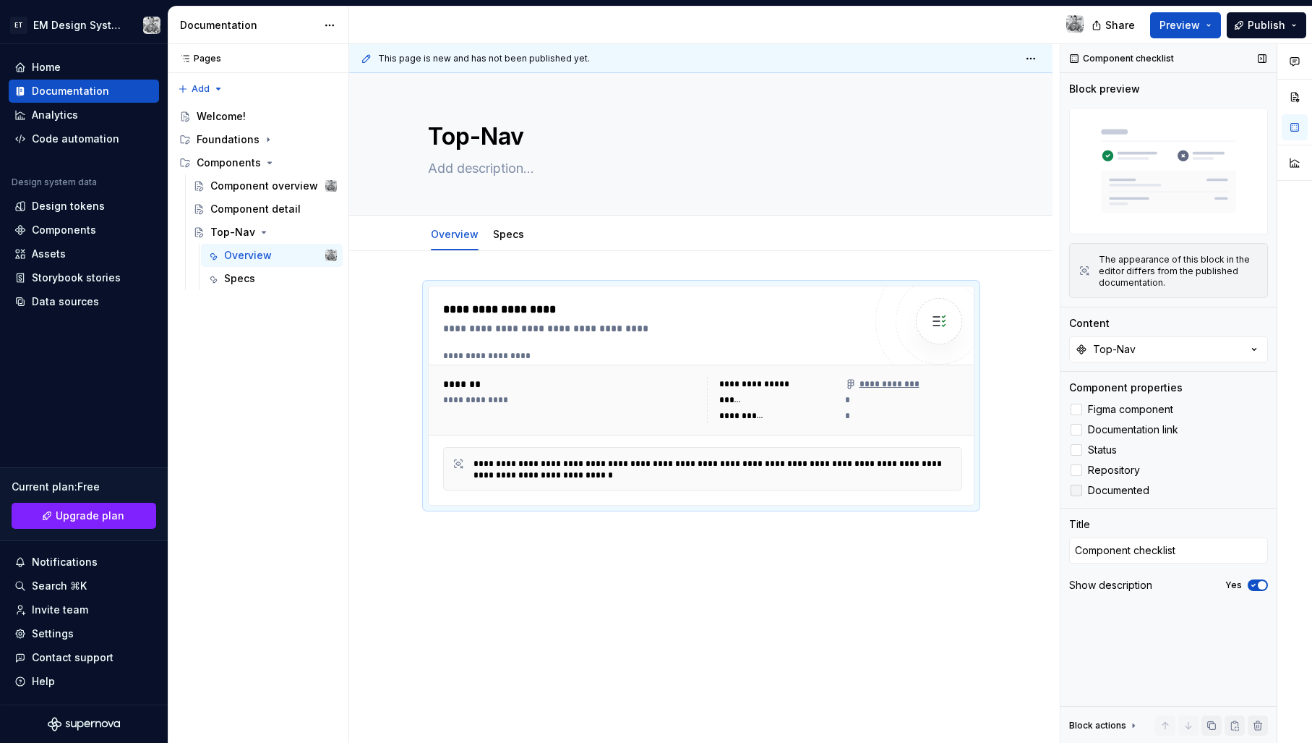
click at [1098, 487] on span "Documented" at bounding box center [1118, 490] width 61 height 12
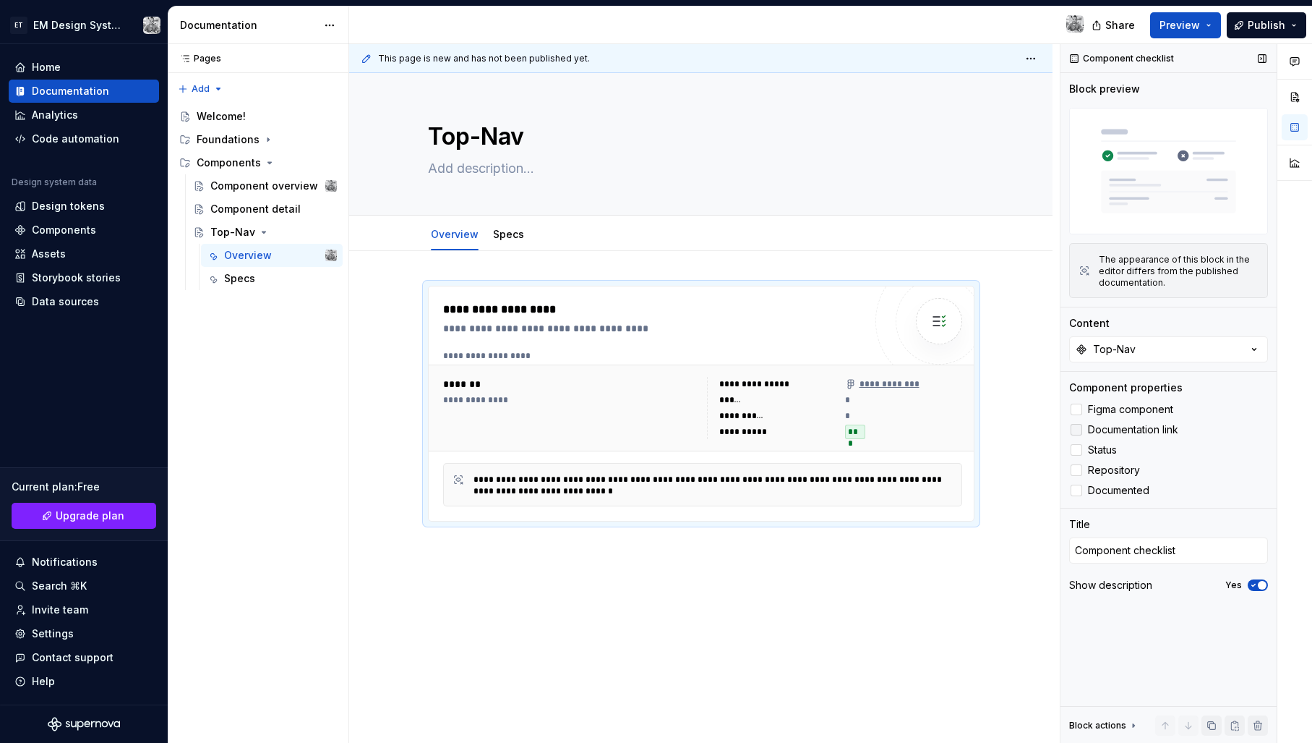
click at [1105, 429] on span "Documentation link" at bounding box center [1133, 430] width 90 height 12
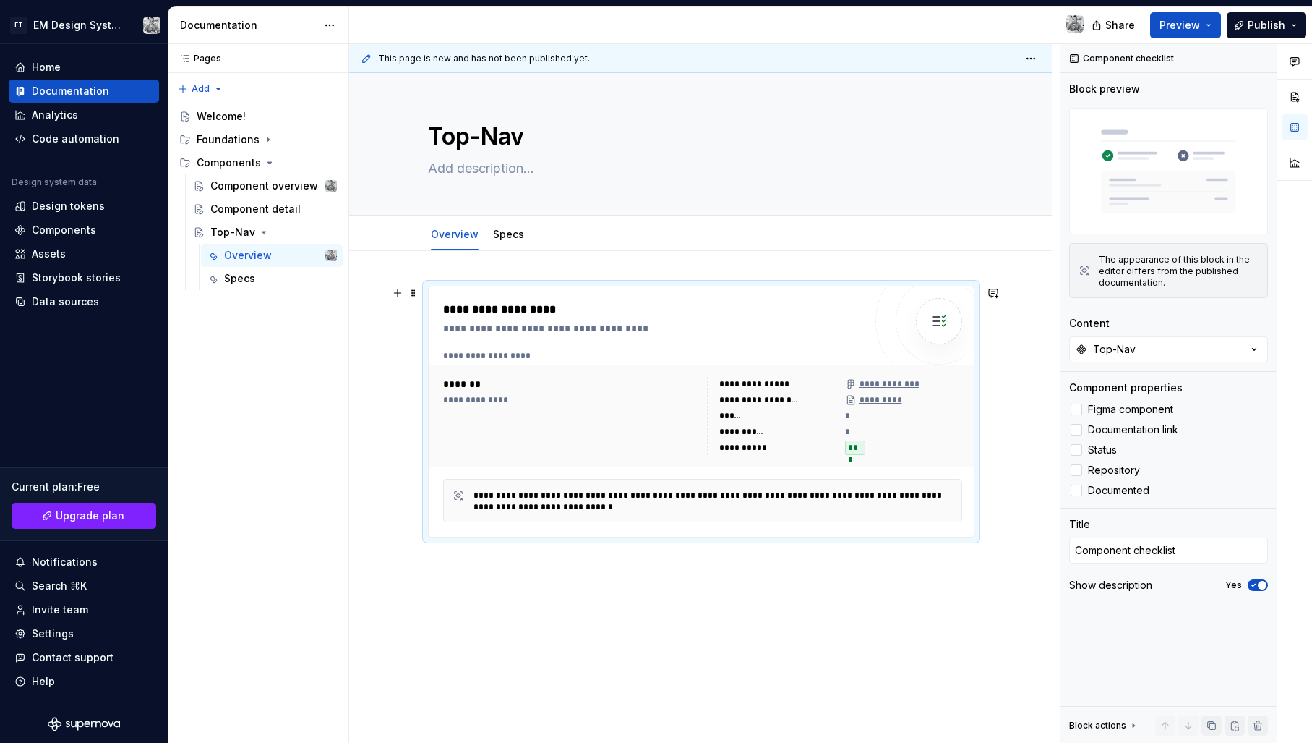
click at [361, 401] on div "**********" at bounding box center [700, 514] width 703 height 526
click at [504, 574] on div "**********" at bounding box center [700, 514] width 703 height 526
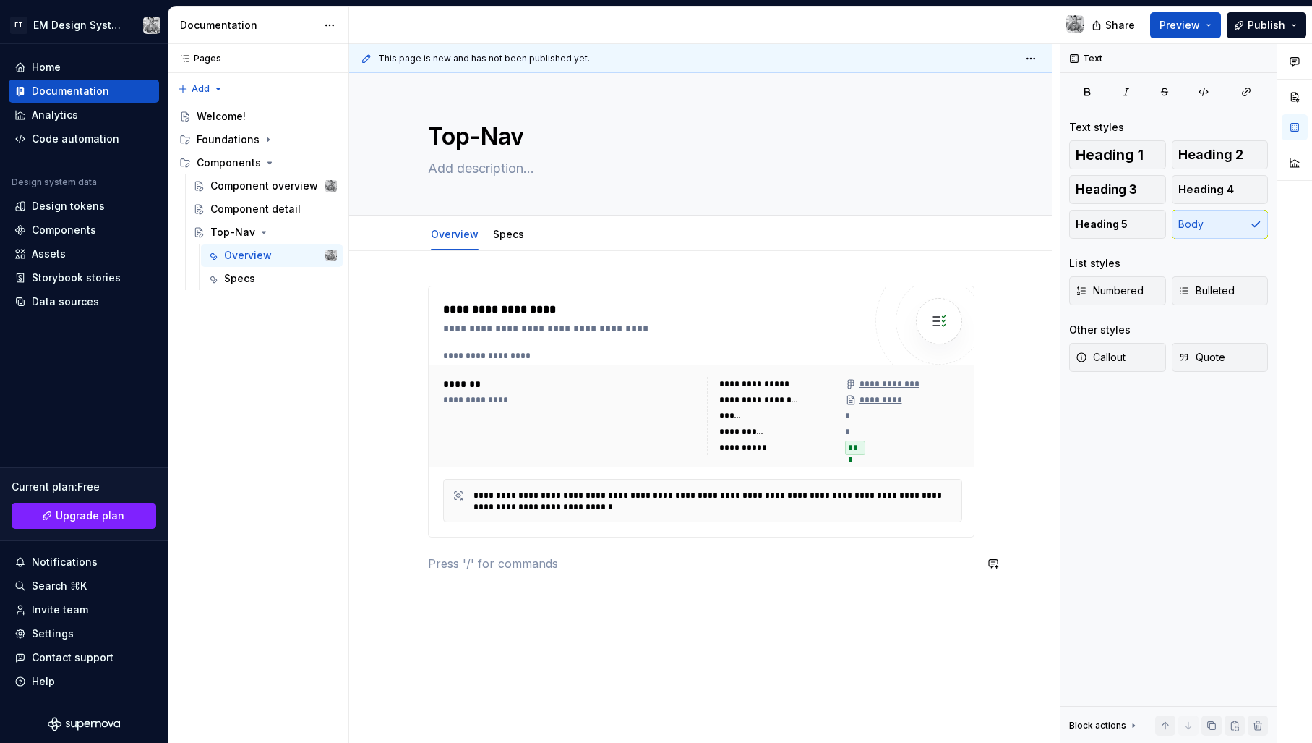
click at [614, 583] on div "**********" at bounding box center [701, 438] width 547 height 304
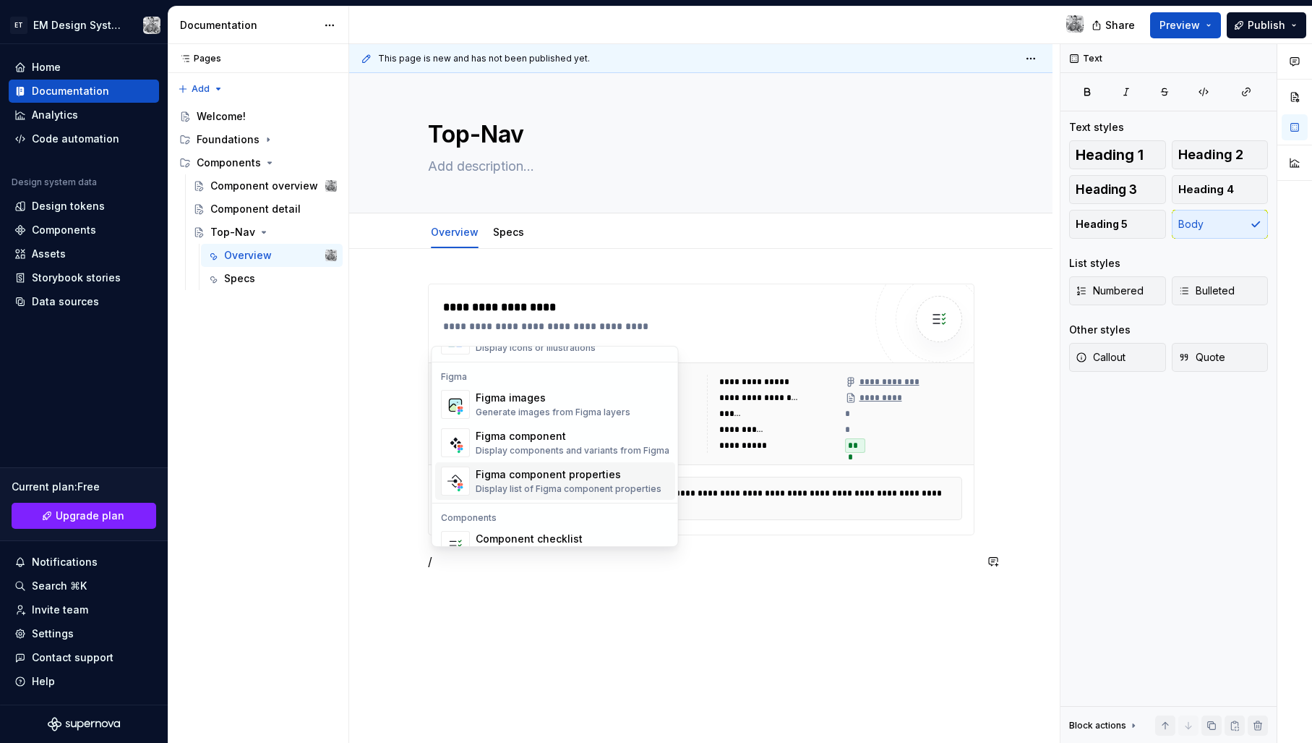
scroll to position [1333, 0]
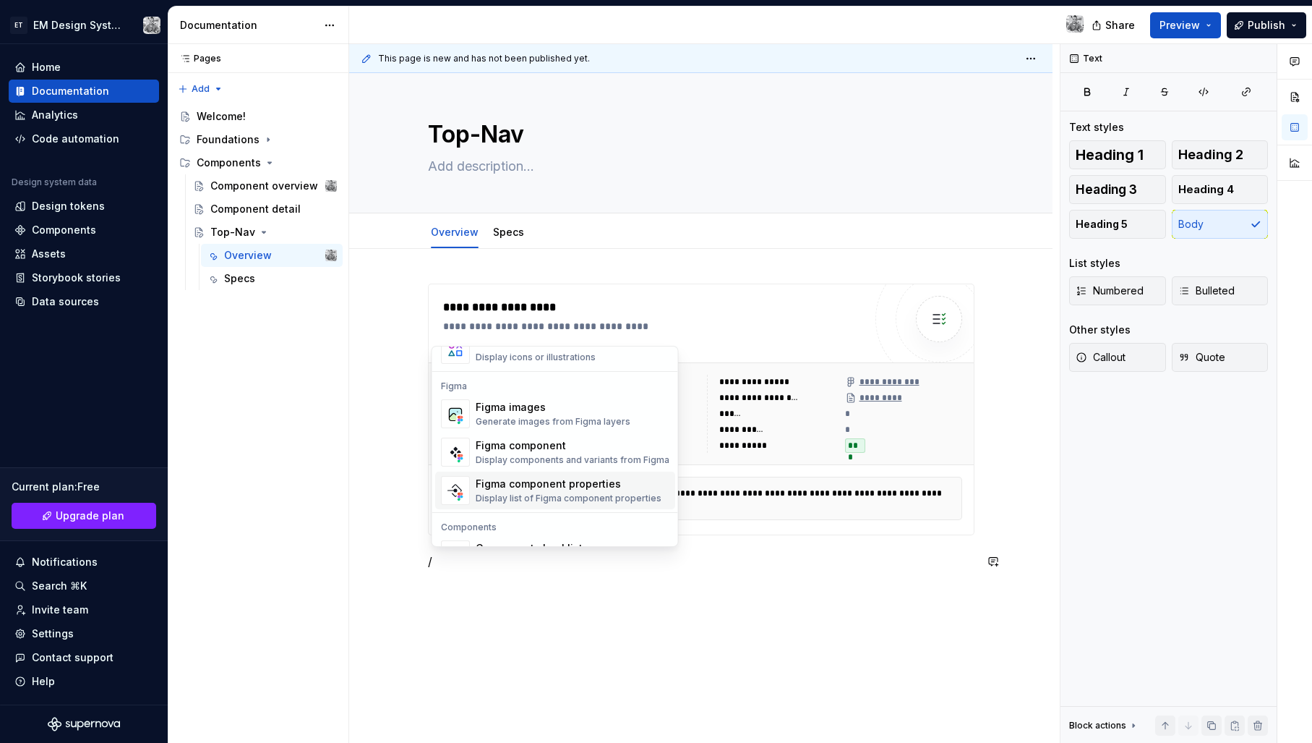
click at [539, 484] on div "Figma component properties" at bounding box center [569, 483] width 186 height 14
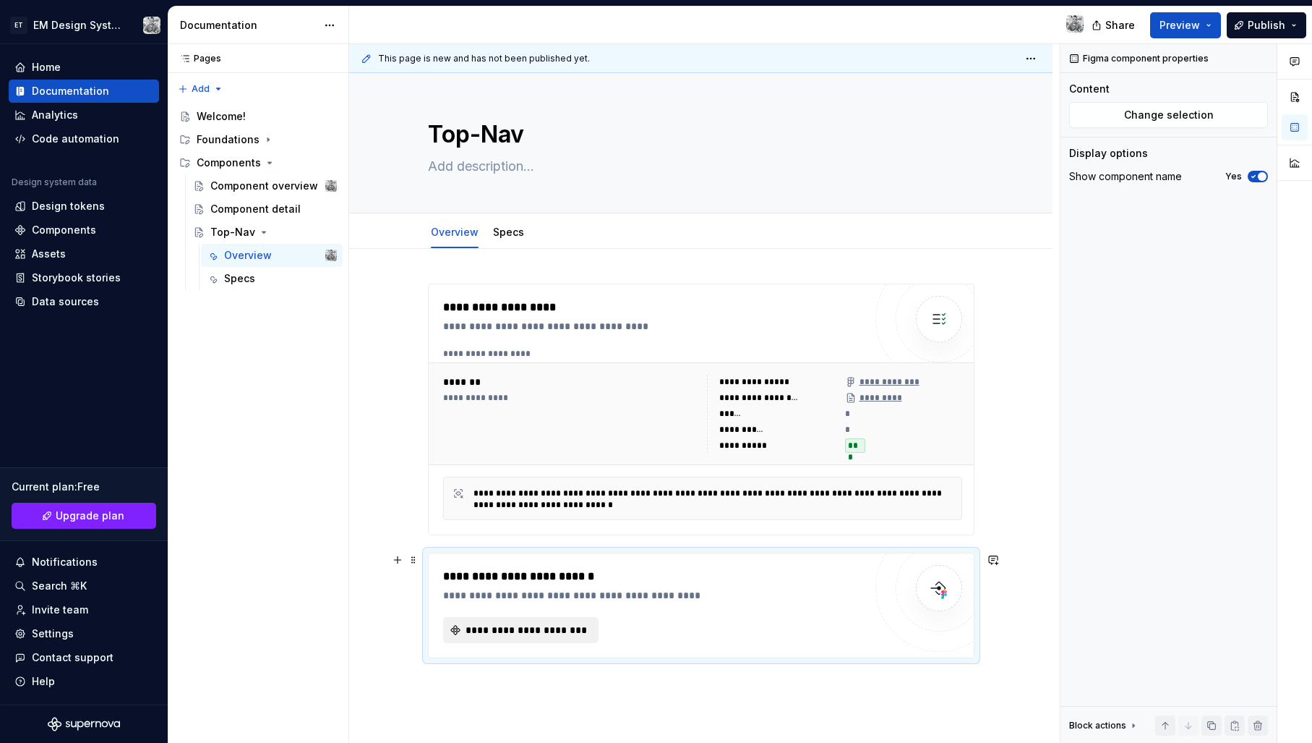
click at [566, 630] on span "**********" at bounding box center [526, 630] width 125 height 14
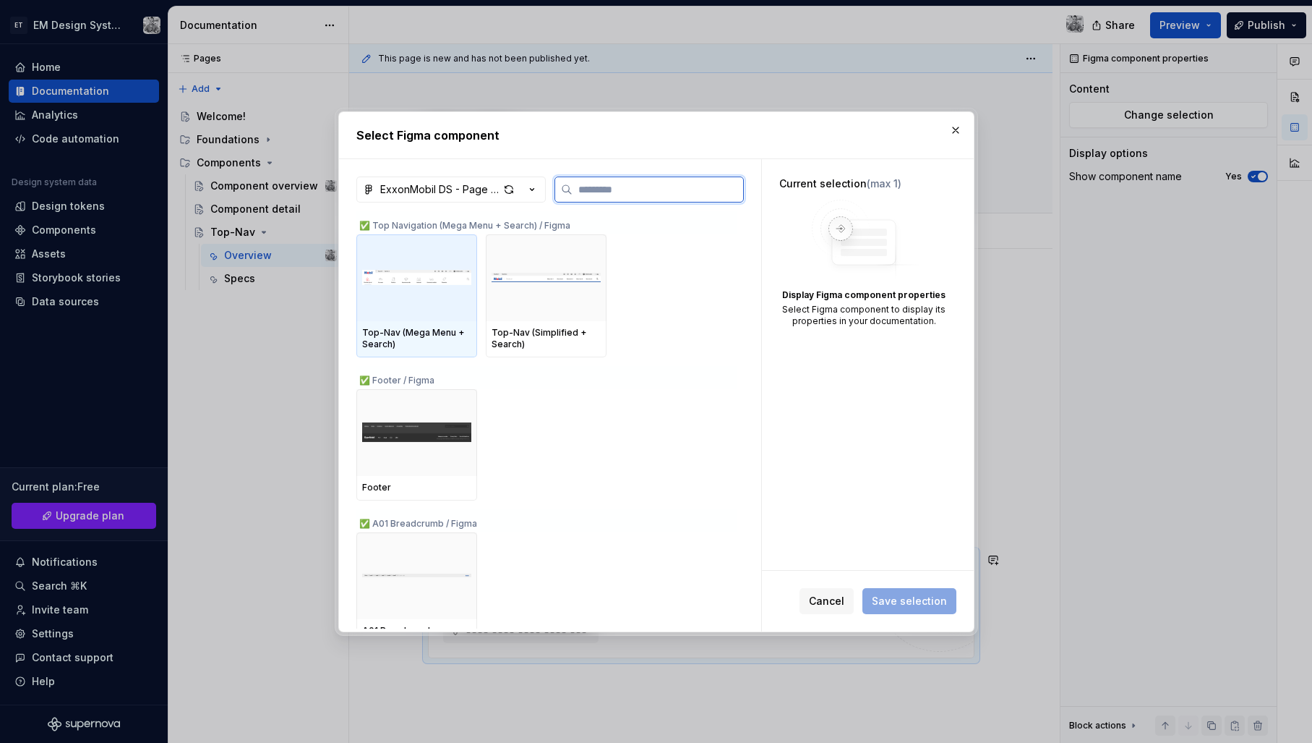
click at [401, 296] on img at bounding box center [416, 277] width 109 height 75
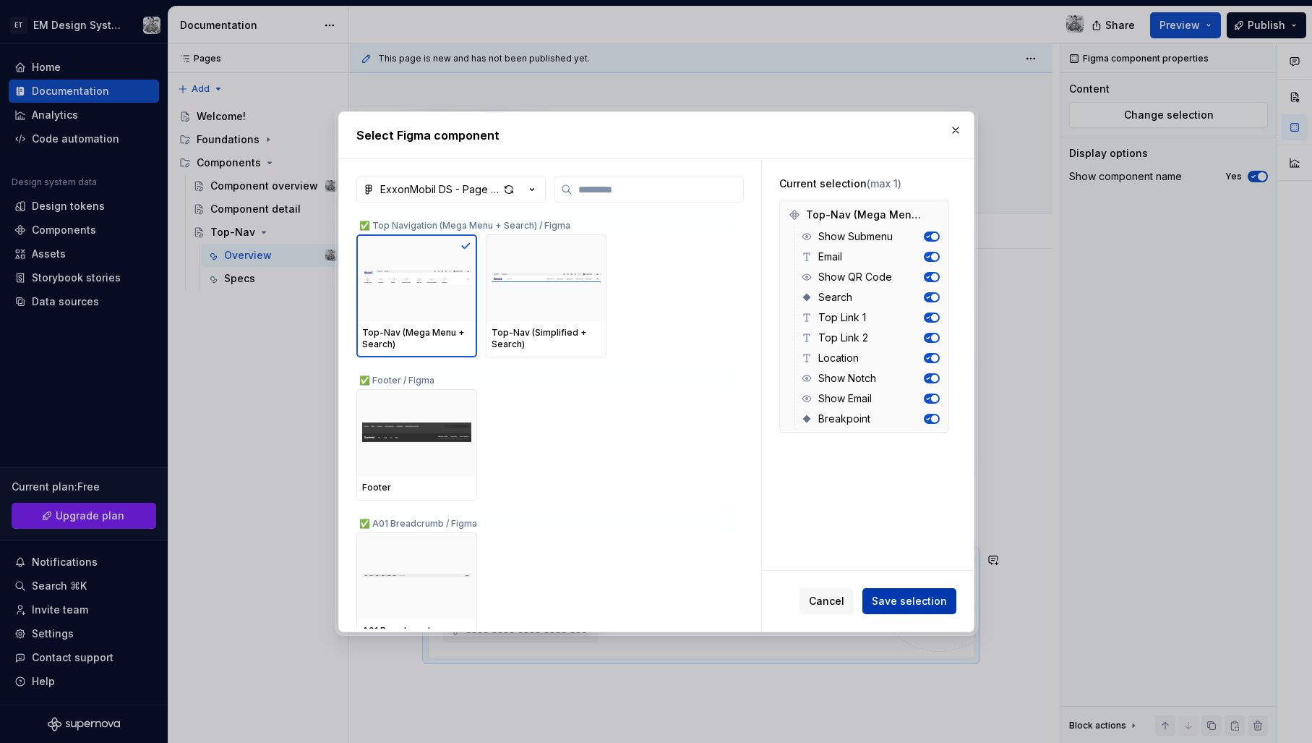
click at [916, 605] on span "Save selection" at bounding box center [909, 601] width 75 height 14
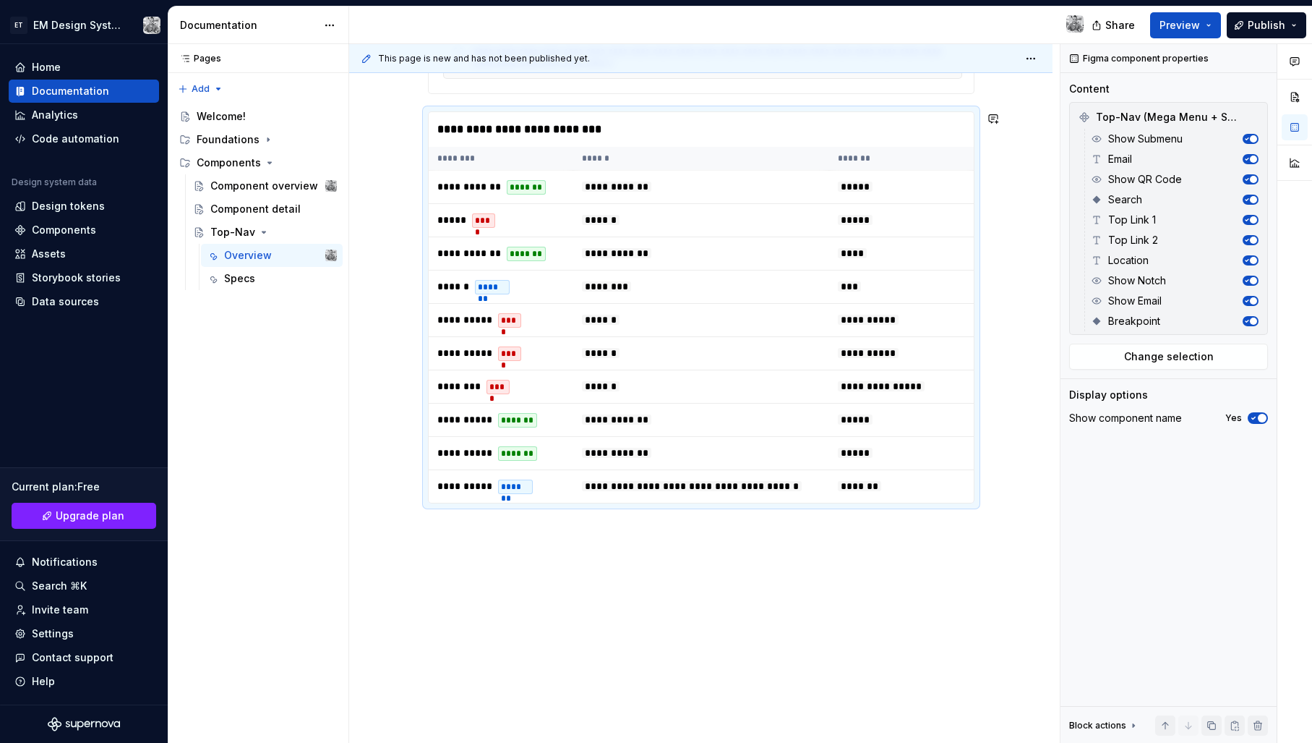
scroll to position [458, 0]
click at [675, 583] on div "**********" at bounding box center [700, 276] width 703 height 936
click at [995, 488] on div "**********" at bounding box center [700, 276] width 703 height 936
click at [797, 521] on div "**********" at bounding box center [700, 276] width 703 height 936
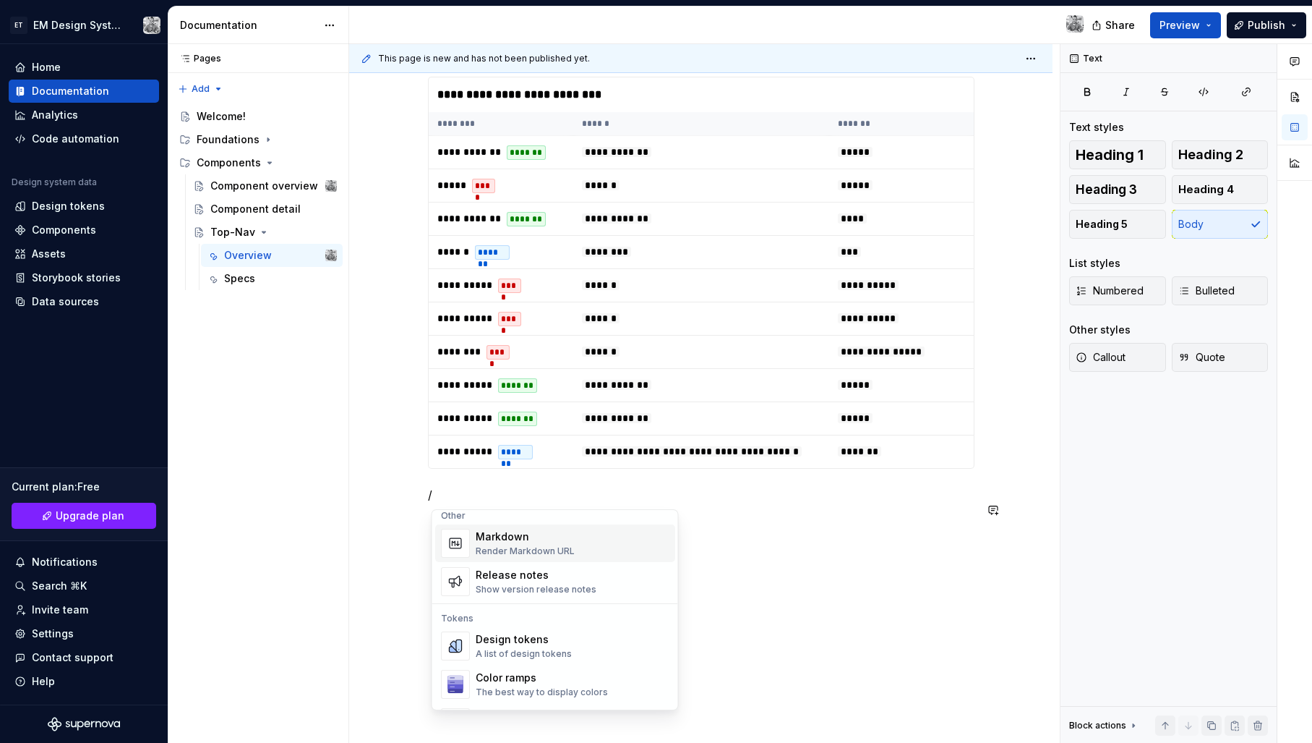
scroll to position [978, 0]
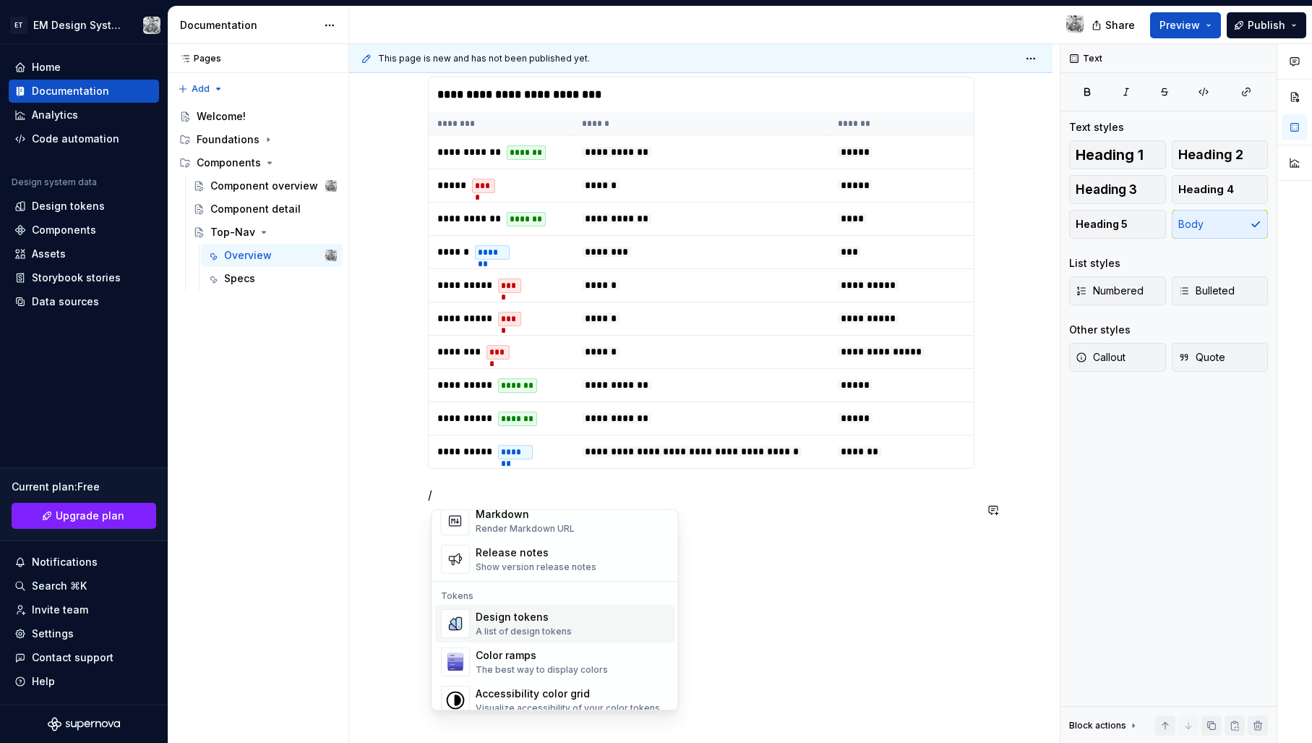
click at [532, 622] on div "Design tokens" at bounding box center [524, 617] width 96 height 14
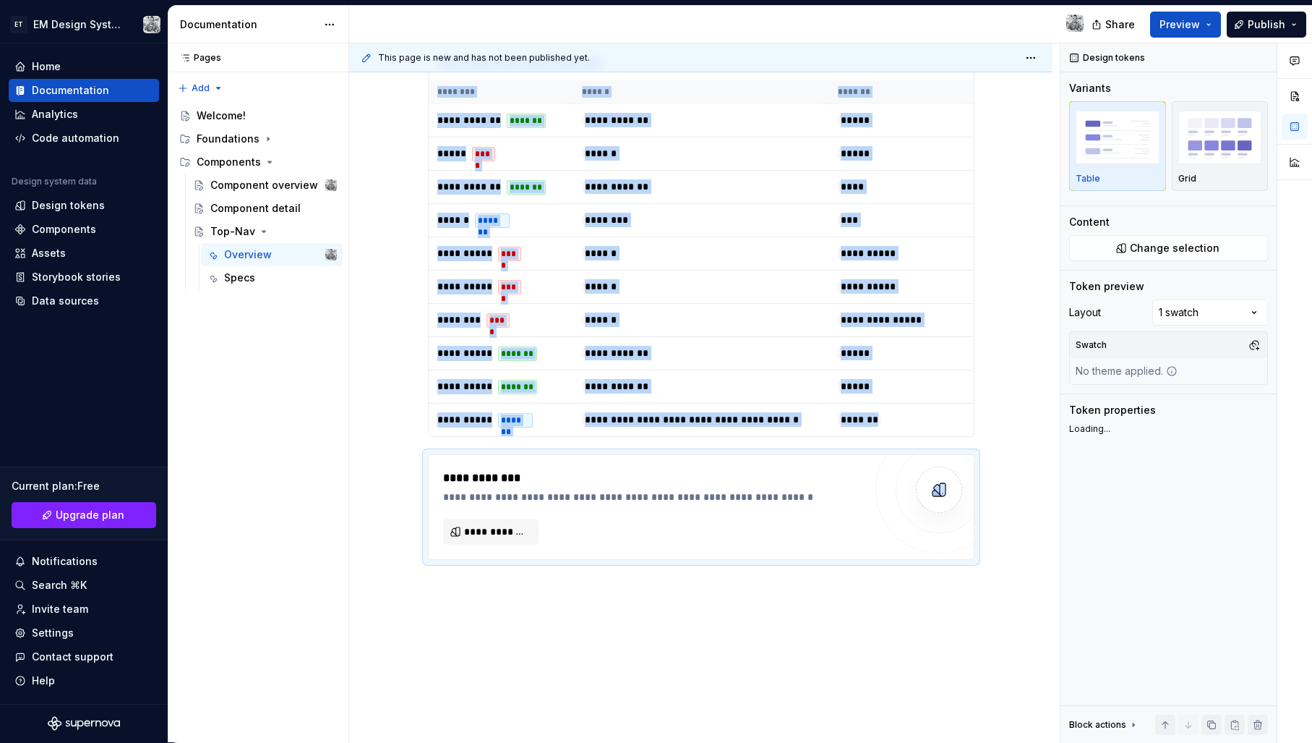
scroll to position [490, 0]
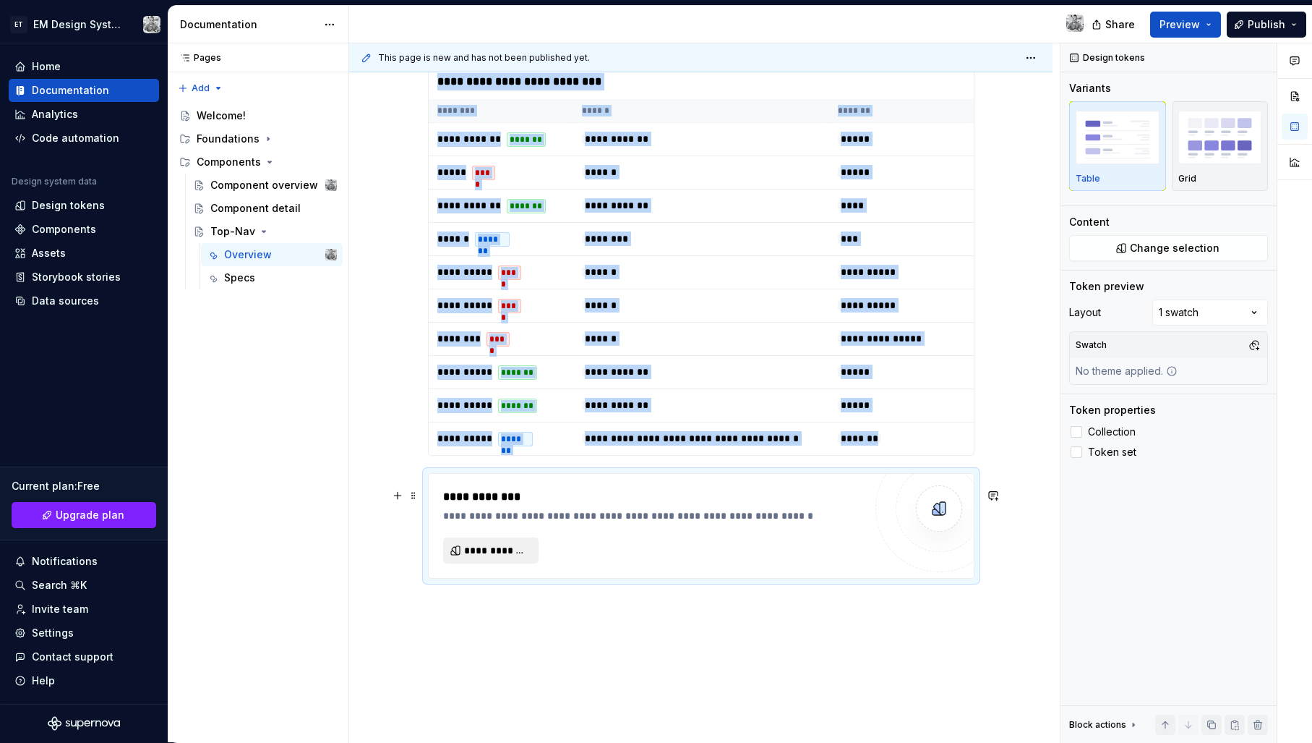
click at [497, 557] on span "**********" at bounding box center [496, 550] width 65 height 14
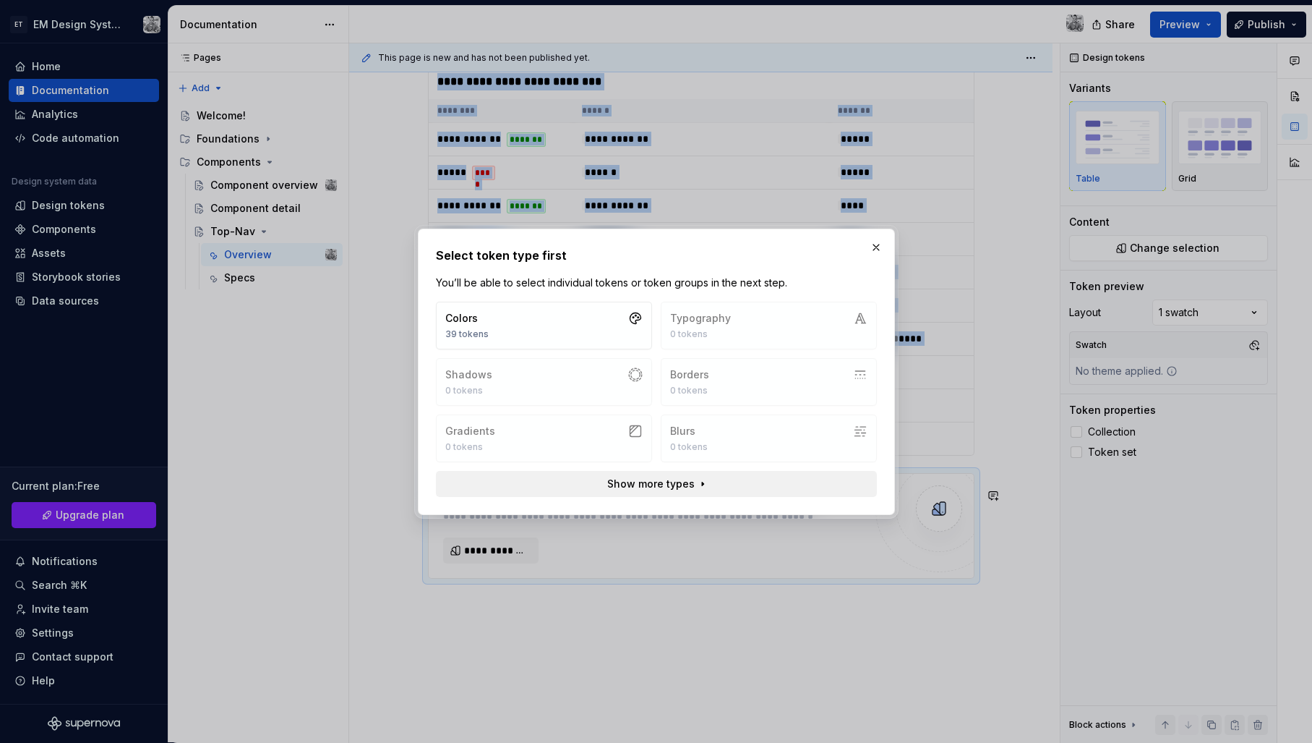
click at [677, 482] on span "Show more types" at bounding box center [650, 483] width 87 height 14
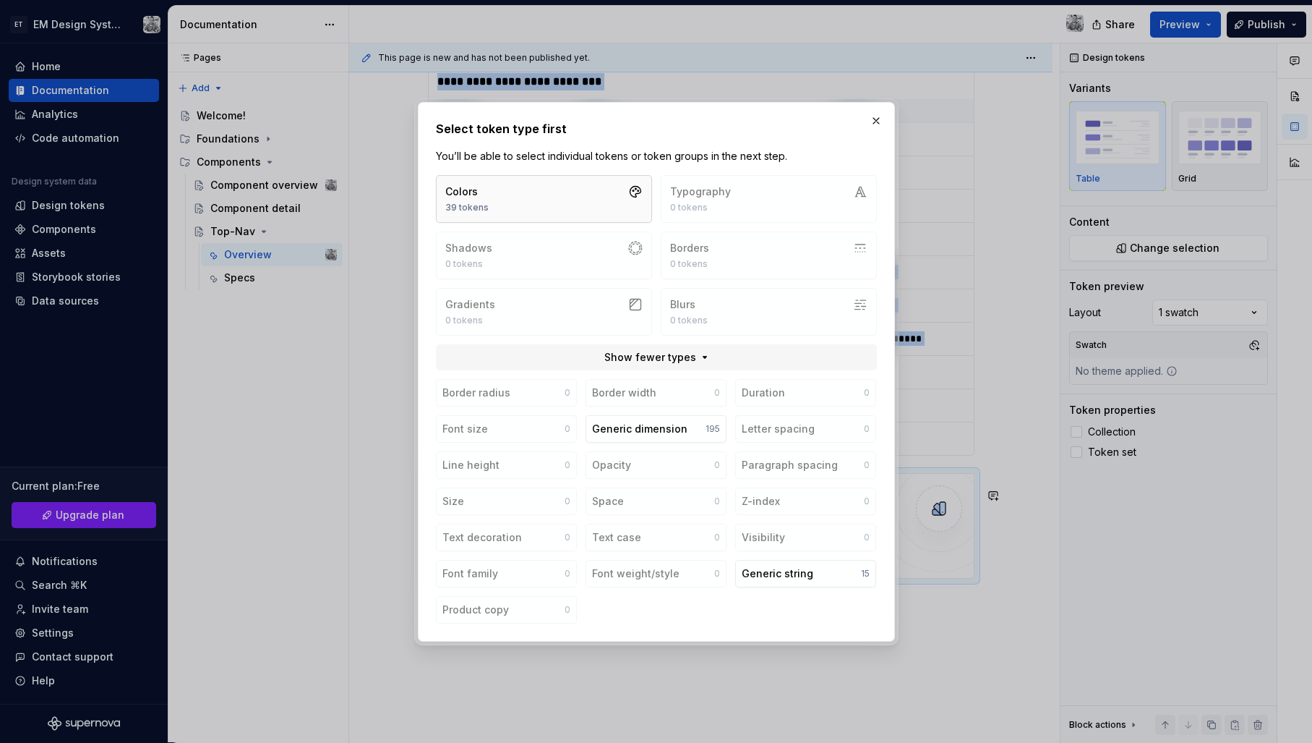
click at [519, 188] on button "Colors 39 tokens" at bounding box center [544, 199] width 216 height 48
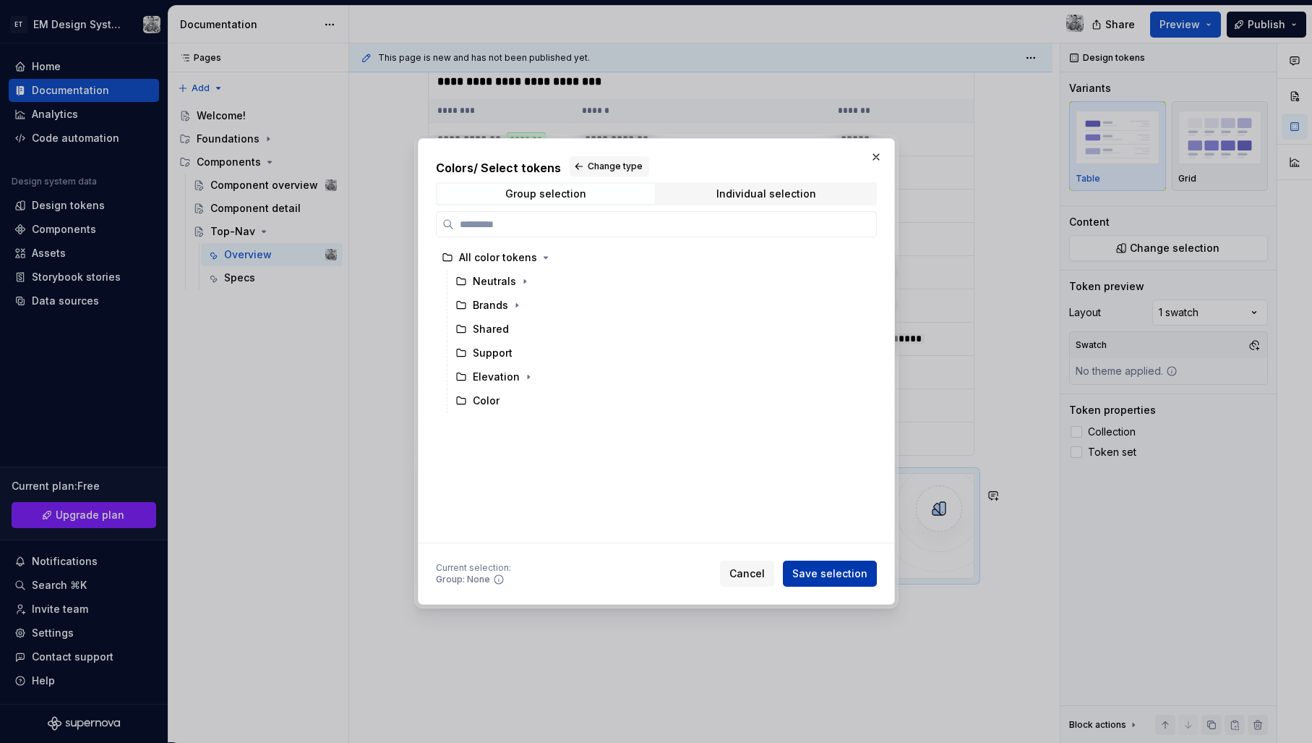
click at [822, 575] on span "Save selection" at bounding box center [829, 573] width 75 height 14
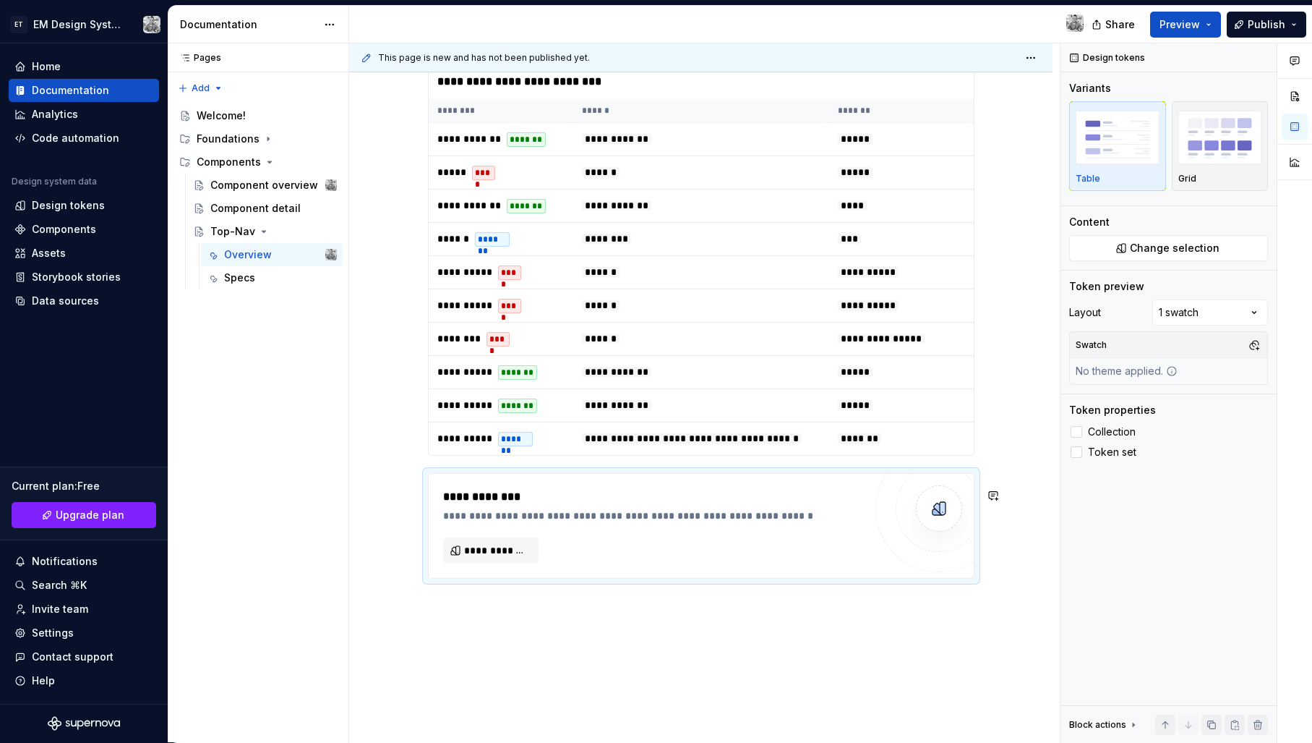
click at [657, 668] on div "**********" at bounding box center [700, 289] width 703 height 1058
click at [630, 557] on div "**********" at bounding box center [653, 525] width 421 height 75
drag, startPoint x: 1103, startPoint y: 434, endPoint x: 1100, endPoint y: 451, distance: 17.6
click at [1103, 434] on span "Collection" at bounding box center [1112, 432] width 48 height 12
click at [1100, 451] on span "Token set" at bounding box center [1112, 452] width 48 height 12
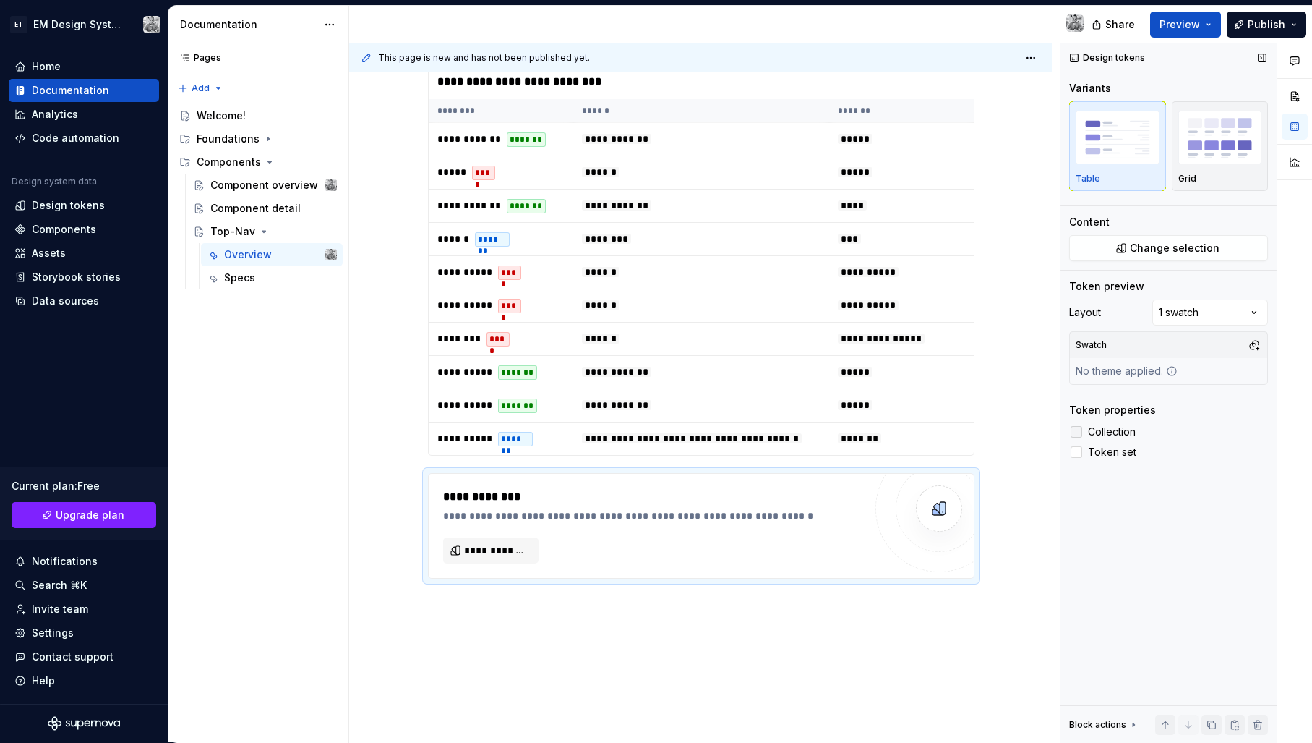
click at [1120, 435] on span "Collection" at bounding box center [1112, 432] width 48 height 12
click at [1105, 446] on span "Token set" at bounding box center [1112, 452] width 48 height 12
click at [1253, 345] on button "button" at bounding box center [1254, 345] width 20 height 20
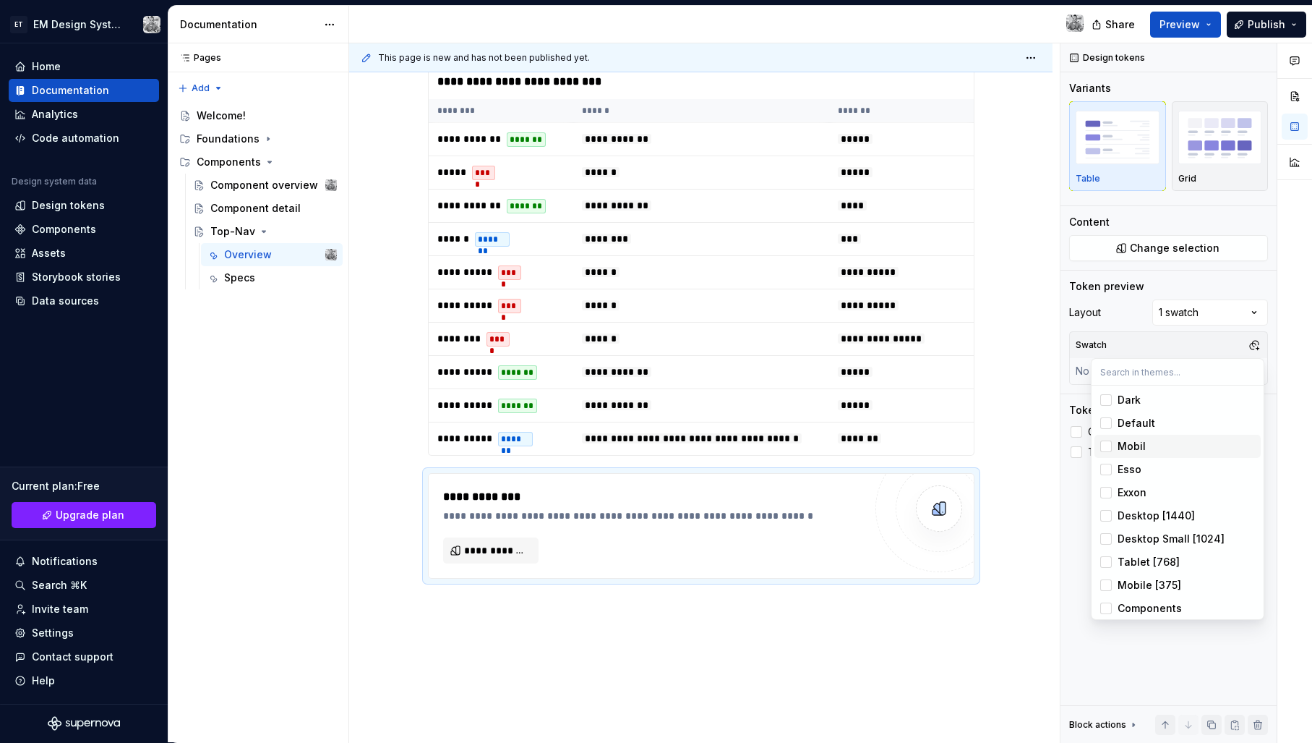
click at [1105, 448] on div "Suggestions" at bounding box center [1106, 446] width 12 height 12
click at [1137, 307] on div "Comments Open comments No comments yet Select ‘Comment’ from the block context …" at bounding box center [1187, 392] width 252 height 699
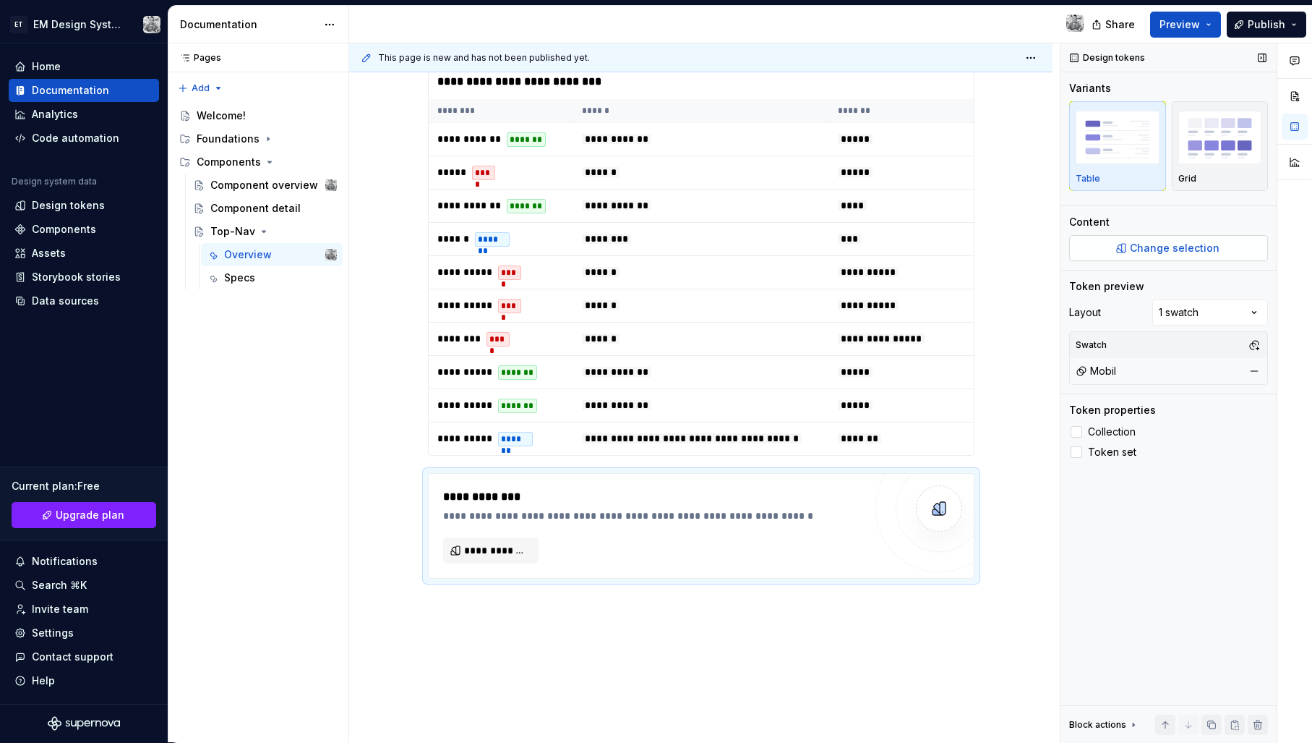
click at [1186, 250] on span "Change selection" at bounding box center [1175, 248] width 90 height 14
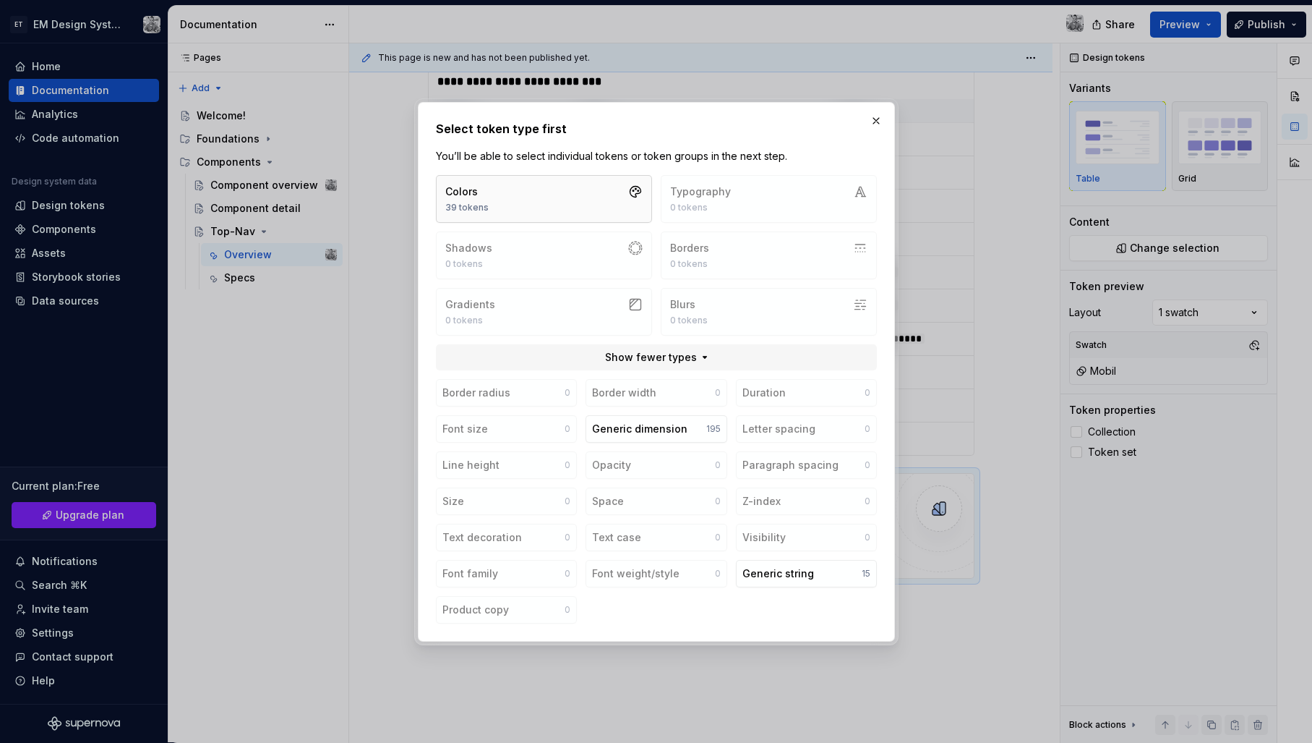
click at [578, 179] on button "Colors 39 tokens" at bounding box center [544, 199] width 216 height 48
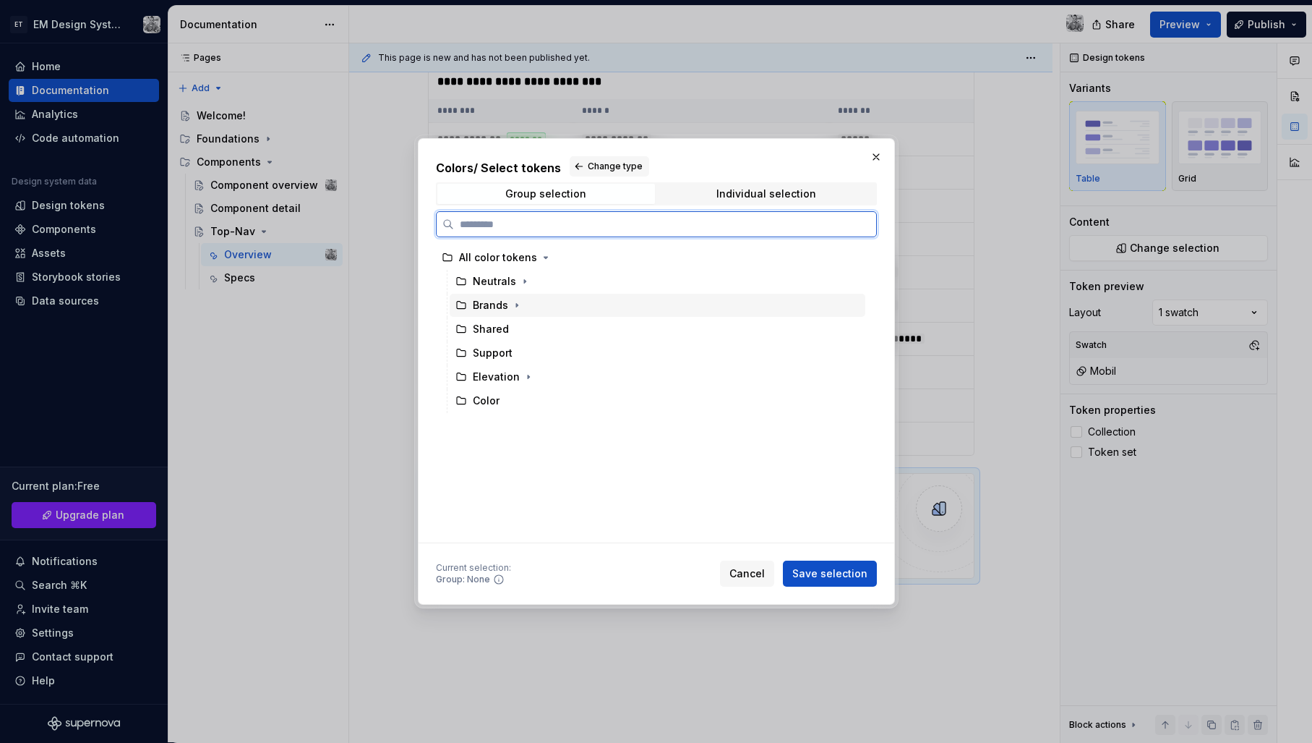
click at [487, 307] on div "Brands" at bounding box center [490, 305] width 35 height 14
click at [505, 283] on div "Neutrals" at bounding box center [494, 281] width 43 height 14
click at [516, 252] on div "All color tokens" at bounding box center [498, 257] width 78 height 14
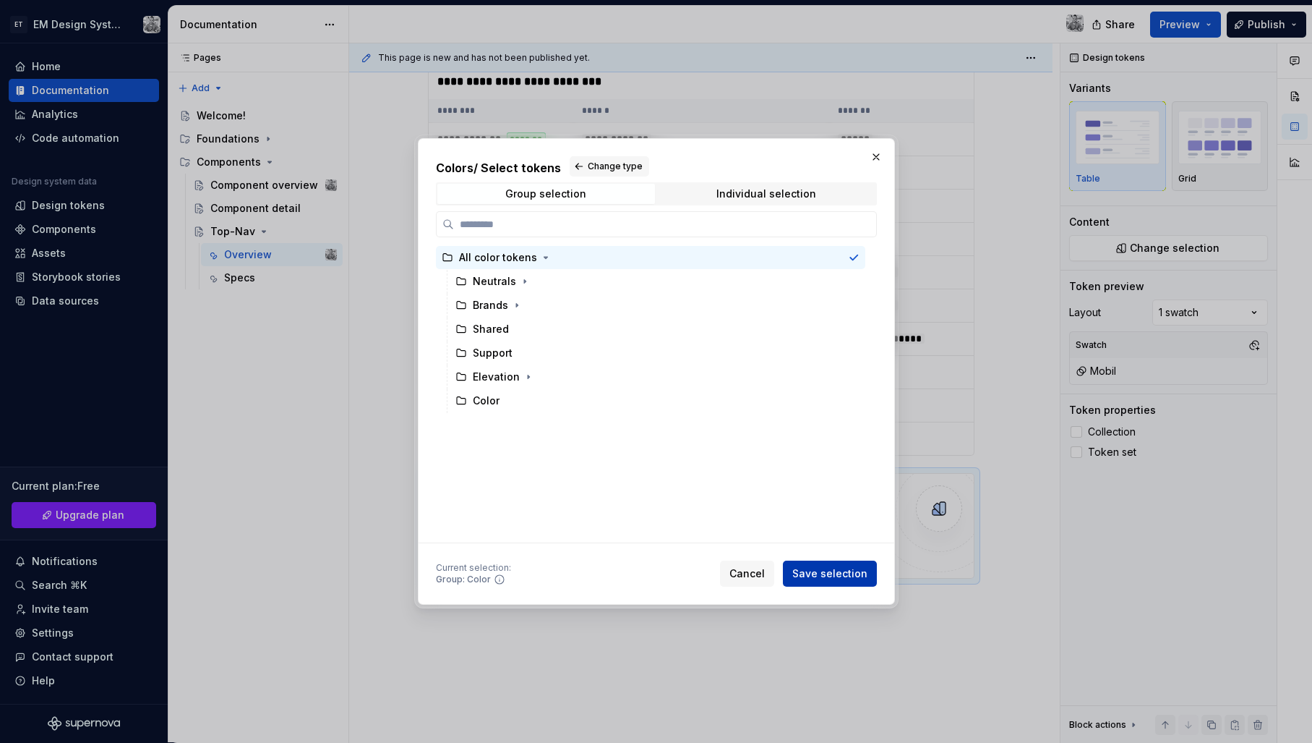
click at [828, 573] on span "Save selection" at bounding box center [829, 573] width 75 height 14
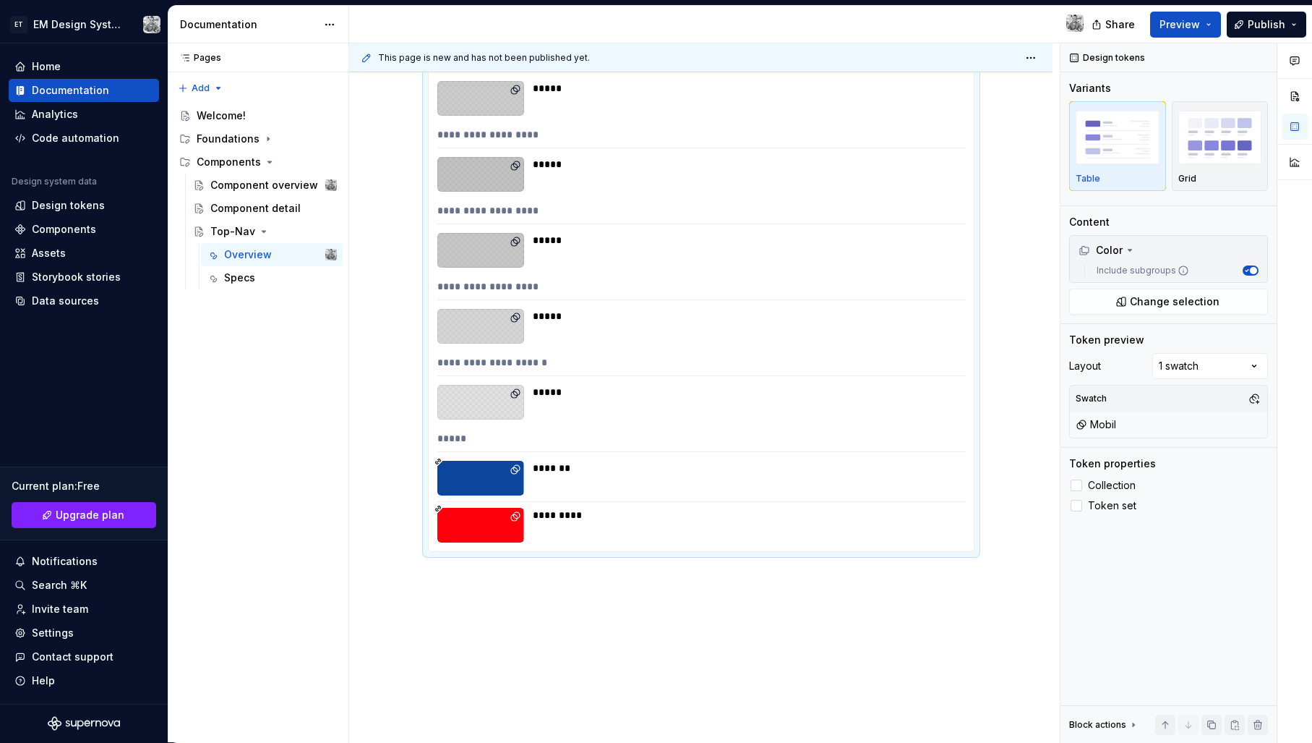
scroll to position [2591, 0]
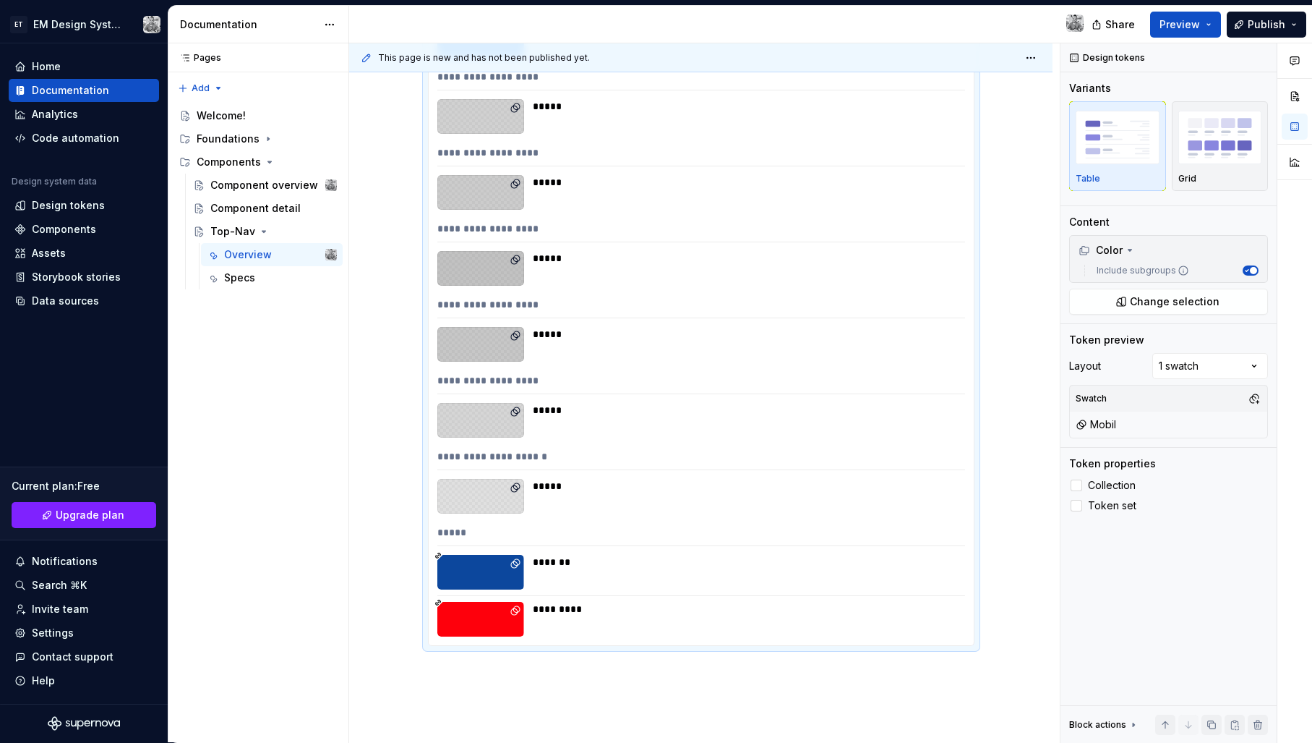
click at [706, 569] on div "*******" at bounding box center [745, 562] width 424 height 14
click at [509, 588] on div at bounding box center [480, 572] width 87 height 35
click at [589, 584] on div "*******" at bounding box center [745, 572] width 424 height 35
click at [1096, 479] on span "Collection" at bounding box center [1112, 485] width 48 height 12
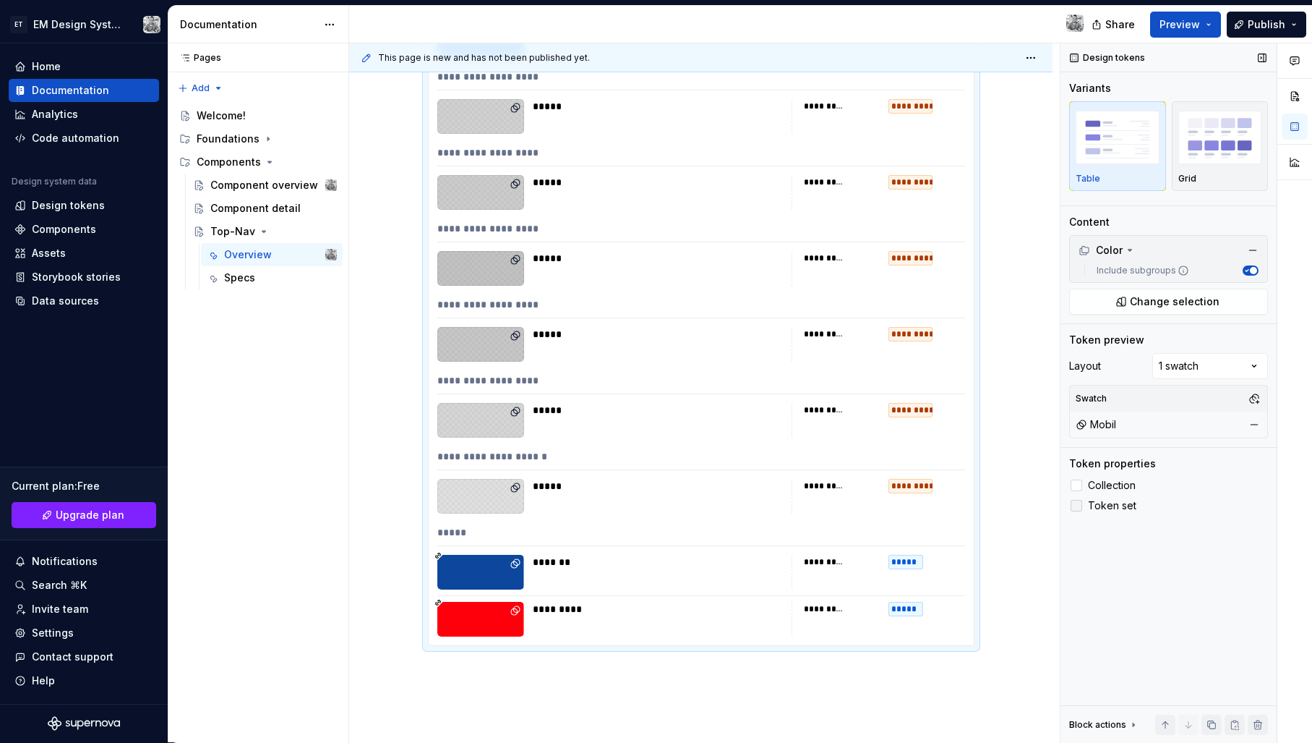
click at [1098, 503] on span "Token set" at bounding box center [1112, 506] width 48 height 12
click at [1091, 510] on span "Token set" at bounding box center [1112, 506] width 48 height 12
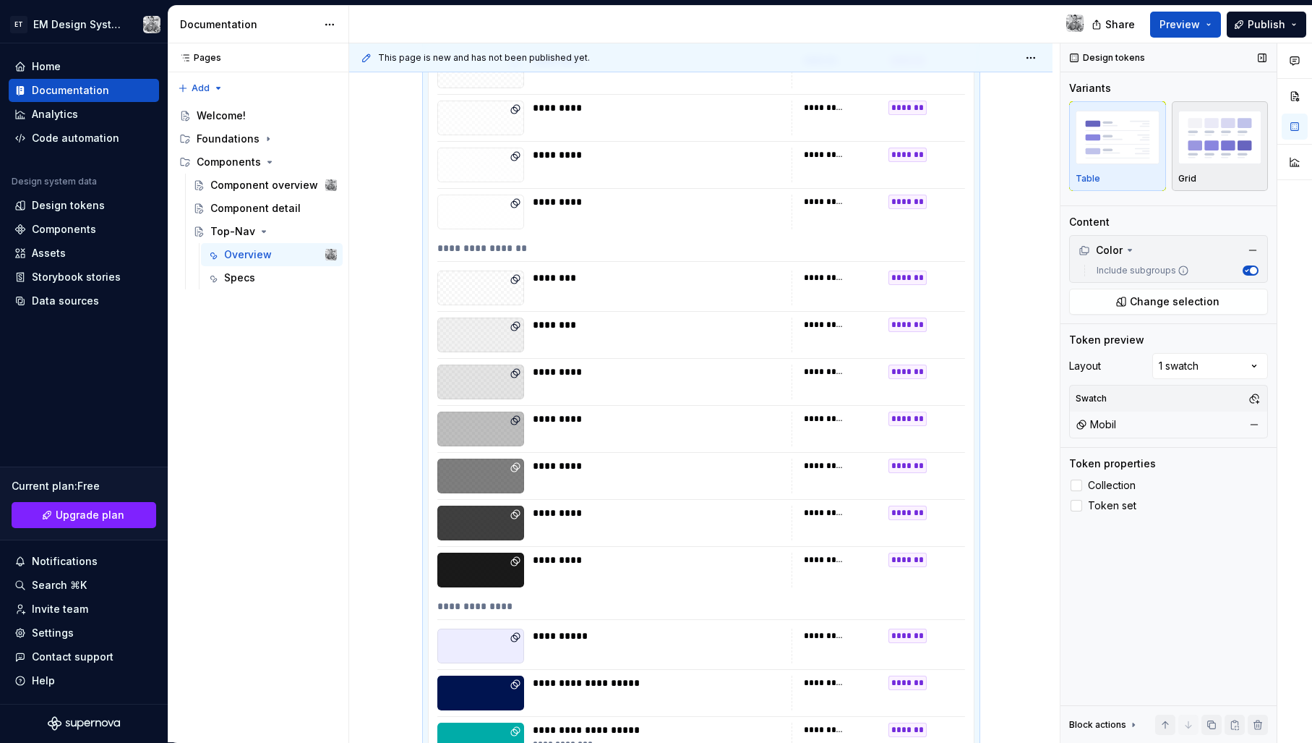
click at [1215, 140] on img "button" at bounding box center [1221, 137] width 84 height 53
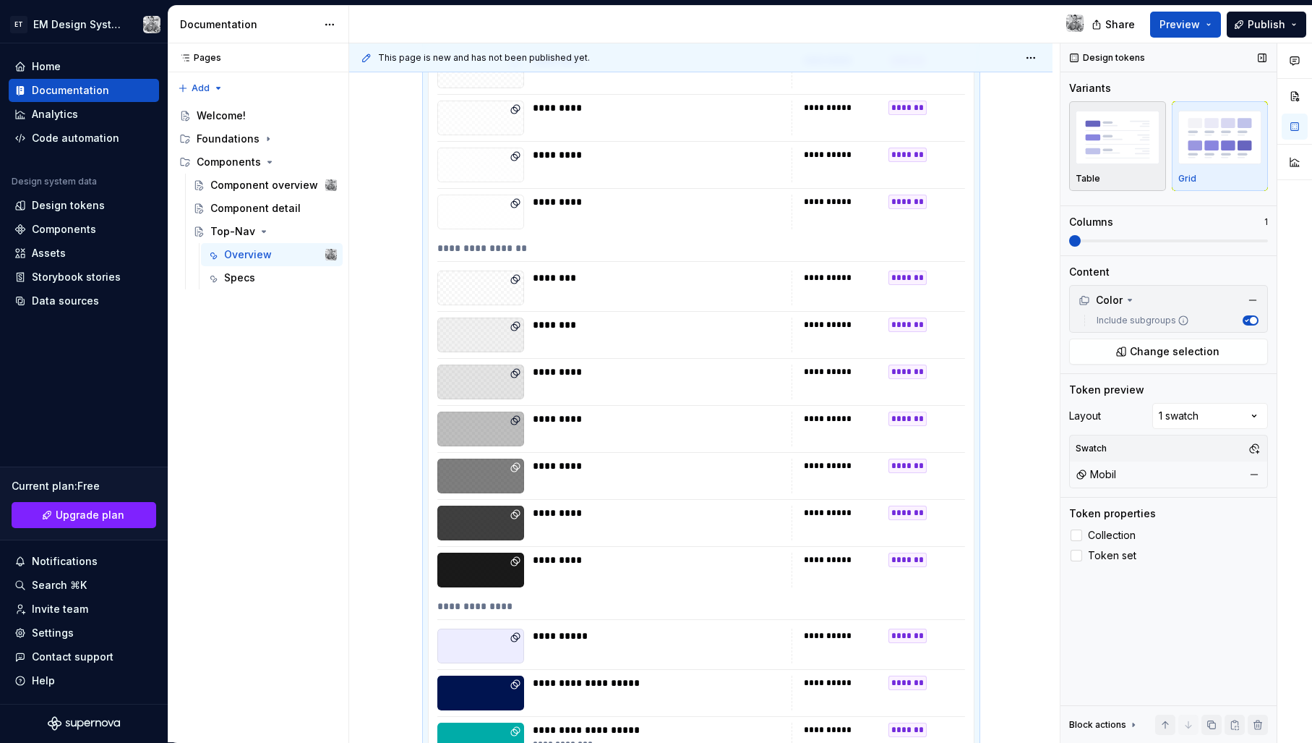
scroll to position [935, 0]
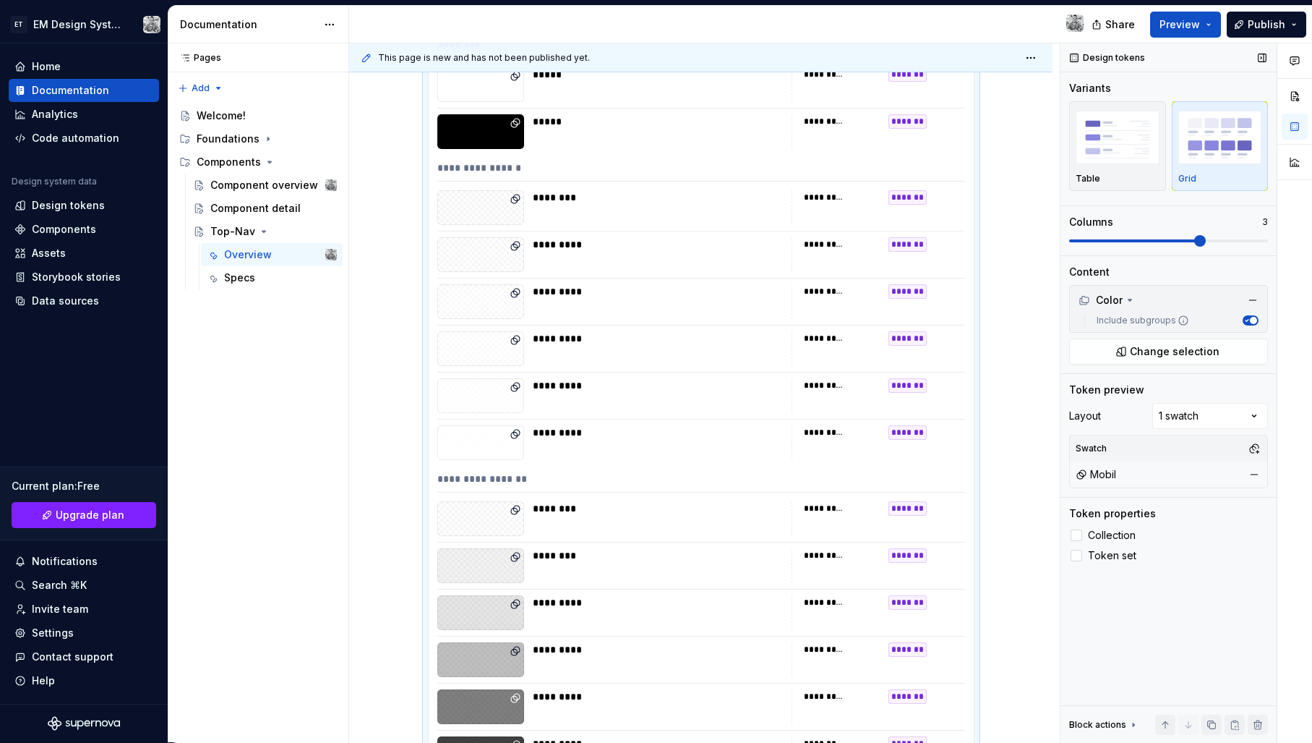
click at [1179, 241] on span at bounding box center [1168, 241] width 199 height 12
click at [1018, 239] on div "**********" at bounding box center [830, 392] width 963 height 699
click at [1249, 320] on icon "button" at bounding box center [1247, 321] width 3 height 2
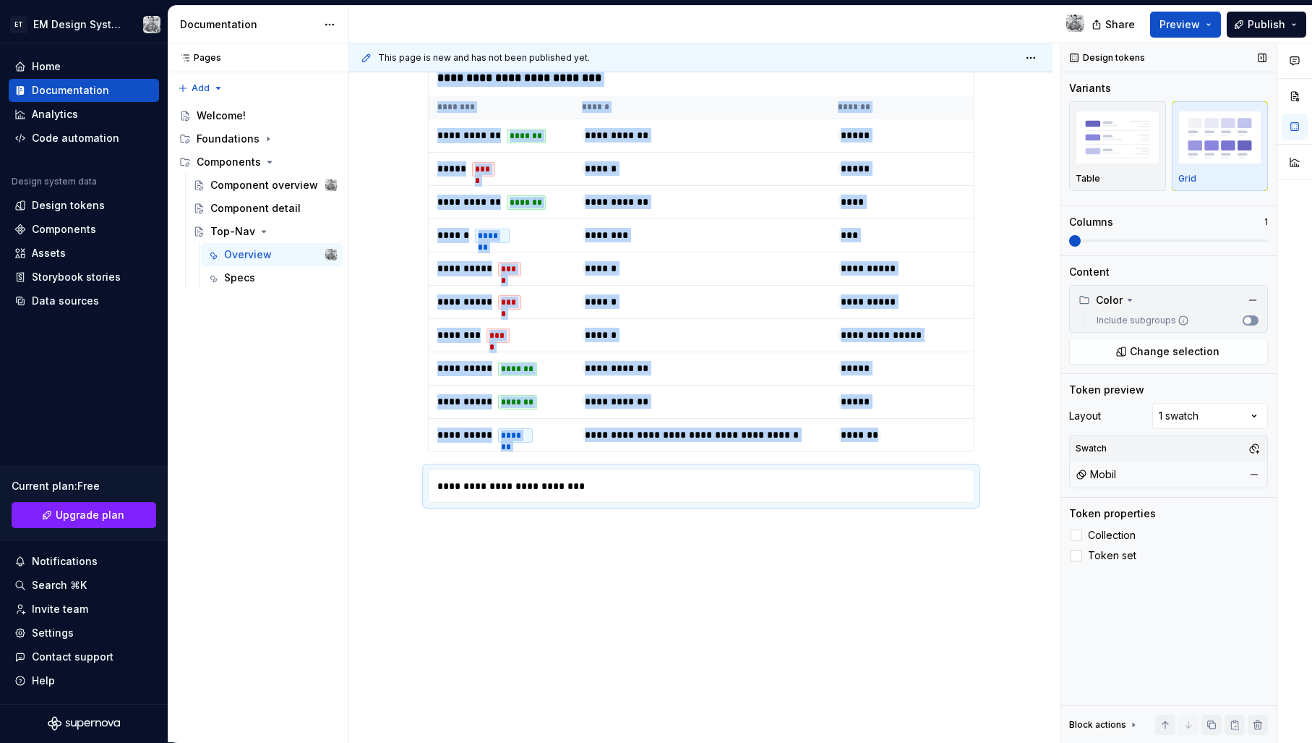
scroll to position [495, 0]
click at [1249, 320] on span "button" at bounding box center [1247, 320] width 7 height 7
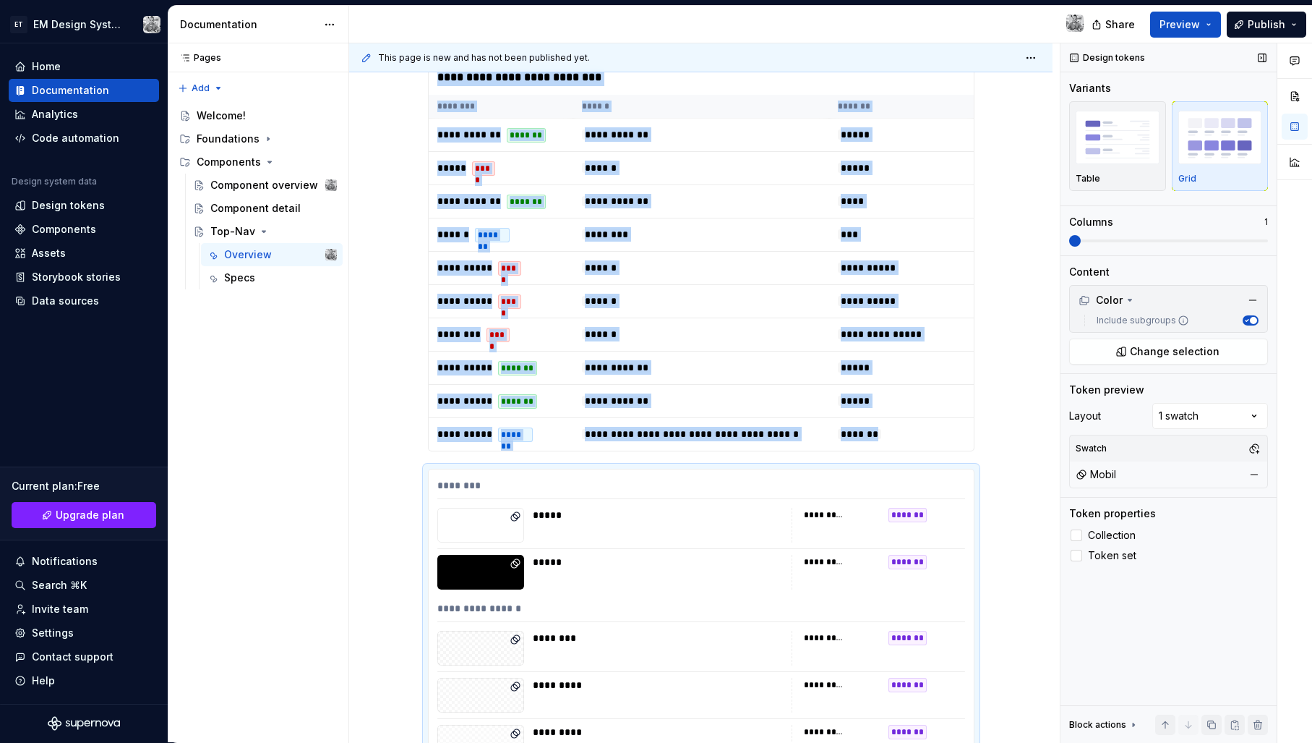
click at [1255, 320] on span "button" at bounding box center [1253, 320] width 7 height 7
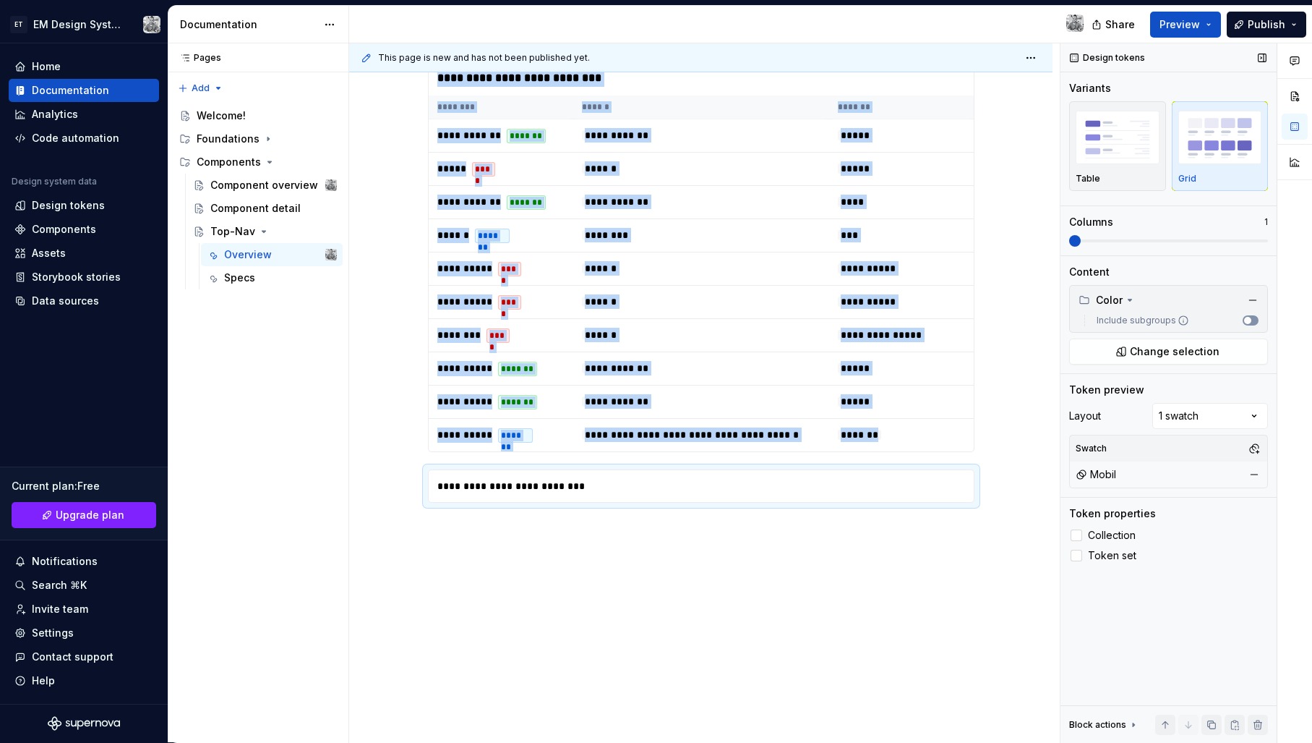
click at [1255, 320] on button "Include subgroups" at bounding box center [1251, 320] width 16 height 10
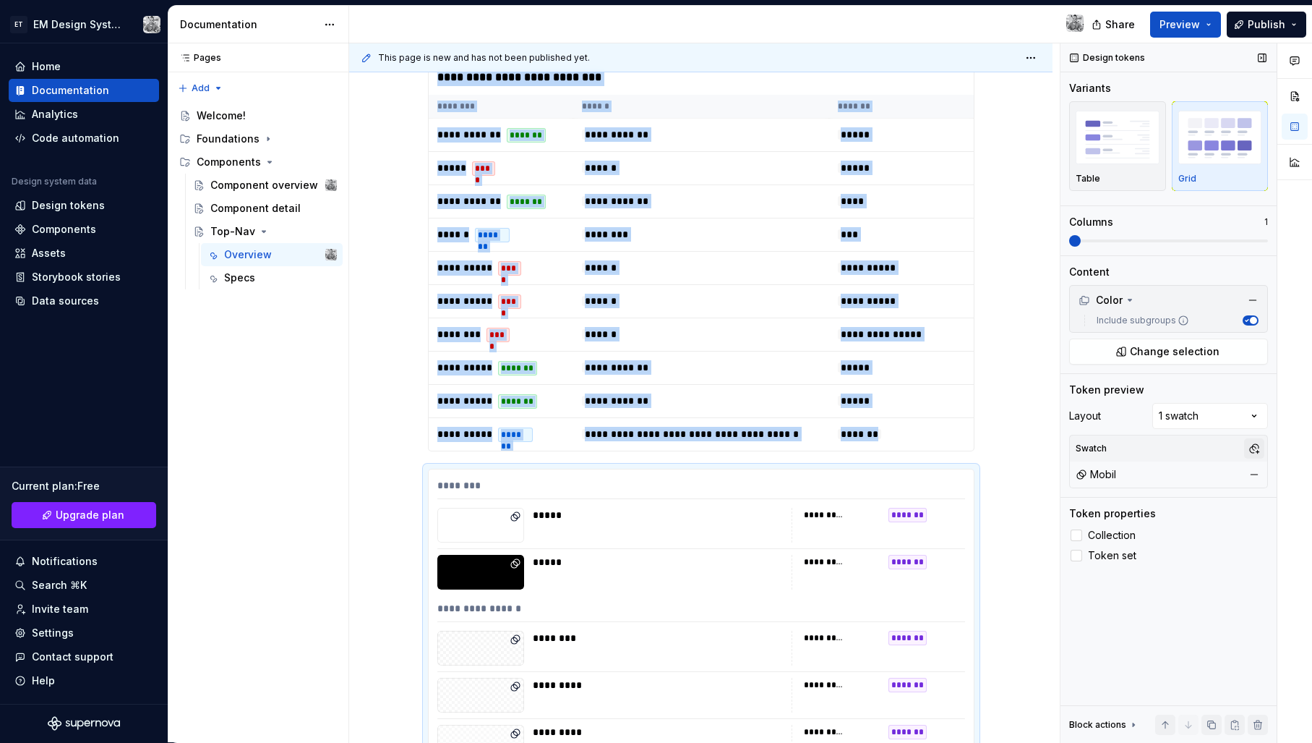
click at [1259, 445] on button "button" at bounding box center [1254, 448] width 20 height 20
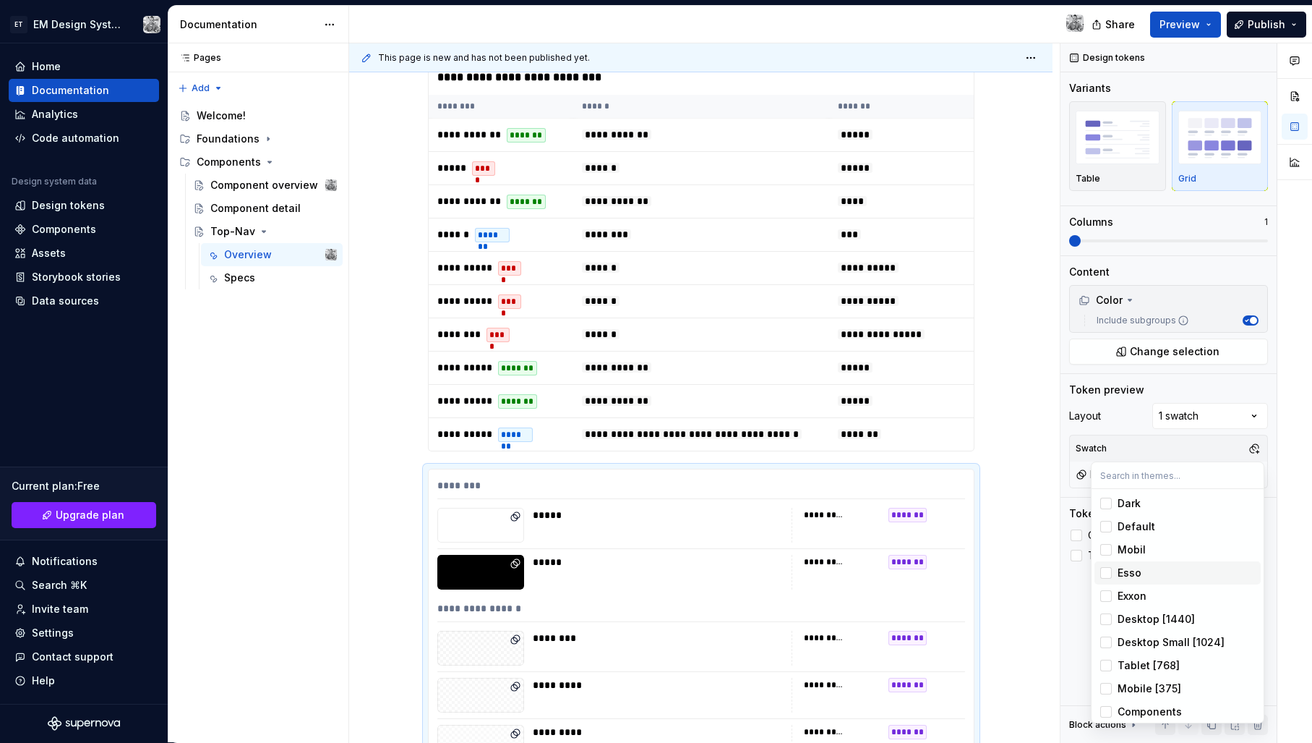
drag, startPoint x: 1120, startPoint y: 571, endPoint x: 1124, endPoint y: 586, distance: 15.8
click at [1119, 571] on div "Esso" at bounding box center [1130, 572] width 24 height 14
drag, startPoint x: 1123, startPoint y: 594, endPoint x: 1134, endPoint y: 604, distance: 14.9
click at [1123, 594] on div "Exxon" at bounding box center [1132, 596] width 29 height 14
click at [1127, 423] on div "Comments Open comments No comments yet Select ‘Comment’ from the block context …" at bounding box center [1187, 392] width 252 height 699
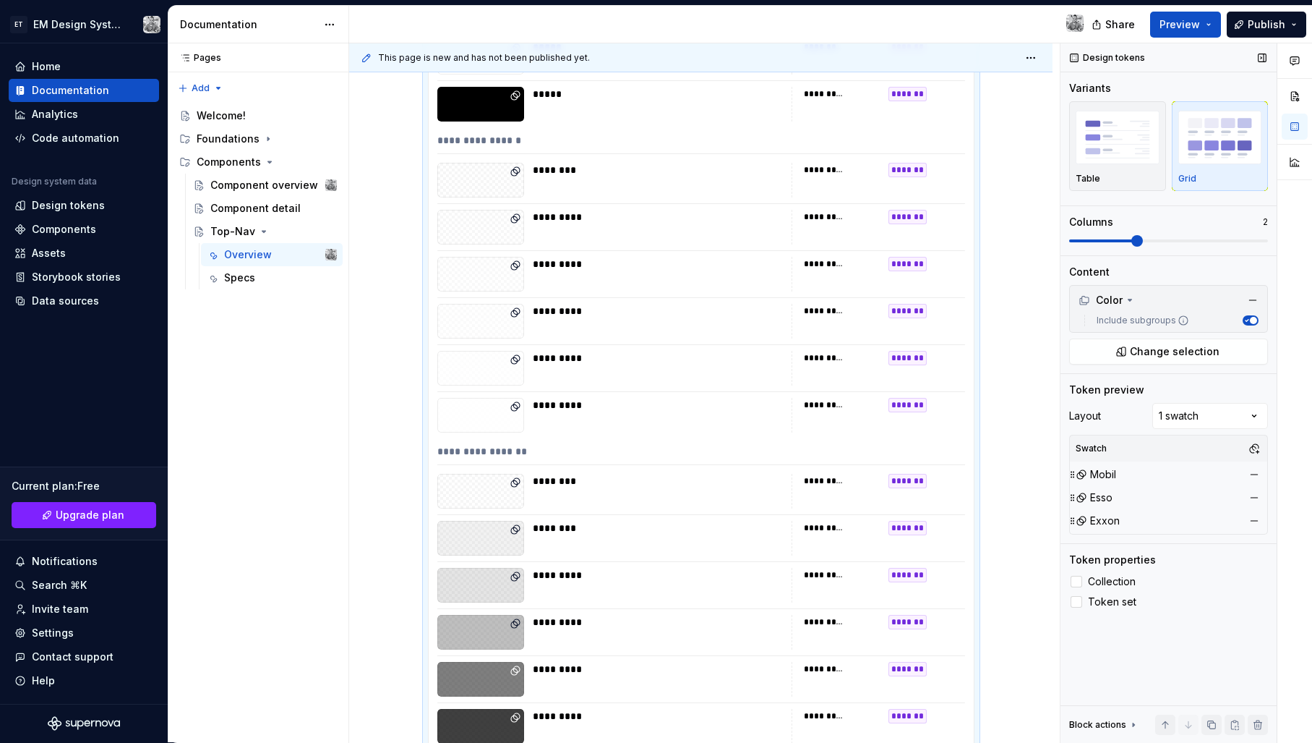
scroll to position [935, 0]
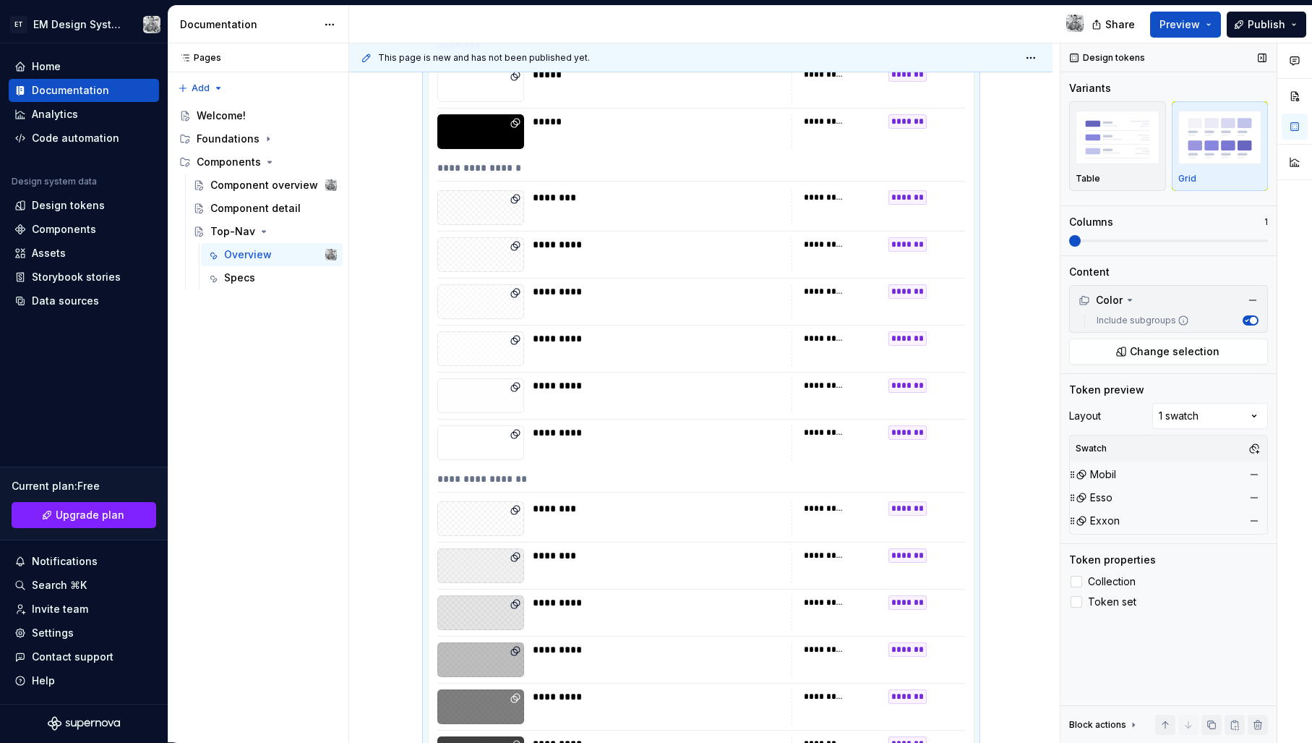
click at [962, 226] on div "**********" at bounding box center [830, 392] width 963 height 699
click at [1033, 238] on div "**********" at bounding box center [830, 392] width 963 height 699
click at [1108, 581] on span "Collection" at bounding box center [1112, 582] width 48 height 12
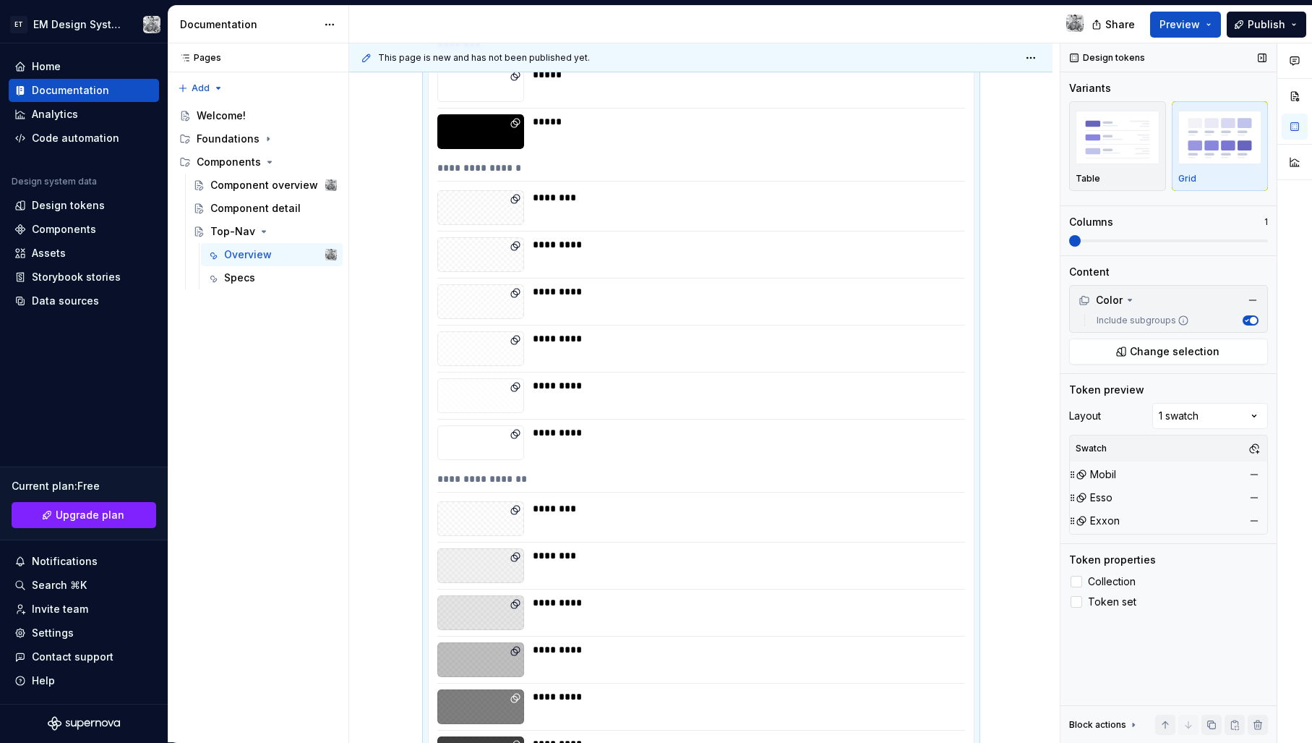
click at [1094, 230] on div "Columns 1" at bounding box center [1168, 231] width 199 height 32
click at [1106, 158] on img "button" at bounding box center [1118, 137] width 84 height 53
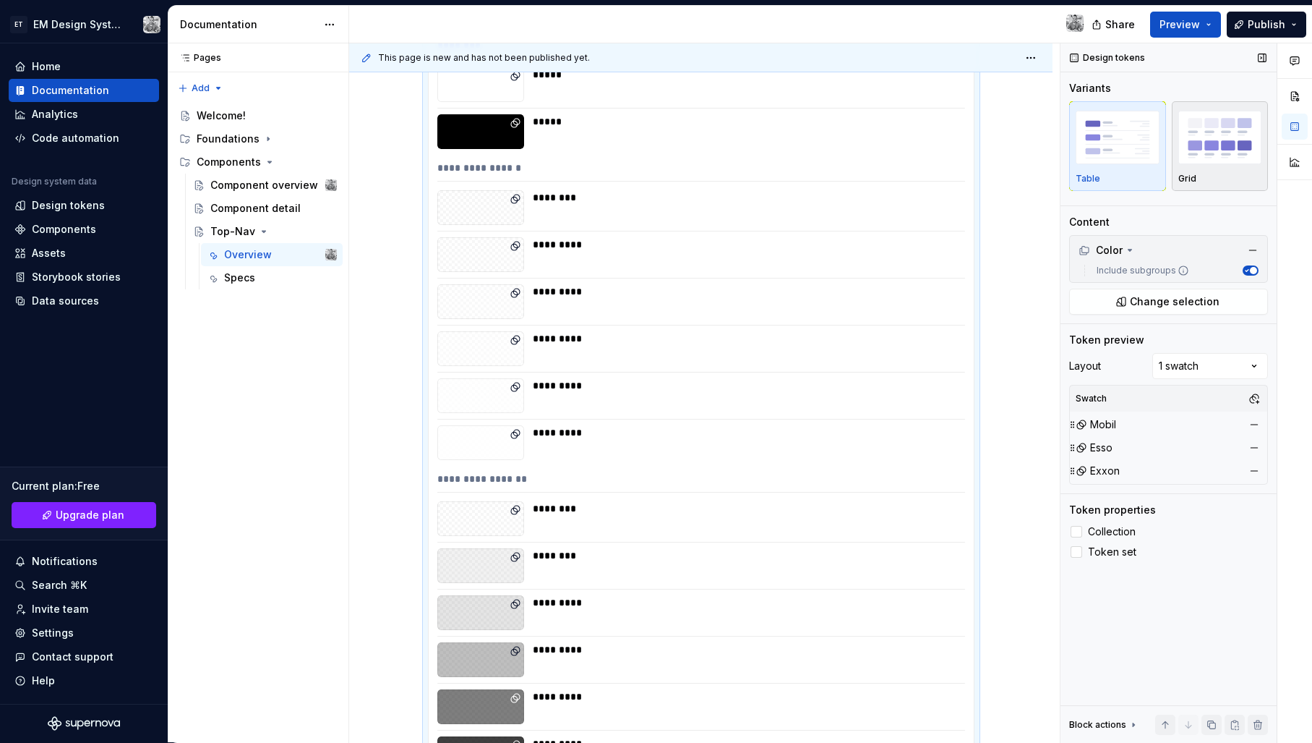
click at [1194, 164] on div "button" at bounding box center [1221, 137] width 84 height 59
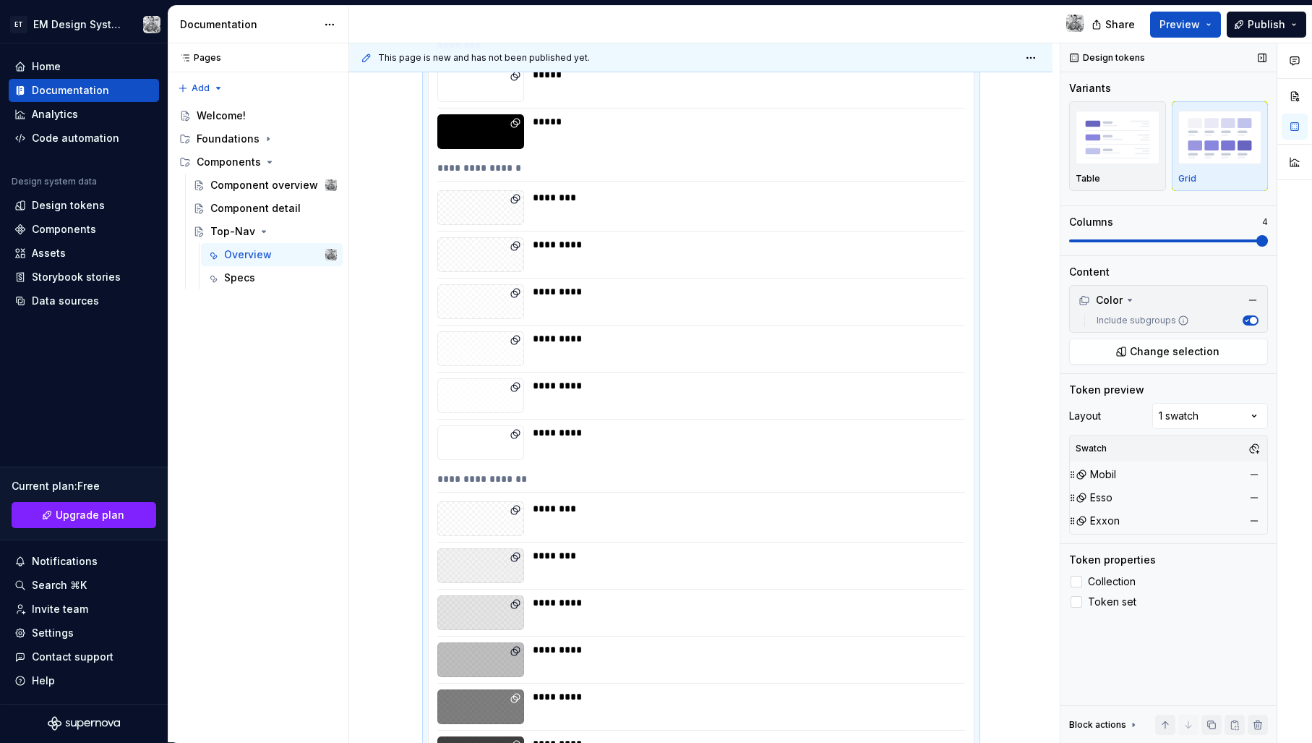
click at [1265, 245] on span at bounding box center [1263, 241] width 12 height 12
click at [1205, 416] on div "Comments Open comments No comments yet Select ‘Comment’ from the block context …" at bounding box center [1187, 392] width 252 height 699
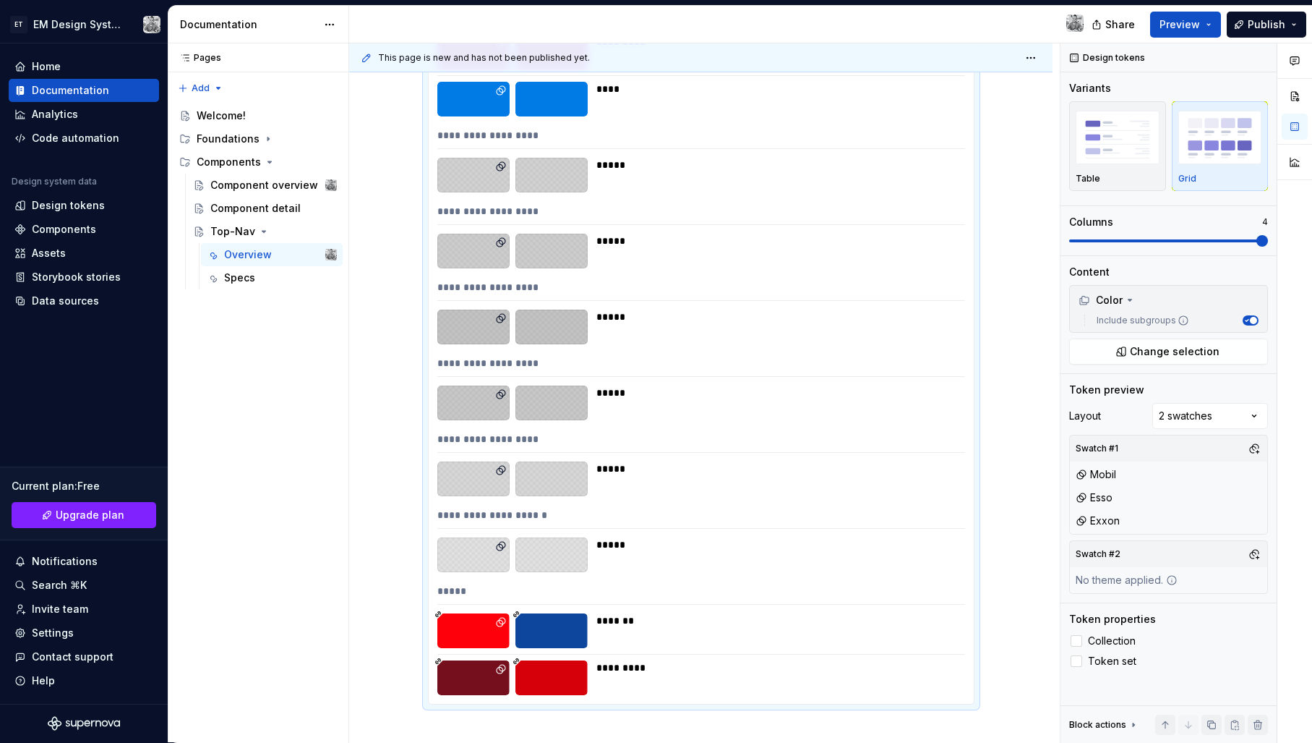
scroll to position [2502, 0]
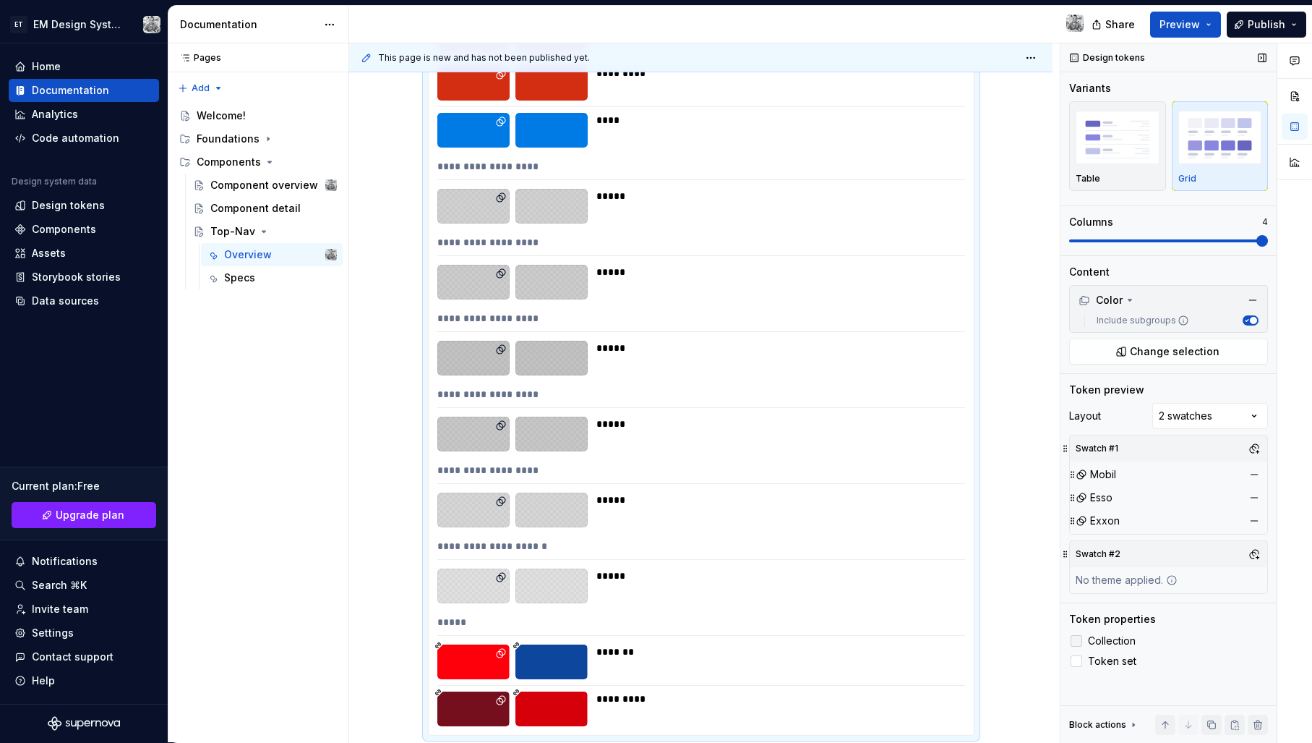
click at [1100, 639] on span "Collection" at bounding box center [1112, 641] width 48 height 12
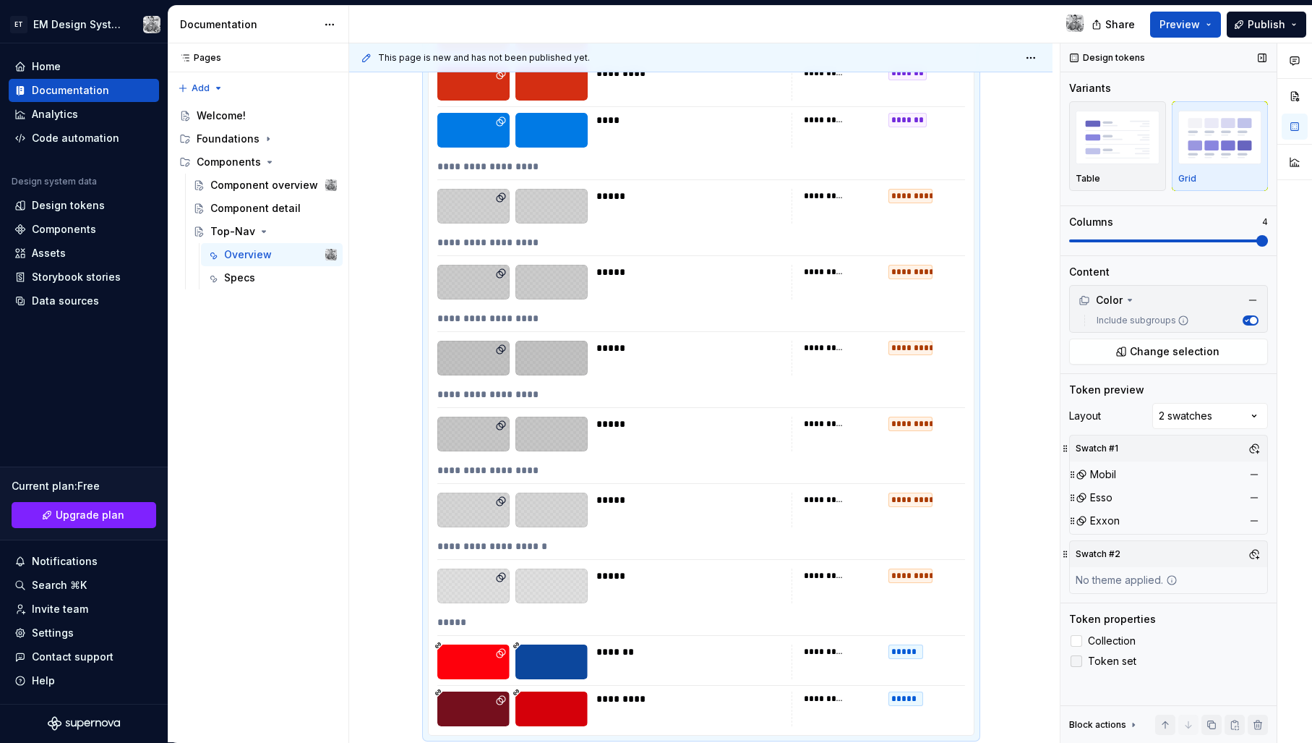
click at [1102, 657] on span "Token set" at bounding box center [1112, 661] width 48 height 12
drag, startPoint x: 1100, startPoint y: 656, endPoint x: 1105, endPoint y: 649, distance: 8.2
click at [1100, 656] on span "Token set" at bounding box center [1112, 661] width 48 height 12
click at [1108, 640] on span "Collection" at bounding box center [1112, 641] width 48 height 12
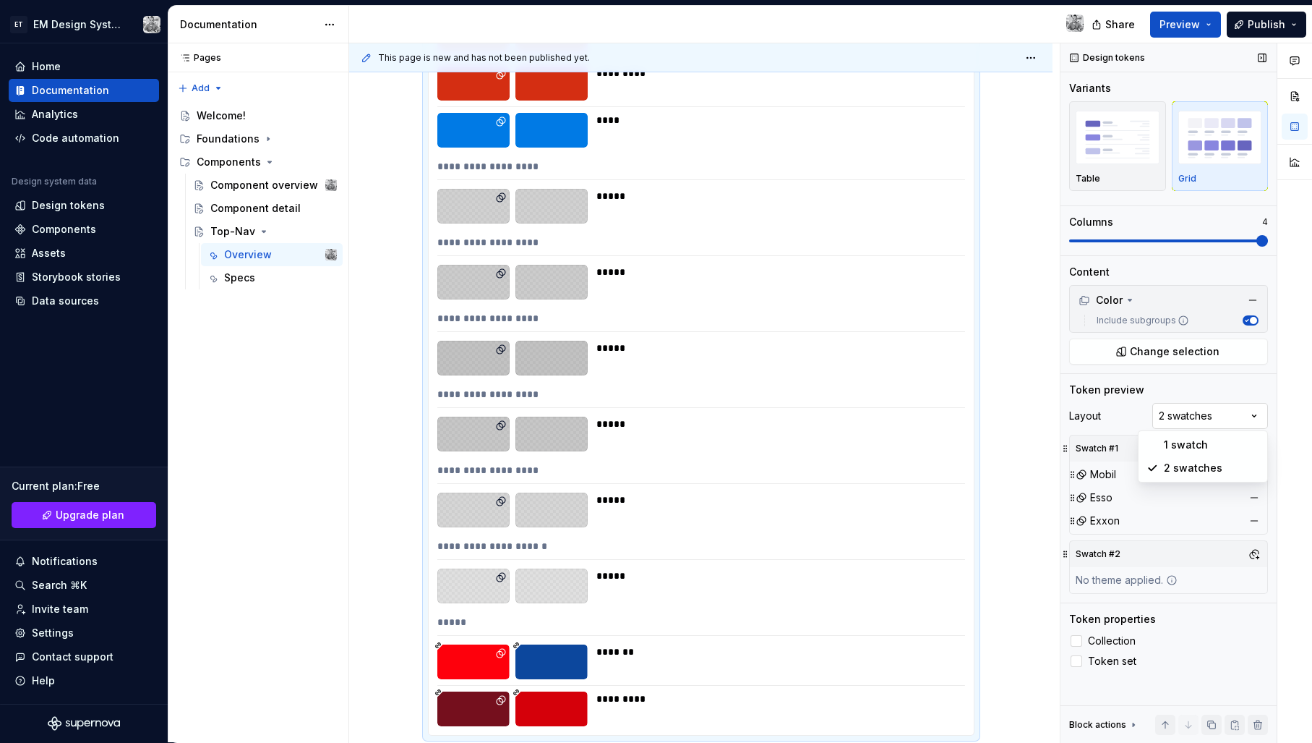
click at [1215, 419] on div "Comments Open comments No comments yet Select ‘Comment’ from the block context …" at bounding box center [1187, 392] width 252 height 699
click at [1129, 148] on img "button" at bounding box center [1118, 137] width 84 height 53
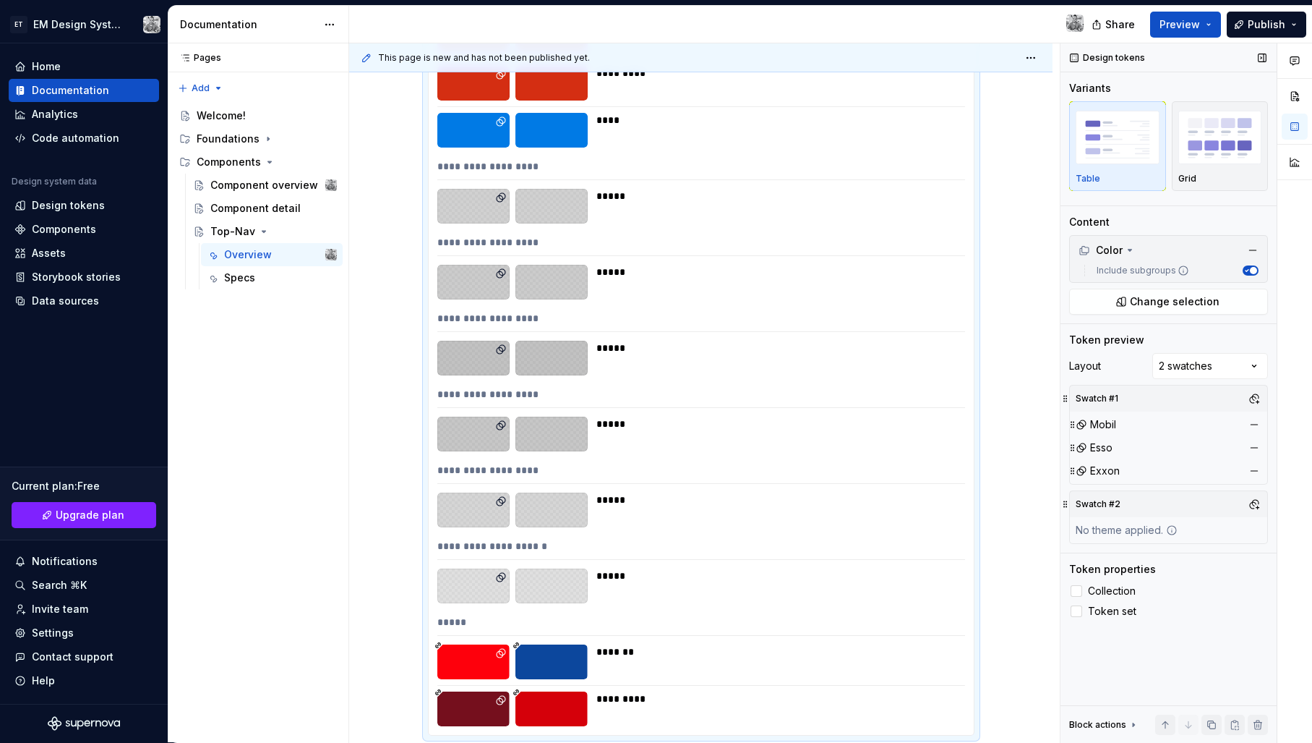
scroll to position [935, 0]
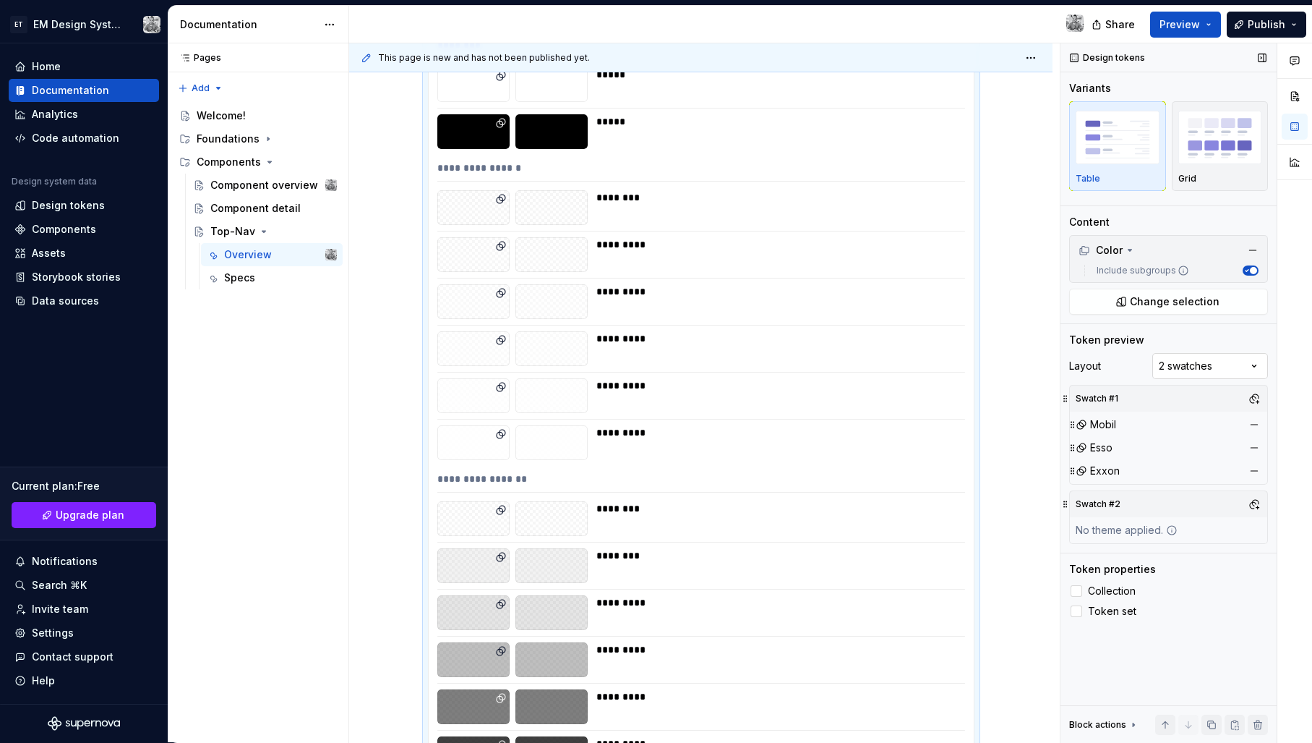
click at [1235, 367] on div "Comments Open comments No comments yet Select ‘Comment’ from the block context …" at bounding box center [1187, 392] width 252 height 699
click at [1235, 366] on div "Comments Open comments No comments yet Select ‘Comment’ from the block context …" at bounding box center [1187, 392] width 252 height 699
drag, startPoint x: 1203, startPoint y: 131, endPoint x: 1199, endPoint y: 140, distance: 9.7
click at [1208, 157] on img "button" at bounding box center [1221, 137] width 84 height 53
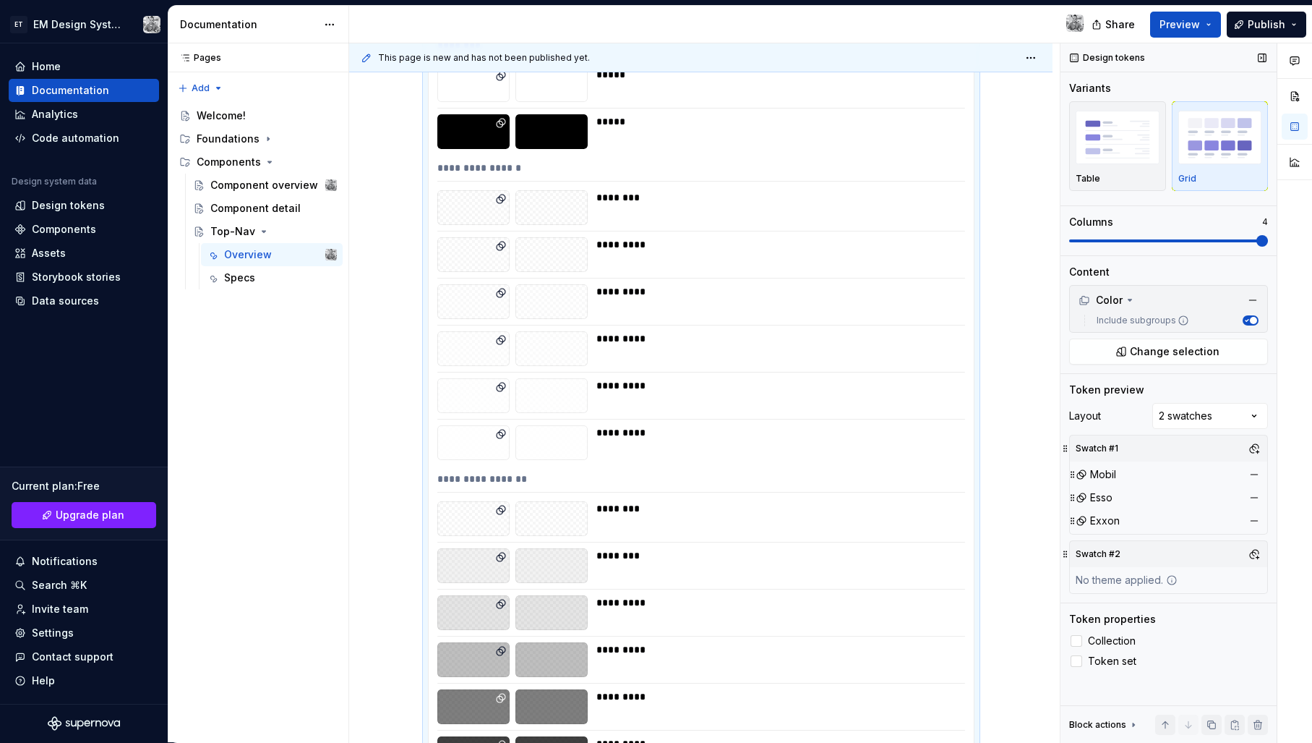
click at [1260, 241] on span at bounding box center [1263, 241] width 12 height 12
click at [1246, 322] on icon "button" at bounding box center [1246, 320] width 7 height 7
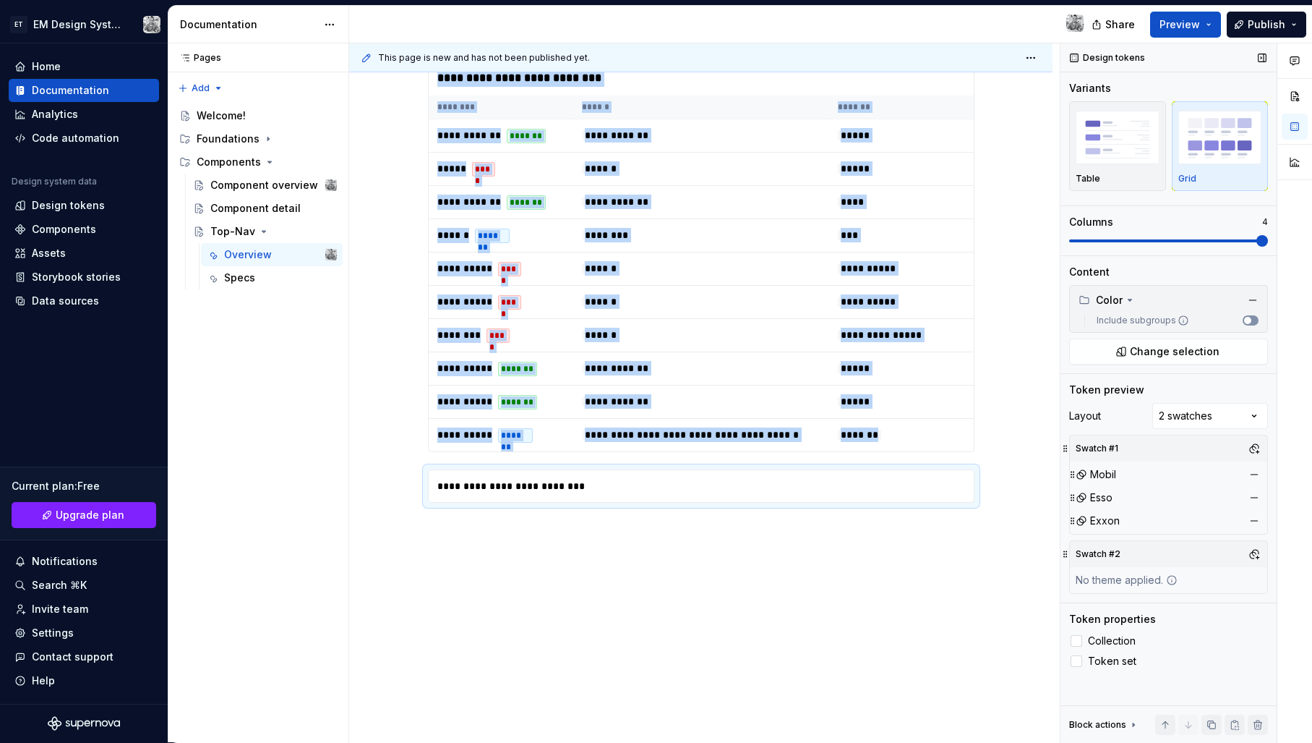
click at [1246, 321] on span "button" at bounding box center [1247, 320] width 7 height 7
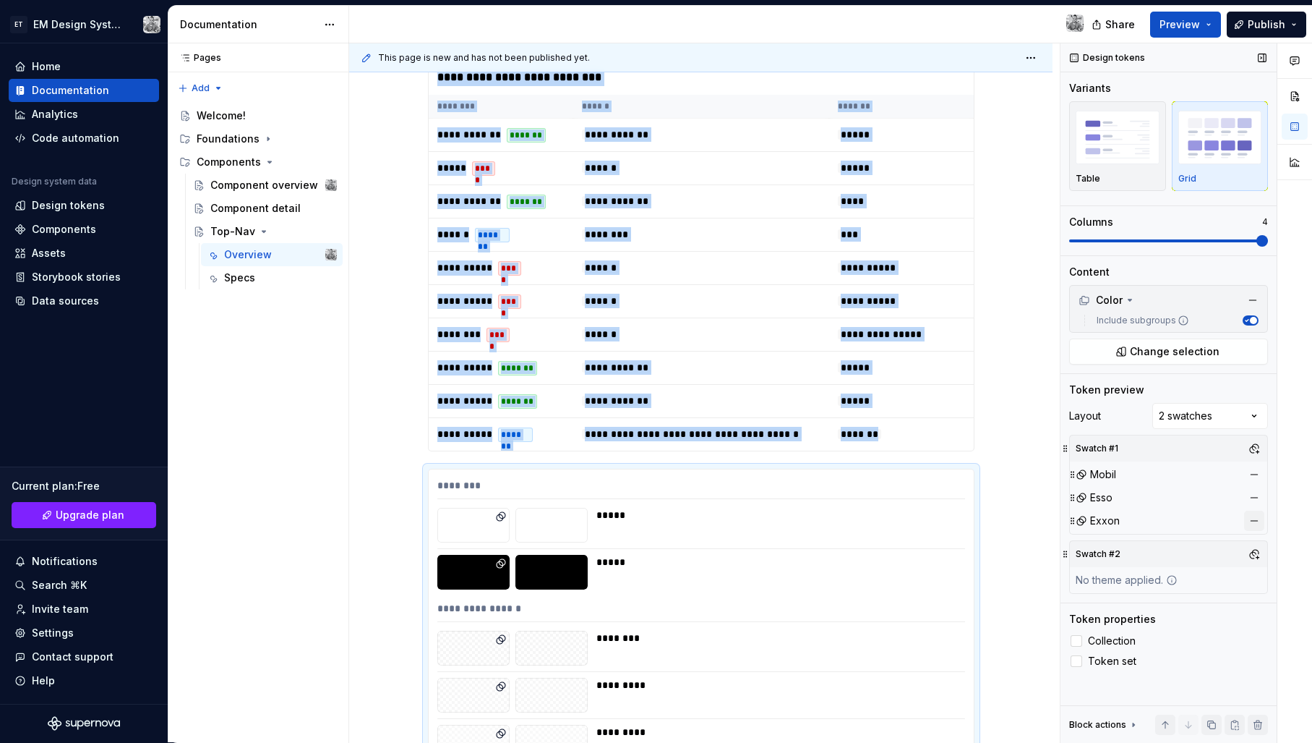
click at [1252, 498] on button "button" at bounding box center [1254, 497] width 20 height 20
click at [1252, 497] on button "button" at bounding box center [1254, 497] width 20 height 20
click at [1255, 508] on button "button" at bounding box center [1254, 507] width 20 height 20
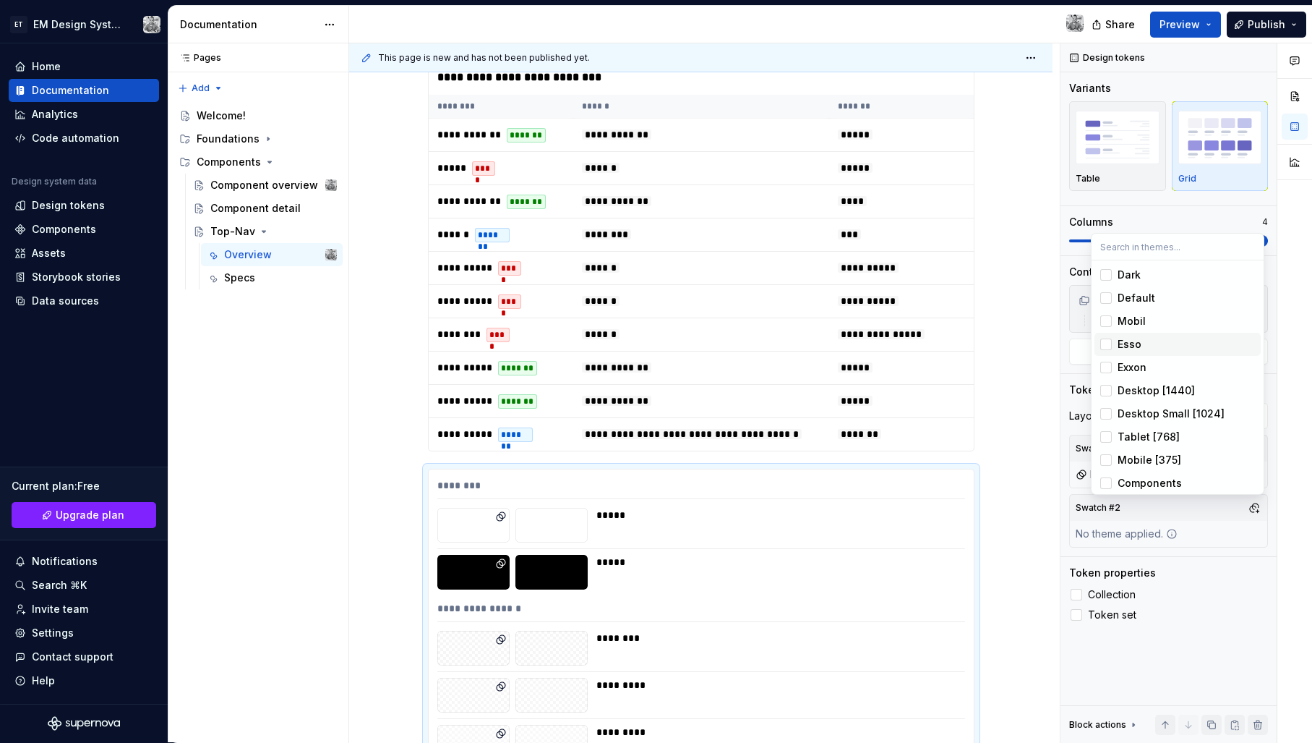
click at [1124, 346] on div "Esso" at bounding box center [1130, 344] width 24 height 14
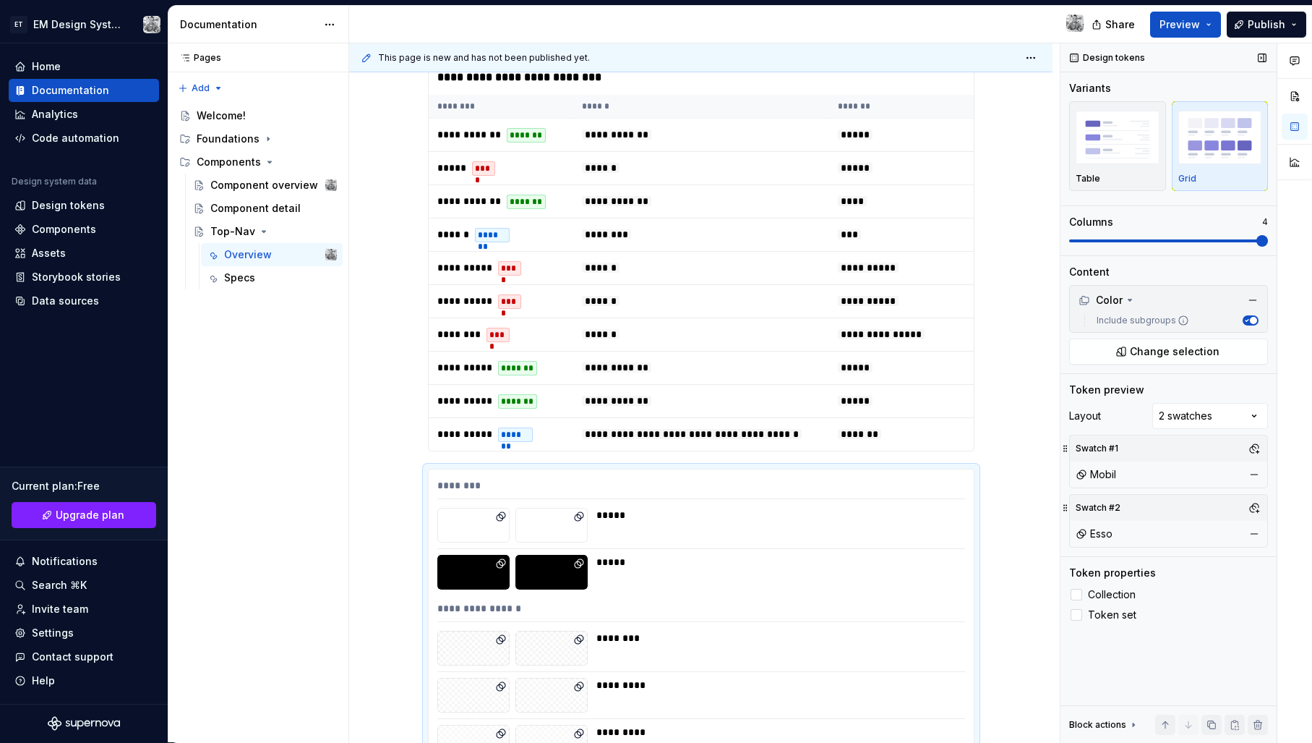
click at [1231, 558] on div "Comments Open comments No comments yet Select ‘Comment’ from the block context …" at bounding box center [1187, 392] width 252 height 699
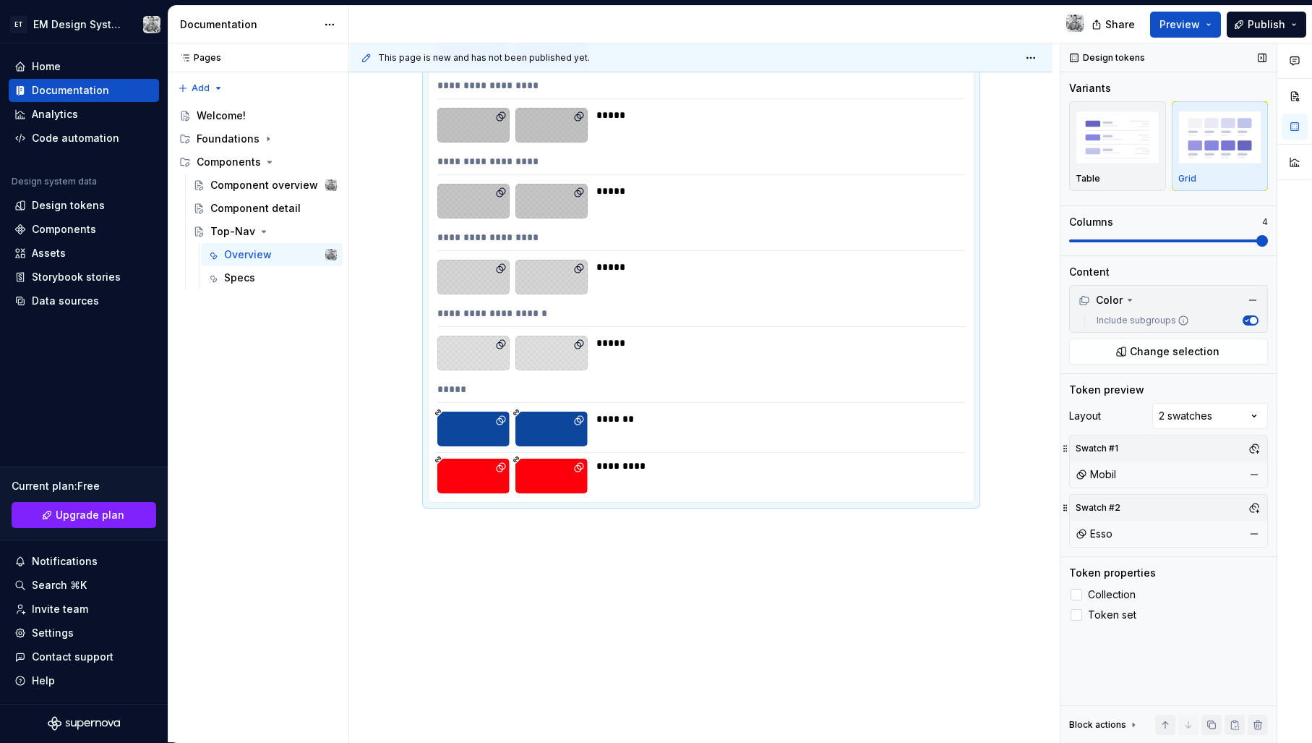
scroll to position [2750, 0]
click at [1210, 422] on div "Comments Open comments No comments yet Select ‘Comment’ from the block context …" at bounding box center [1187, 392] width 252 height 699
click at [1212, 412] on div "Comments Open comments No comments yet Select ‘Comment’ from the block context …" at bounding box center [1187, 392] width 252 height 699
click at [1113, 591] on span "Collection" at bounding box center [1112, 595] width 48 height 12
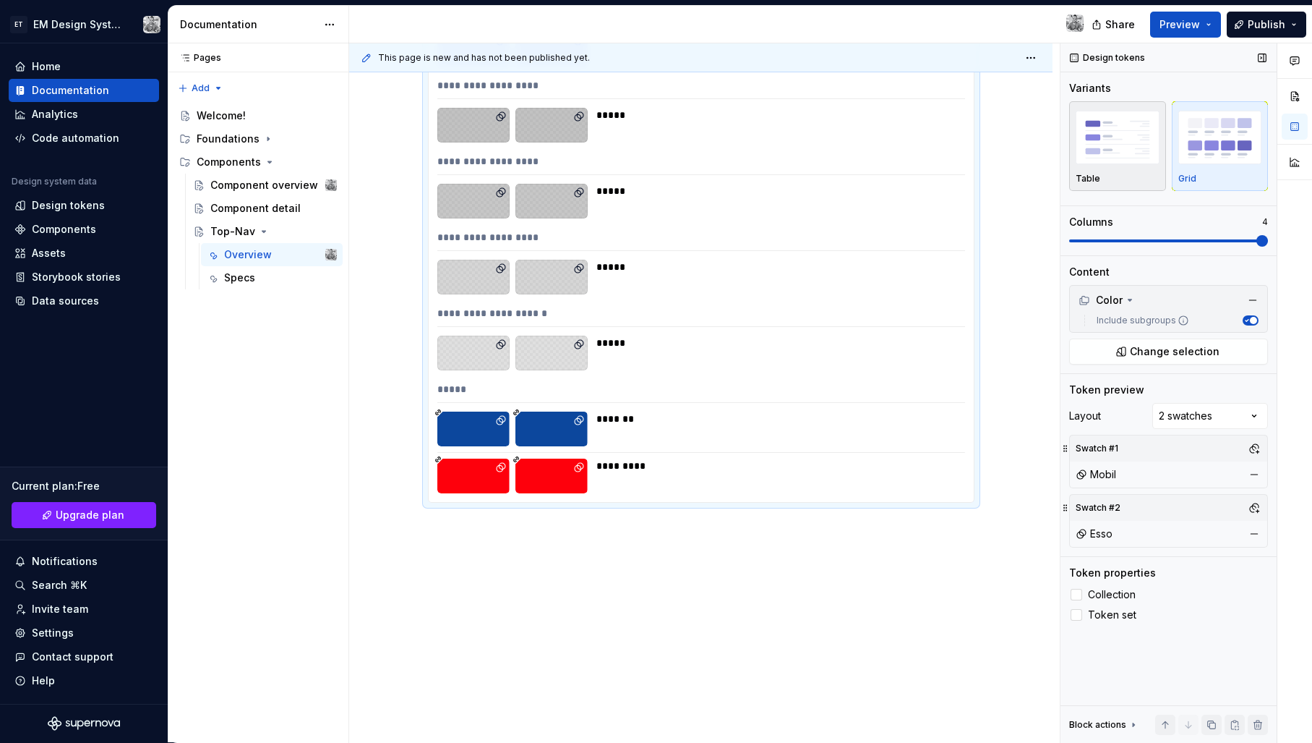
click at [1121, 161] on img "button" at bounding box center [1118, 137] width 84 height 53
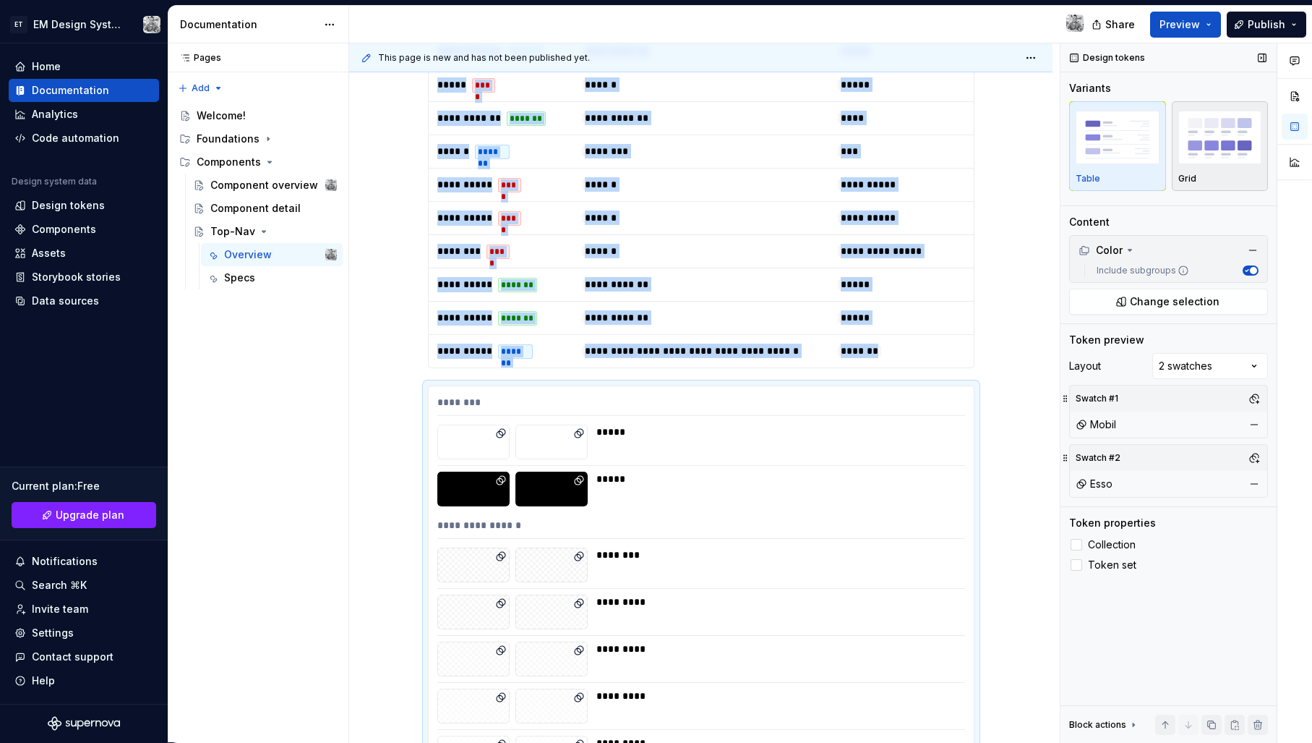
scroll to position [583, 0]
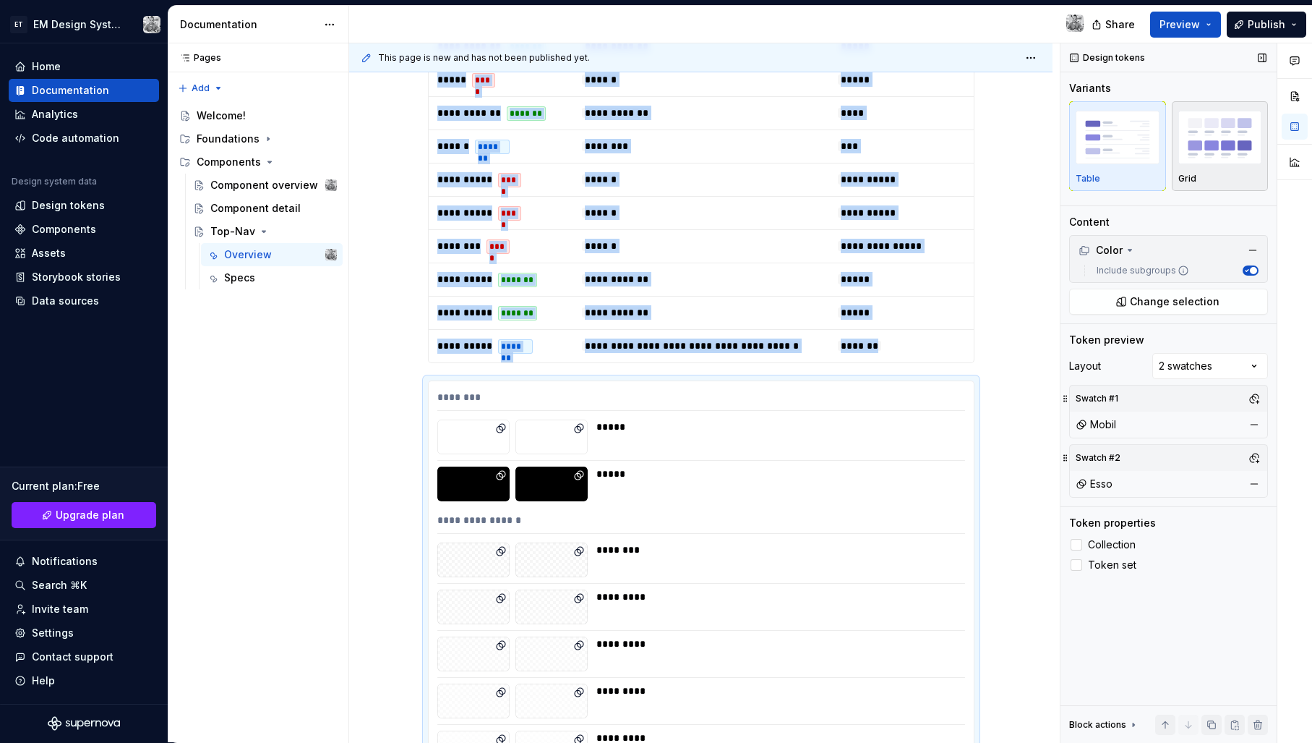
click at [1202, 137] on img "button" at bounding box center [1221, 137] width 84 height 53
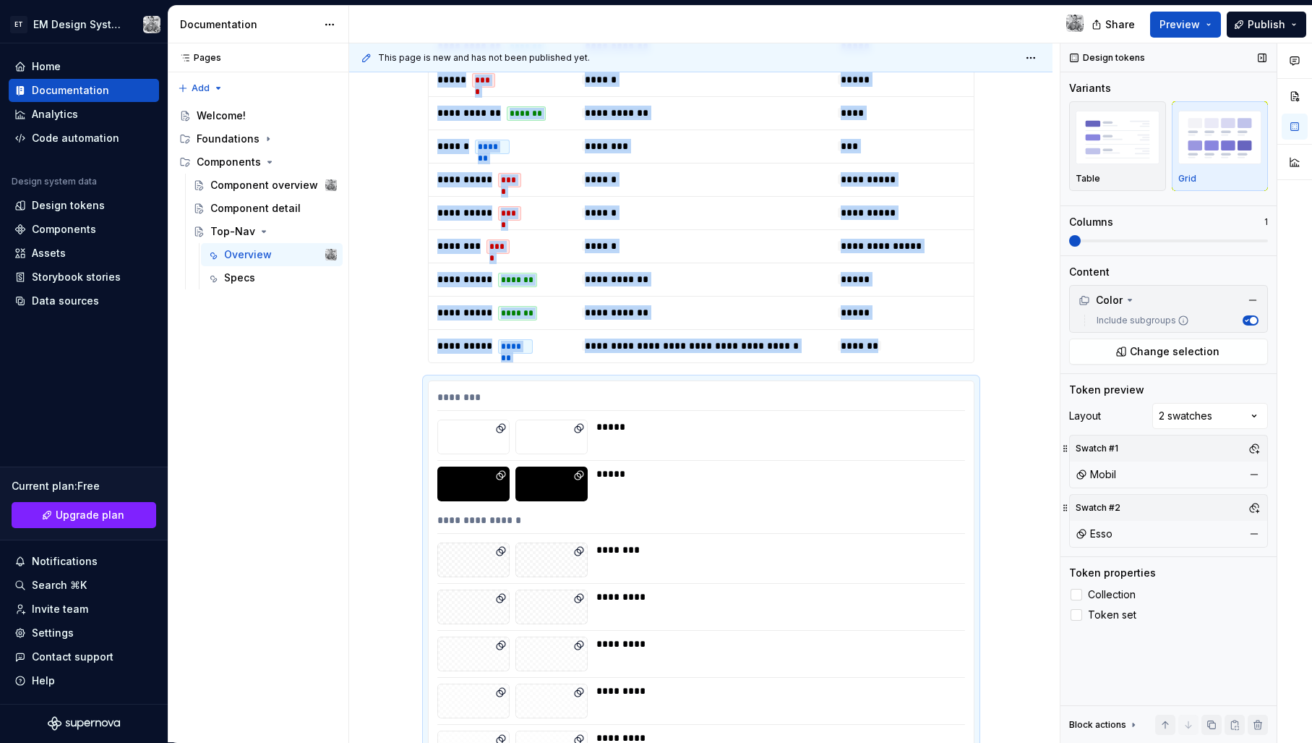
scroll to position [935, 0]
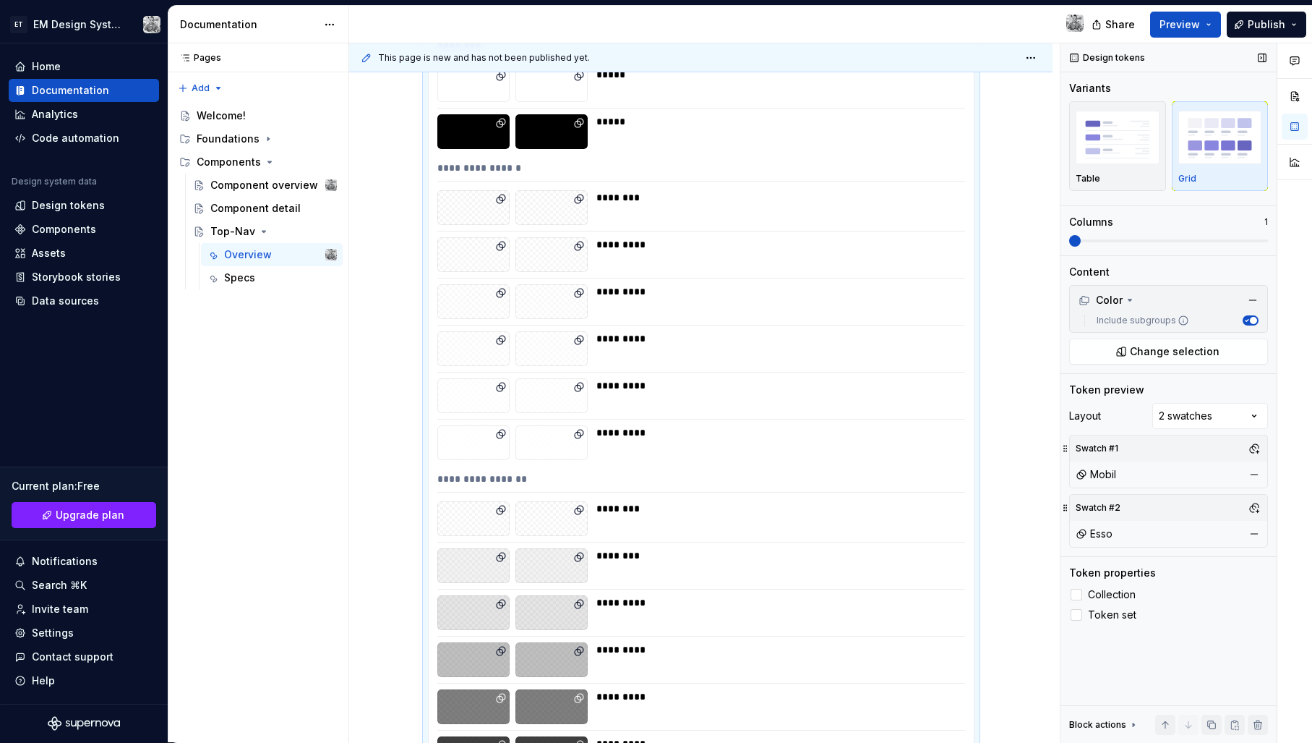
drag, startPoint x: 1100, startPoint y: 247, endPoint x: 1230, endPoint y: 239, distance: 130.3
click at [1259, 244] on div "Variants Table Grid Columns 1" at bounding box center [1168, 168] width 199 height 174
drag, startPoint x: 1180, startPoint y: 232, endPoint x: 1098, endPoint y: 236, distance: 82.5
click at [1126, 237] on div "Columns 1" at bounding box center [1168, 231] width 199 height 32
click at [1097, 236] on span at bounding box center [1168, 241] width 199 height 12
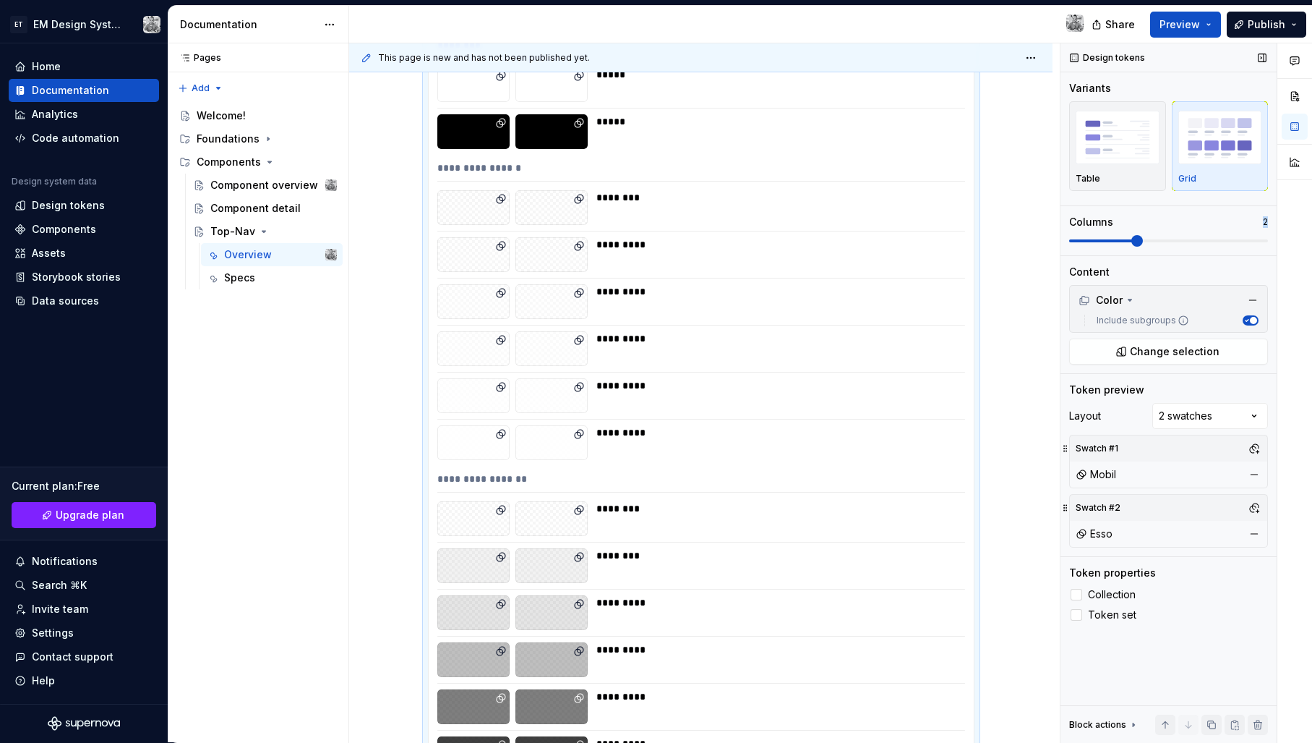
click at [1114, 241] on span at bounding box center [1168, 240] width 199 height 3
click at [1286, 239] on div "Comments Open comments No comments yet Select ‘Comment’ from the block context …" at bounding box center [1187, 392] width 252 height 699
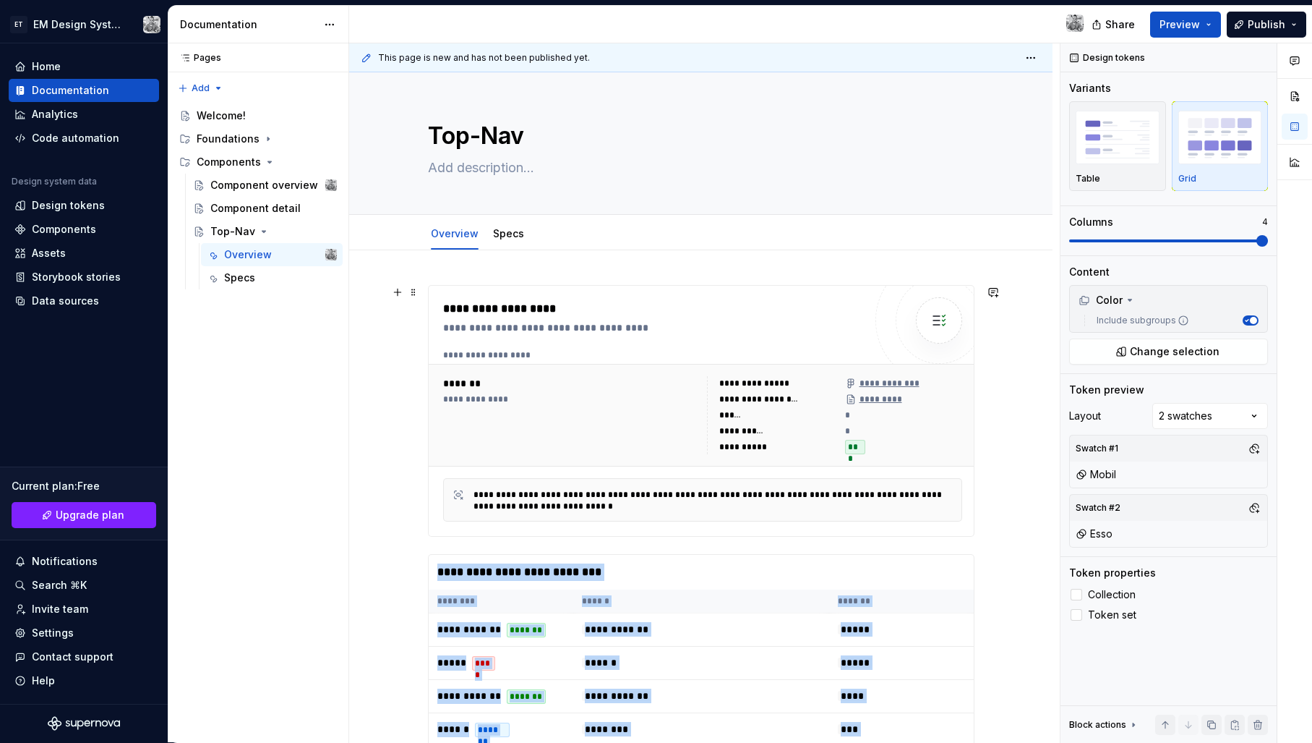
scroll to position [0, 0]
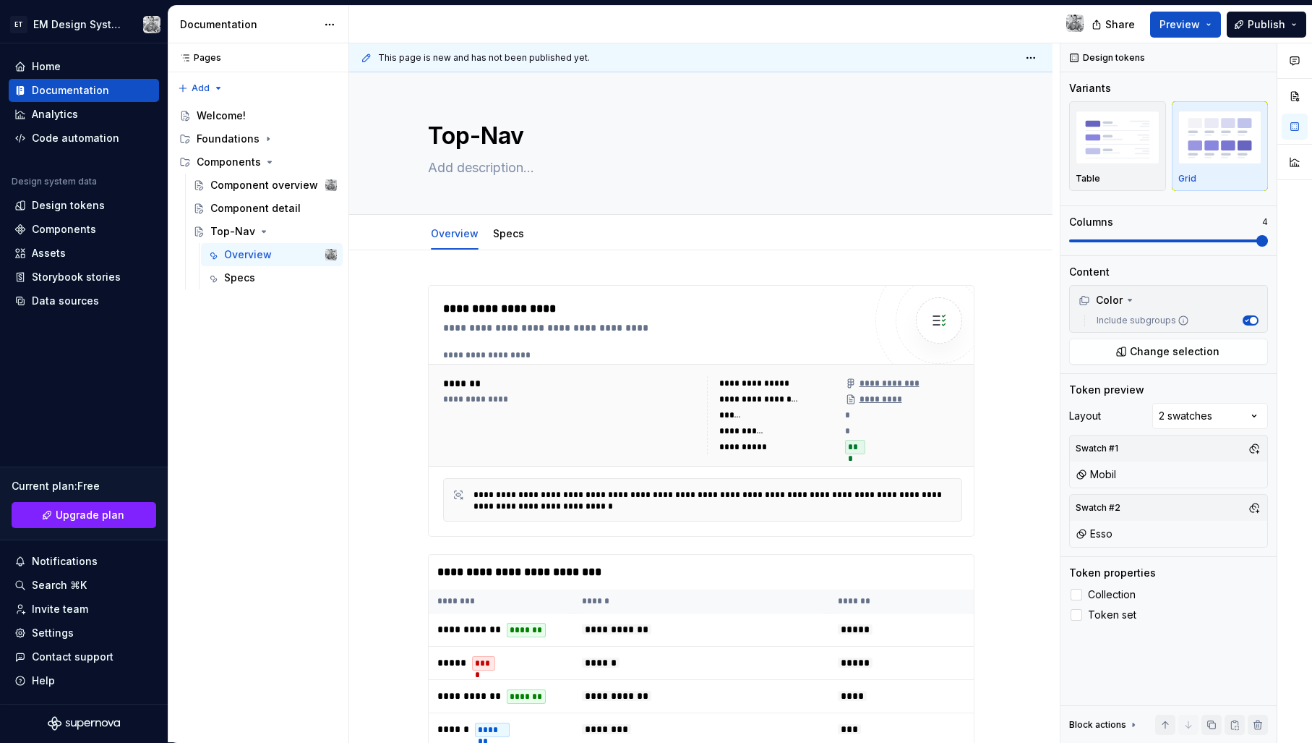
click at [398, 291] on button "button" at bounding box center [398, 292] width 20 height 20
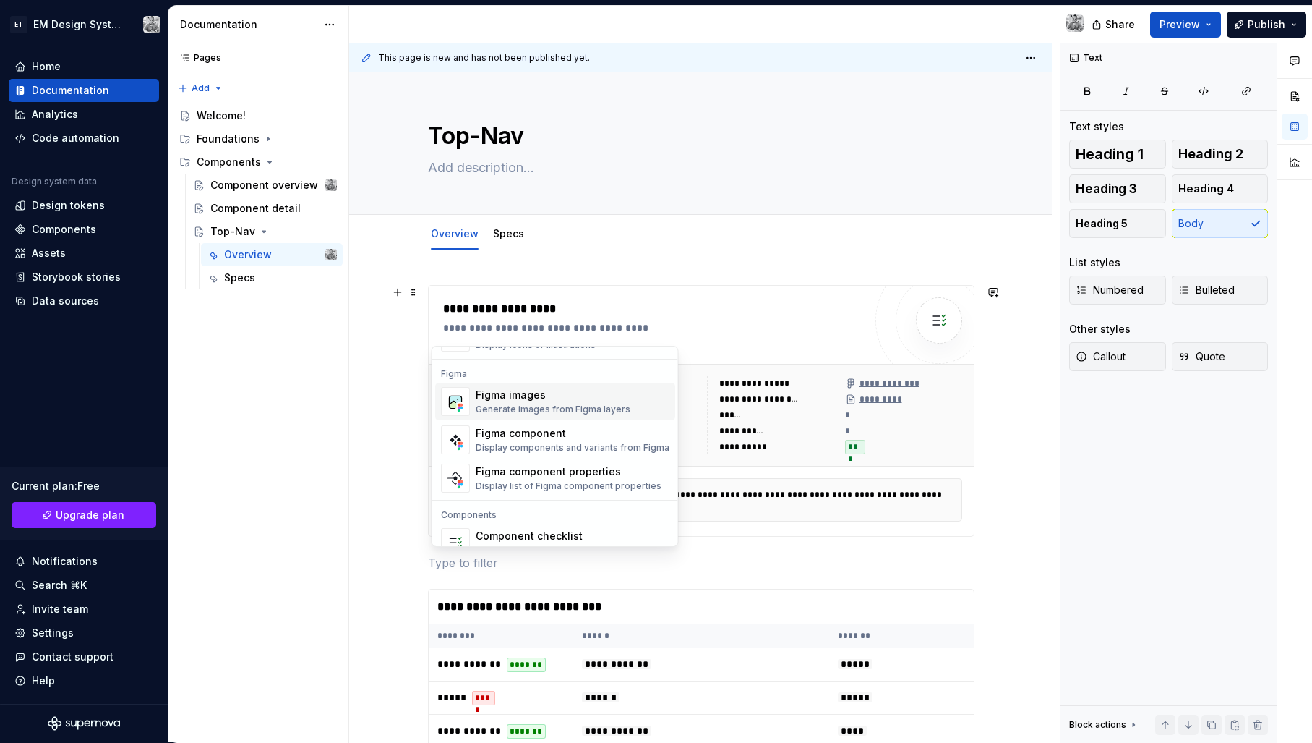
scroll to position [1363, 0]
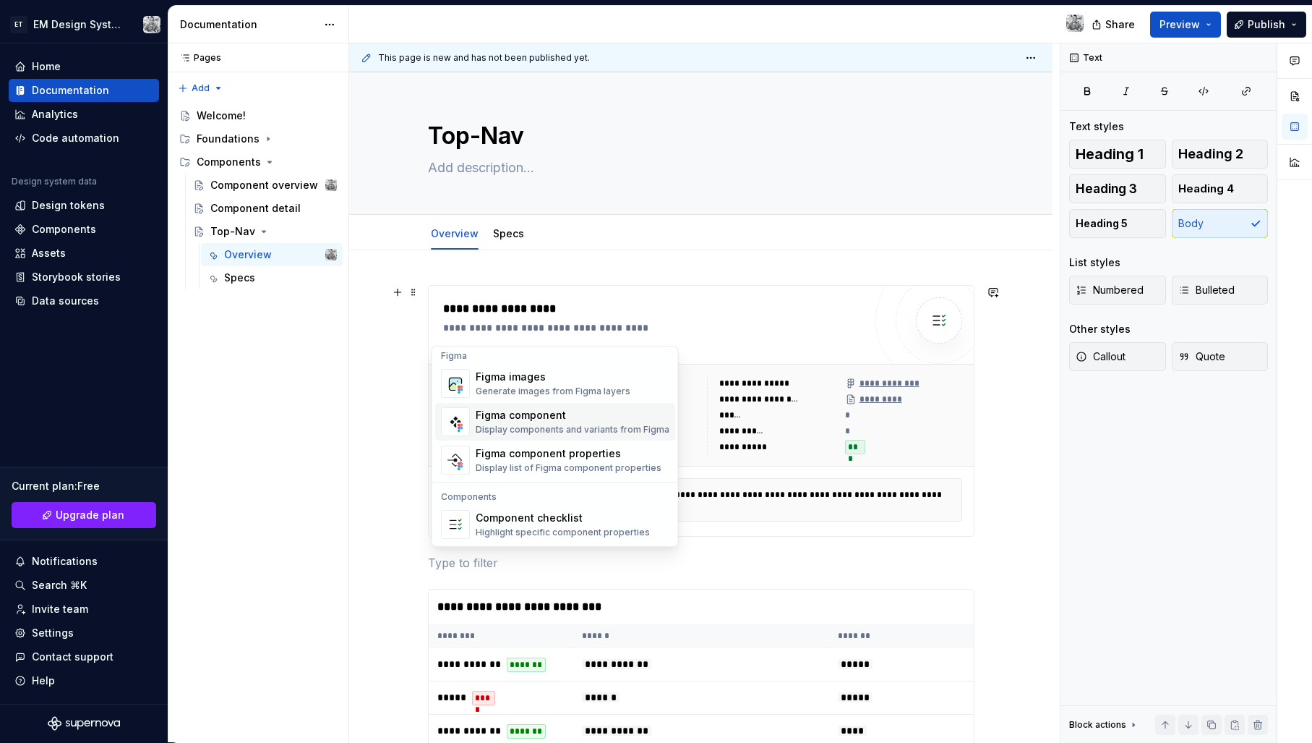
click at [557, 422] on div "Figma component Display components and variants from Figma" at bounding box center [573, 421] width 194 height 27
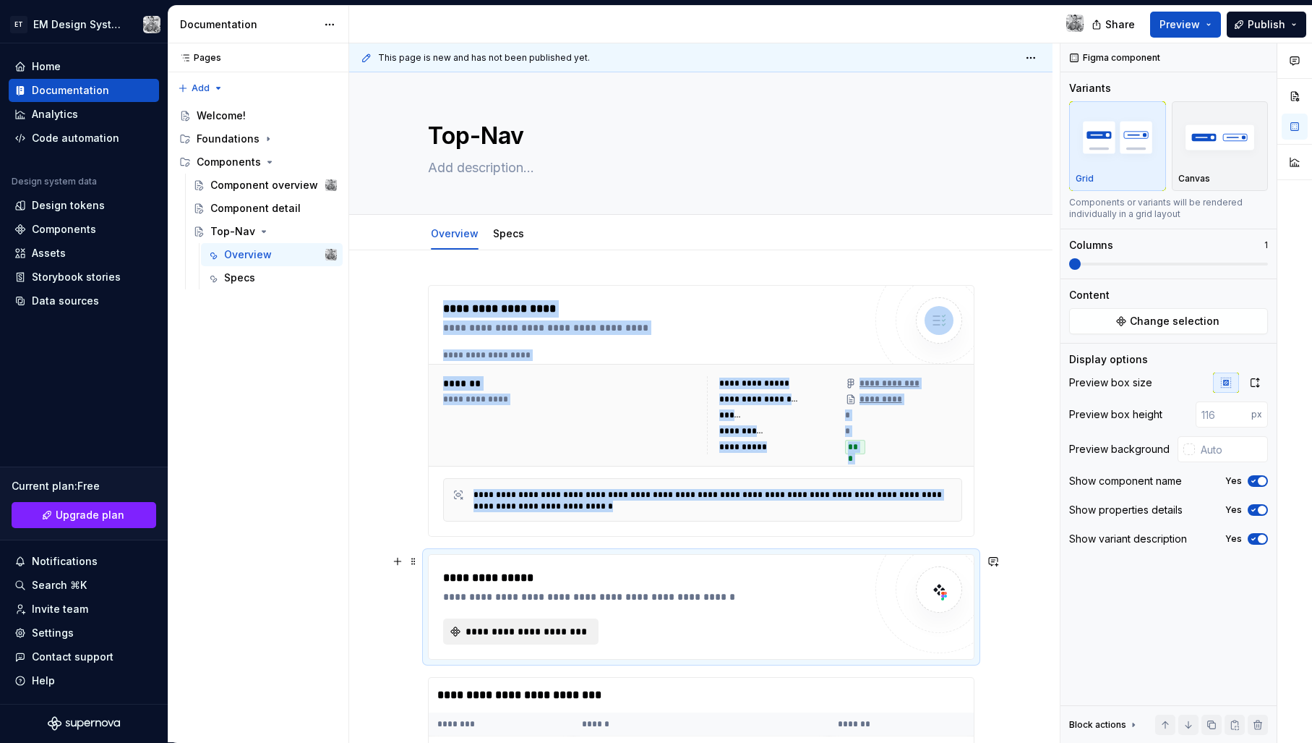
click at [516, 625] on span "**********" at bounding box center [526, 631] width 125 height 14
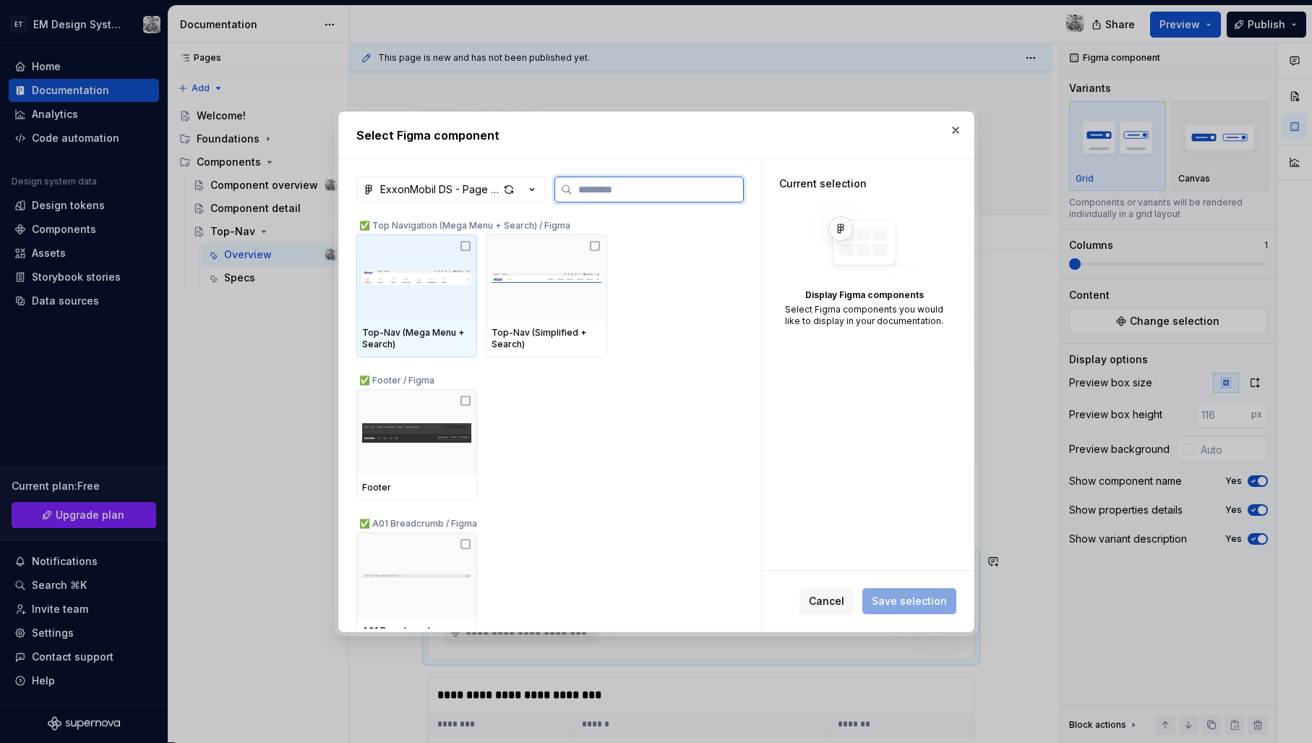
click at [409, 305] on img at bounding box center [416, 277] width 109 height 75
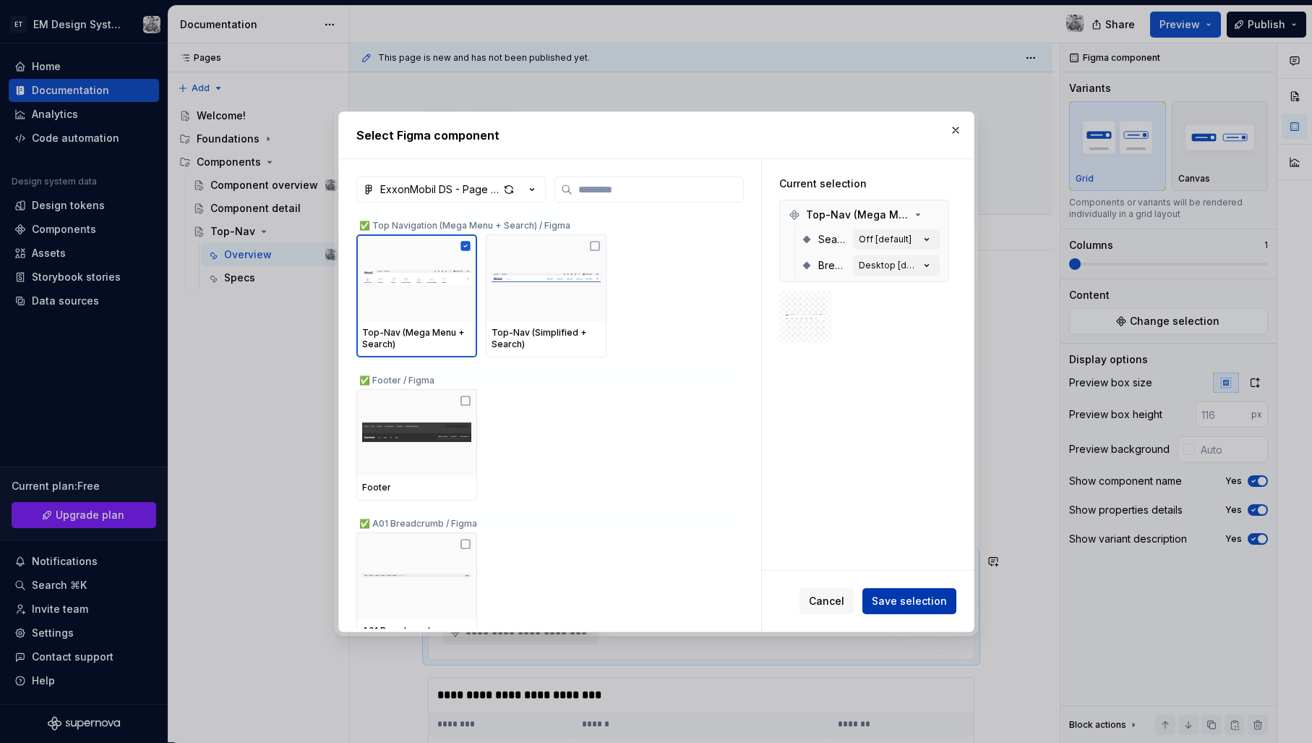
click at [902, 602] on span "Save selection" at bounding box center [909, 601] width 75 height 14
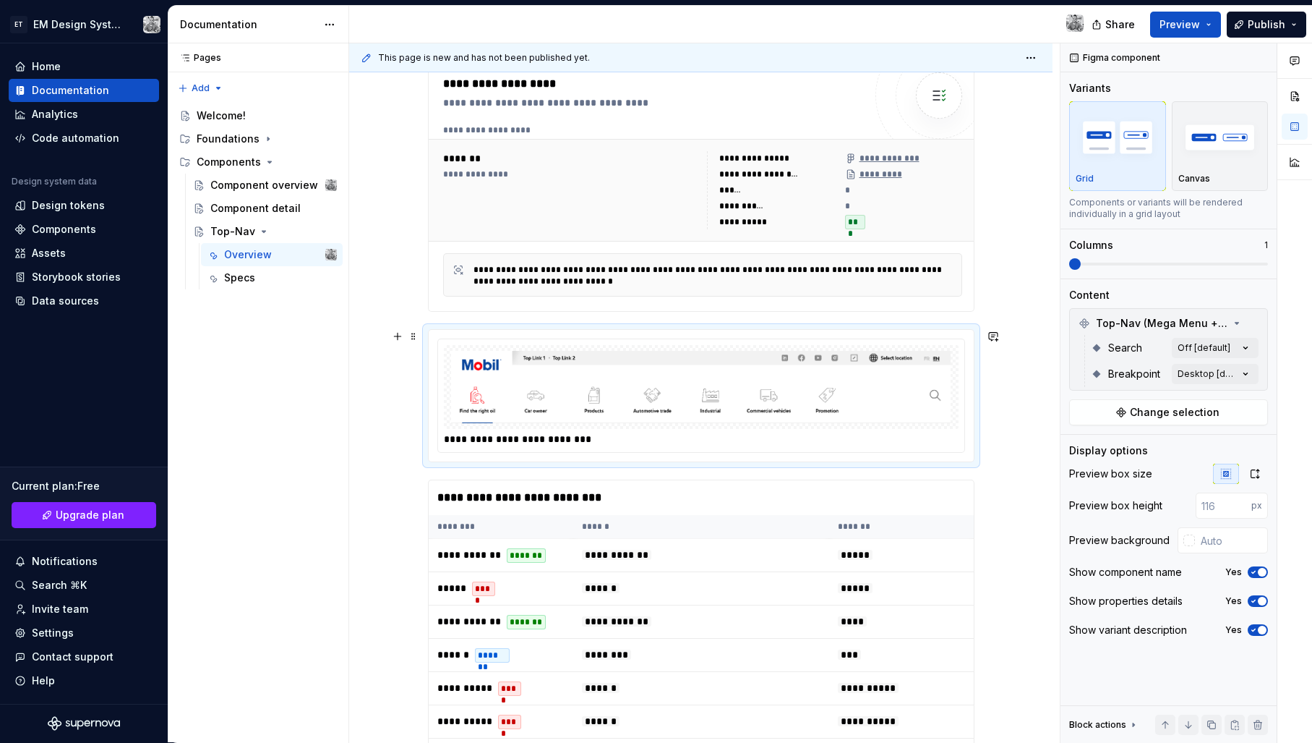
scroll to position [228, 0]
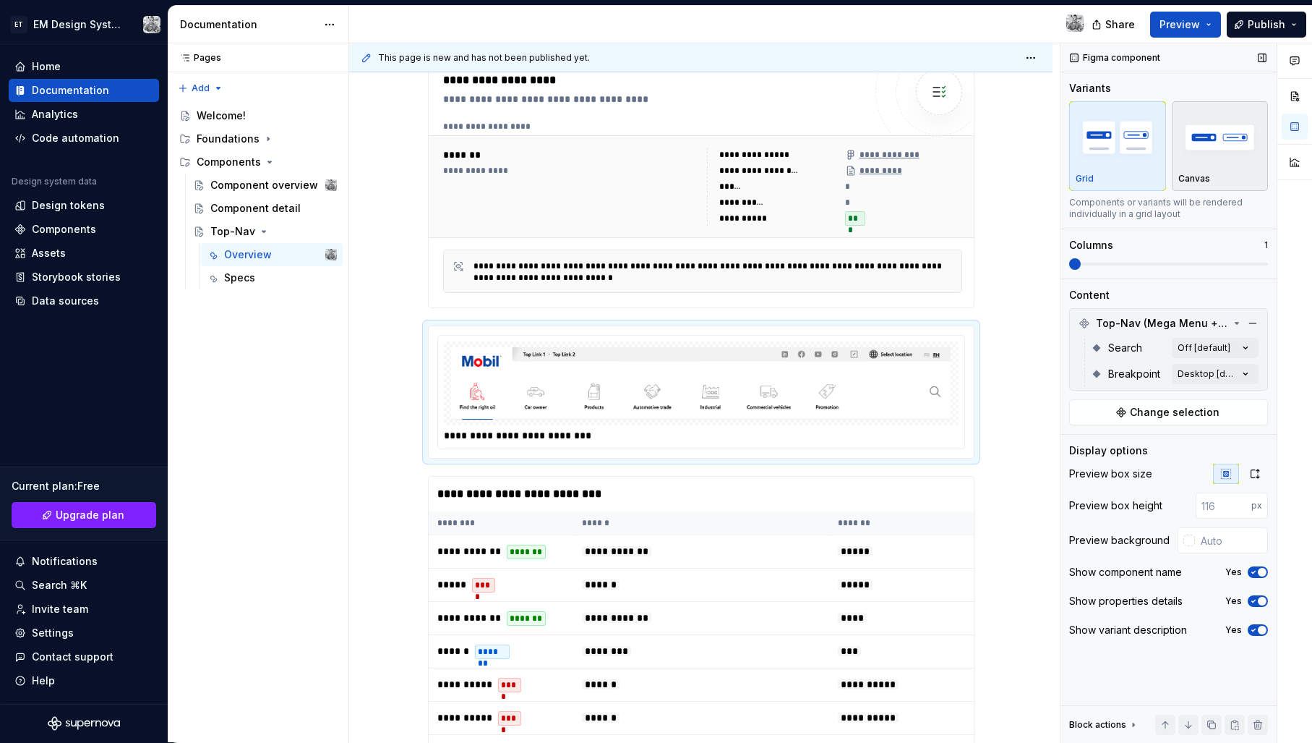
click at [1205, 164] on div "button" at bounding box center [1221, 137] width 84 height 59
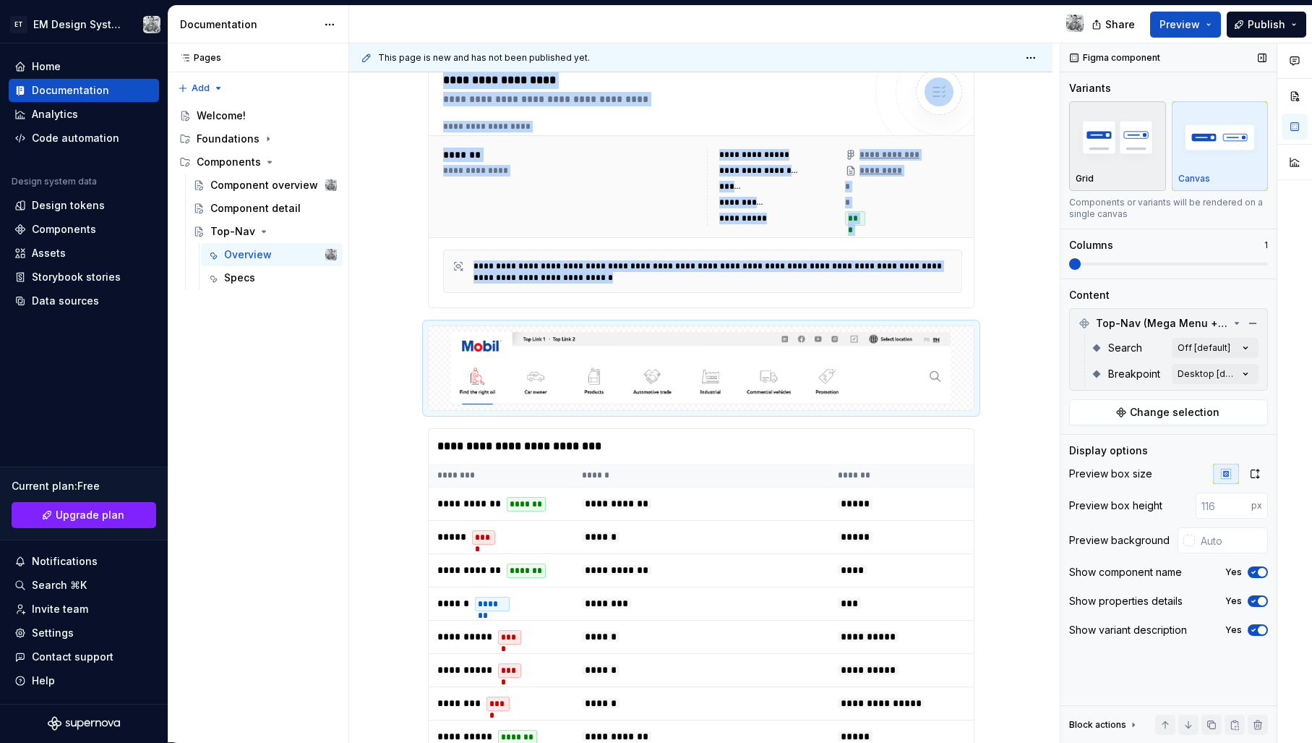
click at [1143, 160] on img "button" at bounding box center [1118, 137] width 84 height 53
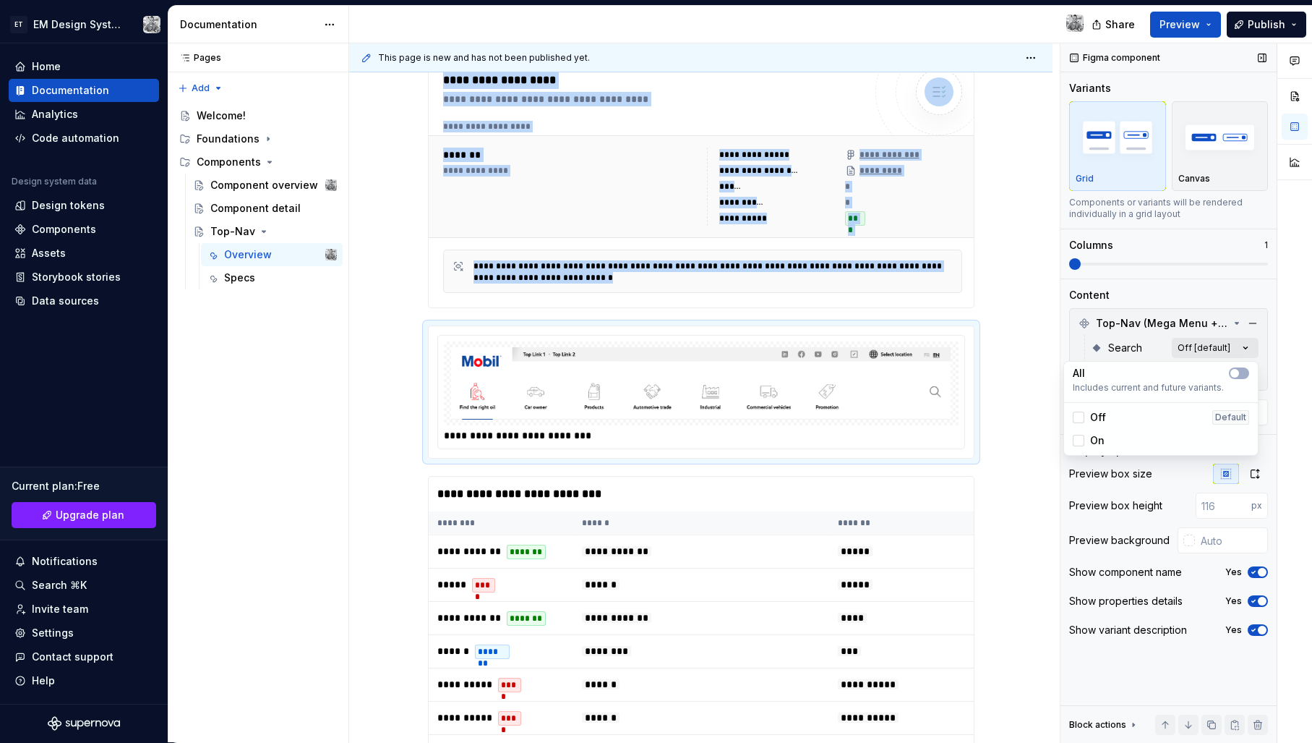
click at [1245, 347] on div "Comments Open comments No comments yet Select ‘Comment’ from the block context …" at bounding box center [1187, 392] width 252 height 699
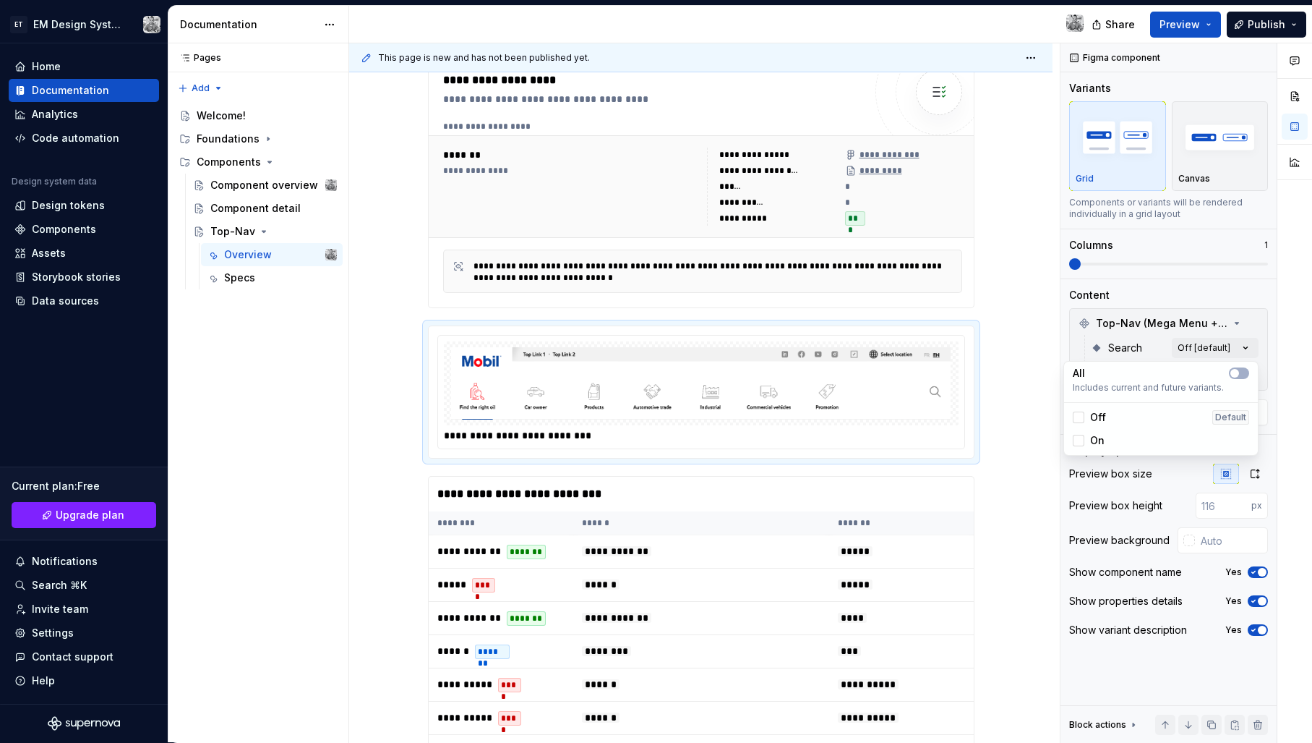
click at [1244, 345] on div "Comments Open comments No comments yet Select ‘Comment’ from the block context …" at bounding box center [1187, 392] width 252 height 699
click at [418, 338] on span at bounding box center [414, 332] width 12 height 20
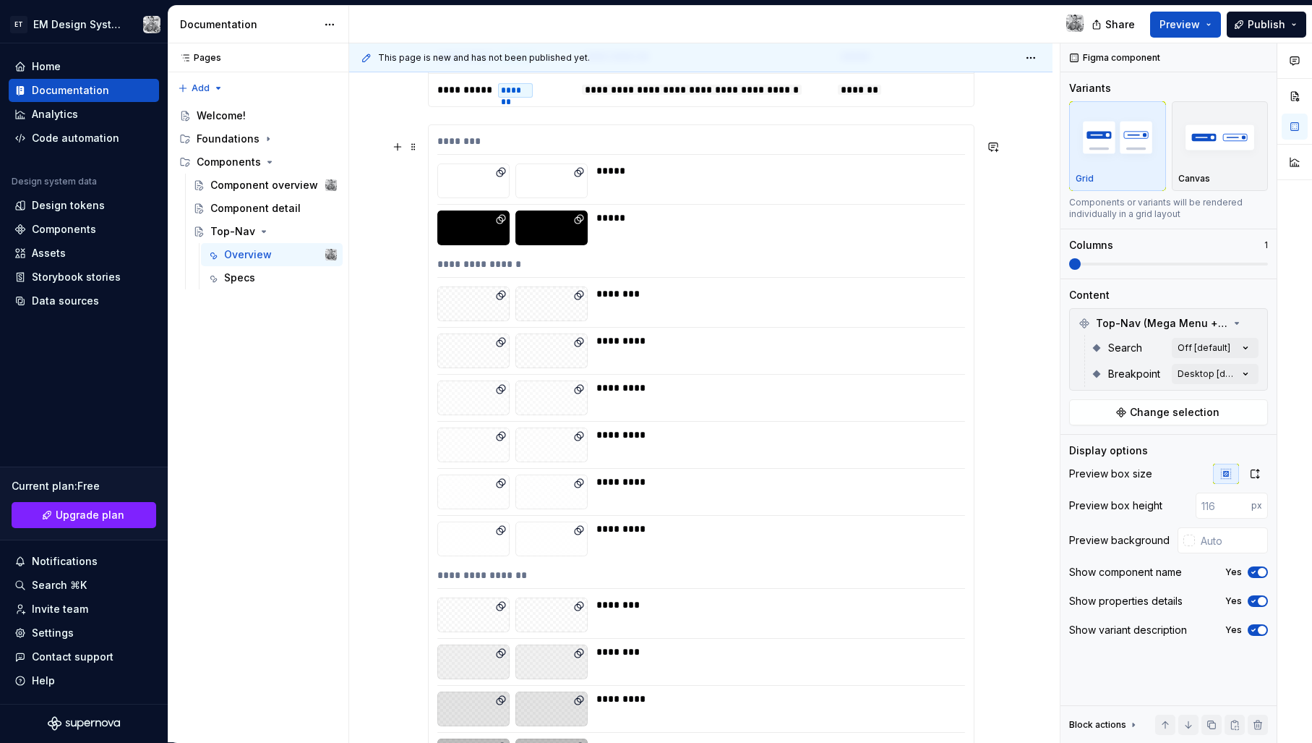
scroll to position [991, 0]
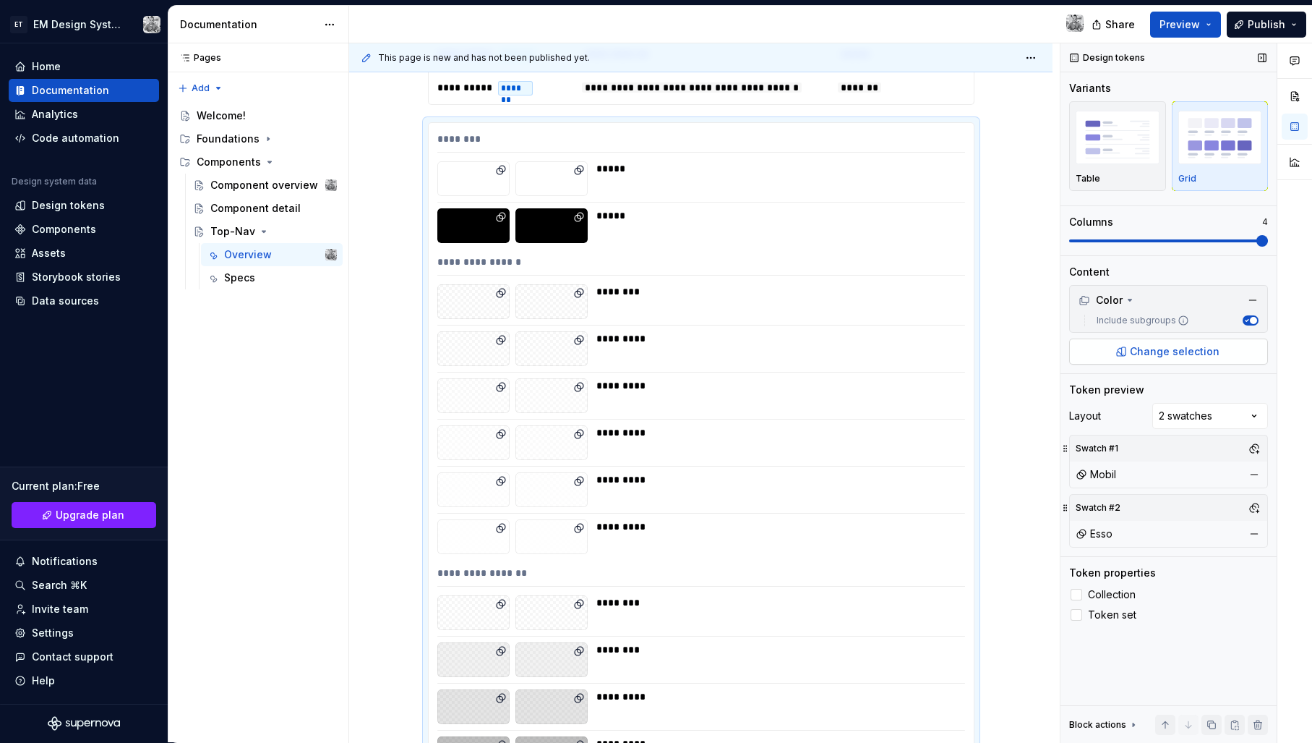
click at [1141, 348] on span "Change selection" at bounding box center [1175, 351] width 90 height 14
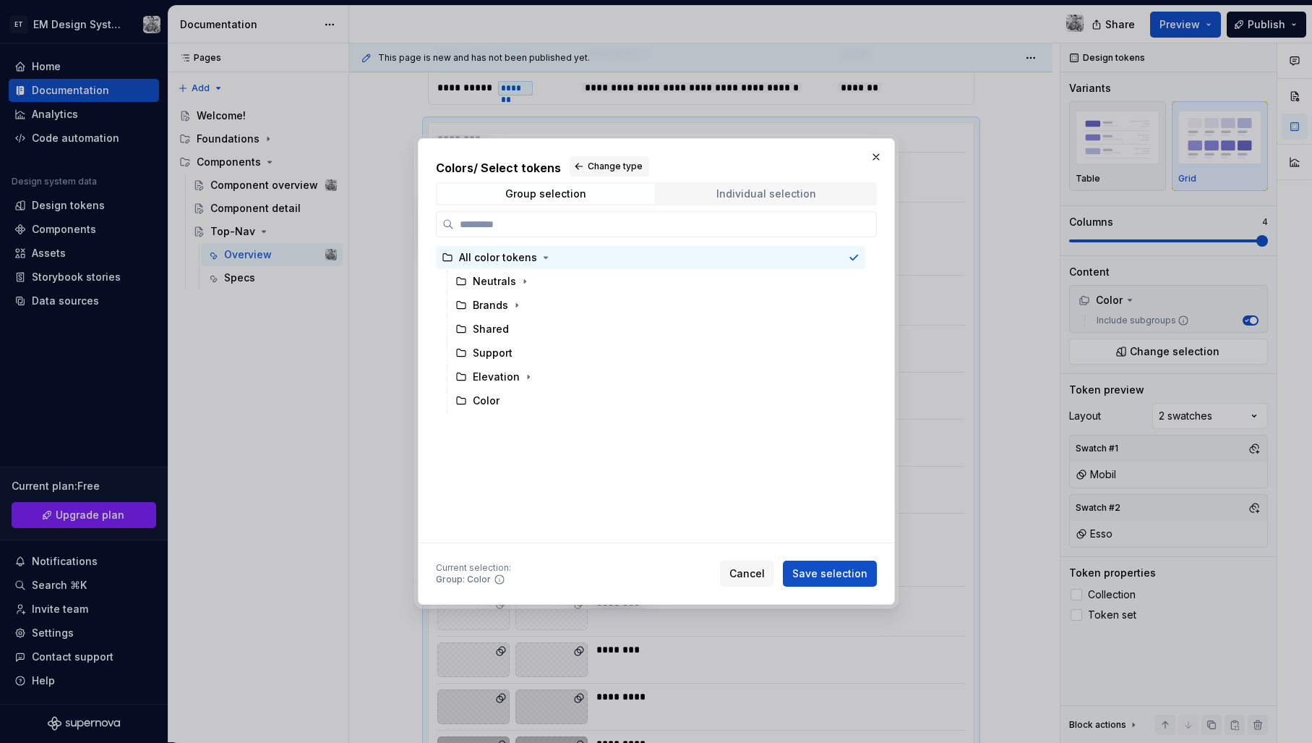
click at [708, 194] on span "Individual selection" at bounding box center [767, 194] width 218 height 20
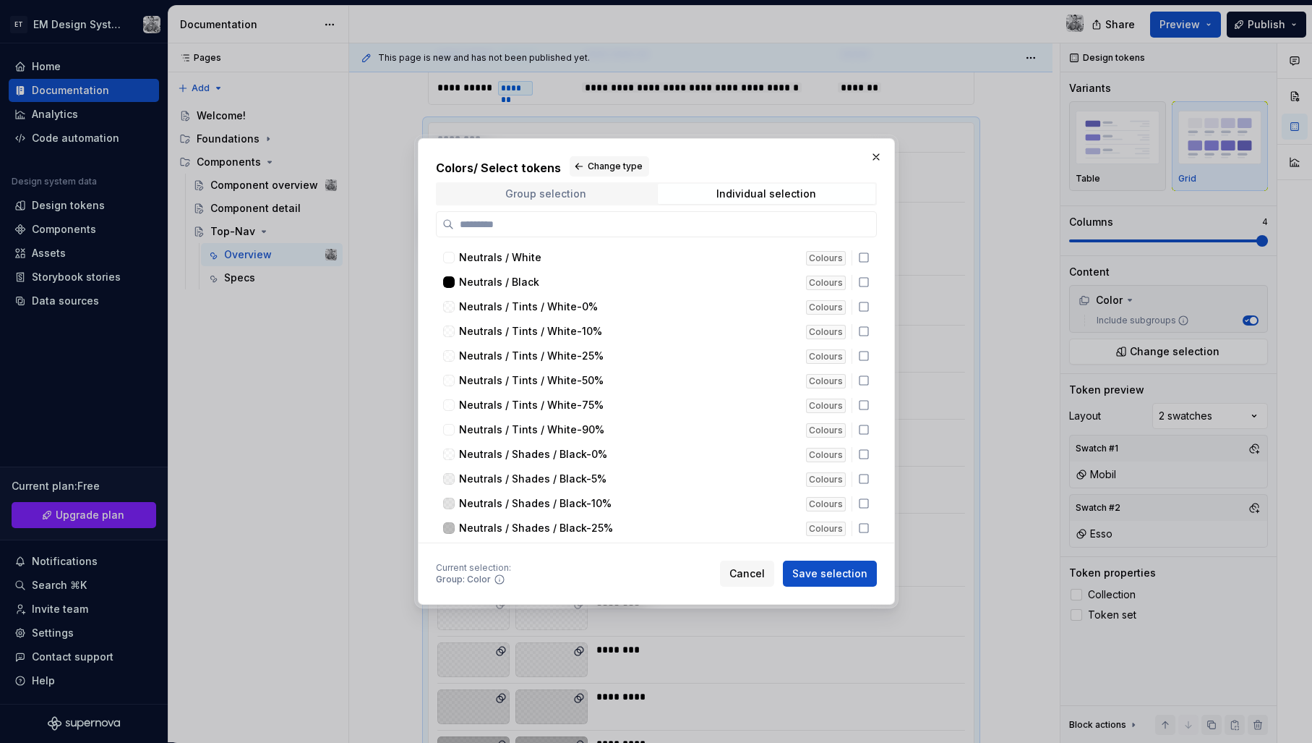
click at [576, 194] on div "Group selection" at bounding box center [545, 194] width 81 height 12
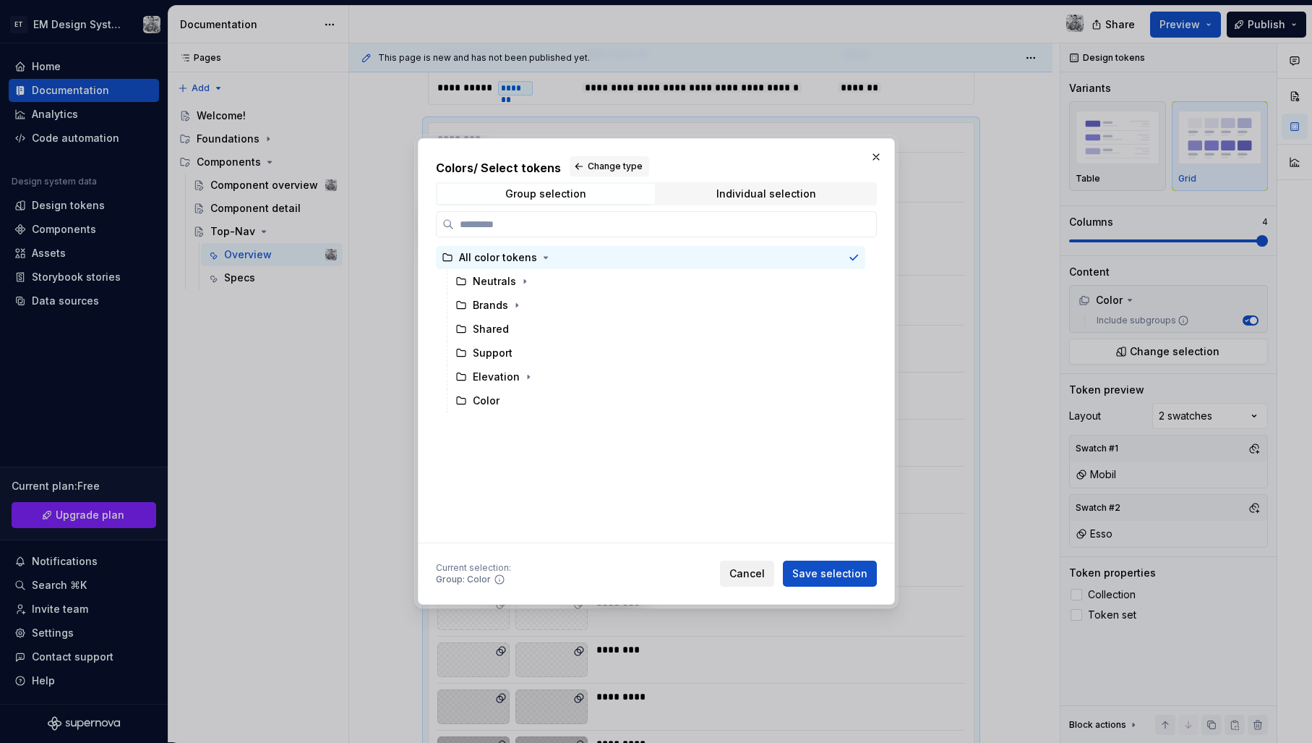
click at [750, 569] on span "Cancel" at bounding box center [747, 573] width 35 height 14
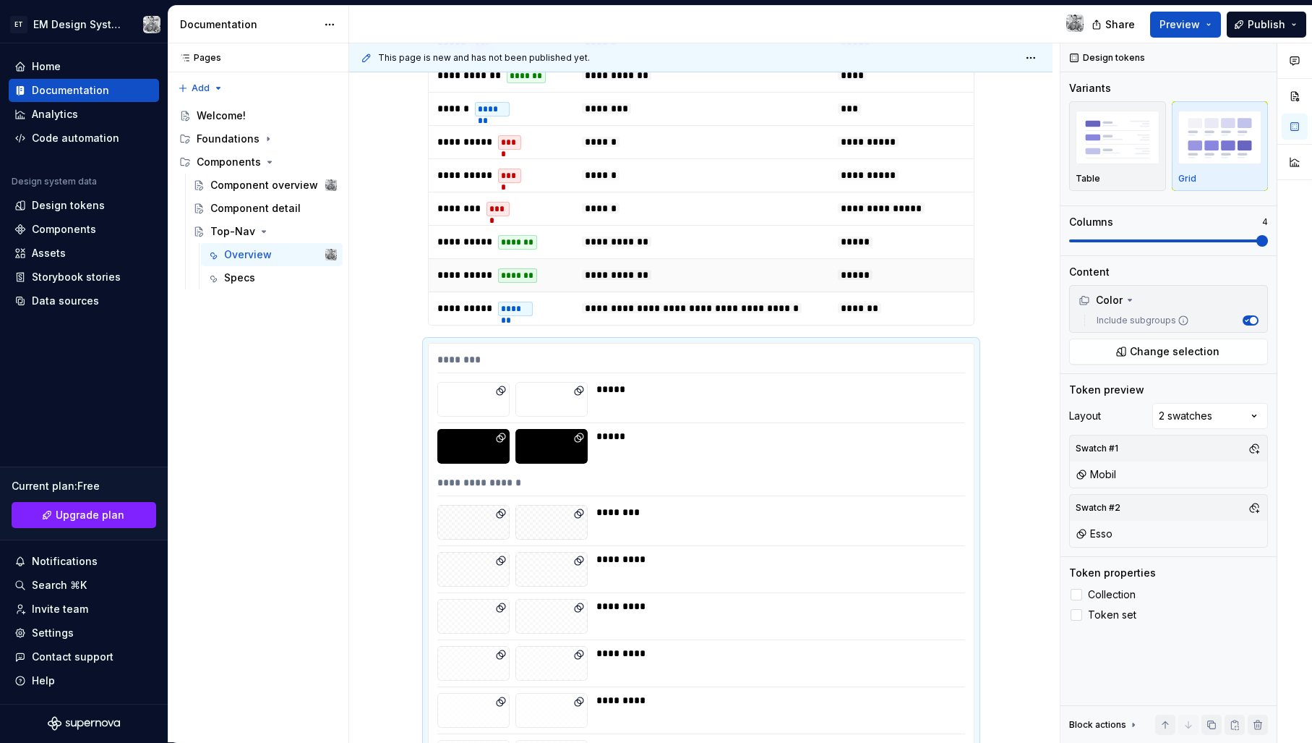
scroll to position [717, 0]
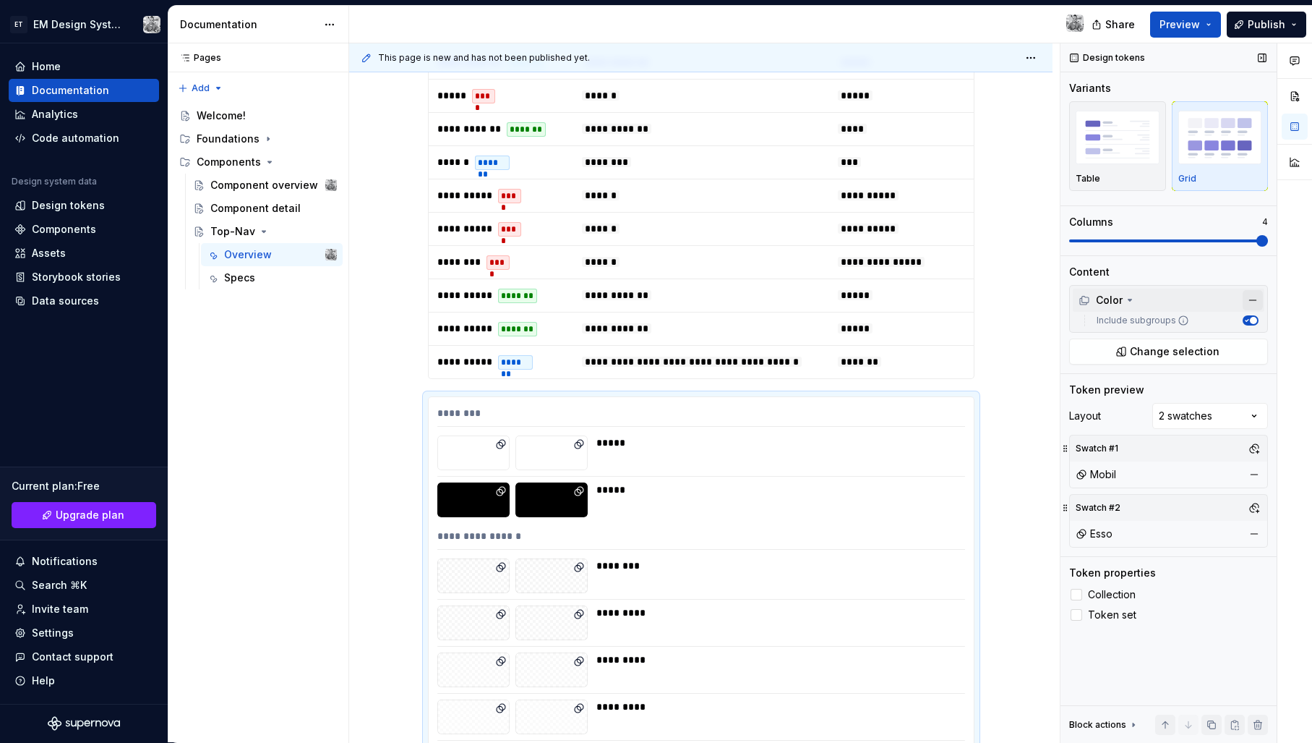
click at [1249, 297] on button "button" at bounding box center [1253, 300] width 20 height 20
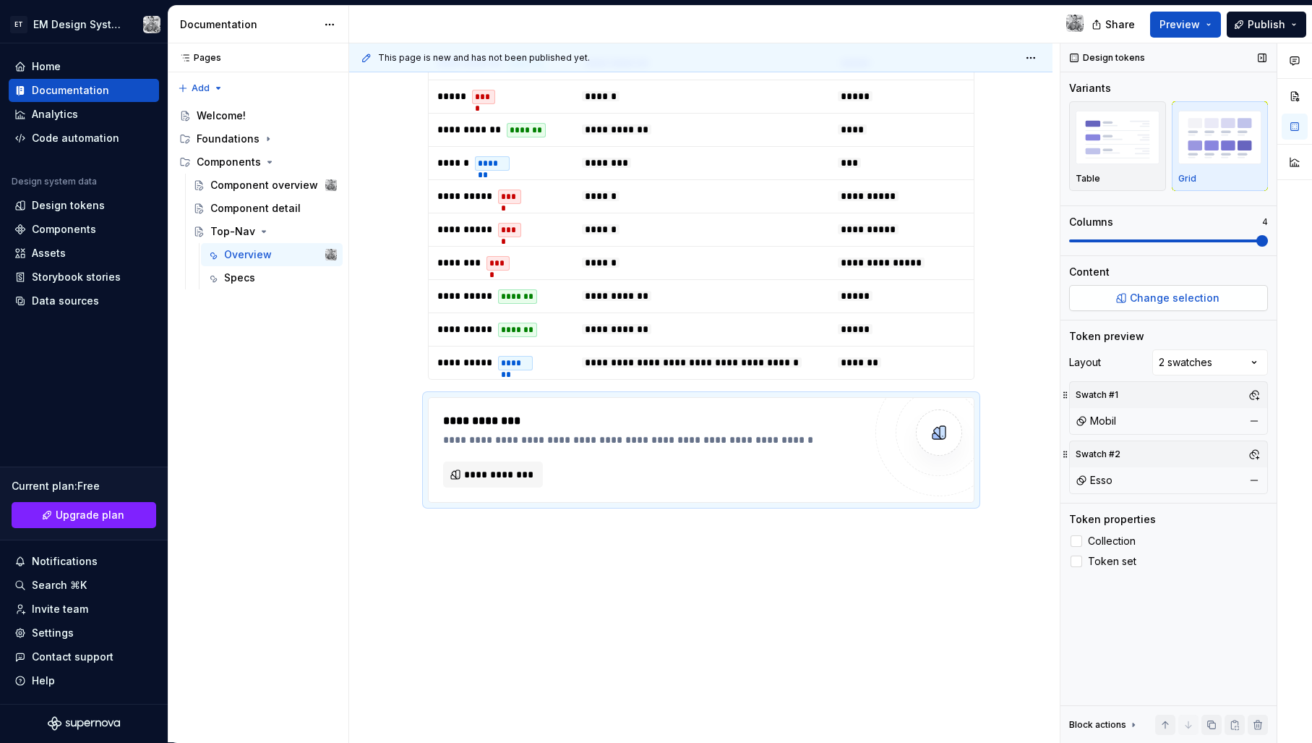
scroll to position [641, 0]
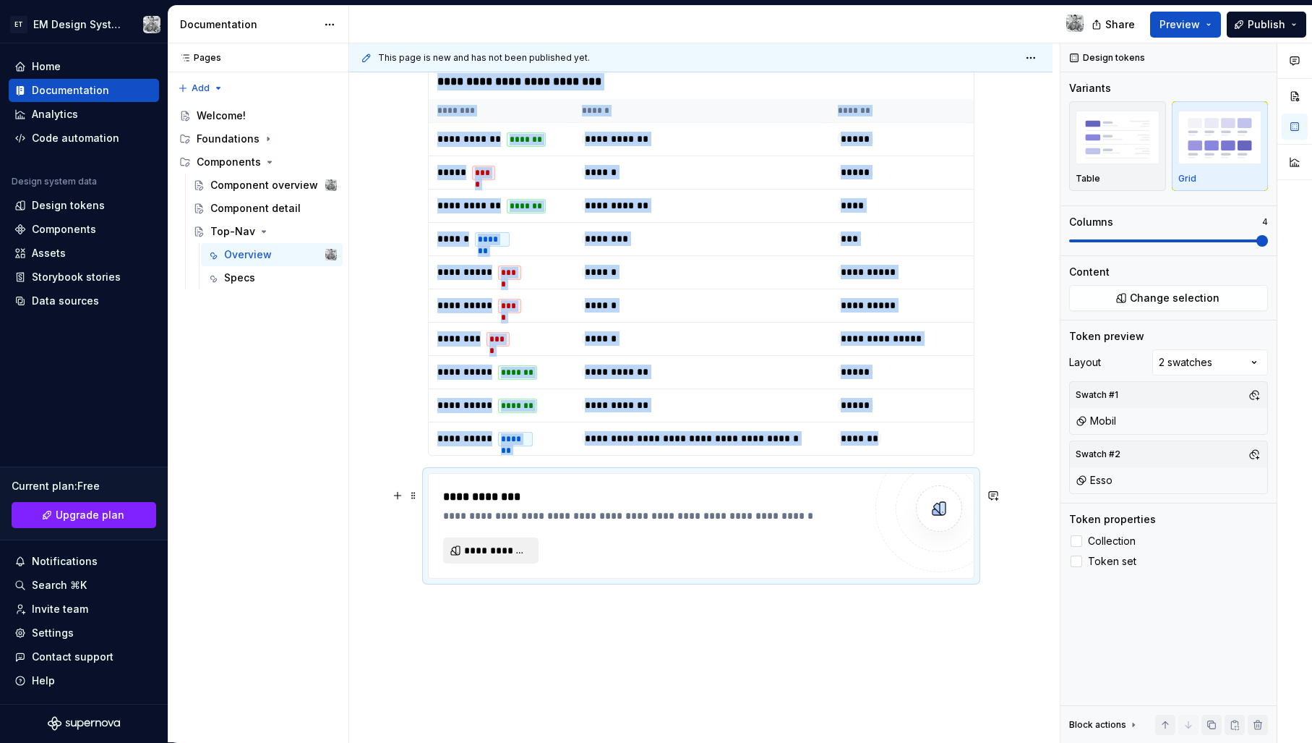
click at [512, 556] on button "**********" at bounding box center [490, 550] width 95 height 26
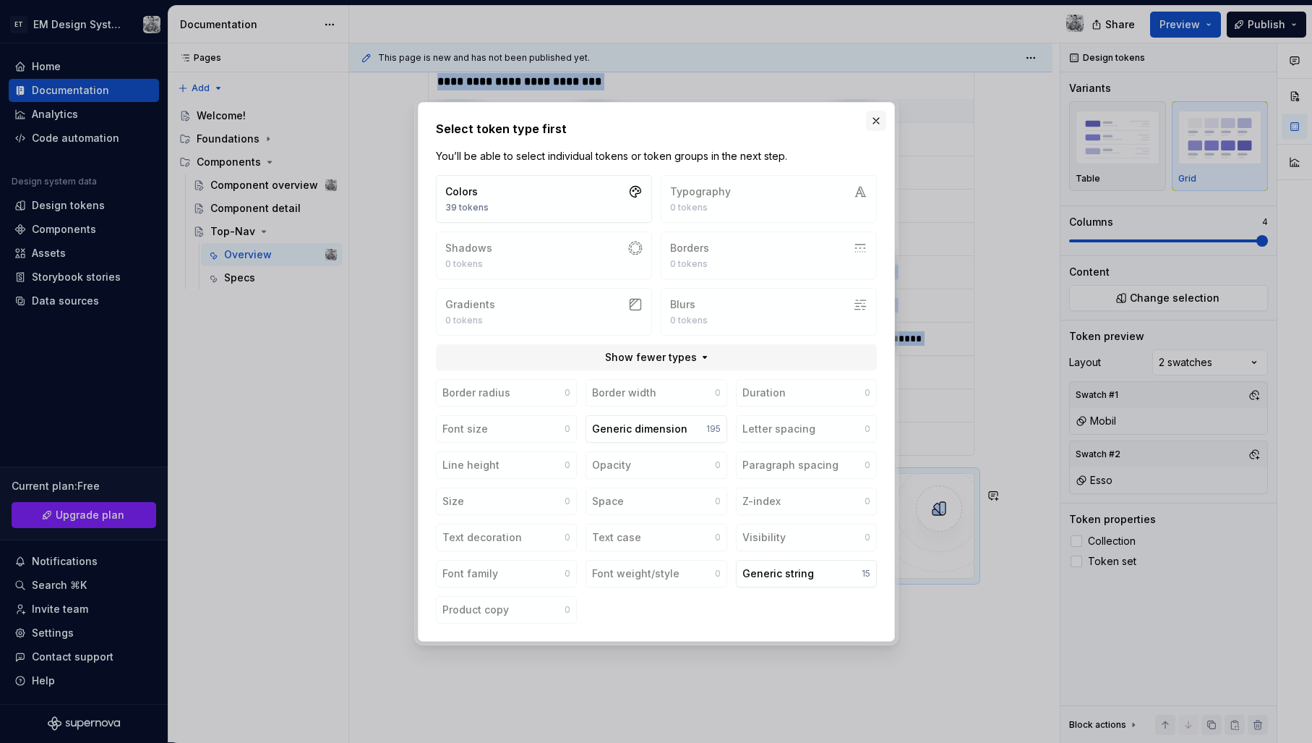
click at [873, 117] on button "button" at bounding box center [876, 121] width 20 height 20
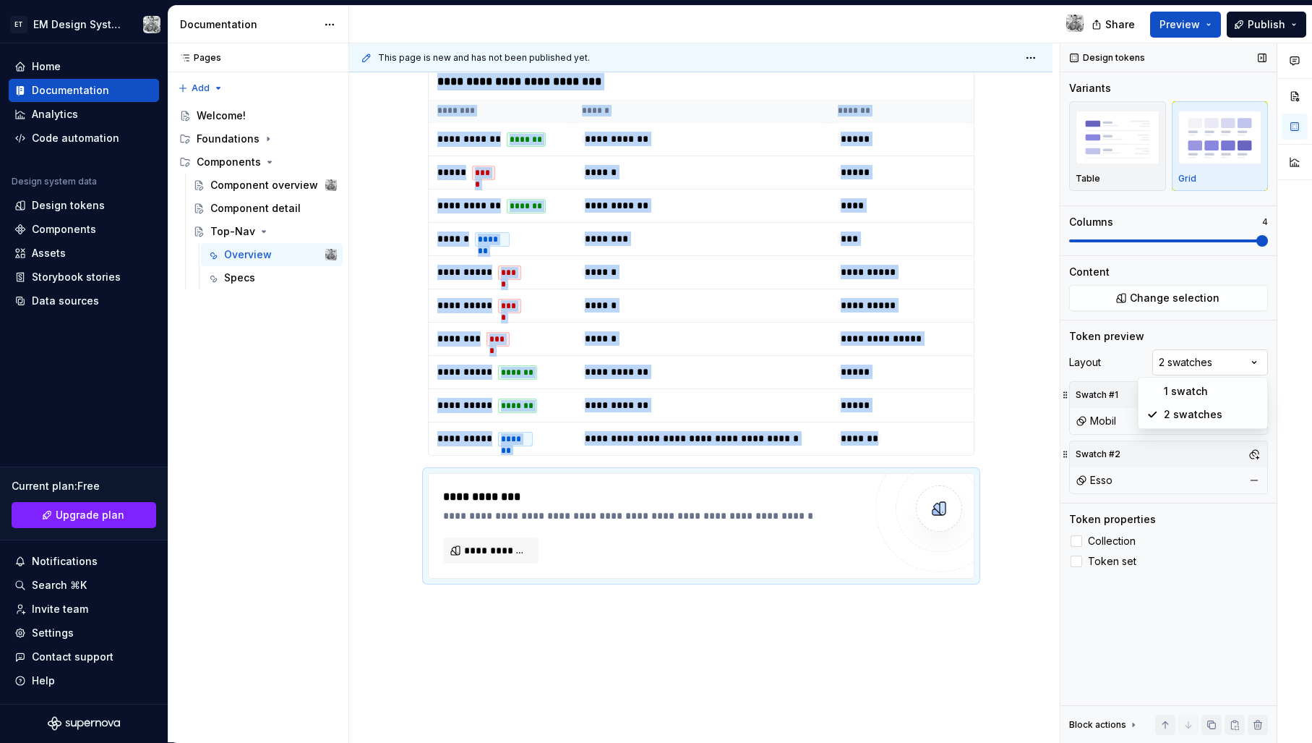
click at [1197, 362] on div "Comments Open comments No comments yet Select ‘Comment’ from the block context …" at bounding box center [1187, 392] width 252 height 699
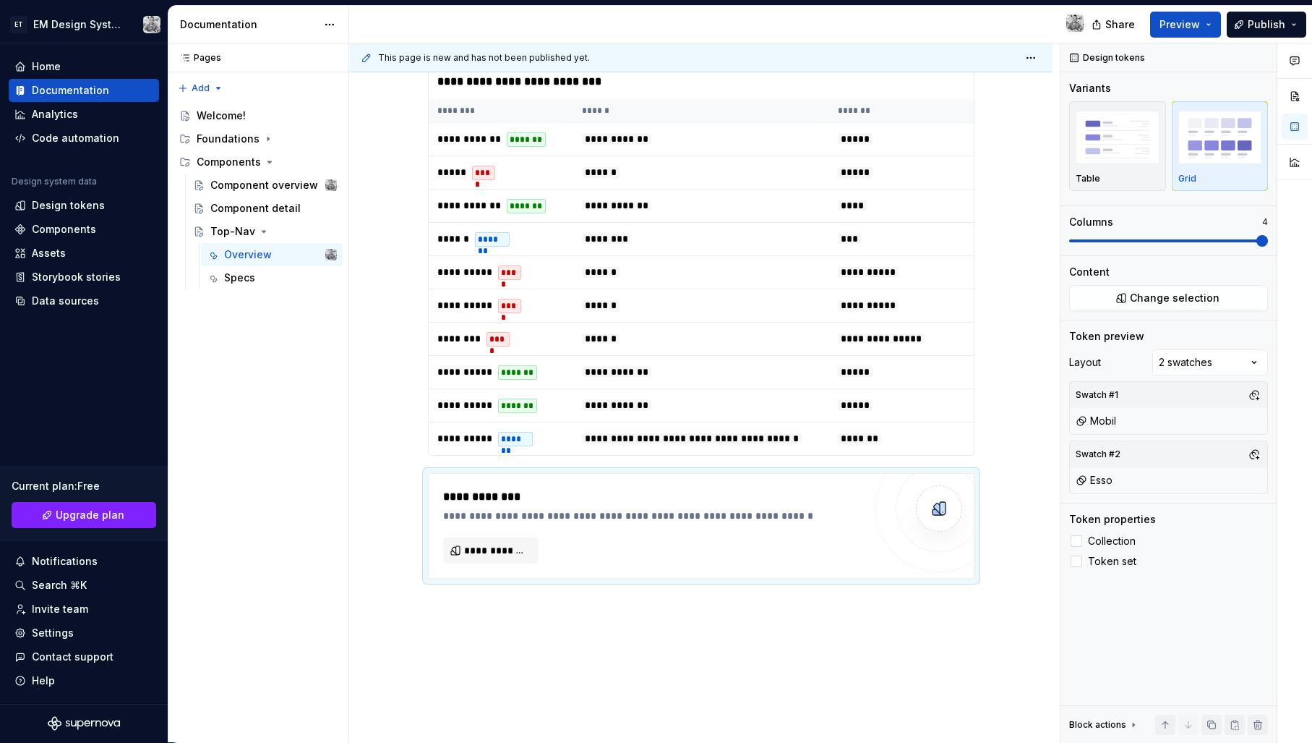
click at [1211, 332] on div "Comments Open comments No comments yet Select ‘Comment’ from the block context …" at bounding box center [1187, 392] width 252 height 699
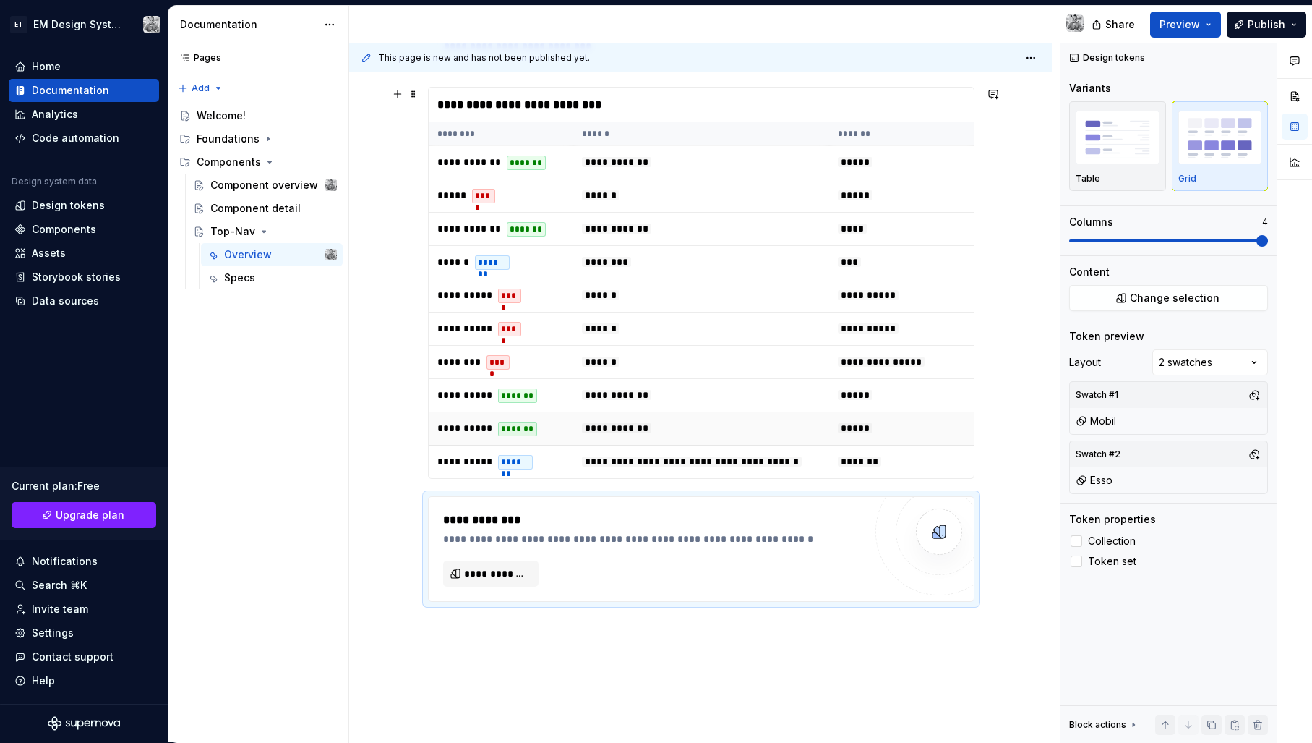
scroll to position [613, 0]
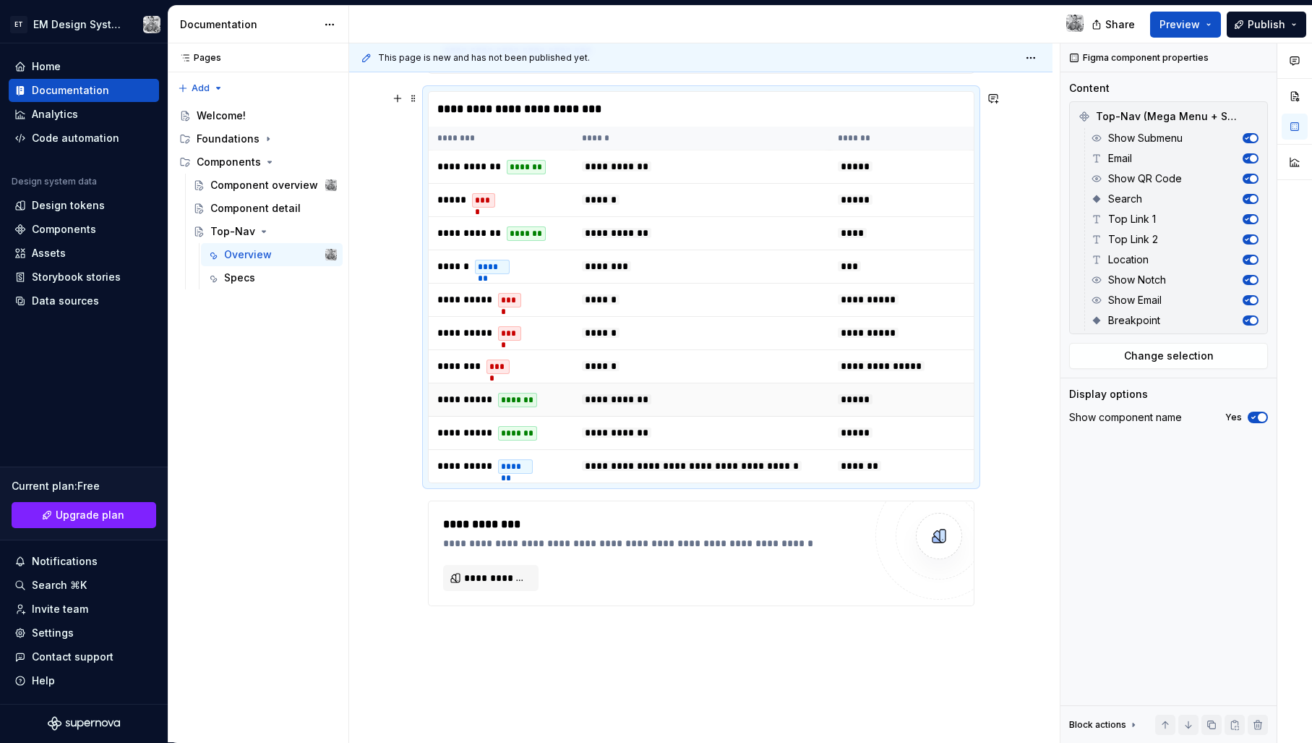
click at [771, 404] on td "**********" at bounding box center [701, 399] width 256 height 33
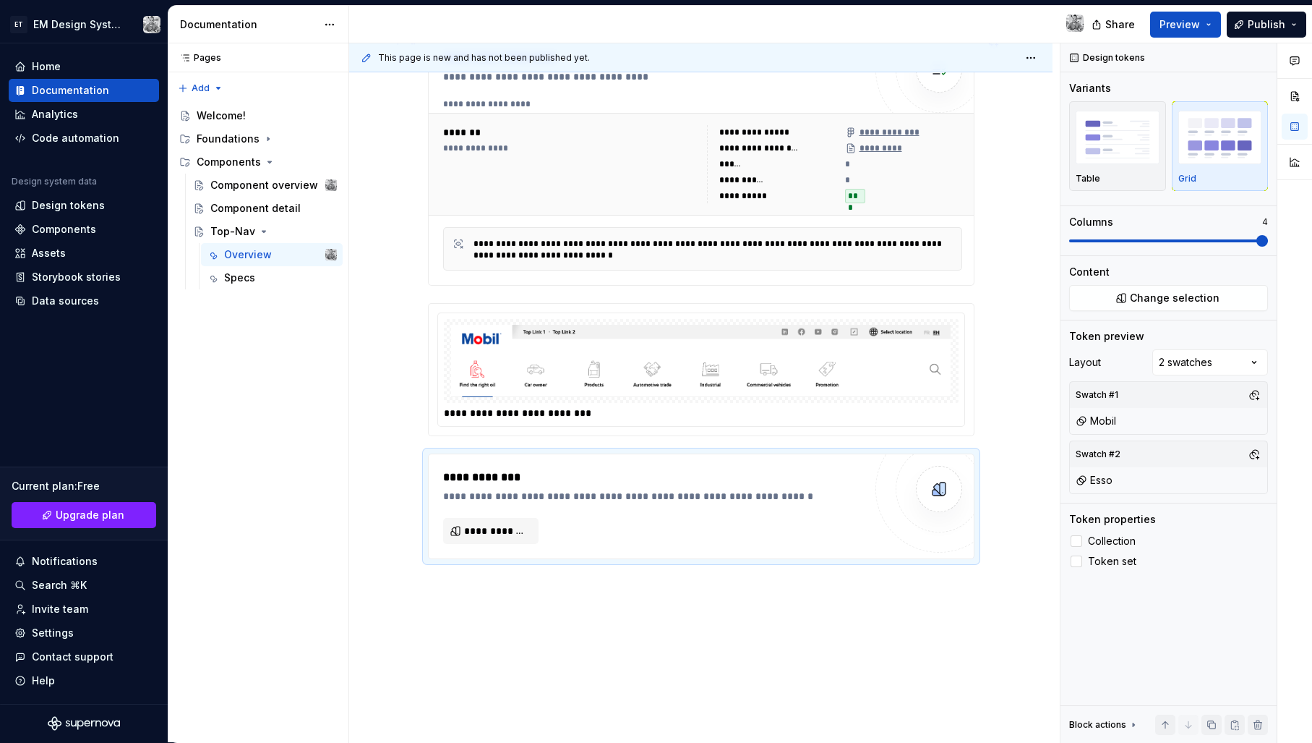
scroll to position [260, 0]
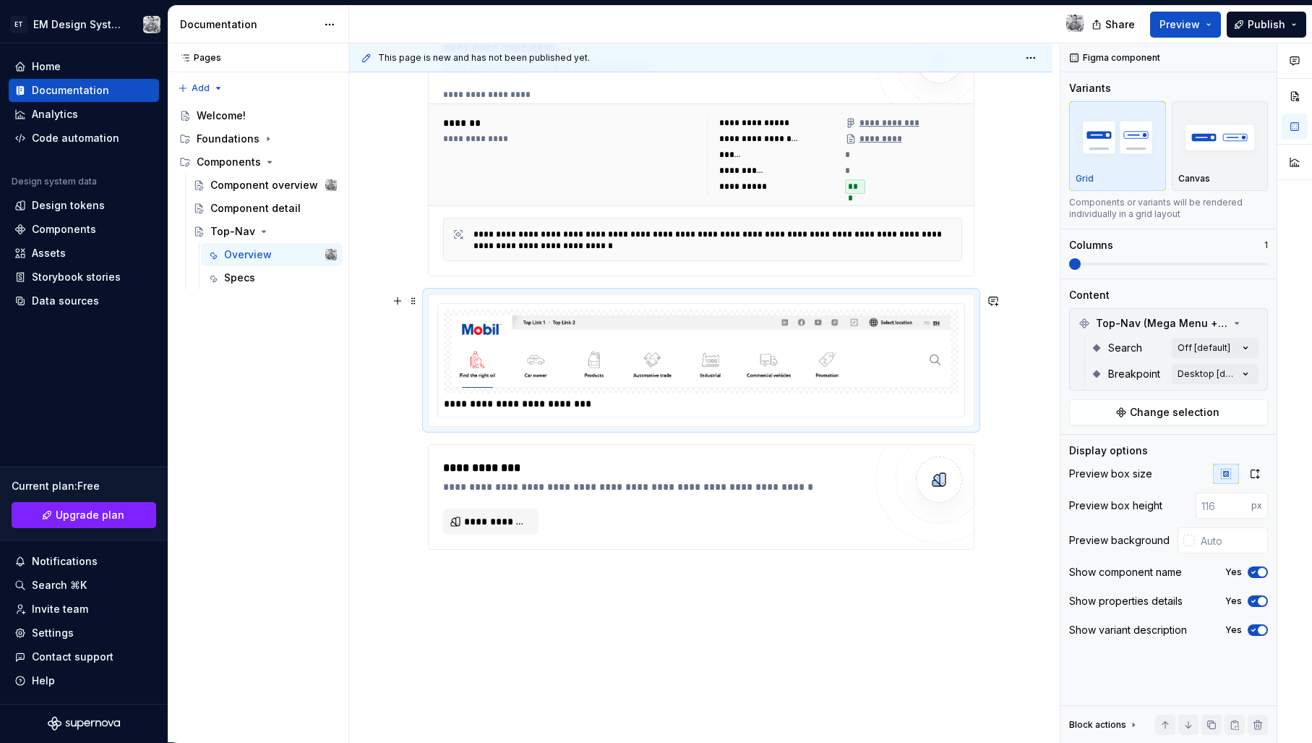
click at [632, 334] on img at bounding box center [701, 351] width 503 height 72
click at [986, 383] on div "**********" at bounding box center [700, 390] width 703 height 800
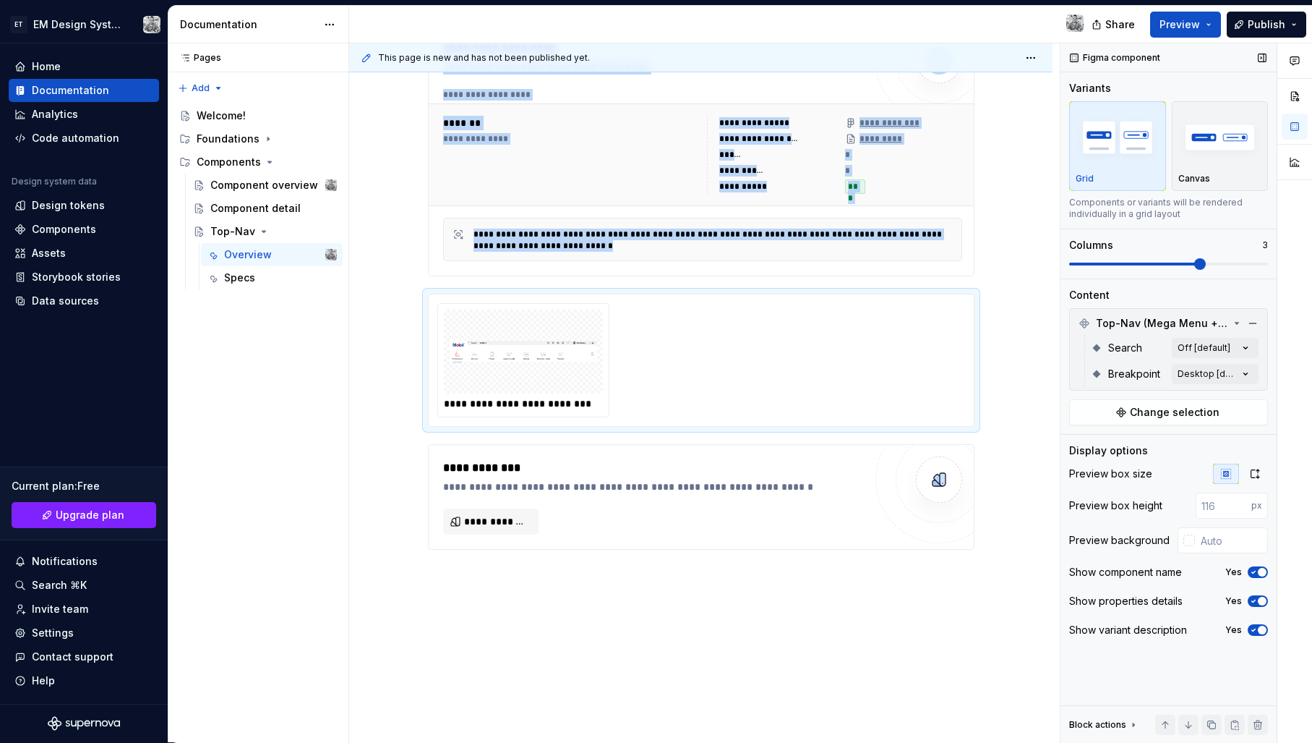
scroll to position [169, 0]
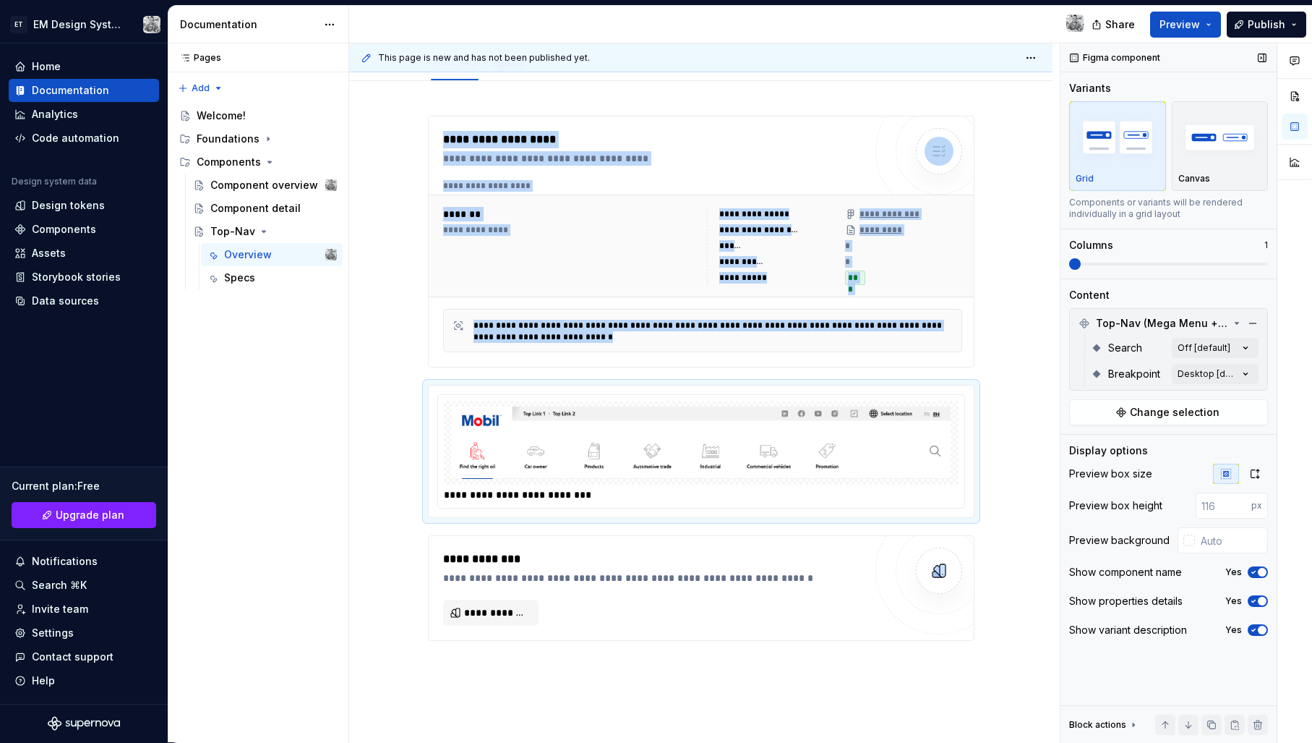
click at [1025, 272] on div "**********" at bounding box center [830, 392] width 963 height 699
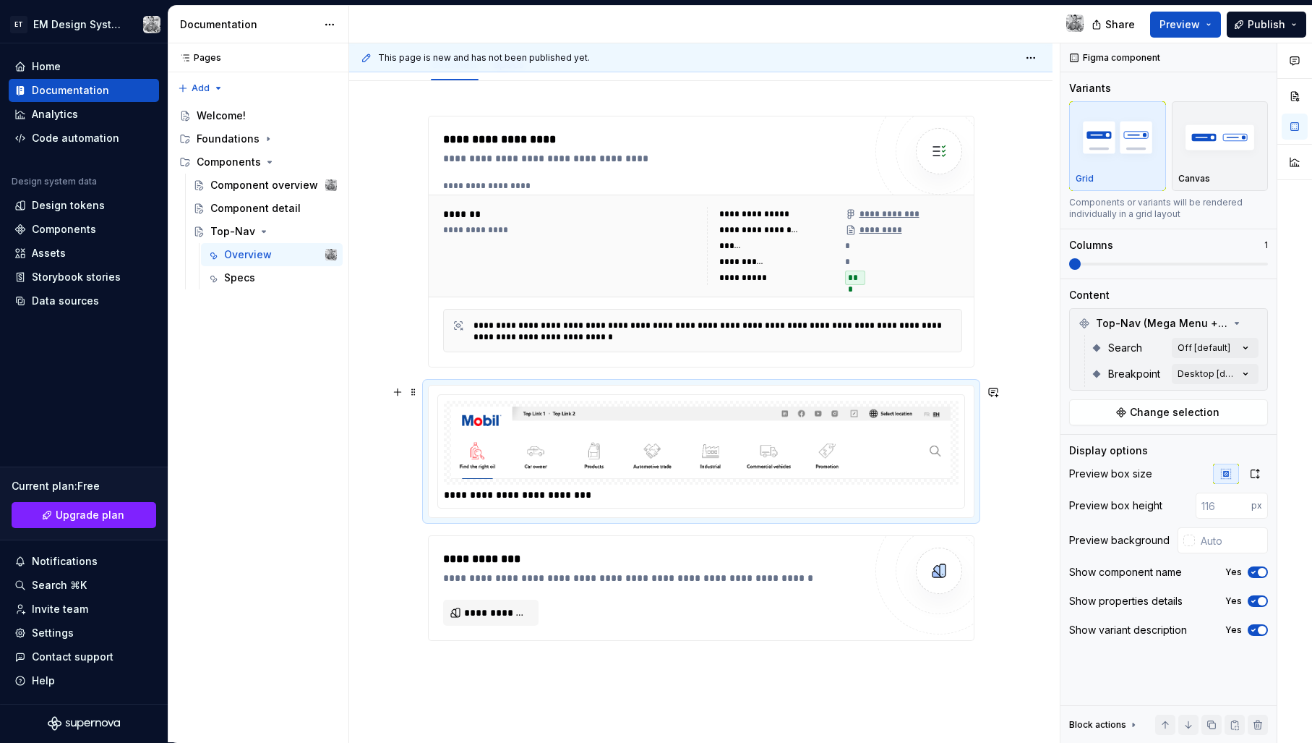
click at [408, 466] on div "**********" at bounding box center [700, 481] width 703 height 800
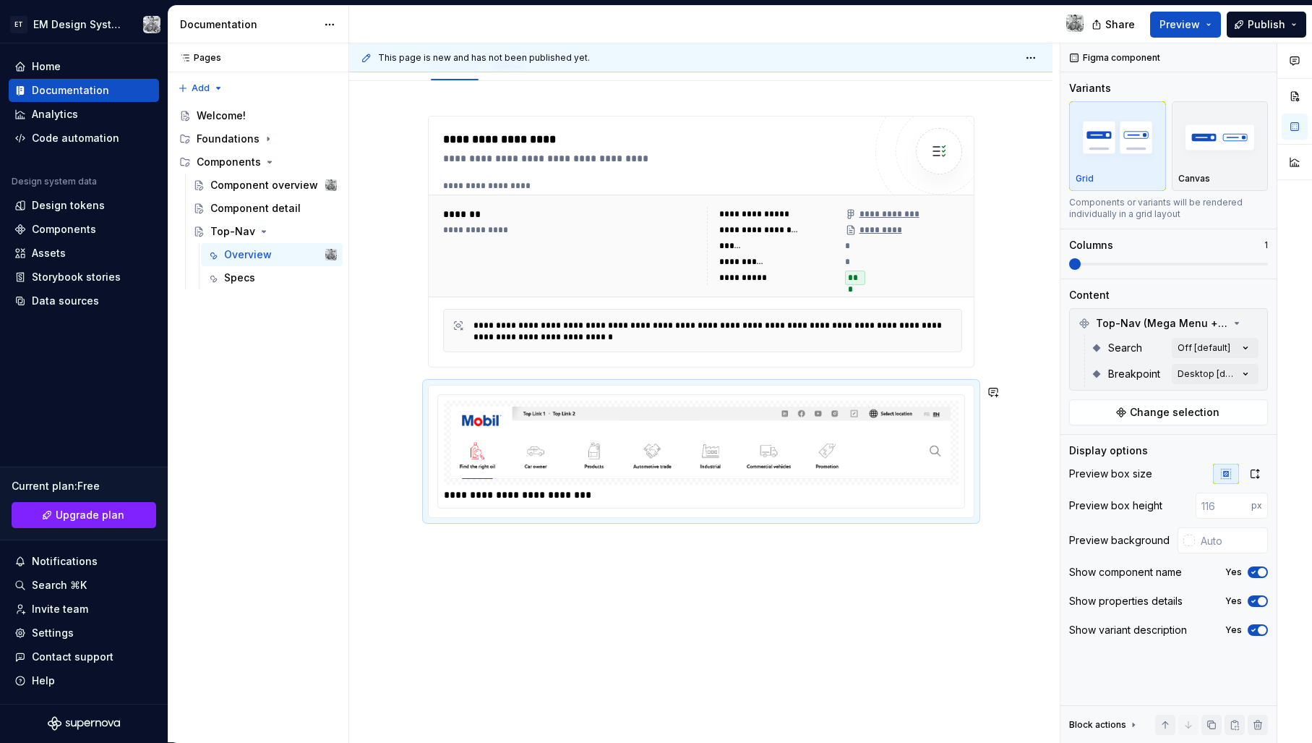
click at [717, 595] on div "**********" at bounding box center [700, 419] width 703 height 677
click at [718, 449] on img at bounding box center [701, 442] width 503 height 72
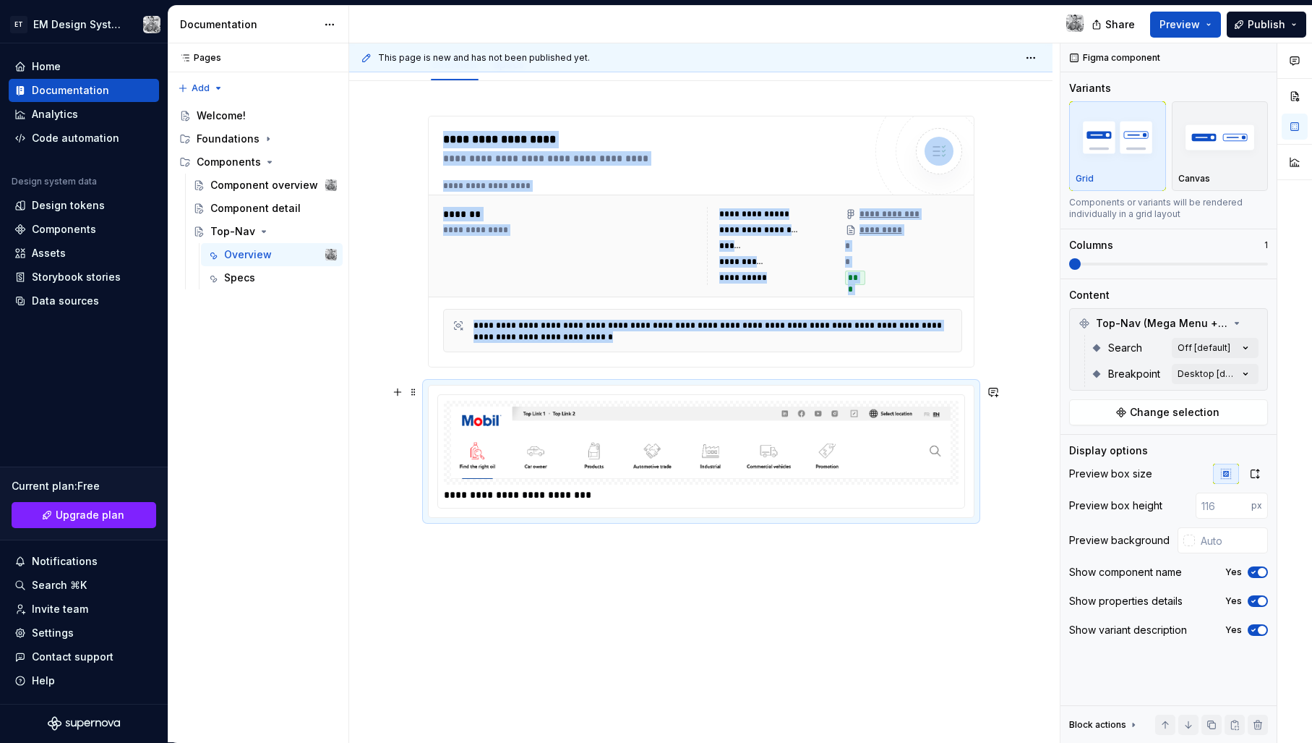
click at [878, 463] on img at bounding box center [701, 442] width 503 height 72
click at [899, 518] on div "**********" at bounding box center [701, 451] width 547 height 133
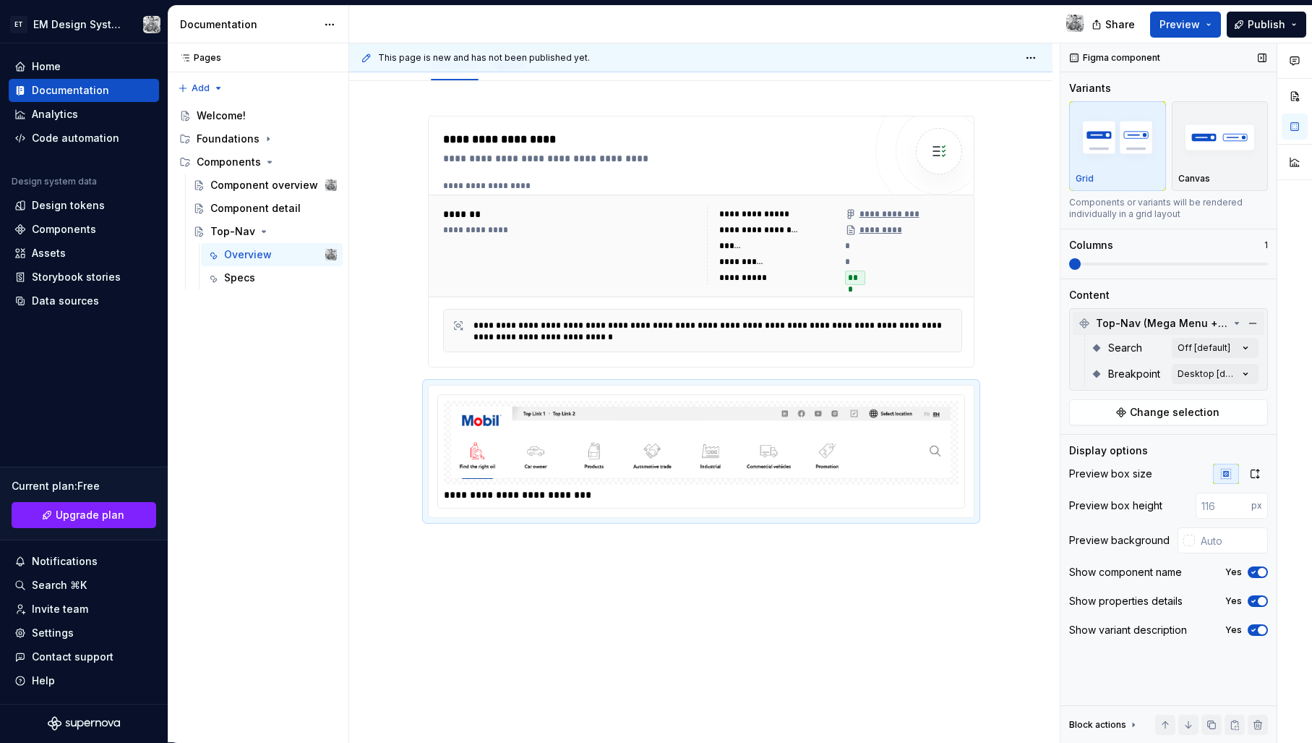
click at [1235, 323] on icon at bounding box center [1237, 323] width 12 height 12
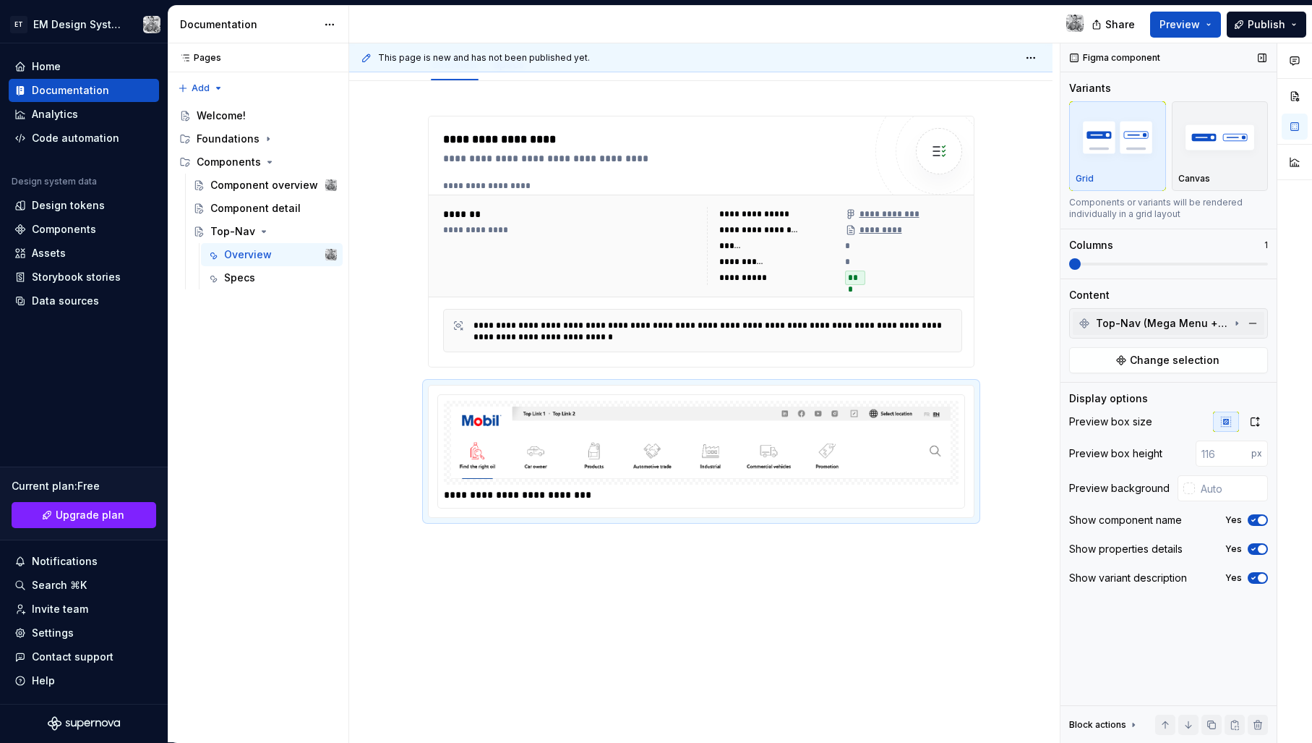
click at [1235, 323] on icon at bounding box center [1237, 323] width 12 height 12
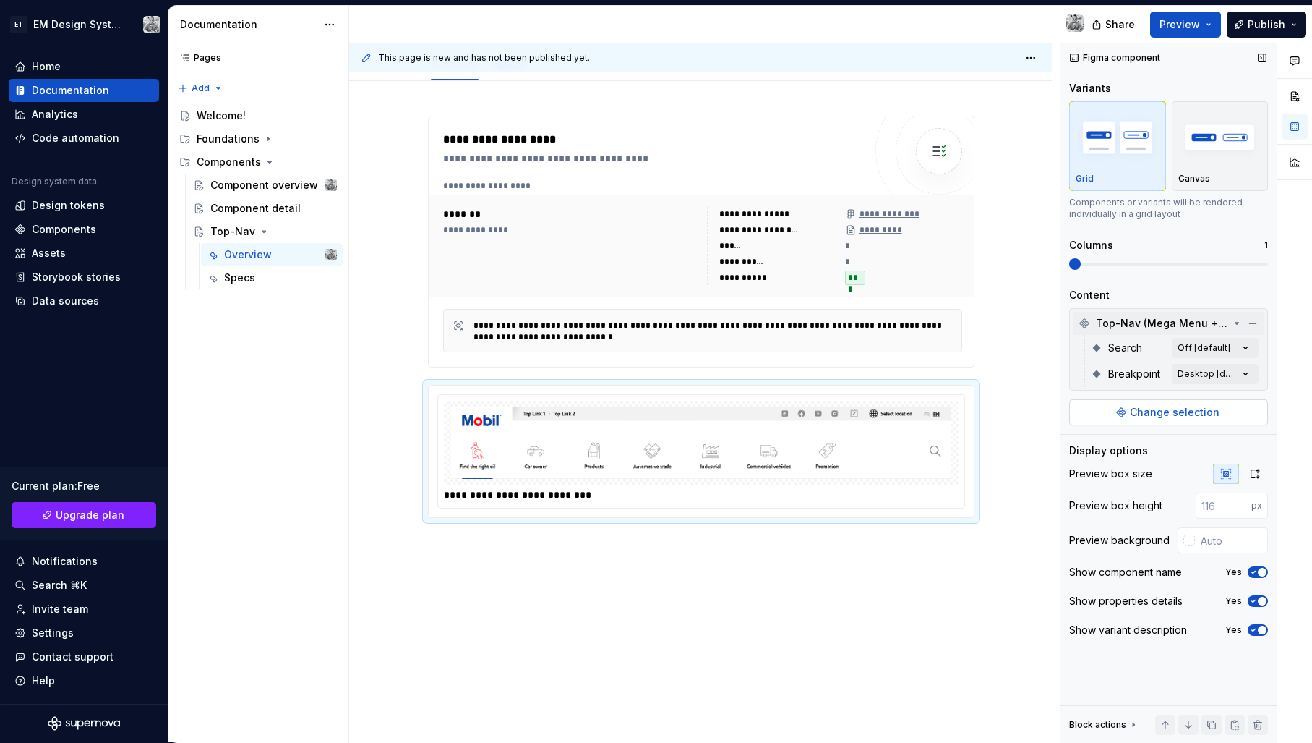
click at [1187, 412] on span "Change selection" at bounding box center [1175, 412] width 90 height 14
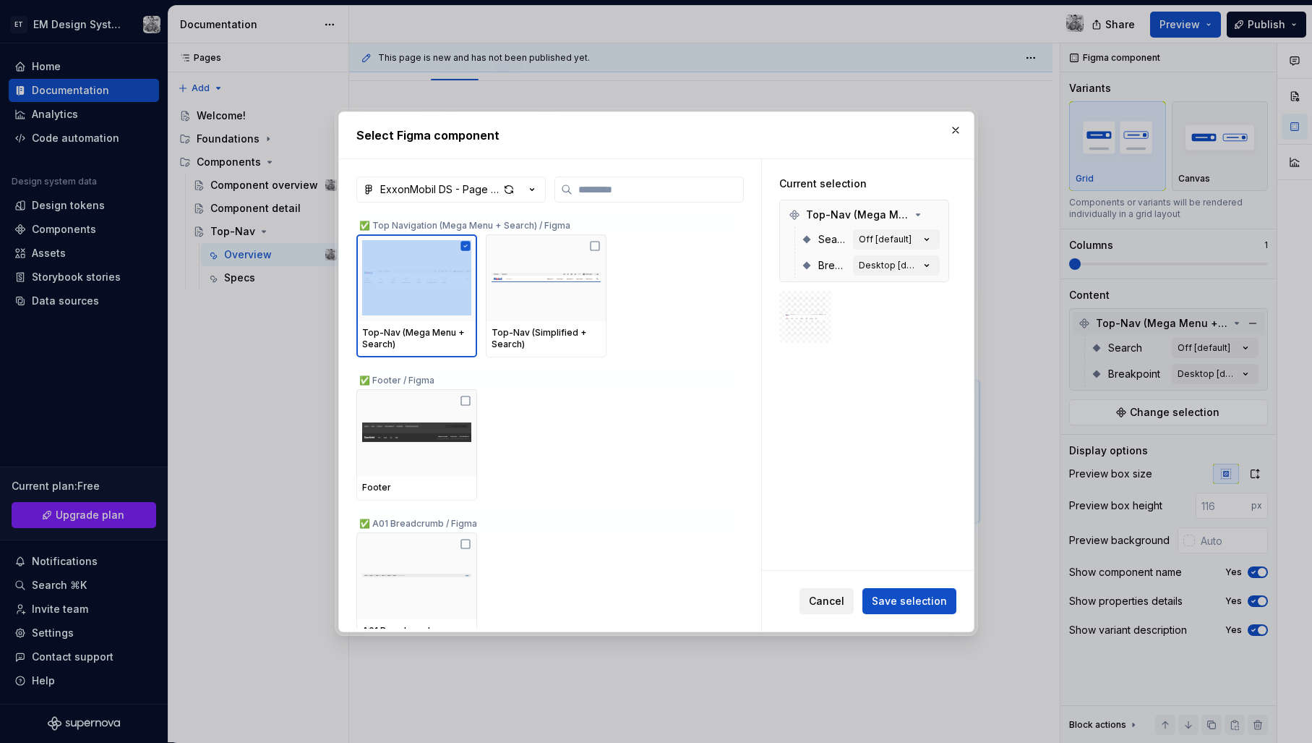
click at [831, 599] on span "Cancel" at bounding box center [826, 601] width 35 height 14
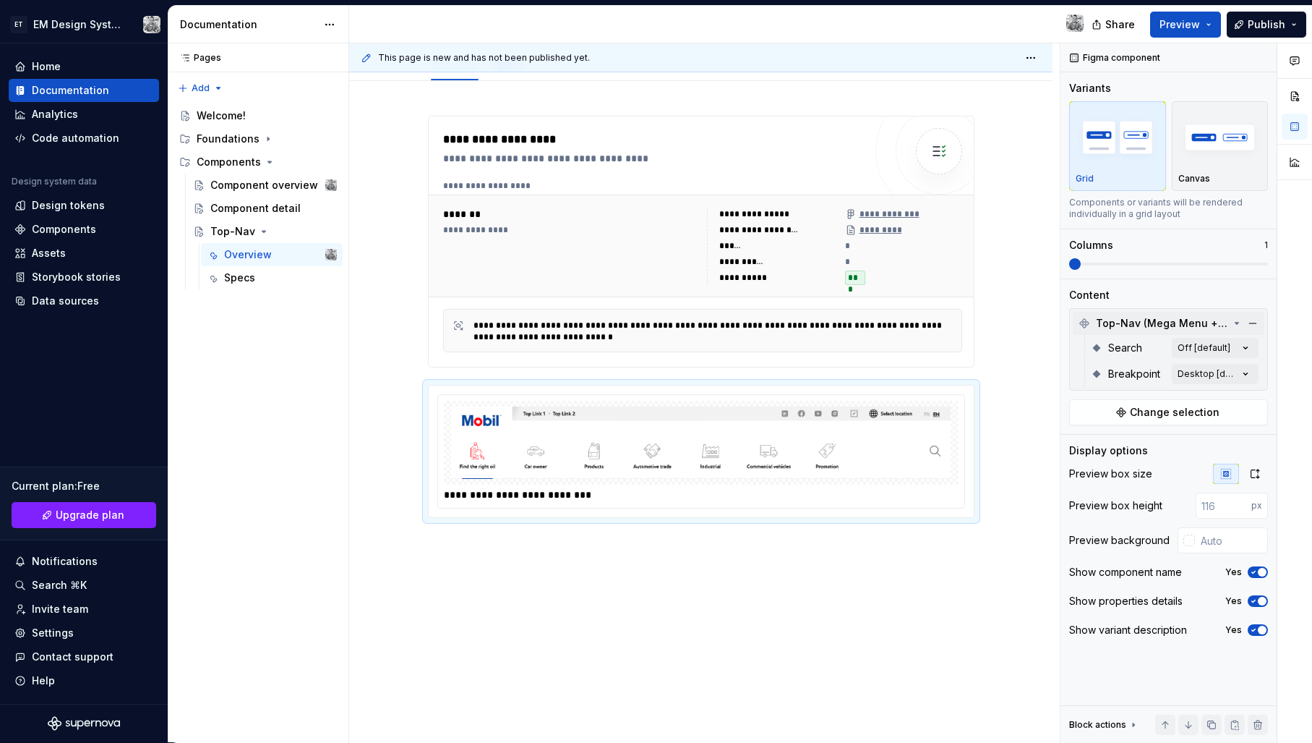
click at [729, 589] on div "**********" at bounding box center [700, 436] width 703 height 711
click at [574, 466] on img at bounding box center [701, 442] width 503 height 72
click at [650, 575] on div "**********" at bounding box center [700, 436] width 703 height 711
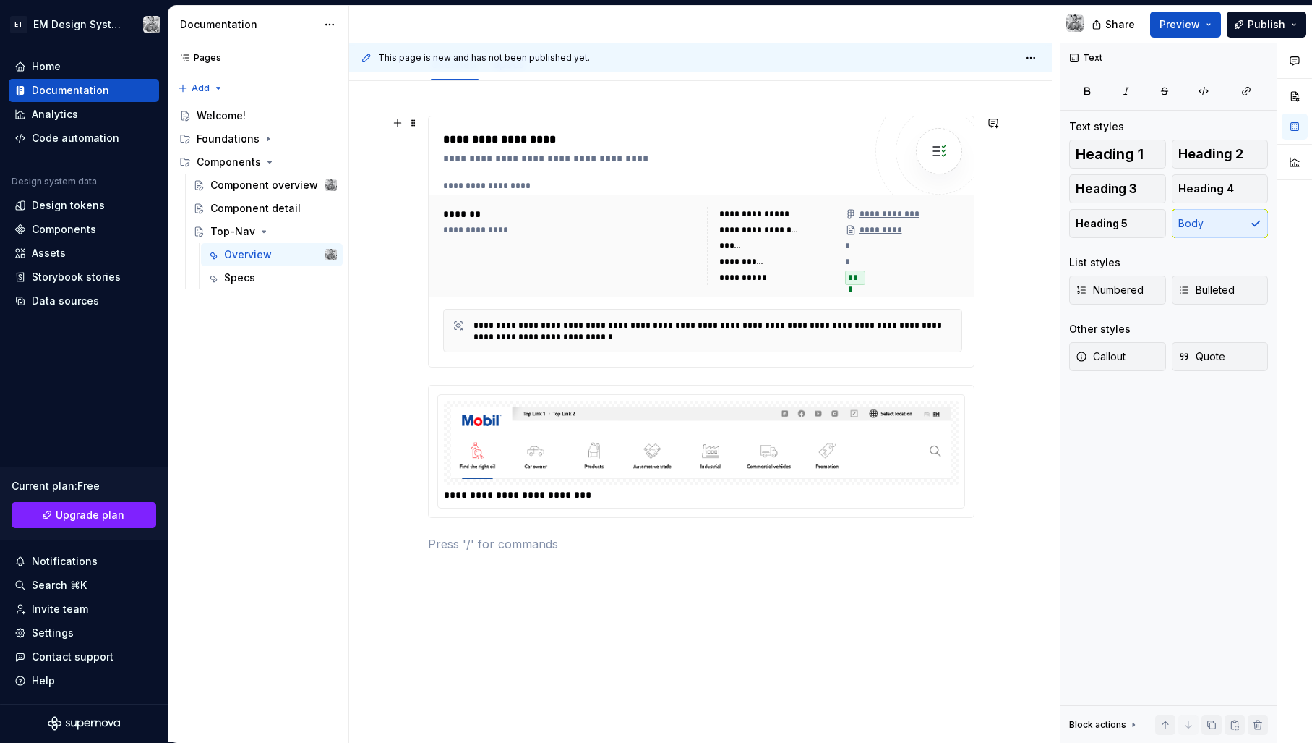
scroll to position [170, 0]
click at [706, 621] on div "**********" at bounding box center [700, 435] width 703 height 711
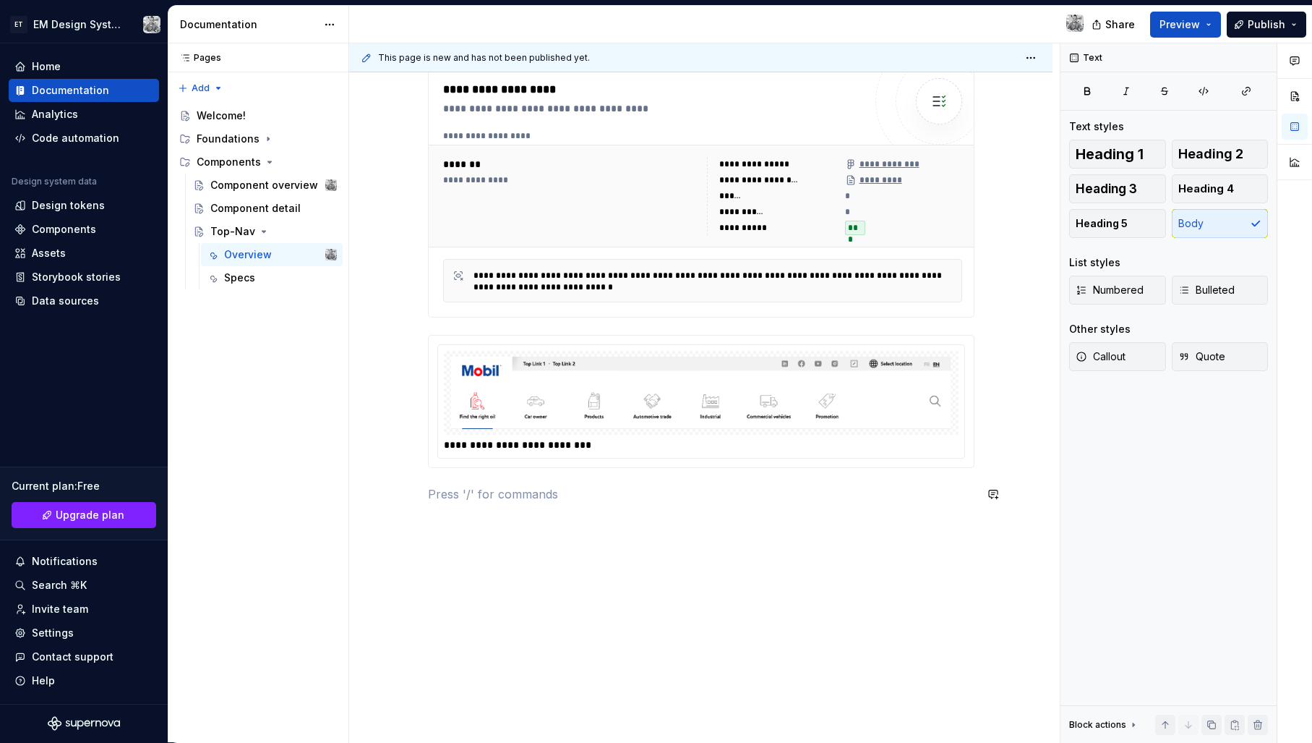
scroll to position [219, 0]
click at [52, 225] on div "Components" at bounding box center [64, 229] width 64 height 14
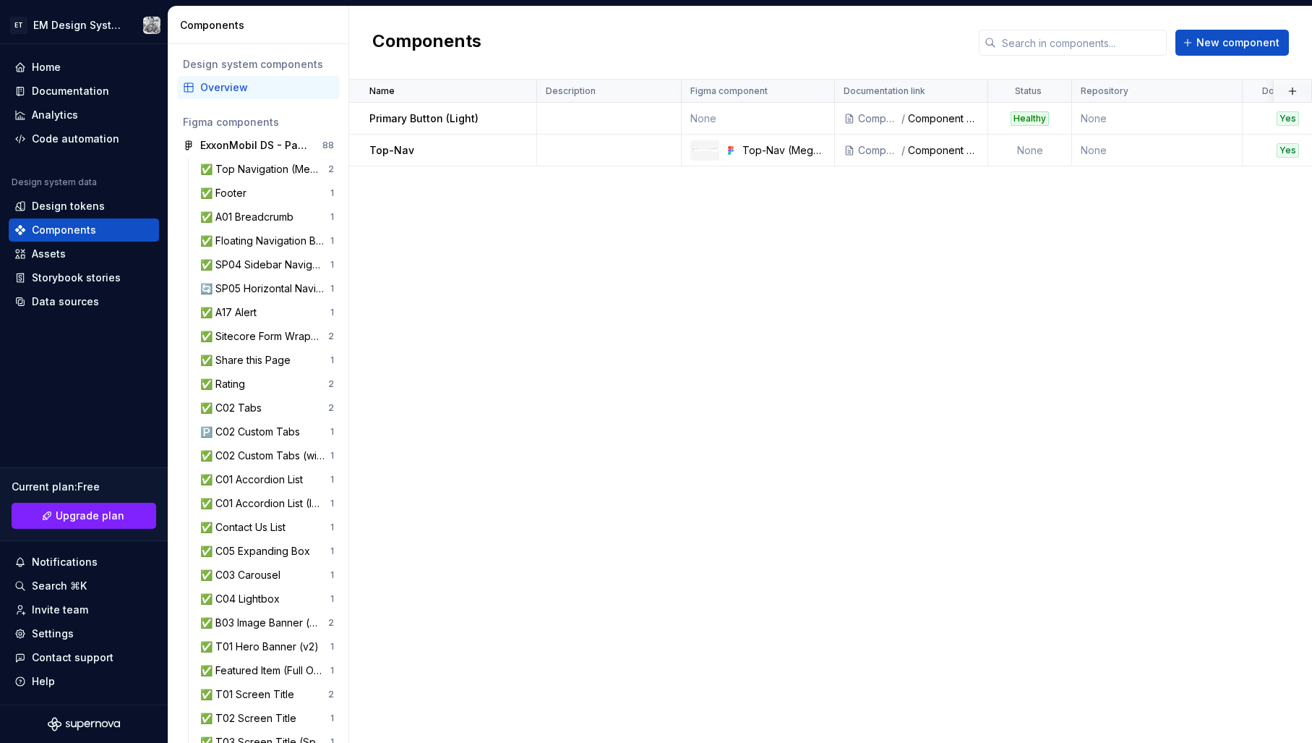
click at [533, 289] on div "Name Description Figma component Documentation link Status Repository Documente…" at bounding box center [830, 411] width 963 height 663
click at [544, 312] on div "Name Description Figma component Documentation link Status Repository Documente…" at bounding box center [830, 411] width 963 height 663
click at [261, 172] on div "✅ Top Navigation (Mega Menu + Search)" at bounding box center [264, 169] width 128 height 14
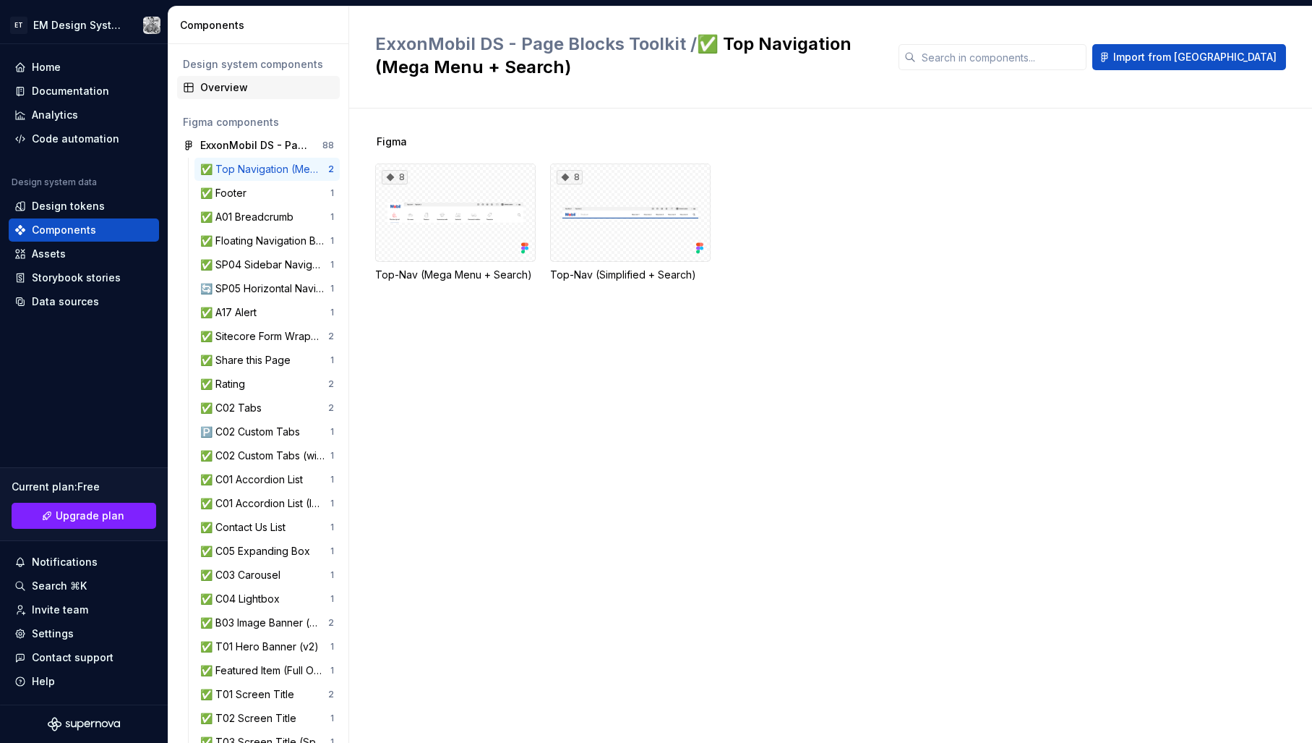
click at [236, 82] on div "Overview" at bounding box center [267, 87] width 134 height 14
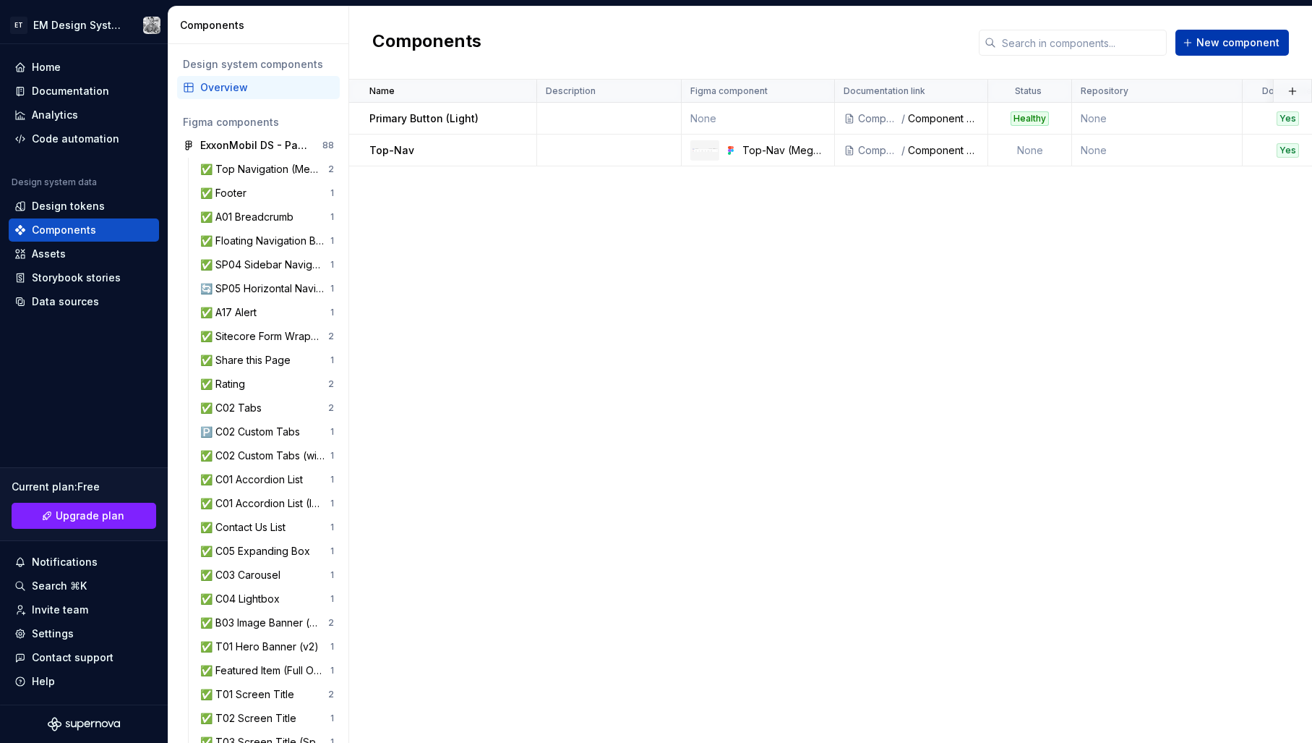
click at [1226, 46] on span "New component" at bounding box center [1238, 42] width 83 height 14
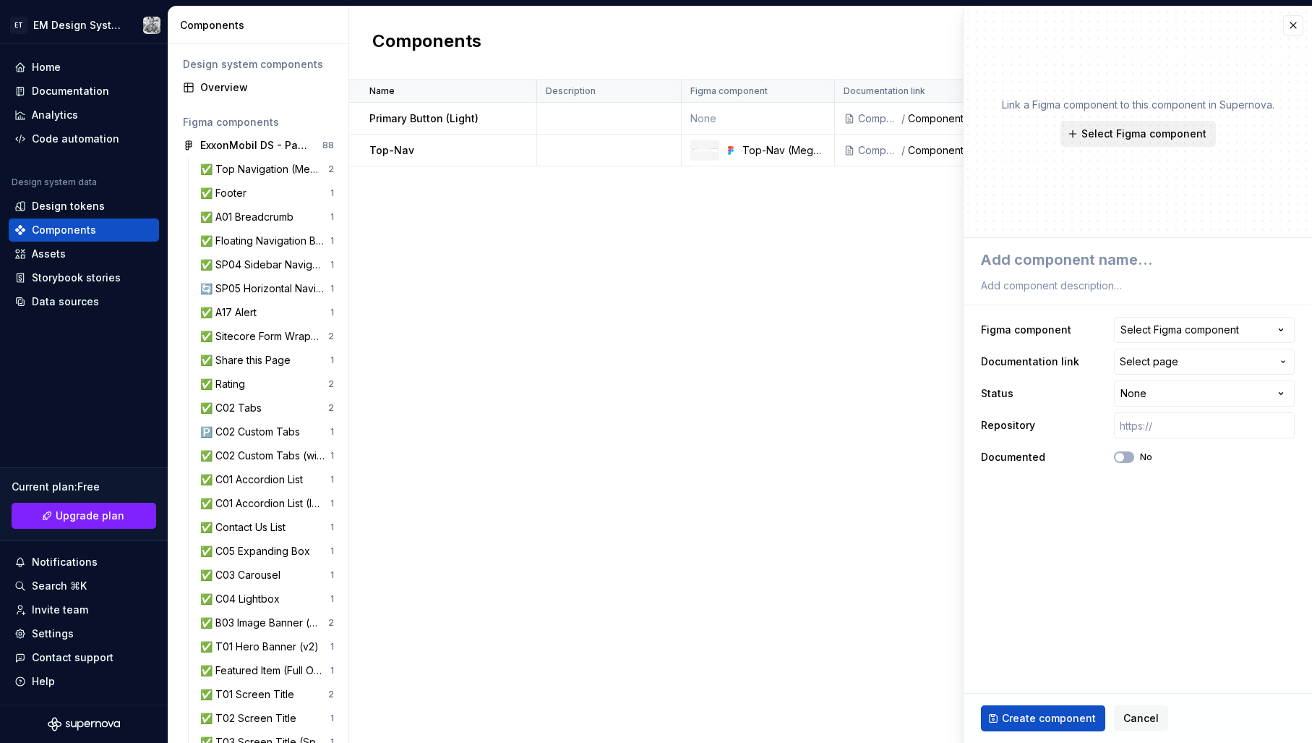
click at [1128, 134] on span "Select Figma component" at bounding box center [1144, 134] width 125 height 14
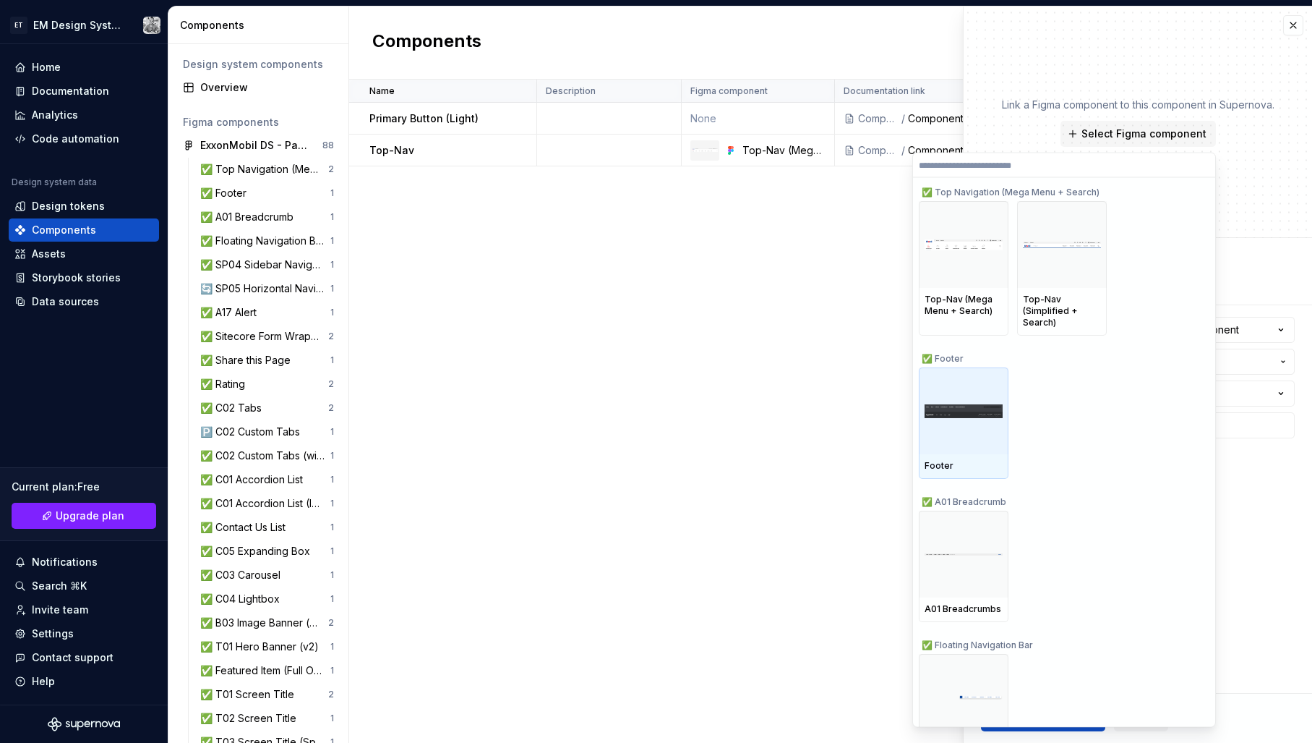
click at [958, 428] on div at bounding box center [964, 410] width 90 height 87
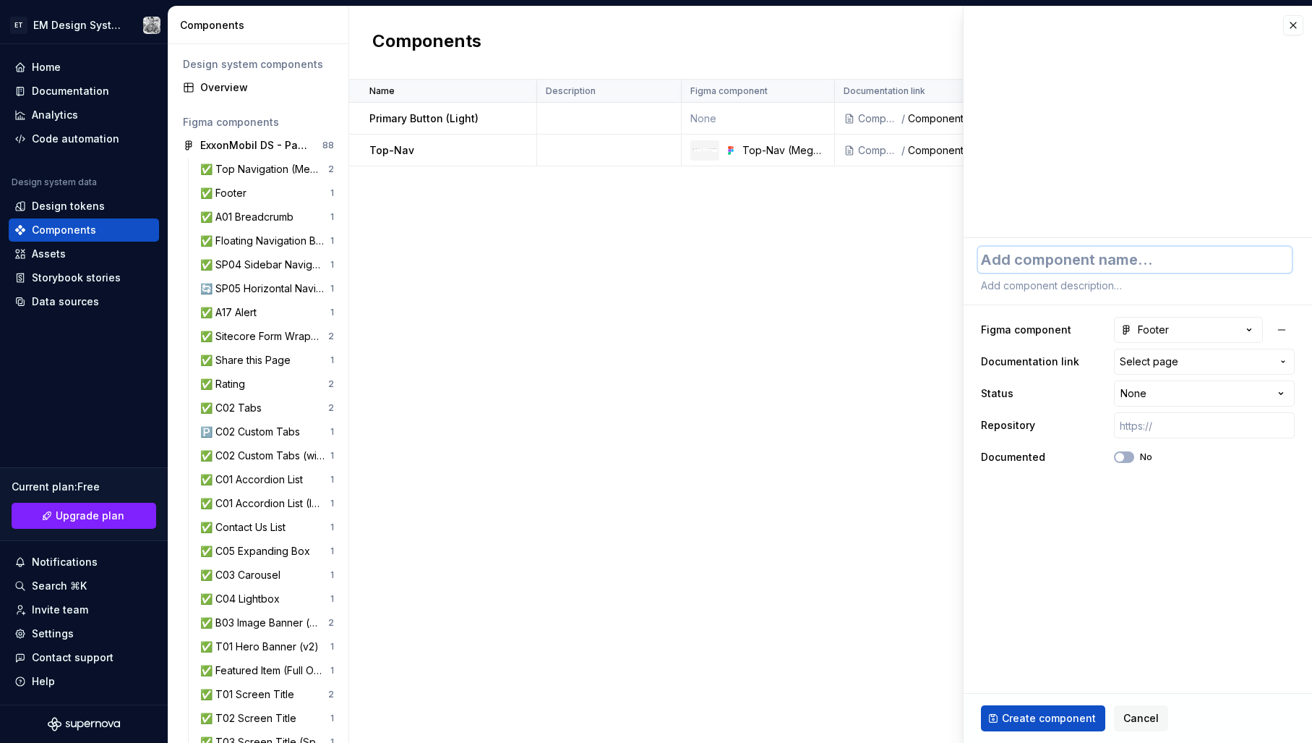
click at [1012, 268] on textarea at bounding box center [1135, 260] width 314 height 26
click at [1191, 365] on span "Select page" at bounding box center [1196, 361] width 152 height 14
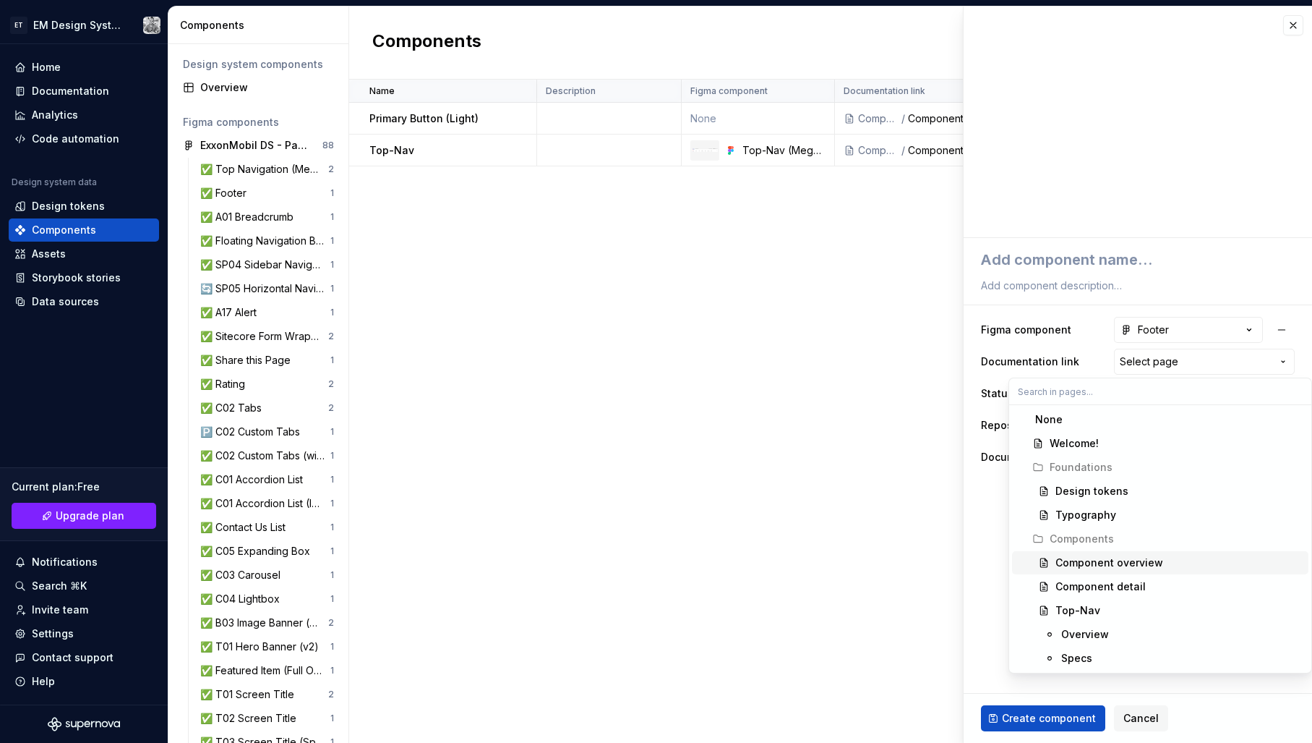
click at [1082, 565] on div "Component overview" at bounding box center [1110, 562] width 108 height 14
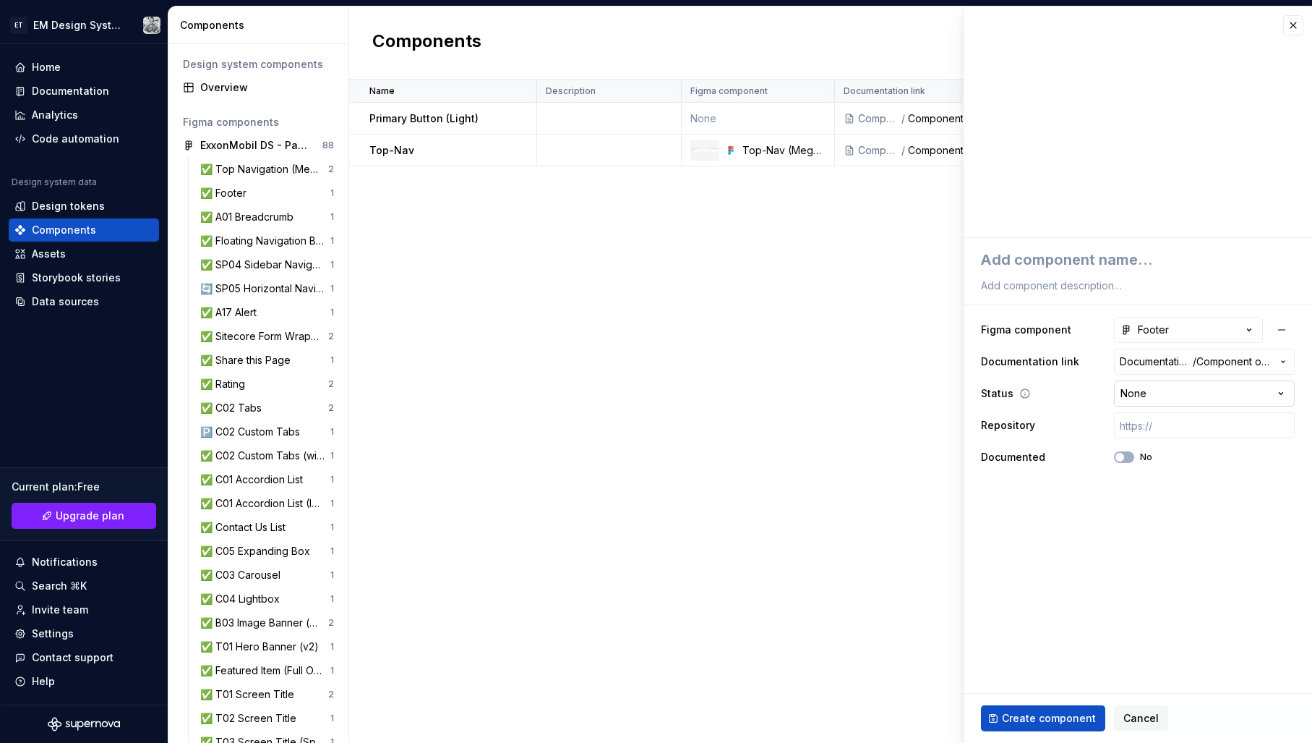
click at [1147, 388] on html "ET EM Design System Trial Home Documentation Analytics Code automation Design s…" at bounding box center [656, 371] width 1312 height 743
drag, startPoint x: 1065, startPoint y: 520, endPoint x: 1085, endPoint y: 495, distance: 31.4
click at [1066, 514] on html "ET EM Design System Trial Home Documentation Analytics Code automation Design s…" at bounding box center [656, 371] width 1312 height 743
click at [1124, 461] on button "No" at bounding box center [1124, 457] width 20 height 12
click at [1030, 252] on textarea at bounding box center [1135, 260] width 314 height 26
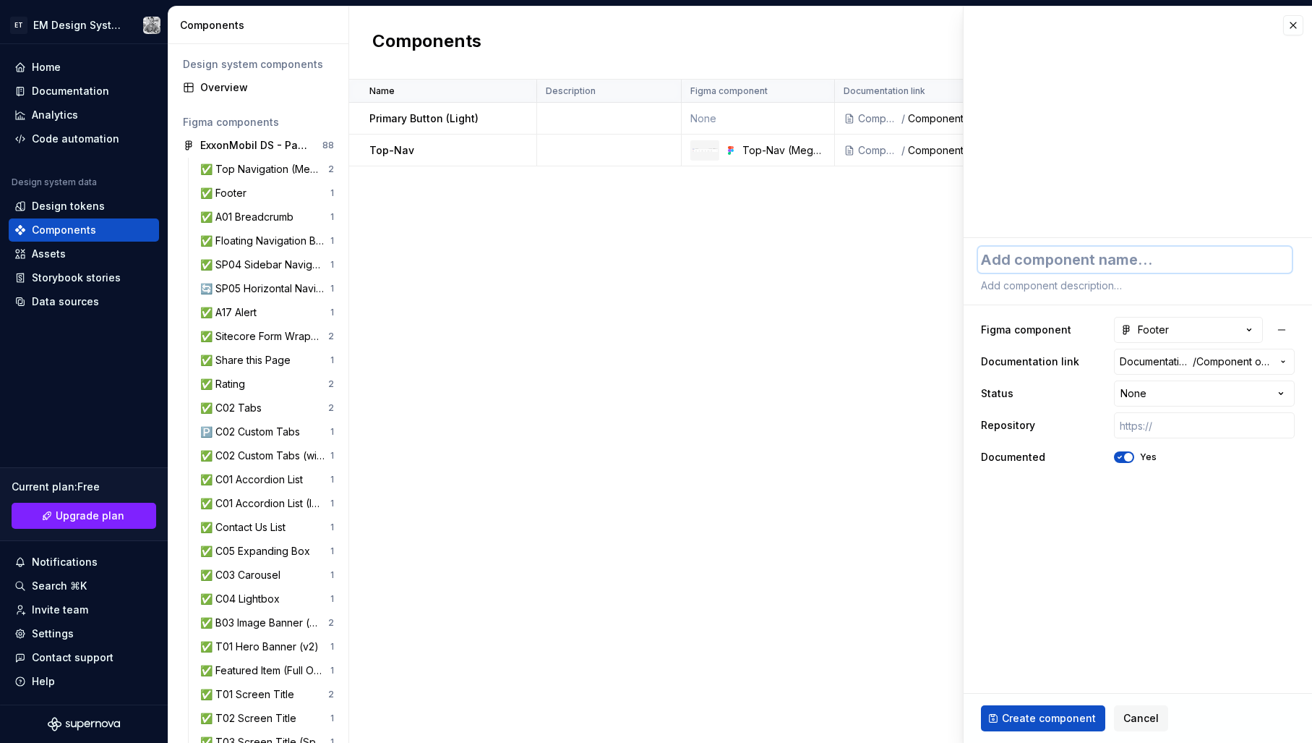
type textarea "*"
type textarea "F"
type textarea "*"
type textarea "Fo"
type textarea "*"
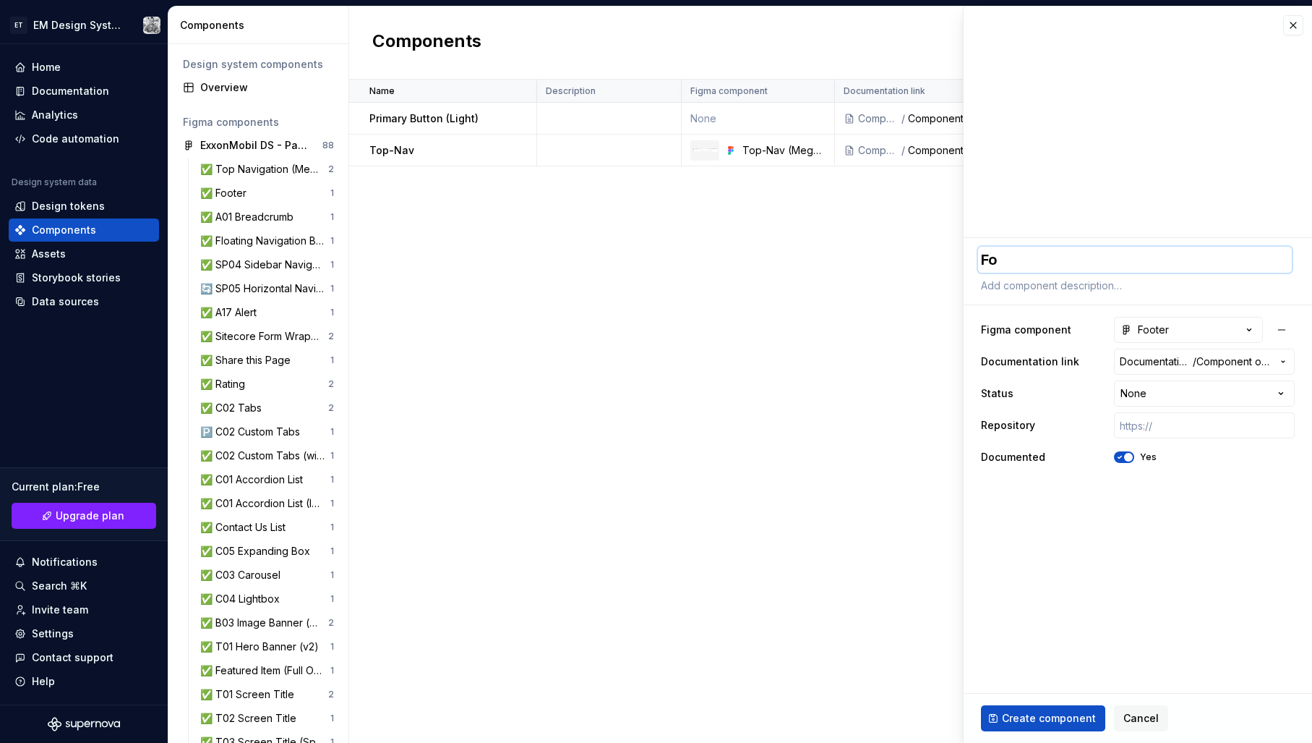
type textarea "Foo"
type textarea "*"
type textarea "Foot"
type textarea "*"
type textarea "[PERSON_NAME]"
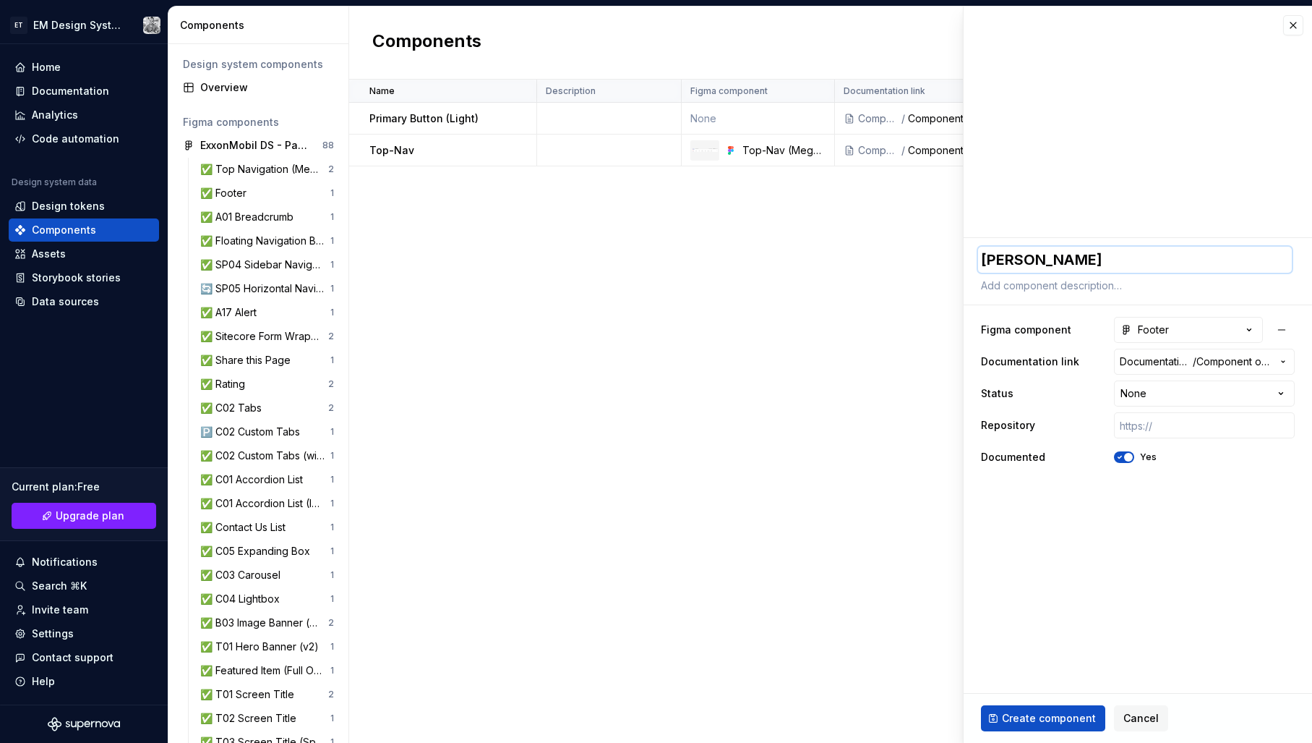
type textarea "*"
type textarea "Footer"
click at [1032, 717] on span "Create component" at bounding box center [1049, 718] width 94 height 14
type textarea "*"
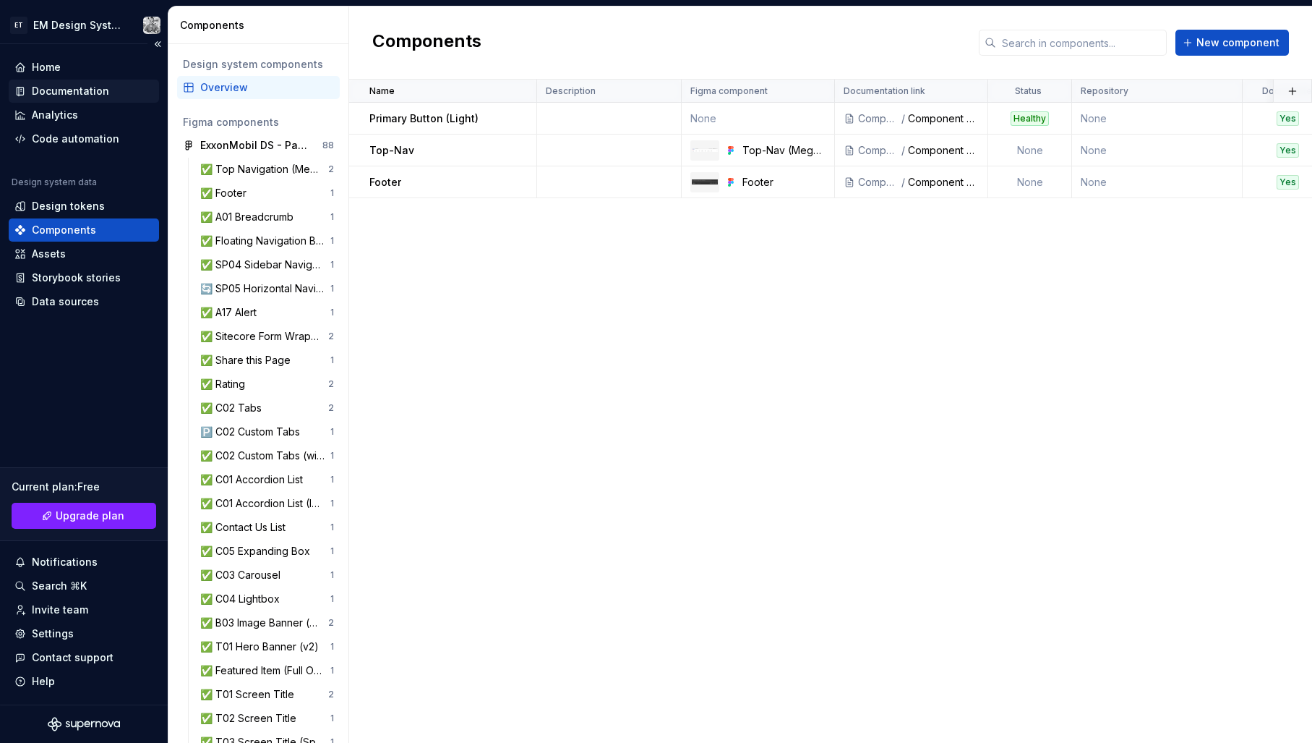
click at [70, 92] on div "Documentation" at bounding box center [70, 91] width 77 height 14
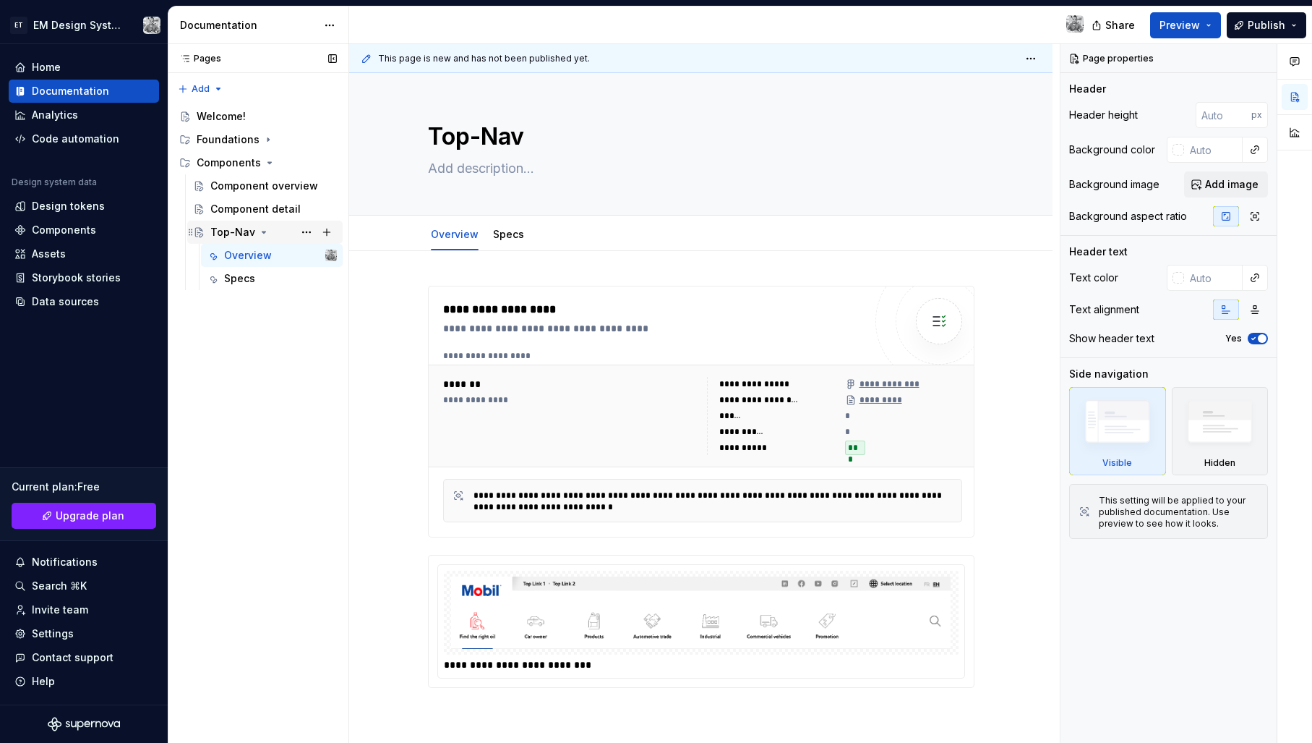
click at [249, 232] on div "Top-Nav" at bounding box center [232, 232] width 45 height 14
click at [244, 189] on div "Component overview" at bounding box center [251, 186] width 83 height 14
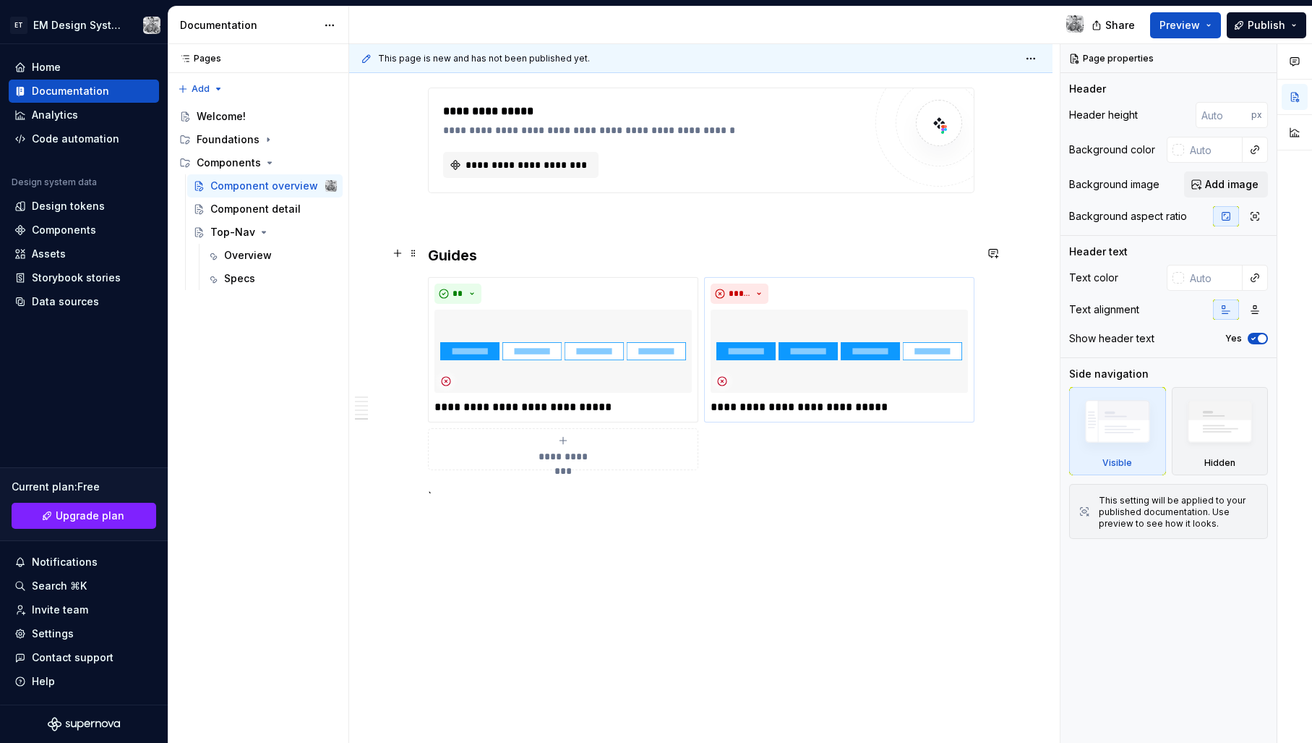
scroll to position [1244, 0]
click at [734, 456] on div "**********" at bounding box center [701, 374] width 547 height 193
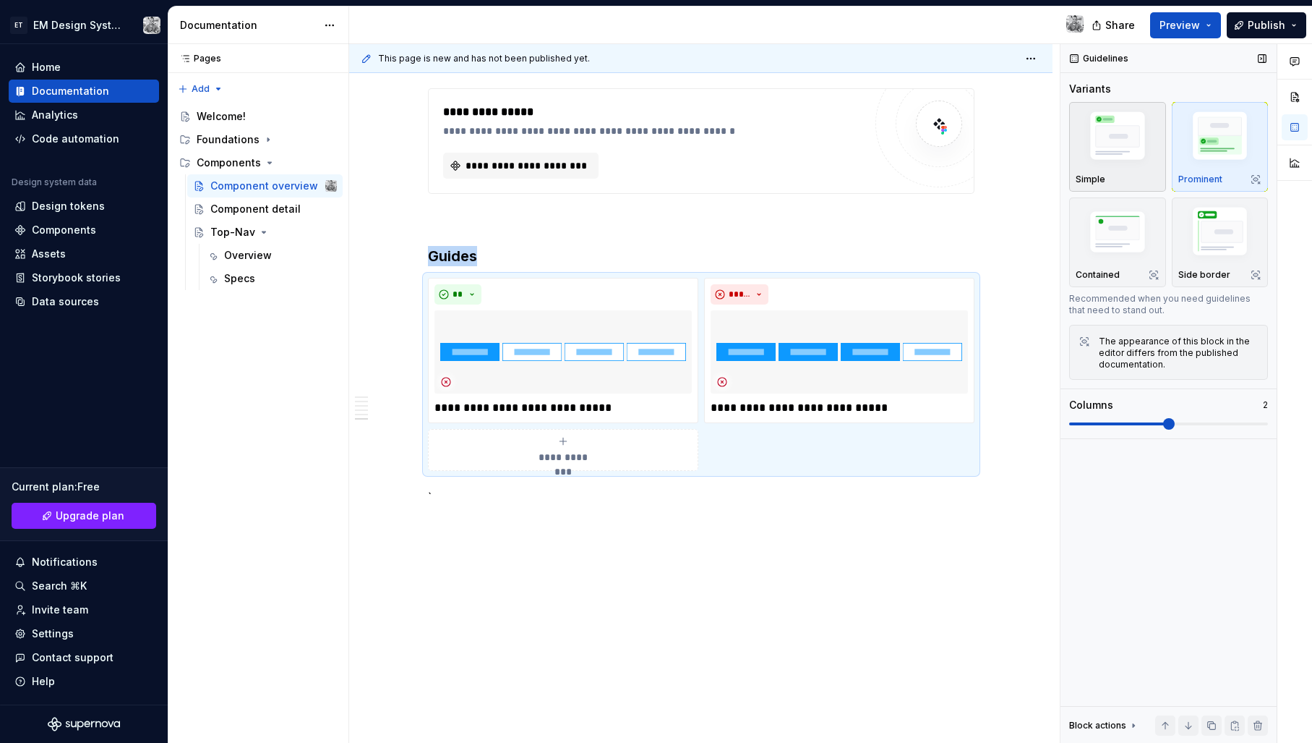
click at [1136, 160] on img "button" at bounding box center [1118, 138] width 84 height 63
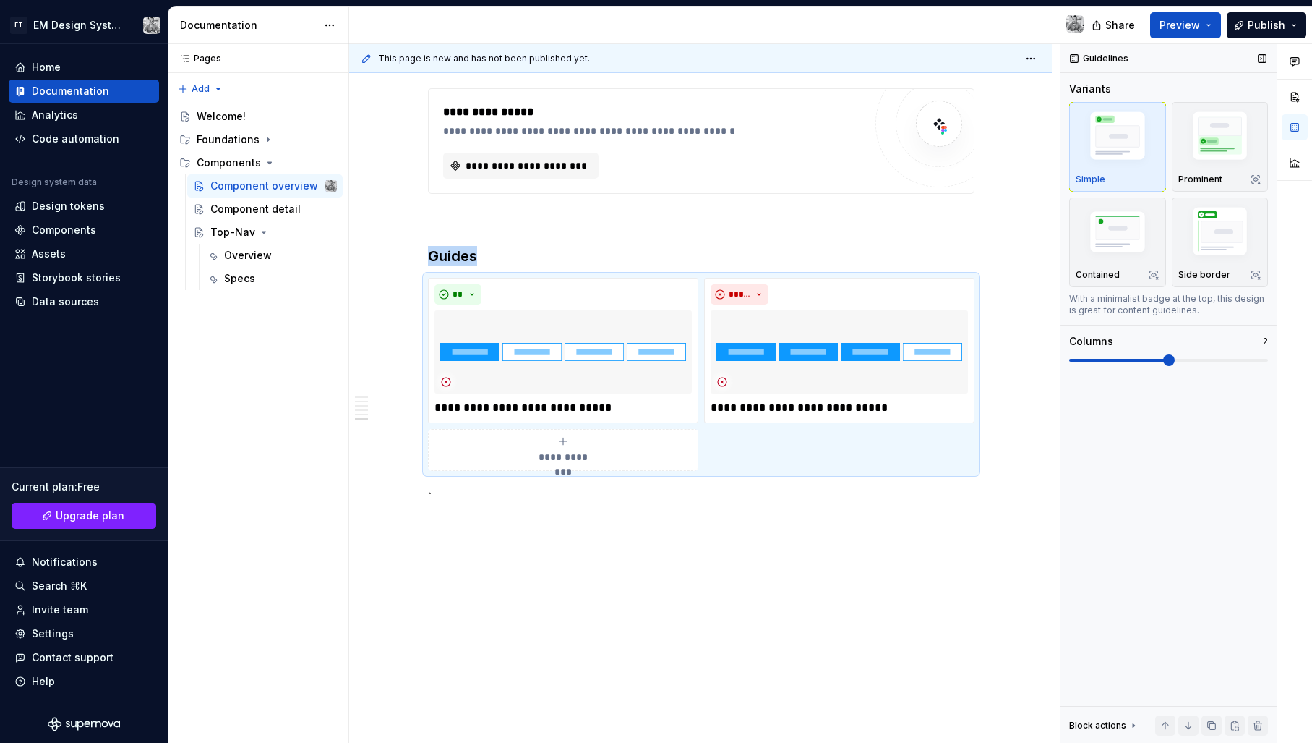
scroll to position [1113, 0]
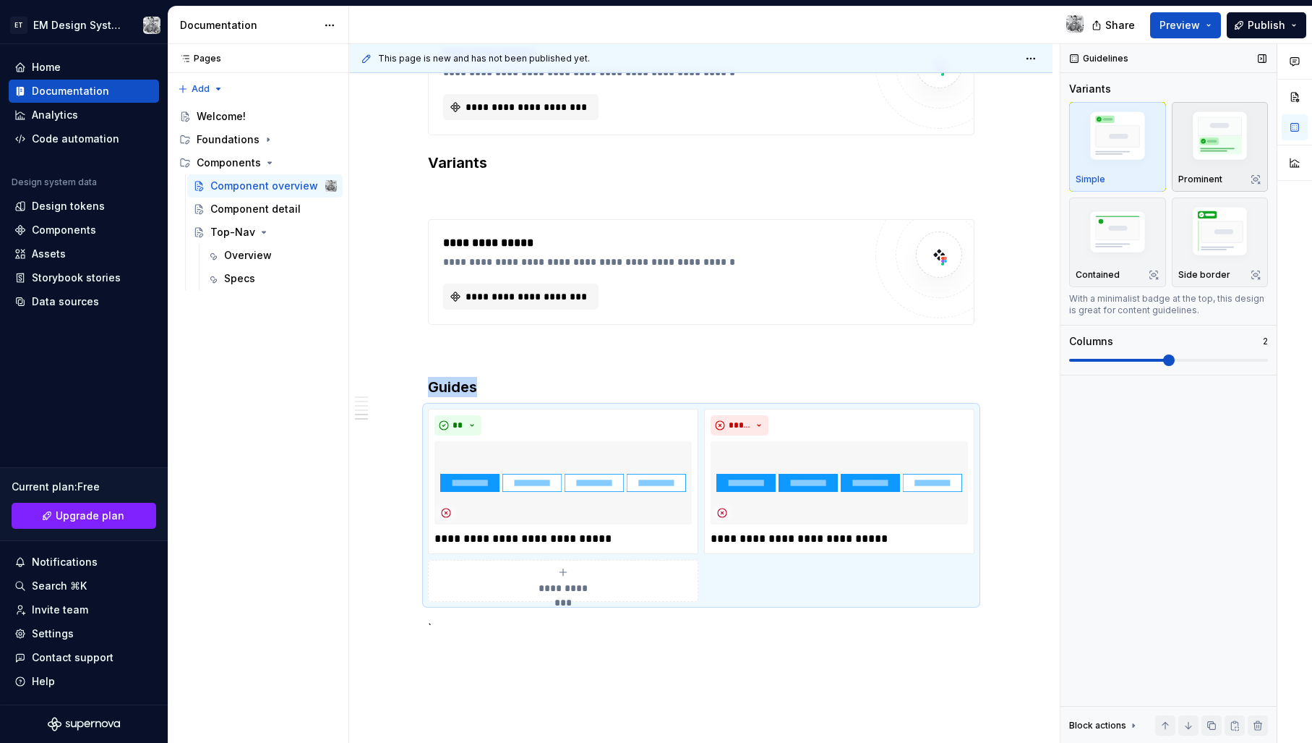
click at [1194, 150] on img "button" at bounding box center [1221, 138] width 84 height 63
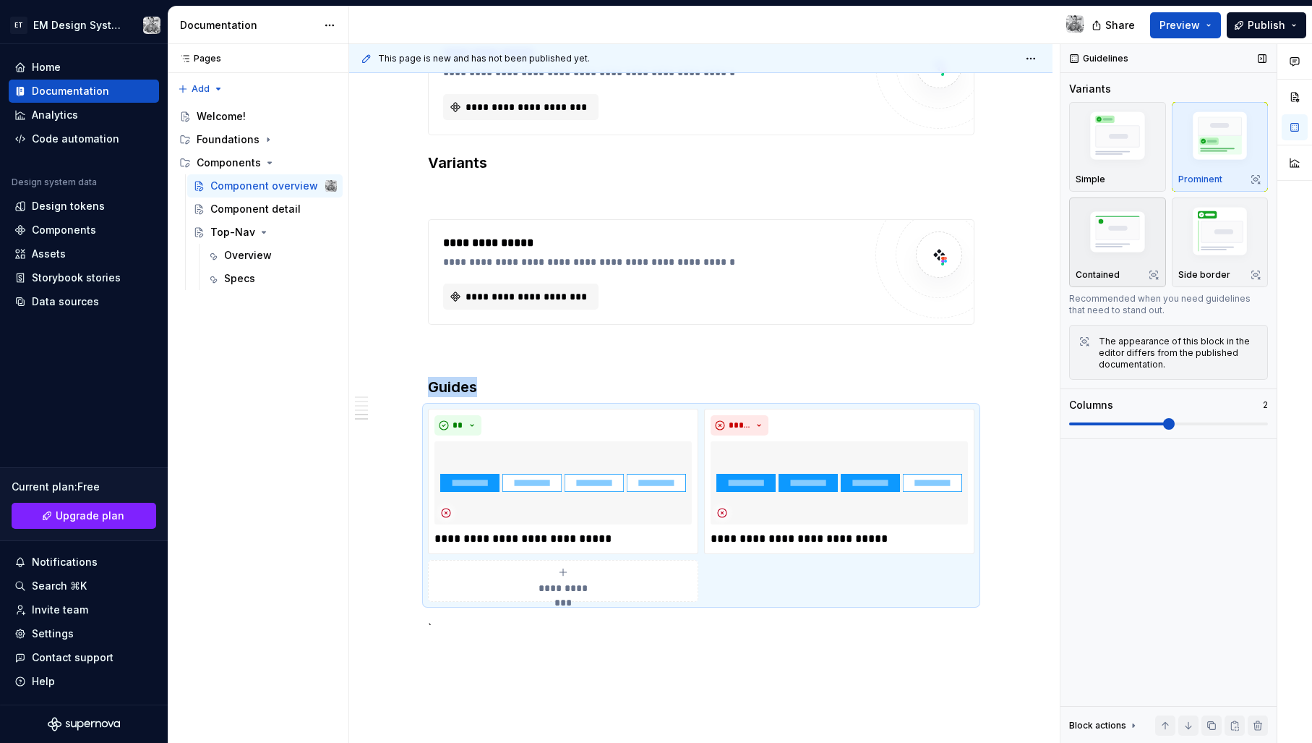
click at [1130, 241] on img "button" at bounding box center [1118, 233] width 84 height 56
click at [1210, 247] on img "button" at bounding box center [1221, 233] width 84 height 63
click at [1207, 157] on img "button" at bounding box center [1221, 138] width 84 height 63
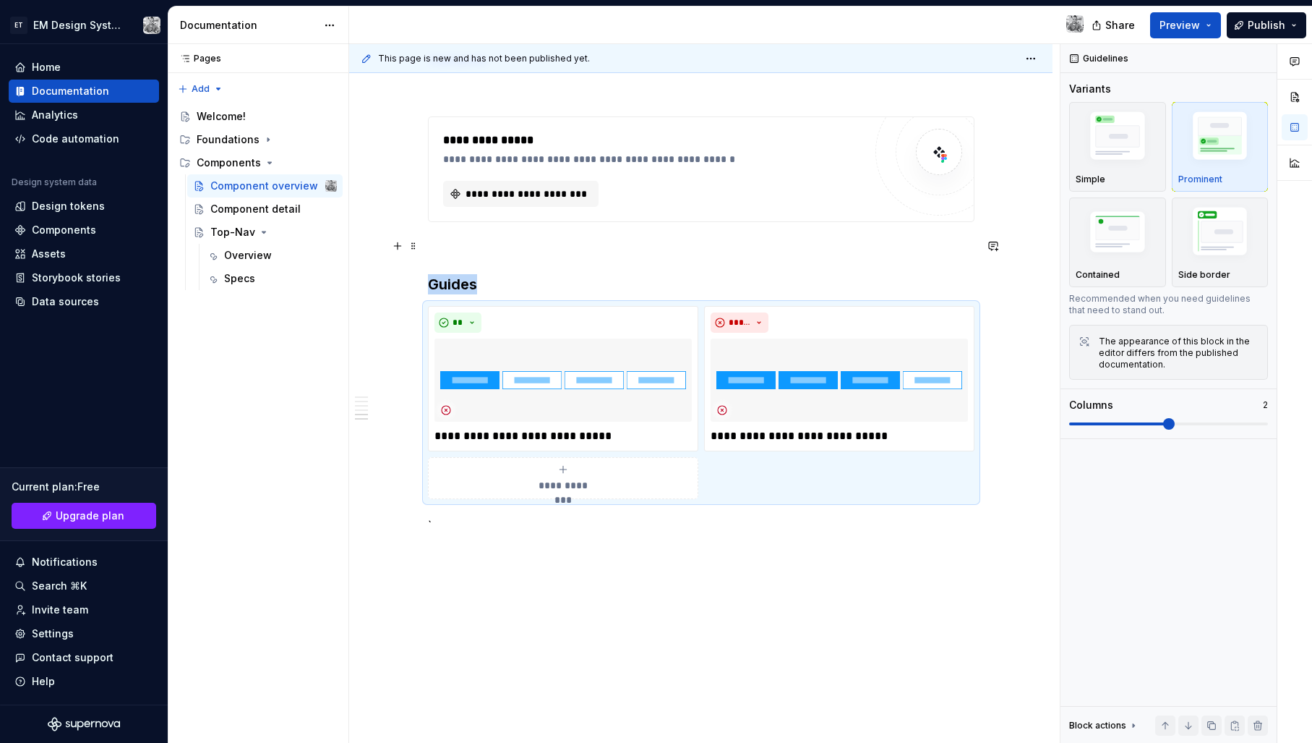
scroll to position [1217, 0]
click at [1209, 31] on button "Preview" at bounding box center [1185, 25] width 71 height 26
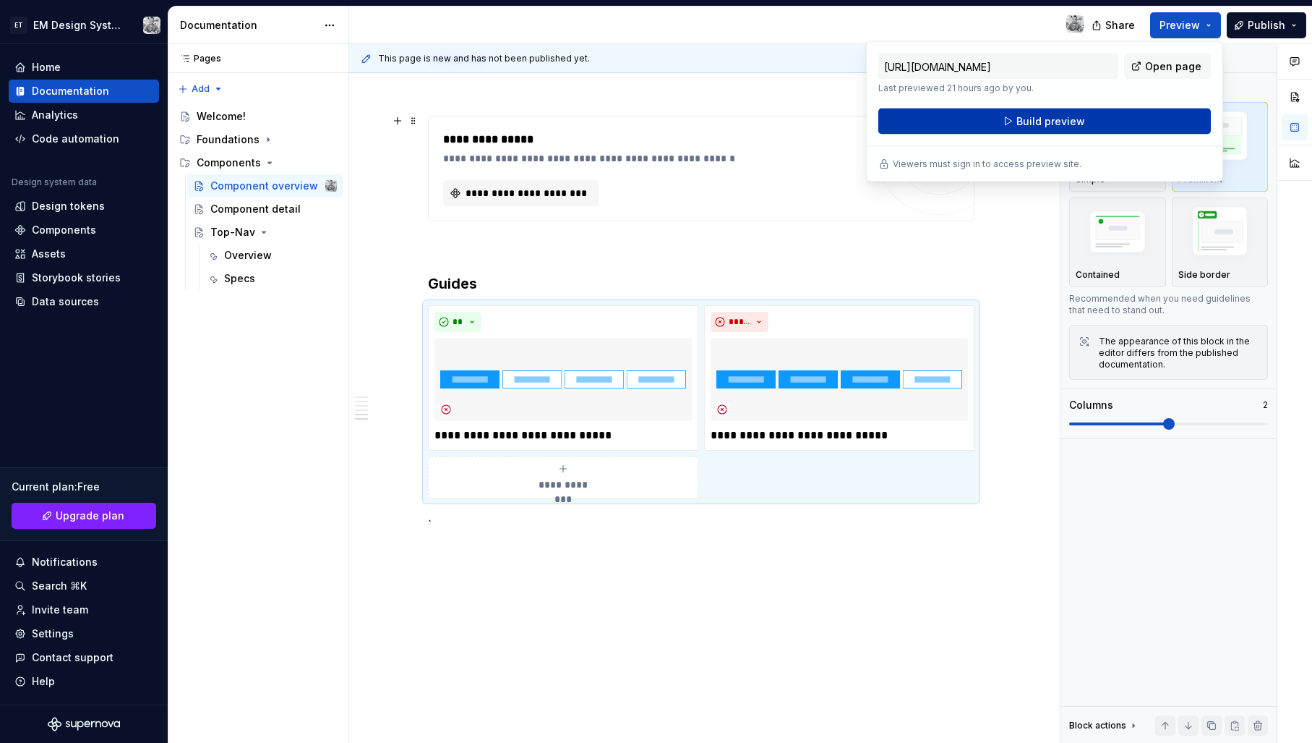
click at [1036, 128] on span "Build preview" at bounding box center [1051, 121] width 69 height 14
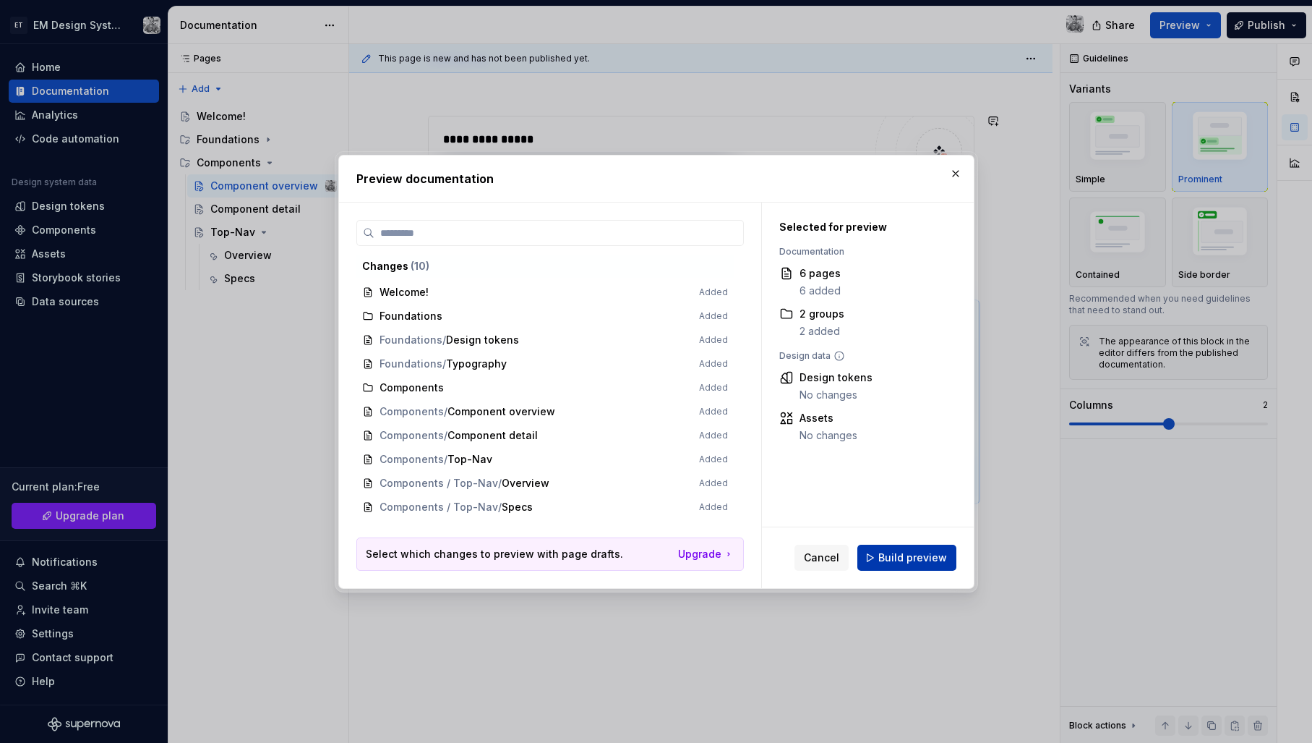
click at [916, 548] on button "Build preview" at bounding box center [906, 557] width 99 height 26
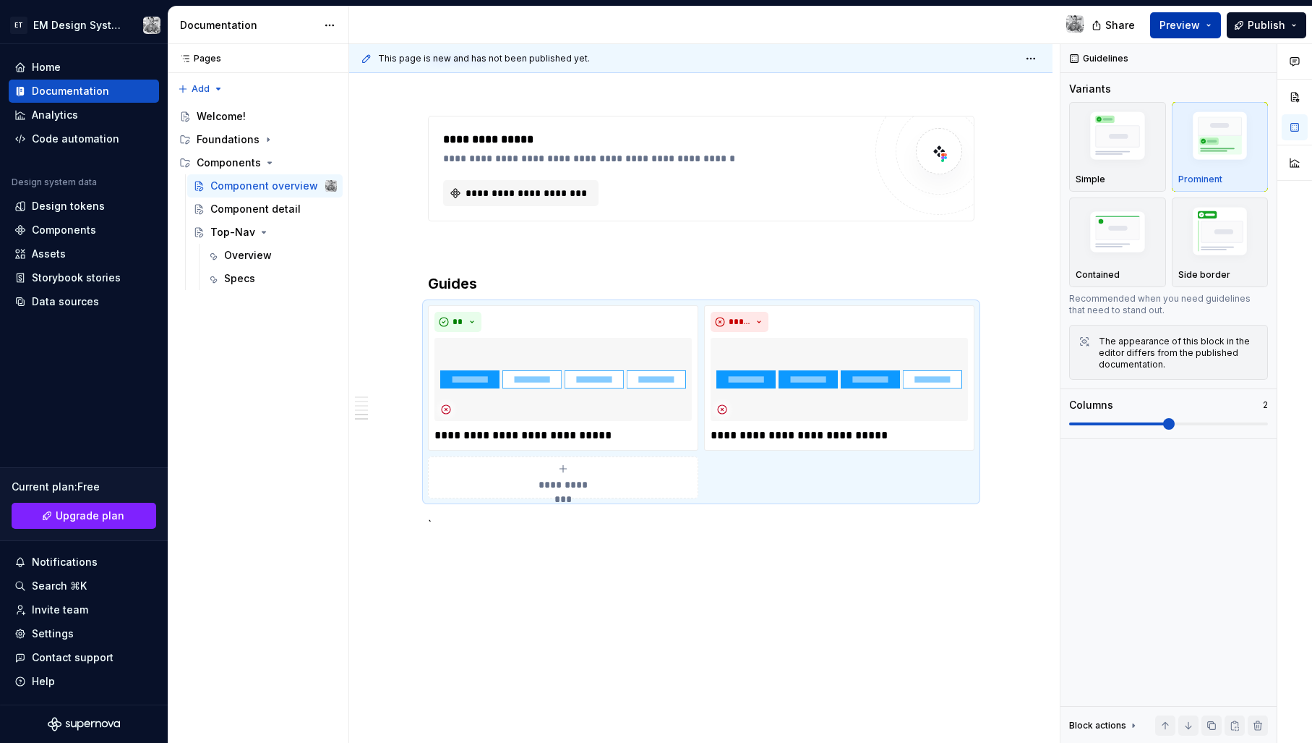
click at [1212, 24] on button "Preview" at bounding box center [1185, 25] width 71 height 26
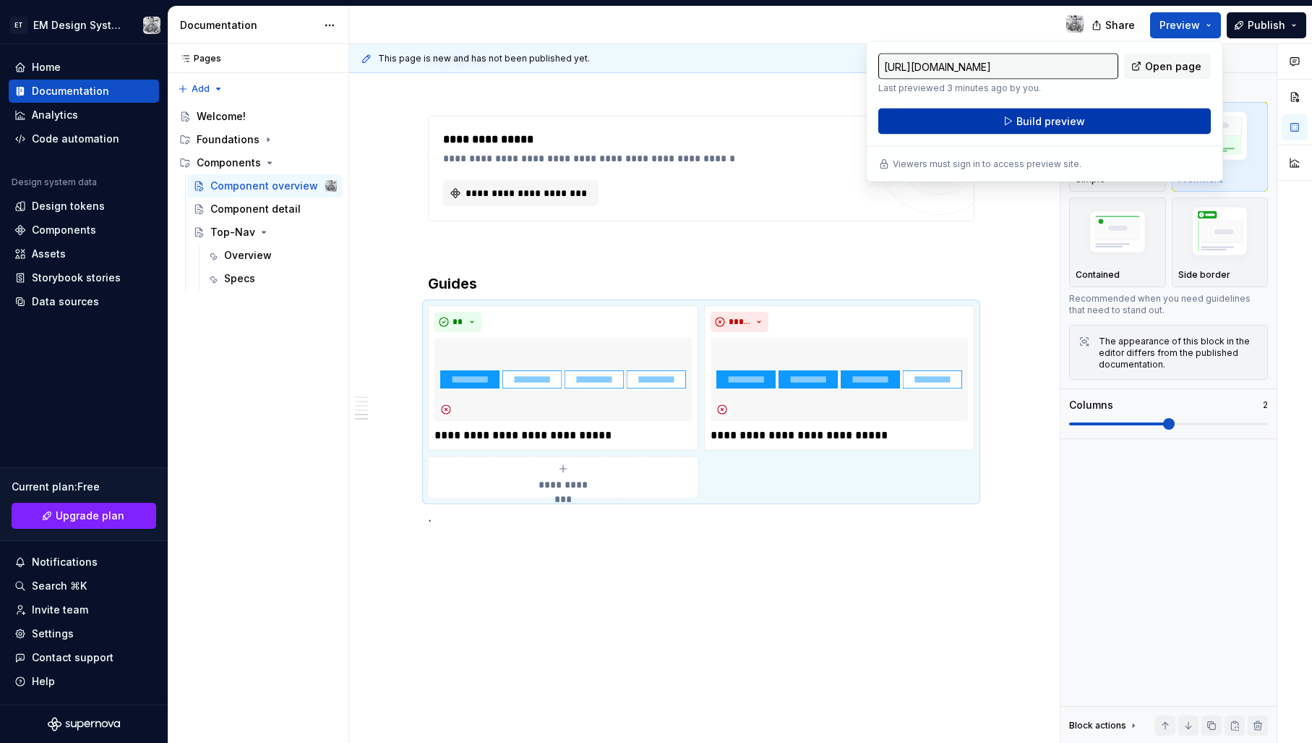
click at [1131, 121] on button "Build preview" at bounding box center [1044, 121] width 333 height 26
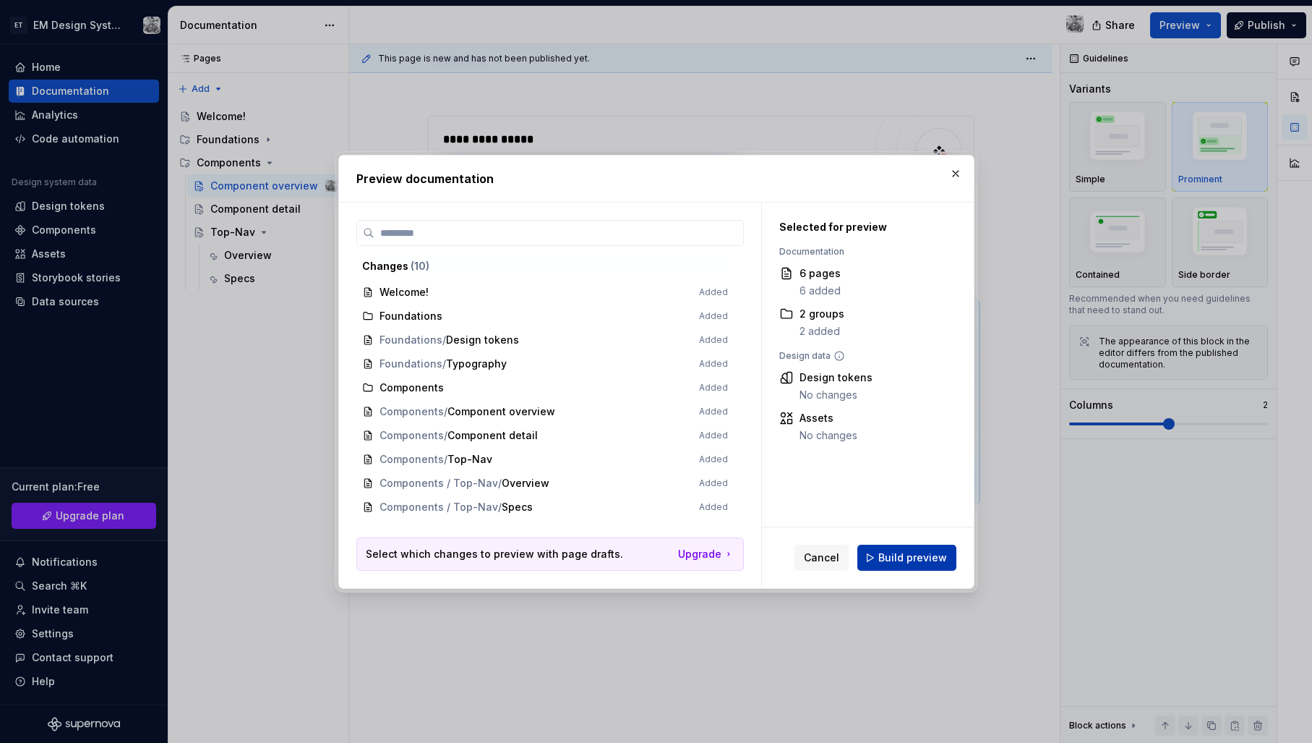
click at [907, 556] on span "Build preview" at bounding box center [912, 557] width 69 height 14
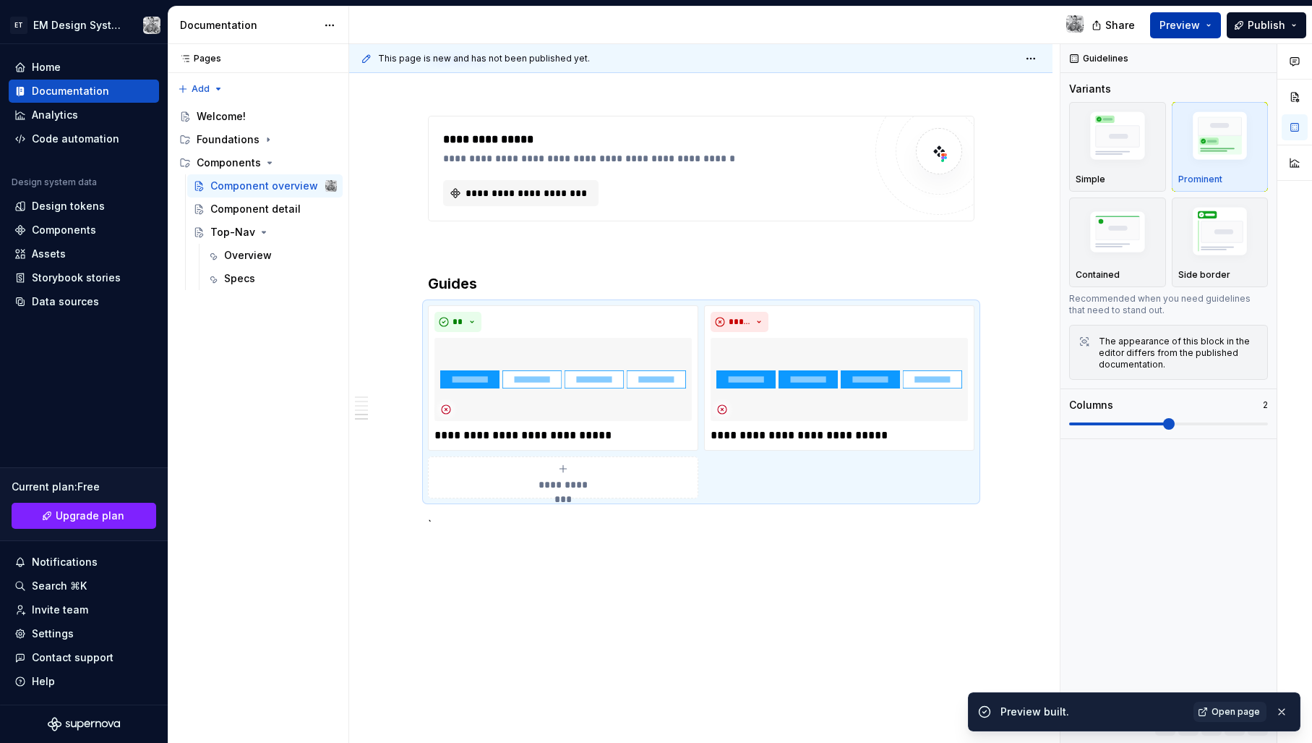
click at [1207, 22] on button "Preview" at bounding box center [1185, 25] width 71 height 26
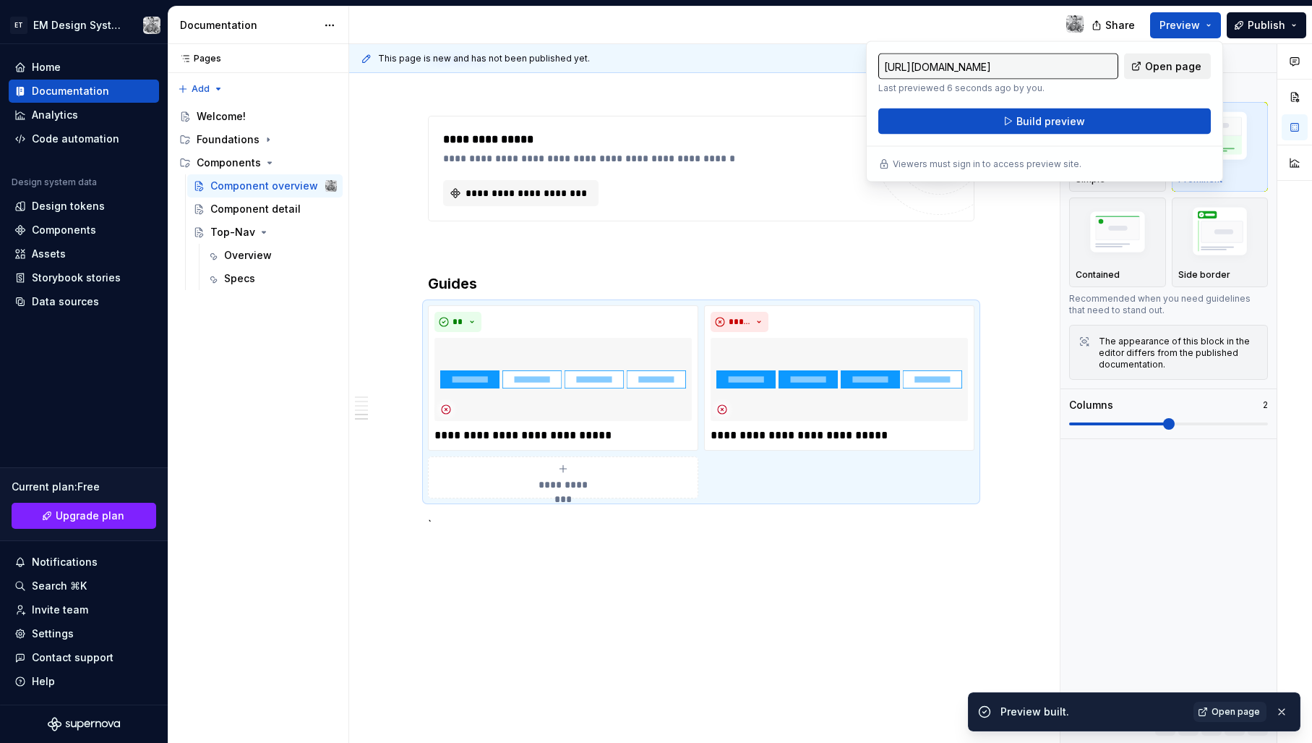
click at [1145, 69] on link "Open page" at bounding box center [1167, 67] width 87 height 26
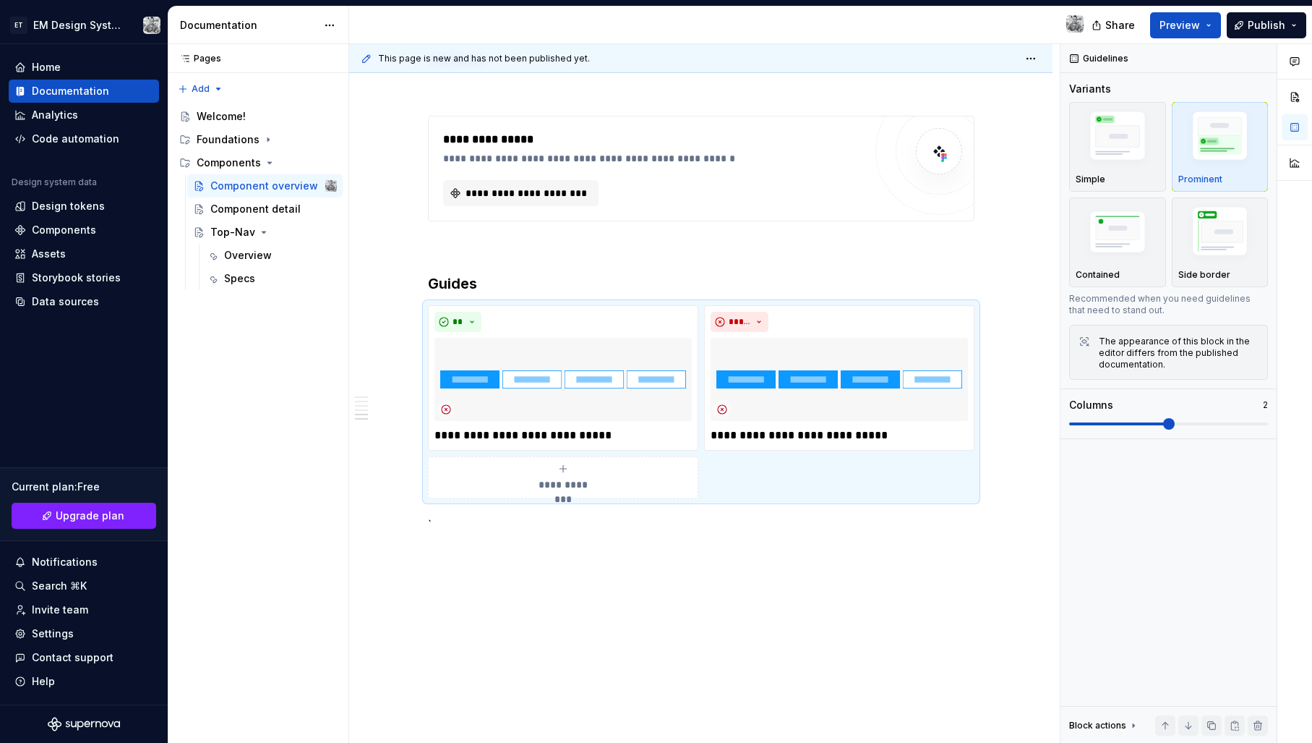
click at [973, 18] on div at bounding box center [722, 26] width 746 height 38
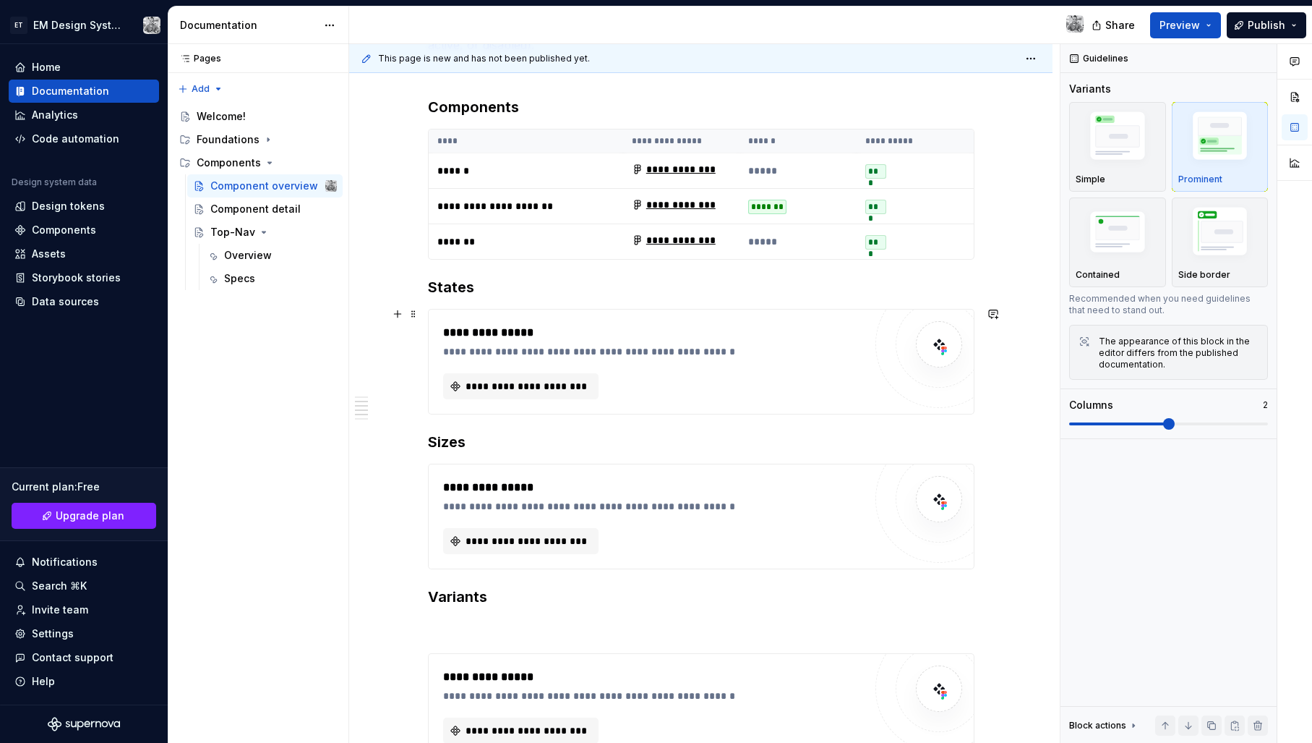
scroll to position [691, 0]
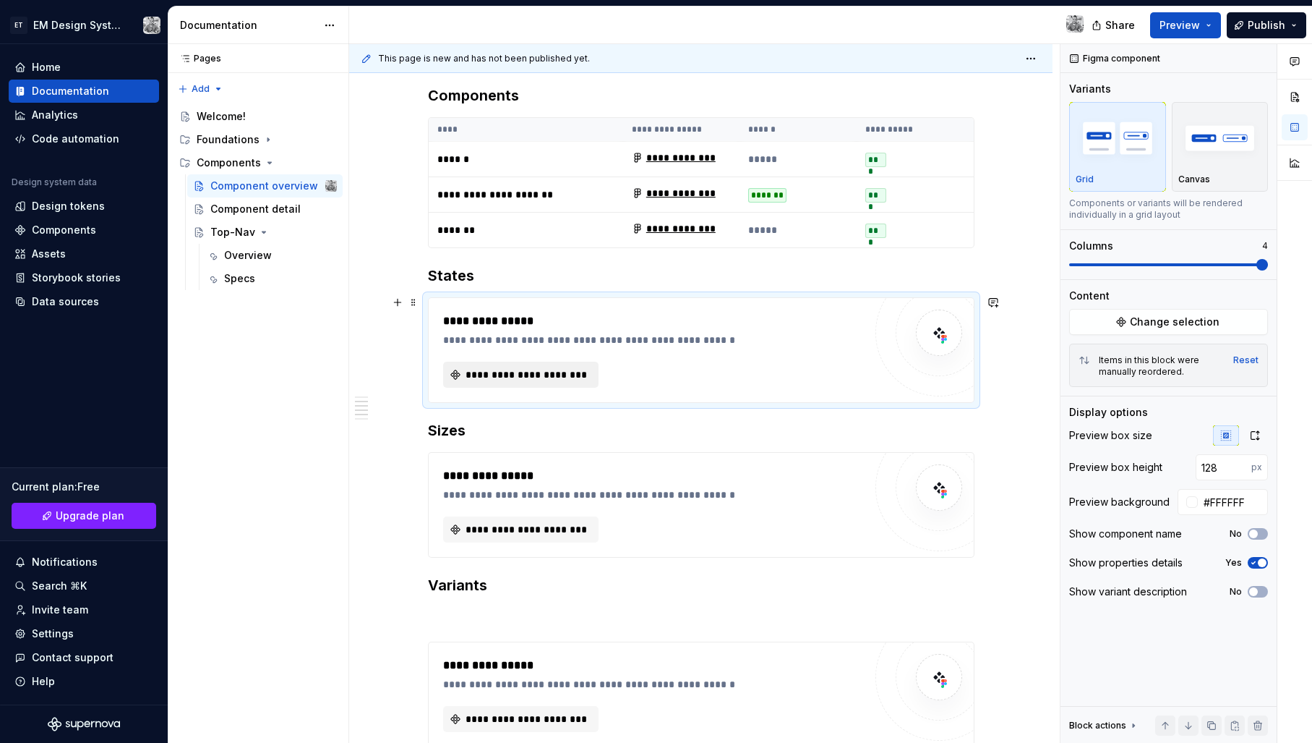
click at [571, 370] on span "**********" at bounding box center [526, 374] width 125 height 14
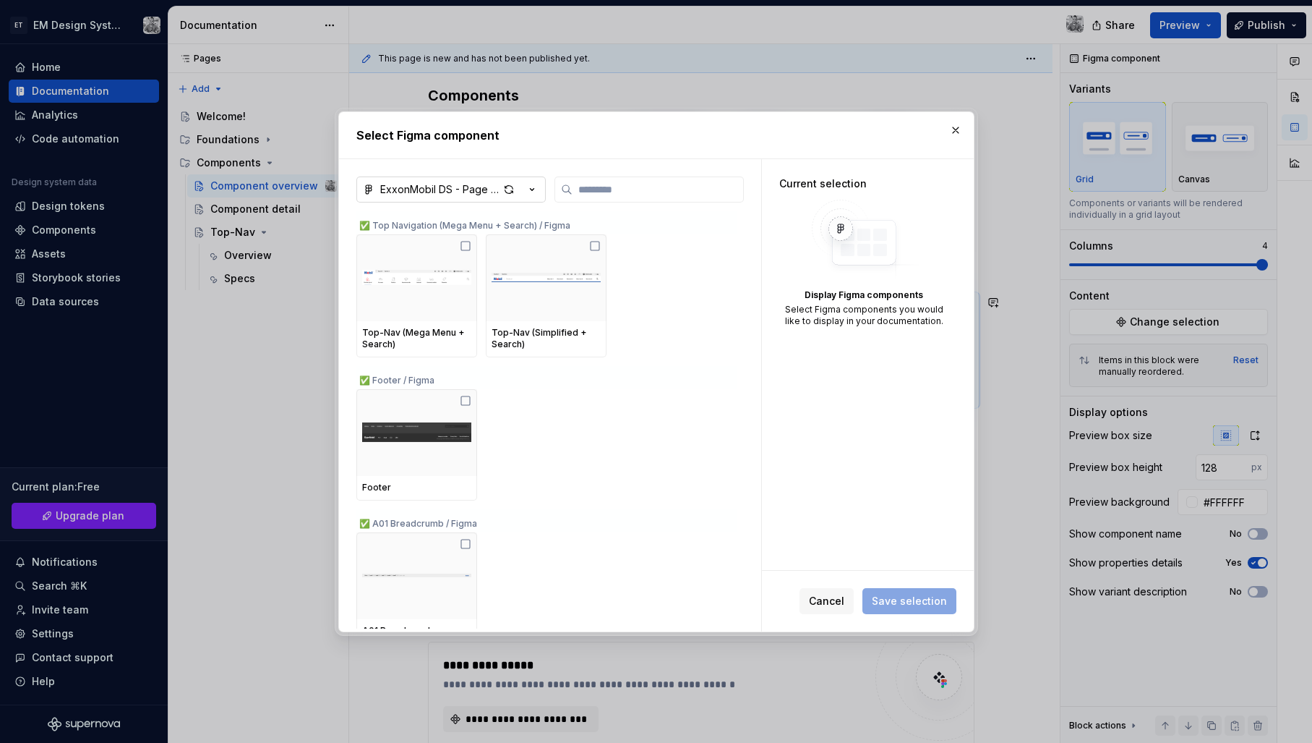
click at [486, 187] on div "ExxonMobil DS - Page Blocks Toolkit" at bounding box center [439, 189] width 119 height 14
click at [462, 187] on div "Select Figma component ExxonMobil DS - Page Blocks Toolkit ✅ Top Navigation (Me…" at bounding box center [656, 371] width 1312 height 743
click at [569, 456] on div "Footer" at bounding box center [546, 444] width 380 height 111
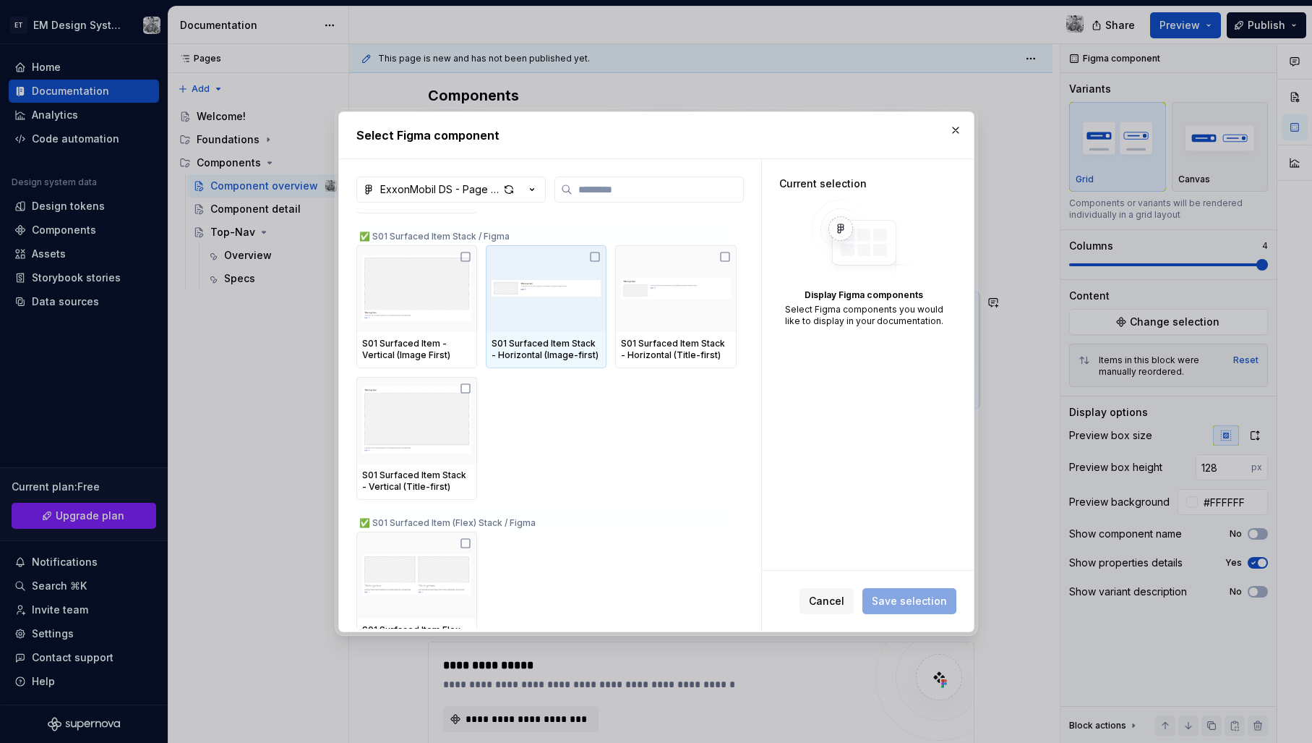
scroll to position [4971, 0]
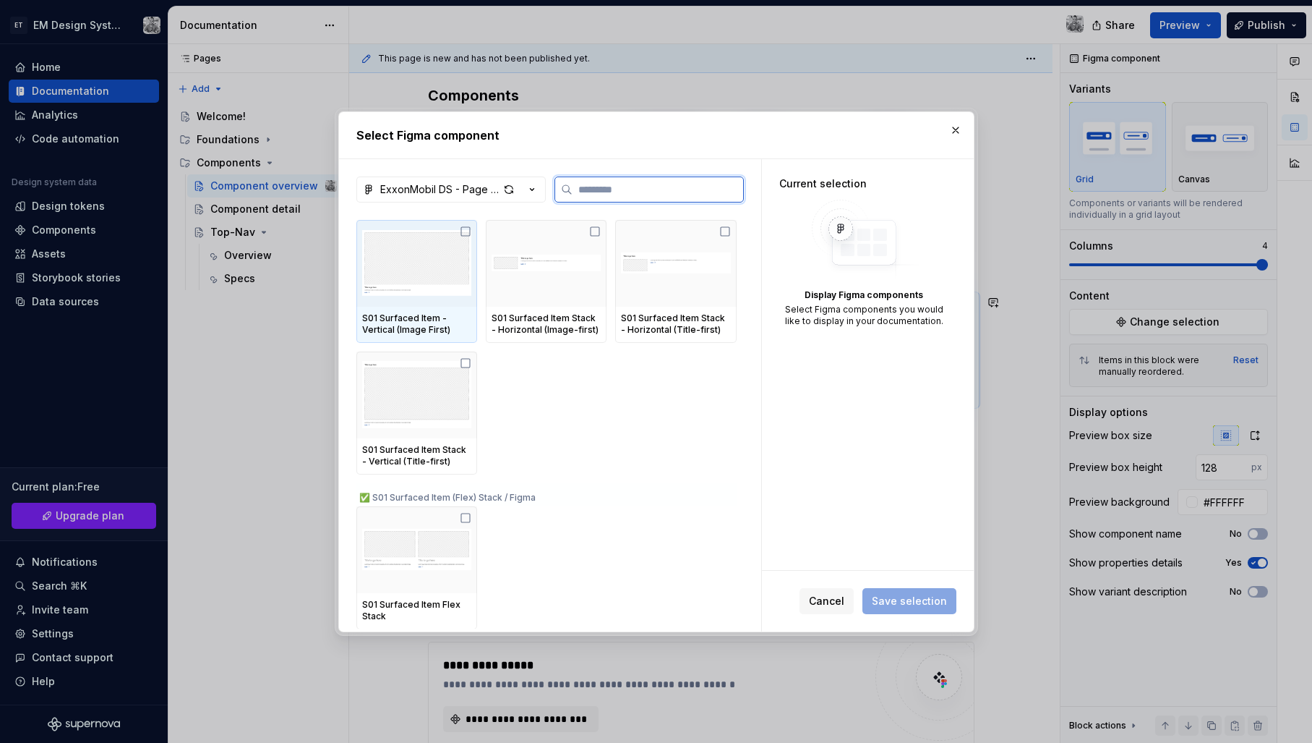
click at [407, 279] on img at bounding box center [416, 263] width 109 height 75
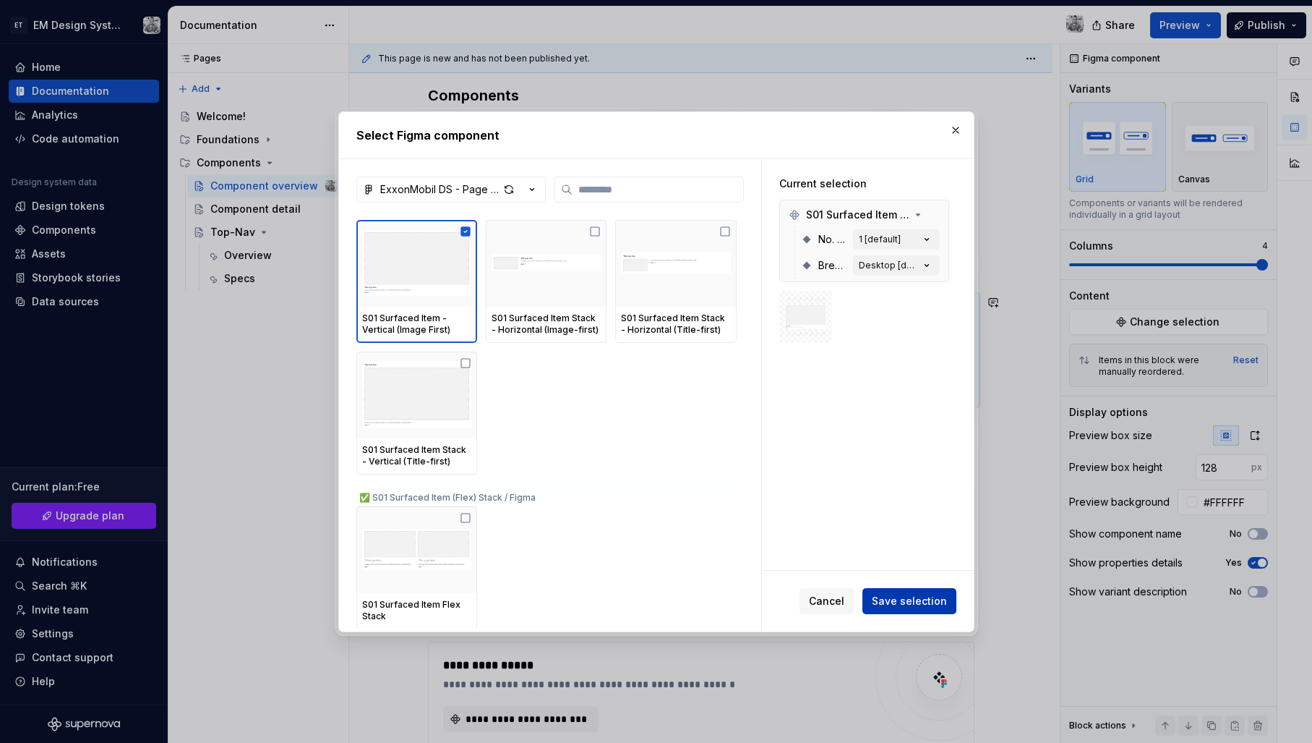
click at [913, 606] on span "Save selection" at bounding box center [909, 601] width 75 height 14
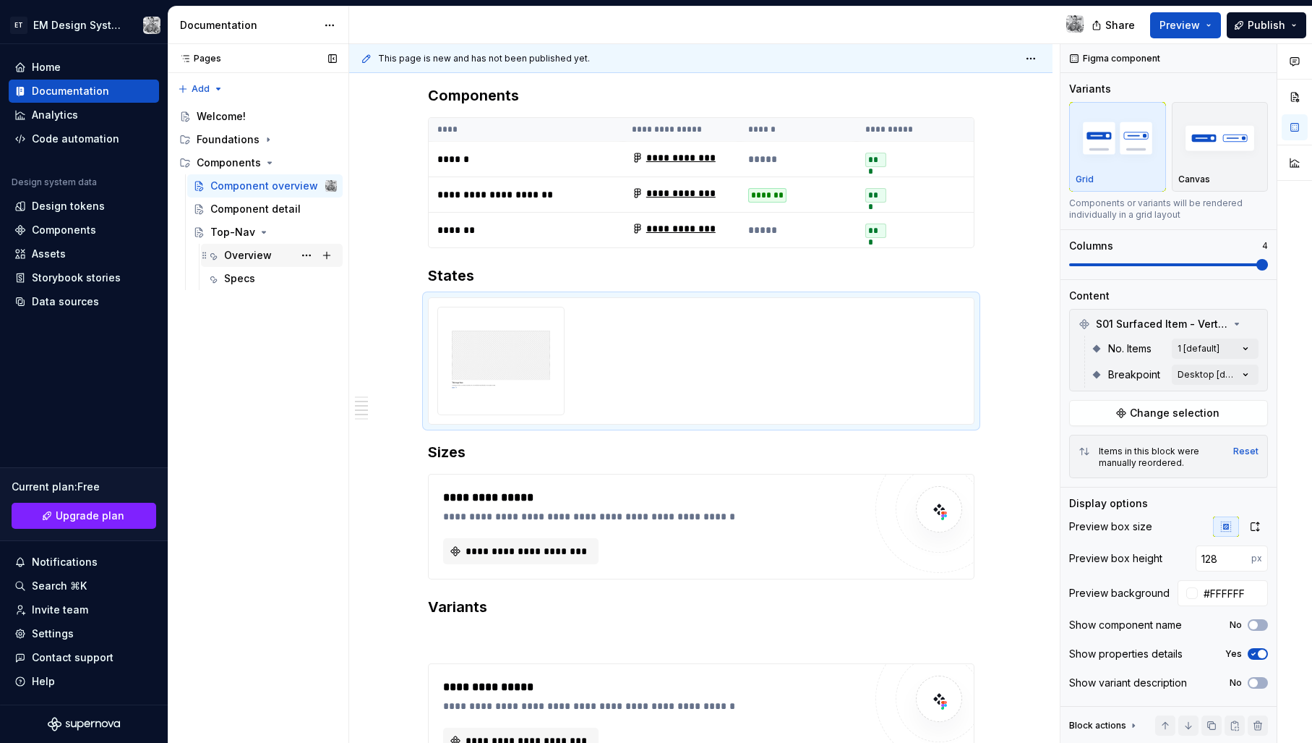
click at [255, 257] on div "Overview" at bounding box center [248, 255] width 48 height 14
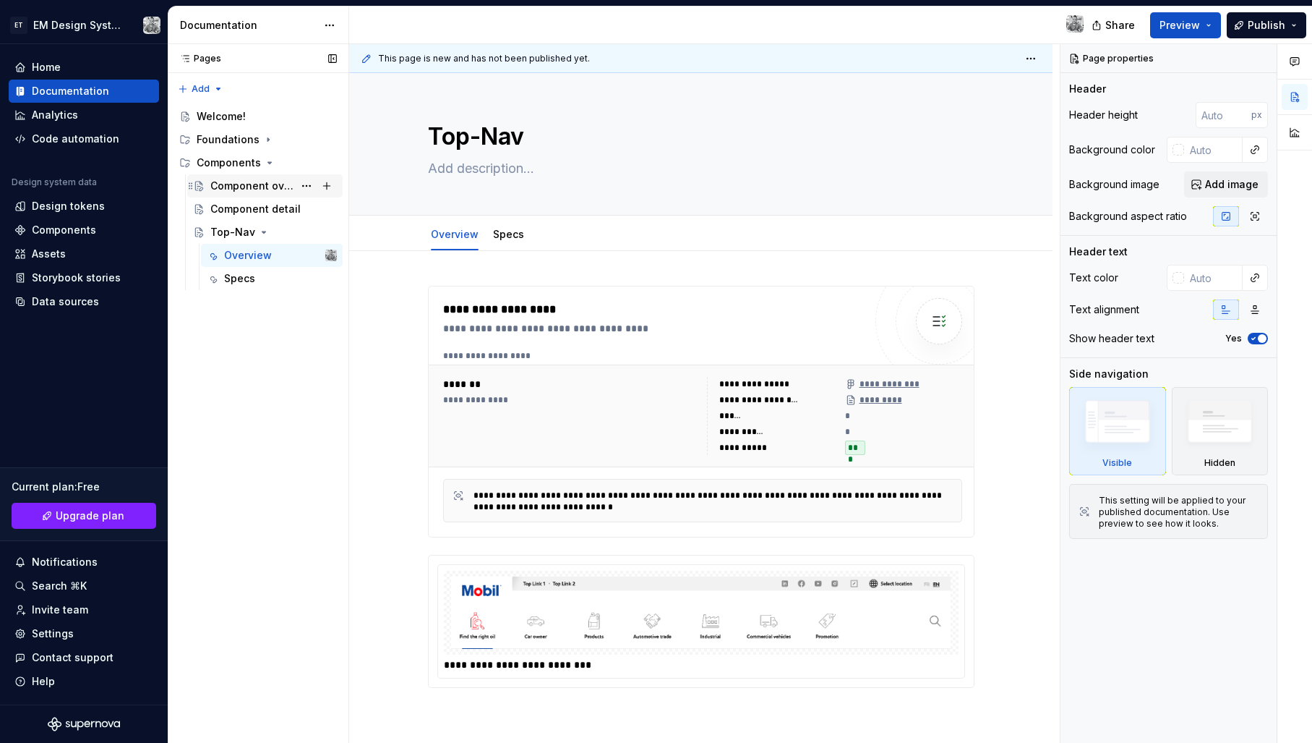
click at [230, 183] on div "Component overview" at bounding box center [251, 186] width 83 height 14
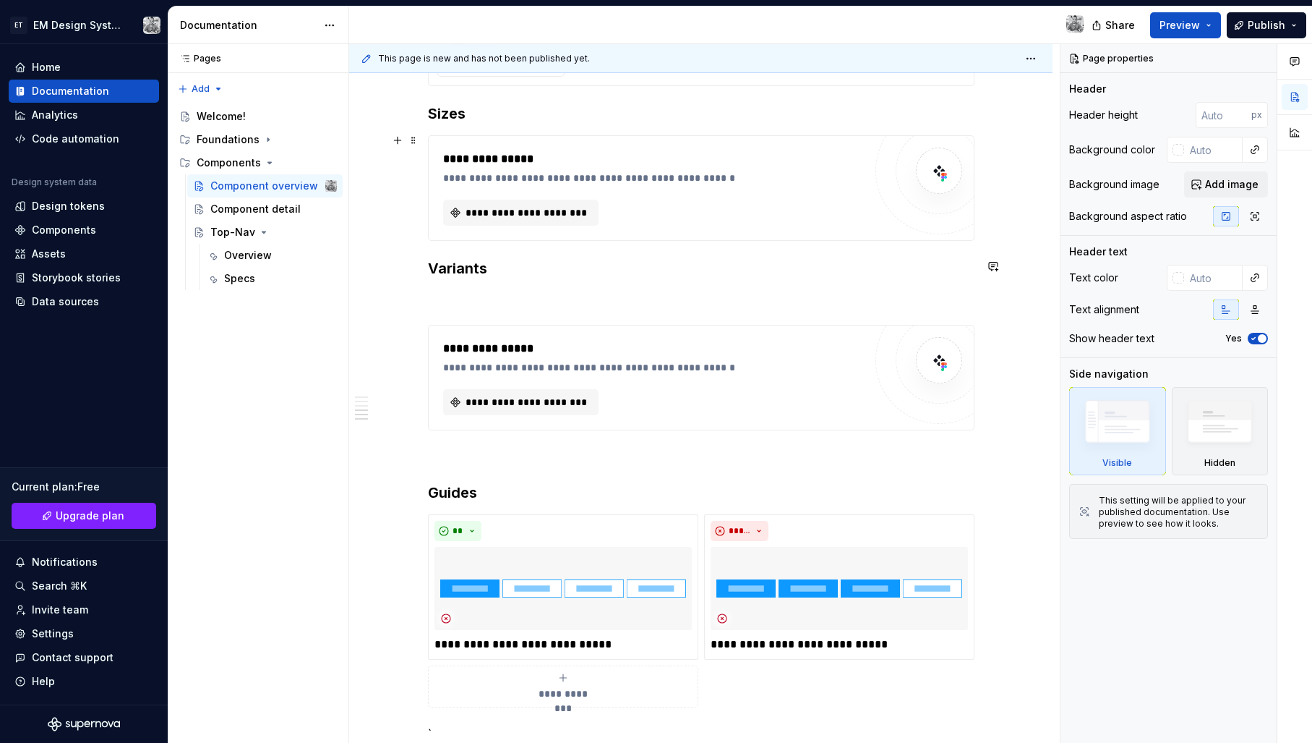
scroll to position [980, 0]
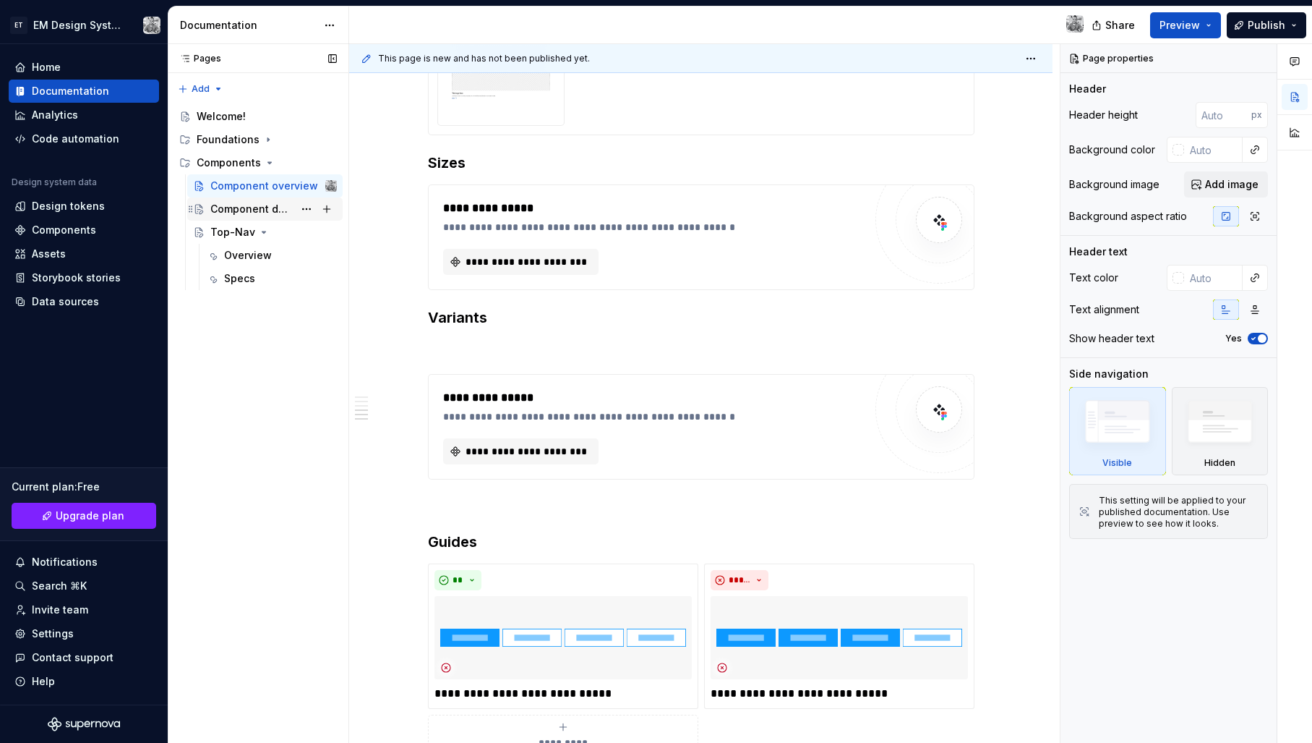
click at [239, 208] on div "Component detail" at bounding box center [251, 209] width 83 height 14
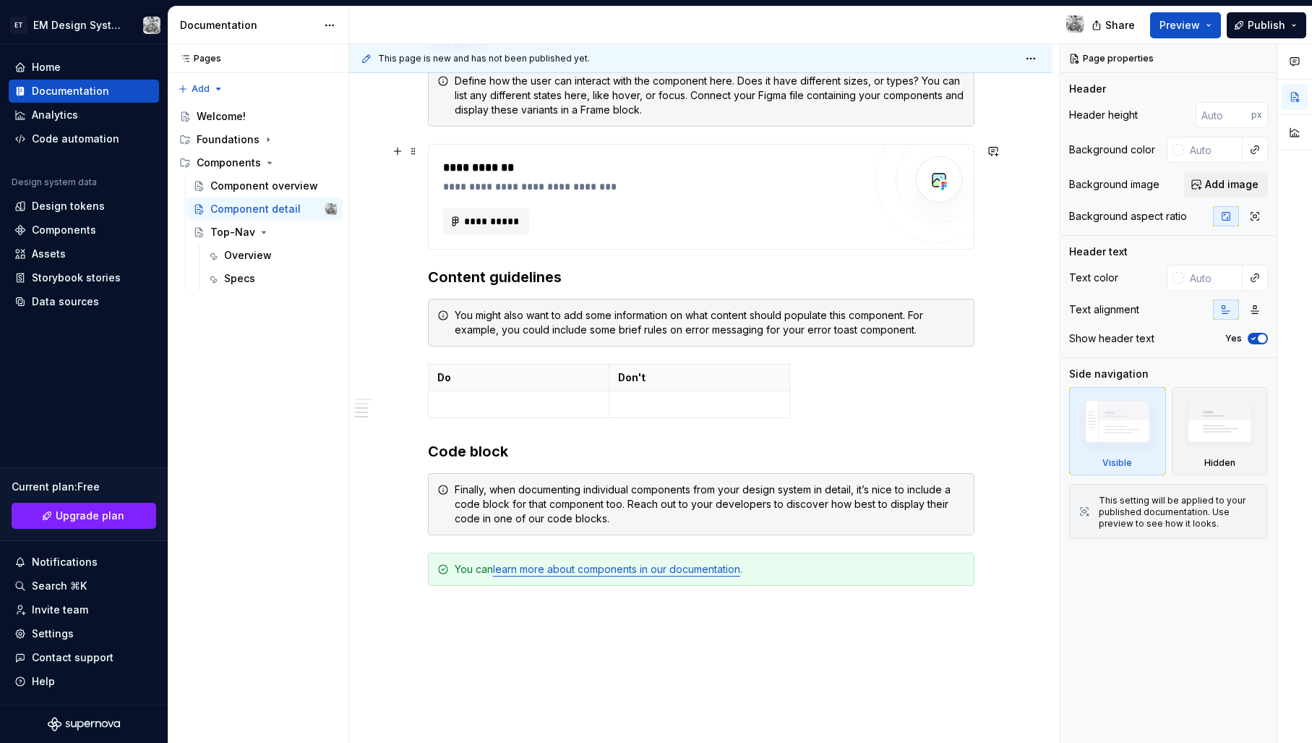
scroll to position [844, 0]
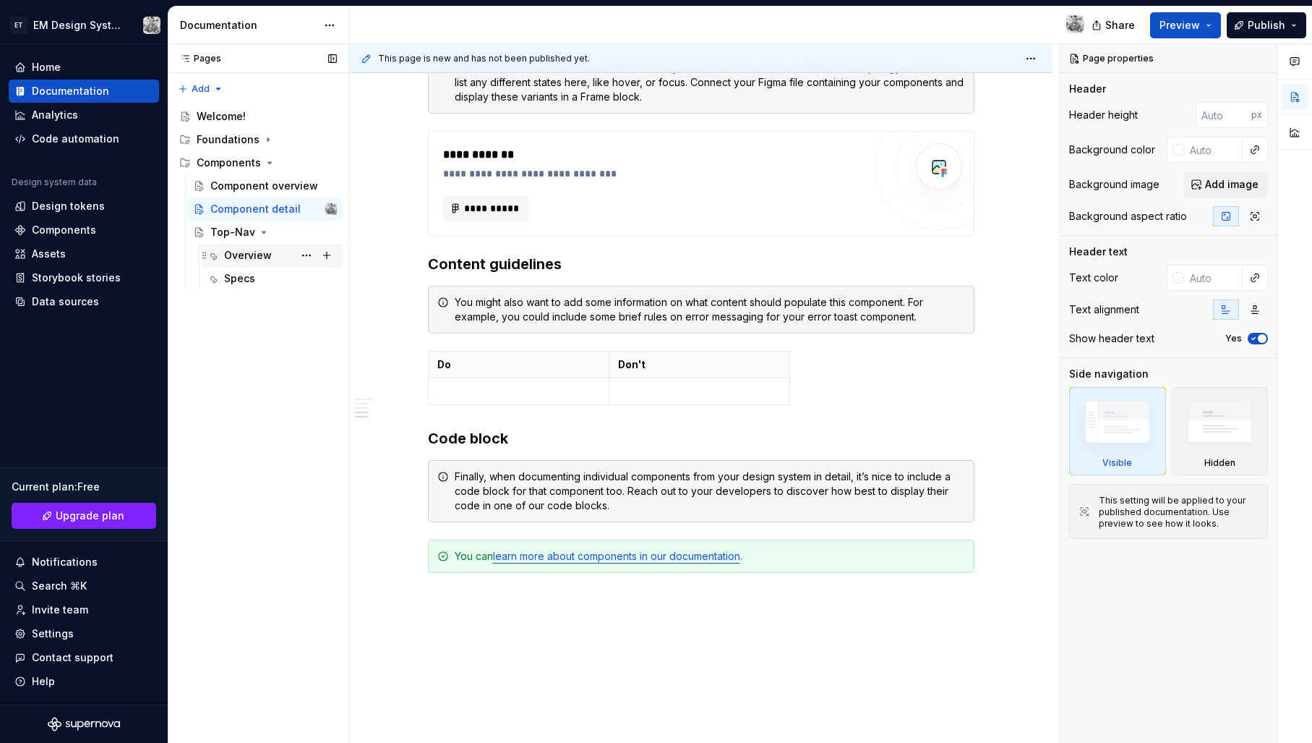
click at [239, 257] on div "Overview" at bounding box center [248, 255] width 48 height 14
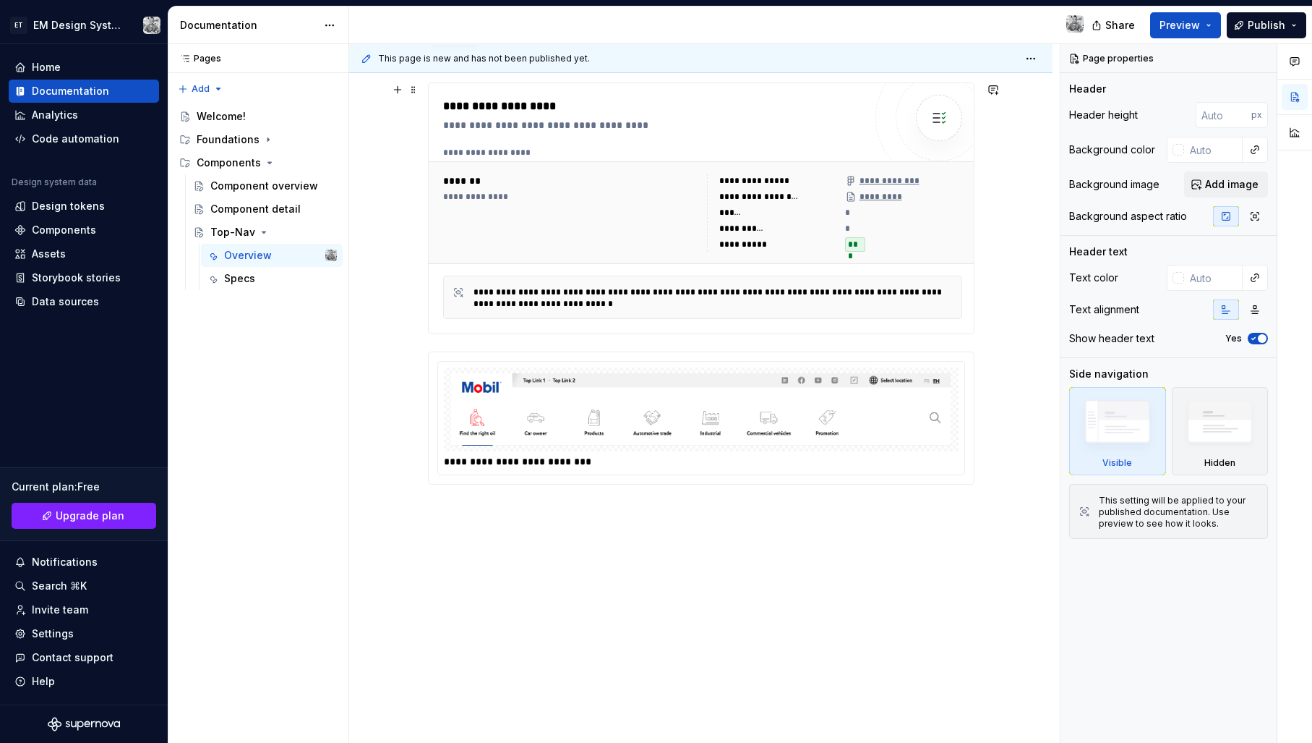
scroll to position [204, 0]
click at [231, 280] on div "Specs" at bounding box center [239, 278] width 31 height 14
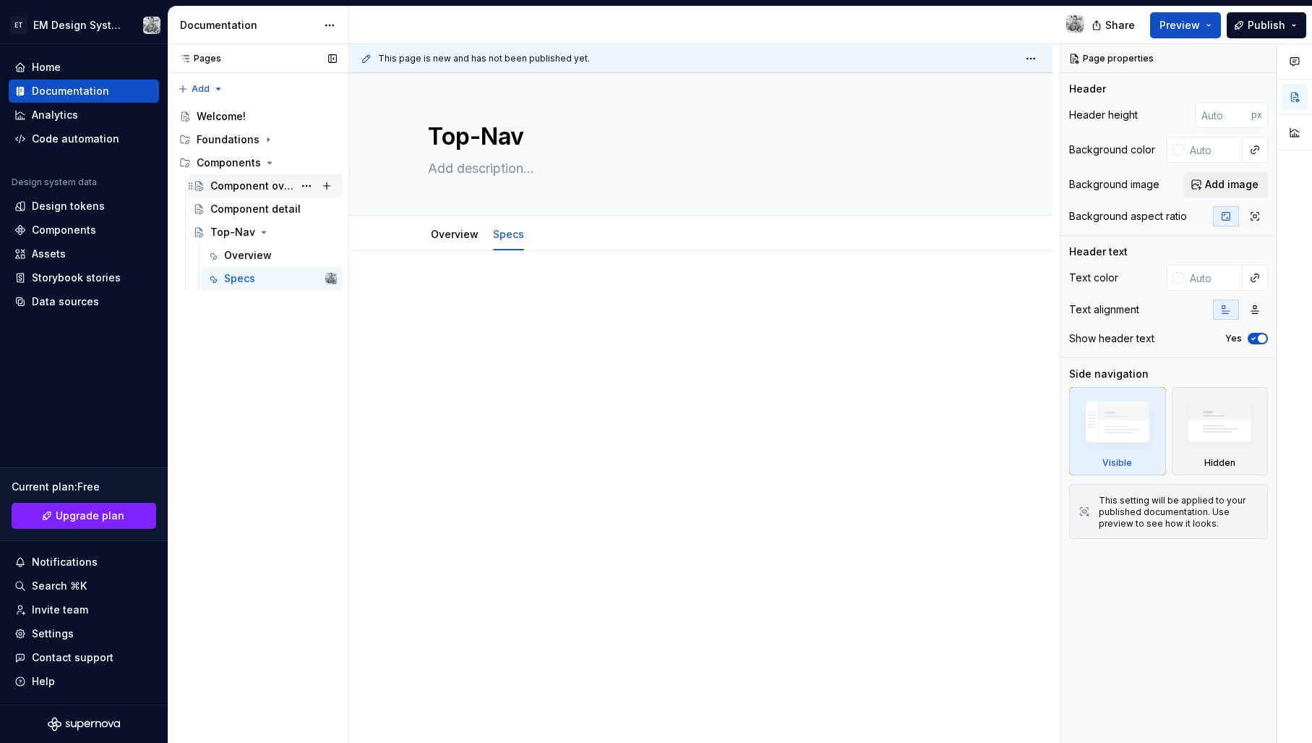
click at [247, 187] on div "Component overview" at bounding box center [251, 186] width 83 height 14
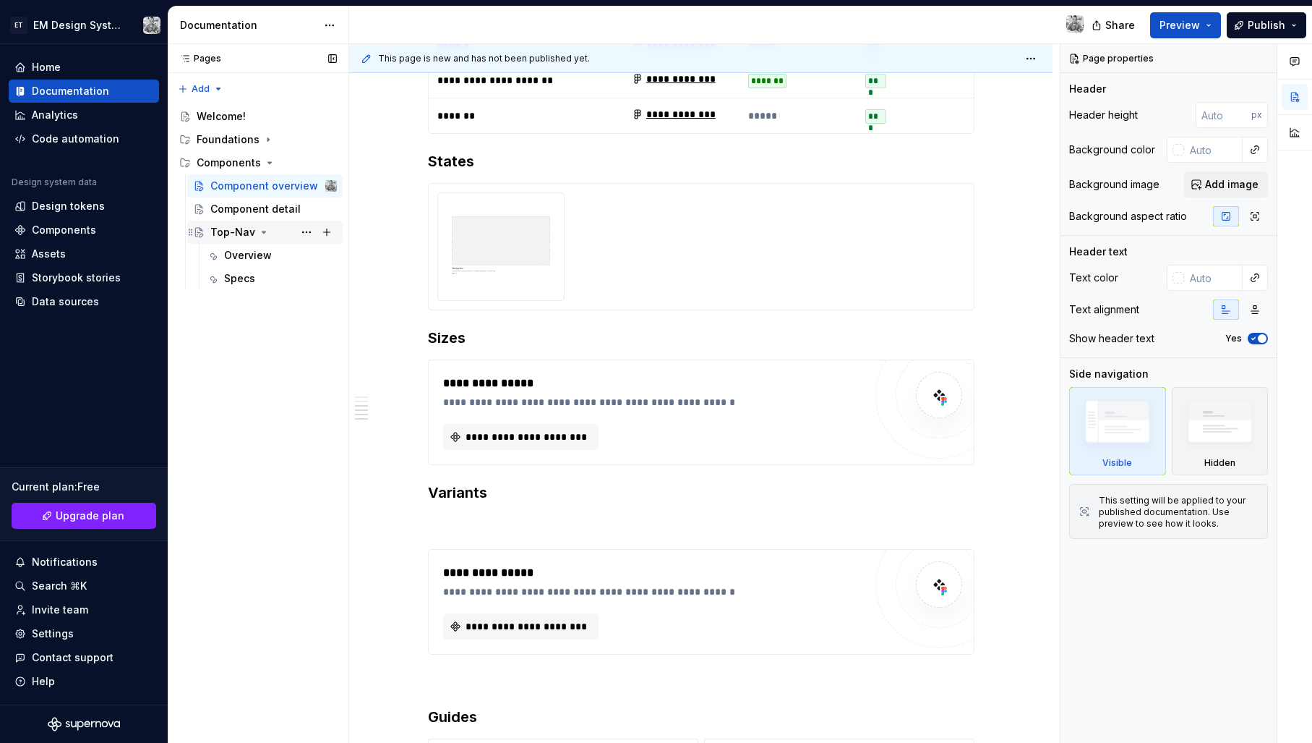
scroll to position [791, 0]
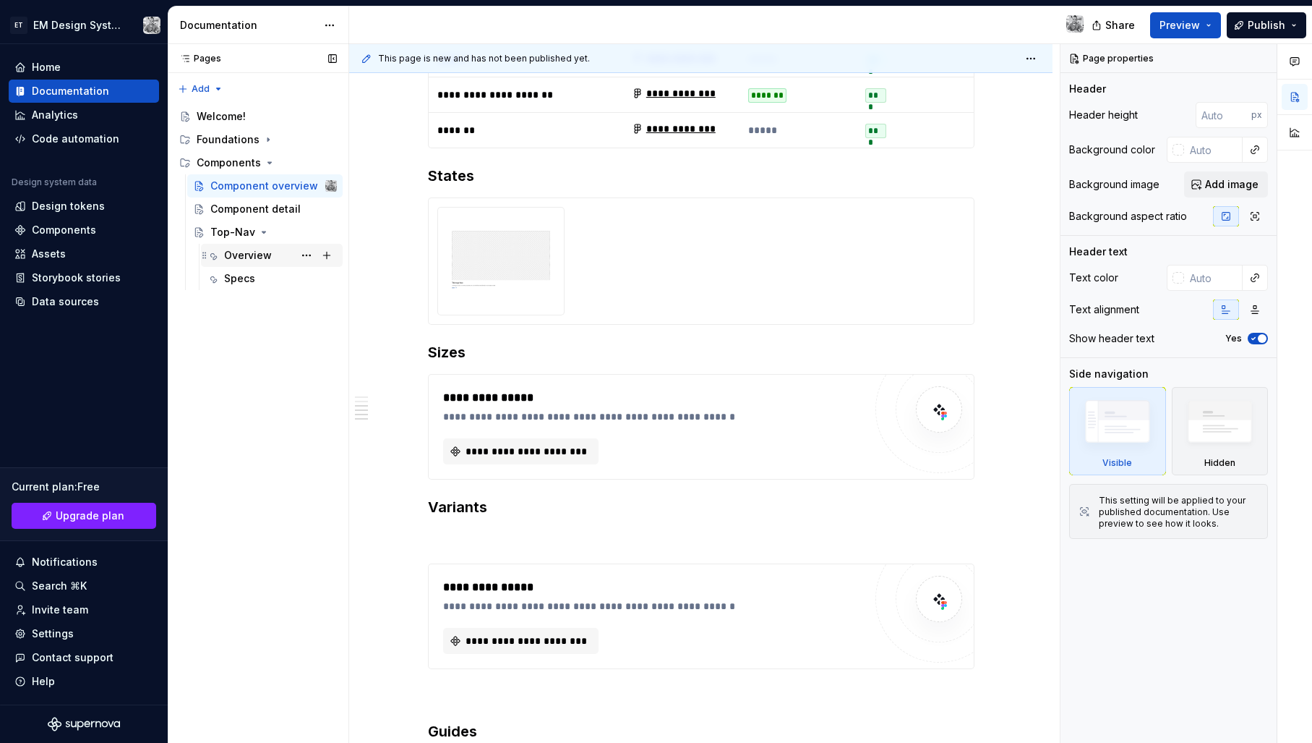
click at [244, 260] on div "Overview" at bounding box center [248, 255] width 48 height 14
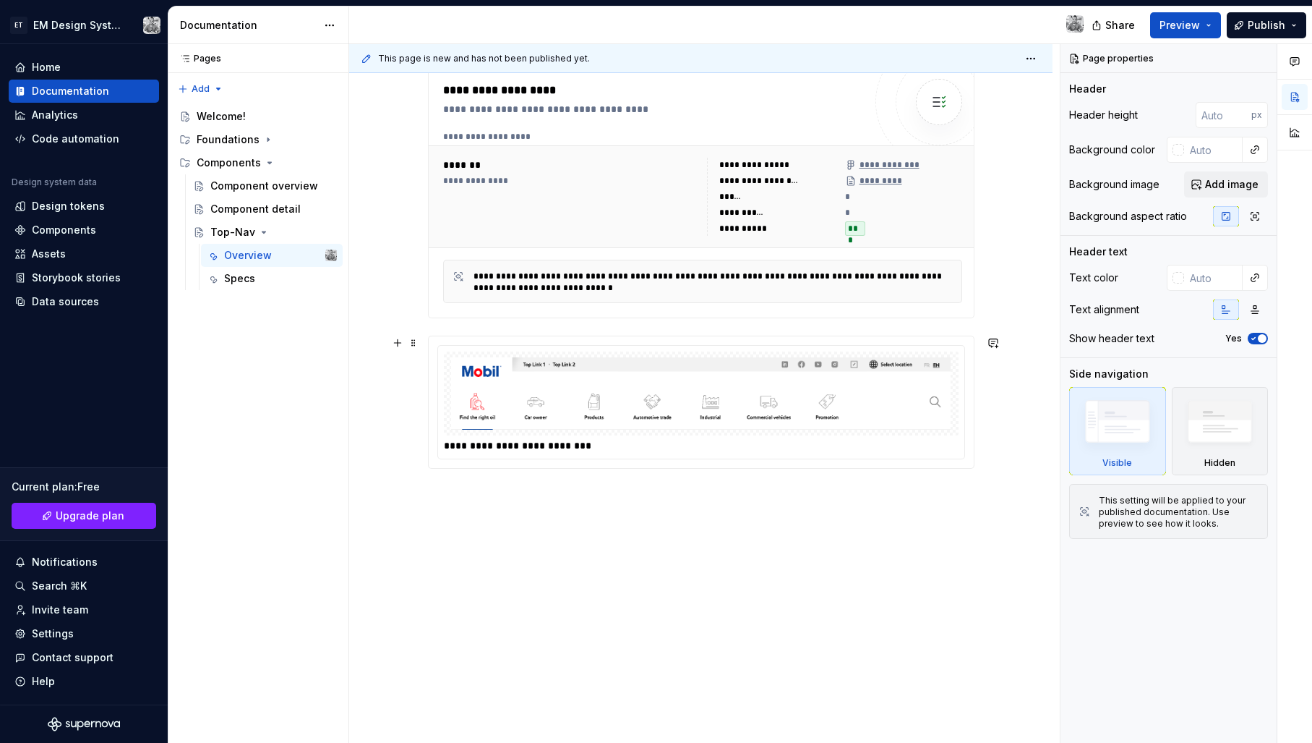
scroll to position [219, 0]
click at [763, 414] on img at bounding box center [701, 393] width 503 height 72
type textarea "*"
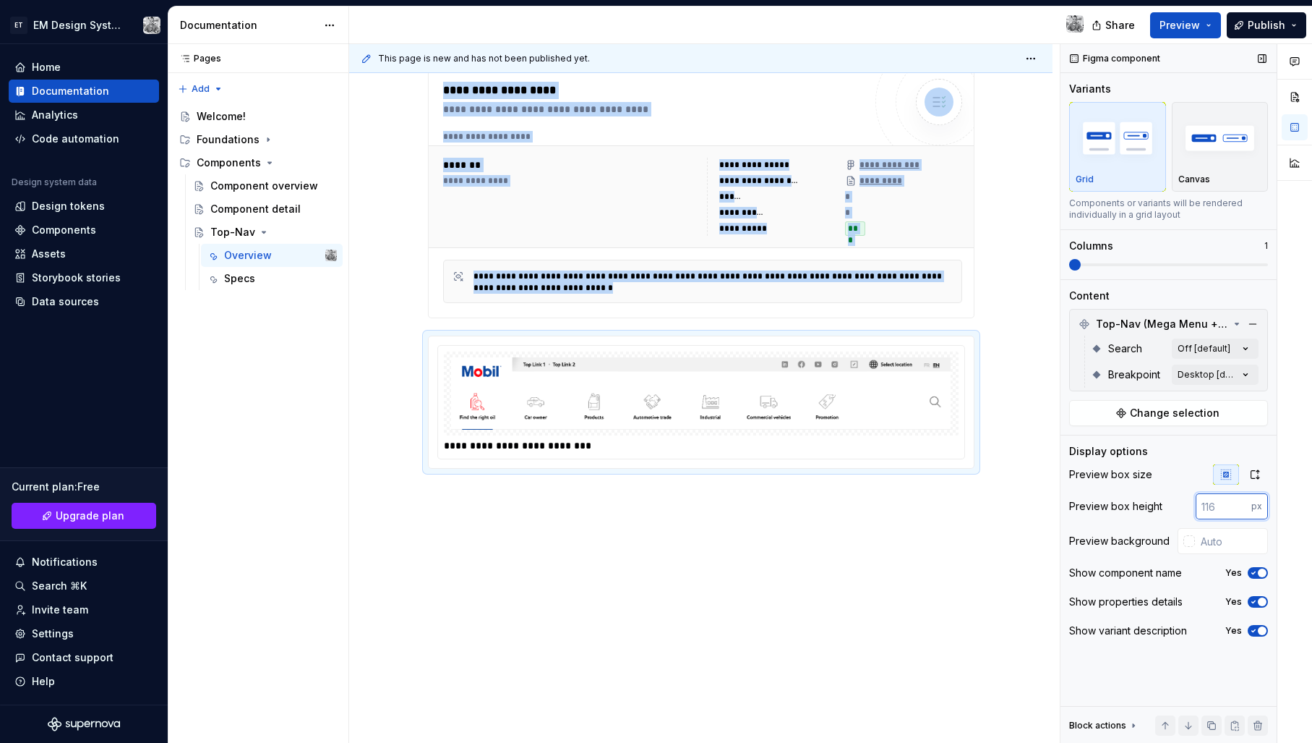
click at [1210, 506] on input "number" at bounding box center [1224, 506] width 56 height 26
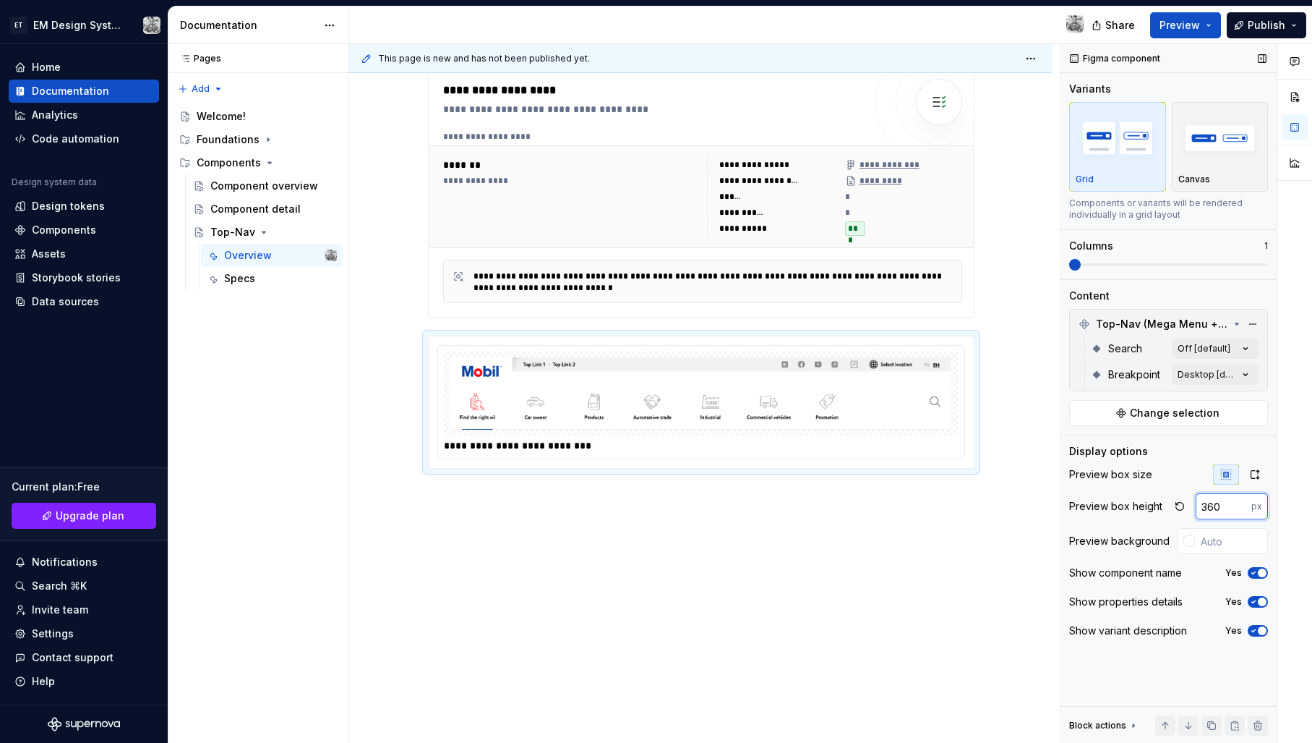
type input "360"
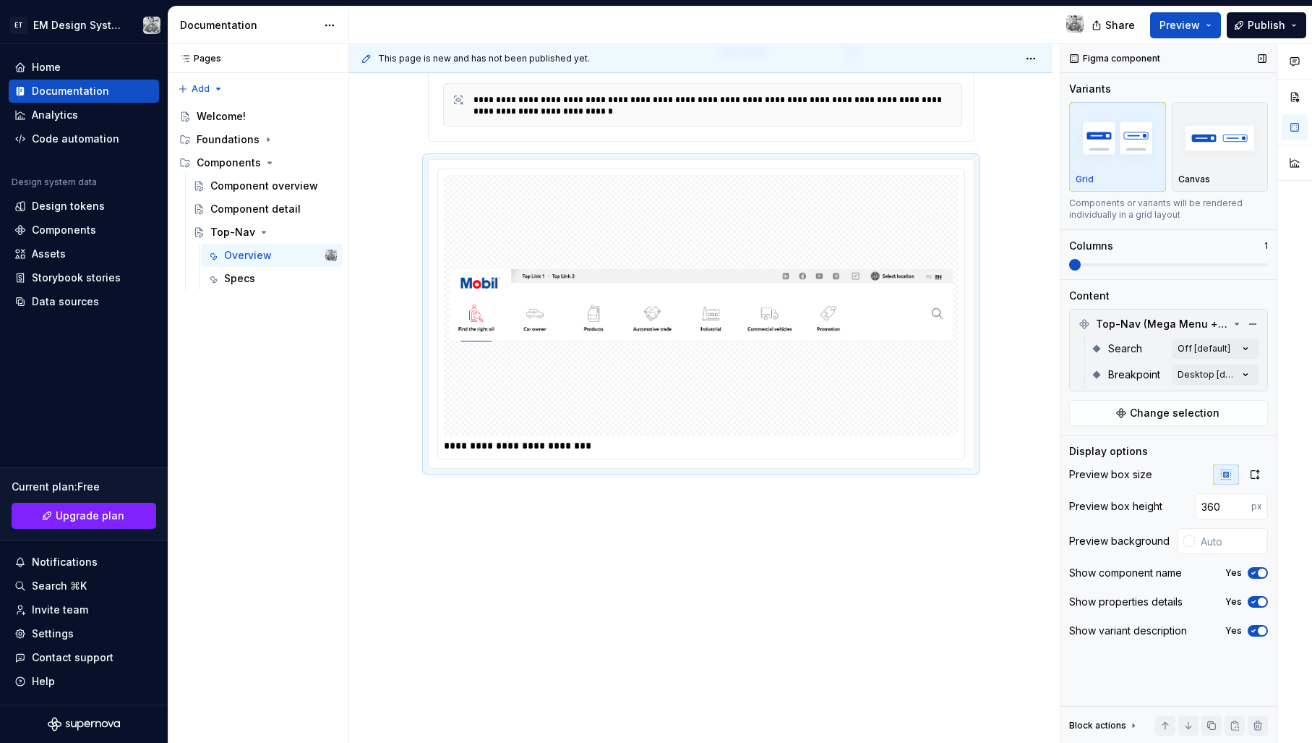
scroll to position [395, 0]
type textarea "*"
click at [1184, 547] on div at bounding box center [1186, 541] width 17 height 26
click at [1191, 546] on div at bounding box center [1190, 541] width 12 height 12
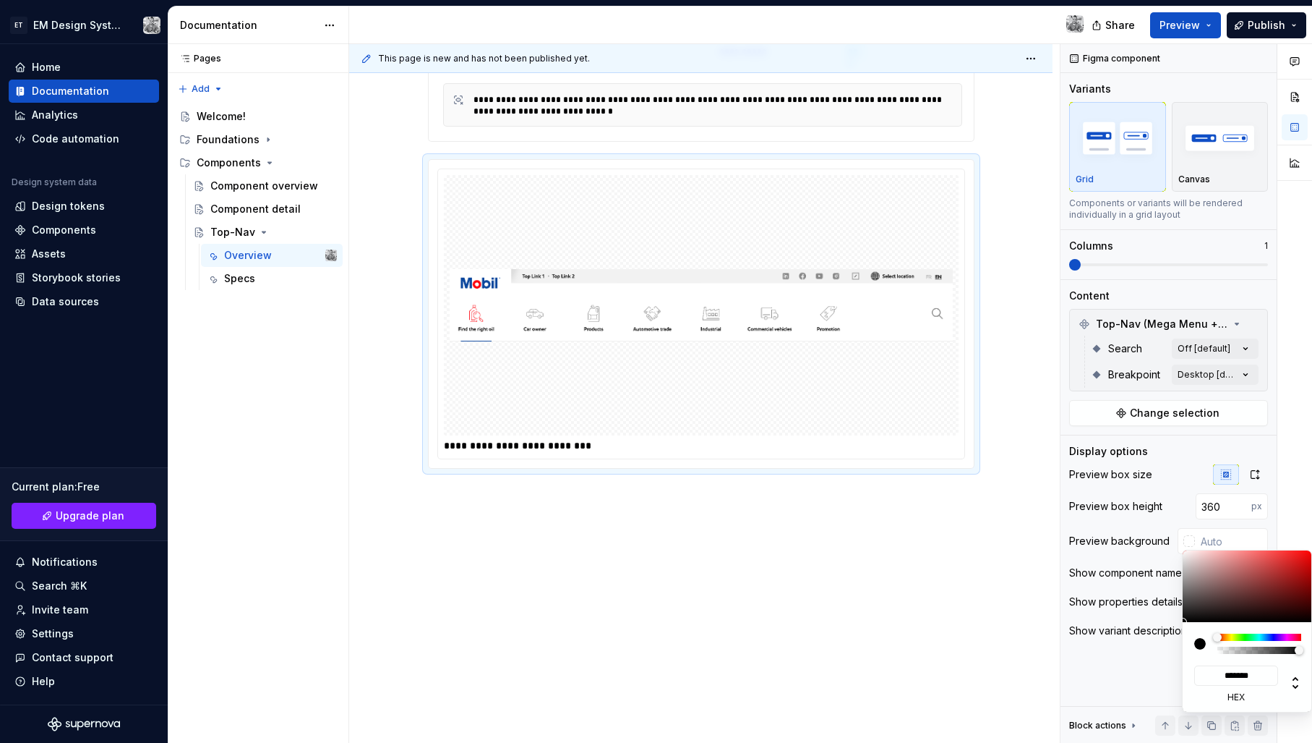
type input "#CBB9B9"
type input "*******"
type input "#D1C6C6"
type input "*******"
type input "#D3CBCB"
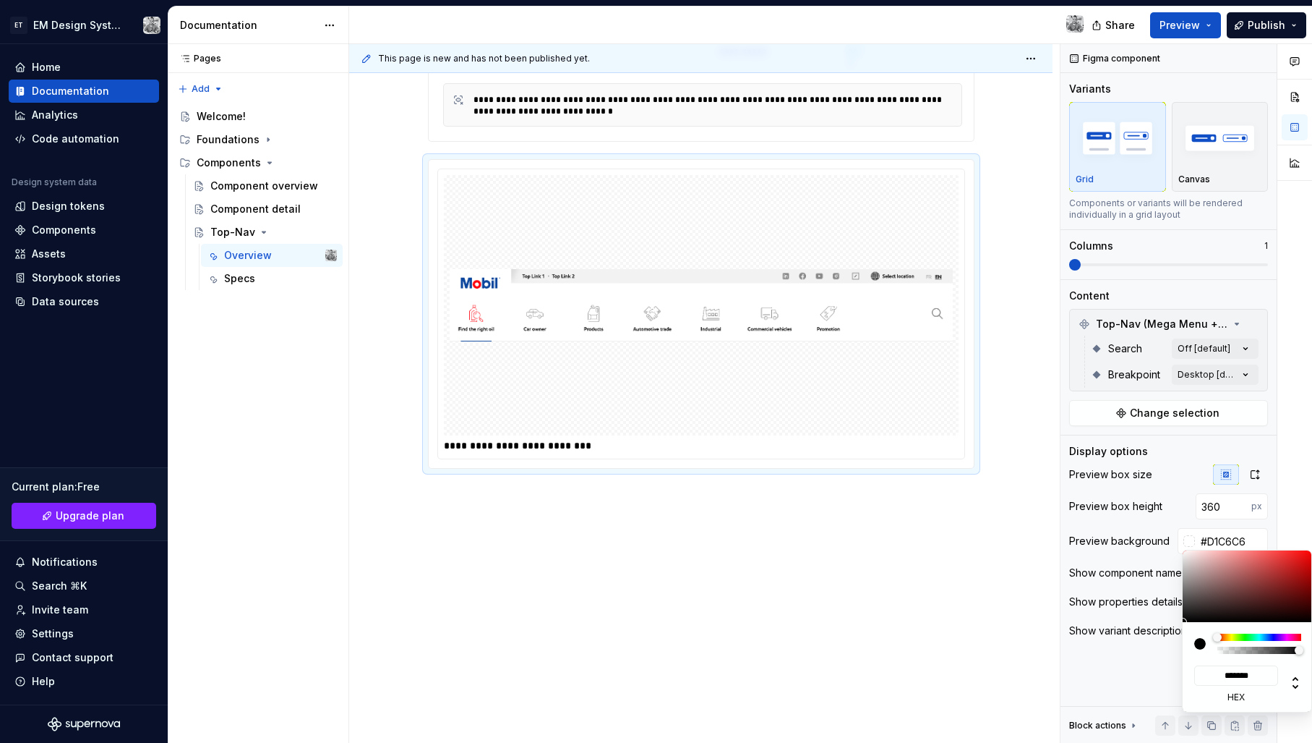
type input "*******"
type input "#D6CDCD"
type input "*******"
type input "#DBD5D5"
type input "*******"
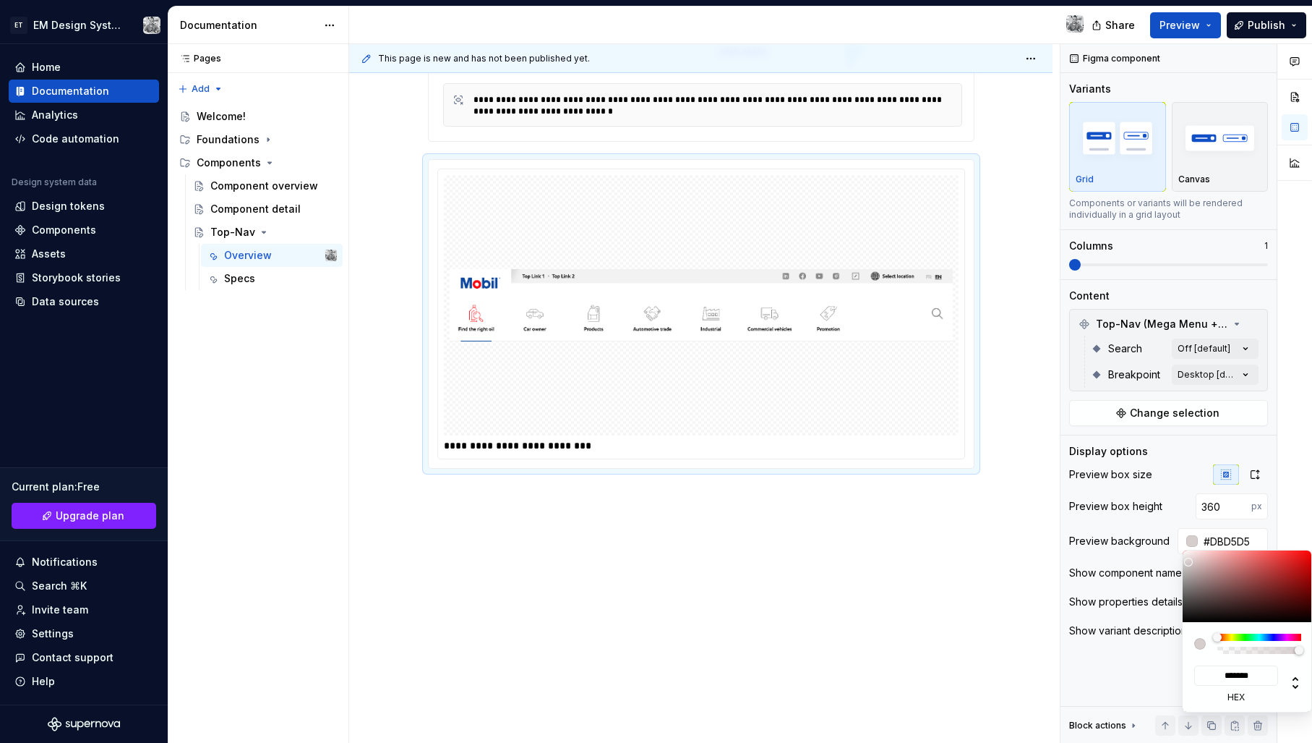
type input "#E5E1E1"
type input "*******"
type input "#EAEAEA"
type input "*******"
type input "#EDEDED"
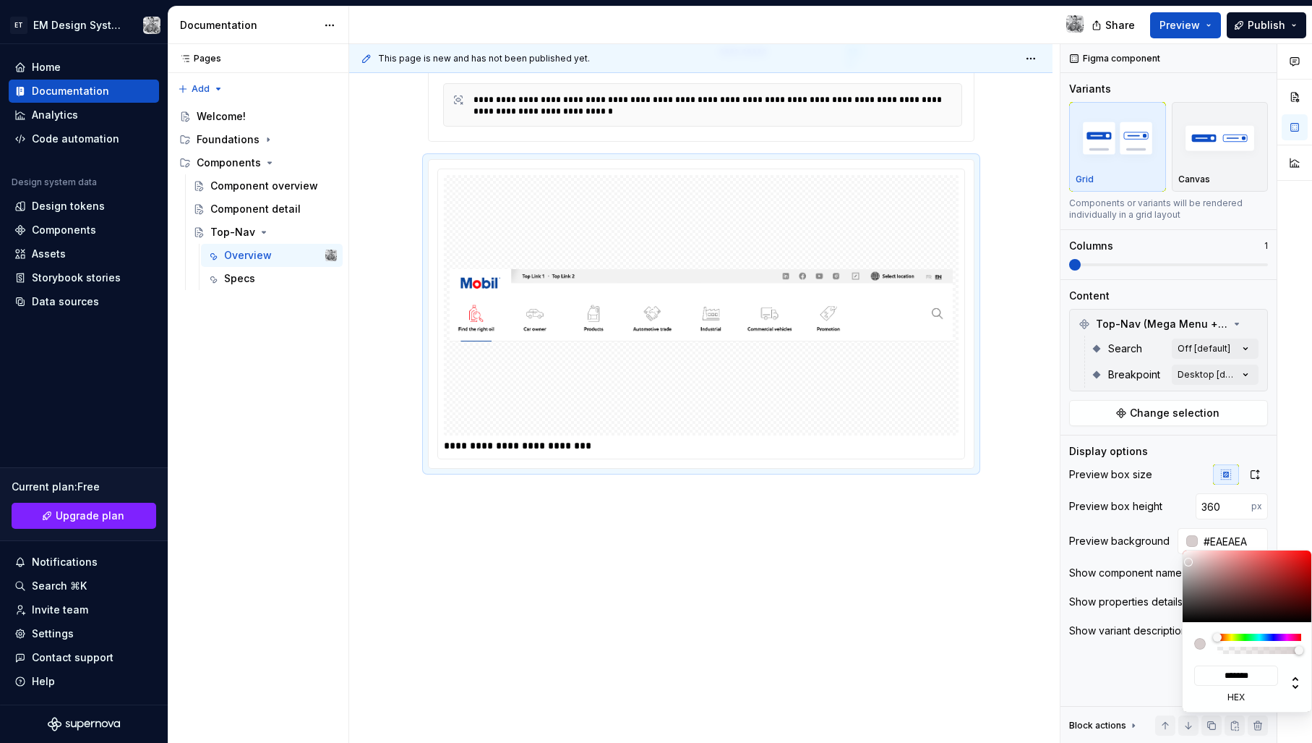
type input "*******"
type input "#F2F2F2"
type input "*******"
type input "#F5F5F5"
type input "*******"
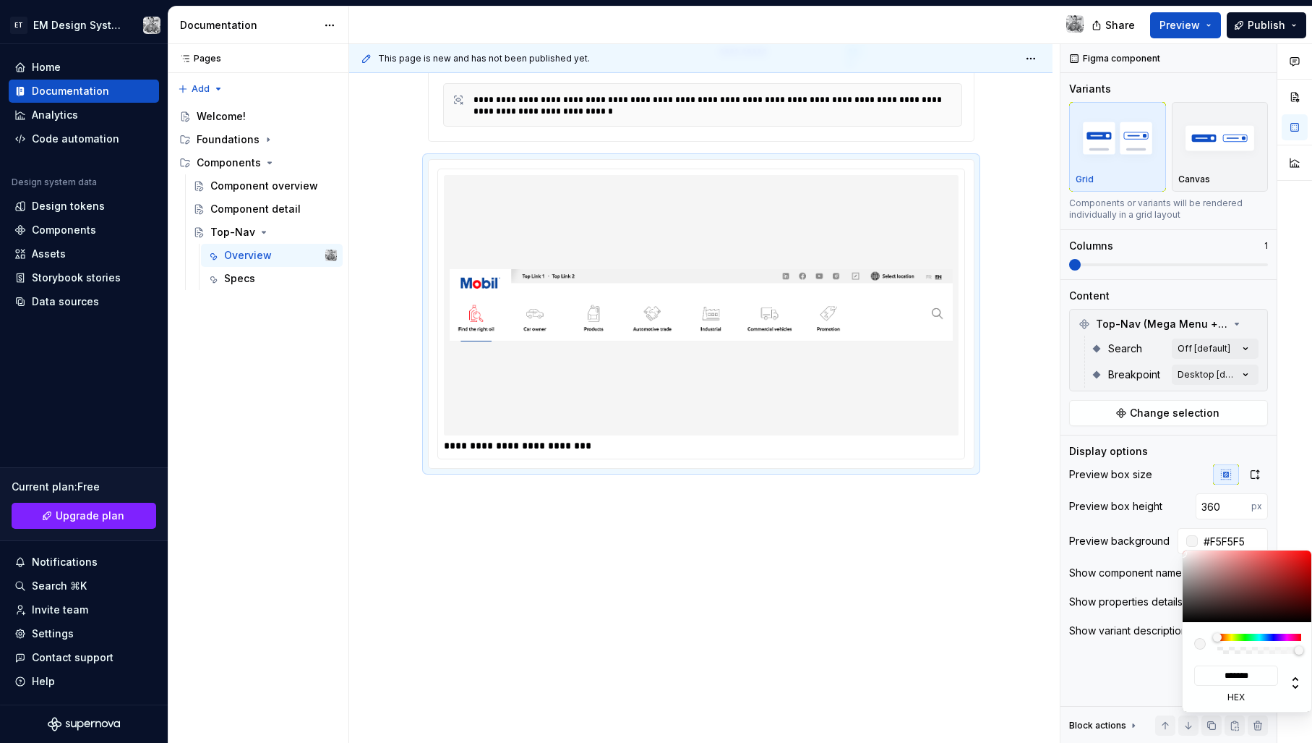
type input "#F2F2F2"
type input "*******"
type input "#EDEDED"
type input "*******"
drag, startPoint x: 1193, startPoint y: 565, endPoint x: 1174, endPoint y: 555, distance: 21.0
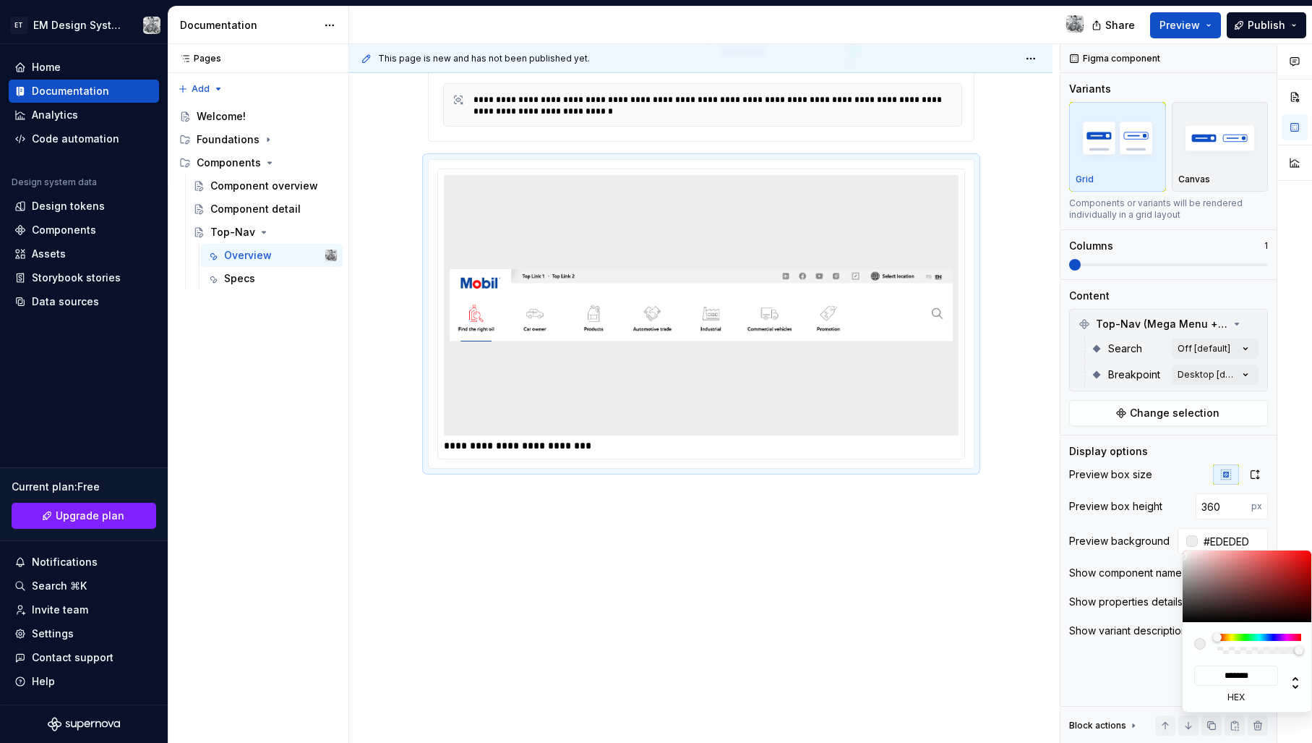
click at [1174, 555] on body "ET EM Design System Trial Home Documentation Analytics Code automation Design s…" at bounding box center [656, 371] width 1312 height 743
click at [1004, 407] on html "ET EM Design System Trial Home Documentation Analytics Code automation Design s…" at bounding box center [656, 371] width 1312 height 743
click at [1011, 403] on html "ET EM Design System Trial Home Documentation Analytics Code automation Design s…" at bounding box center [656, 371] width 1312 height 743
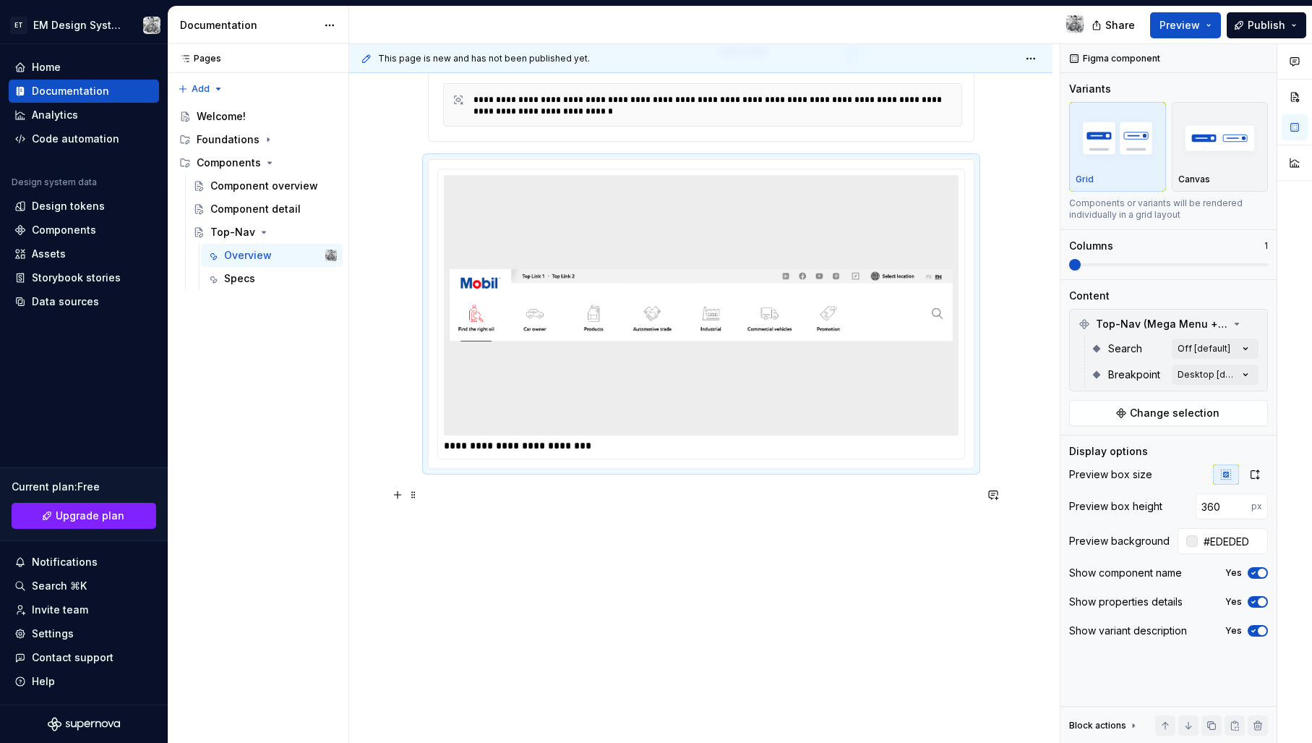
click at [1030, 497] on div "**********" at bounding box center [700, 299] width 703 height 888
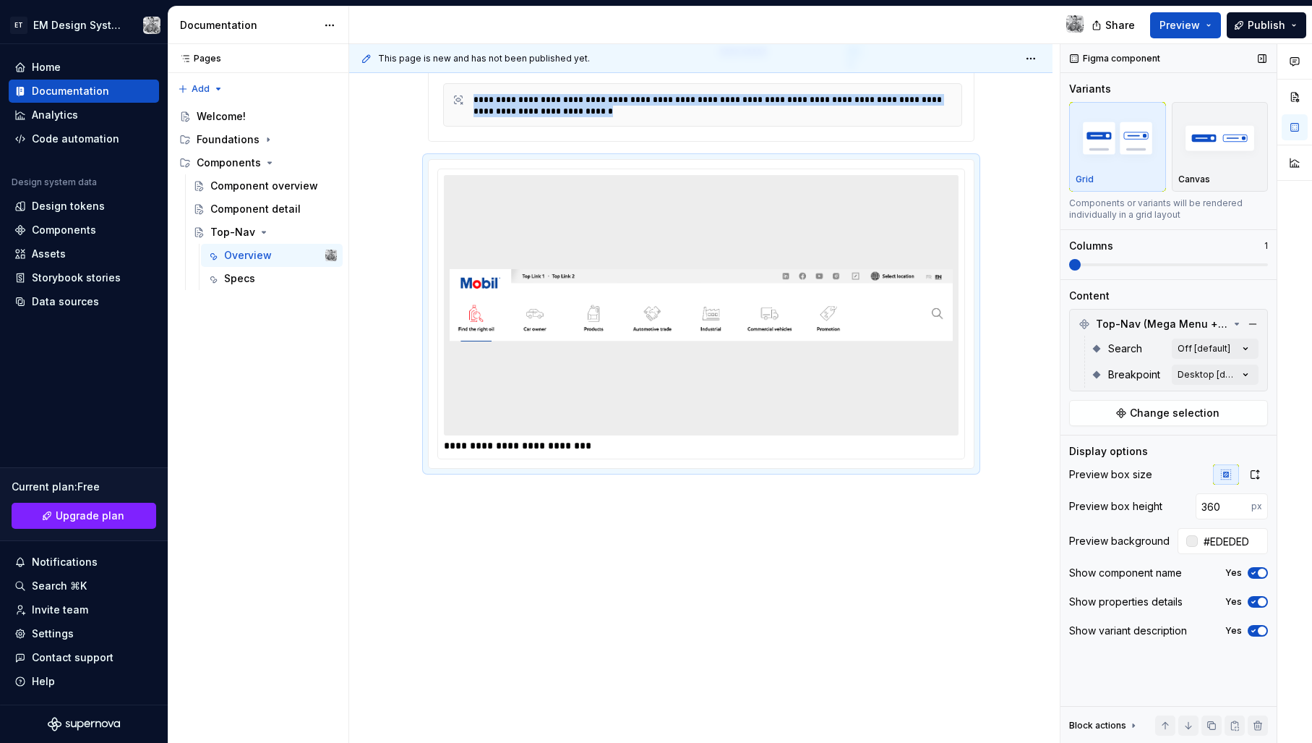
scroll to position [1, 0]
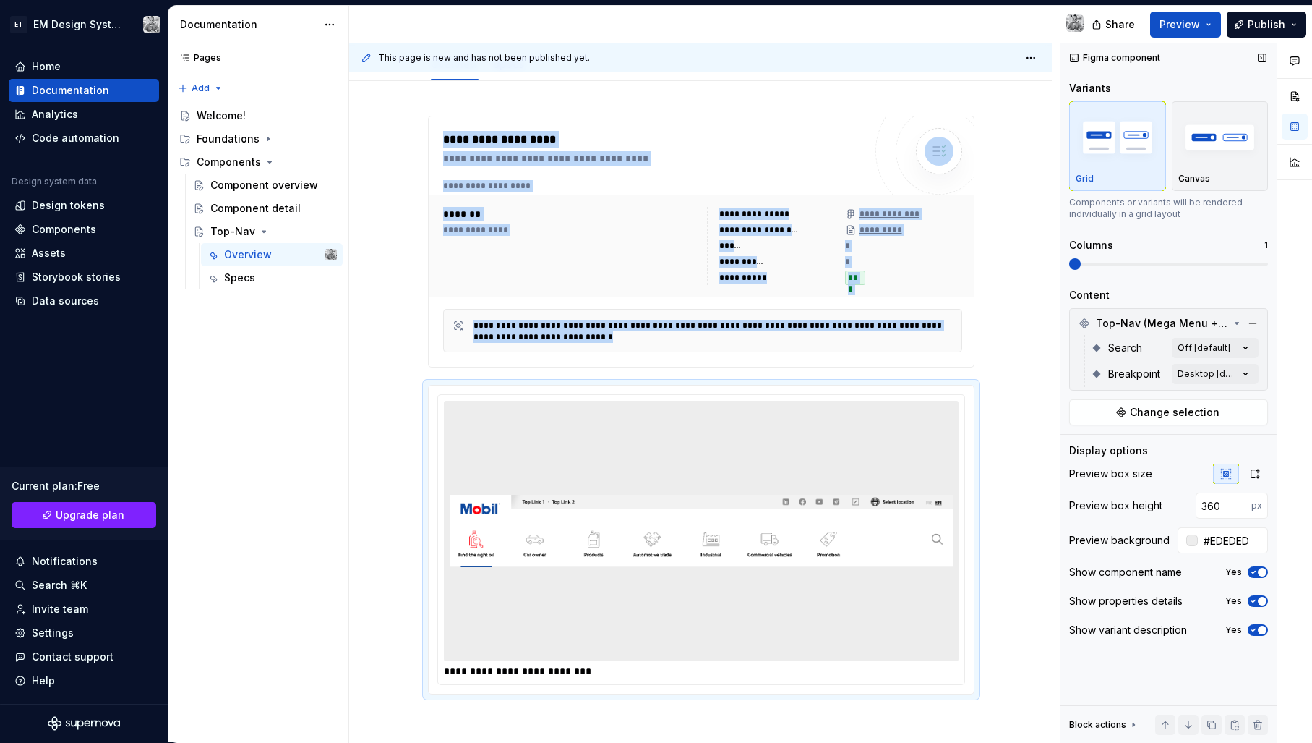
click at [975, 257] on div "**********" at bounding box center [830, 392] width 963 height 699
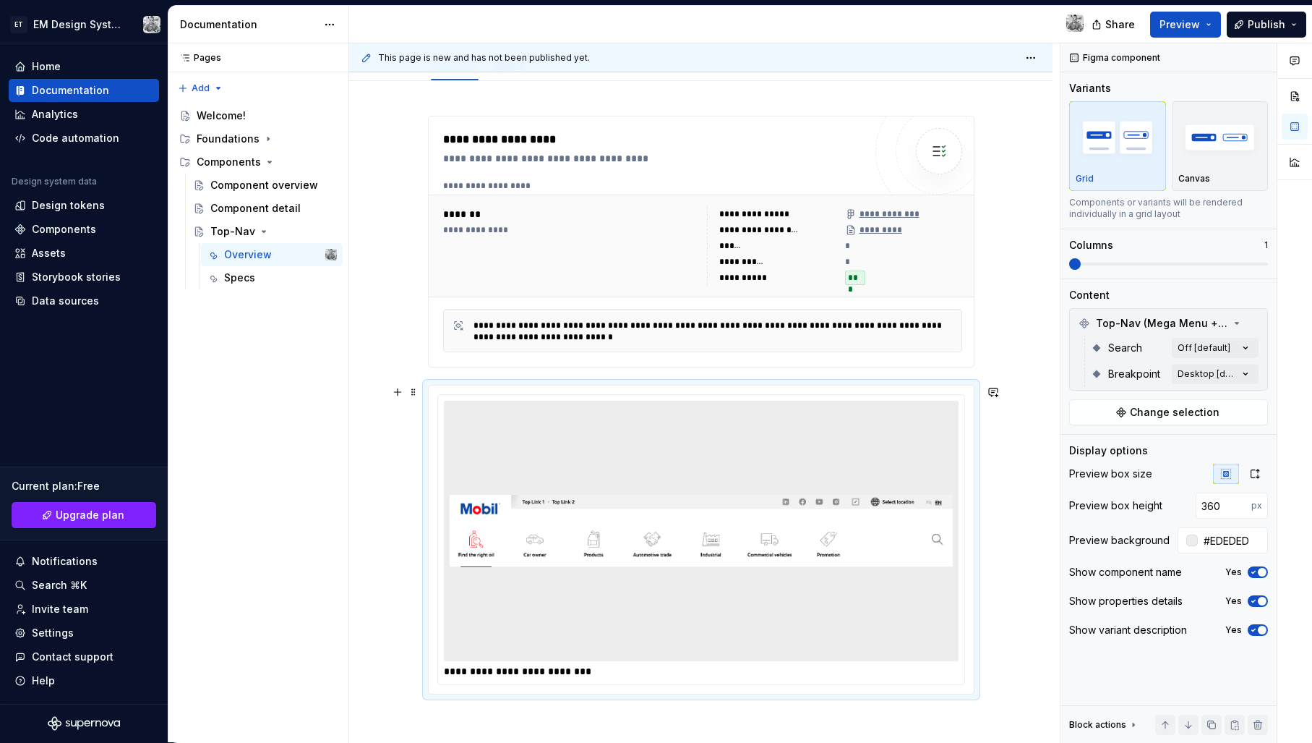
click at [1024, 424] on div "**********" at bounding box center [700, 525] width 703 height 888
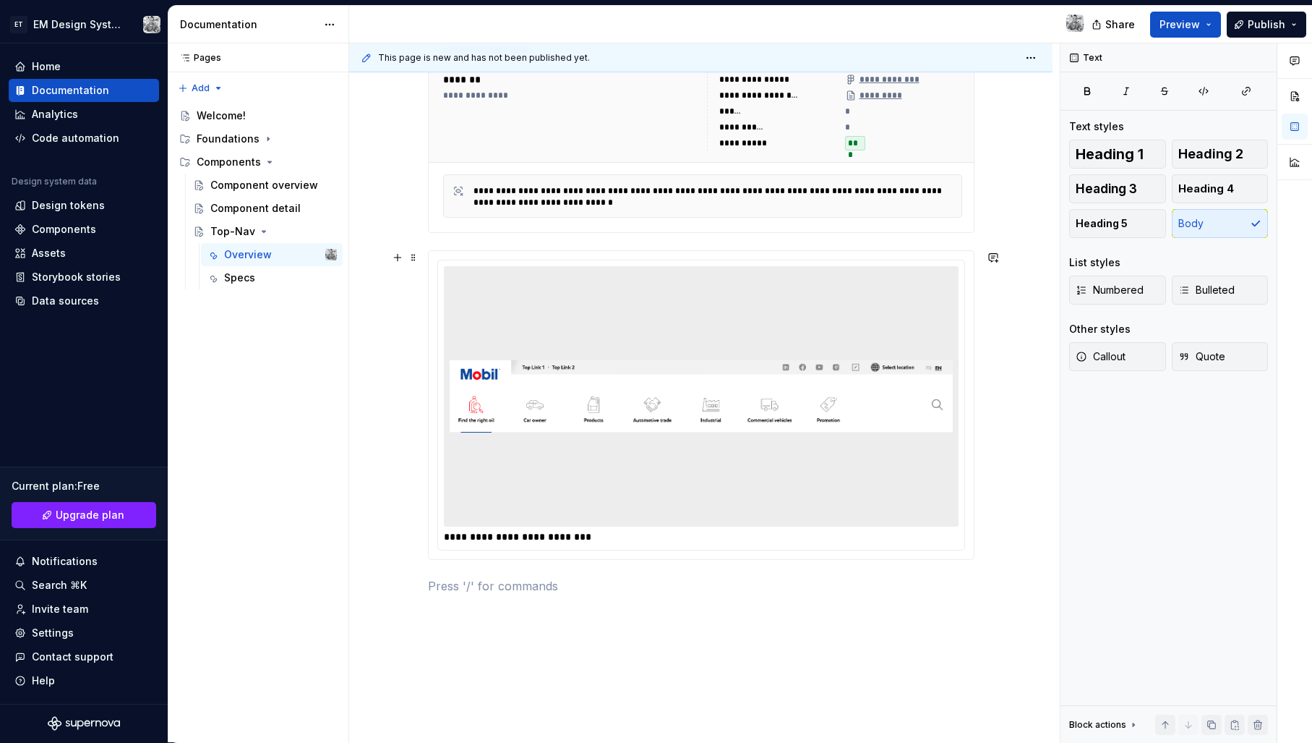
click at [1023, 434] on div "**********" at bounding box center [700, 390] width 703 height 888
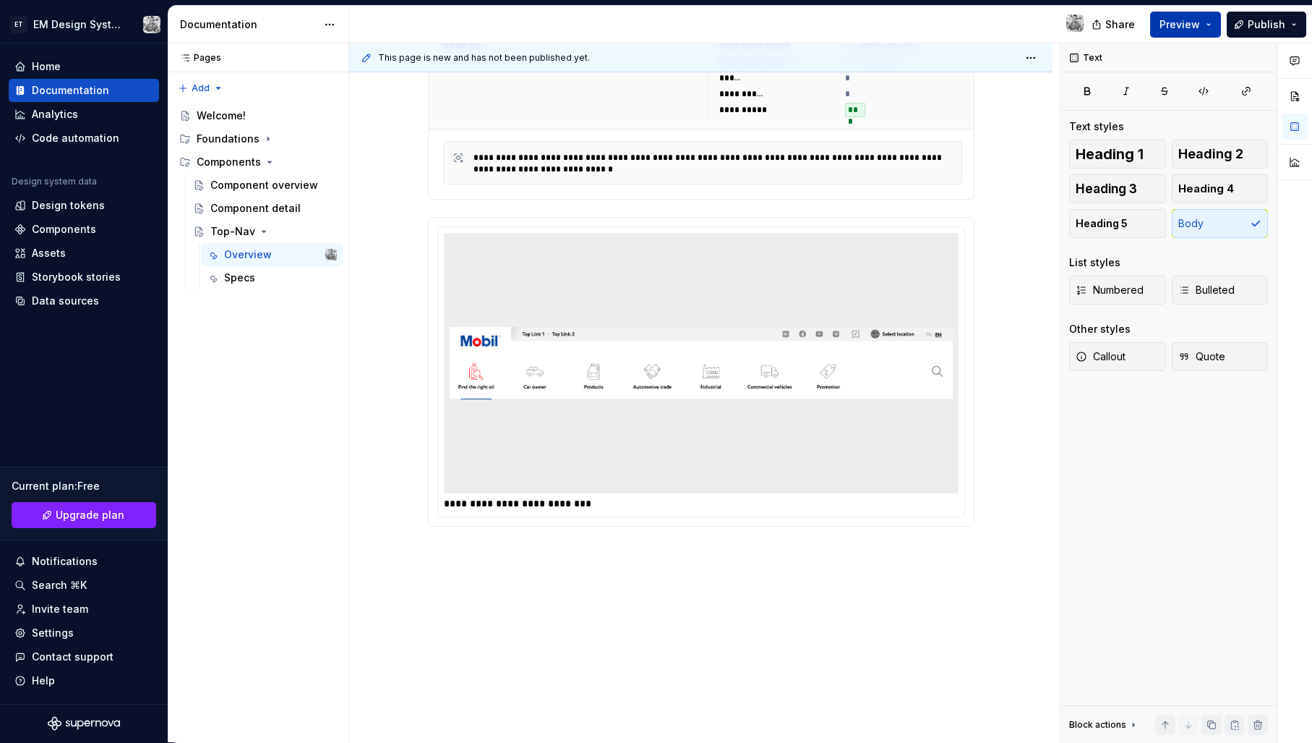
click at [1199, 31] on span "Preview" at bounding box center [1180, 24] width 40 height 14
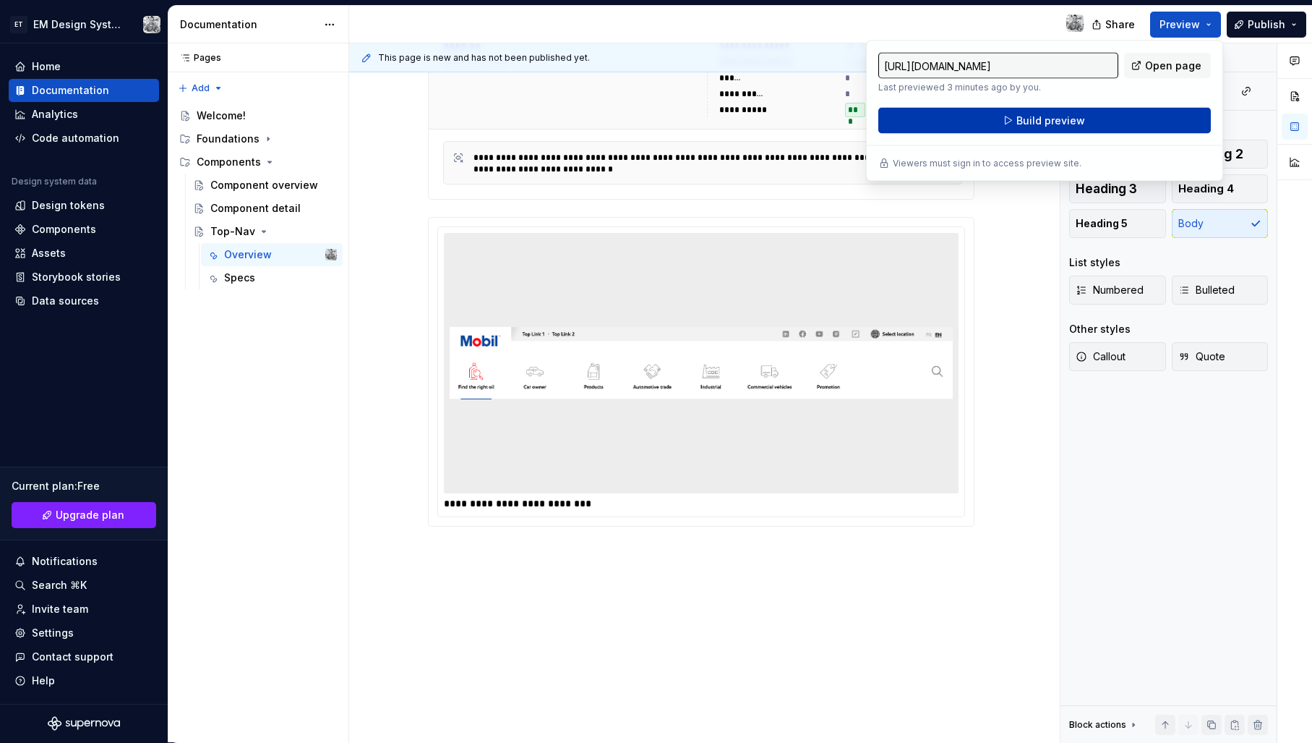
click at [1098, 122] on button "Build preview" at bounding box center [1044, 121] width 333 height 26
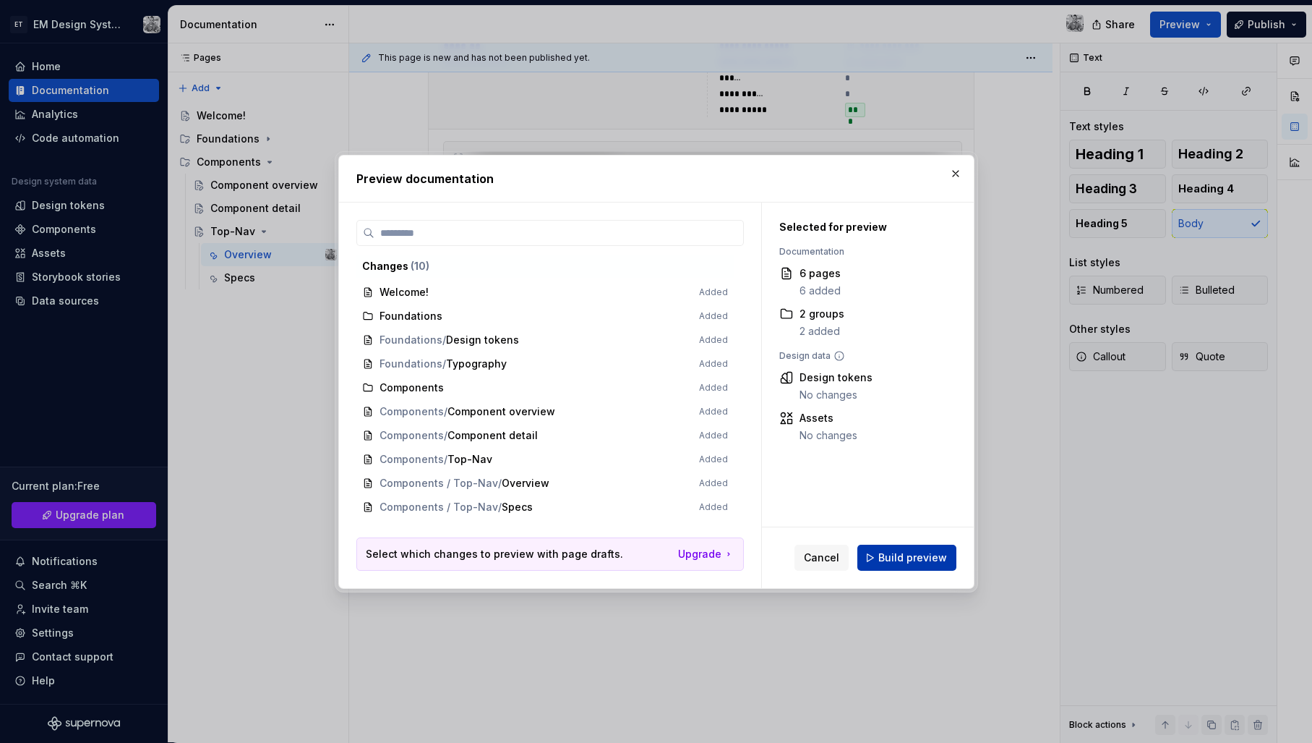
click at [916, 560] on span "Build preview" at bounding box center [912, 557] width 69 height 14
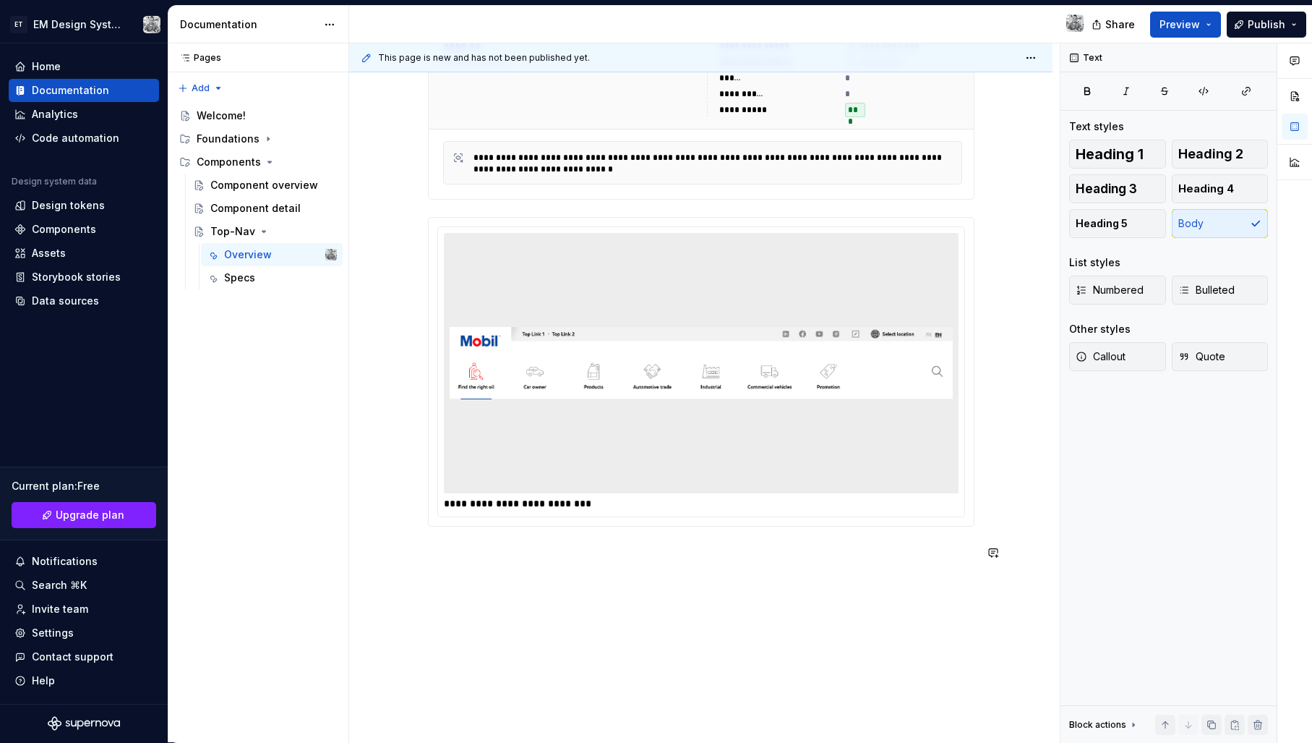
type textarea "*"
click at [74, 230] on div "Components" at bounding box center [64, 229] width 64 height 14
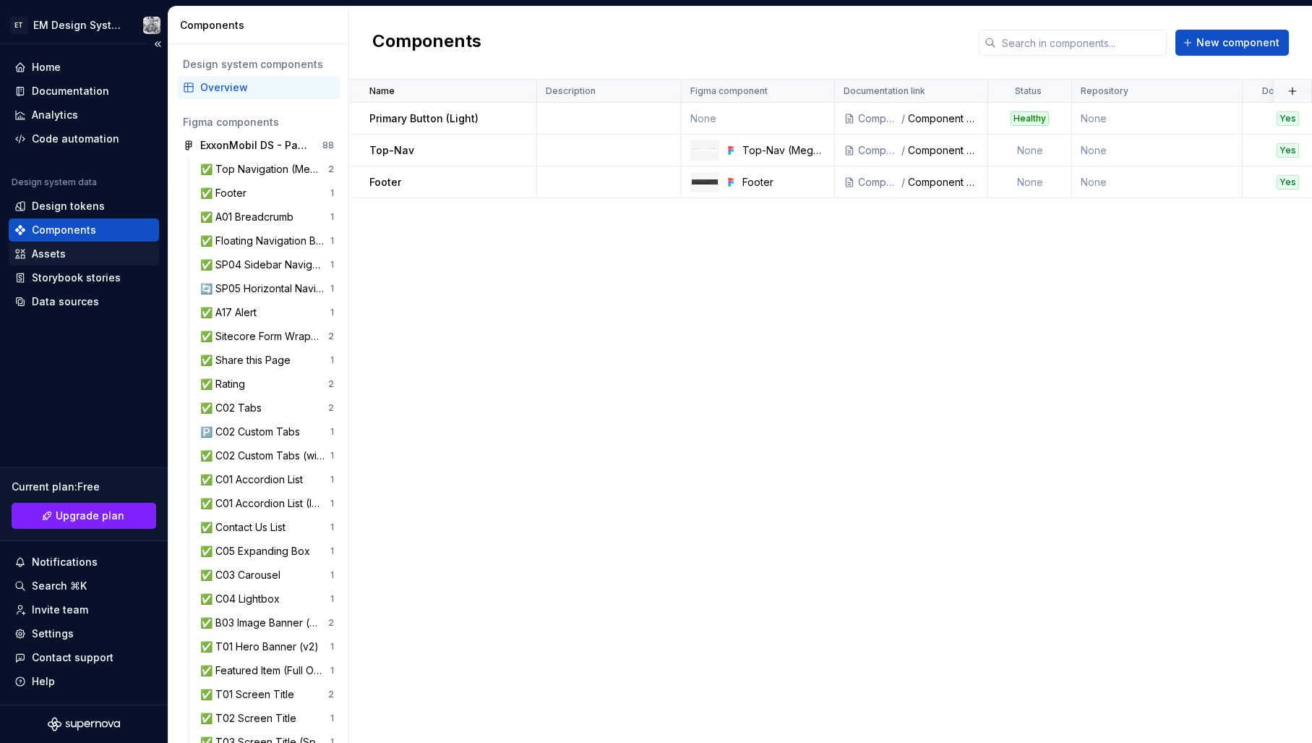
click at [61, 251] on div "Assets" at bounding box center [49, 254] width 34 height 14
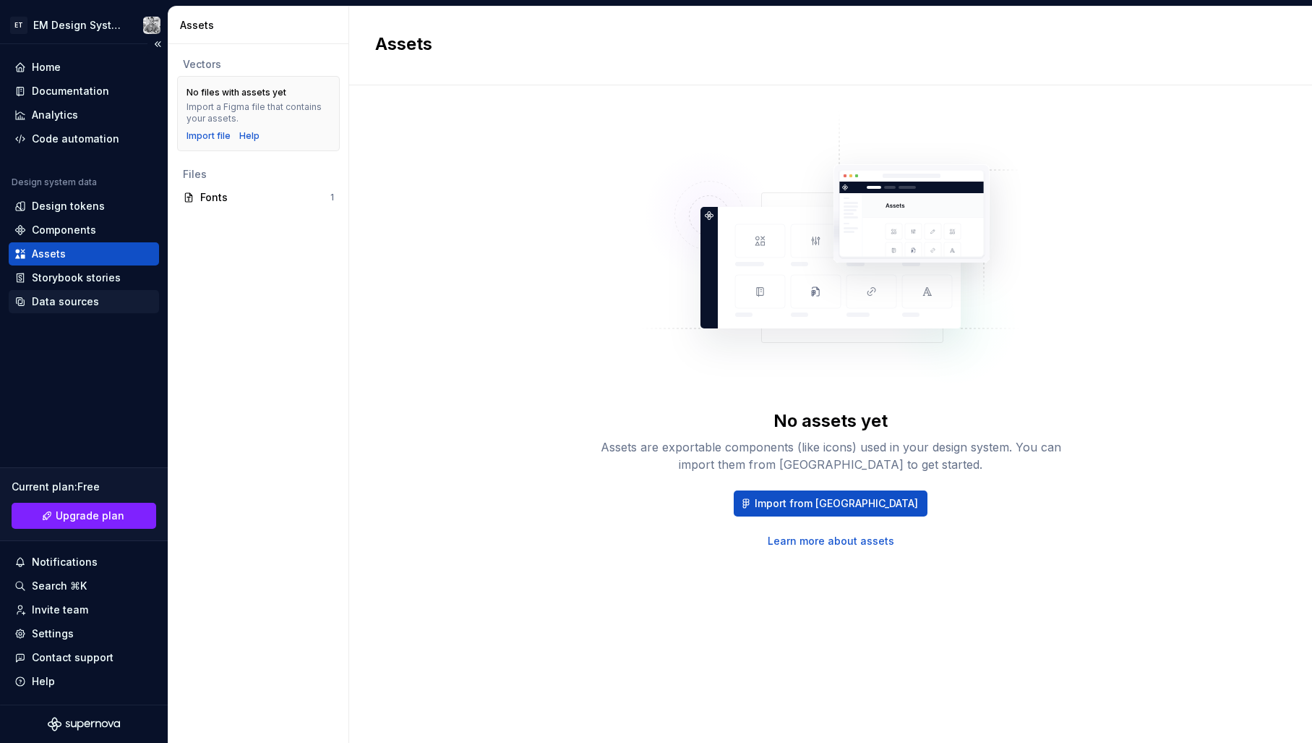
click at [72, 300] on div "Data sources" at bounding box center [65, 301] width 67 height 14
